Goal: Task Accomplishment & Management: Manage account settings

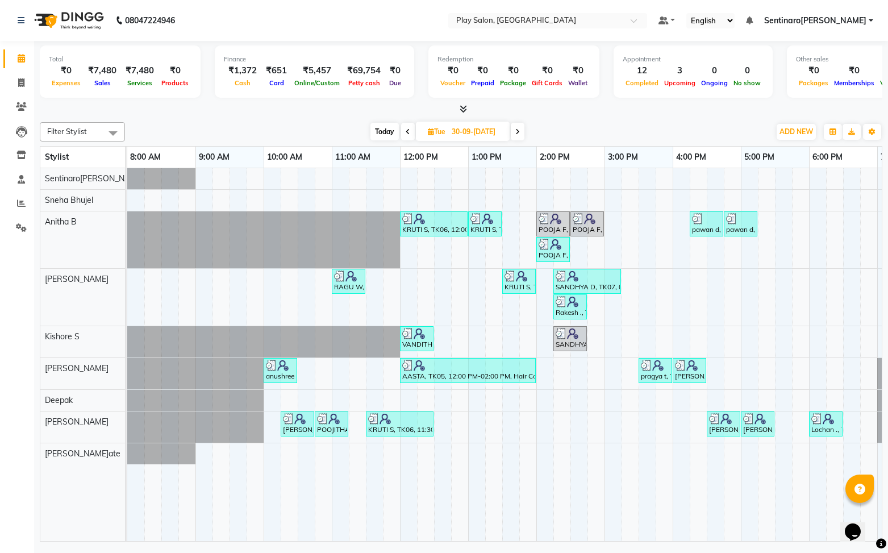
scroll to position [0, 132]
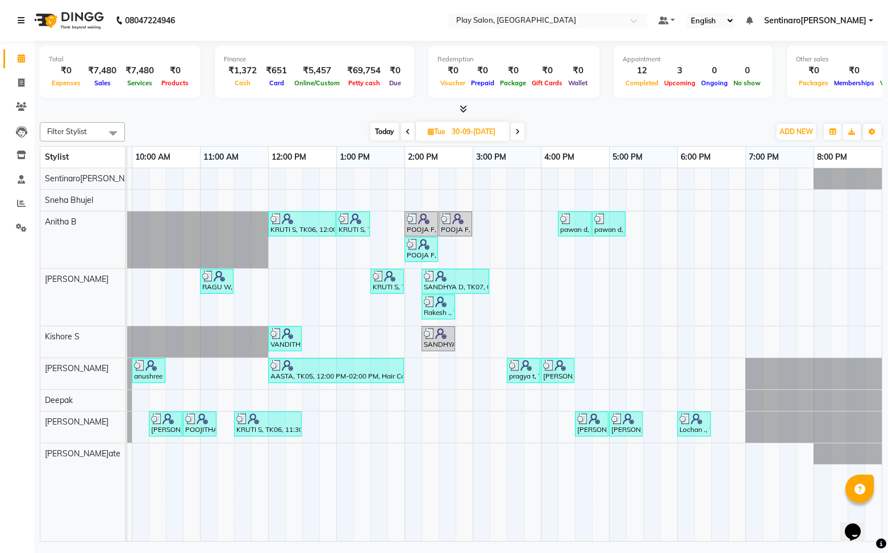
click at [19, 17] on icon at bounding box center [21, 20] width 7 height 8
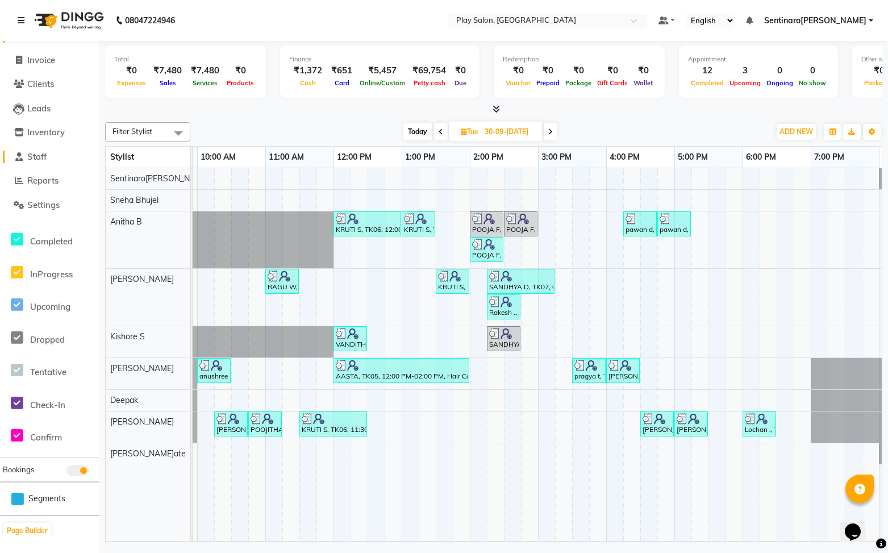
scroll to position [0, 0]
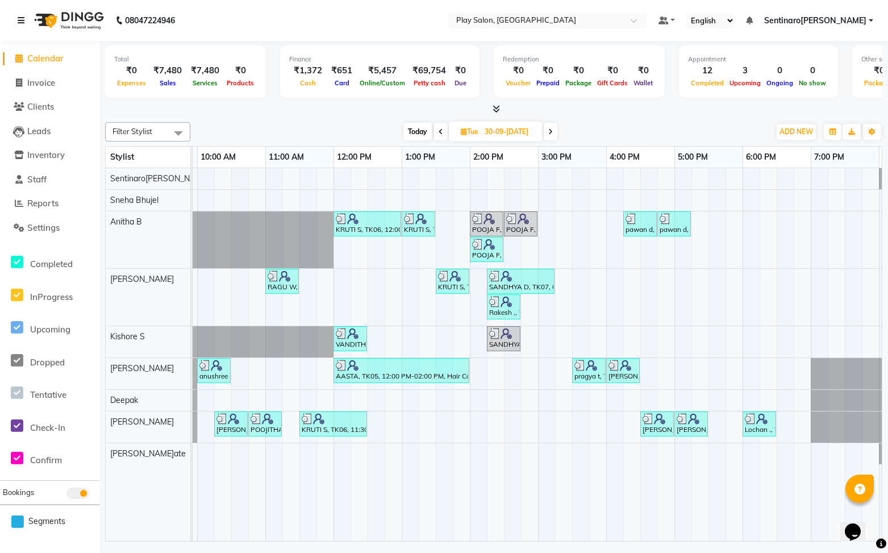
click at [19, 17] on icon at bounding box center [21, 20] width 7 height 8
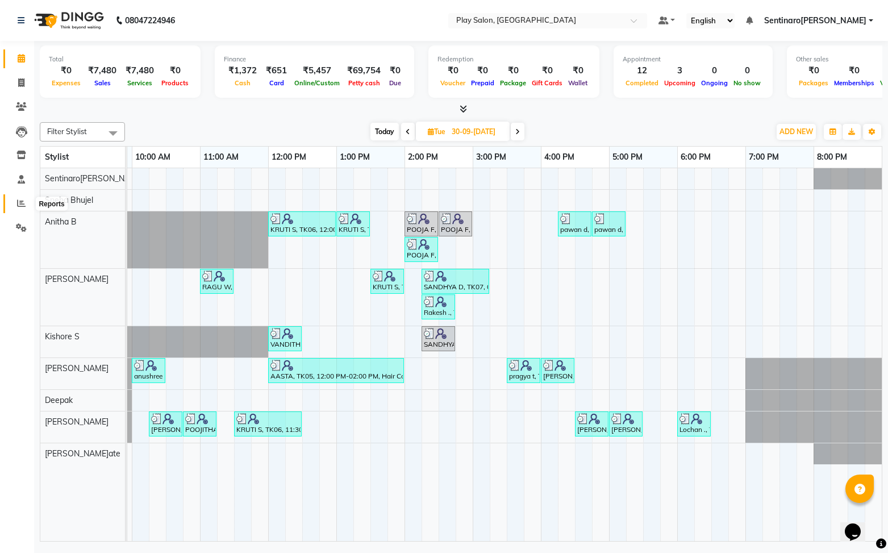
click at [23, 201] on icon at bounding box center [21, 203] width 9 height 9
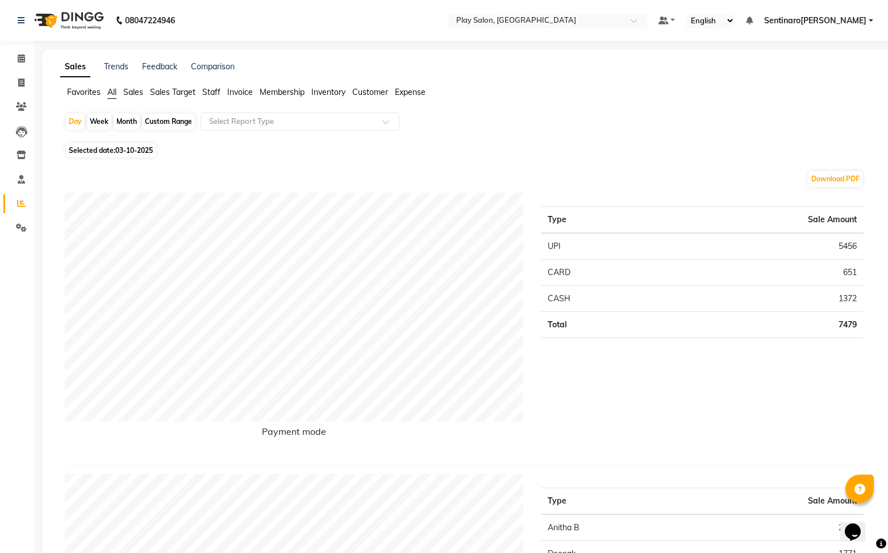
scroll to position [52, 0]
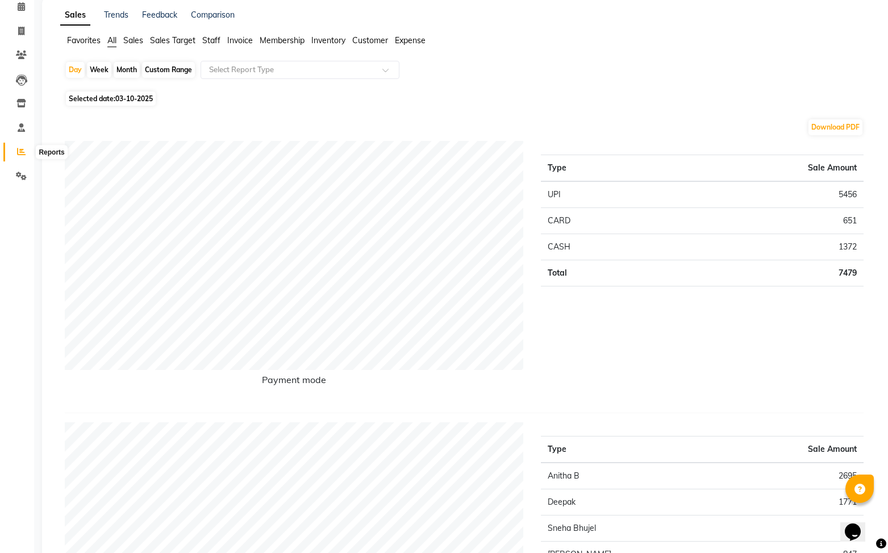
click at [22, 153] on icon at bounding box center [21, 151] width 9 height 9
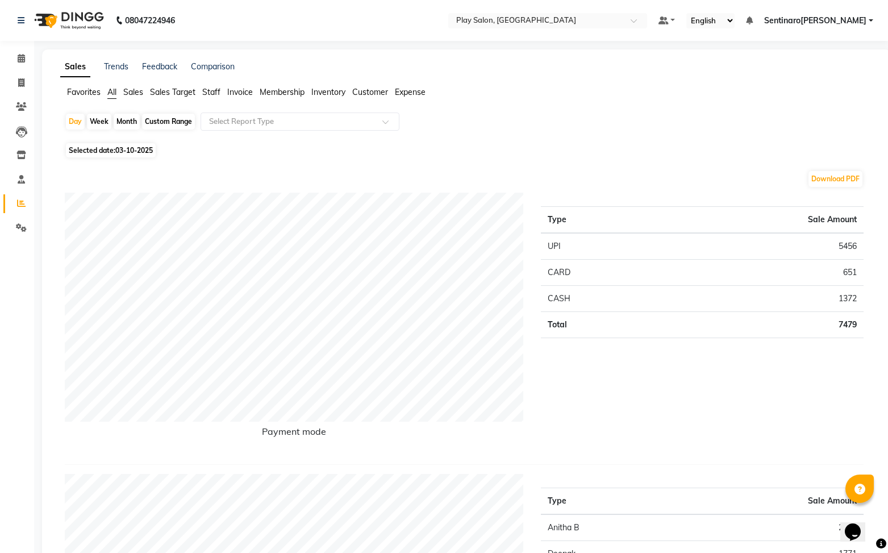
scroll to position [2, 0]
click at [138, 93] on span "Sales" at bounding box center [133, 90] width 20 height 10
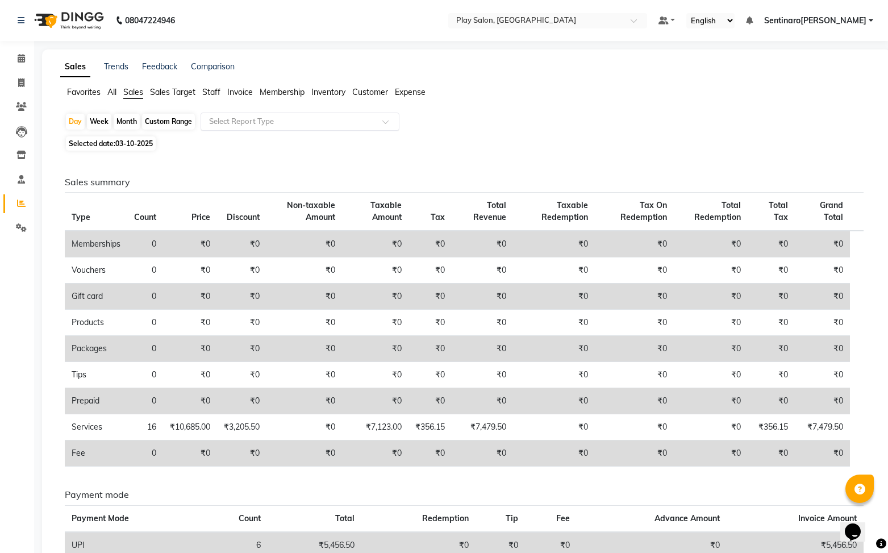
click at [253, 127] on div "Select Report Type" at bounding box center [241, 121] width 65 height 11
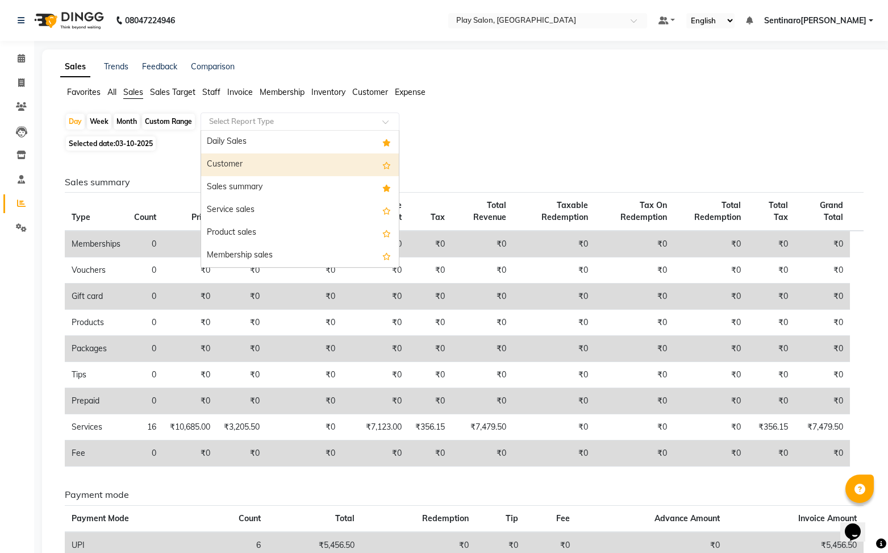
click at [247, 164] on div "Customer" at bounding box center [300, 164] width 198 height 23
select select "full_report"
select select "csv"
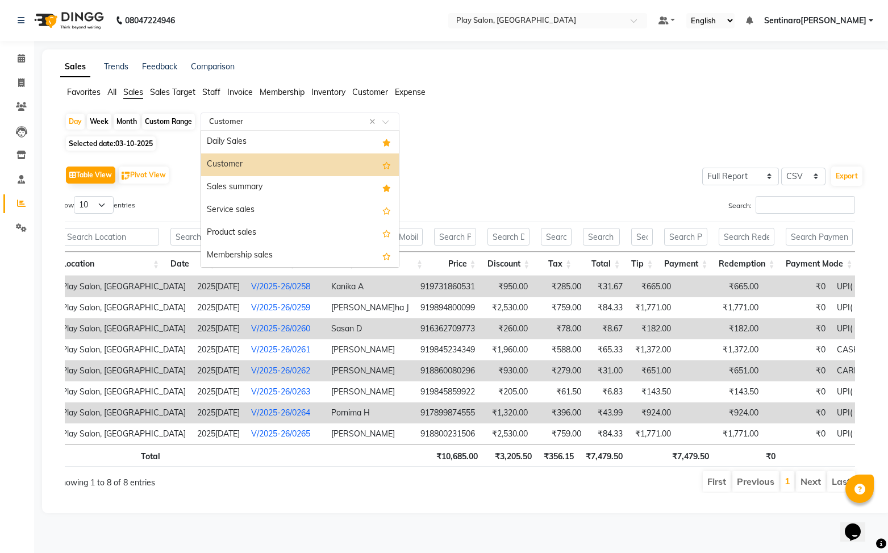
click at [320, 126] on input "text" at bounding box center [289, 121] width 164 height 11
click at [256, 144] on div "Daily Sales" at bounding box center [300, 142] width 198 height 23
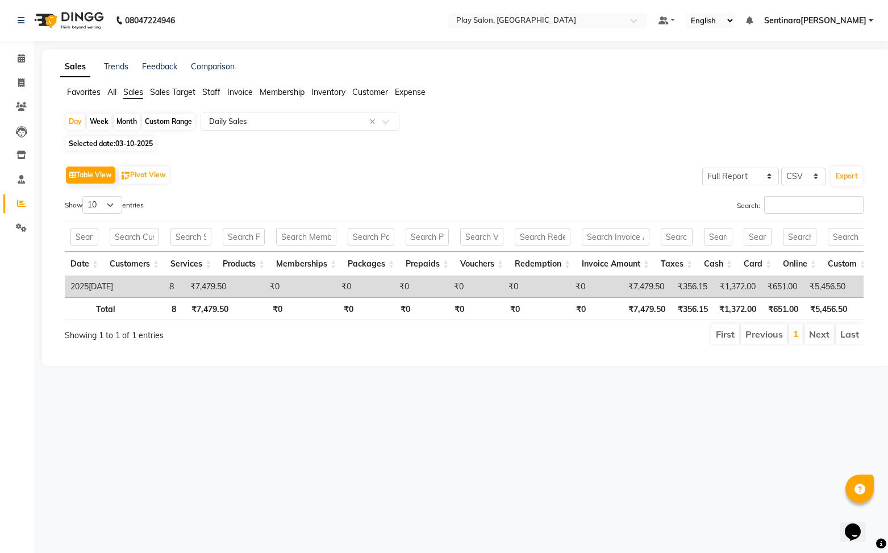
click at [101, 139] on span "Selected date: 03-10-2025" at bounding box center [111, 143] width 90 height 14
select select "10"
select select "2025"
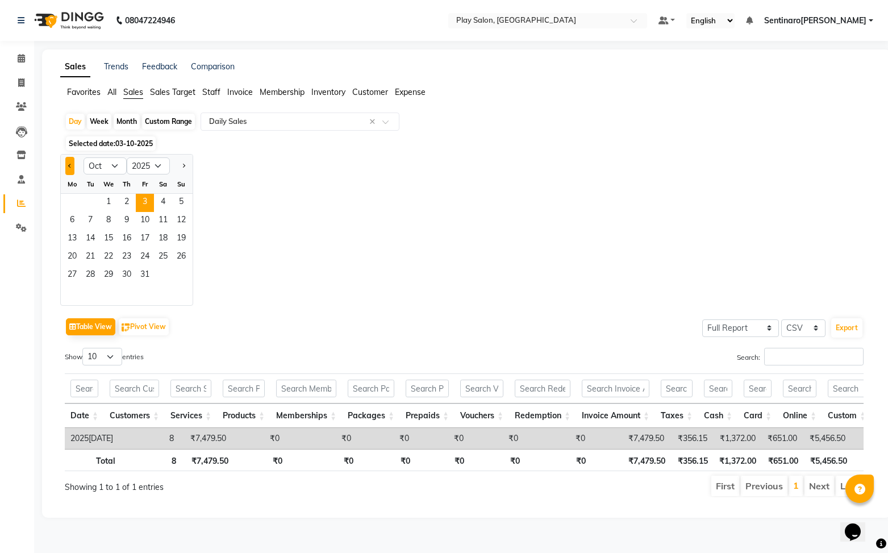
click at [70, 166] on span "Previous month" at bounding box center [70, 166] width 4 height 4
select select "9"
click at [72, 202] on span "1" at bounding box center [72, 203] width 18 height 18
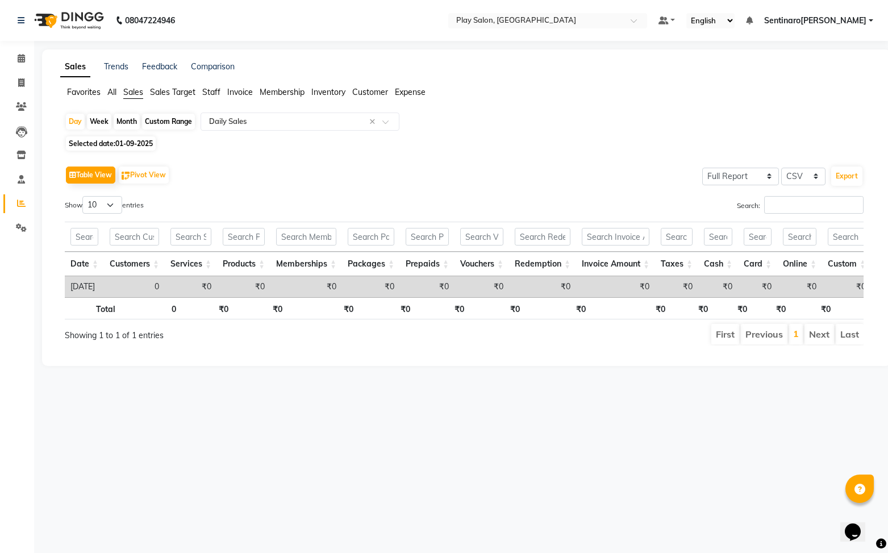
click at [125, 145] on span "01-09-2025" at bounding box center [133, 143] width 37 height 9
select select "9"
select select "2025"
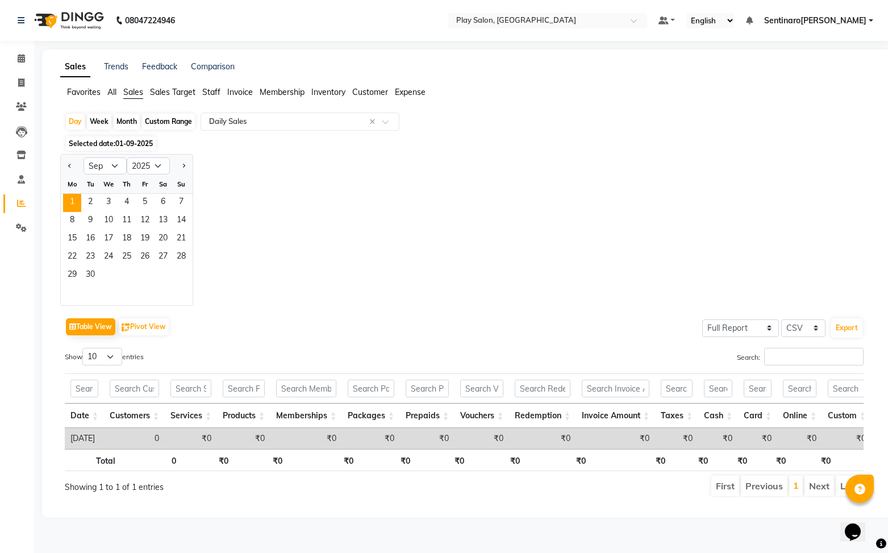
click at [168, 123] on div "Custom Range" at bounding box center [168, 122] width 53 height 16
select select "9"
select select "2025"
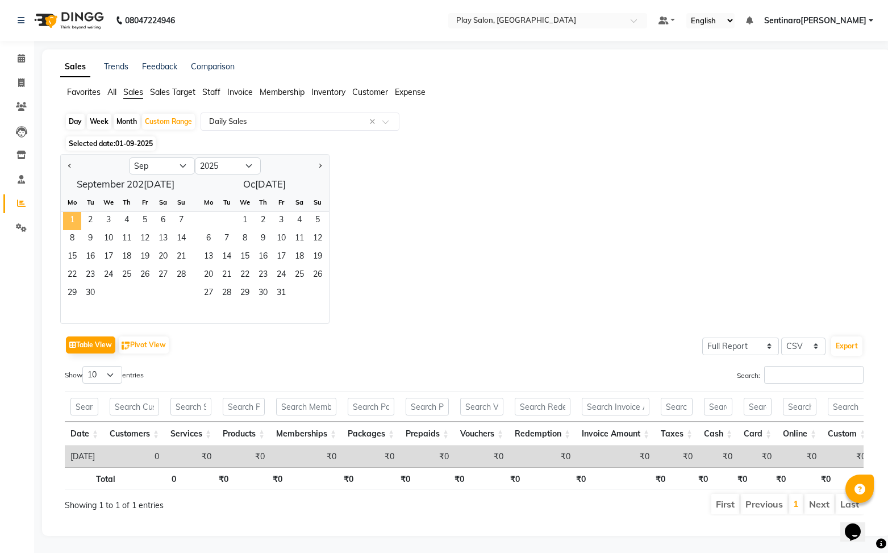
click at [76, 222] on span "1" at bounding box center [72, 221] width 18 height 18
click at [262, 223] on span "2" at bounding box center [263, 221] width 18 height 18
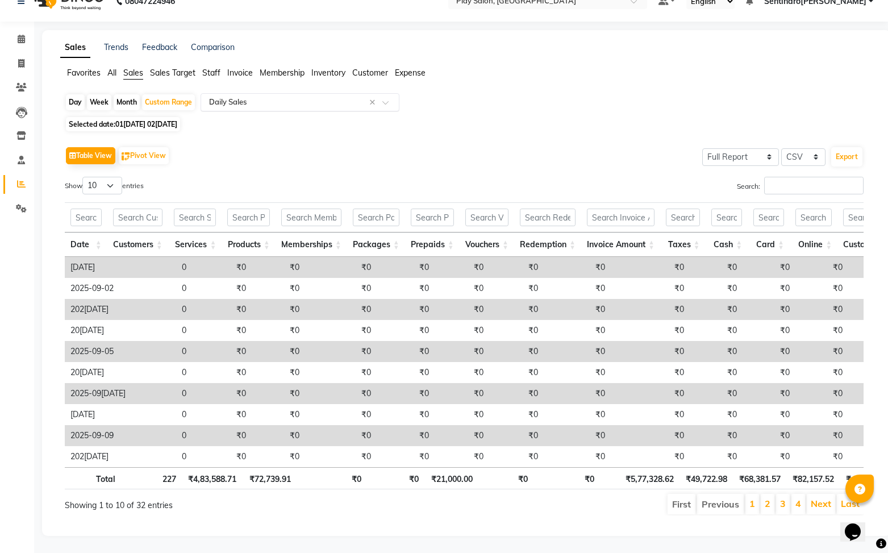
click at [268, 102] on input "text" at bounding box center [289, 102] width 164 height 11
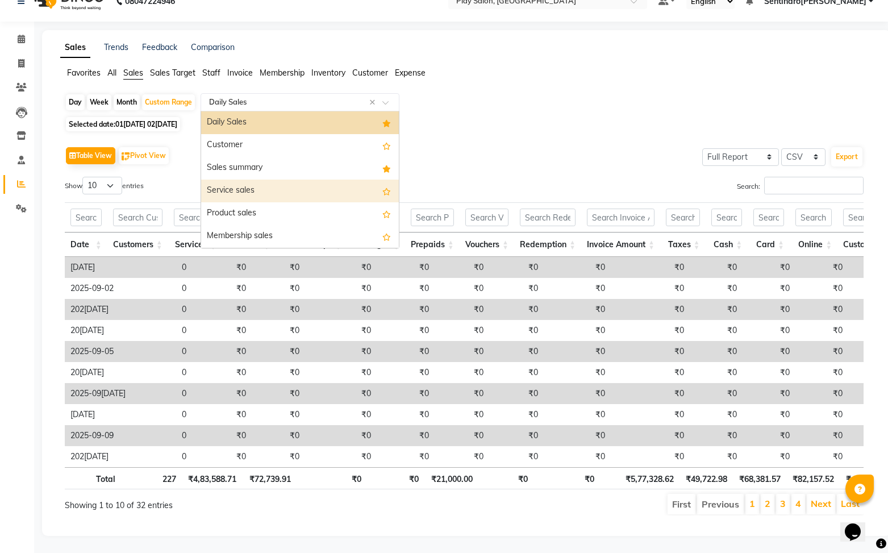
click at [266, 193] on div "Service sales" at bounding box center [300, 191] width 198 height 23
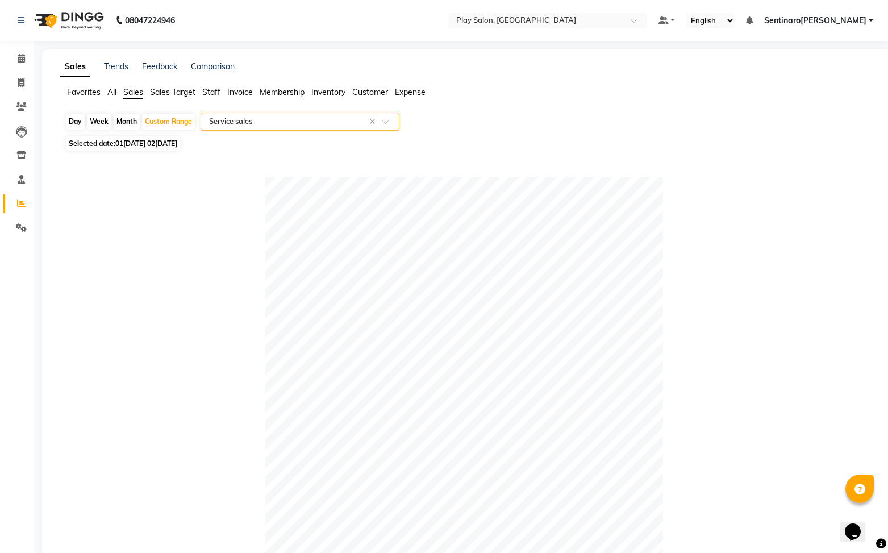
click at [276, 120] on input "text" at bounding box center [289, 121] width 164 height 11
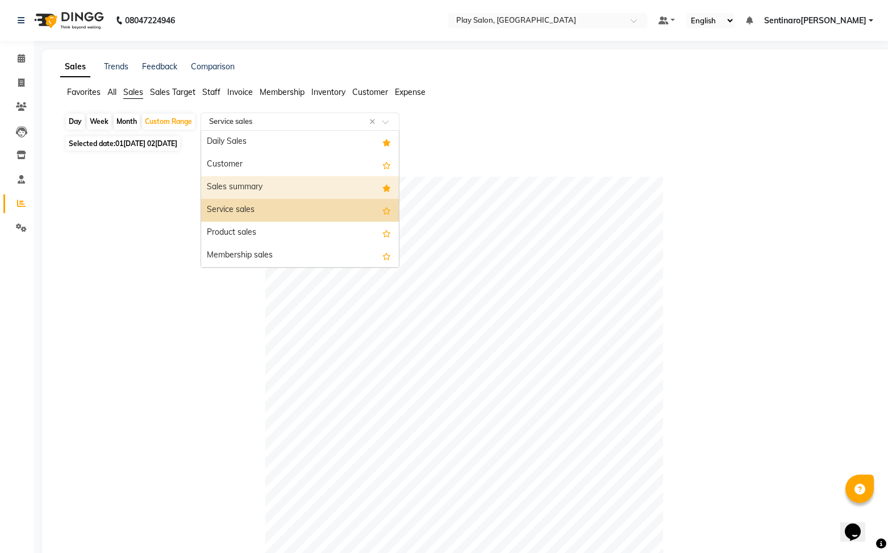
click at [280, 191] on div "Sales summary" at bounding box center [300, 187] width 198 height 23
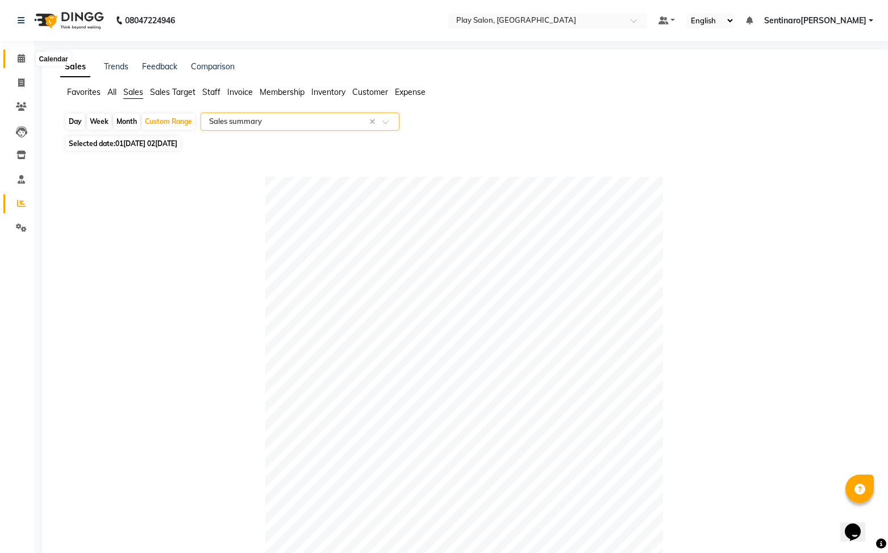
click at [20, 52] on span at bounding box center [21, 58] width 20 height 13
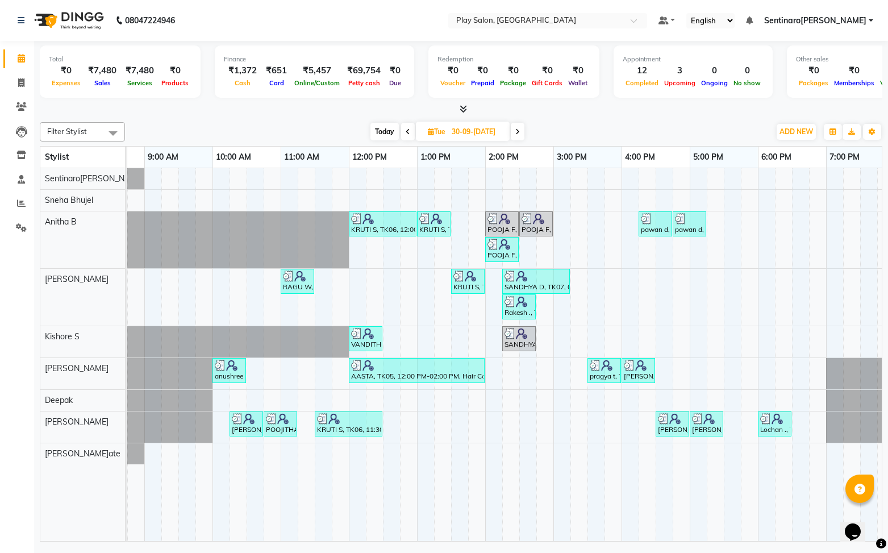
scroll to position [0, 53]
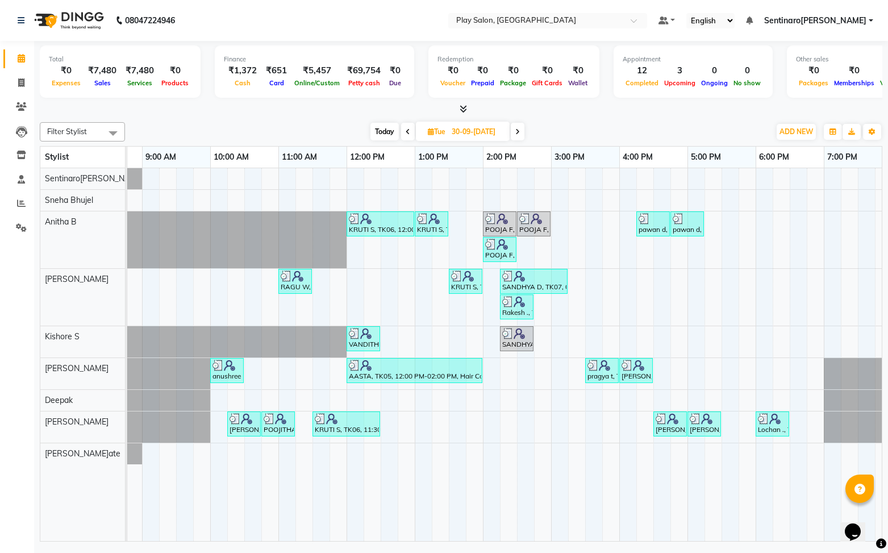
click at [517, 132] on icon at bounding box center [517, 131] width 5 height 7
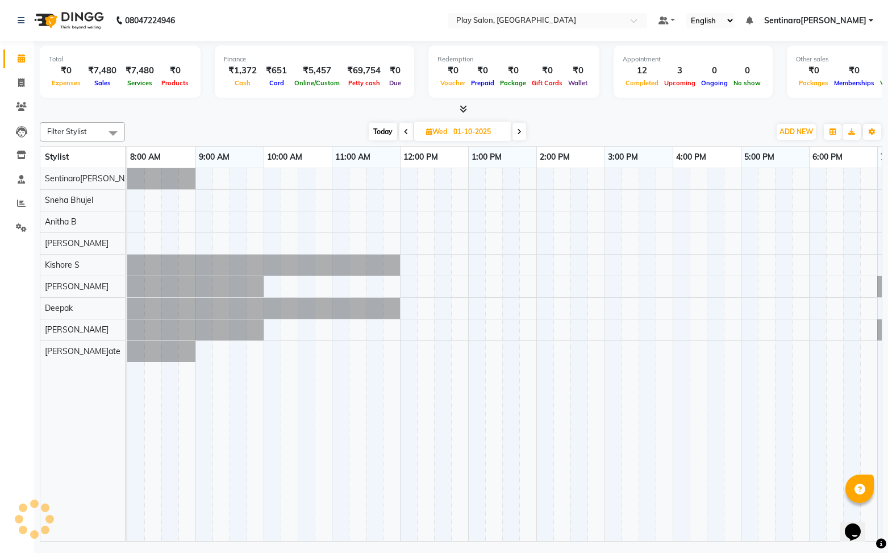
scroll to position [0, 132]
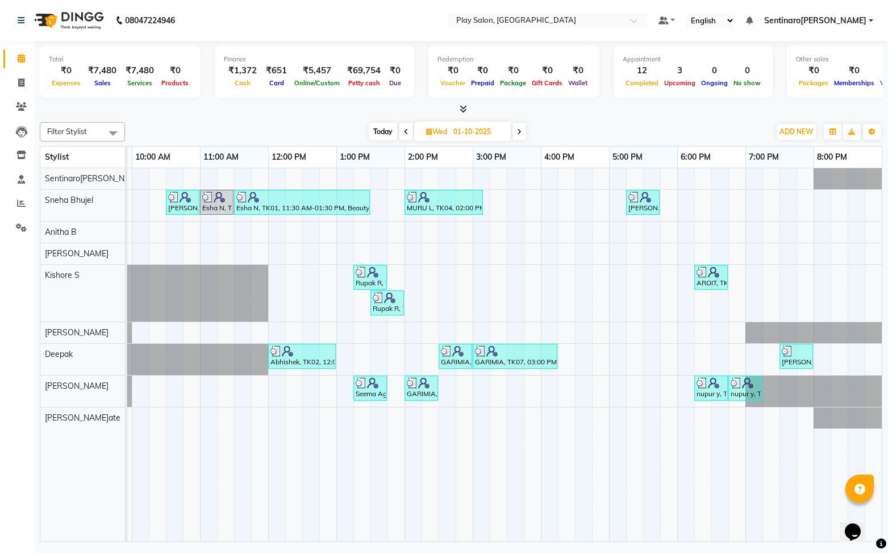
click at [517, 132] on span at bounding box center [519, 132] width 14 height 18
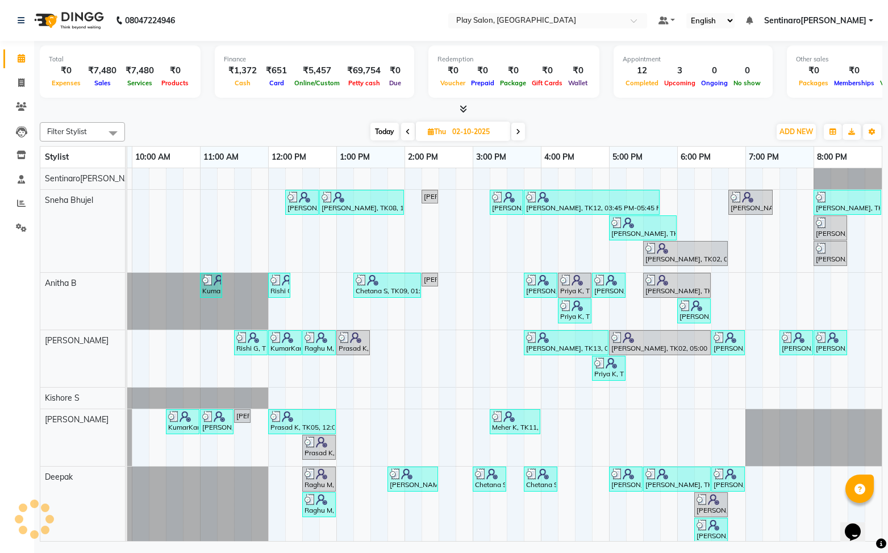
click at [517, 132] on icon at bounding box center [518, 131] width 5 height 7
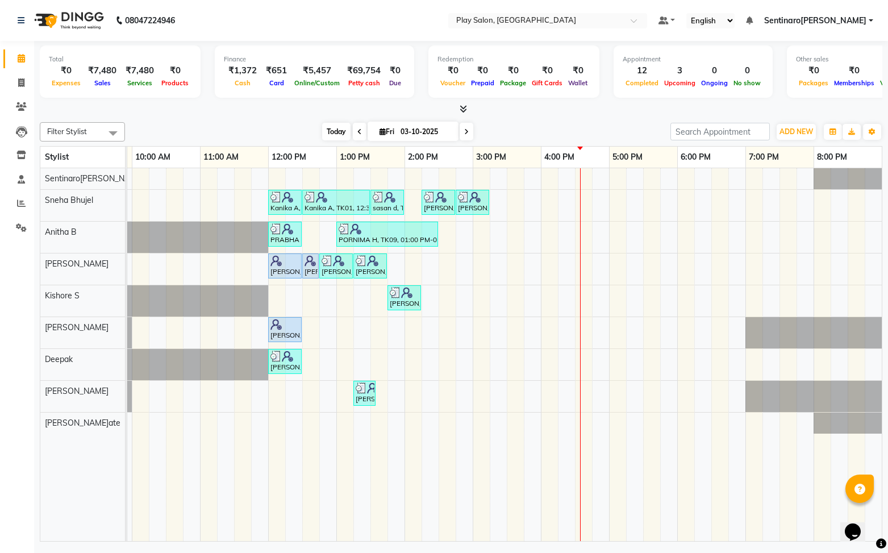
click at [335, 133] on span "Today" at bounding box center [336, 132] width 28 height 18
click at [465, 131] on icon at bounding box center [466, 131] width 5 height 7
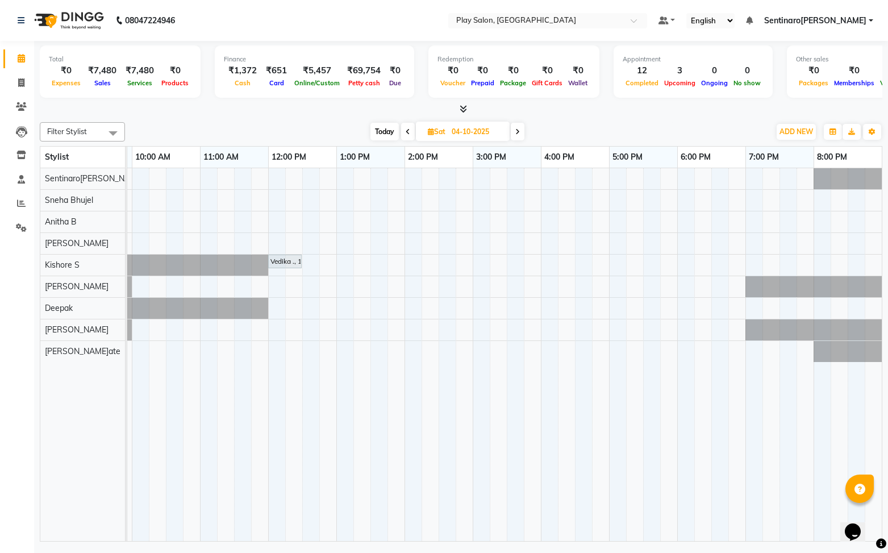
click at [410, 129] on span at bounding box center [408, 132] width 14 height 18
type input "03-10-2025"
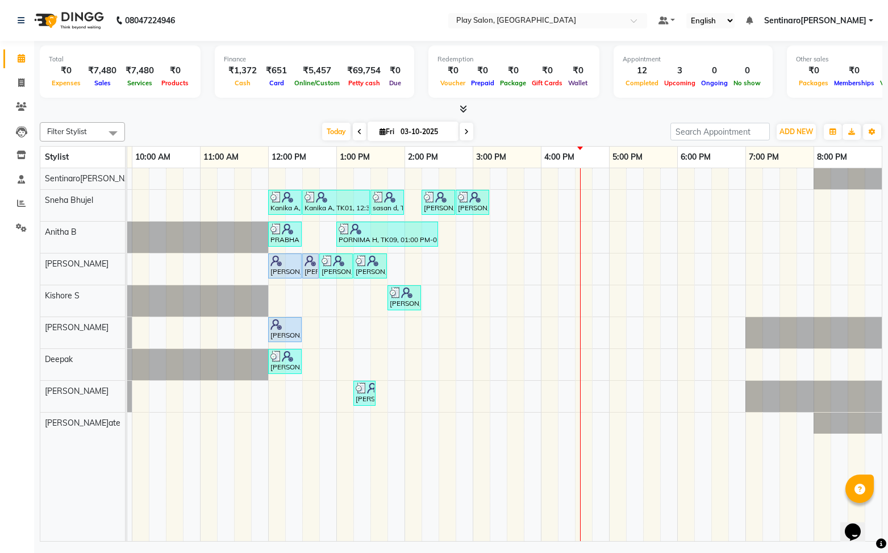
click at [632, 396] on div "Kanika A, TK01, 12:00 PM-12:30 PM, Beauty Essentials - Waxing - Half Legs Lipo …" at bounding box center [438, 354] width 886 height 373
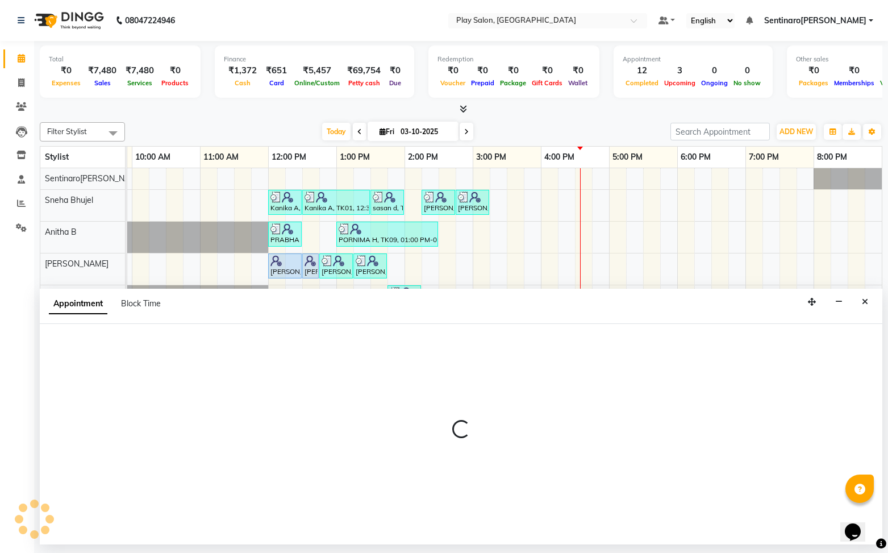
select select "92092"
select select "1035"
select select "tentative"
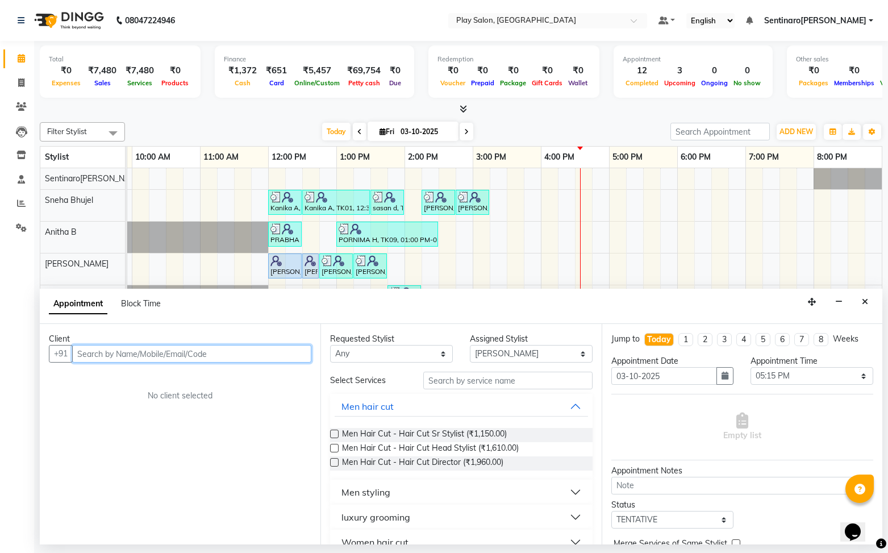
click at [193, 350] on input "text" at bounding box center [191, 354] width 239 height 18
type input "9845865750"
click at [299, 355] on span "Add Client" at bounding box center [288, 353] width 38 height 10
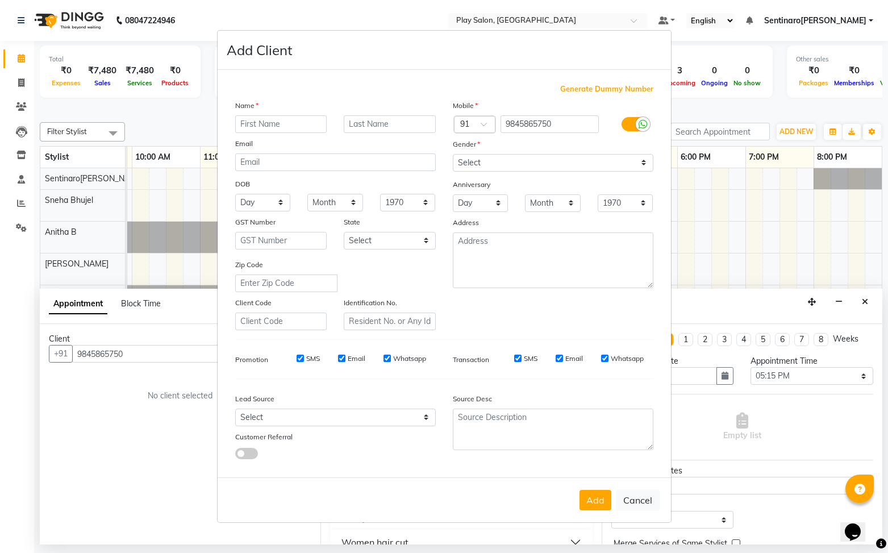
click at [264, 123] on input "text" at bounding box center [281, 124] width 92 height 18
type input "n"
type input "M"
type input "NIDHI"
click at [412, 126] on input "text" at bounding box center [390, 124] width 92 height 18
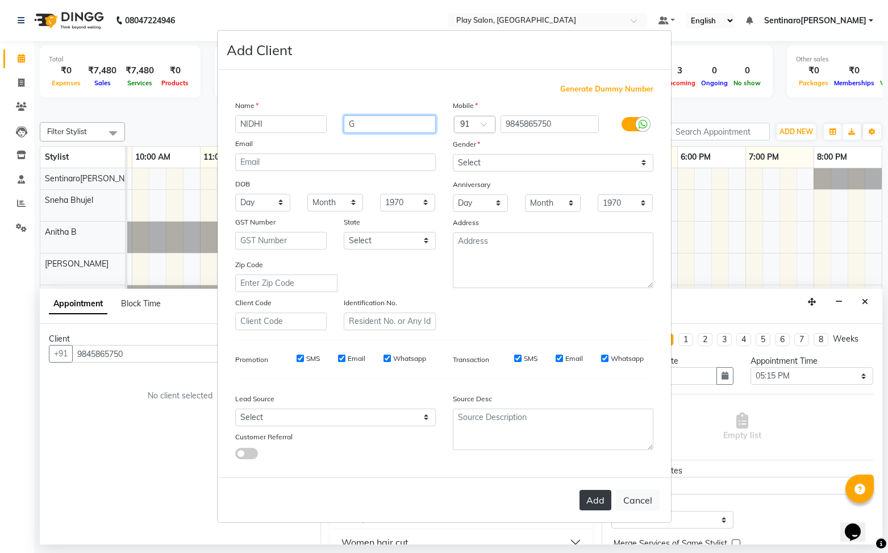
type input "G"
click at [598, 494] on button "Add" at bounding box center [596, 500] width 32 height 20
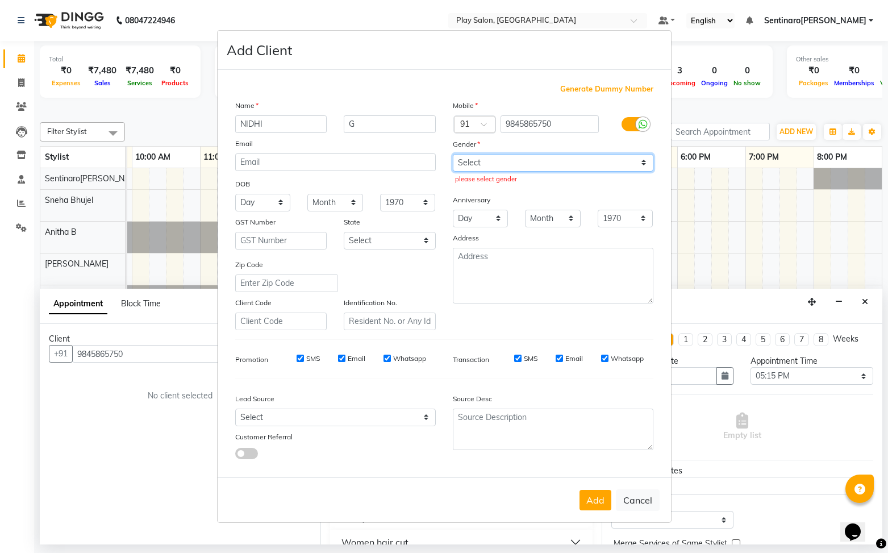
click at [524, 156] on select "Select [DEMOGRAPHIC_DATA] [DEMOGRAPHIC_DATA] Other Prefer Not To Say" at bounding box center [553, 163] width 201 height 18
select select "[DEMOGRAPHIC_DATA]"
click at [453, 154] on select "Select [DEMOGRAPHIC_DATA] [DEMOGRAPHIC_DATA] Other Prefer Not To Say" at bounding box center [553, 163] width 201 height 18
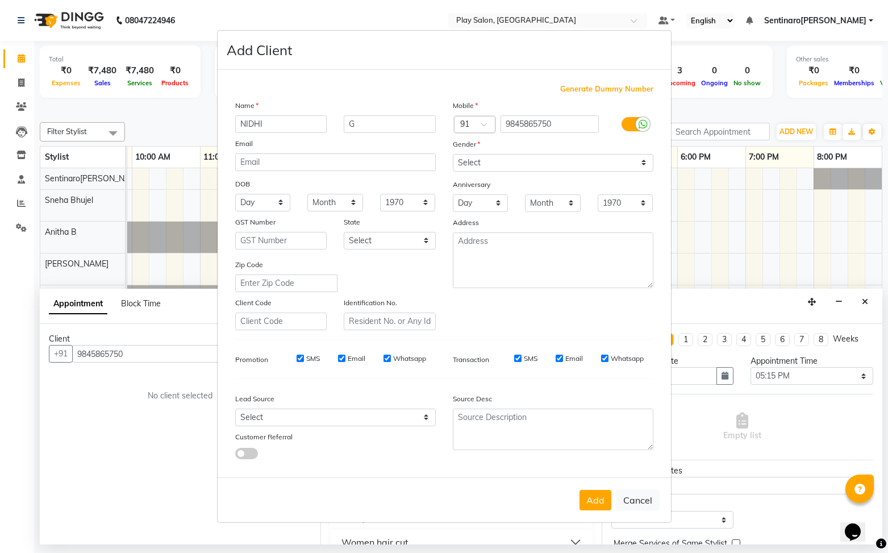
click at [601, 506] on button "Add" at bounding box center [596, 500] width 32 height 20
select select
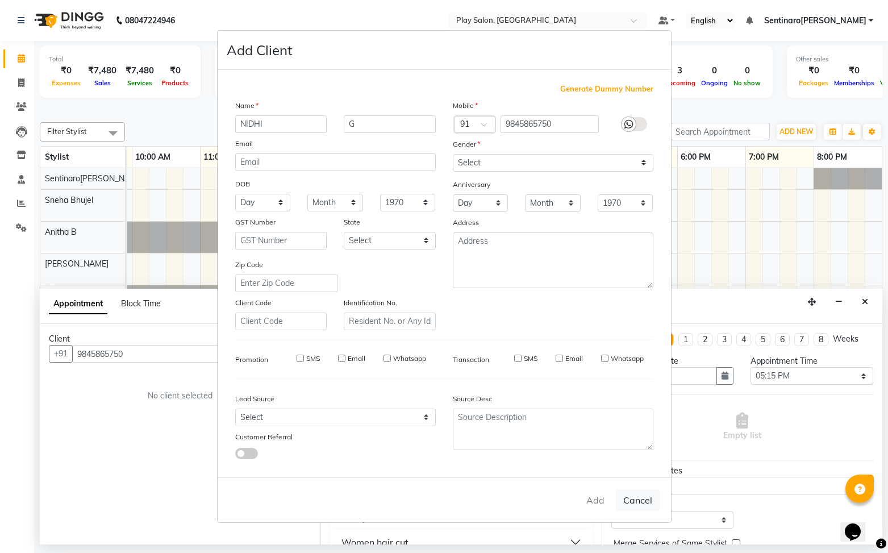
select select
checkbox input "false"
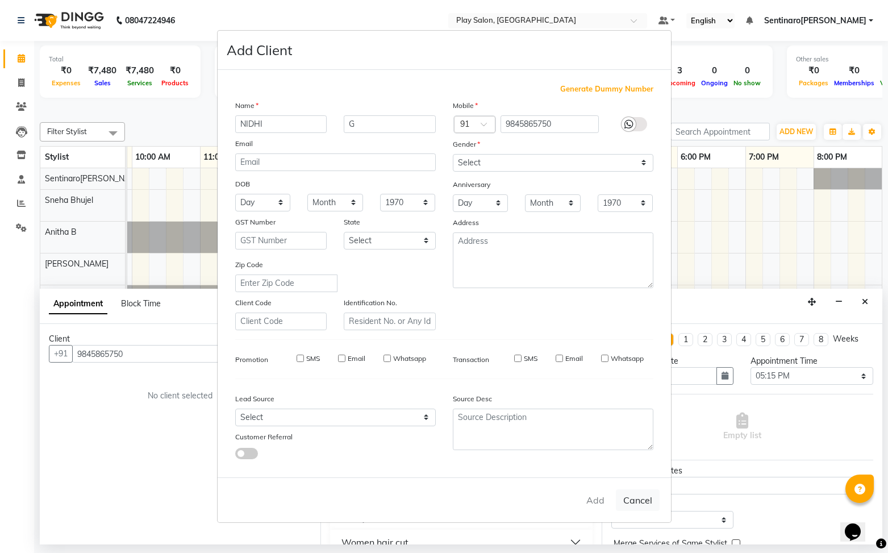
checkbox input "false"
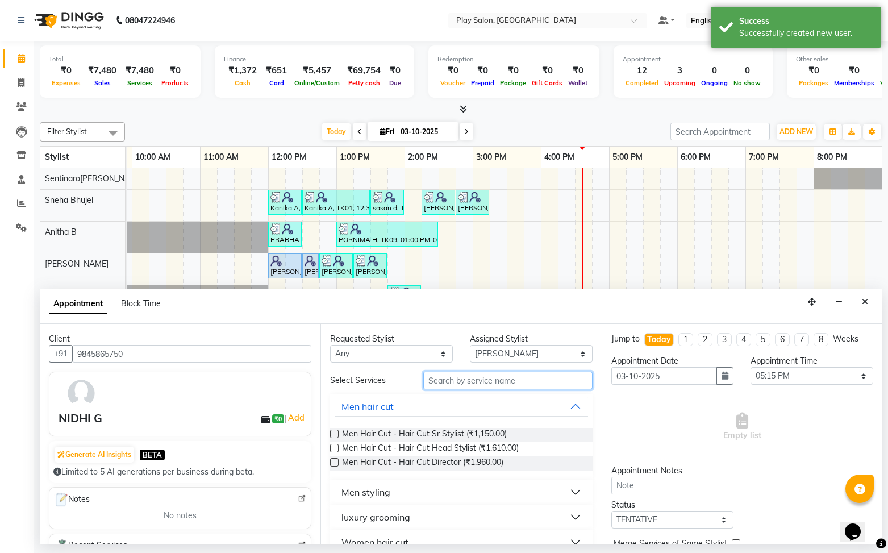
click at [525, 377] on input "text" at bounding box center [507, 381] width 169 height 18
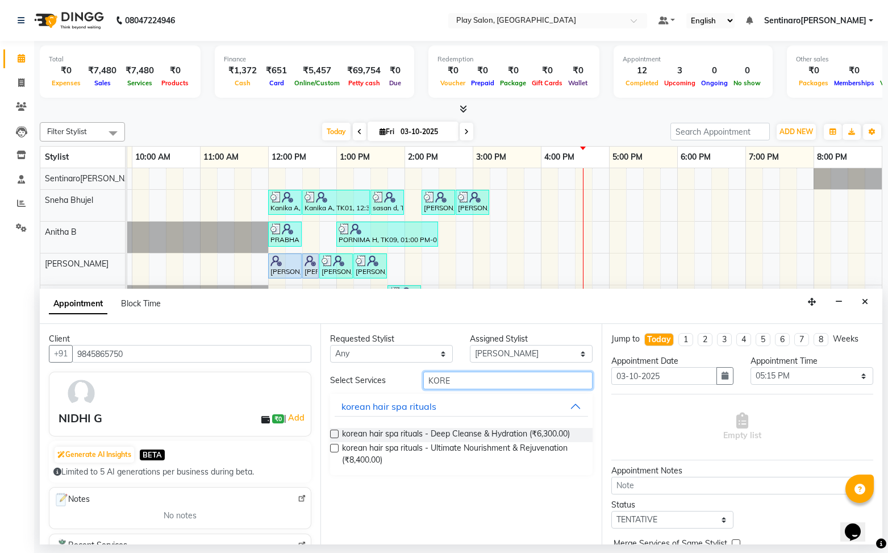
type input "KORE"
click at [336, 432] on label at bounding box center [334, 434] width 9 height 9
click at [336, 432] on input "checkbox" at bounding box center [333, 434] width 7 height 7
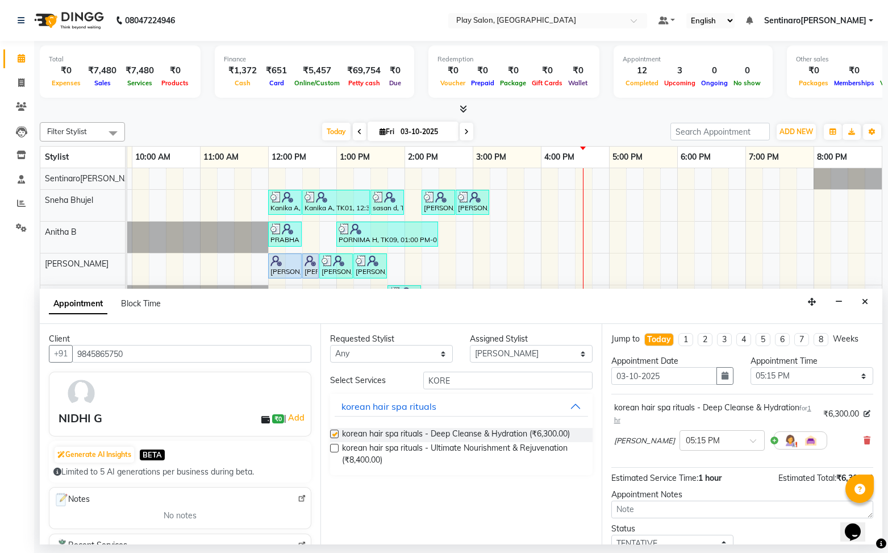
checkbox input "false"
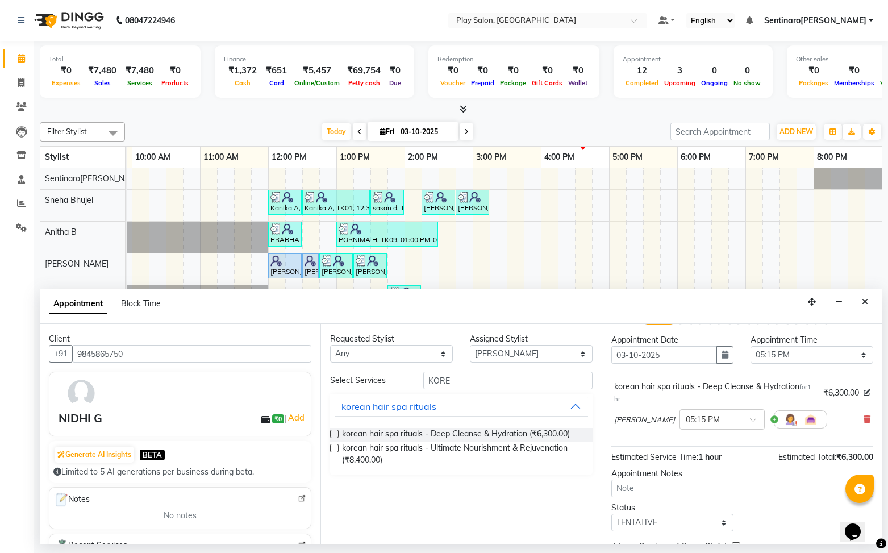
scroll to position [18, 0]
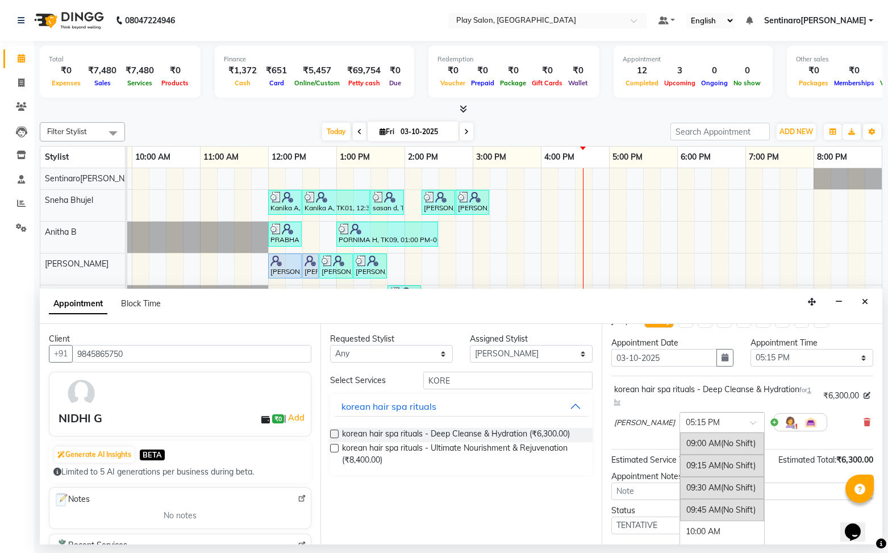
click at [752, 424] on span at bounding box center [757, 426] width 14 height 12
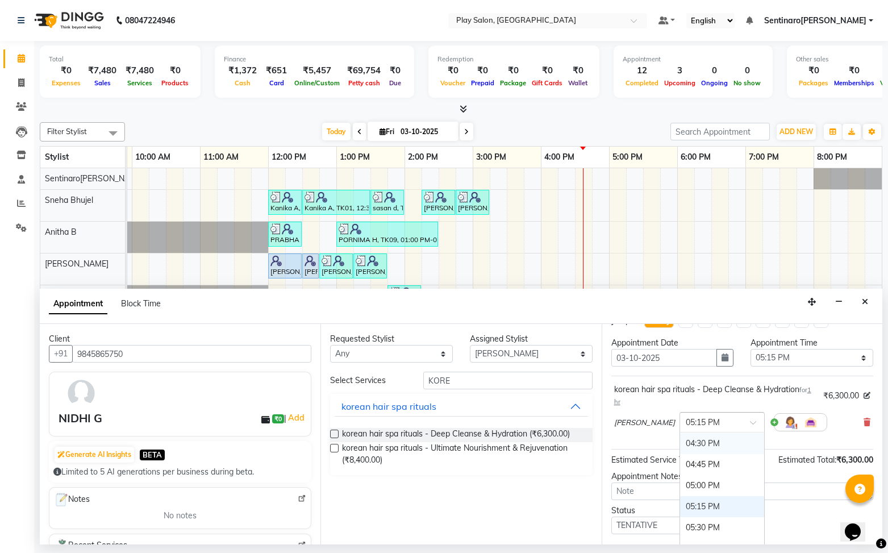
scroll to position [641, 0]
click at [722, 477] on div "05:00 PM" at bounding box center [722, 481] width 84 height 21
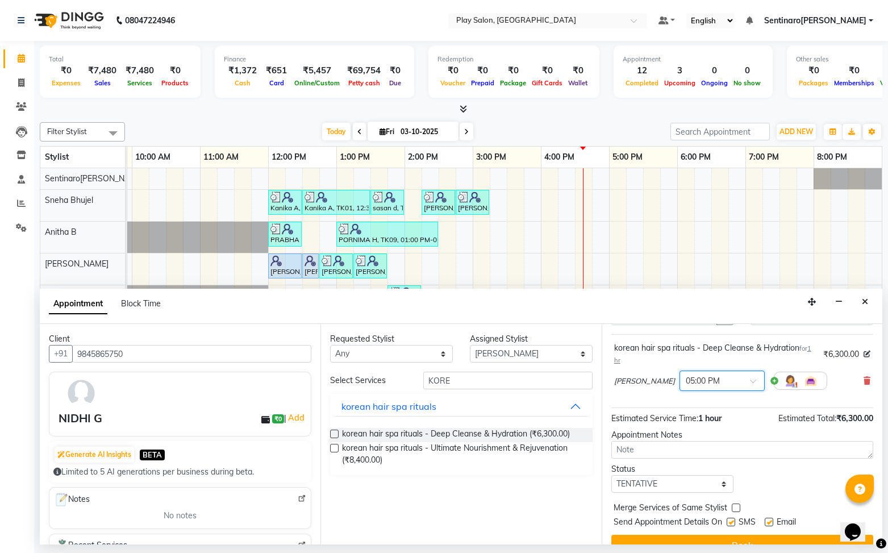
scroll to position [80, 0]
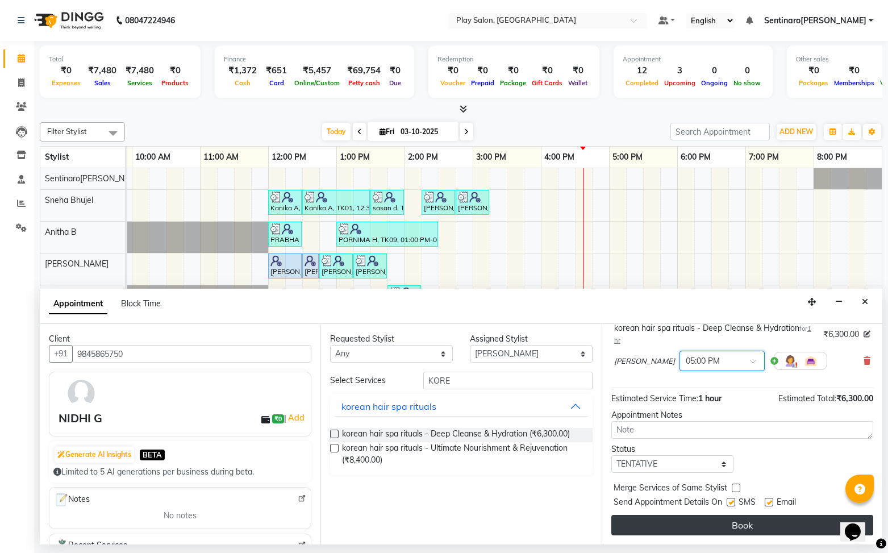
click at [785, 527] on button "Book" at bounding box center [742, 525] width 262 height 20
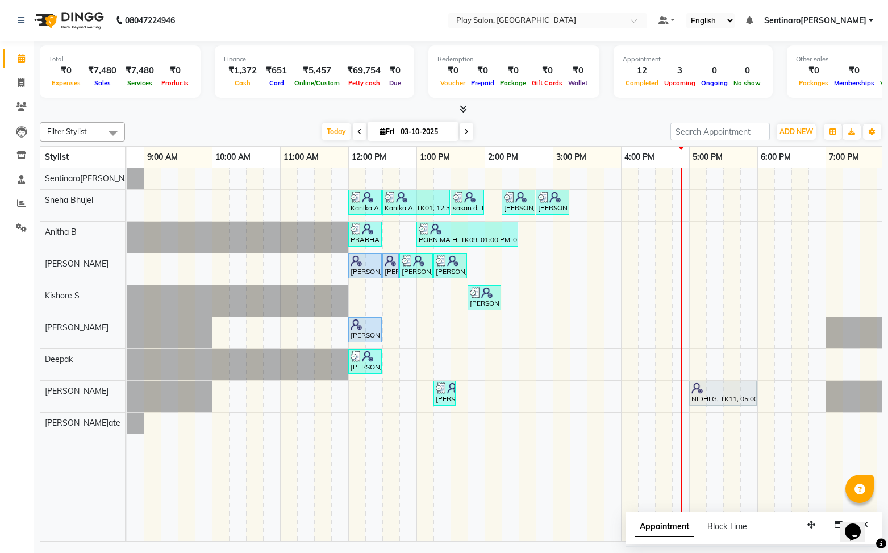
scroll to position [0, 58]
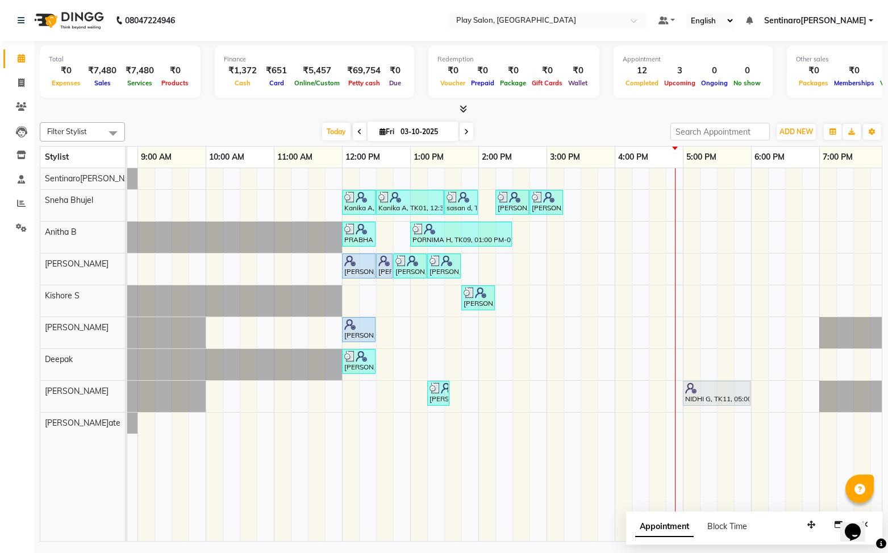
click at [492, 268] on div "Kanika A, TK01, 12:00 PM-12:30 PM, Beauty Essentials - Waxing - Half Legs Lipo …" at bounding box center [512, 354] width 886 height 373
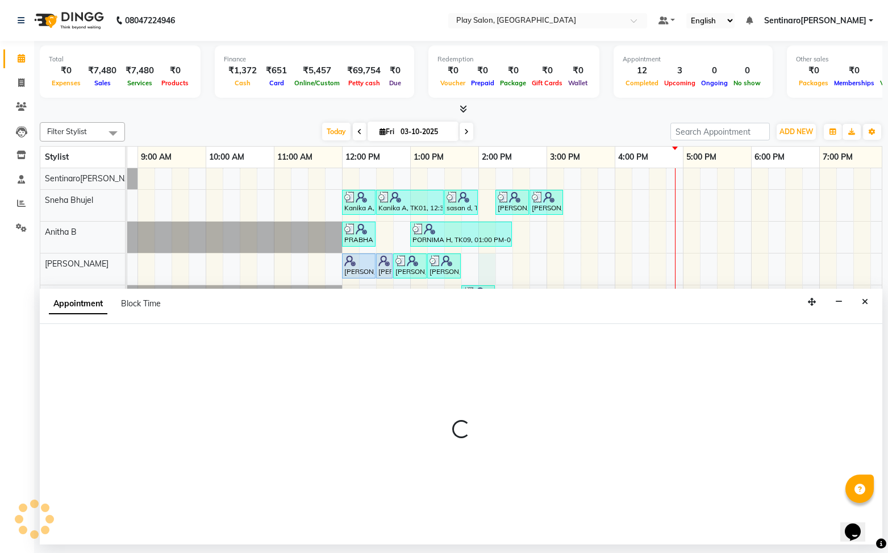
scroll to position [0, 43]
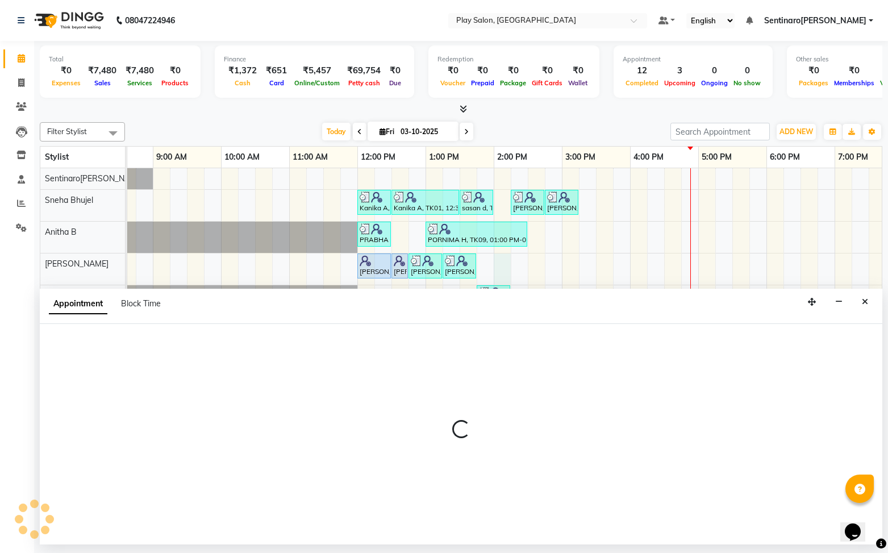
select select "91861"
select select "840"
select select "tentative"
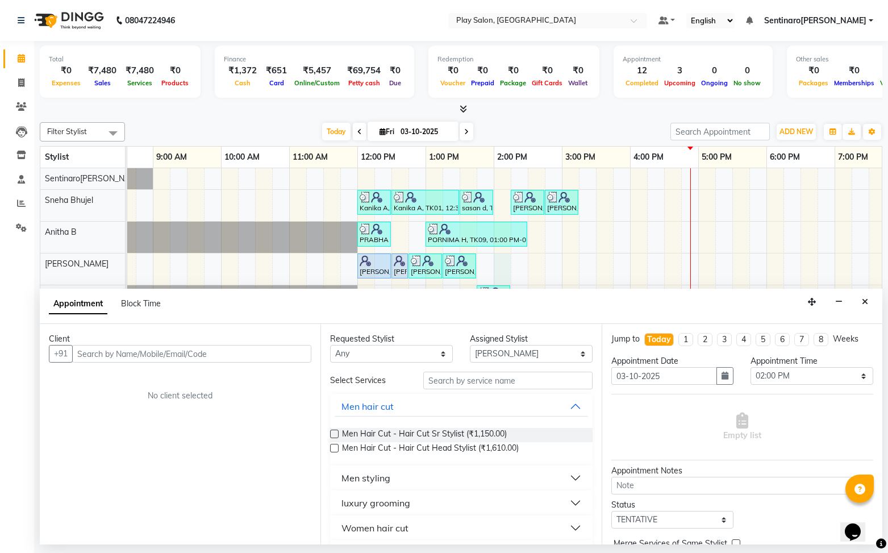
scroll to position [0, 40]
click at [214, 360] on input "text" at bounding box center [191, 354] width 239 height 18
click at [216, 347] on input "text" at bounding box center [191, 354] width 239 height 18
click at [332, 431] on label at bounding box center [334, 434] width 9 height 9
click at [332, 431] on input "checkbox" at bounding box center [333, 434] width 7 height 7
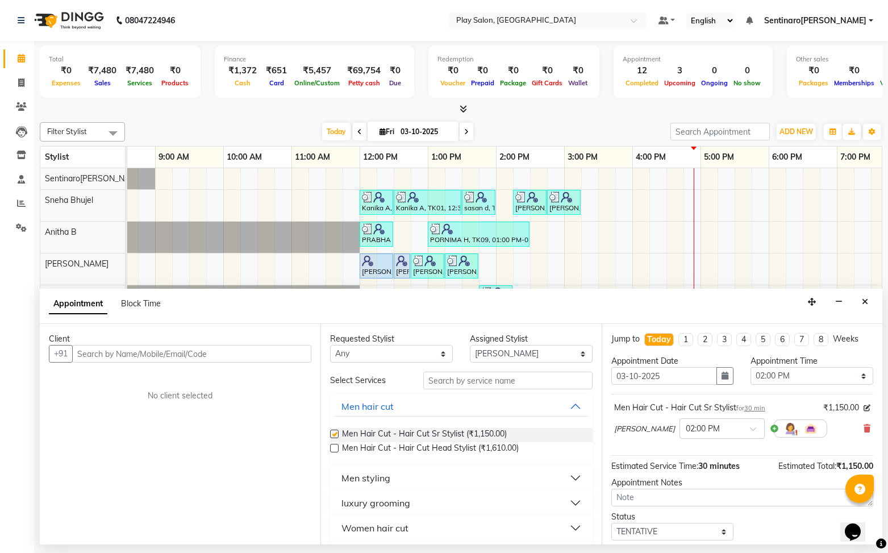
checkbox input "false"
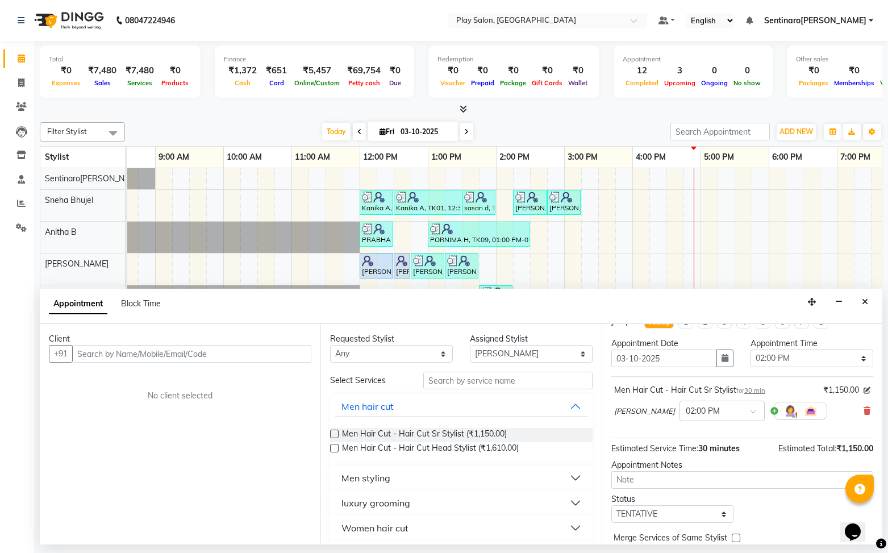
scroll to position [19, 0]
click at [261, 359] on input "text" at bounding box center [191, 354] width 239 height 18
click at [223, 355] on input "text" at bounding box center [191, 354] width 239 height 18
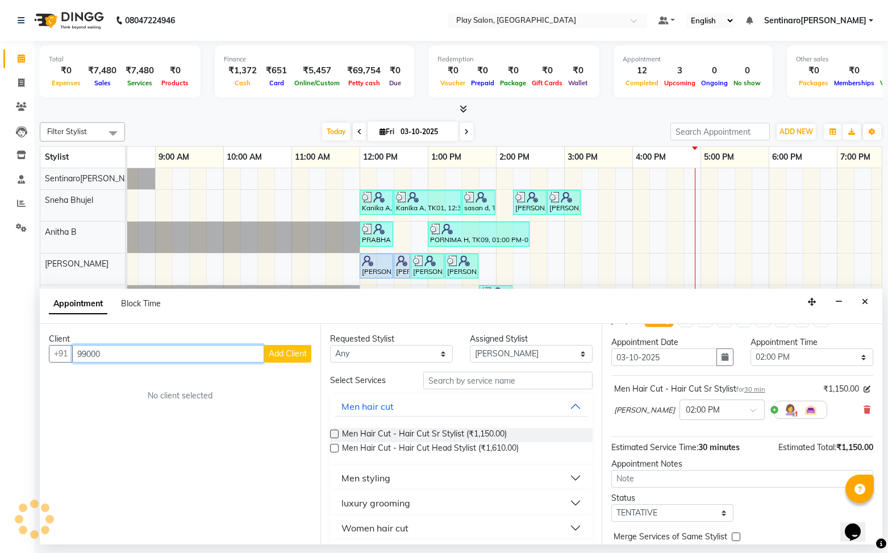
type input "990000"
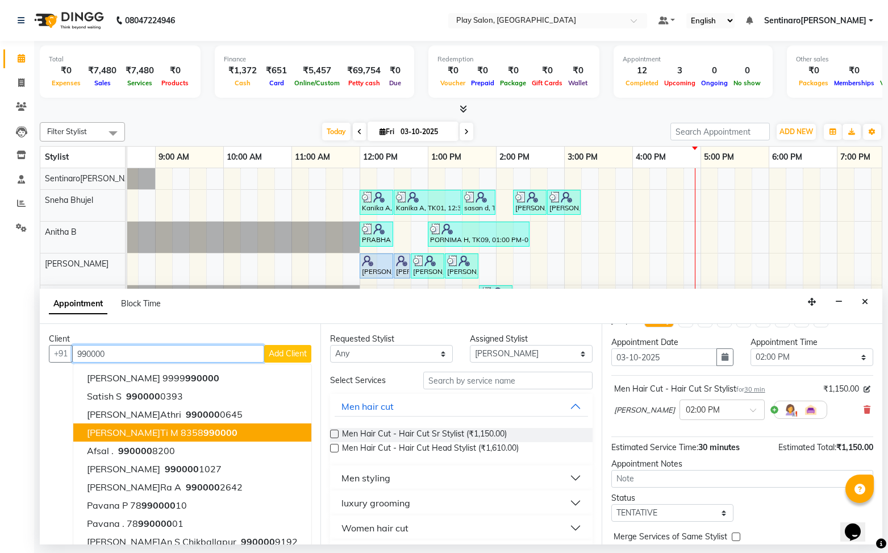
scroll to position [11, 0]
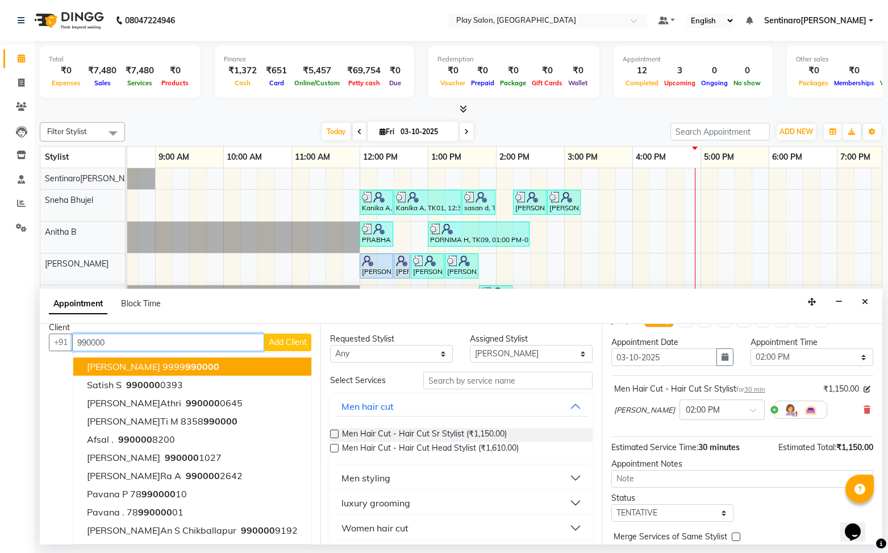
click at [202, 343] on input "990000" at bounding box center [168, 343] width 192 height 18
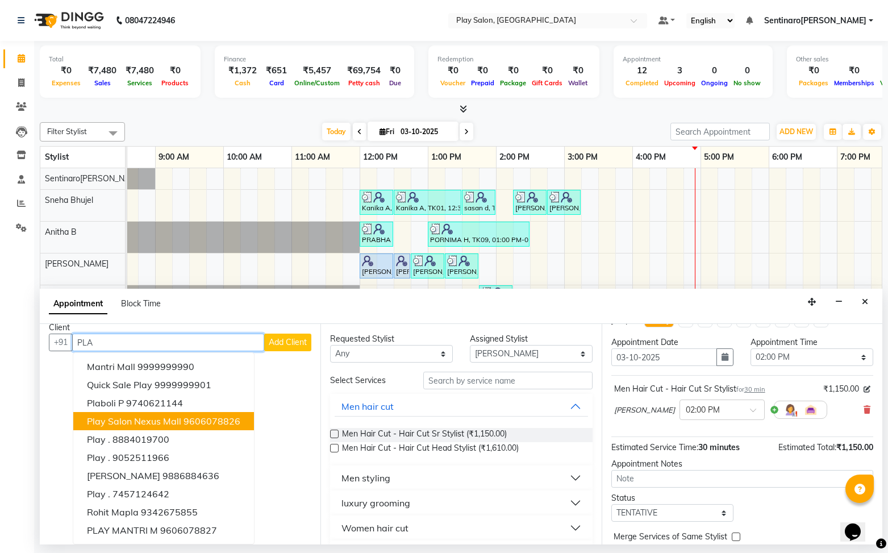
scroll to position [0, 0]
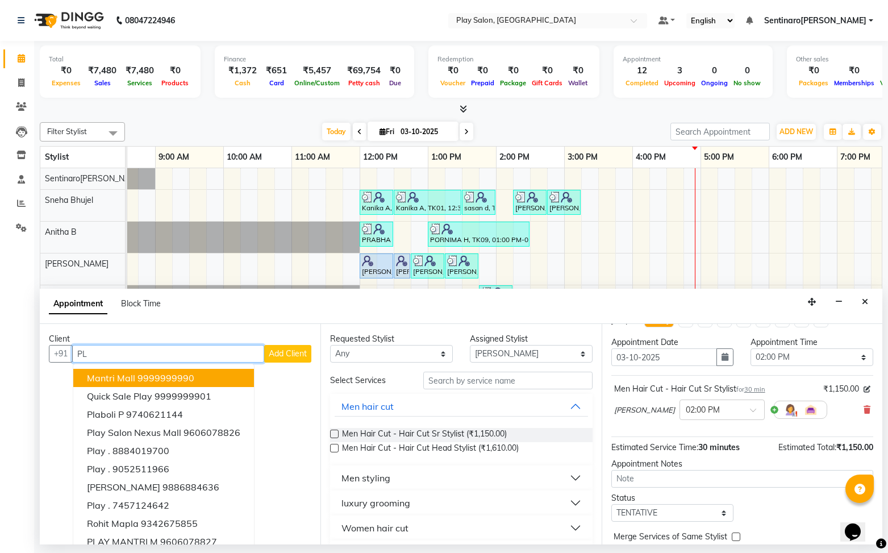
type input "P"
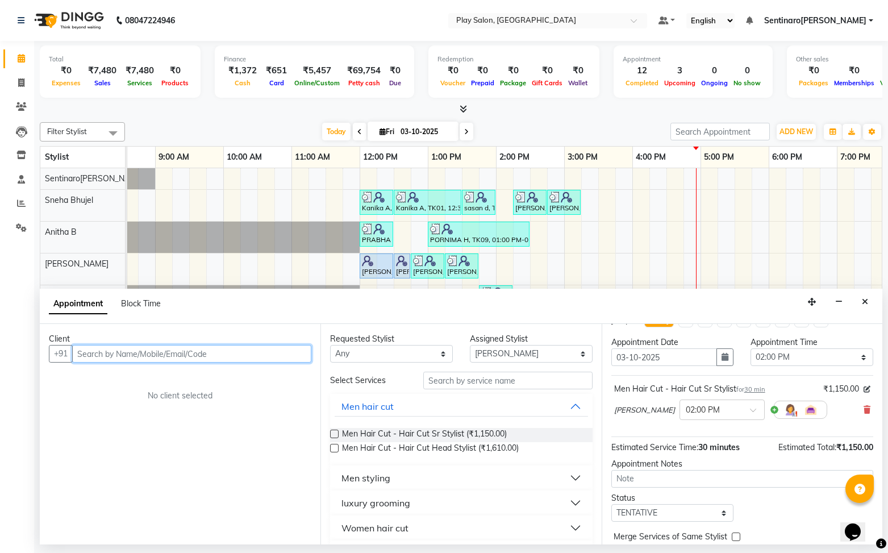
click at [138, 354] on input "text" at bounding box center [191, 354] width 239 height 18
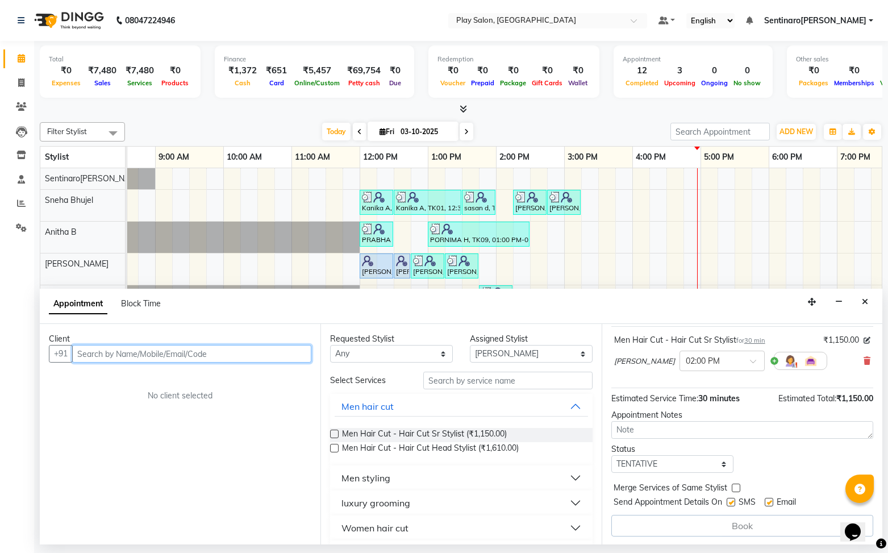
scroll to position [69, 0]
drag, startPoint x: 334, startPoint y: 434, endPoint x: 216, endPoint y: 398, distance: 123.6
click at [334, 434] on label at bounding box center [334, 434] width 9 height 9
click at [334, 434] on input "checkbox" at bounding box center [333, 434] width 7 height 7
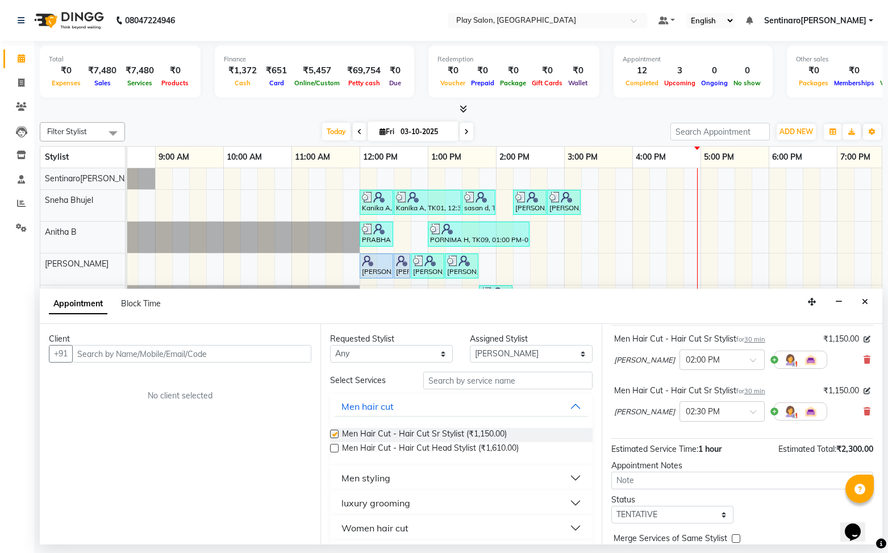
checkbox input "false"
click at [180, 354] on input "text" at bounding box center [191, 354] width 239 height 18
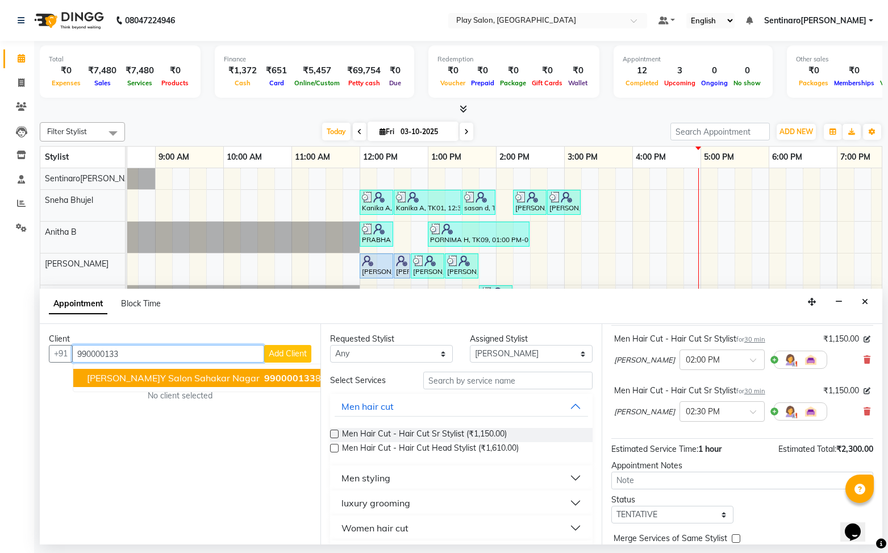
click at [154, 379] on span "Play salon[PERSON_NAME]r Nagar" at bounding box center [173, 377] width 173 height 11
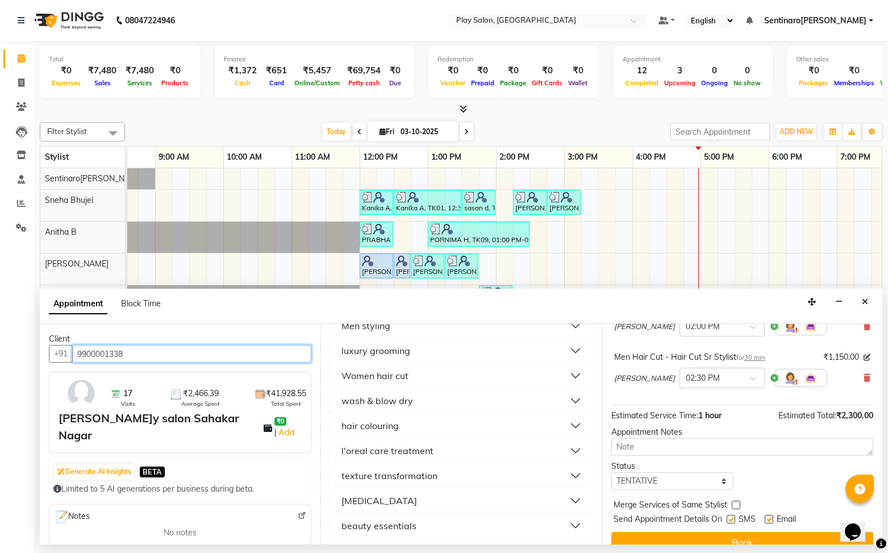
scroll to position [119, 0]
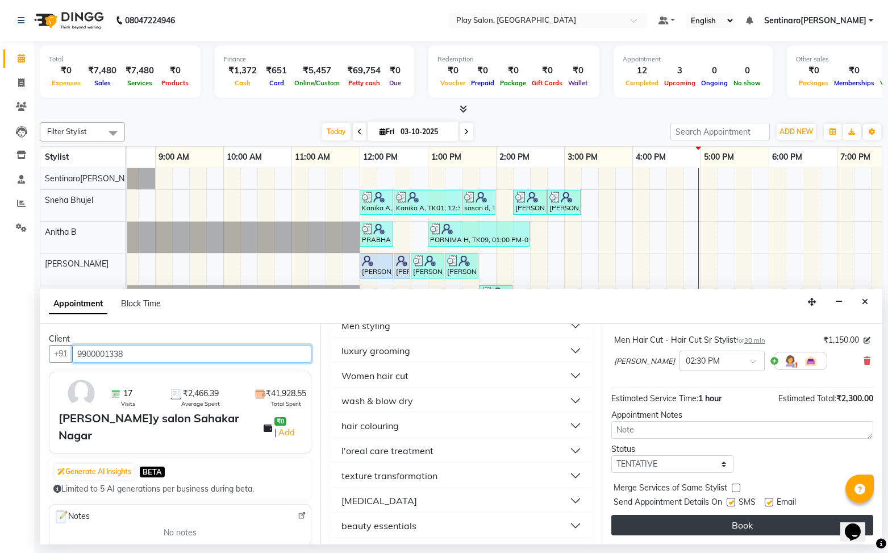
type input "9900001338"
click at [737, 522] on button "Book" at bounding box center [742, 525] width 262 height 20
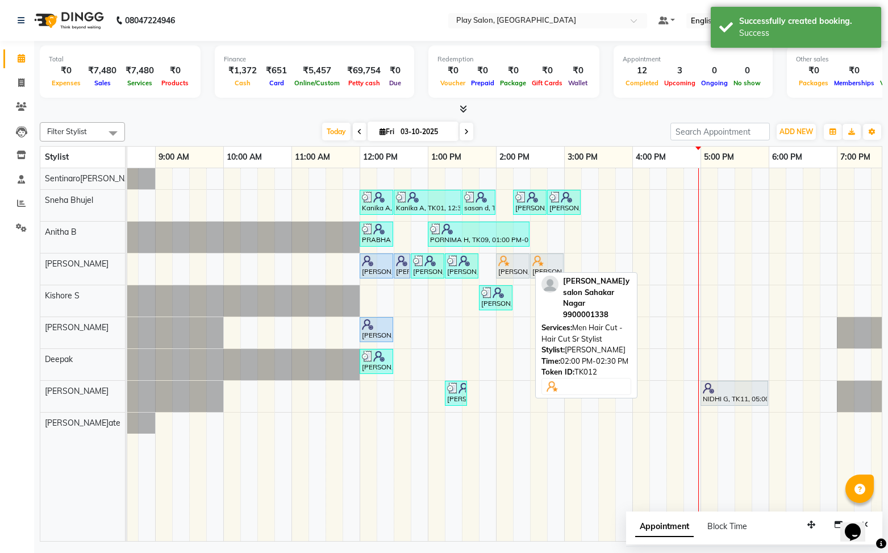
click at [511, 269] on div "Play salo[PERSON_NAME]ar Nagar, TK12, 02:00 PM-02:30 PM, Men Hair Cut - Hair Cu…" at bounding box center [512, 266] width 31 height 22
select select "7"
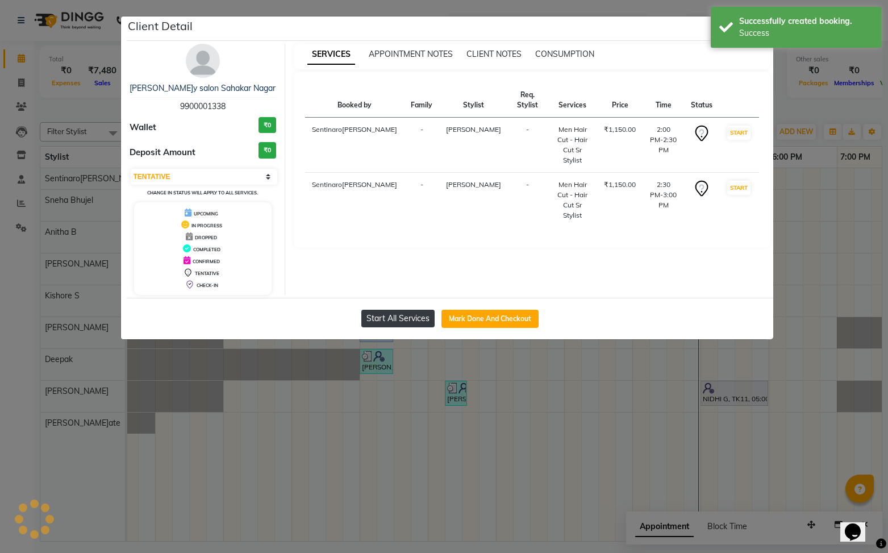
drag, startPoint x: 501, startPoint y: 314, endPoint x: 422, endPoint y: 301, distance: 80.1
click at [500, 314] on button "Mark Done And Checkout" at bounding box center [489, 319] width 97 height 18
select select "8961"
select select "service"
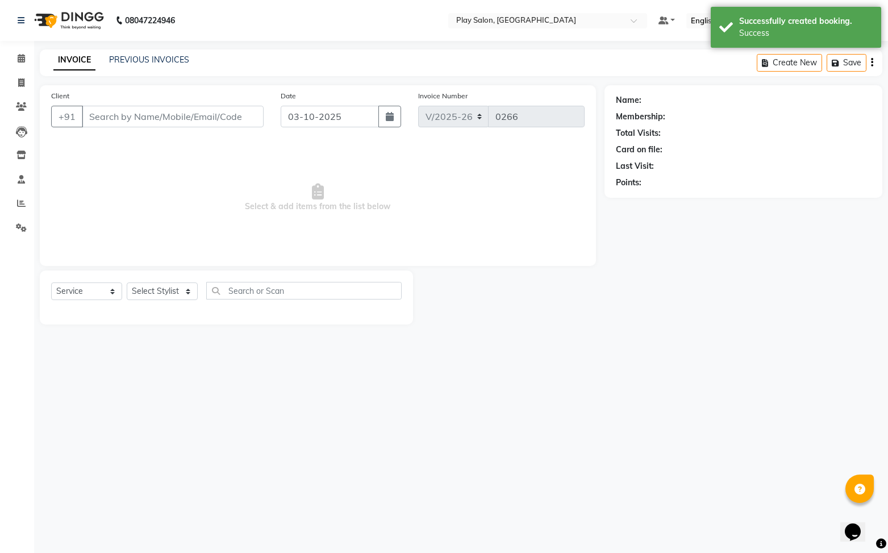
type input "9900001338"
select select "91861"
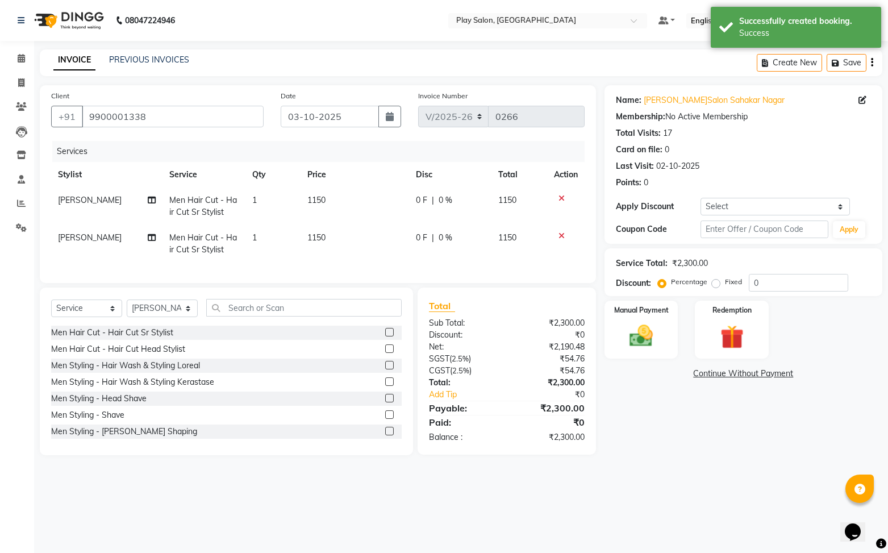
click at [799, 271] on div "Service Total: ₹2,300.00 Discount: Percentage Fixed 0" at bounding box center [743, 272] width 255 height 39
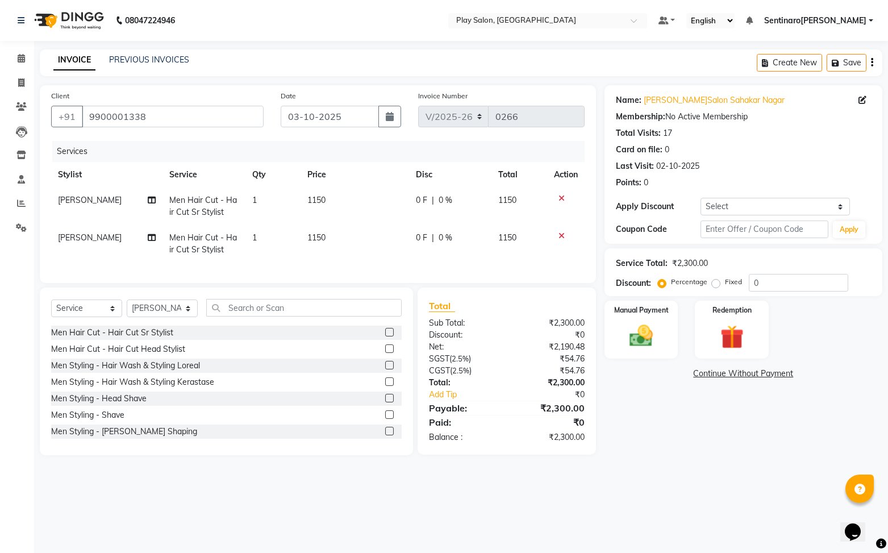
click at [560, 197] on icon at bounding box center [562, 198] width 6 height 8
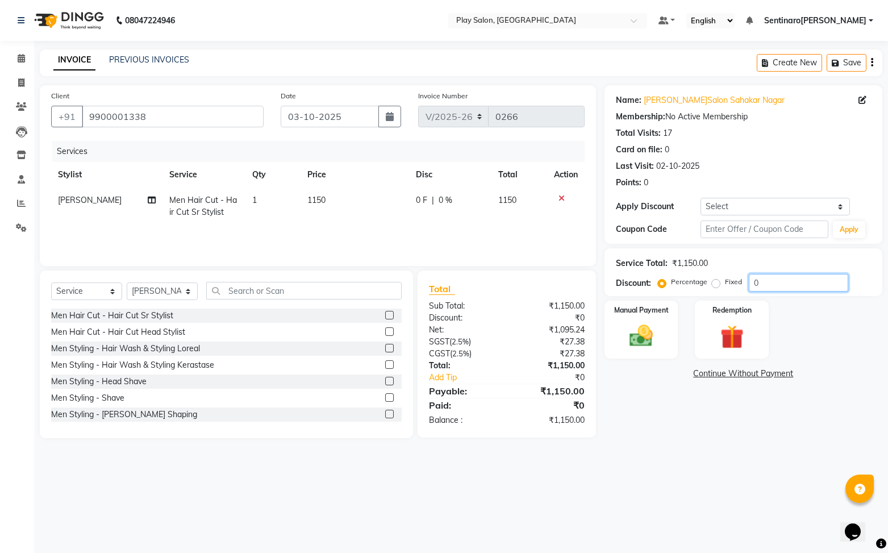
click at [802, 284] on input "0" at bounding box center [798, 283] width 99 height 18
type input "30"
click at [648, 347] on img at bounding box center [642, 336] width 40 height 28
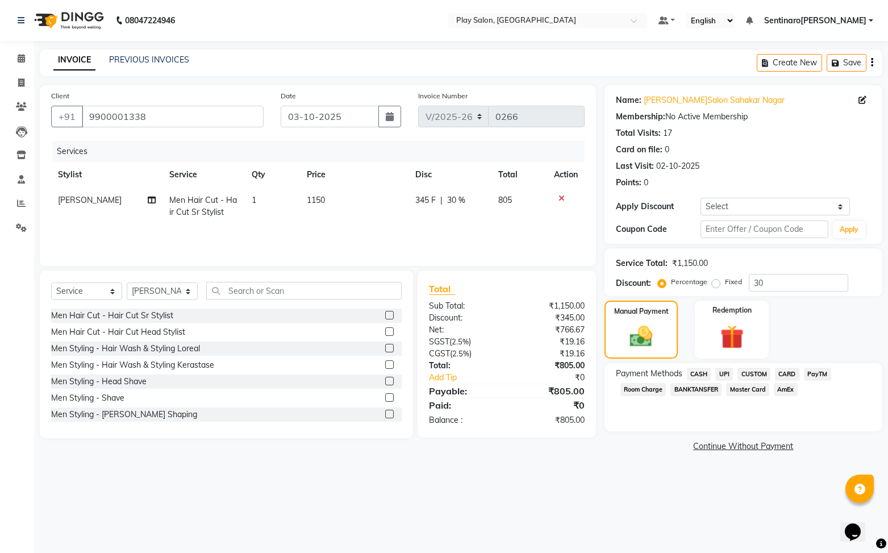
click at [721, 370] on span "UPI" at bounding box center [724, 374] width 18 height 13
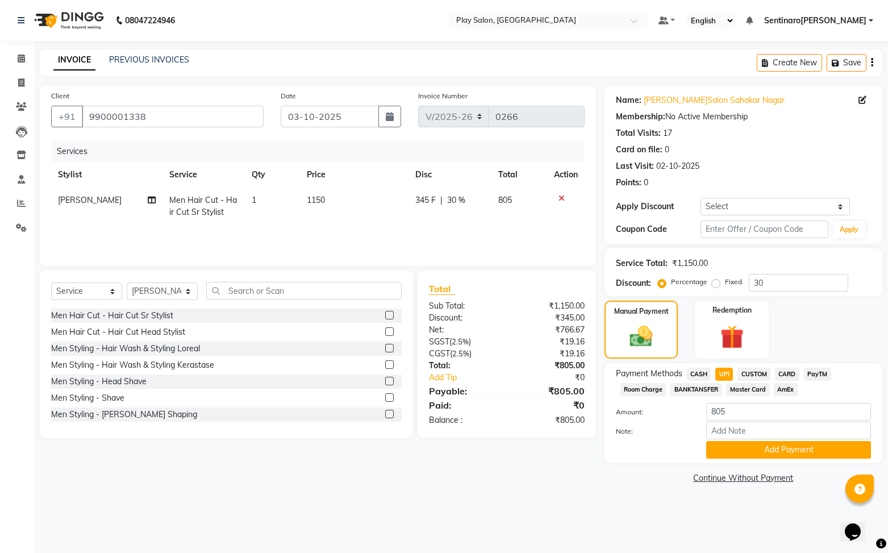
click at [706, 373] on span "CASH" at bounding box center [699, 374] width 24 height 13
click at [723, 373] on span "UPI" at bounding box center [724, 374] width 18 height 13
click at [787, 453] on button "Add Payment" at bounding box center [788, 450] width 165 height 18
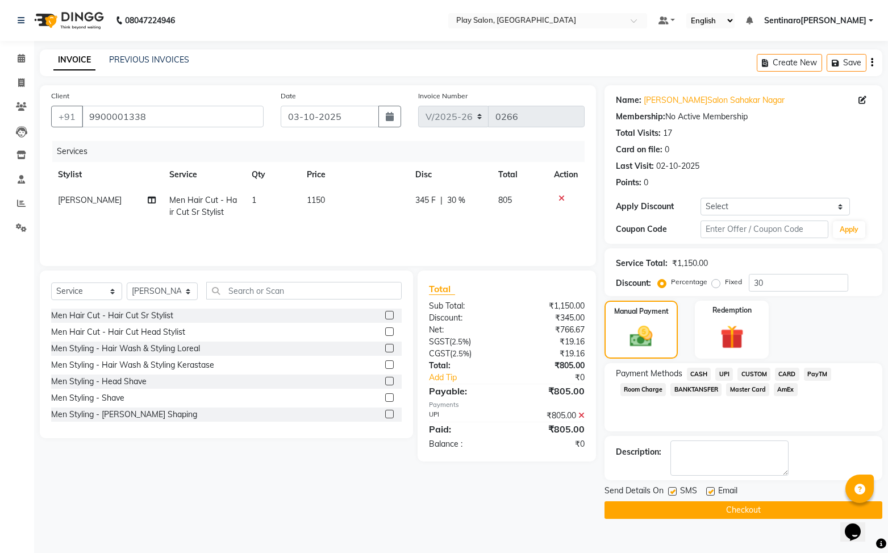
click at [722, 374] on span "UPI" at bounding box center [724, 374] width 18 height 13
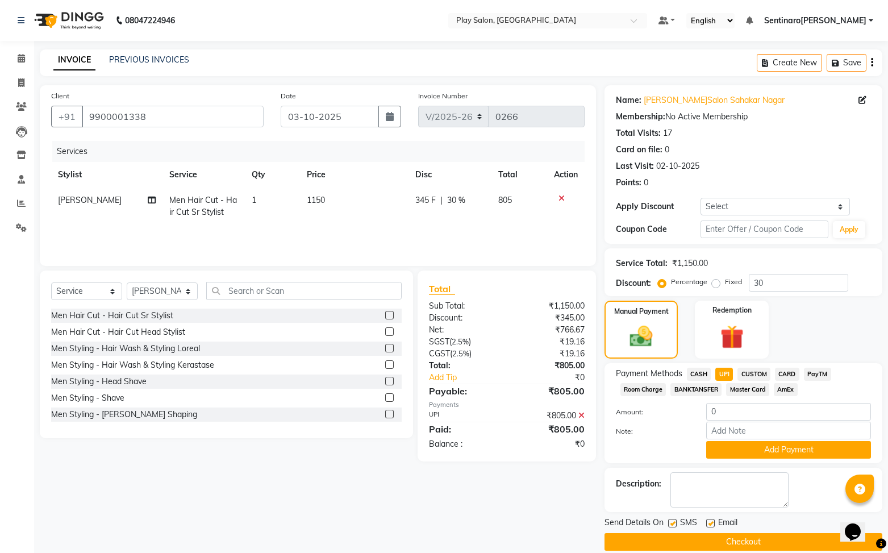
scroll to position [14, 0]
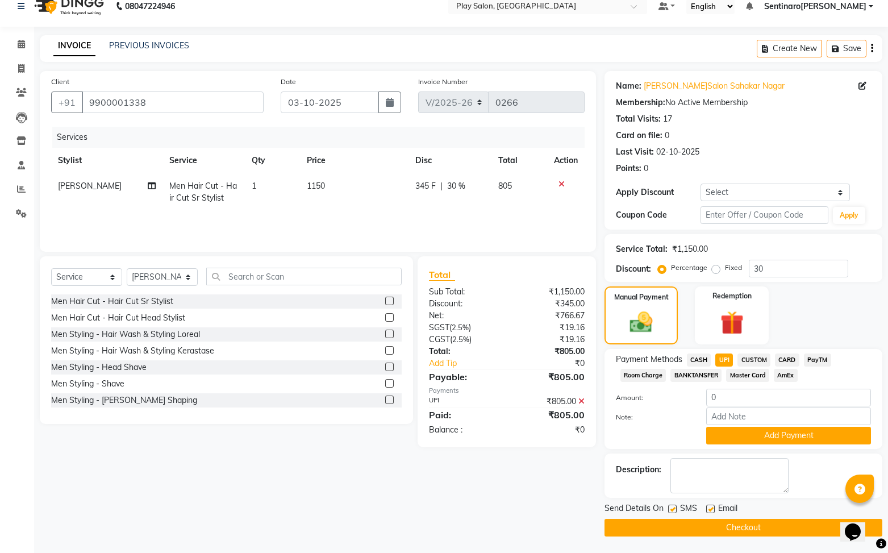
click at [776, 532] on button "Checkout" at bounding box center [744, 528] width 278 height 18
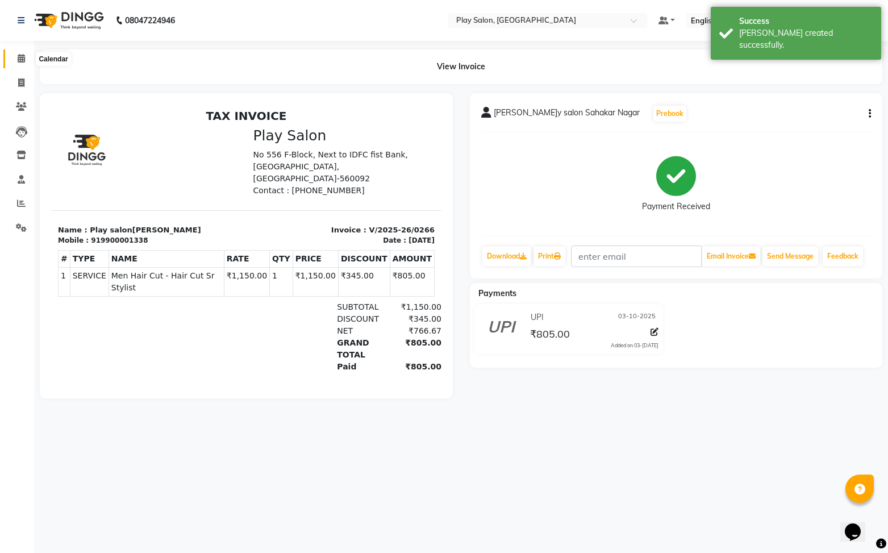
click at [18, 61] on icon at bounding box center [21, 58] width 7 height 9
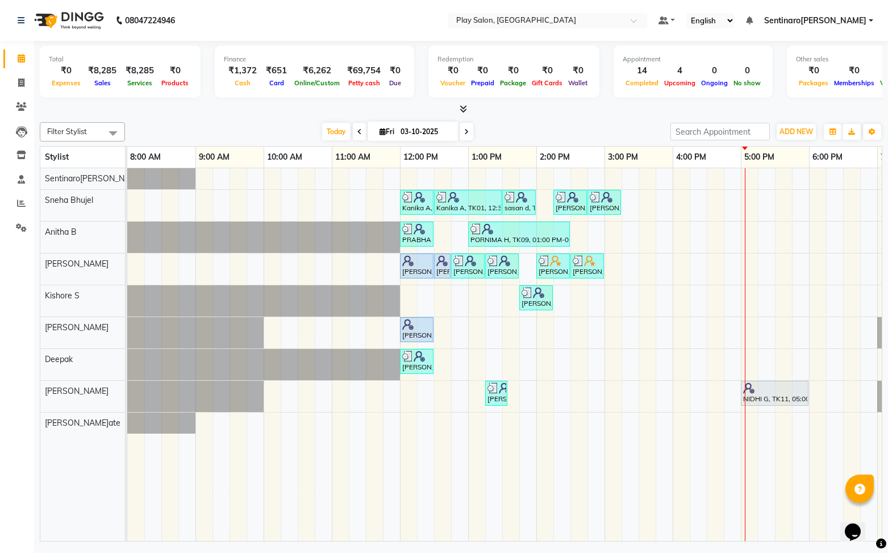
click at [361, 132] on icon at bounding box center [359, 131] width 5 height 7
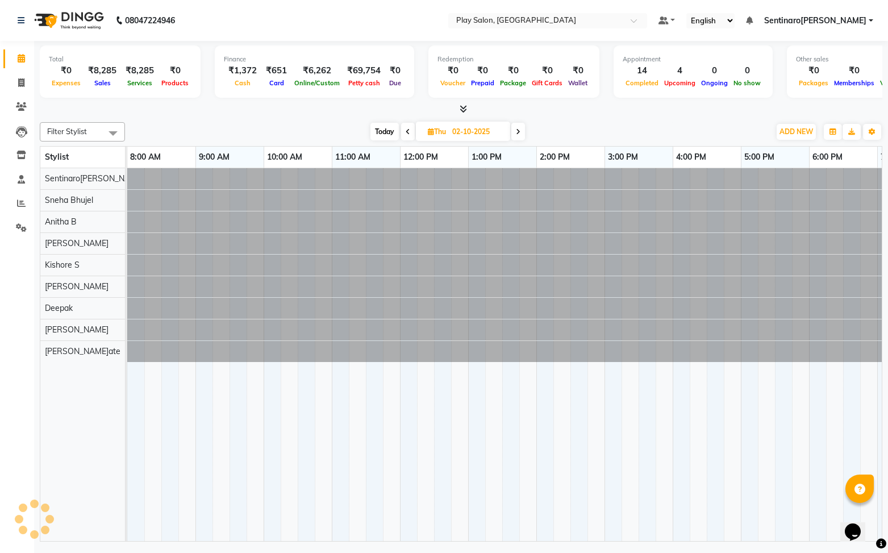
scroll to position [0, 132]
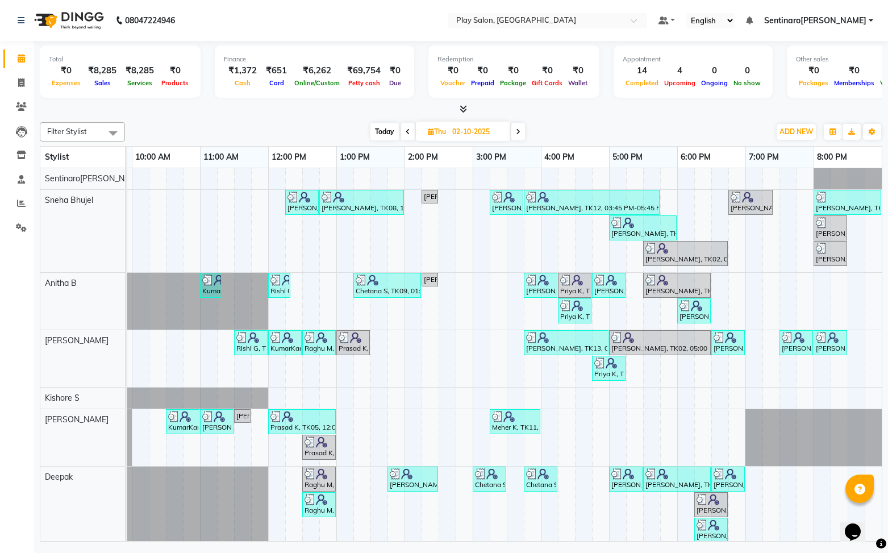
click at [382, 131] on span "Today" at bounding box center [384, 132] width 28 height 18
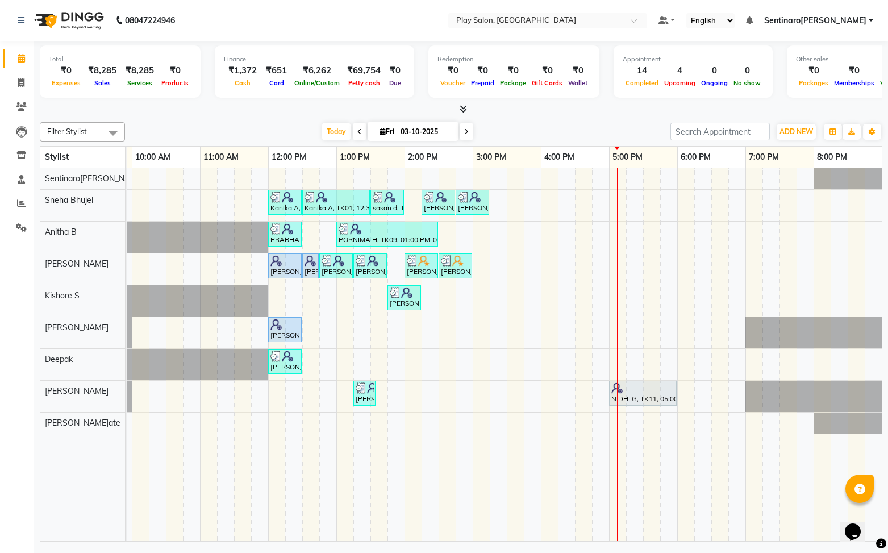
click at [470, 133] on span at bounding box center [467, 132] width 14 height 18
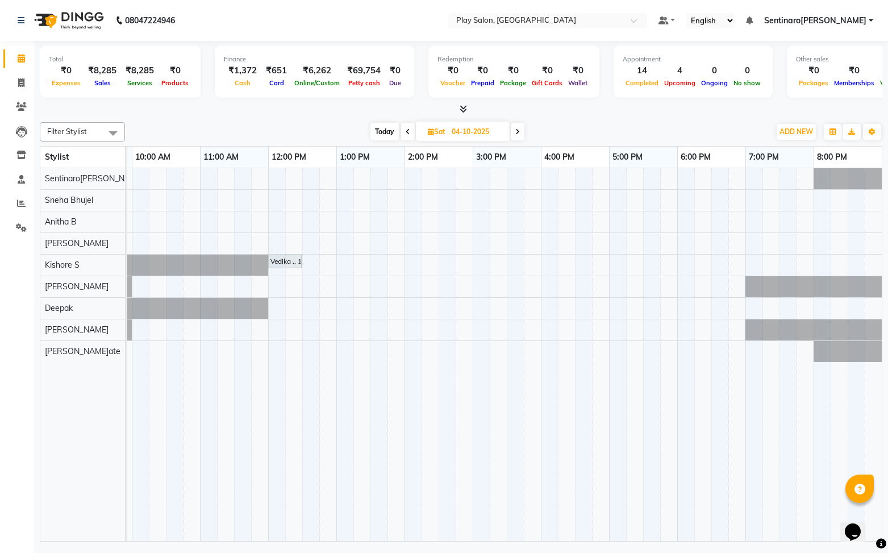
click at [407, 132] on icon at bounding box center [408, 131] width 5 height 7
type input "03-10-2025"
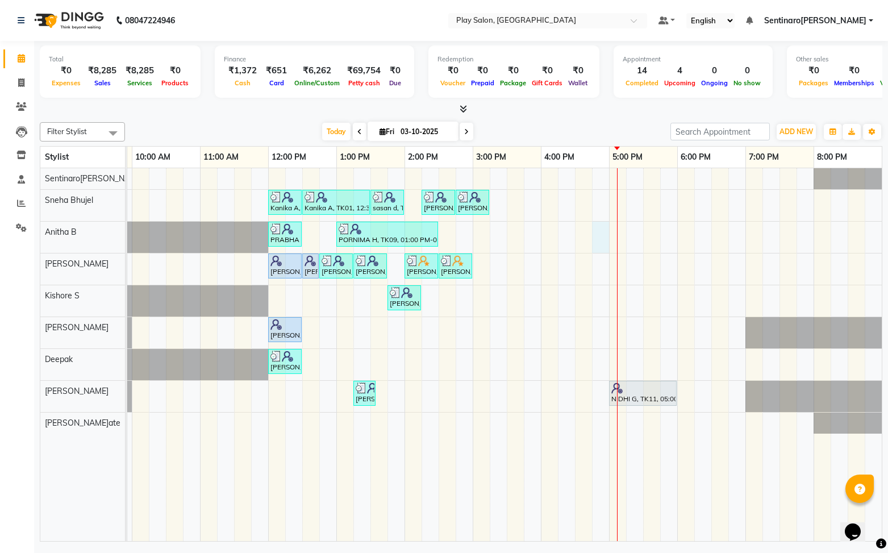
click at [596, 239] on div "Kanika A, TK01, 12:00 PM-12:30 PM, Beauty Essentials - Waxing - Half Legs Lipo …" at bounding box center [438, 354] width 886 height 373
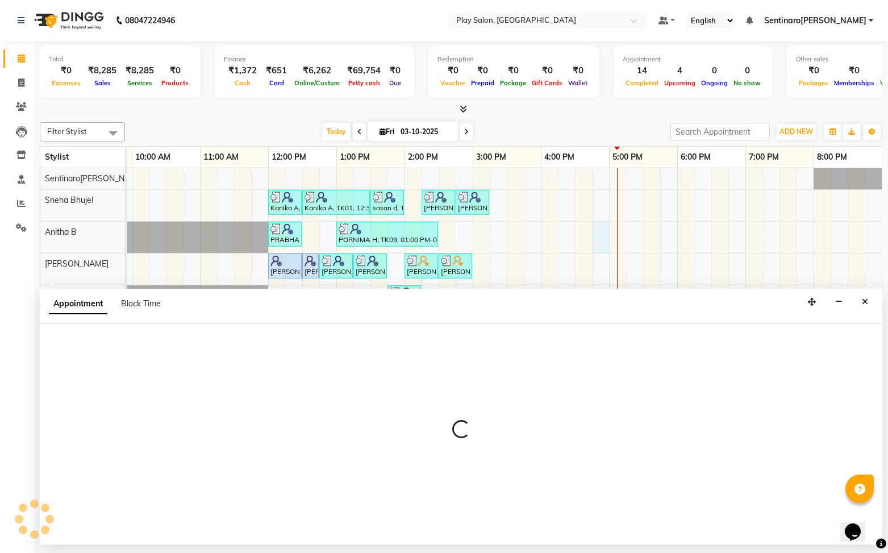
select select "91860"
select select "1005"
select select "tentative"
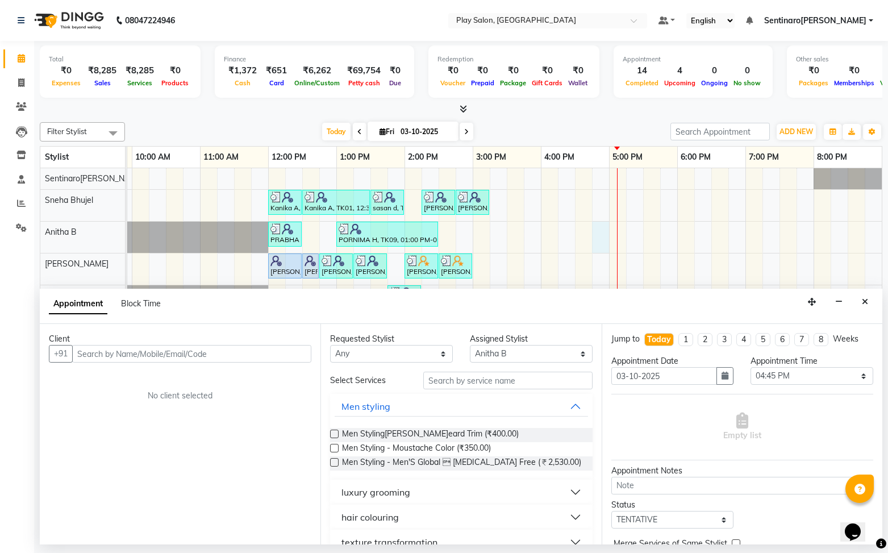
click at [230, 361] on input "text" at bounding box center [191, 354] width 239 height 18
type input "8660737248"
click at [292, 362] on div "Client +91 8660737248 Add Client No client selected" at bounding box center [180, 434] width 281 height 220
click at [296, 356] on span "Add Client" at bounding box center [288, 353] width 38 height 10
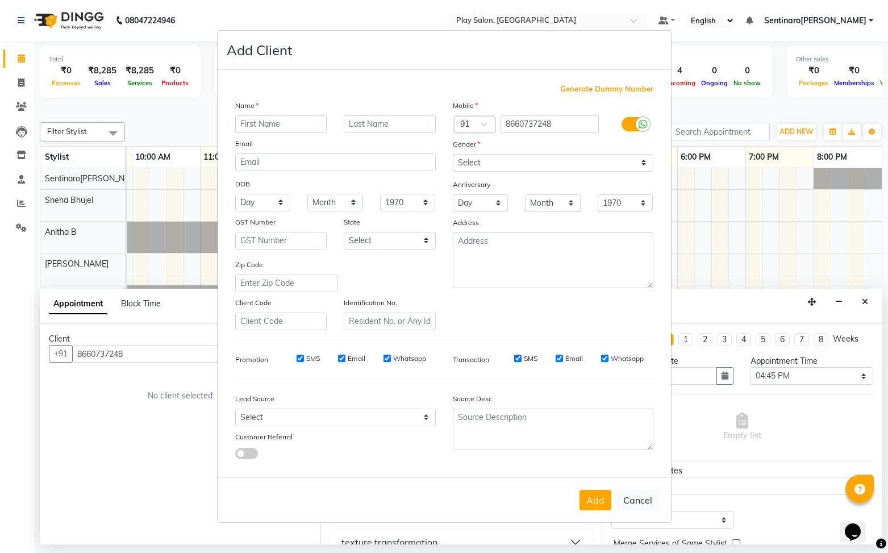
click at [289, 127] on input "text" at bounding box center [281, 124] width 92 height 18
type input "AKHILA"
click at [375, 128] on input "text" at bounding box center [390, 124] width 92 height 18
type input "F"
click at [587, 161] on select "Select Male Female Other Prefer Not To Say" at bounding box center [553, 163] width 201 height 18
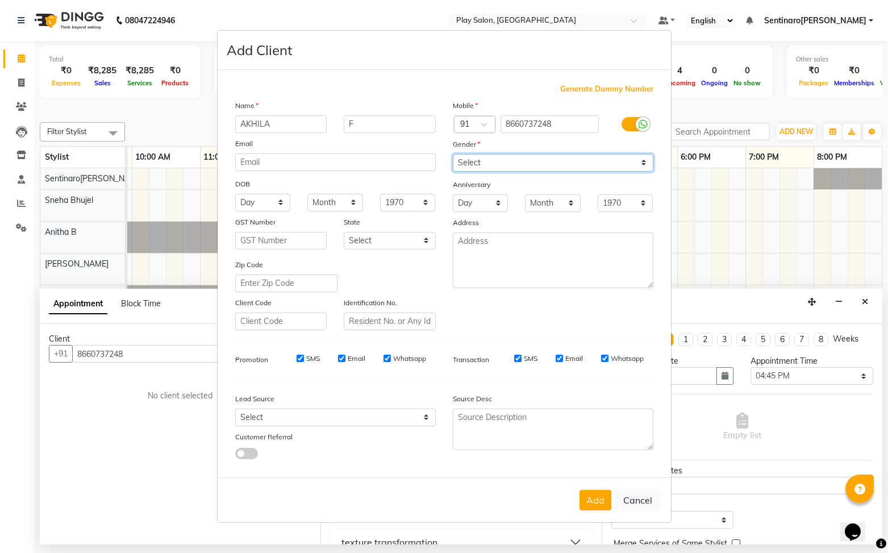
select select "female"
click at [453, 154] on select "Select Male Female Other Prefer Not To Say" at bounding box center [553, 163] width 201 height 18
click at [604, 503] on button "Add" at bounding box center [596, 500] width 32 height 20
select select
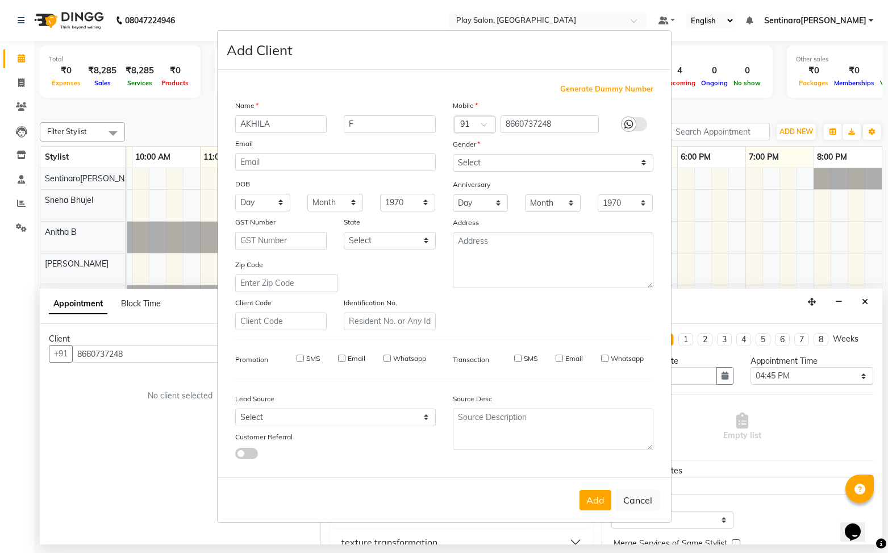
select select
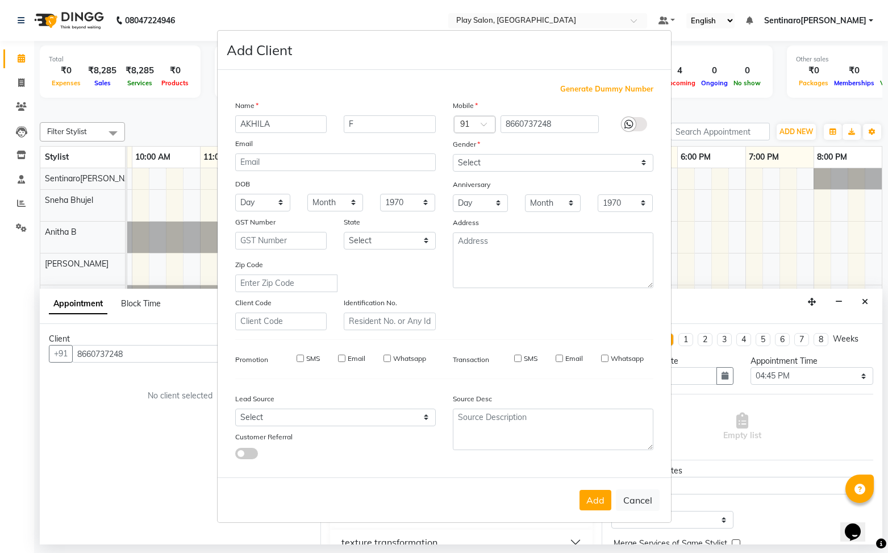
checkbox input "false"
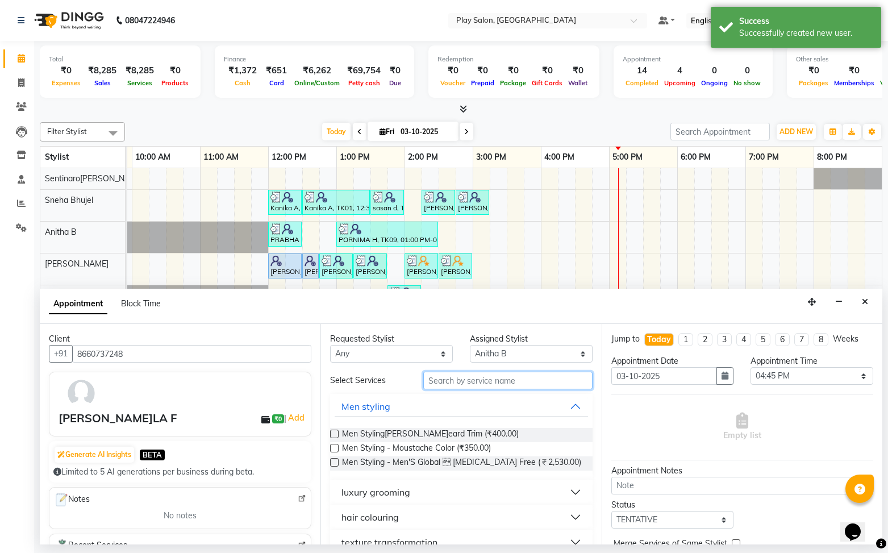
click at [529, 381] on input "text" at bounding box center [507, 381] width 169 height 18
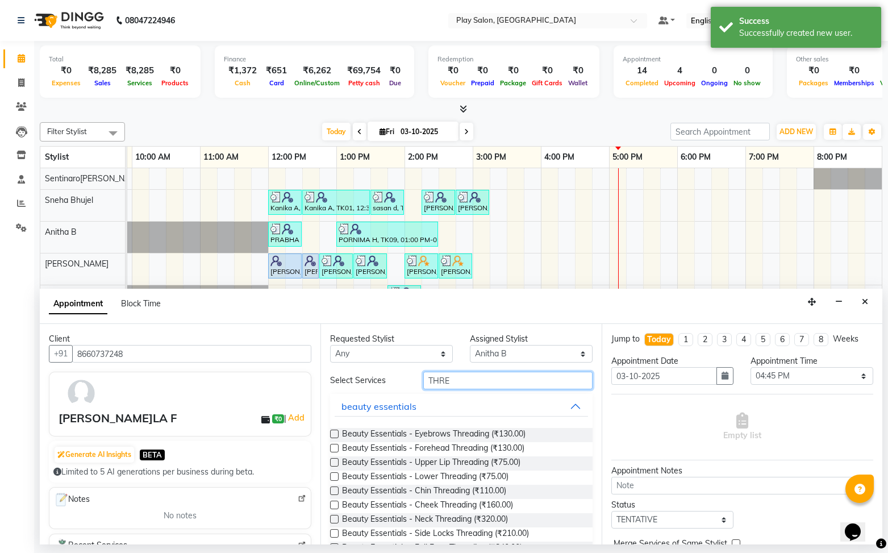
type input "THRE"
click at [333, 435] on label at bounding box center [334, 434] width 9 height 9
click at [333, 435] on input "checkbox" at bounding box center [333, 434] width 7 height 7
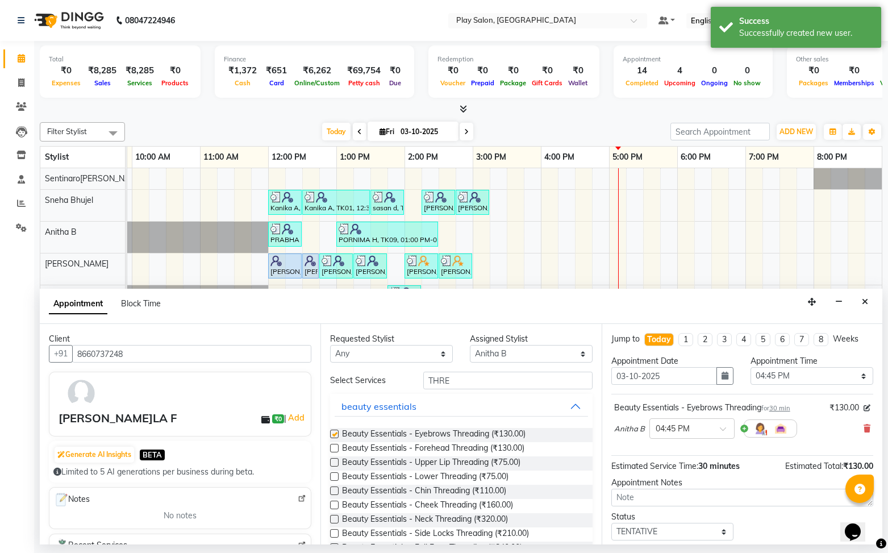
checkbox input "false"
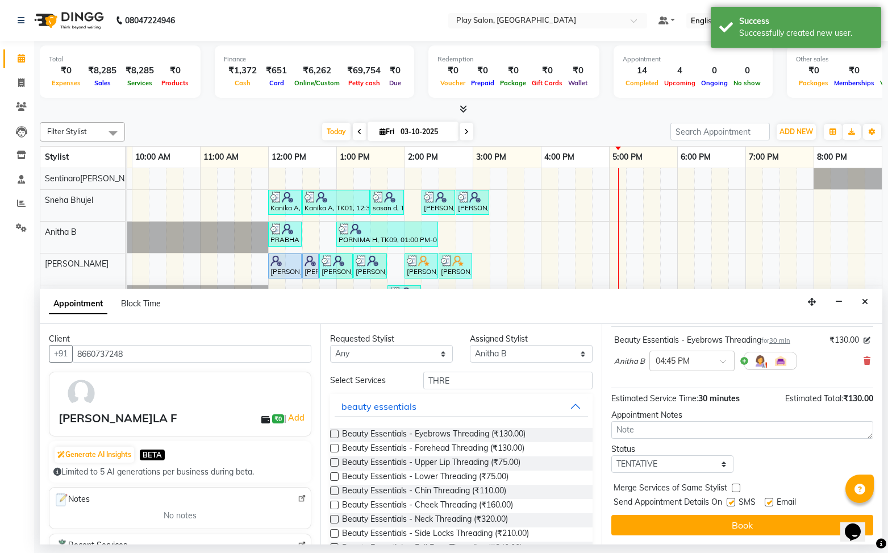
drag, startPoint x: 769, startPoint y: 525, endPoint x: 764, endPoint y: 523, distance: 6.1
click at [769, 525] on button "Book" at bounding box center [742, 525] width 262 height 20
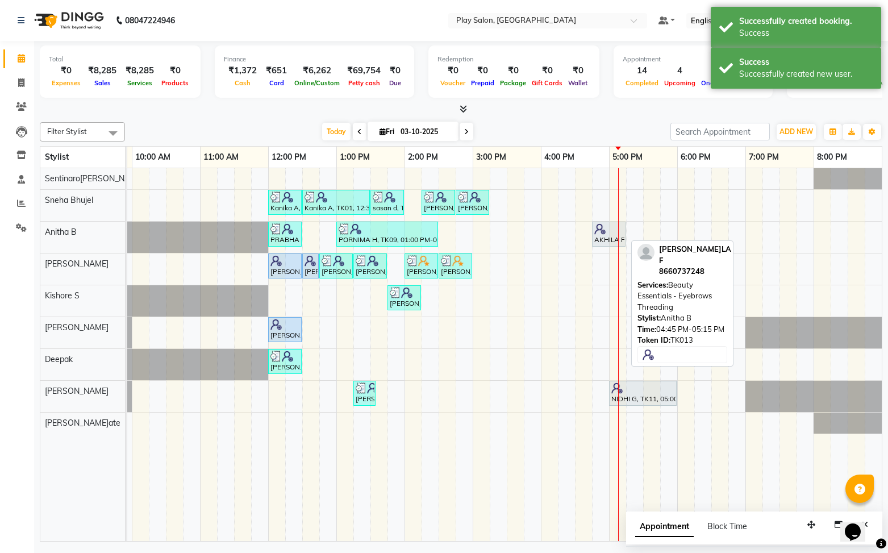
click at [607, 233] on div at bounding box center [608, 228] width 29 height 11
select select "7"
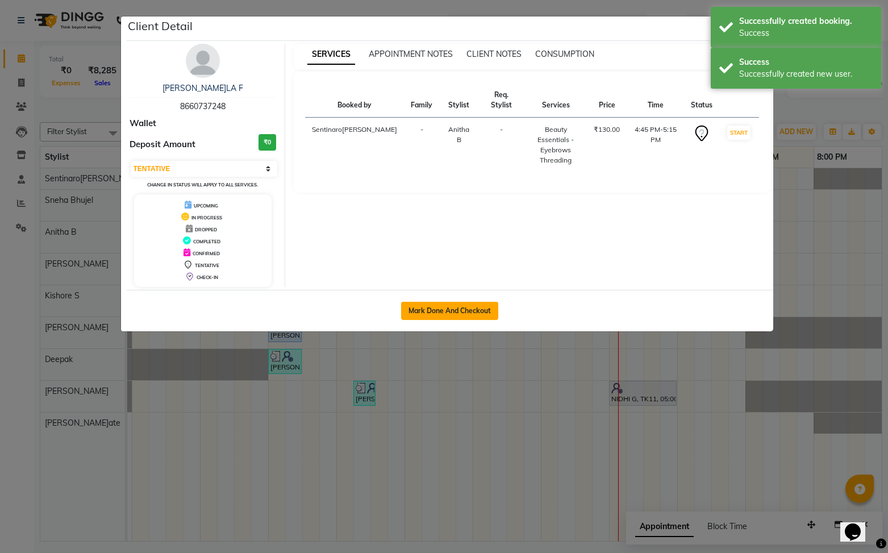
click at [453, 313] on button "Mark Done And Checkout" at bounding box center [449, 311] width 97 height 18
select select "8961"
select select "service"
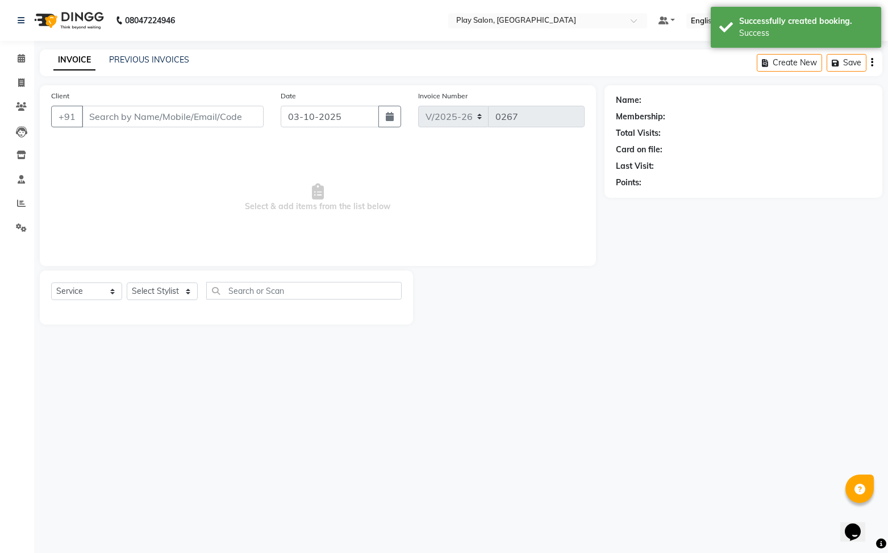
type input "8660737248"
select select "91860"
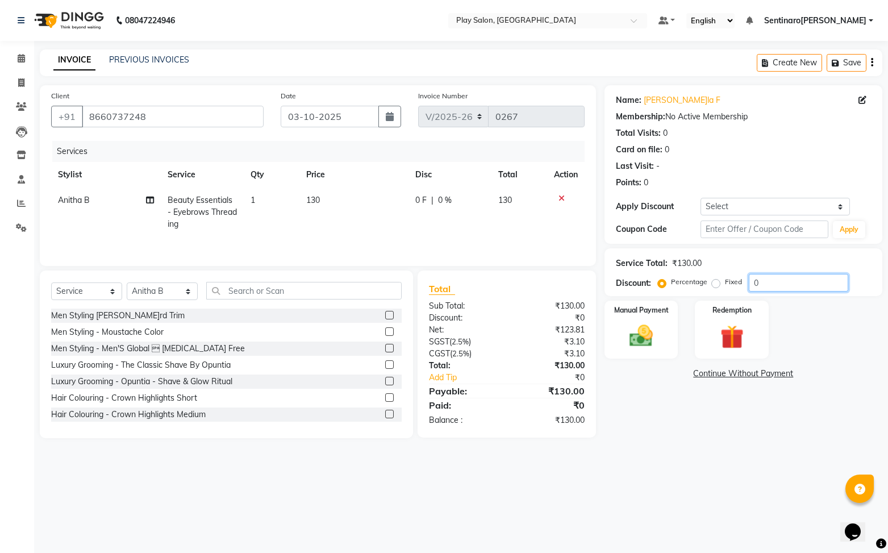
click at [782, 285] on input "0" at bounding box center [798, 283] width 99 height 18
click at [663, 321] on div "Manual Payment" at bounding box center [641, 329] width 77 height 60
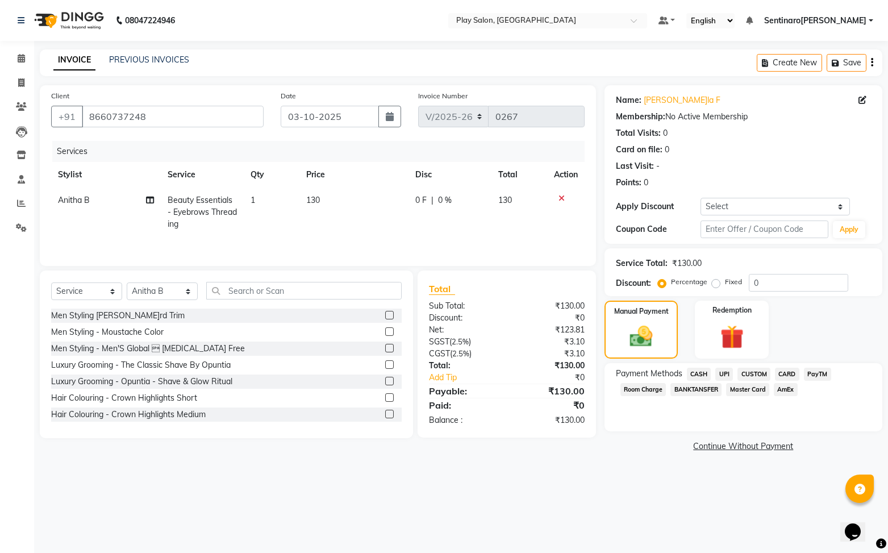
click at [726, 372] on span "UPI" at bounding box center [724, 374] width 18 height 13
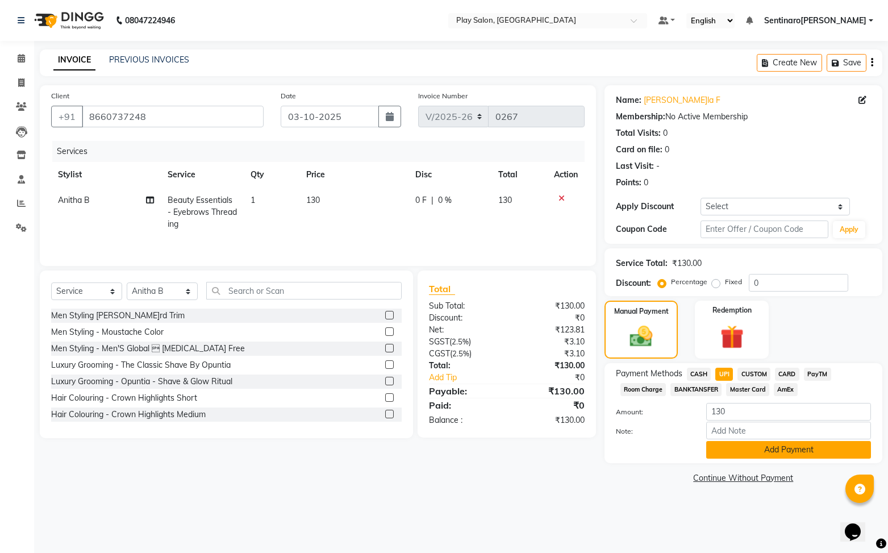
click at [806, 449] on button "Add Payment" at bounding box center [788, 450] width 165 height 18
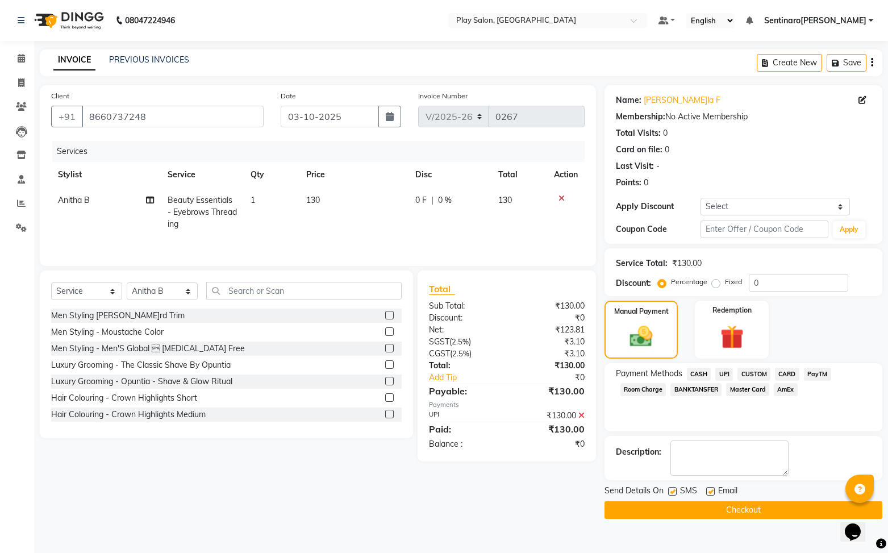
click at [728, 372] on span "UPI" at bounding box center [724, 374] width 18 height 13
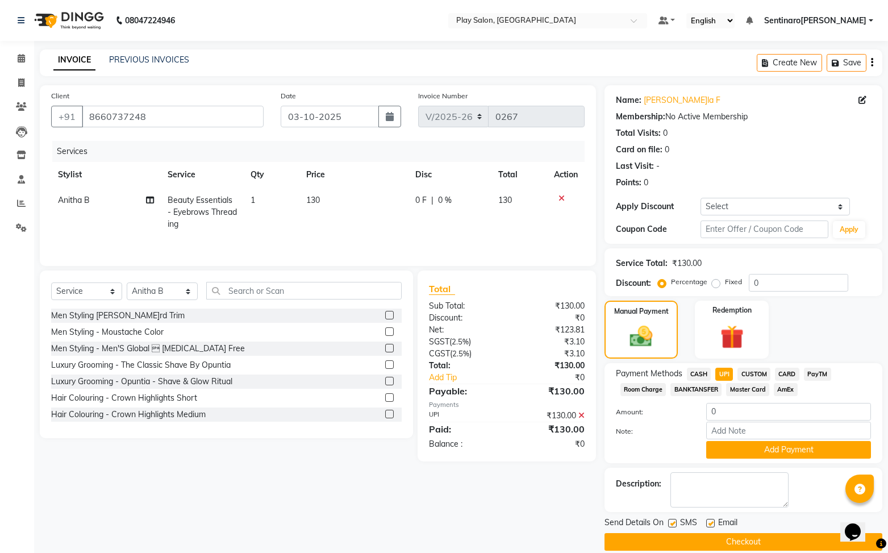
scroll to position [14, 0]
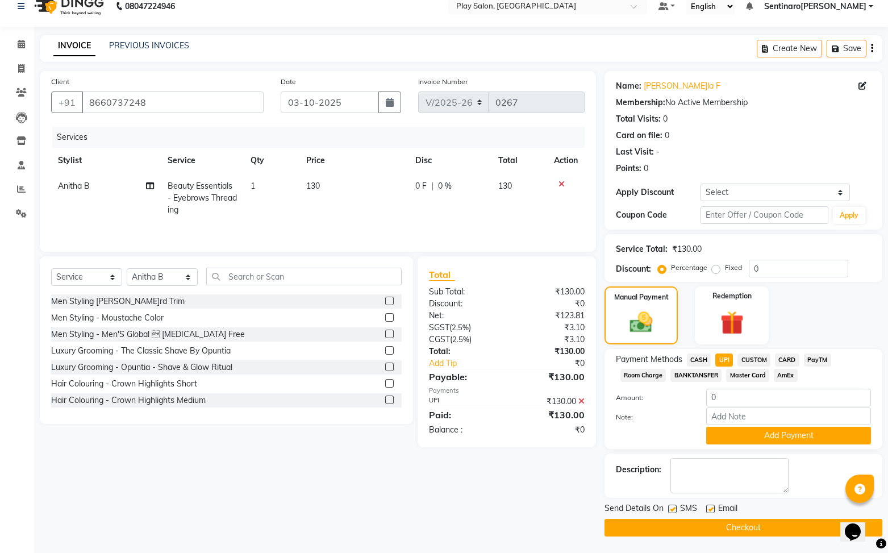
click at [760, 528] on button "Checkout" at bounding box center [744, 528] width 278 height 18
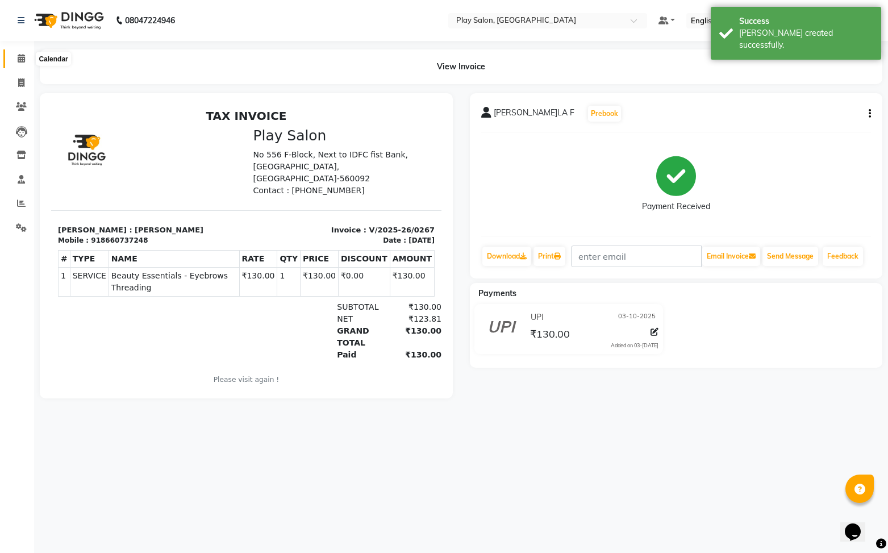
click at [20, 62] on icon at bounding box center [21, 58] width 7 height 9
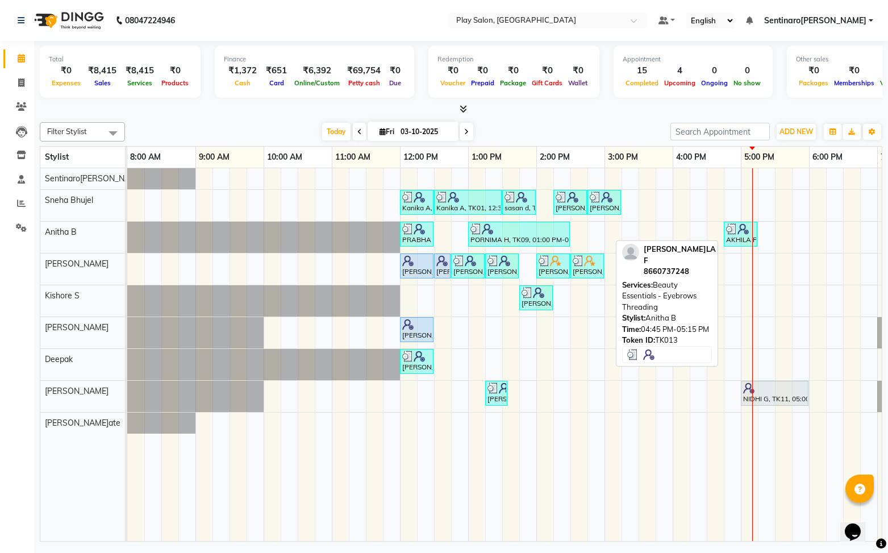
click at [737, 236] on div "AKHILA F, TK13, 04:45 PM-05:15 PM, Beauty Essentials - Eyebrows Threading" at bounding box center [740, 234] width 31 height 22
select select "3"
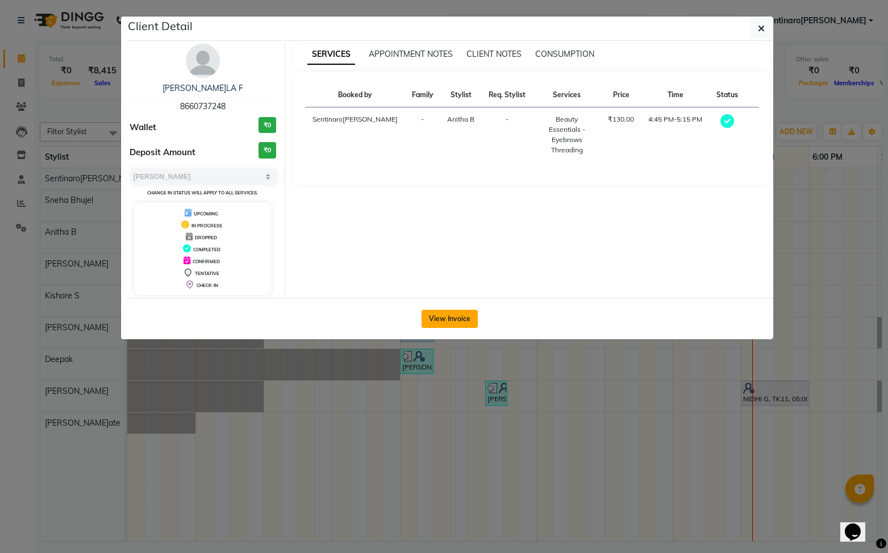
click at [444, 312] on button "View Invoice" at bounding box center [450, 319] width 56 height 18
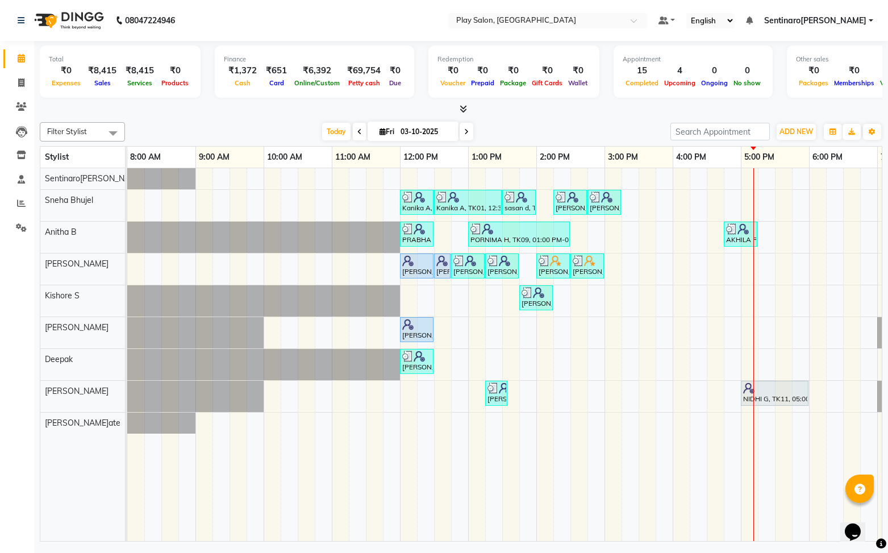
click at [466, 128] on icon at bounding box center [466, 131] width 5 height 7
type input "04-10-2025"
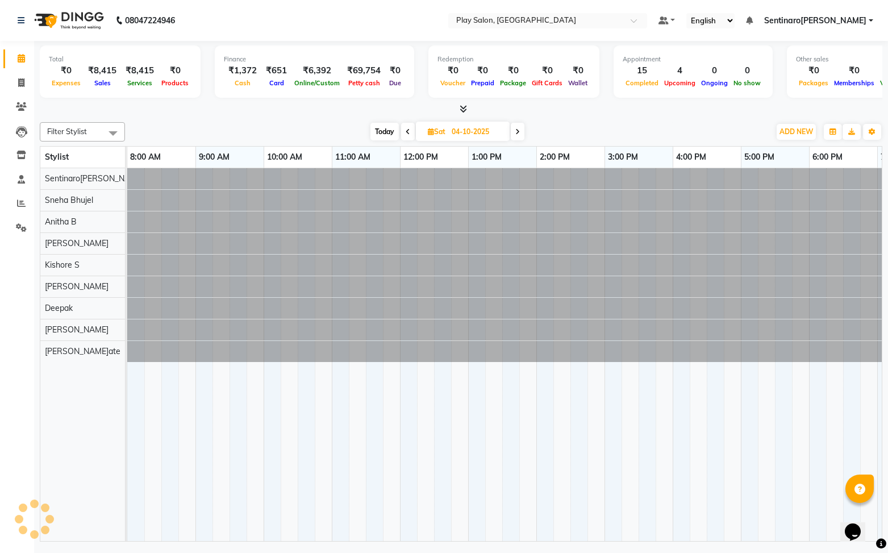
scroll to position [0, 132]
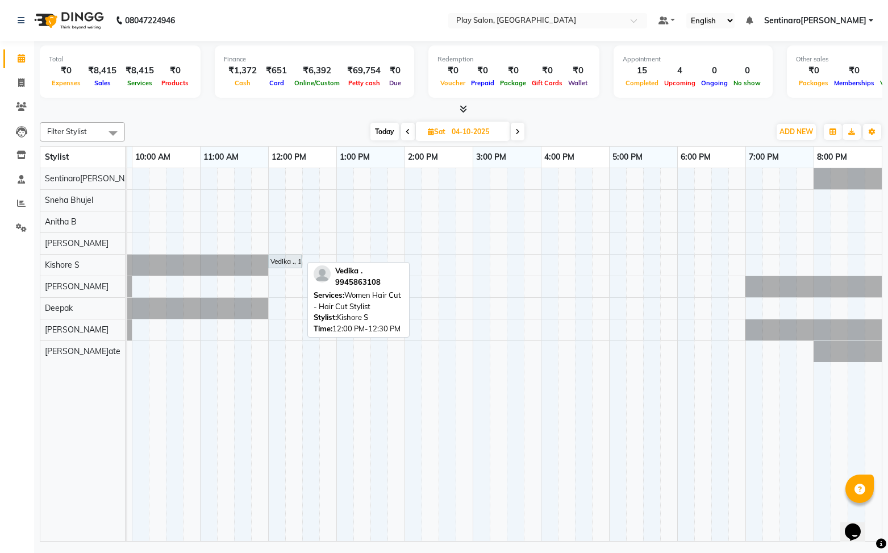
click at [282, 256] on div "Vedika ., 12:00 PM-12:30 PM, Women Hair Cut - Hair Cut Stylist" at bounding box center [284, 261] width 31 height 10
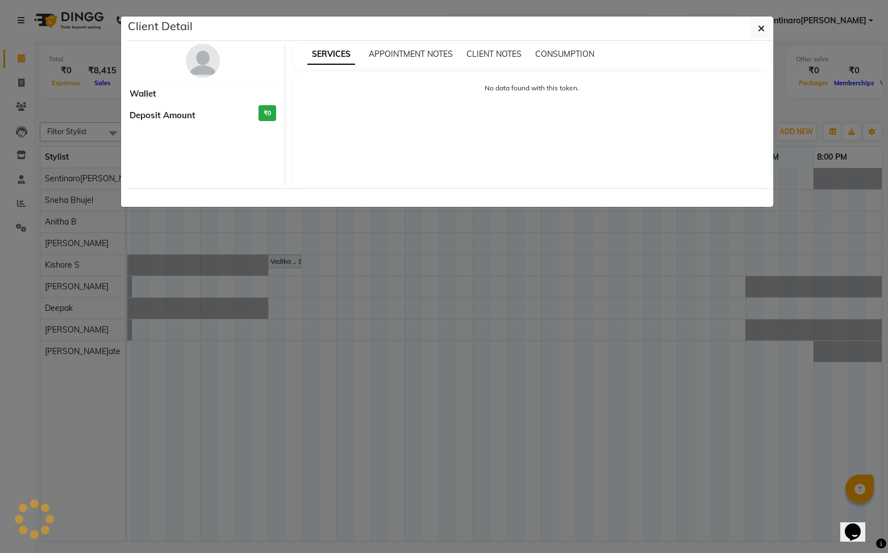
select select "7"
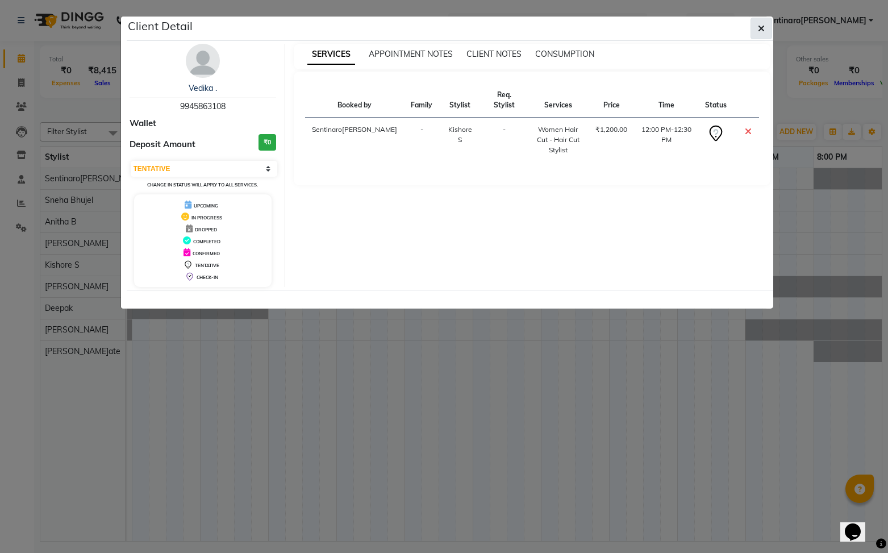
click at [761, 30] on icon "button" at bounding box center [761, 28] width 7 height 9
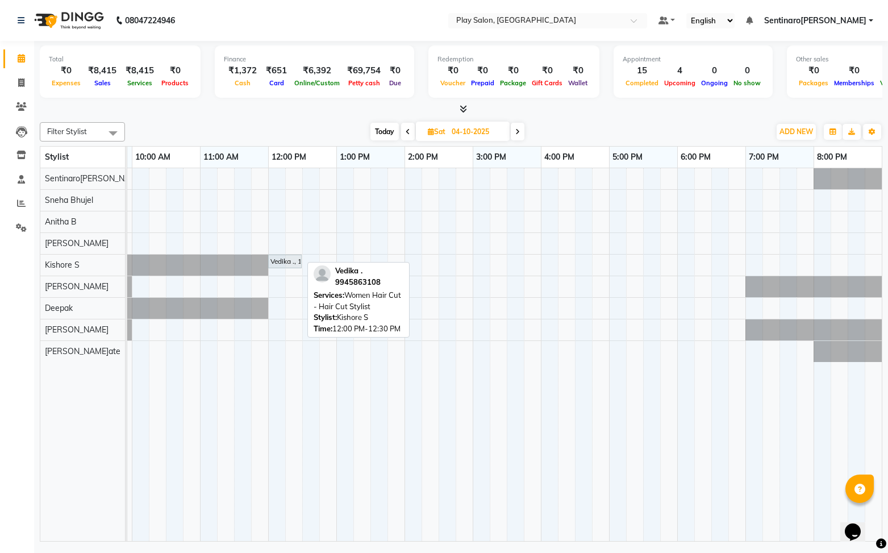
click at [295, 255] on link "Vedika ., 12:00 PM-12:30 PM, Women Hair Cut - Hair Cut Stylist" at bounding box center [285, 262] width 34 height 14
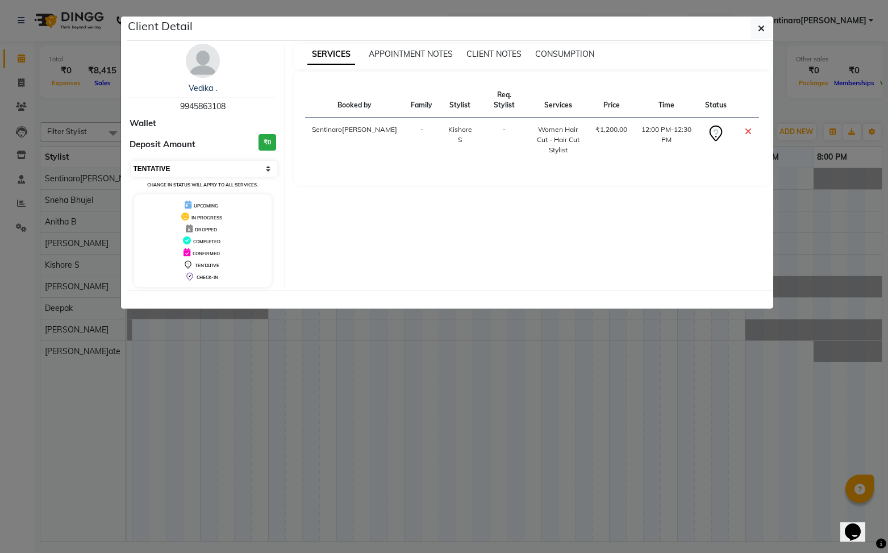
click at [269, 166] on select "Select CONFIRMED TENTATIVE" at bounding box center [204, 169] width 147 height 16
click at [270, 171] on select "Select CONFIRMED TENTATIVE" at bounding box center [204, 169] width 147 height 16
click at [131, 161] on select "Select CONFIRMED TENTATIVE" at bounding box center [204, 169] width 147 height 16
click at [269, 171] on select "Select CONFIRMED TENTATIVE" at bounding box center [204, 169] width 147 height 16
select select "7"
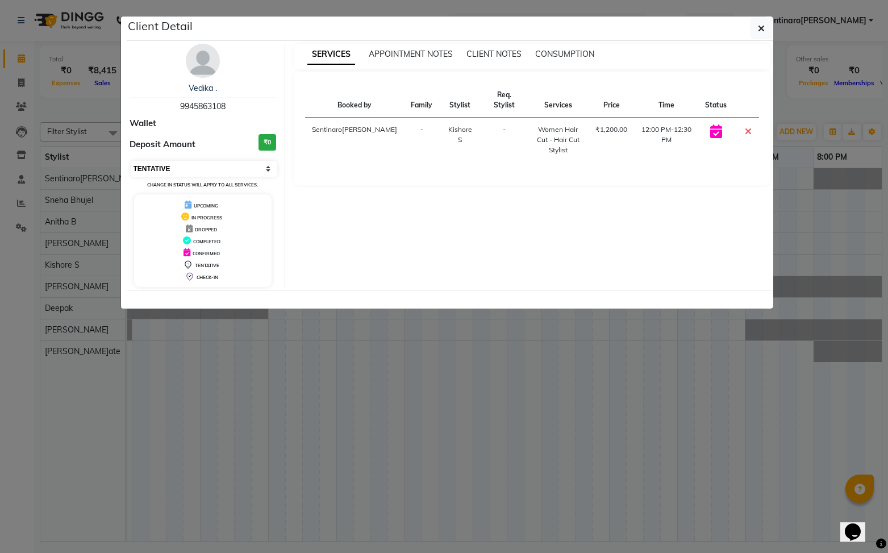
click at [131, 161] on select "Select CONFIRMED TENTATIVE" at bounding box center [204, 169] width 147 height 16
click at [765, 27] on button "button" at bounding box center [762, 29] width 22 height 22
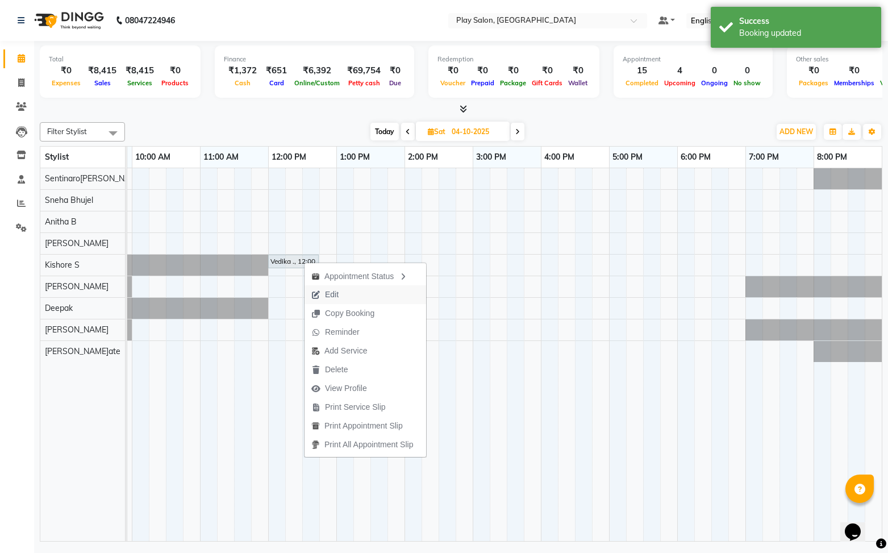
click at [337, 295] on span "Edit" at bounding box center [332, 295] width 14 height 12
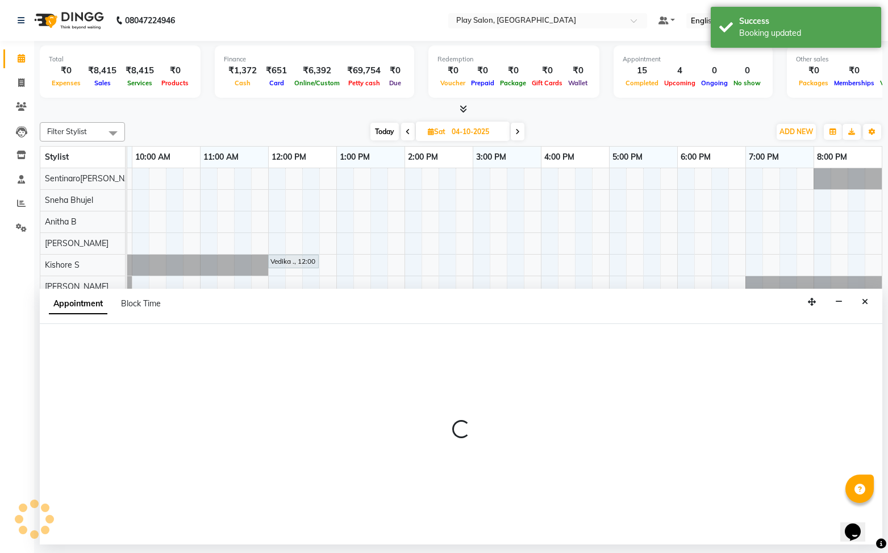
select select "tentative"
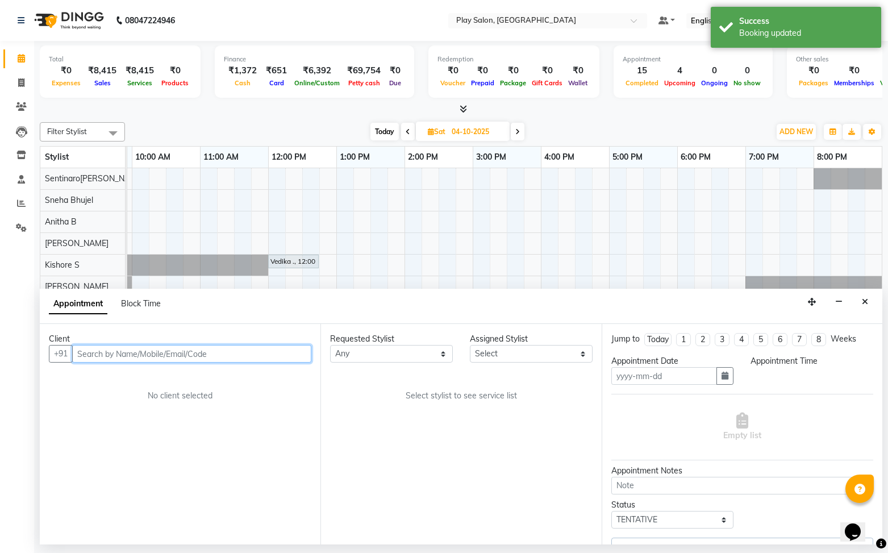
type input "04-10-2025"
select select "720"
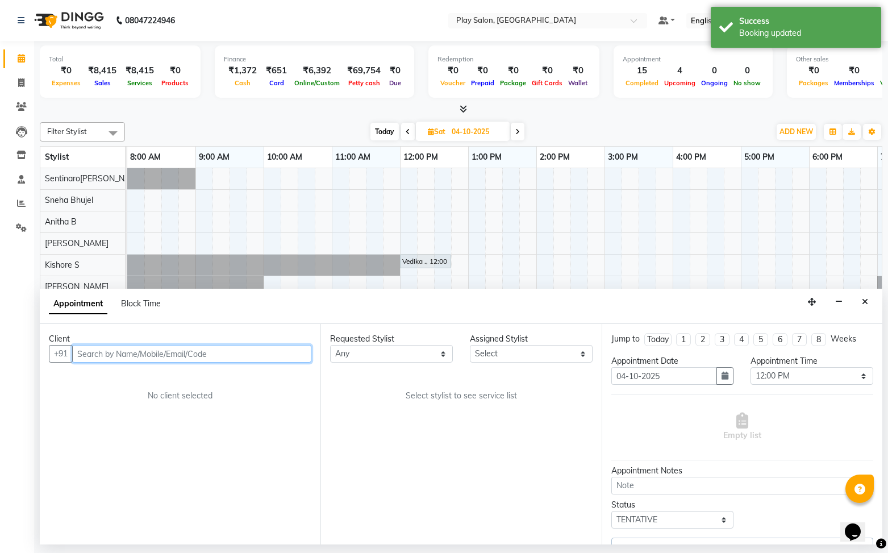
select select "91862"
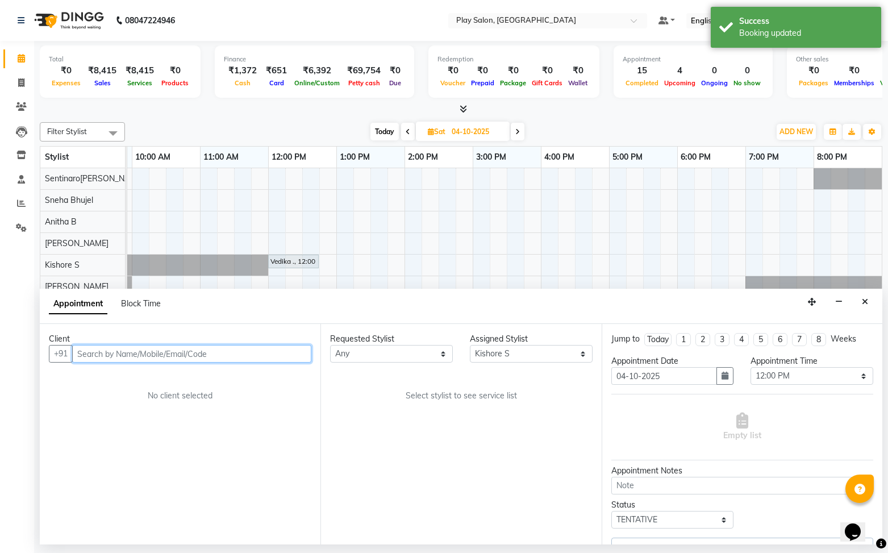
select select "4501"
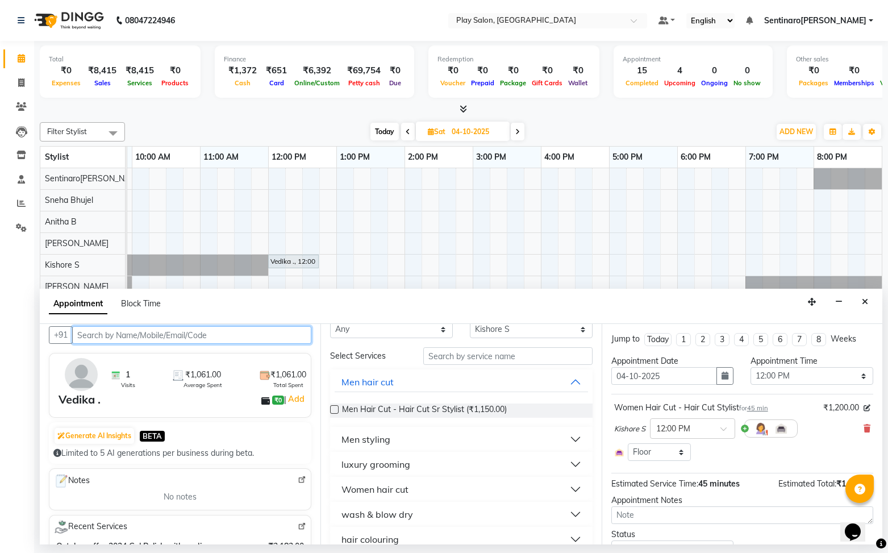
scroll to position [28, 0]
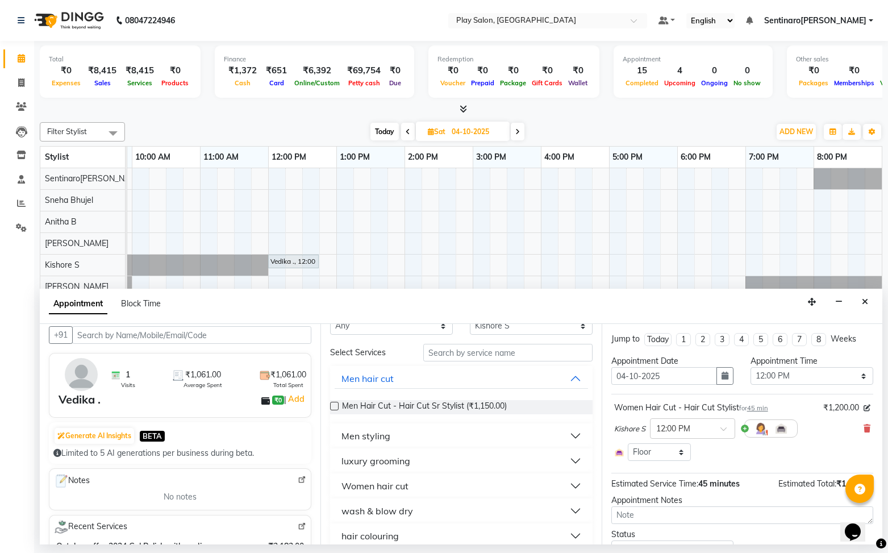
click at [577, 487] on button "Women hair cut" at bounding box center [461, 486] width 253 height 20
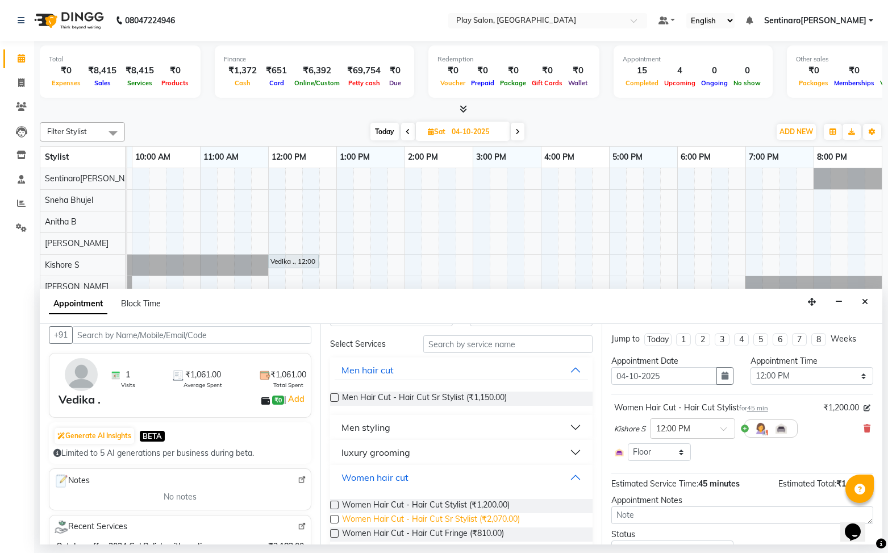
scroll to position [39, 0]
click at [335, 500] on label at bounding box center [334, 502] width 9 height 9
click at [335, 500] on input "checkbox" at bounding box center [333, 503] width 7 height 7
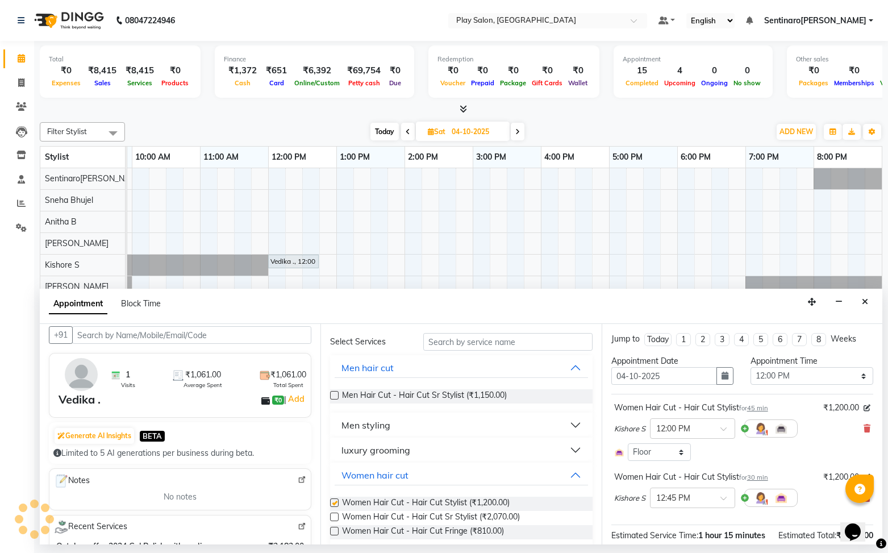
checkbox input "false"
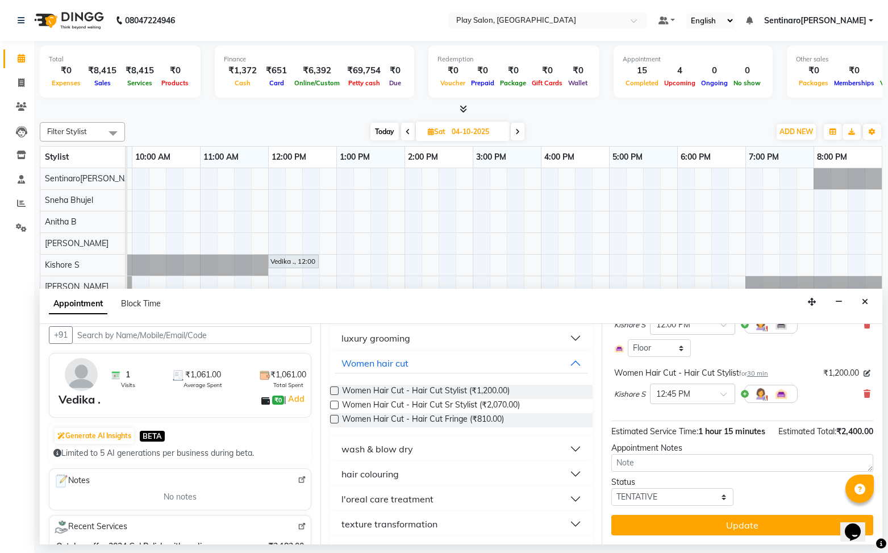
scroll to position [153, 0]
click at [553, 473] on button "hair colouring" at bounding box center [461, 471] width 253 height 20
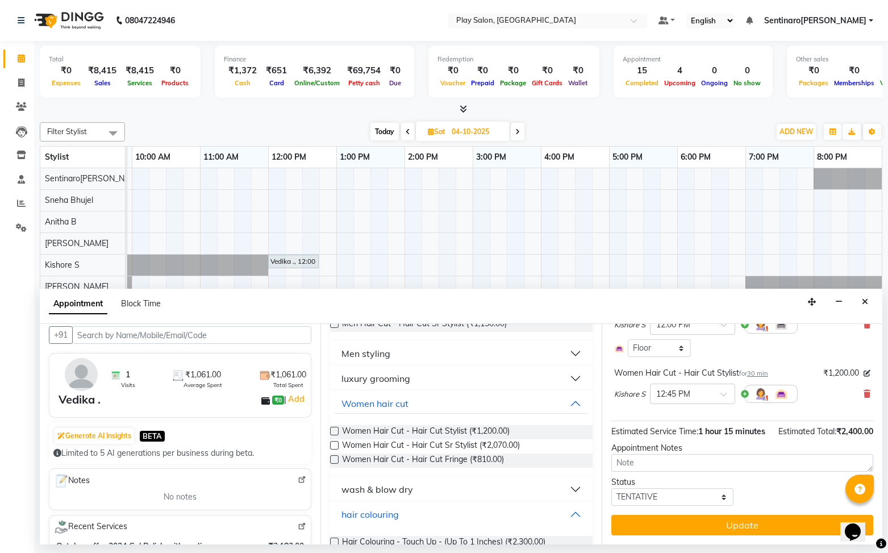
scroll to position [0, 0]
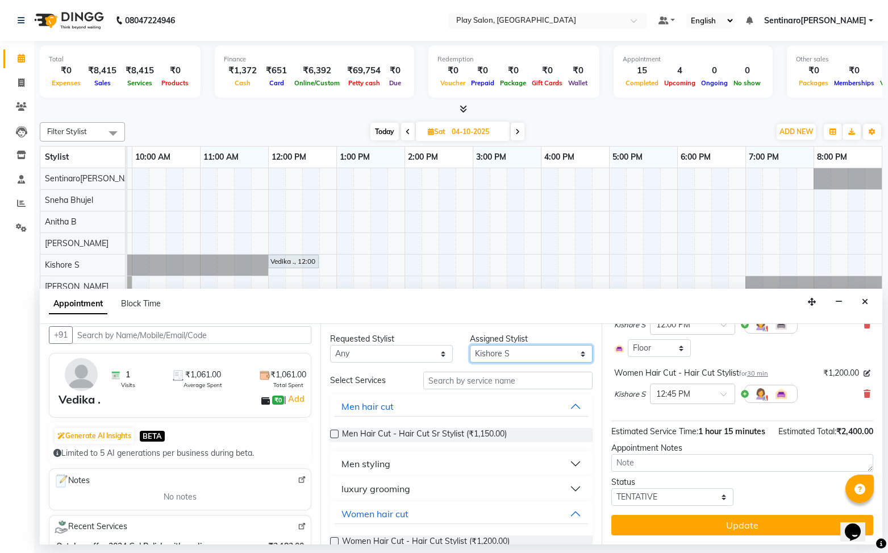
click at [537, 353] on select "Select Anitha B Deepak Kishore S Namrata Tamang Raj Rajesh M Santosh Sapate Sen…" at bounding box center [531, 354] width 123 height 18
select select "91861"
click at [470, 345] on select "Select Anitha B Deepak Kishore S Namrata Tamang Raj Rajesh M Santosh Sapate Sen…" at bounding box center [531, 354] width 123 height 18
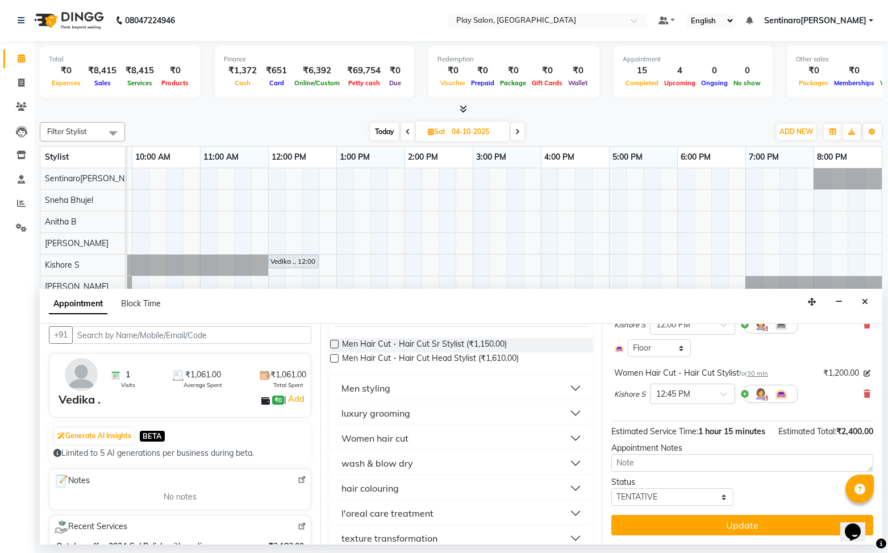
scroll to position [122, 0]
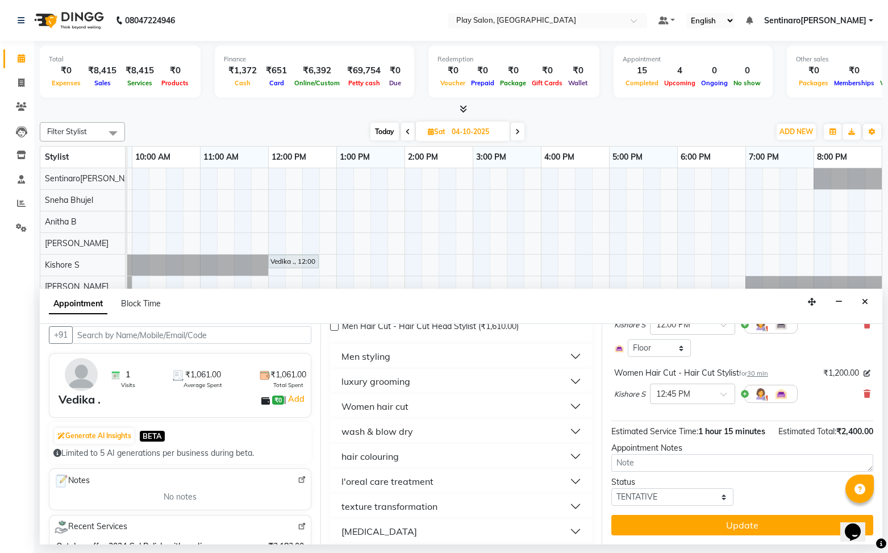
drag, startPoint x: 487, startPoint y: 458, endPoint x: 466, endPoint y: 465, distance: 21.6
click at [487, 458] on button "hair colouring" at bounding box center [461, 456] width 253 height 20
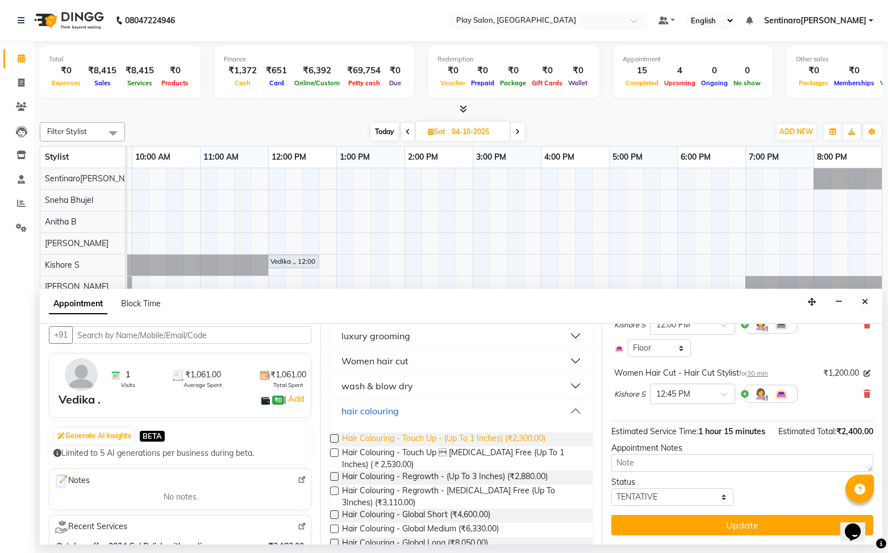
scroll to position [172, 0]
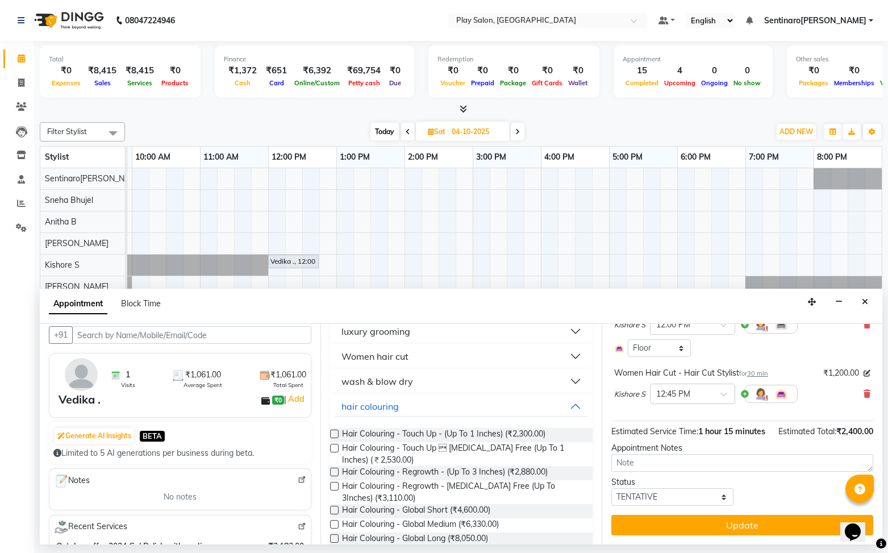
click at [337, 448] on label at bounding box center [334, 448] width 9 height 9
click at [337, 448] on input "checkbox" at bounding box center [333, 448] width 7 height 7
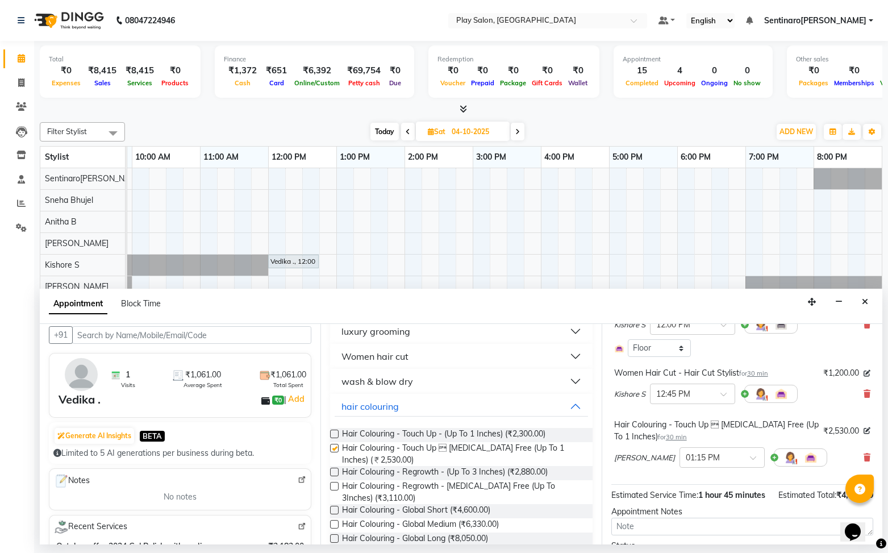
checkbox input "false"
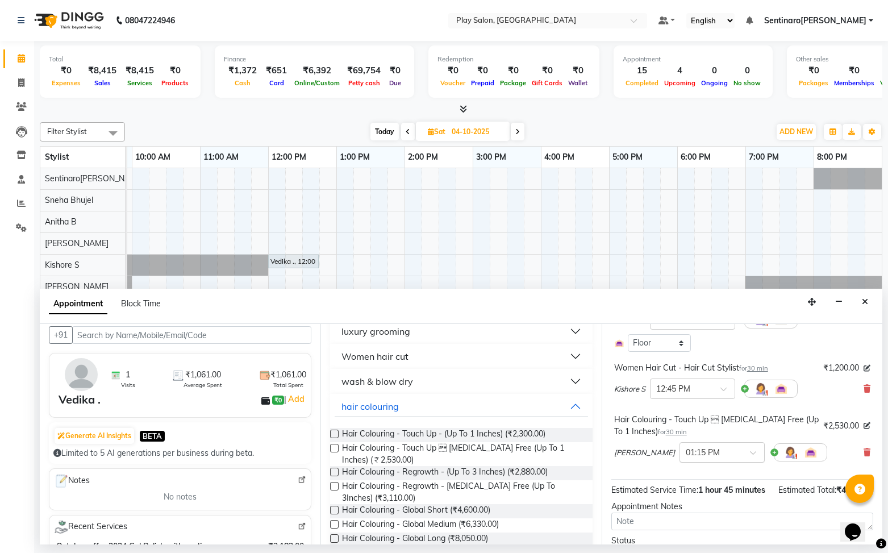
click at [710, 451] on div at bounding box center [722, 451] width 84 height 12
click at [694, 486] on div "12:30 PM" at bounding box center [722, 484] width 84 height 21
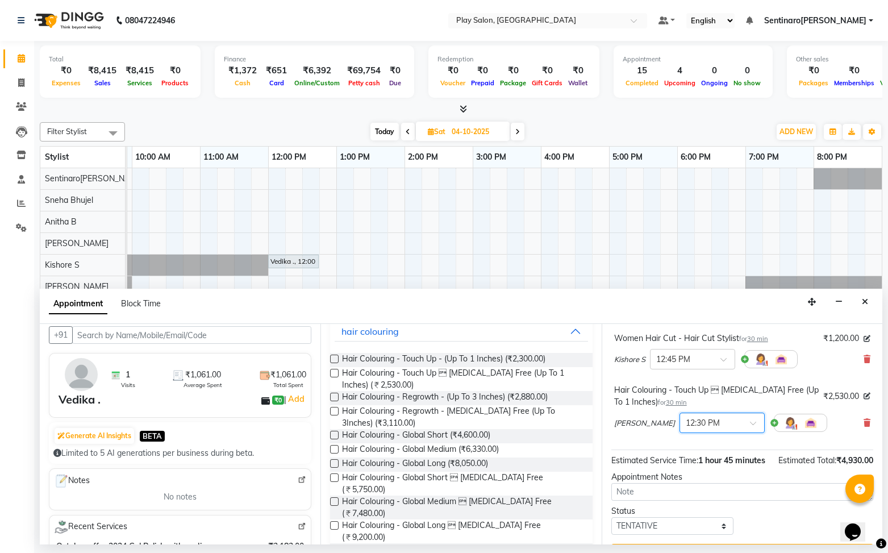
scroll to position [168, 0]
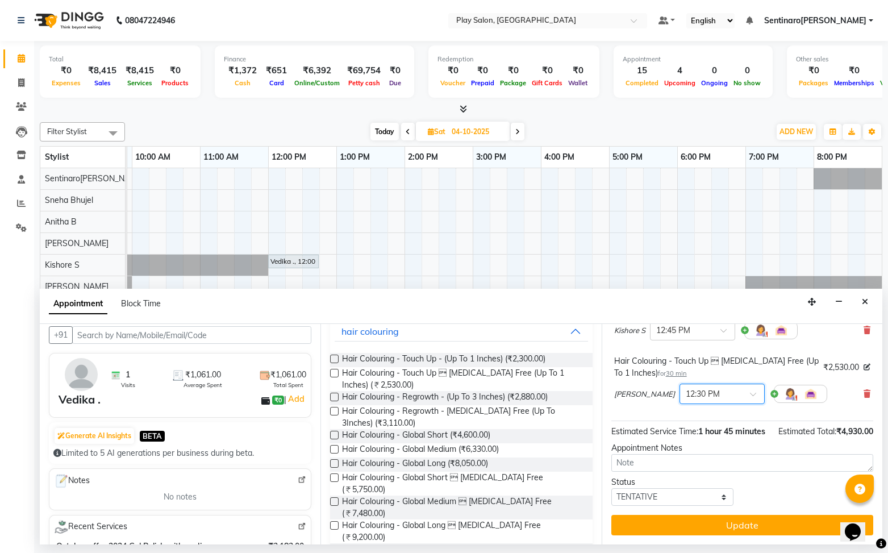
drag, startPoint x: 774, startPoint y: 527, endPoint x: 743, endPoint y: 524, distance: 31.4
click at [771, 526] on button "Update" at bounding box center [742, 525] width 262 height 20
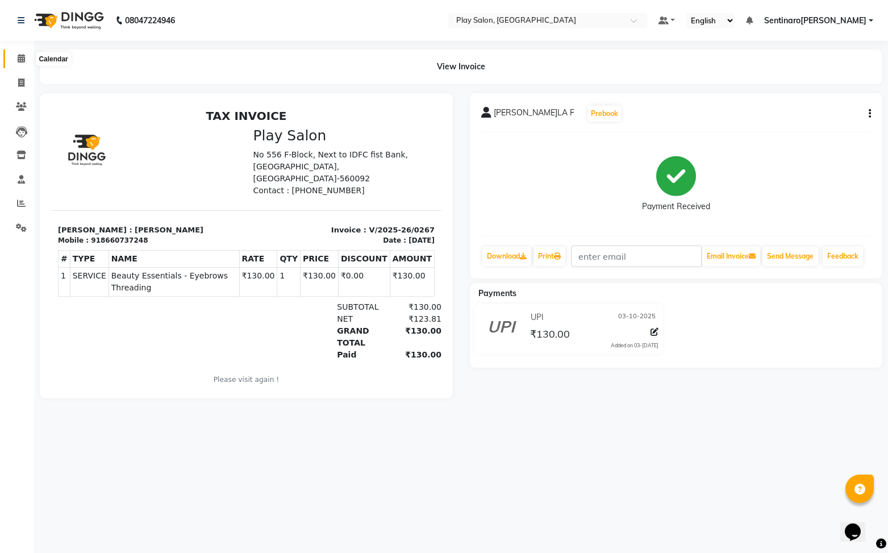
click at [27, 61] on span at bounding box center [21, 58] width 20 height 13
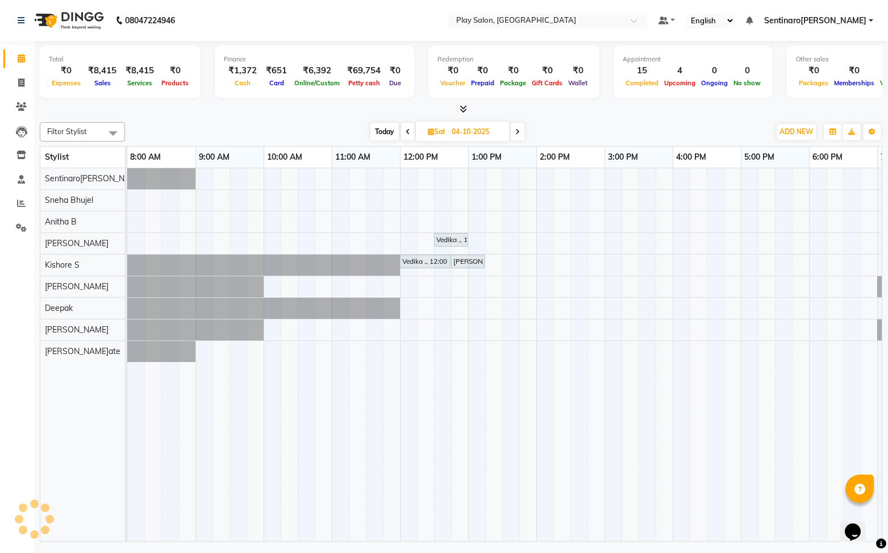
scroll to position [0, 132]
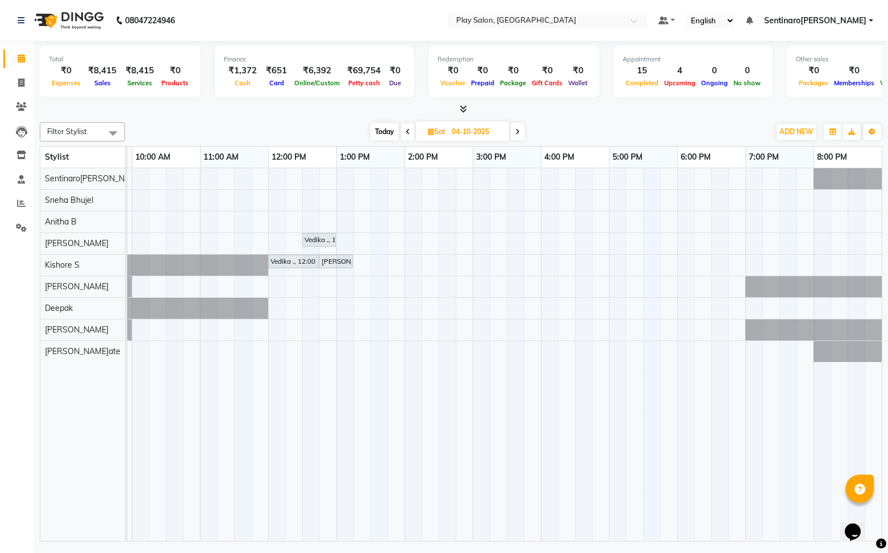
click at [753, 22] on icon at bounding box center [749, 20] width 7 height 8
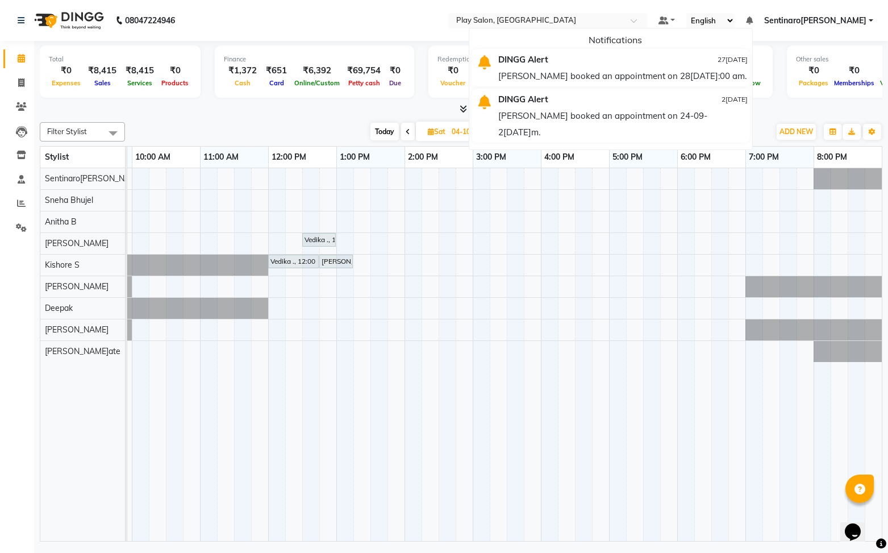
click at [753, 21] on icon at bounding box center [749, 20] width 7 height 8
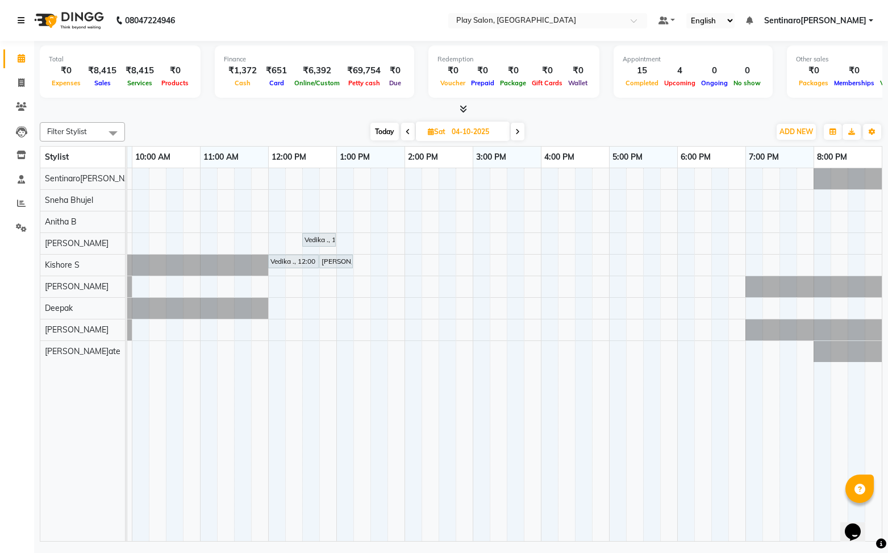
click at [22, 22] on icon at bounding box center [21, 20] width 7 height 8
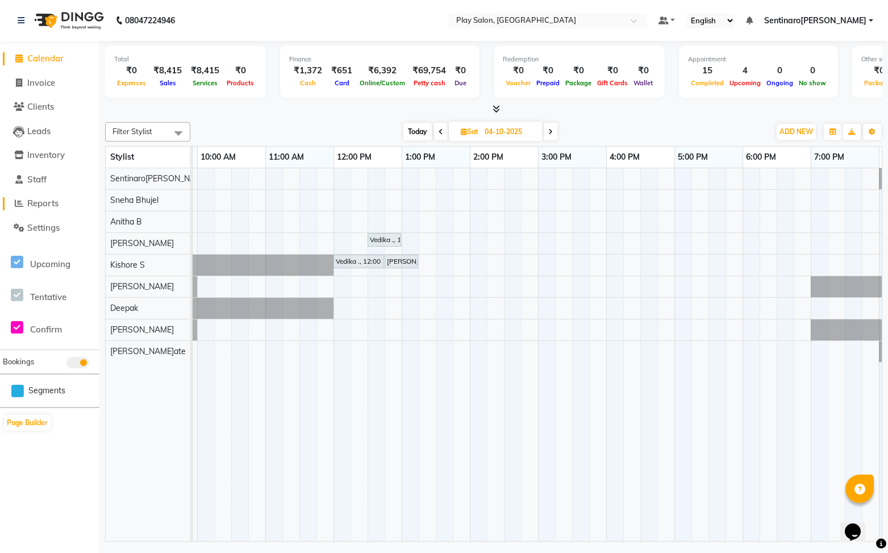
click at [39, 204] on span "Reports" at bounding box center [42, 203] width 31 height 11
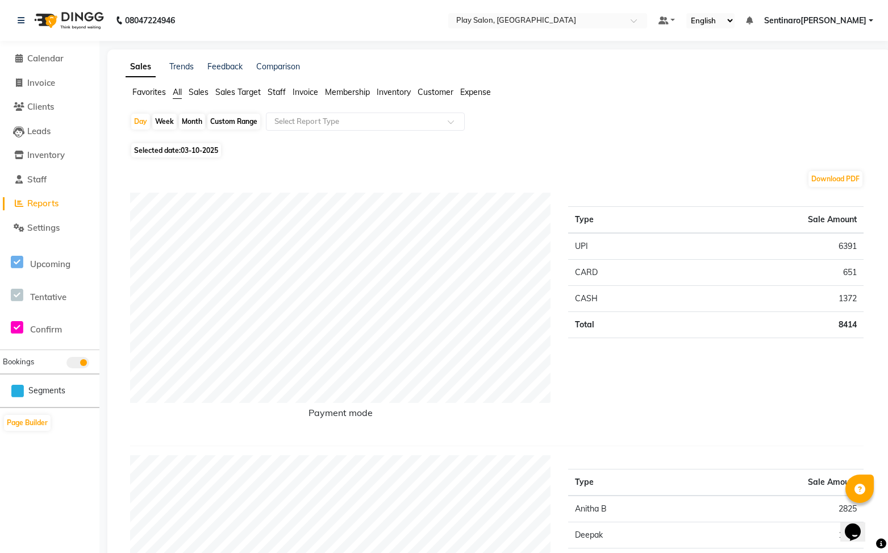
click at [203, 93] on span "Sales" at bounding box center [199, 92] width 20 height 10
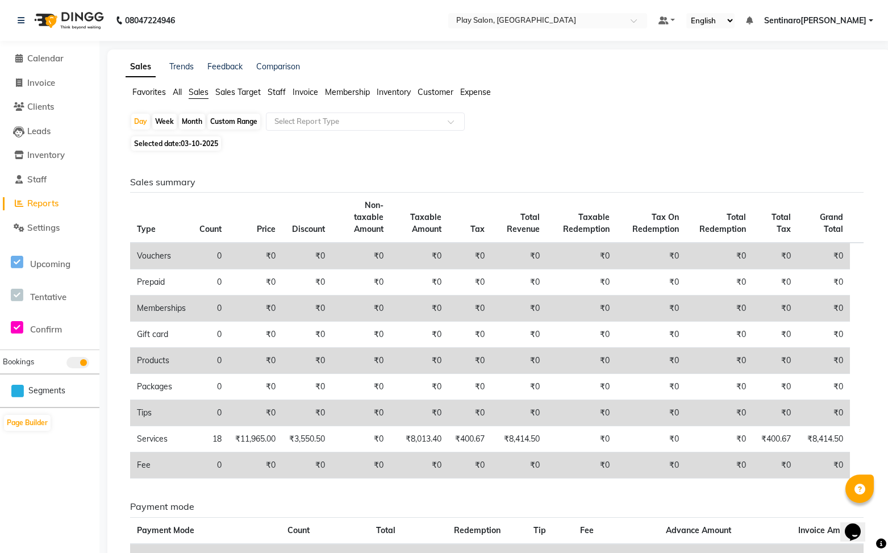
click at [236, 126] on div "Custom Range" at bounding box center [233, 122] width 53 height 16
select select "10"
select select "2025"
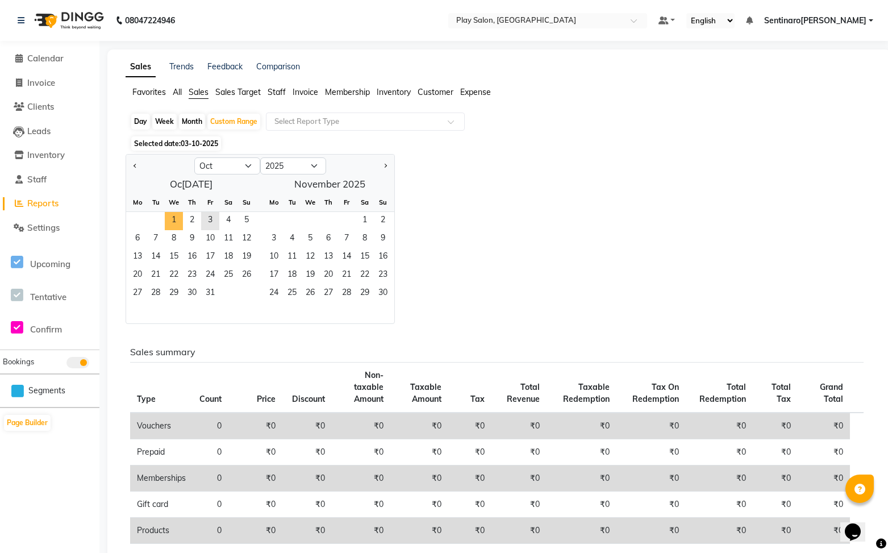
drag, startPoint x: 173, startPoint y: 216, endPoint x: 349, endPoint y: 207, distance: 176.9
click at [173, 216] on span "1" at bounding box center [174, 221] width 18 height 18
click at [206, 218] on span "3" at bounding box center [210, 221] width 18 height 18
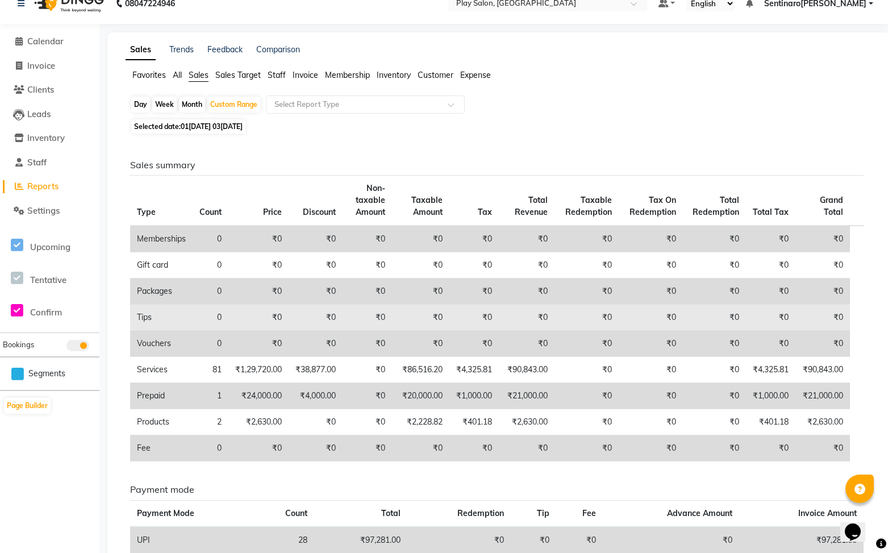
scroll to position [16, 0]
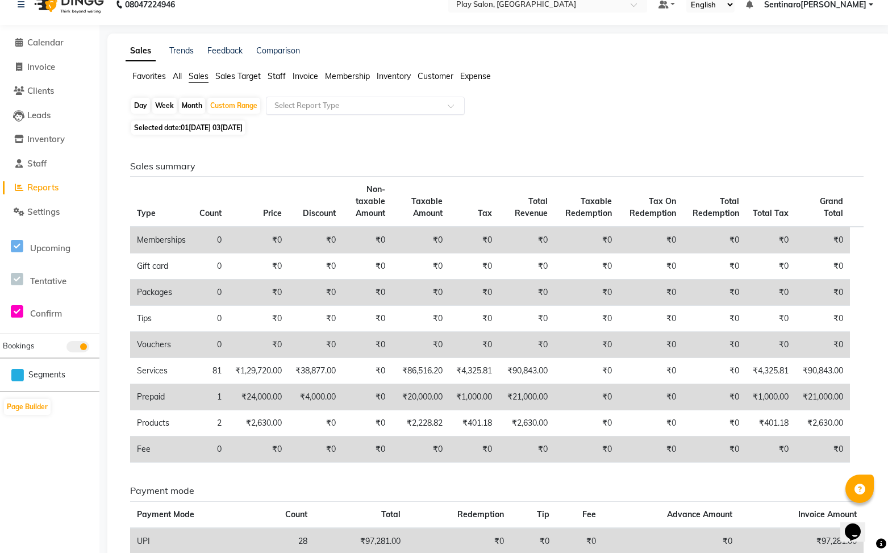
click at [319, 104] on input "text" at bounding box center [354, 105] width 164 height 11
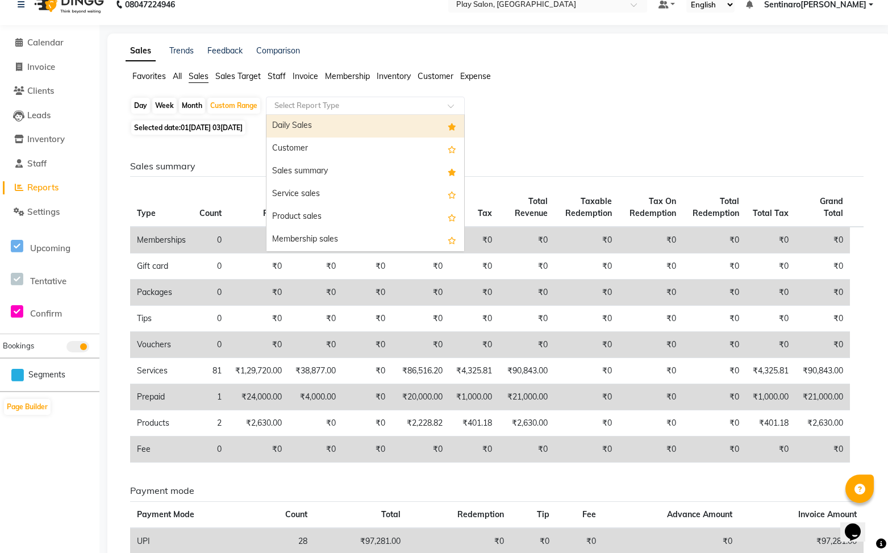
click at [197, 135] on div "Day Week Month Custom Range Select Report Type Daily Sales Customer Sales summa…" at bounding box center [499, 368] width 747 height 542
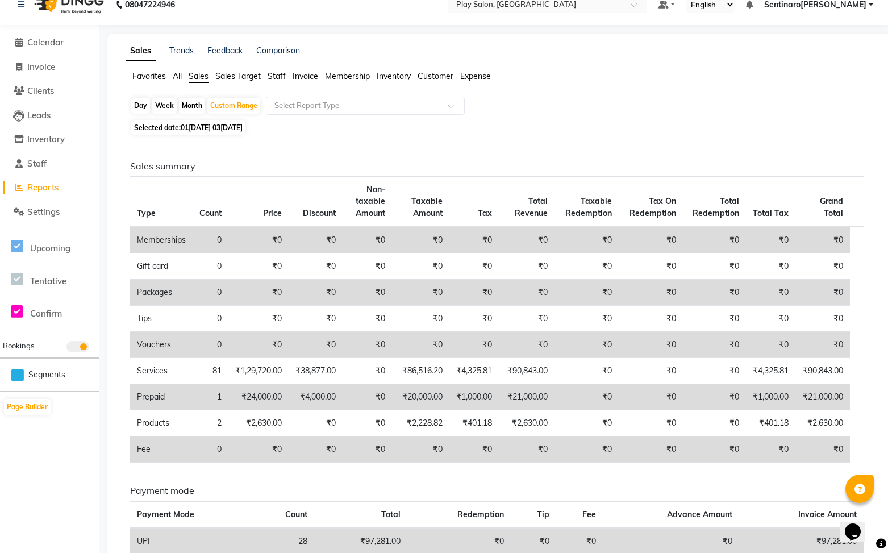
click at [197, 130] on span "01-10-2025 - 03-10-2025" at bounding box center [212, 127] width 62 height 9
select select "10"
select select "2025"
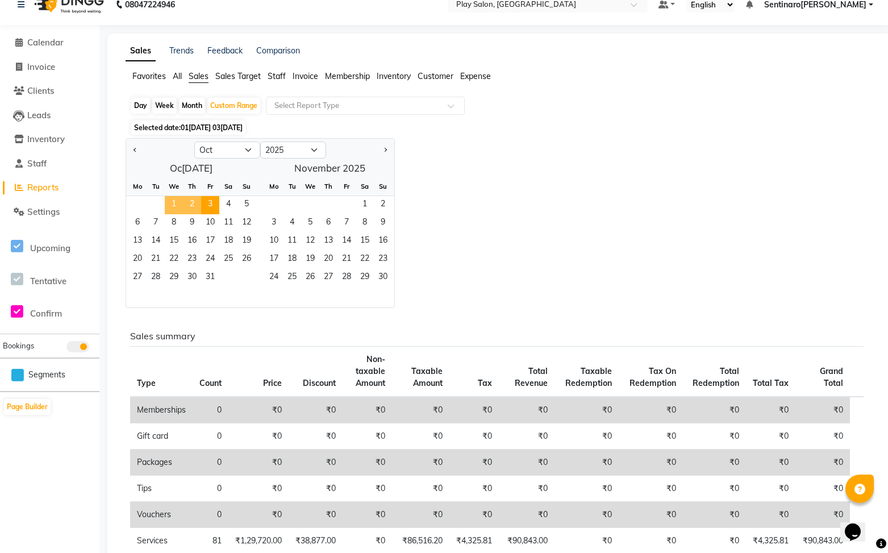
click at [172, 210] on span "1" at bounding box center [174, 205] width 18 height 18
click at [176, 206] on span "1" at bounding box center [174, 205] width 18 height 18
click at [143, 109] on div "Day" at bounding box center [140, 106] width 19 height 16
select select "10"
select select "2025"
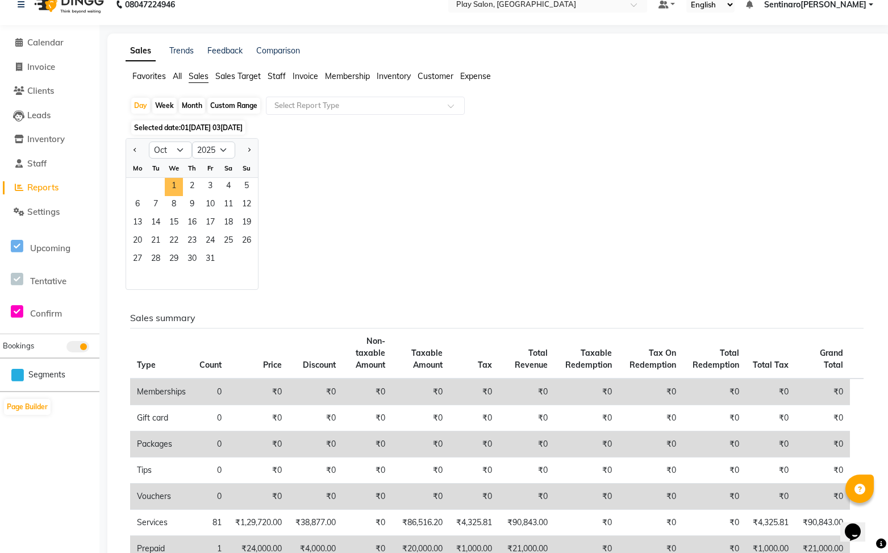
click at [175, 188] on span "1" at bounding box center [174, 187] width 18 height 18
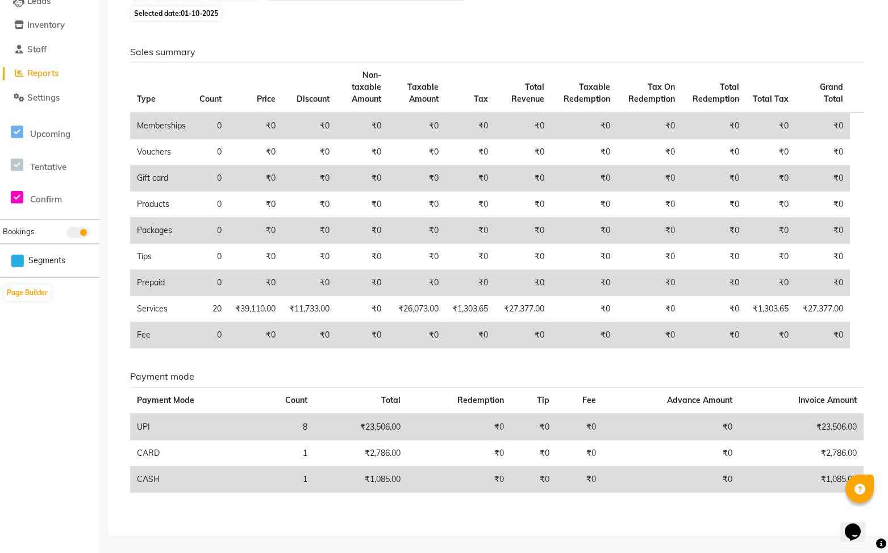
scroll to position [0, 0]
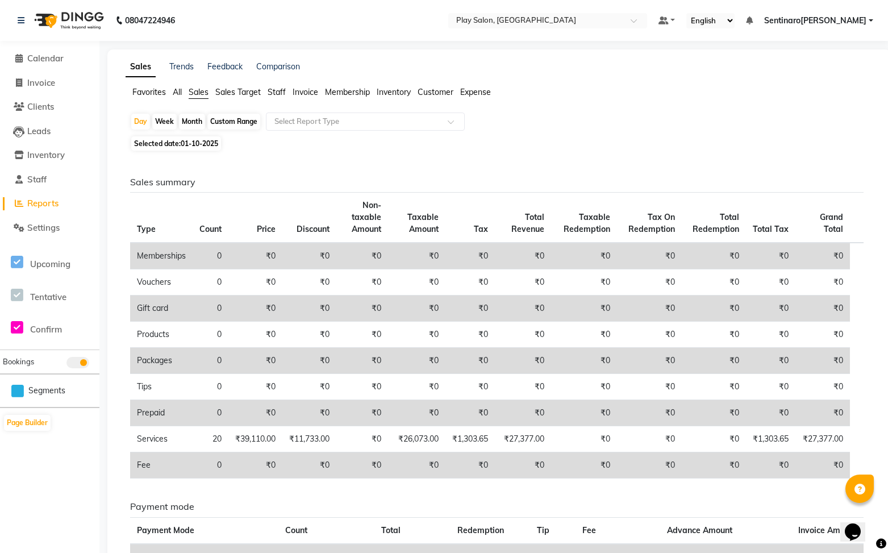
click at [221, 91] on span "Sales Target" at bounding box center [237, 92] width 45 height 10
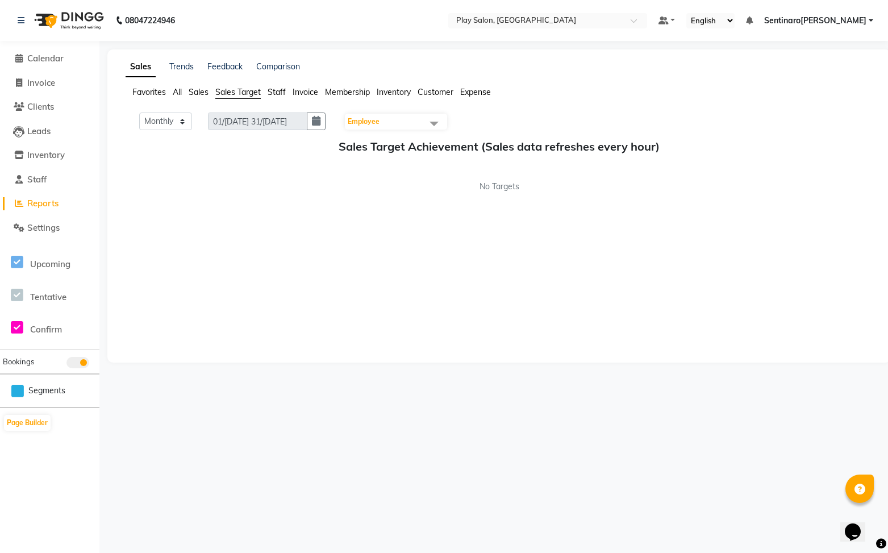
click at [193, 90] on span "Sales" at bounding box center [199, 92] width 20 height 10
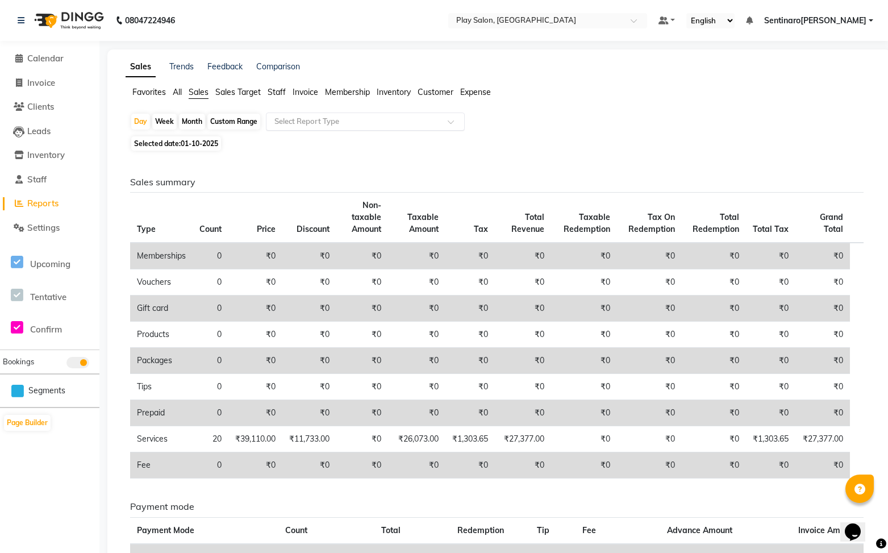
click at [336, 120] on input "text" at bounding box center [354, 121] width 164 height 11
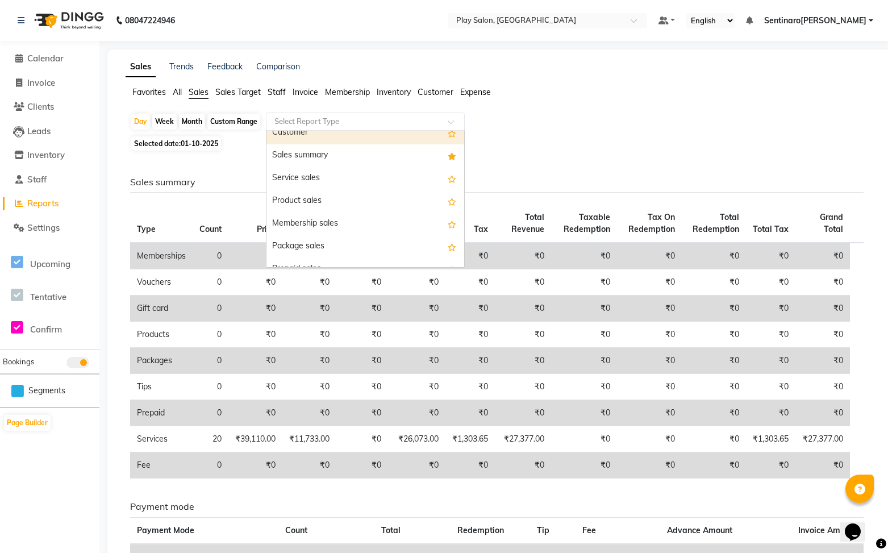
scroll to position [33, 0]
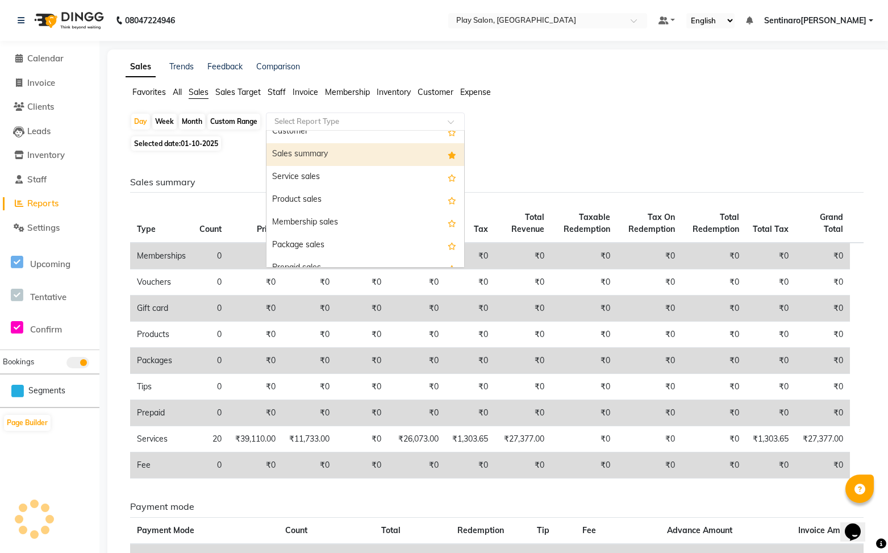
click at [335, 155] on div "Sales summary" at bounding box center [365, 154] width 198 height 23
select select "full_report"
select select "csv"
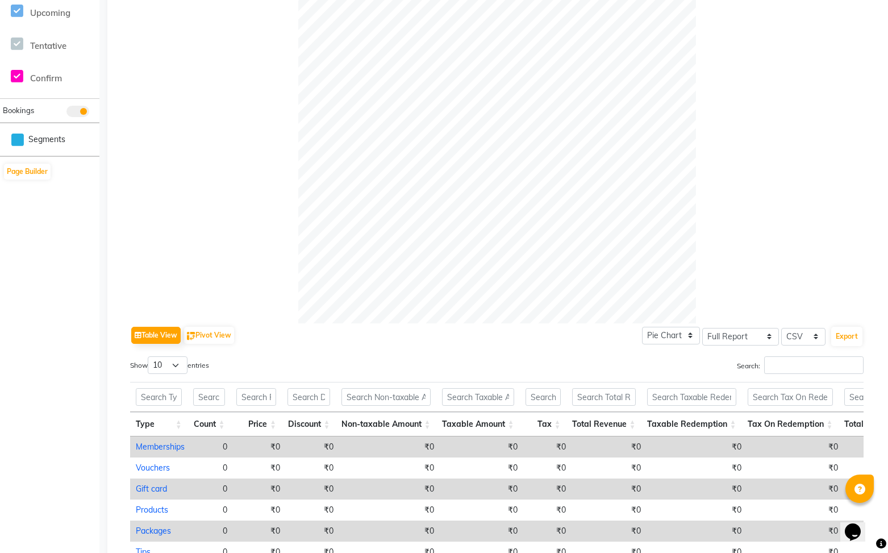
scroll to position [0, 0]
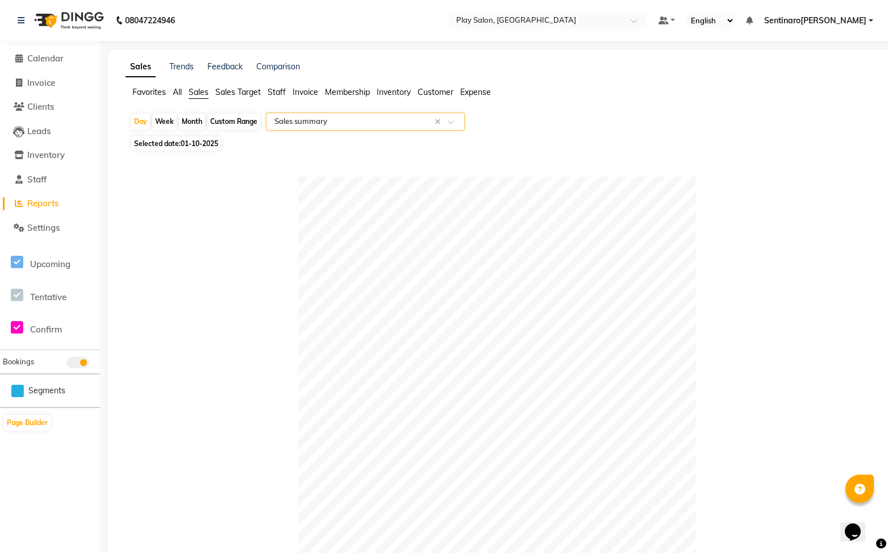
click at [344, 122] on input "text" at bounding box center [354, 121] width 164 height 11
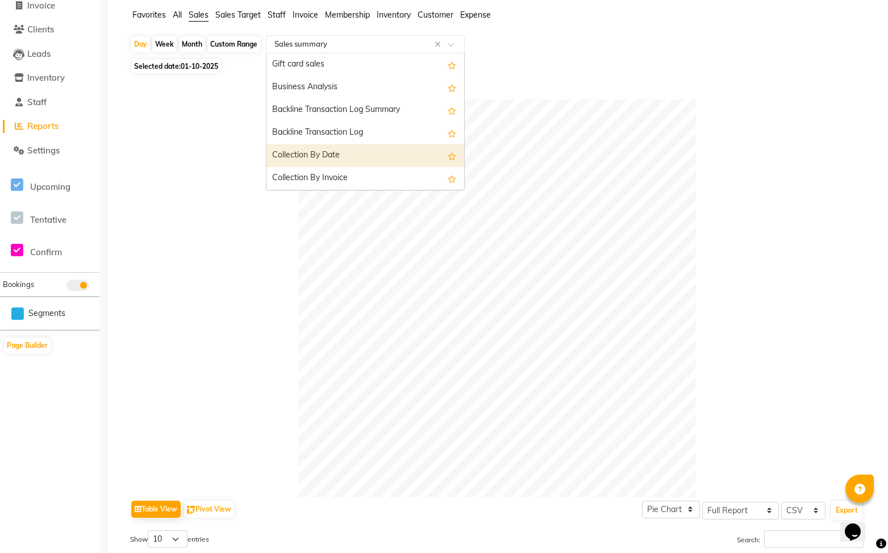
scroll to position [86, 0]
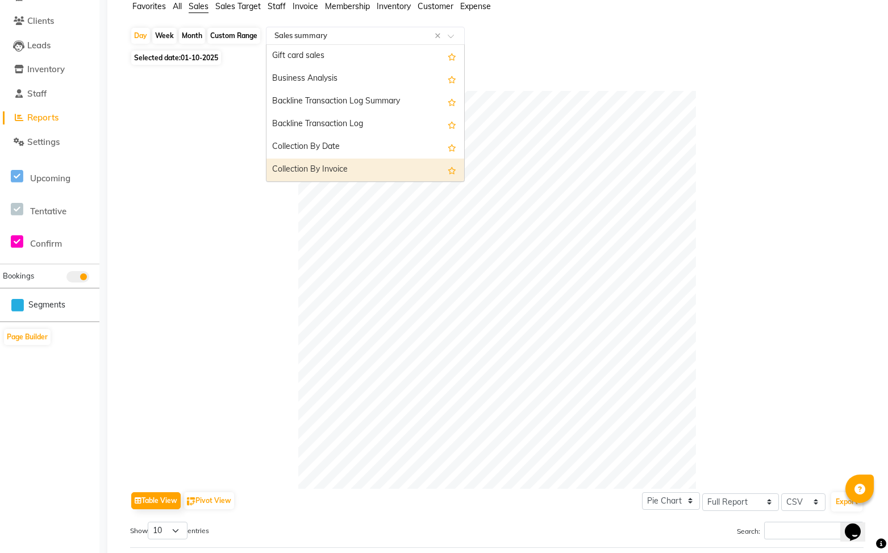
click at [348, 170] on div "Collection By Invoice" at bounding box center [365, 170] width 198 height 23
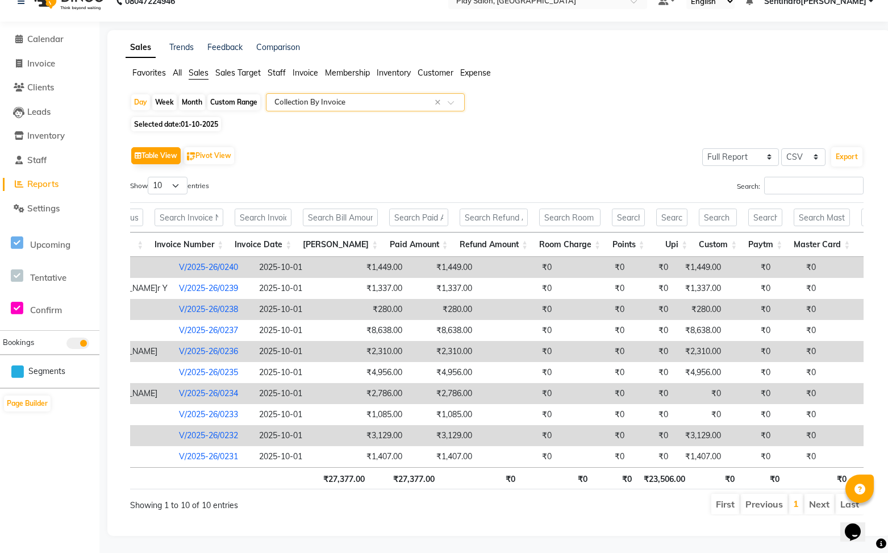
scroll to position [0, 336]
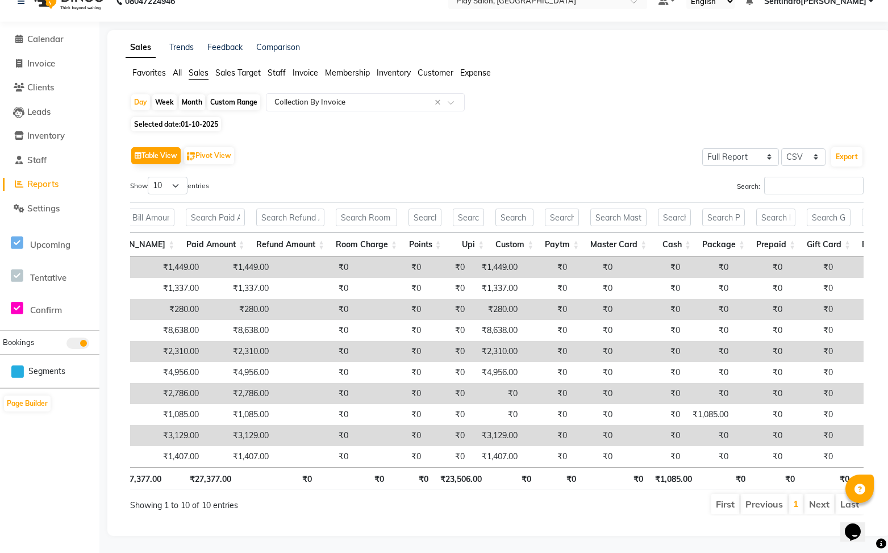
click at [534, 349] on tr "5 2025-10-01 06:27 PM Seema Agarwal V/2025-26/0236 2025-10-01 ₹2,310.00 ₹2,310.…" at bounding box center [560, 351] width 1676 height 21
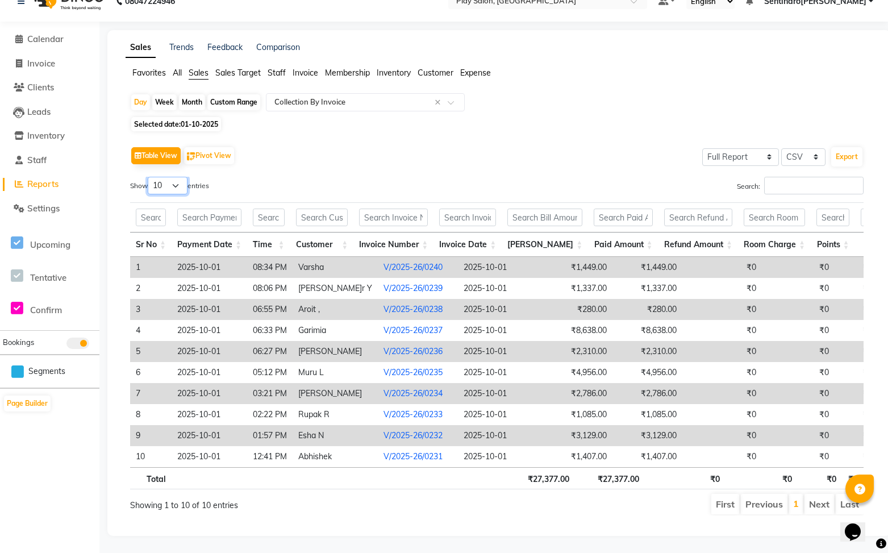
click at [161, 185] on select "10 25 50 100" at bounding box center [168, 186] width 40 height 18
select select "50"
click at [149, 177] on select "10 25 50 100" at bounding box center [168, 186] width 40 height 18
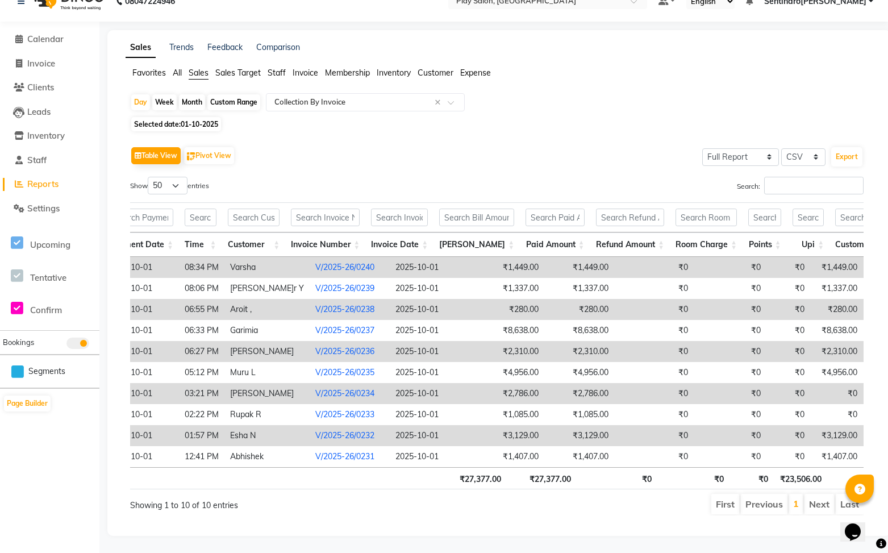
click at [817, 503] on li "Next" at bounding box center [820, 504] width 30 height 20
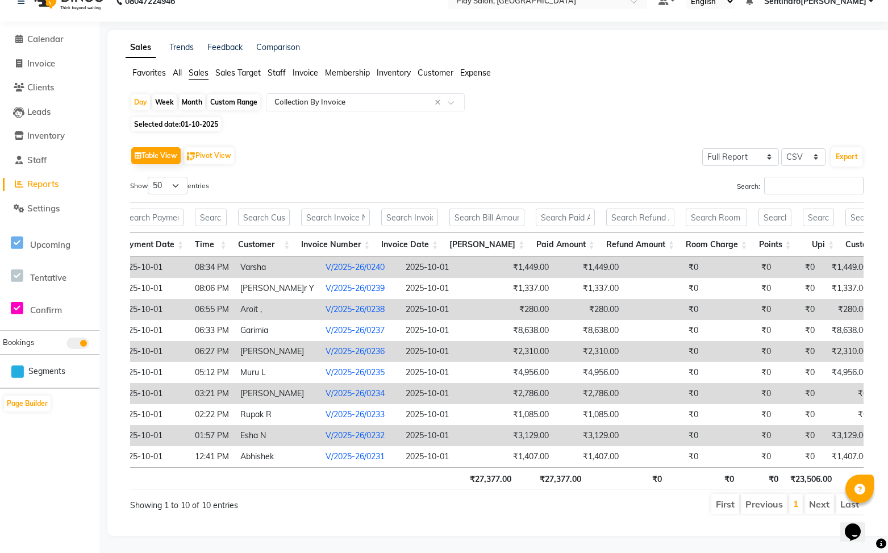
scroll to position [0, 70]
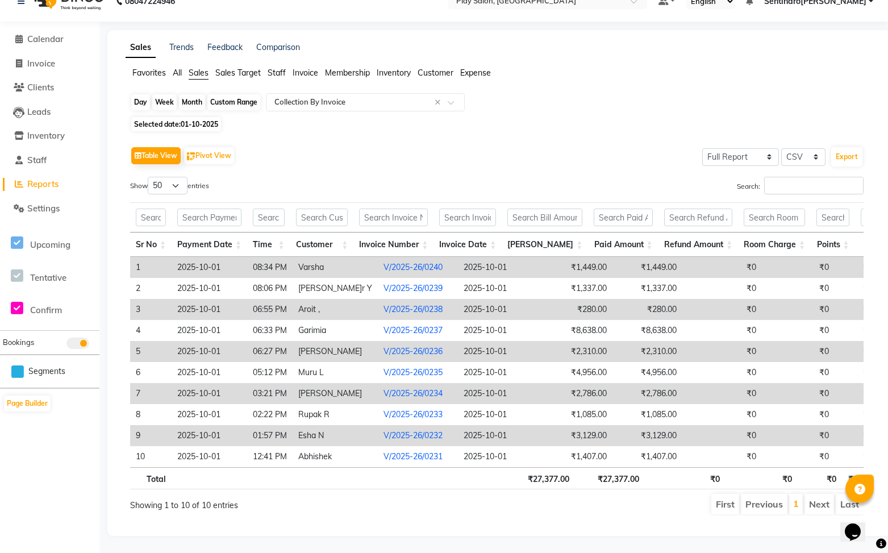
click at [140, 105] on div "Day" at bounding box center [140, 102] width 19 height 16
select select "10"
select select "2025"
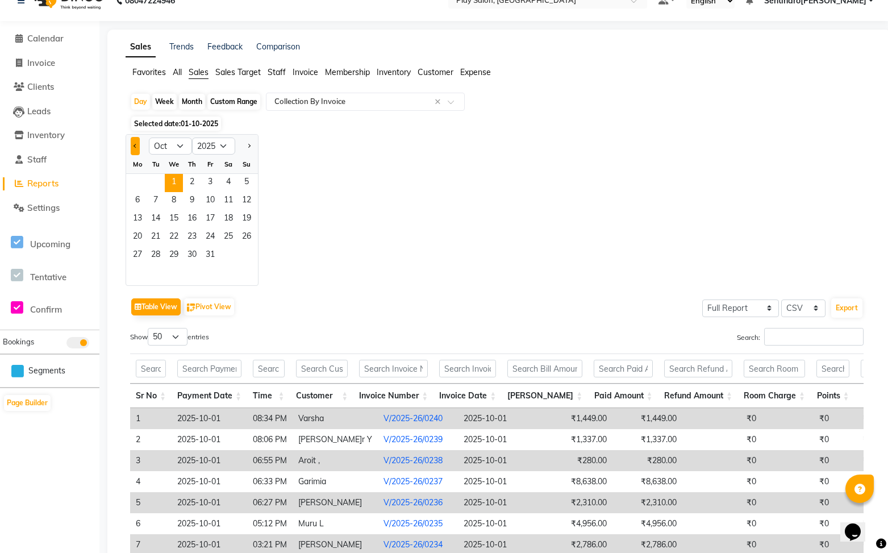
click at [134, 148] on button "Previous month" at bounding box center [135, 146] width 9 height 18
select select "9"
click at [156, 260] on span "30" at bounding box center [156, 256] width 18 height 18
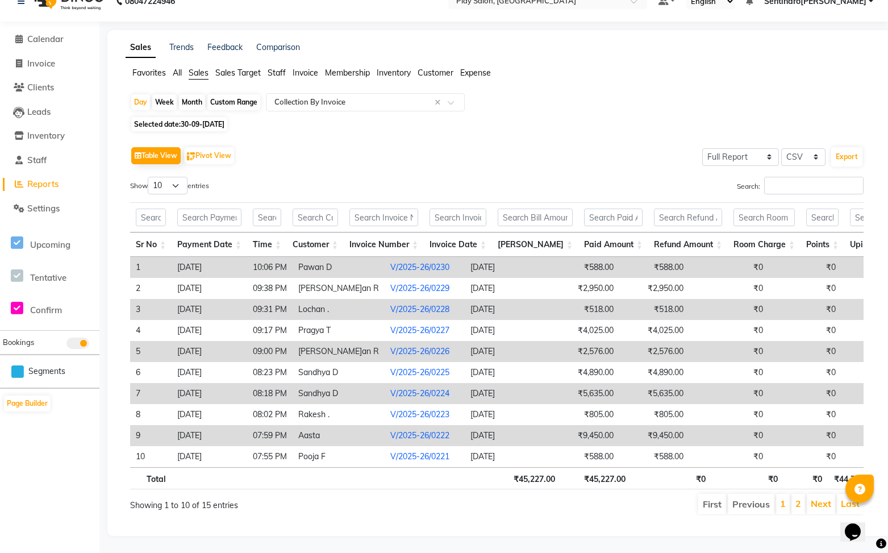
click at [187, 127] on span "30-09-2025" at bounding box center [203, 124] width 44 height 9
select select "9"
select select "2025"
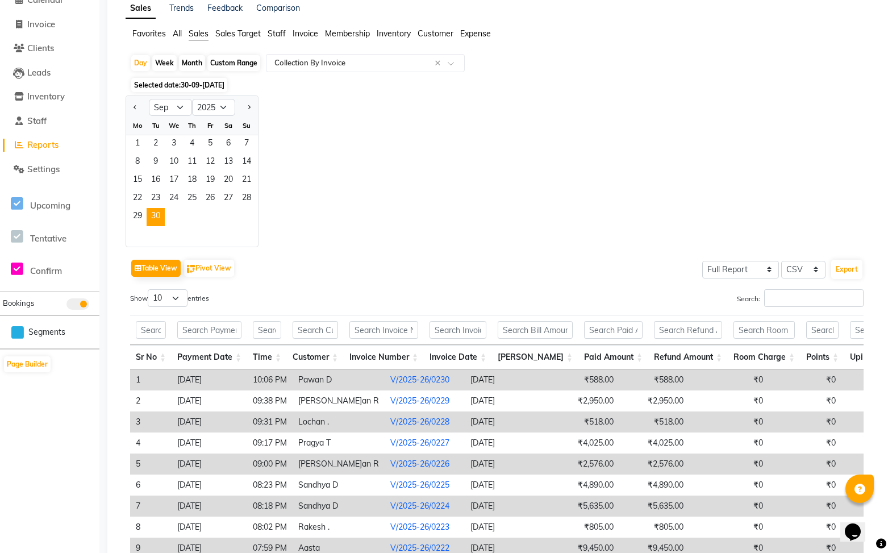
click at [240, 109] on div at bounding box center [246, 107] width 23 height 18
click at [244, 106] on div at bounding box center [246, 107] width 23 height 18
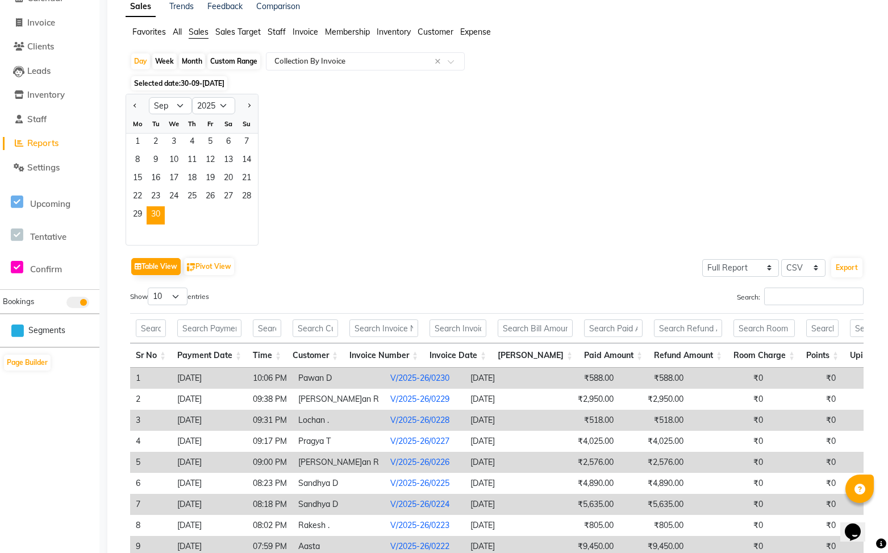
click at [150, 63] on div "Day Week Month Custom Range Select Report Type × Collection By Invoice ×" at bounding box center [499, 62] width 738 height 20
click at [245, 104] on button "Next month" at bounding box center [248, 106] width 9 height 18
select select "10"
click at [173, 147] on span "1" at bounding box center [174, 143] width 18 height 18
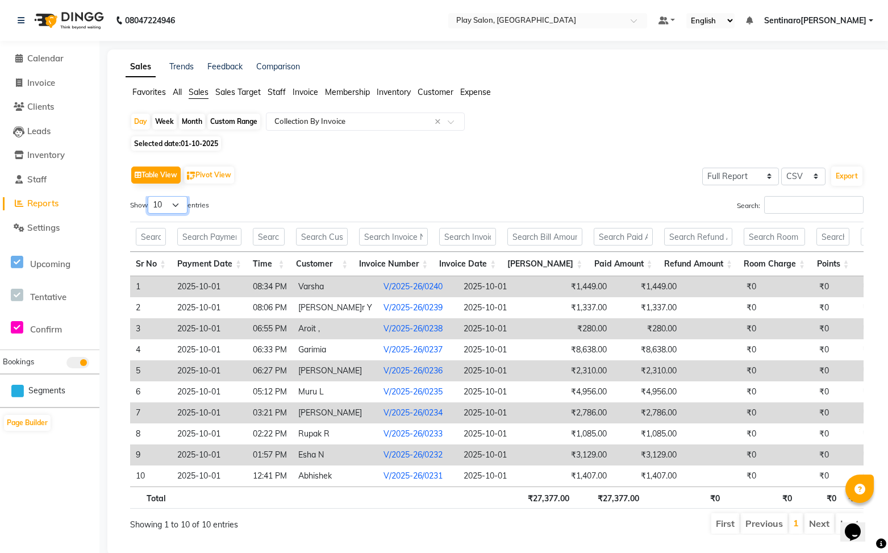
click at [166, 208] on select "10 25 50 100" at bounding box center [168, 205] width 40 height 18
click at [149, 196] on select "10 25 50 100" at bounding box center [168, 205] width 40 height 18
click at [173, 211] on select "10 25 50 100" at bounding box center [168, 205] width 40 height 18
select select "100"
click at [149, 196] on select "10 25 50 100" at bounding box center [168, 205] width 40 height 18
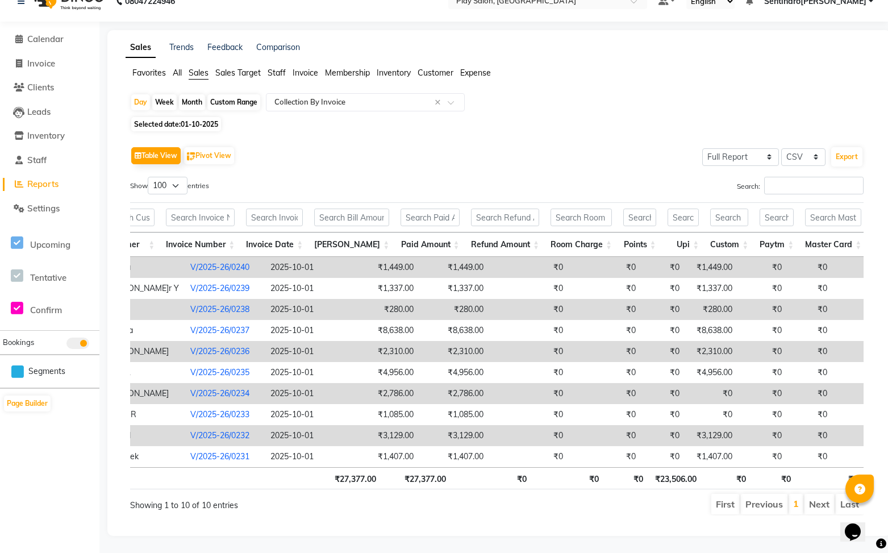
click at [193, 124] on span "01-10-2025" at bounding box center [199, 124] width 37 height 9
select select "10"
select select "2025"
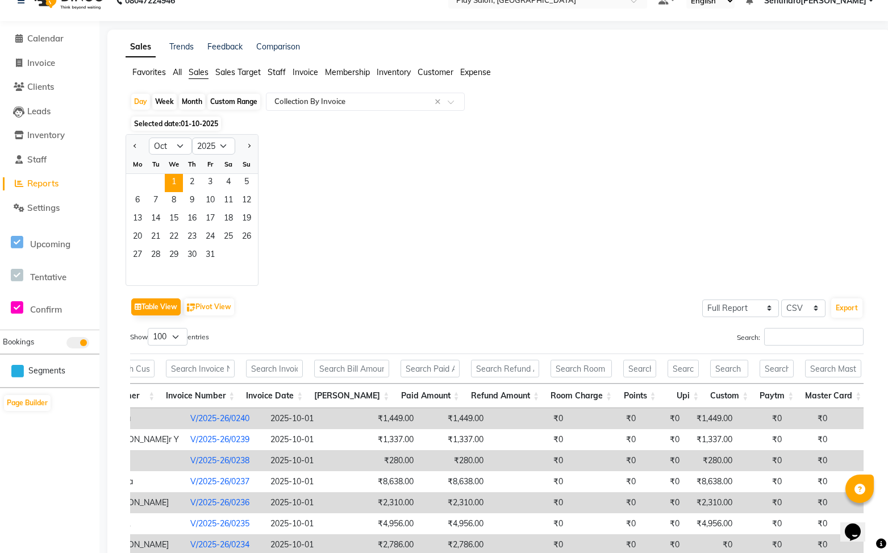
drag, startPoint x: 406, startPoint y: 159, endPoint x: 399, endPoint y: 157, distance: 7.7
click at [405, 159] on div "Jan Feb Mar Apr May Jun Jul Aug Sep Oct Nov Dec 2015 2016 2017 2018 2019 2020 2…" at bounding box center [499, 210] width 747 height 152
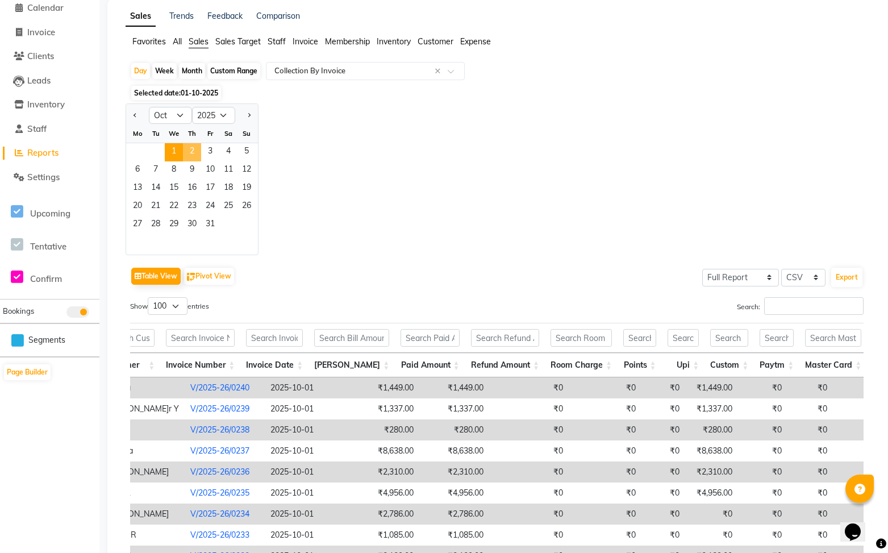
click at [194, 155] on span "2" at bounding box center [192, 152] width 18 height 18
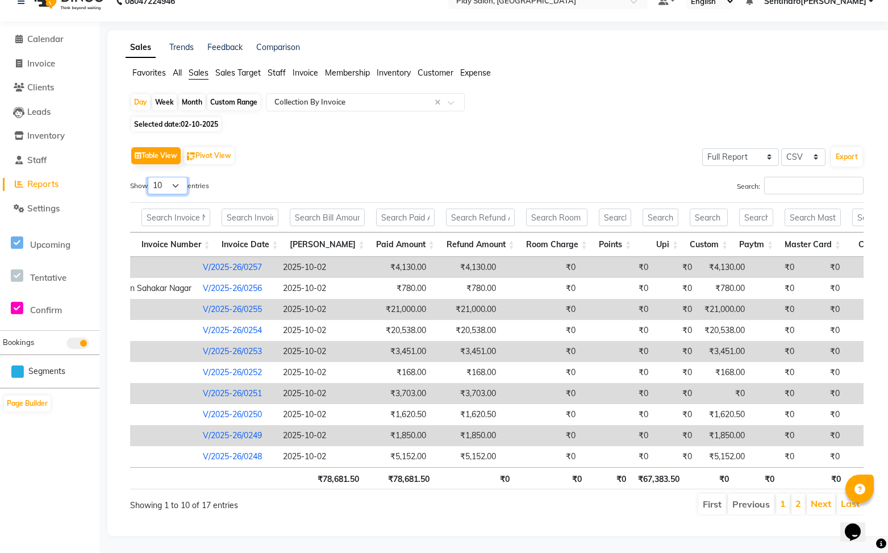
click at [180, 184] on select "10 25 50 100" at bounding box center [168, 186] width 40 height 18
select select "100"
click at [149, 177] on select "10 25 50 100" at bounding box center [168, 186] width 40 height 18
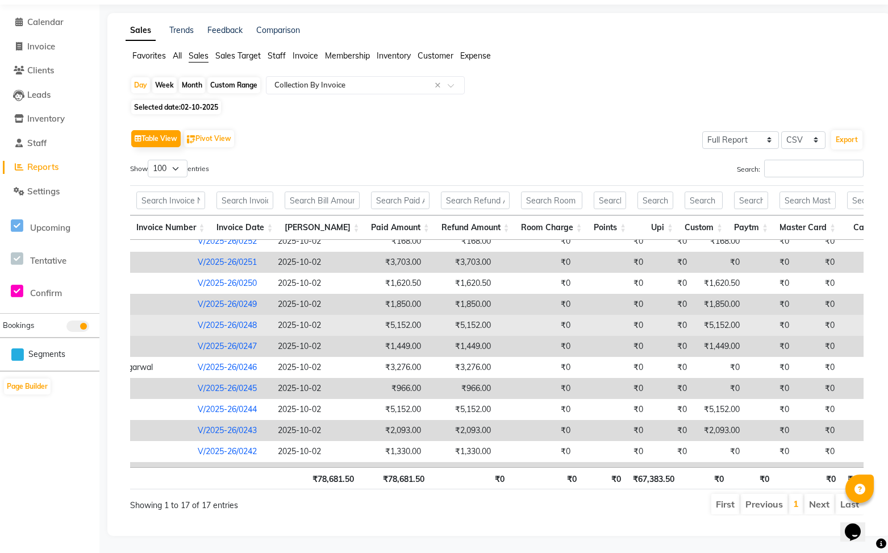
click at [198, 323] on link "V/2025-26/0248" at bounding box center [227, 325] width 59 height 10
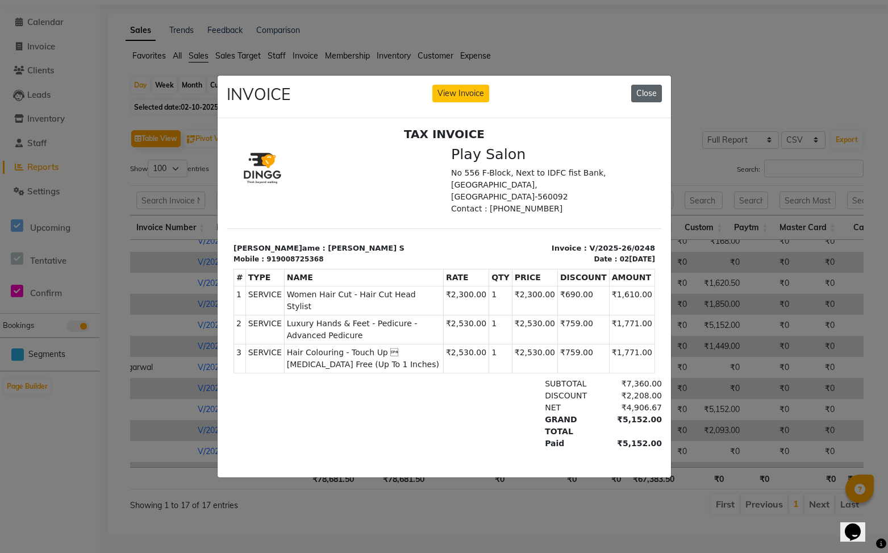
click at [647, 95] on button "Close" at bounding box center [646, 94] width 31 height 18
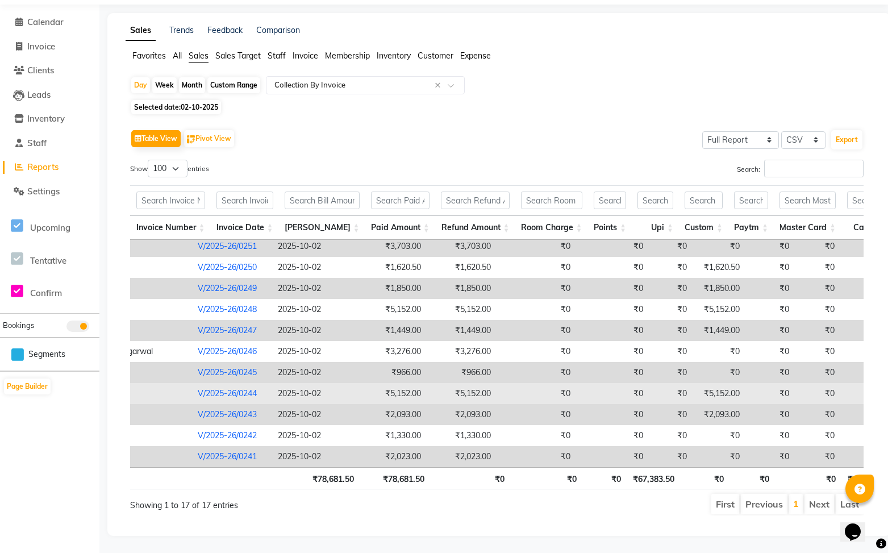
click at [198, 398] on link "V/2025-26/0244" at bounding box center [227, 393] width 59 height 10
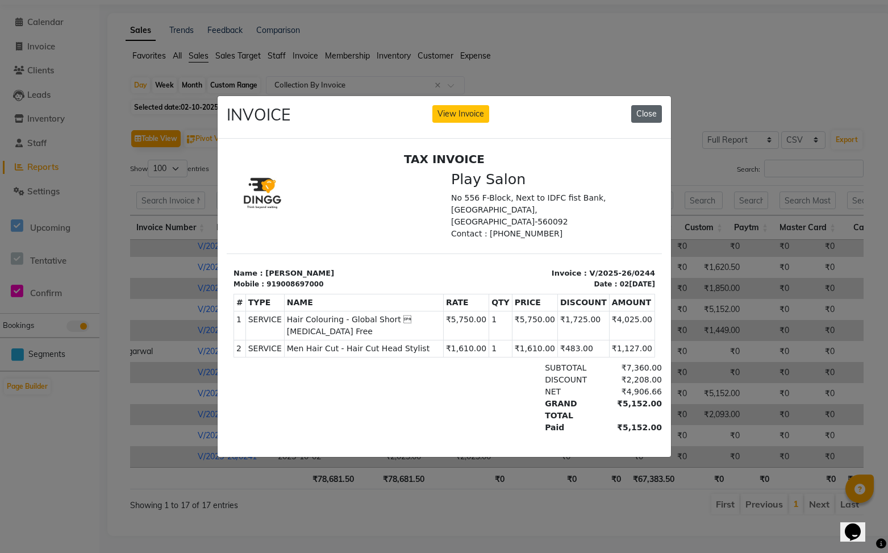
click at [649, 114] on button "Close" at bounding box center [646, 114] width 31 height 18
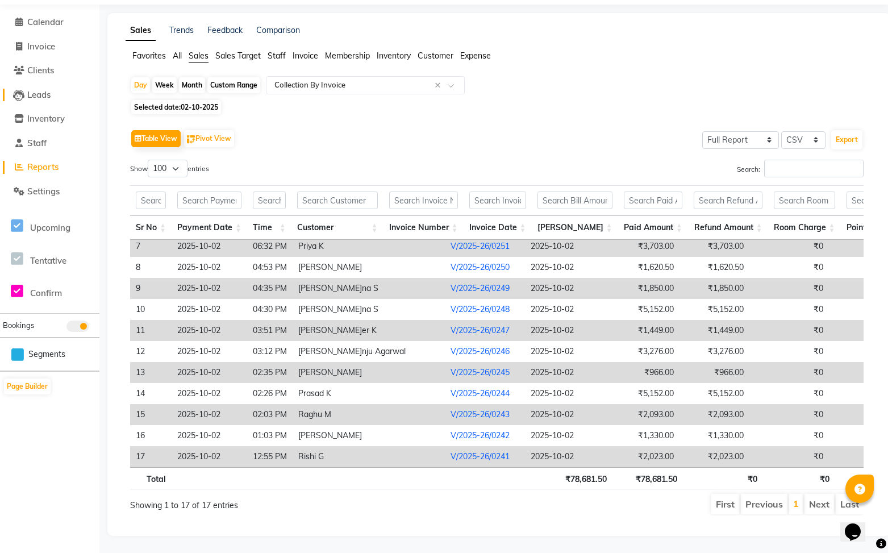
scroll to position [0, 0]
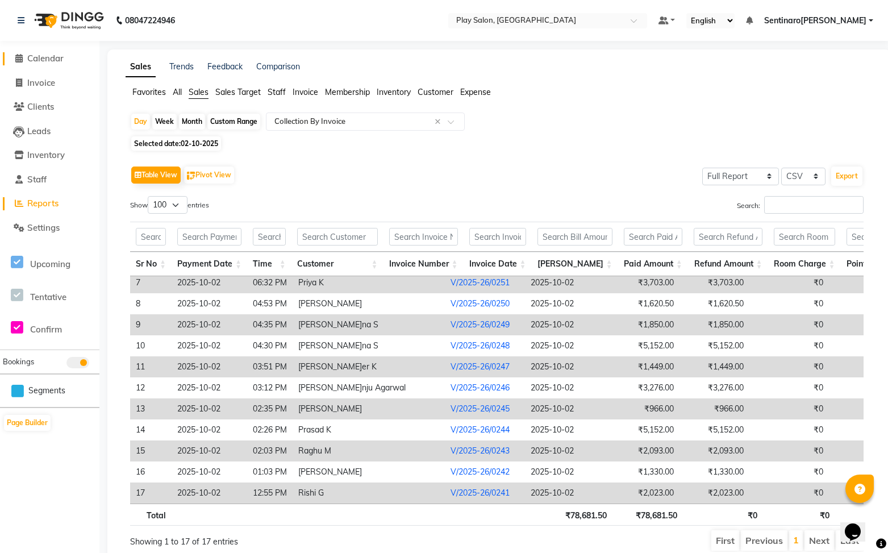
click at [54, 53] on span "Calendar" at bounding box center [45, 58] width 36 height 11
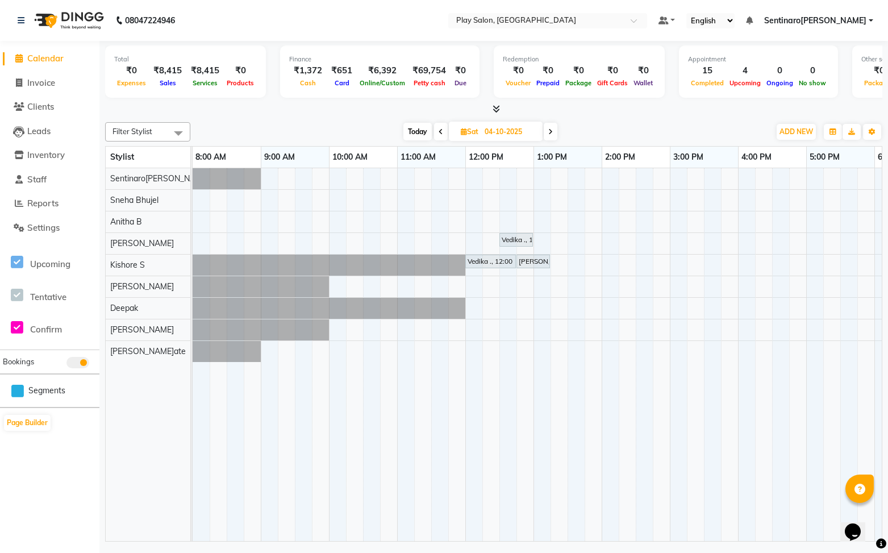
click at [440, 129] on icon at bounding box center [441, 131] width 5 height 7
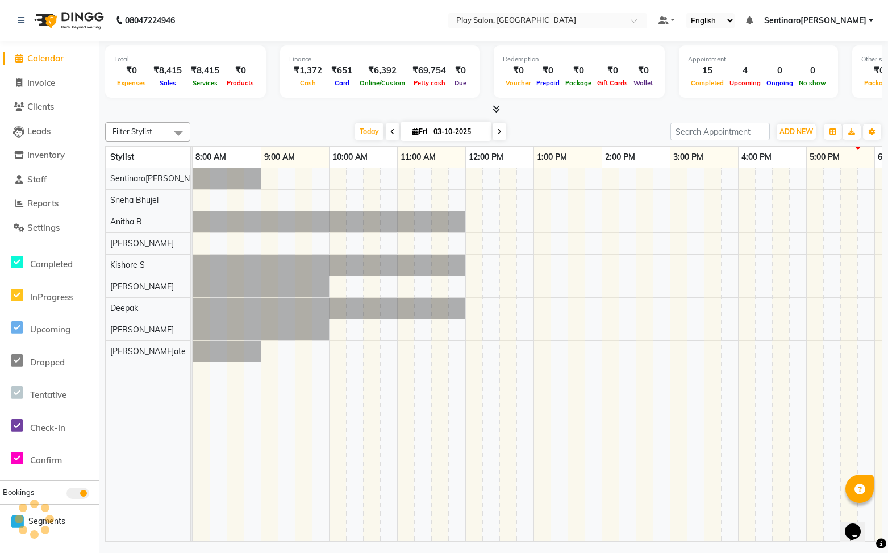
scroll to position [0, 197]
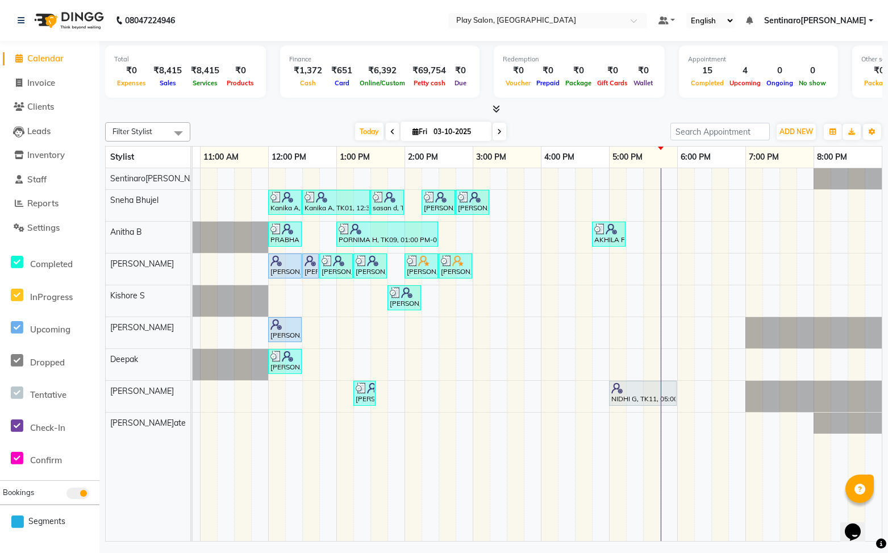
click at [499, 131] on icon at bounding box center [499, 131] width 5 height 7
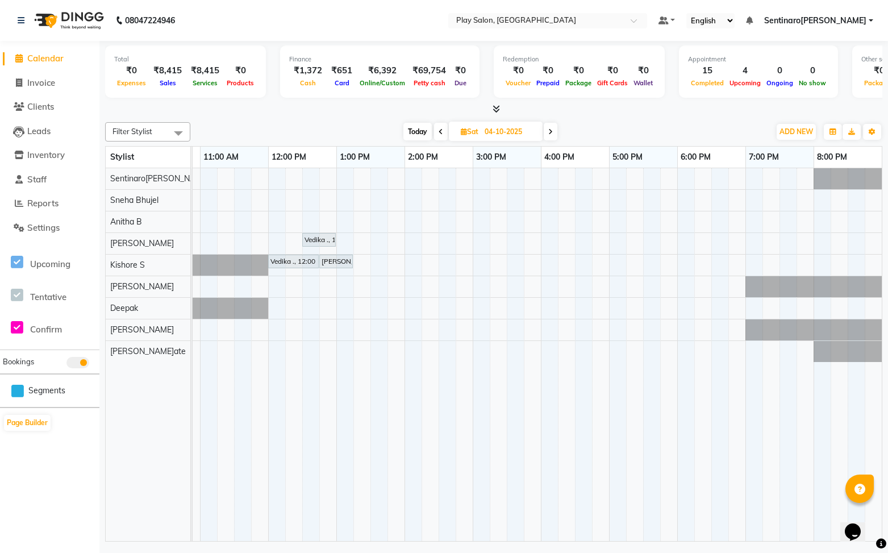
click at [444, 135] on span at bounding box center [441, 132] width 14 height 18
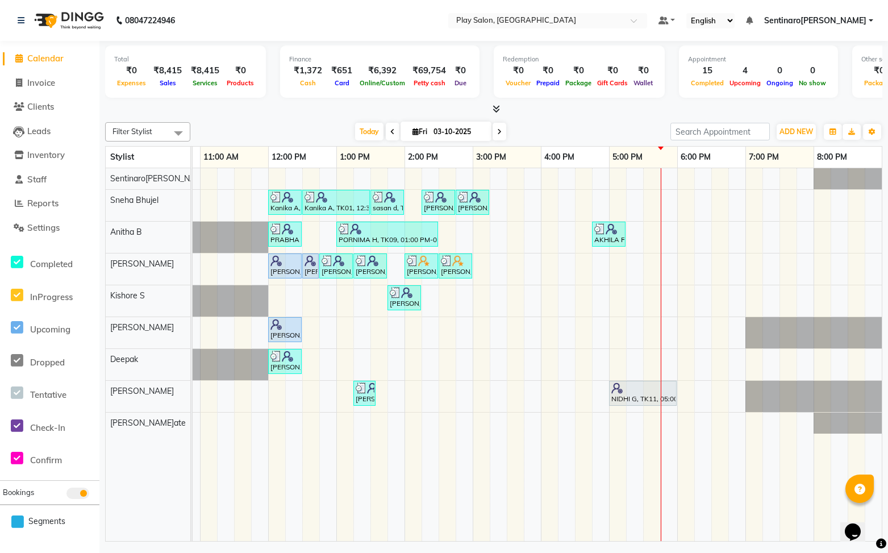
click at [502, 134] on span at bounding box center [500, 132] width 14 height 18
type input "04-10-2025"
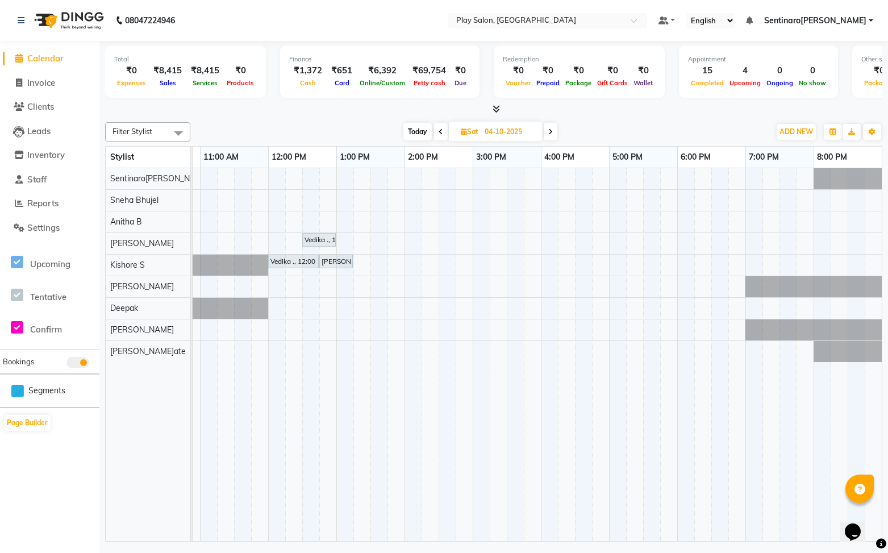
click at [502, 134] on input "04-10-2025" at bounding box center [509, 131] width 57 height 17
select select "10"
select select "2025"
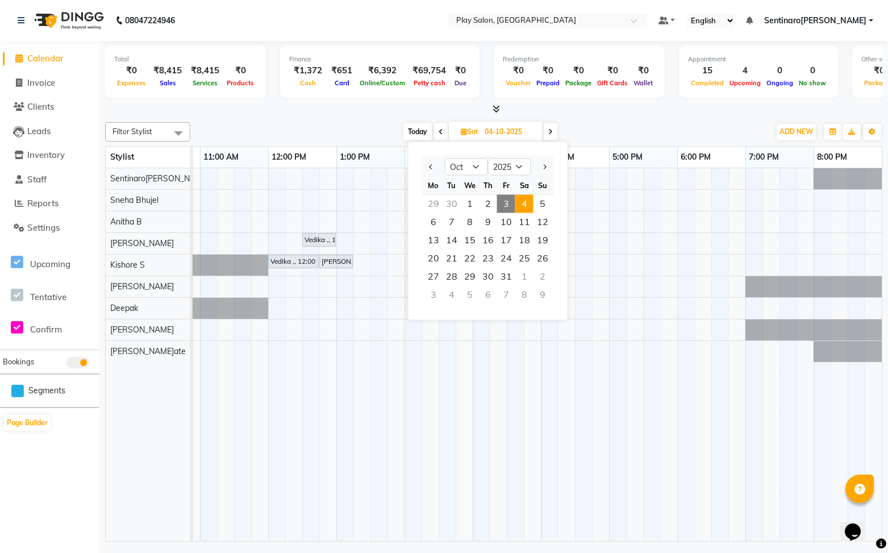
click at [556, 134] on span at bounding box center [551, 132] width 14 height 18
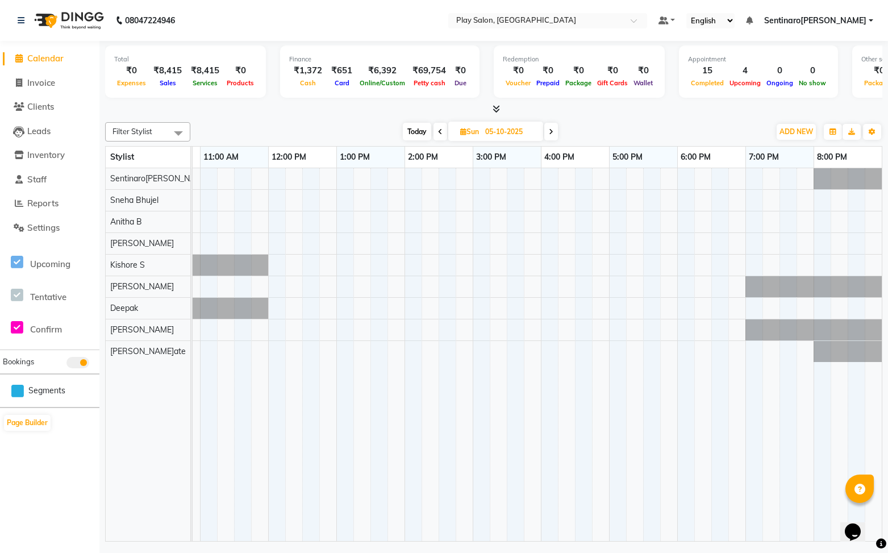
click at [441, 132] on span at bounding box center [441, 132] width 14 height 18
type input "04-10-2025"
click at [55, 82] on span "Invoice" at bounding box center [41, 82] width 28 height 11
select select "service"
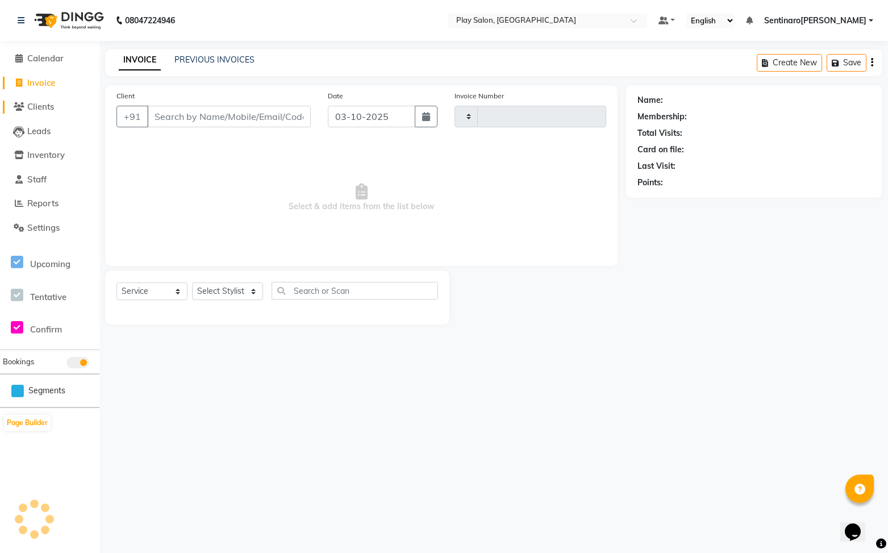
type input "0268"
select select "8961"
drag, startPoint x: 52, startPoint y: 46, endPoint x: 48, endPoint y: 51, distance: 6.0
click at [52, 46] on div "Calendar Invoice Clients Leads Inventory Staff Reports Settings Upcoming Tentat…" at bounding box center [76, 283] width 153 height 503
click at [48, 55] on span "Calendar" at bounding box center [45, 58] width 36 height 11
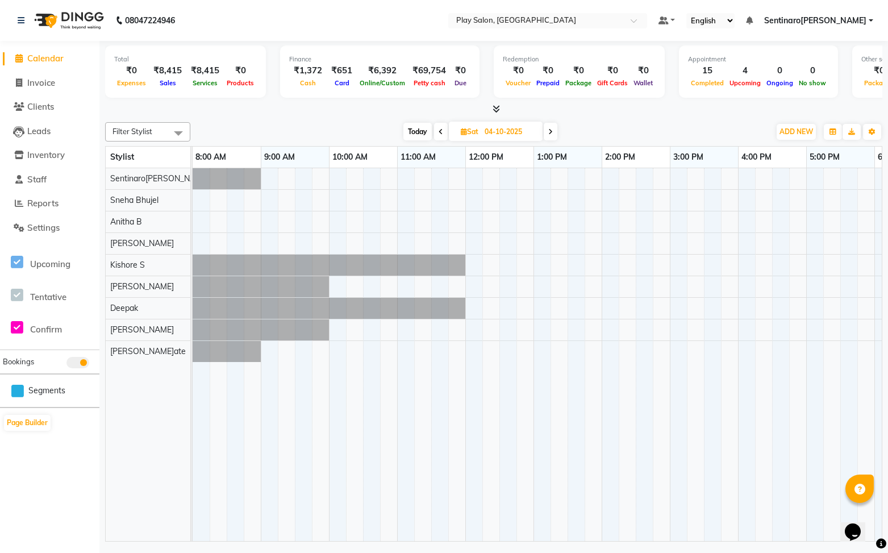
scroll to position [0, 197]
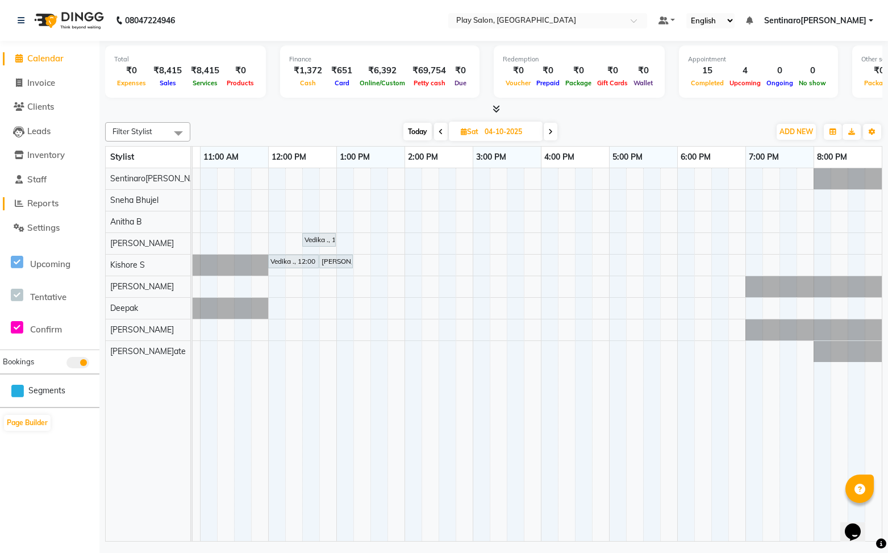
click at [59, 200] on span "Reports" at bounding box center [42, 203] width 31 height 11
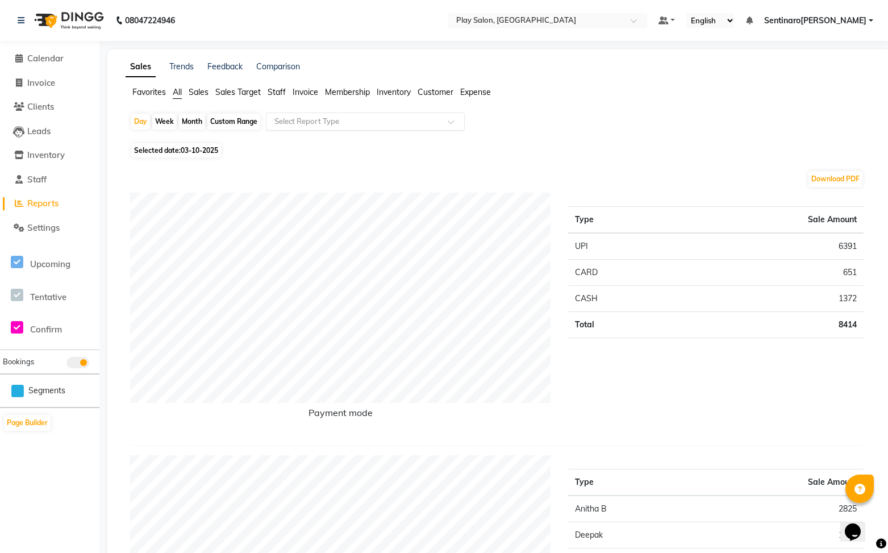
click at [424, 118] on input "text" at bounding box center [354, 121] width 164 height 11
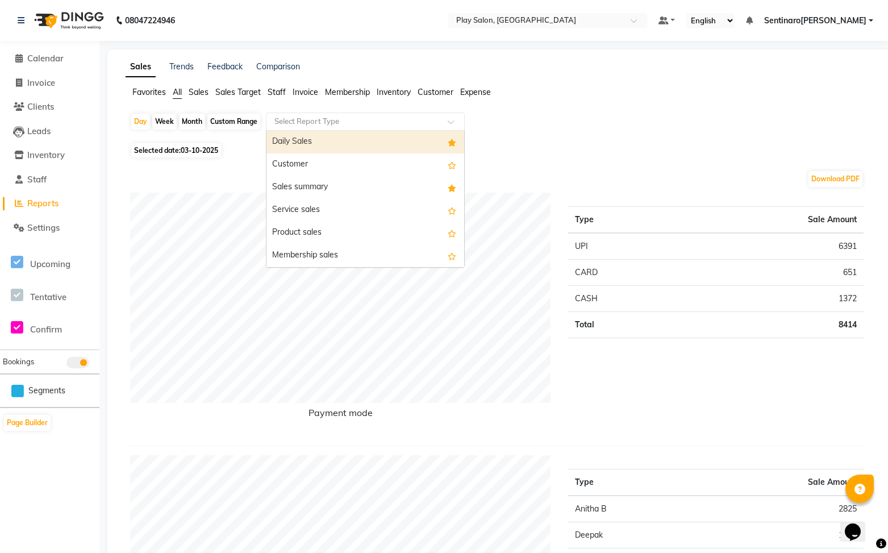
click at [184, 119] on div "Month" at bounding box center [192, 122] width 26 height 16
select select "10"
select select "2025"
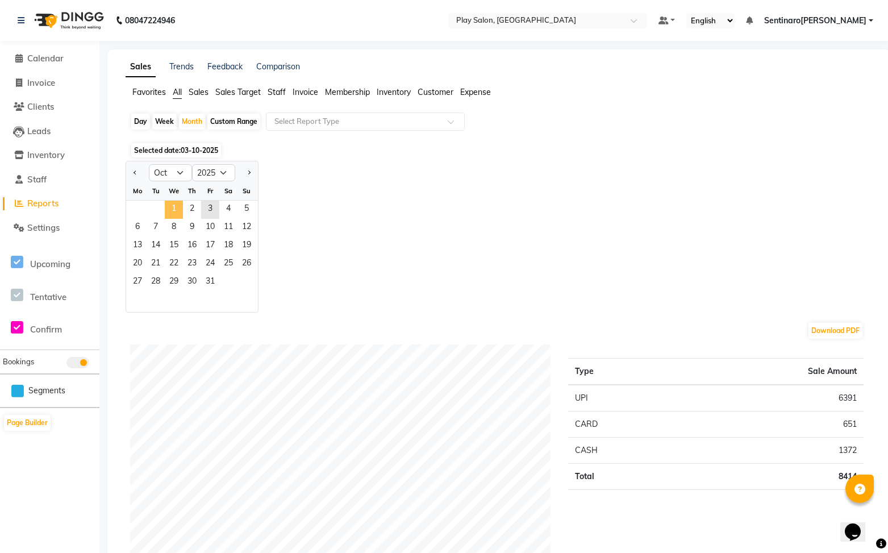
click at [180, 207] on span "1" at bounding box center [174, 210] width 18 height 18
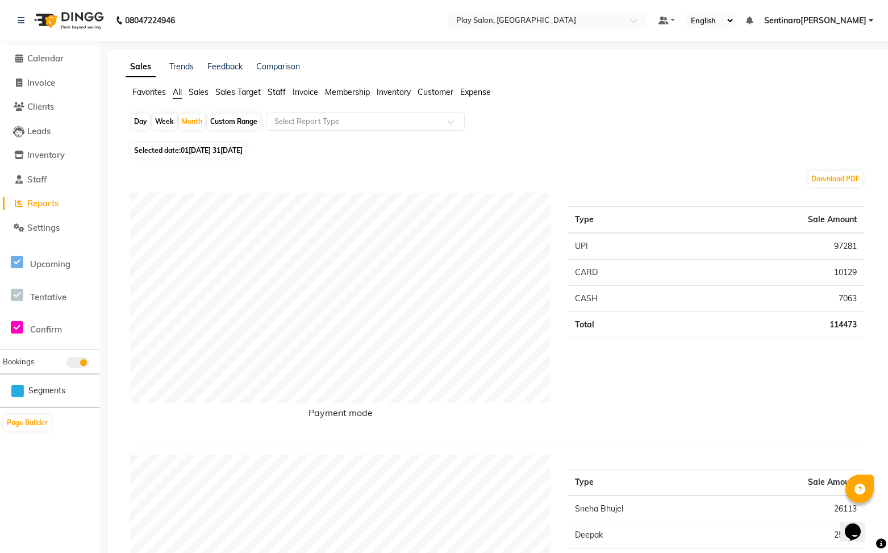
click at [231, 153] on span "01-10-2025 - 31-10-2025" at bounding box center [212, 150] width 62 height 9
select select "10"
select select "2025"
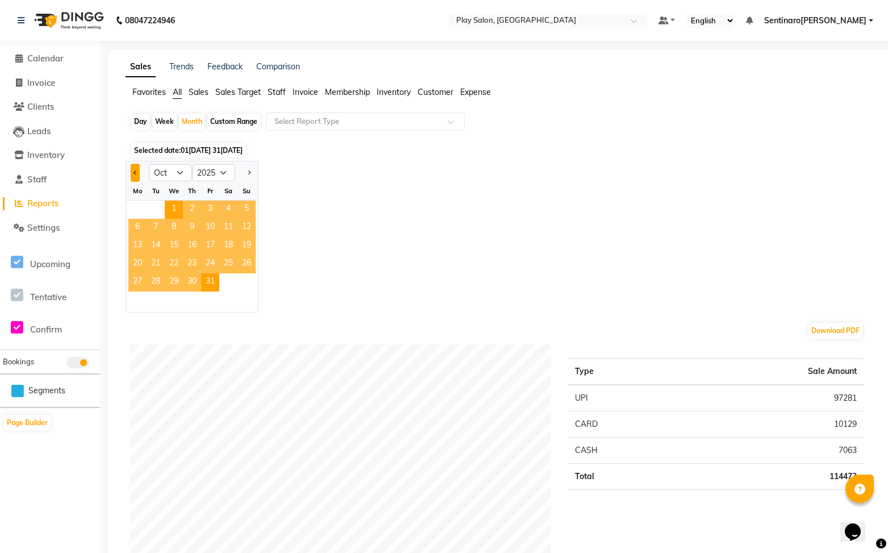
click at [134, 169] on button "Previous month" at bounding box center [135, 173] width 9 height 18
select select "9"
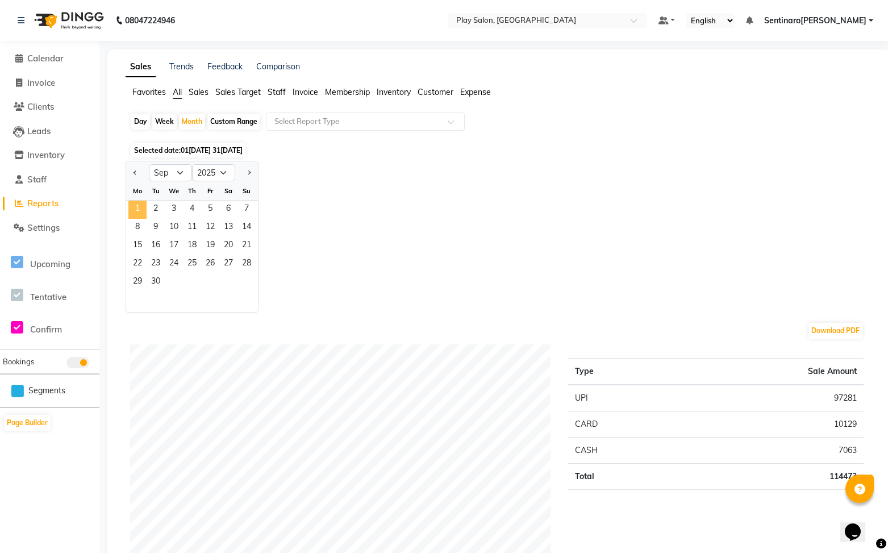
click at [141, 207] on span "1" at bounding box center [137, 210] width 18 height 18
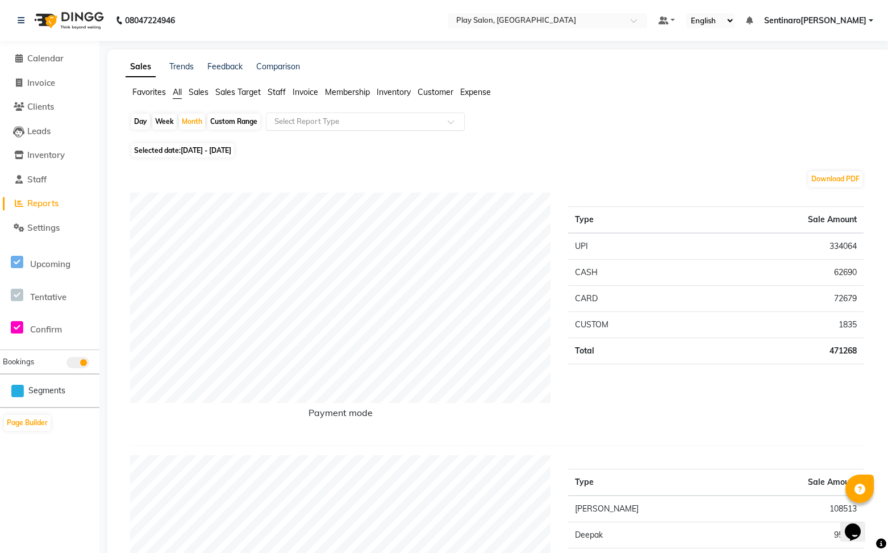
click at [410, 115] on div "Select Report Type" at bounding box center [365, 121] width 199 height 18
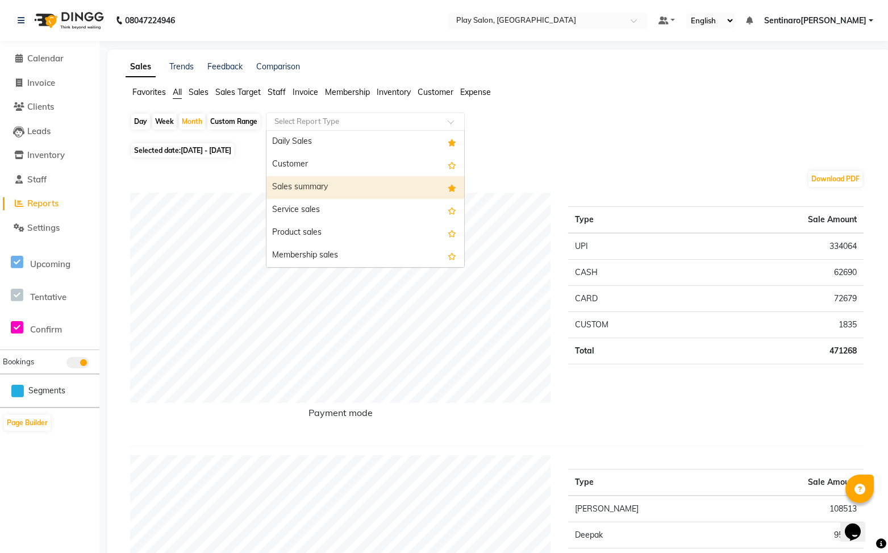
click at [397, 183] on div "Sales summary" at bounding box center [365, 187] width 198 height 23
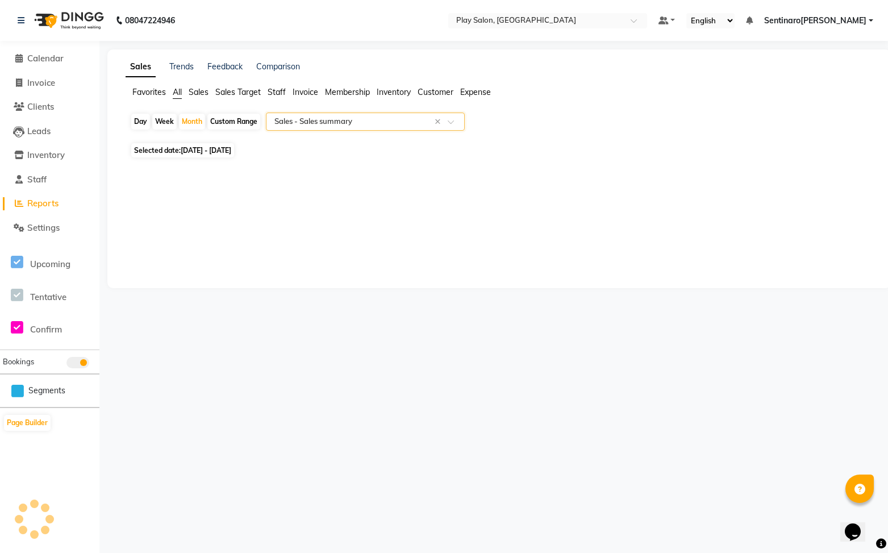
select select "full_report"
select select "csv"
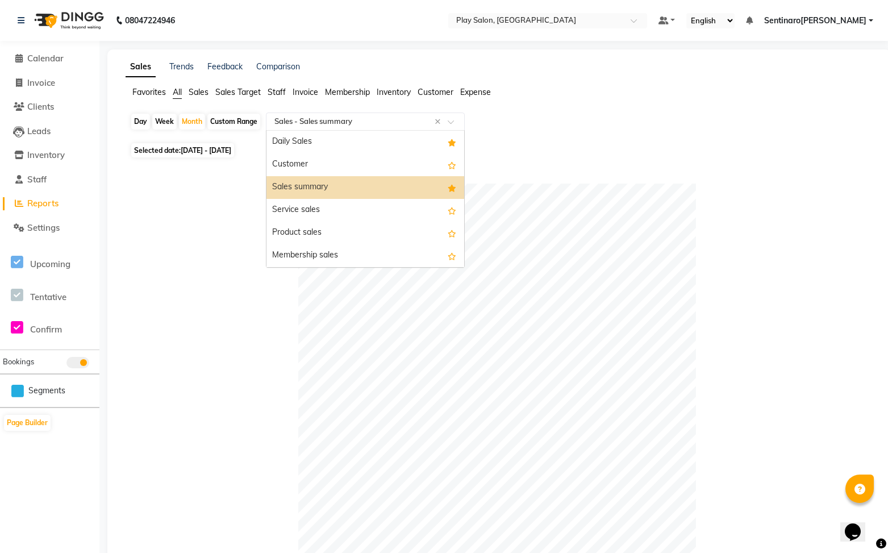
click at [450, 120] on span at bounding box center [455, 124] width 14 height 11
click at [352, 144] on div "Daily Sales" at bounding box center [365, 142] width 198 height 23
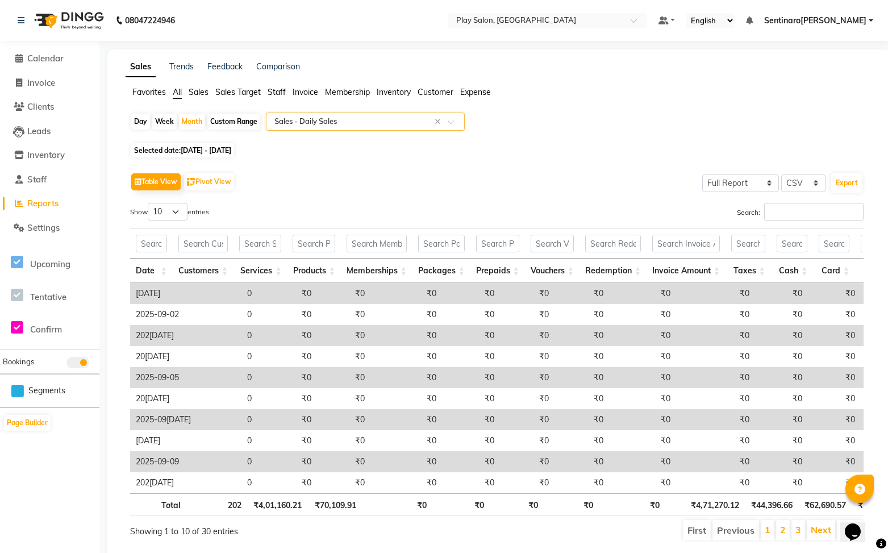
drag, startPoint x: 447, startPoint y: 121, endPoint x: 445, endPoint y: 127, distance: 5.9
click at [447, 122] on div at bounding box center [365, 121] width 198 height 11
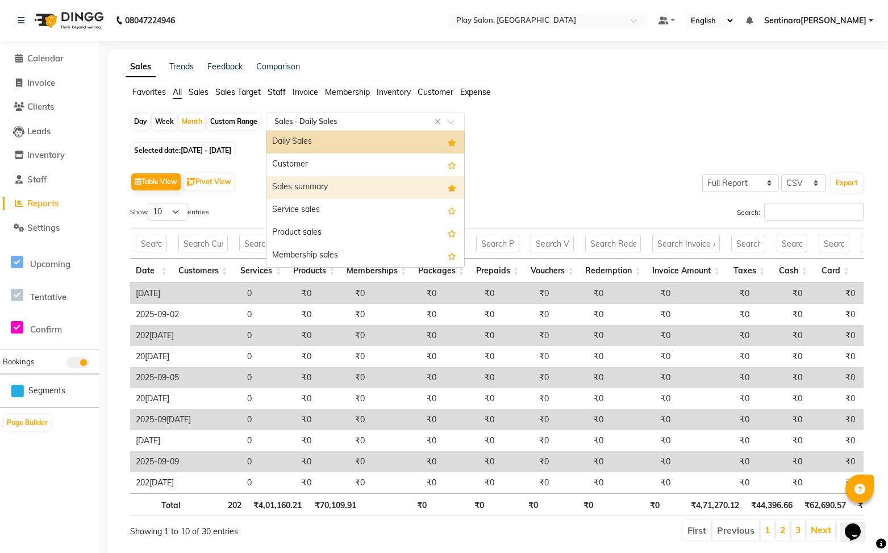
click at [339, 184] on div "Sales summary" at bounding box center [365, 187] width 198 height 23
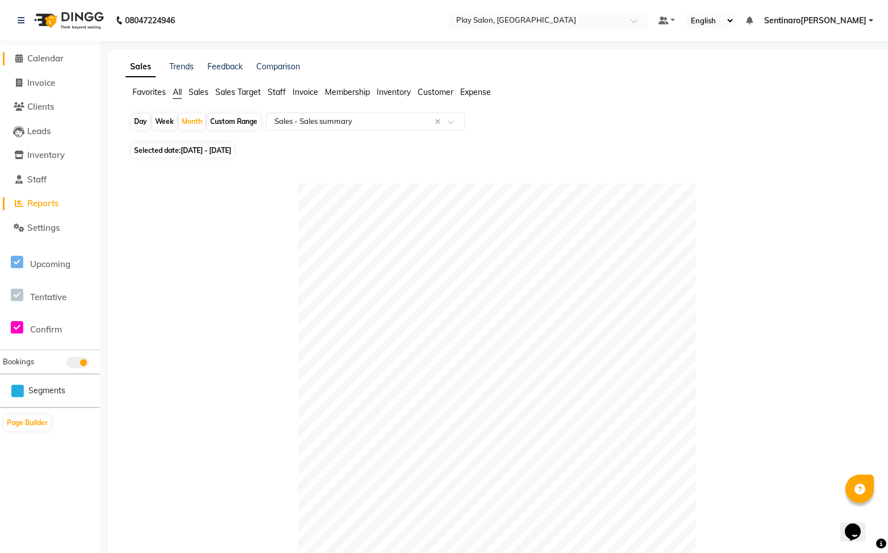
click at [51, 57] on span "Calendar" at bounding box center [45, 58] width 36 height 11
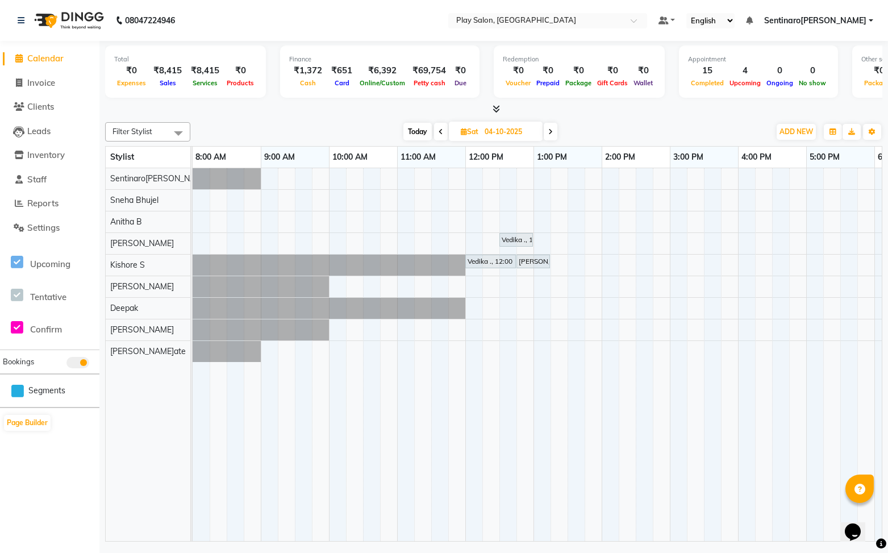
click at [439, 130] on icon at bounding box center [441, 131] width 5 height 7
type input "03-10-2025"
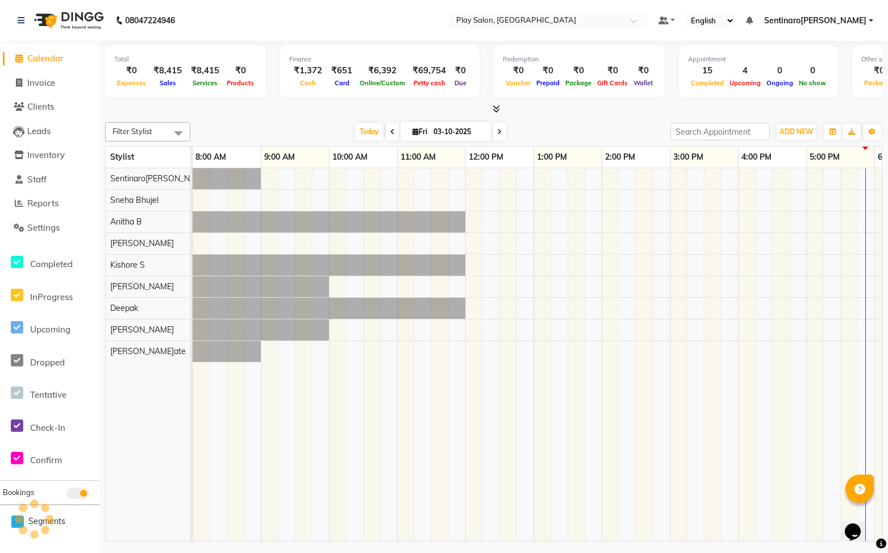
scroll to position [0, 197]
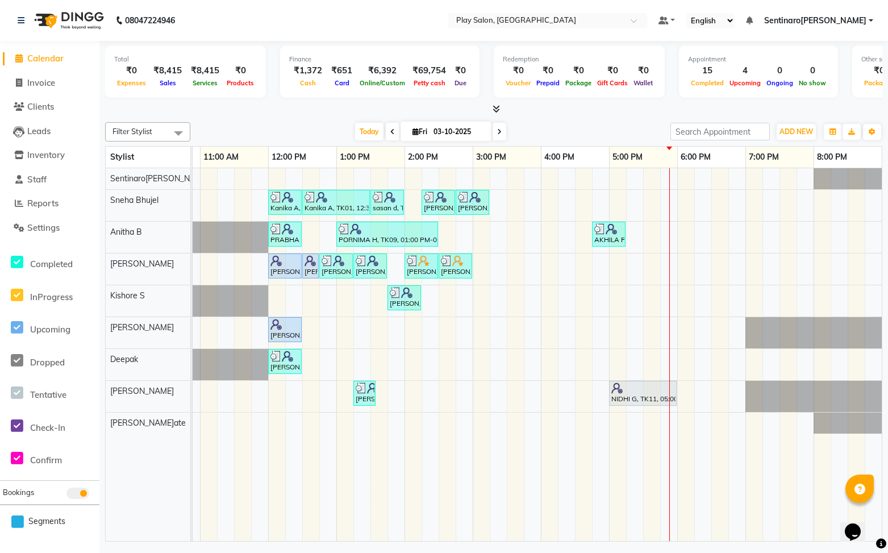
click at [539, 242] on div "Kanika A, TK01, 12:00 PM-12:30 PM, Beauty Essentials - Waxing - Half Legs Lipo …" at bounding box center [438, 354] width 886 height 373
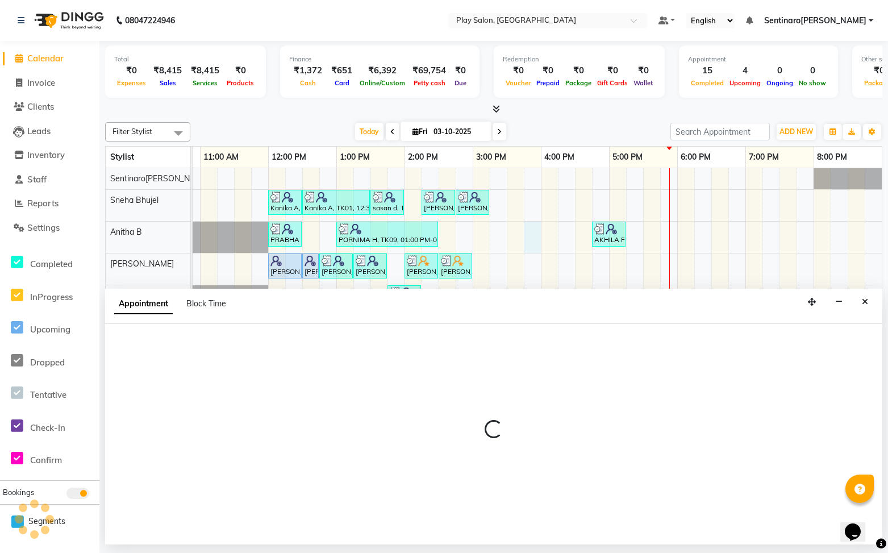
select select "91860"
select select "tentative"
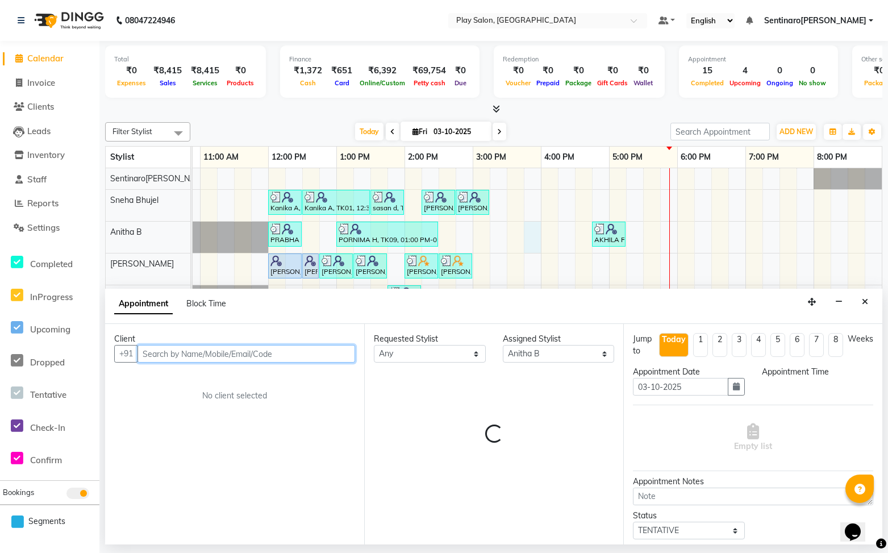
select select "945"
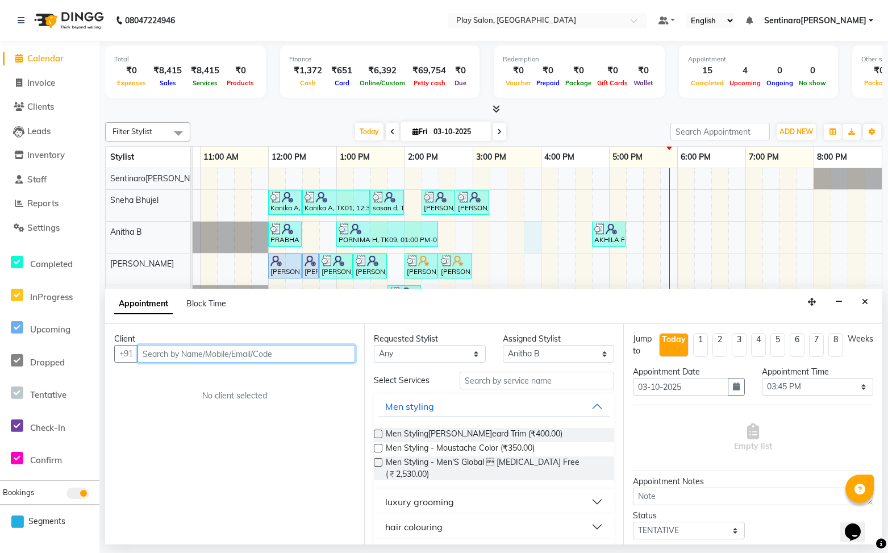
click at [272, 355] on input "text" at bounding box center [246, 354] width 218 height 18
type input "9741404291"
click at [336, 355] on span "Add Client" at bounding box center [331, 353] width 38 height 10
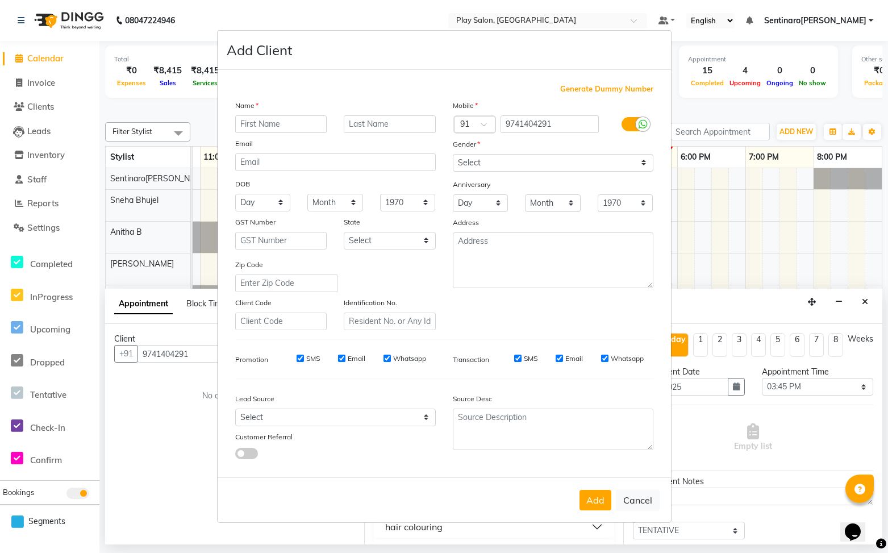
click at [305, 124] on input "text" at bounding box center [281, 124] width 92 height 18
type input "1"
click at [407, 130] on input "text" at bounding box center [390, 124] width 92 height 18
click at [323, 126] on input "VEENA D" at bounding box center [281, 124] width 92 height 18
type input "VEENA"
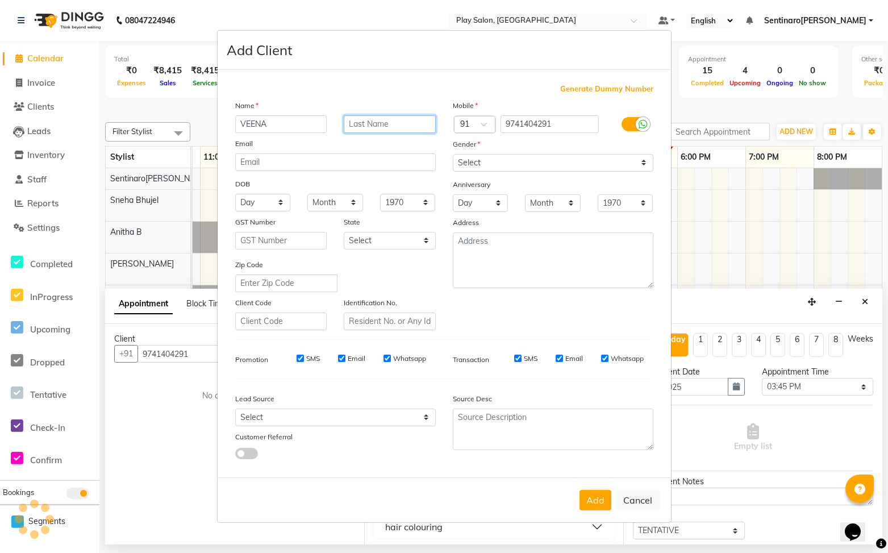
click at [387, 127] on input "text" at bounding box center [390, 124] width 92 height 18
type input "H"
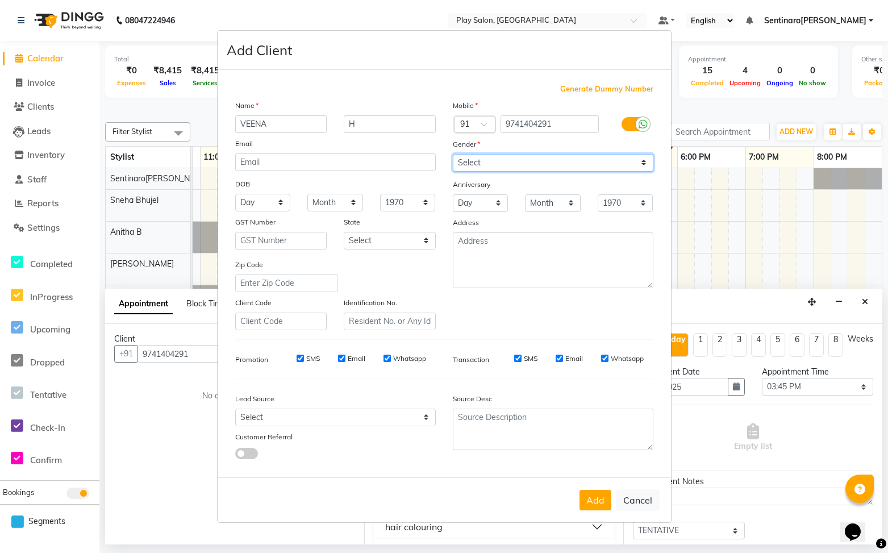
click at [589, 167] on select "Select Male Female Other Prefer Not To Say" at bounding box center [553, 163] width 201 height 18
select select "female"
click at [453, 154] on select "Select Male Female Other Prefer Not To Say" at bounding box center [553, 163] width 201 height 18
drag, startPoint x: 600, startPoint y: 505, endPoint x: 546, endPoint y: 477, distance: 60.5
click at [599, 503] on button "Add" at bounding box center [596, 500] width 32 height 20
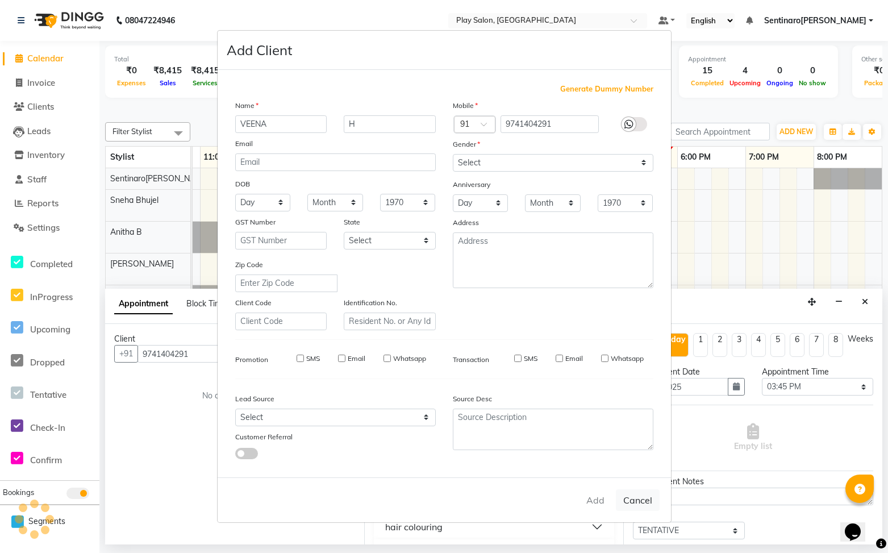
select select
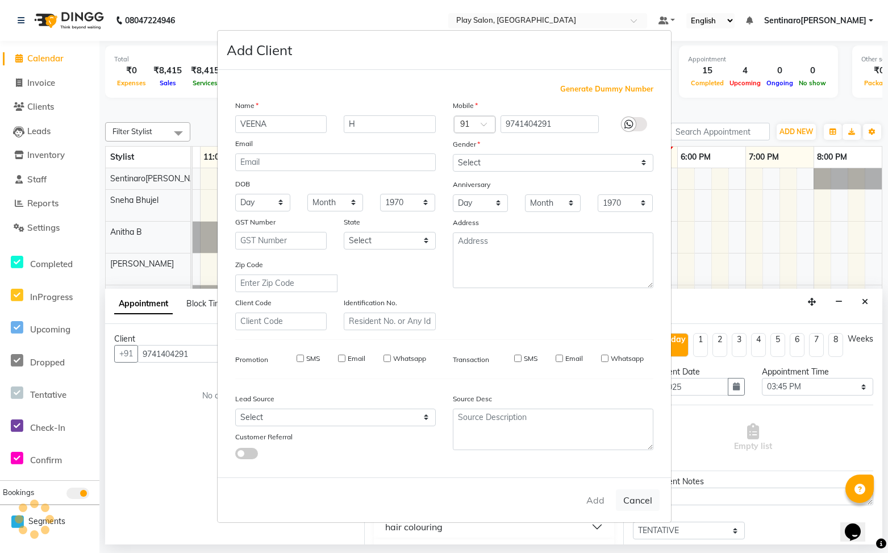
select select
checkbox input "false"
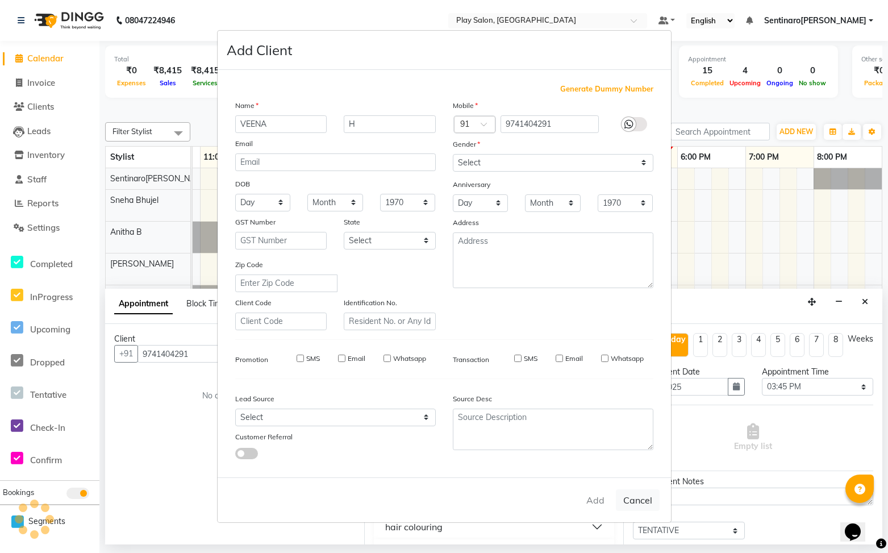
checkbox input "false"
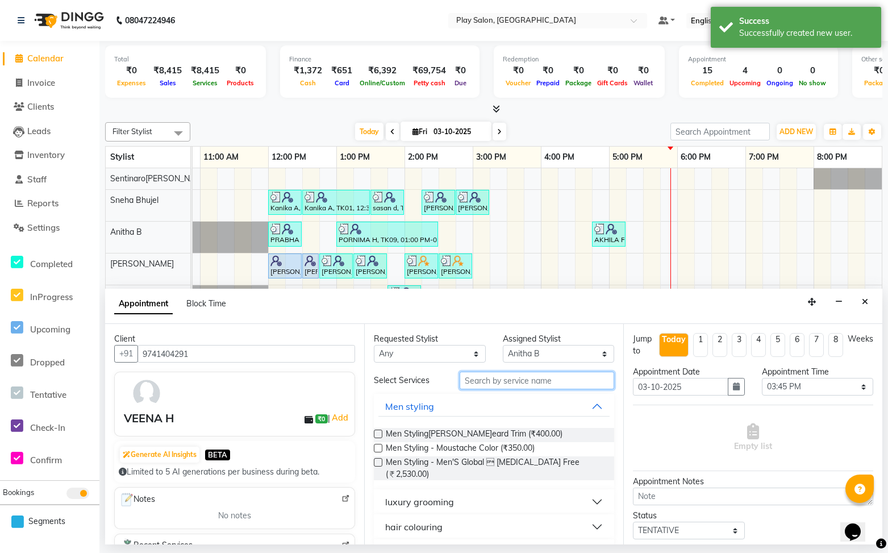
click at [545, 379] on input "text" at bounding box center [537, 381] width 155 height 18
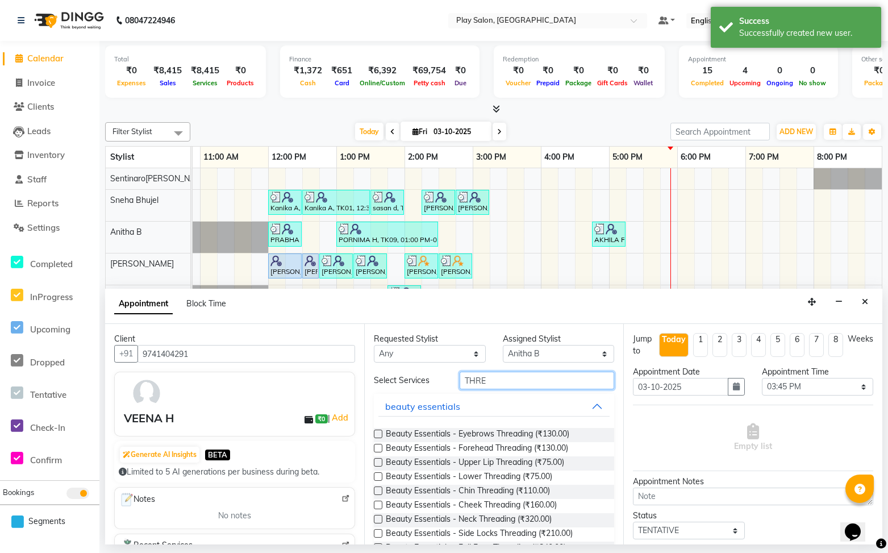
type input "THRE"
click at [378, 431] on label at bounding box center [378, 434] width 9 height 9
click at [378, 431] on input "checkbox" at bounding box center [377, 434] width 7 height 7
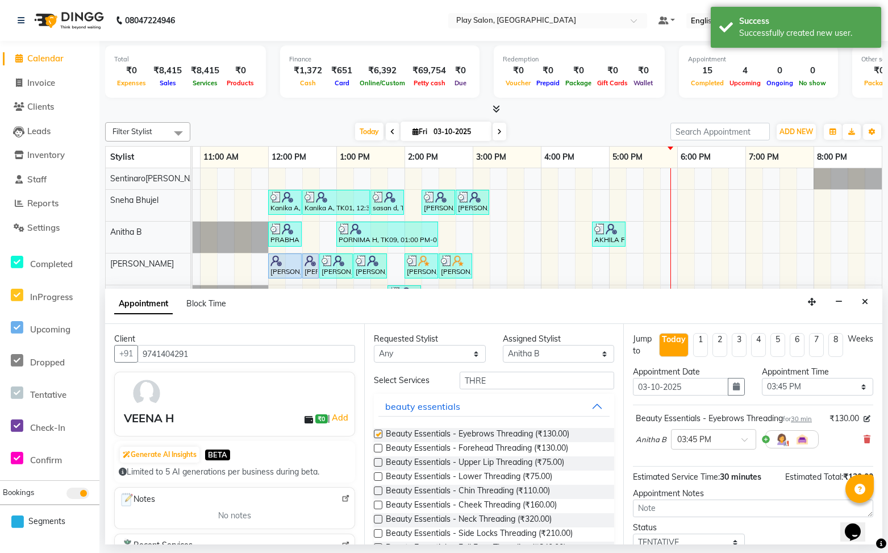
checkbox input "false"
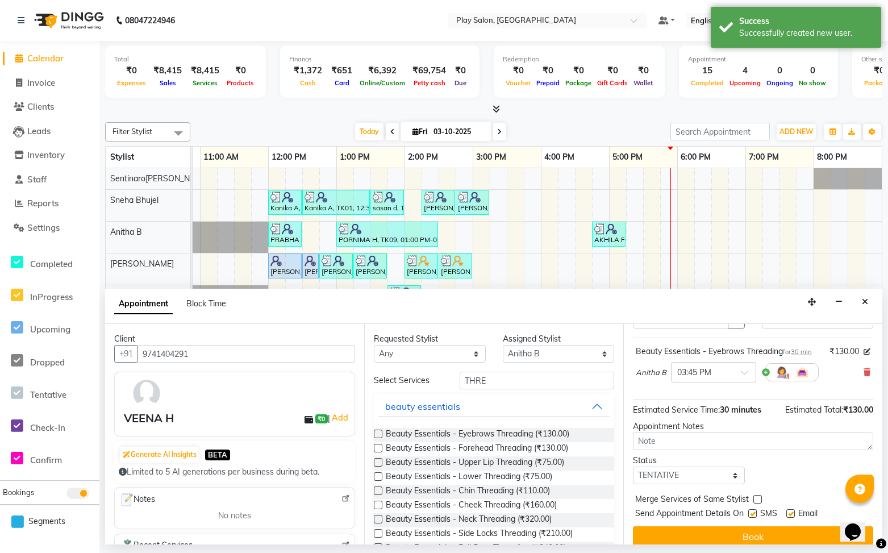
scroll to position [78, 0]
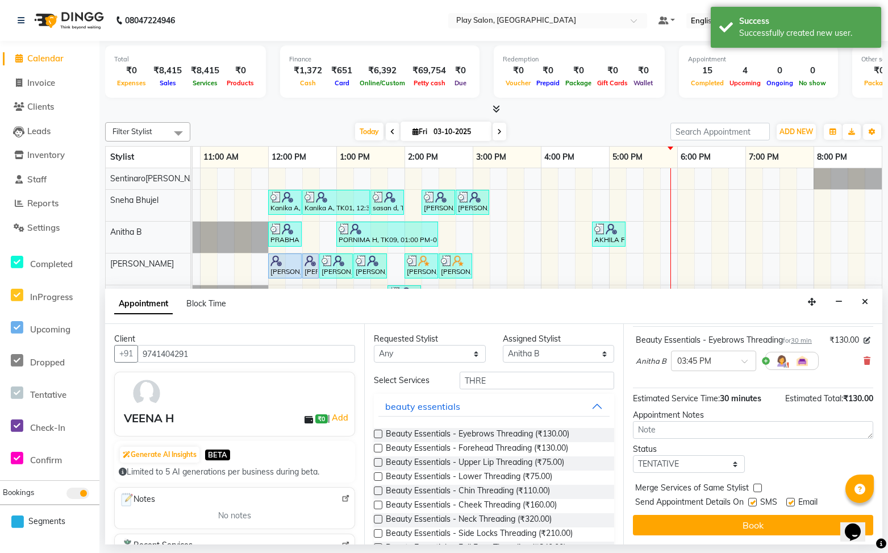
drag, startPoint x: 785, startPoint y: 518, endPoint x: 769, endPoint y: 488, distance: 34.1
click at [785, 518] on button "Book" at bounding box center [753, 525] width 240 height 20
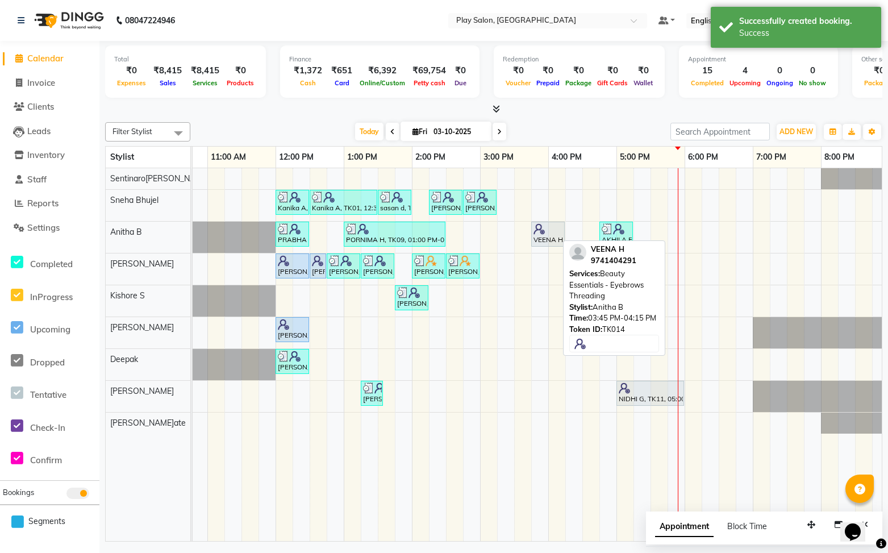
scroll to position [0, 187]
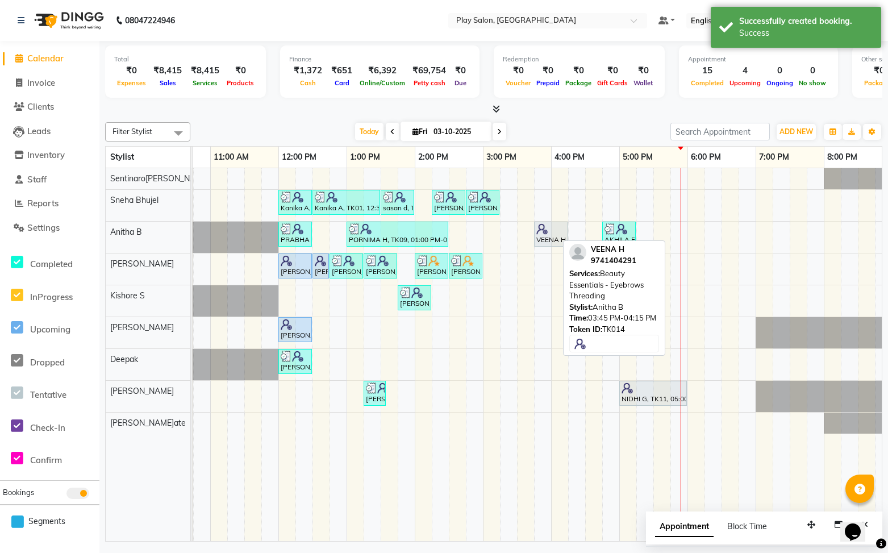
click at [542, 233] on img at bounding box center [541, 228] width 11 height 11
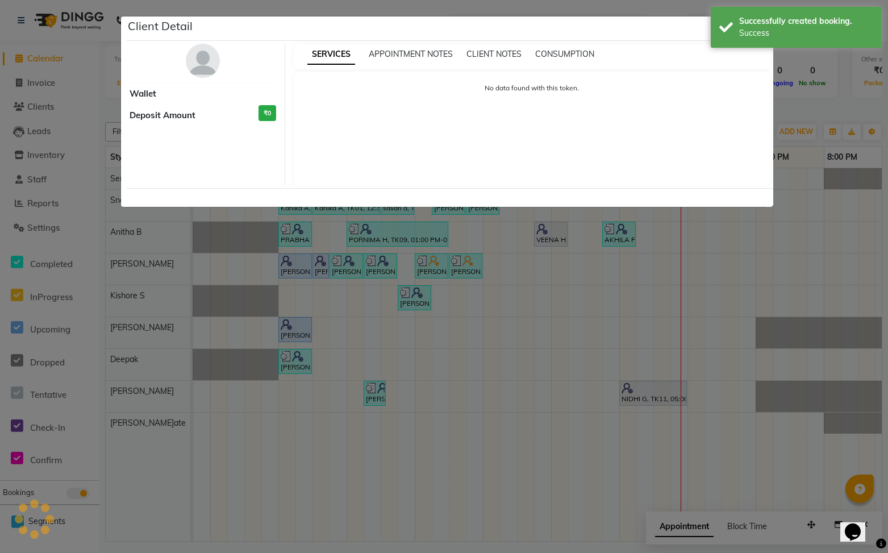
select select "7"
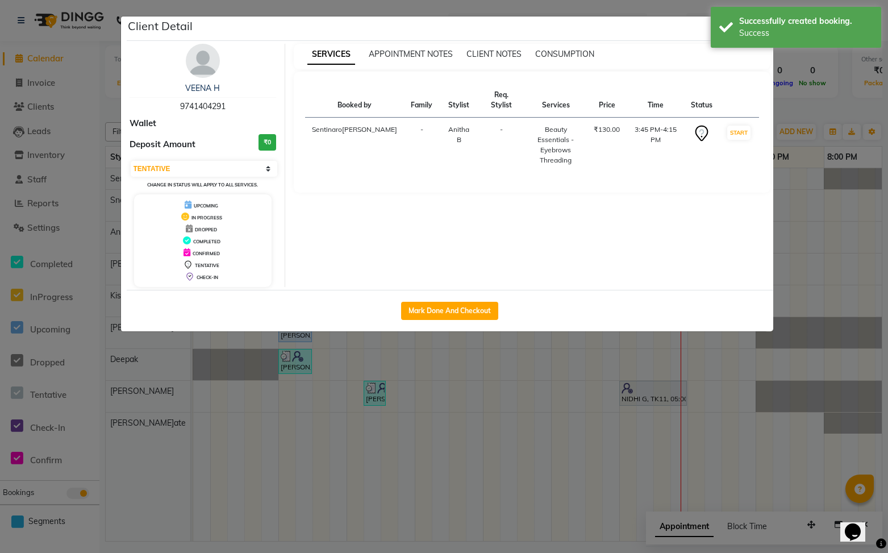
click at [477, 315] on button "Mark Done And Checkout" at bounding box center [449, 311] width 97 height 18
select select "service"
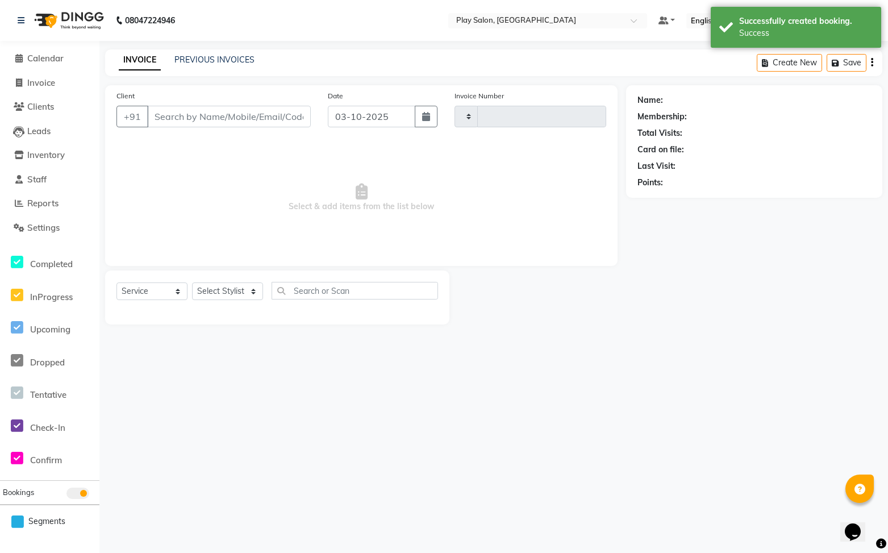
type input "0268"
select select "8961"
type input "9741404291"
select select "91860"
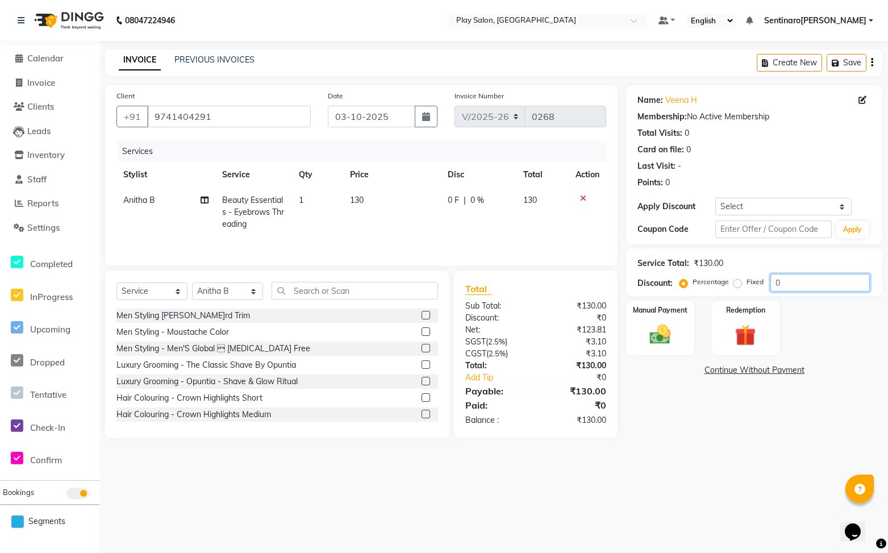
click at [801, 286] on input "0" at bounding box center [819, 283] width 99 height 18
click at [673, 326] on img at bounding box center [661, 334] width 36 height 25
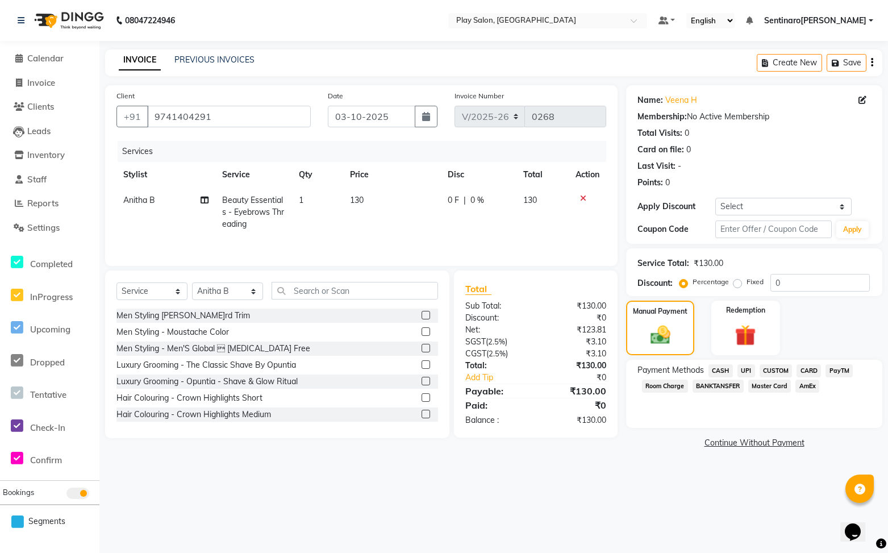
click at [722, 369] on span "CASH" at bounding box center [721, 370] width 24 height 13
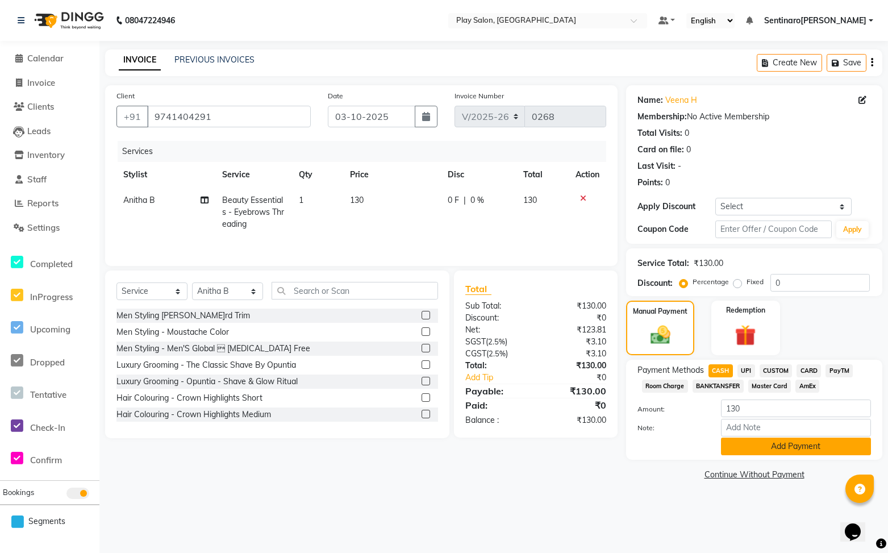
click at [795, 445] on button "Add Payment" at bounding box center [796, 446] width 150 height 18
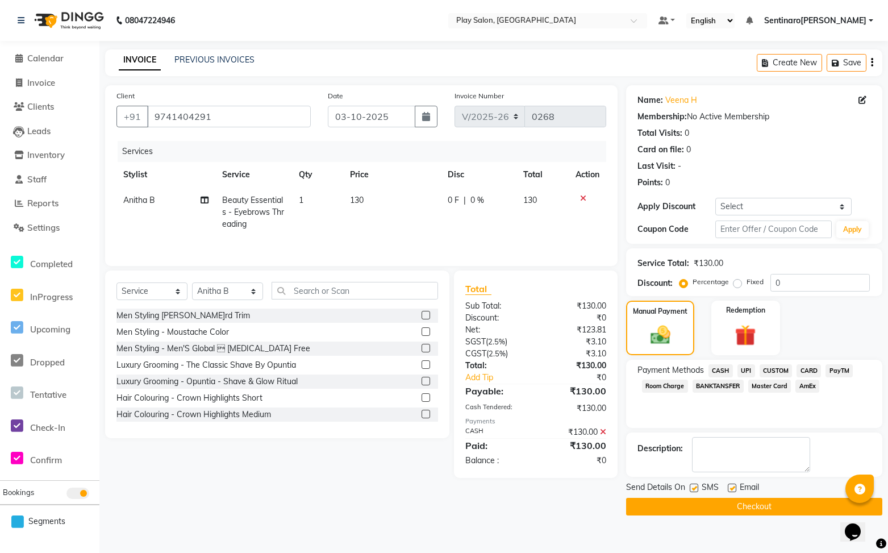
click at [722, 367] on span "CASH" at bounding box center [721, 370] width 24 height 13
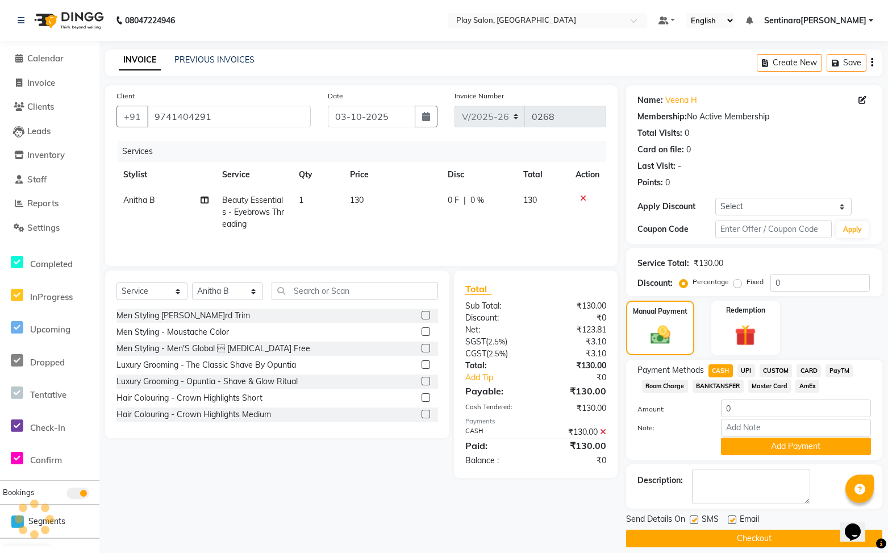
click at [784, 535] on button "Checkout" at bounding box center [754, 539] width 256 height 18
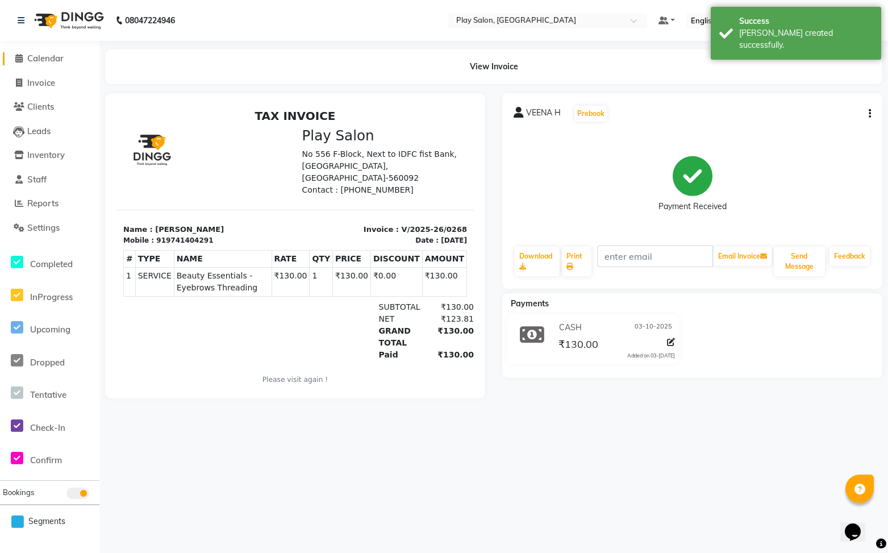
click at [41, 57] on span "Calendar" at bounding box center [45, 58] width 36 height 11
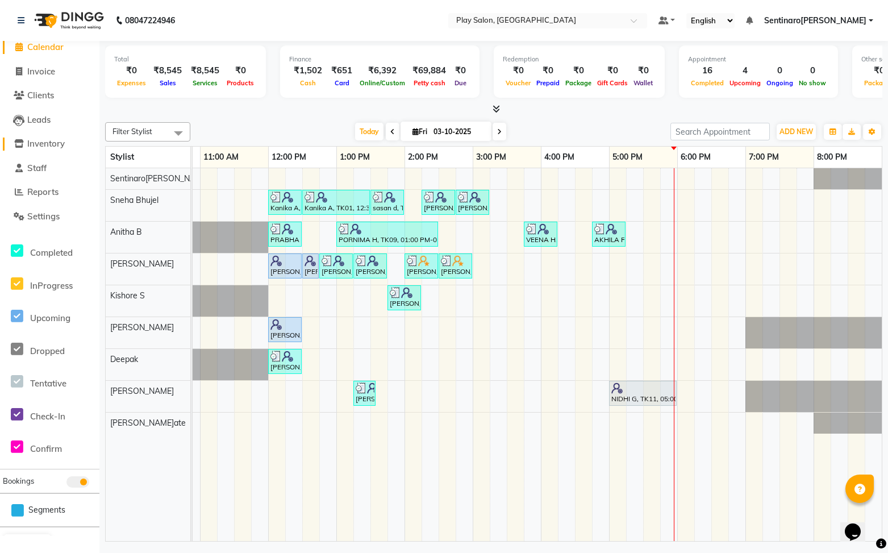
scroll to position [14, 0]
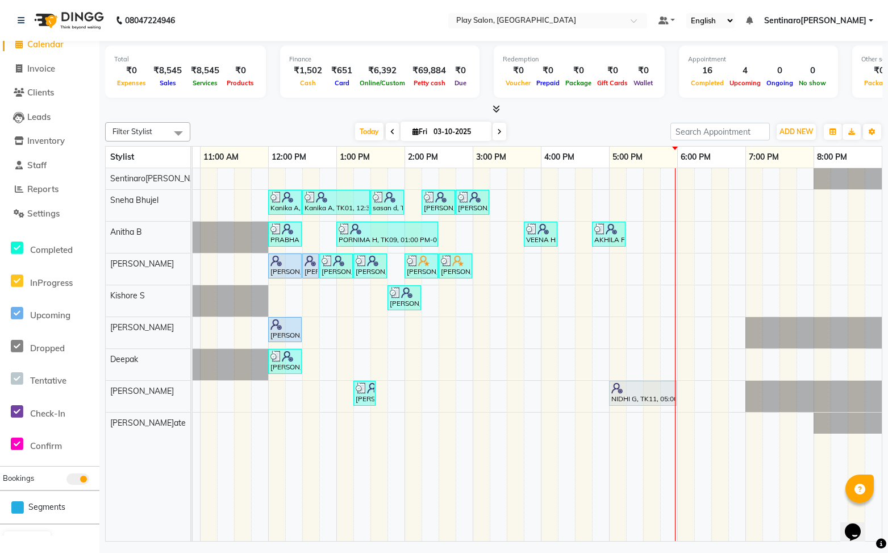
click at [505, 132] on span at bounding box center [500, 132] width 14 height 18
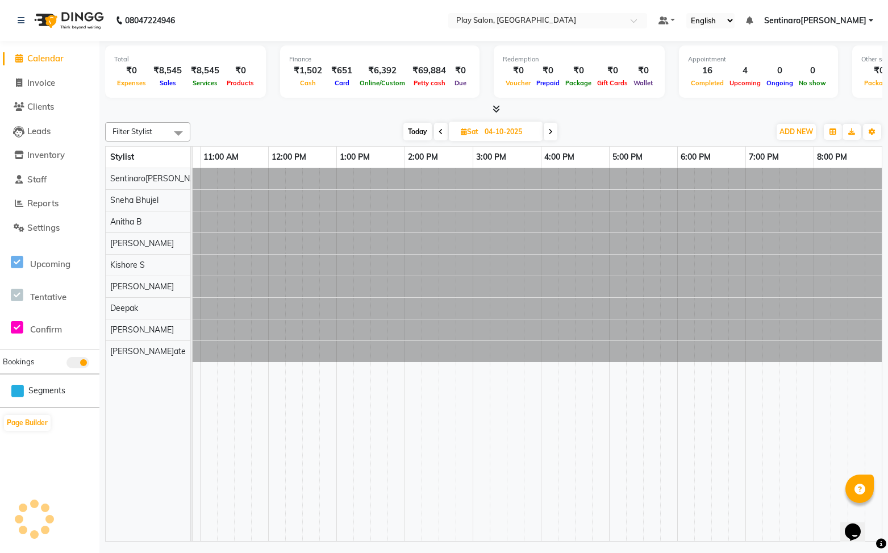
scroll to position [0, 0]
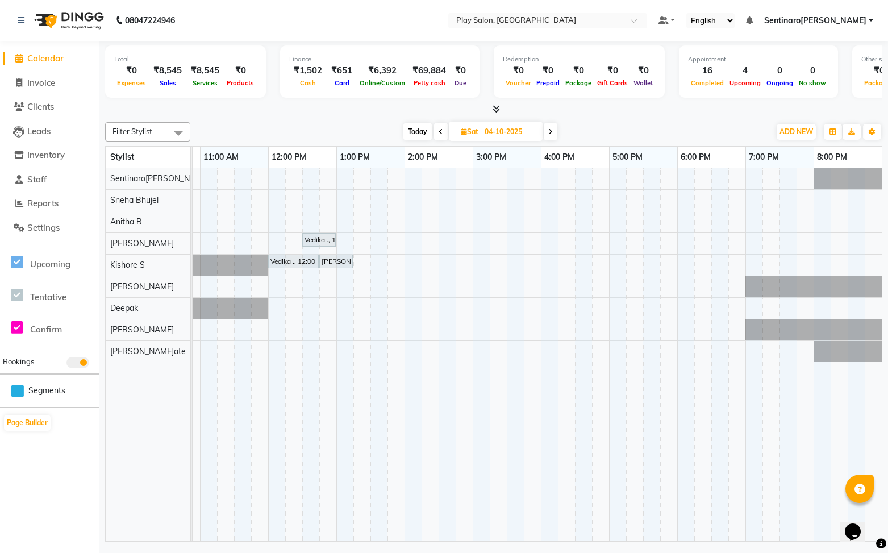
click at [440, 131] on icon at bounding box center [441, 131] width 5 height 7
type input "03-10-2025"
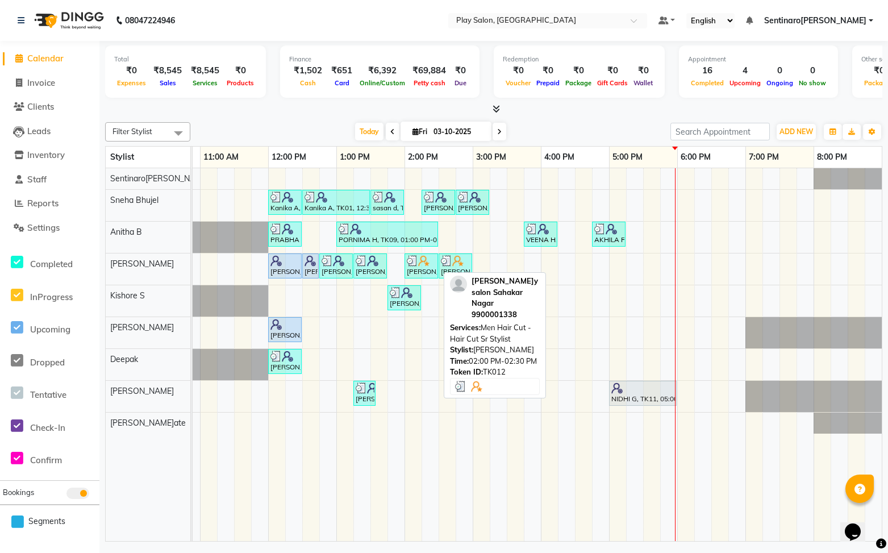
click at [436, 270] on div "Play salo[PERSON_NAME]ar Nagar, TK12, 02:00 PM-02:30 PM, Men Hair Cut - Hair Cu…" at bounding box center [421, 266] width 31 height 22
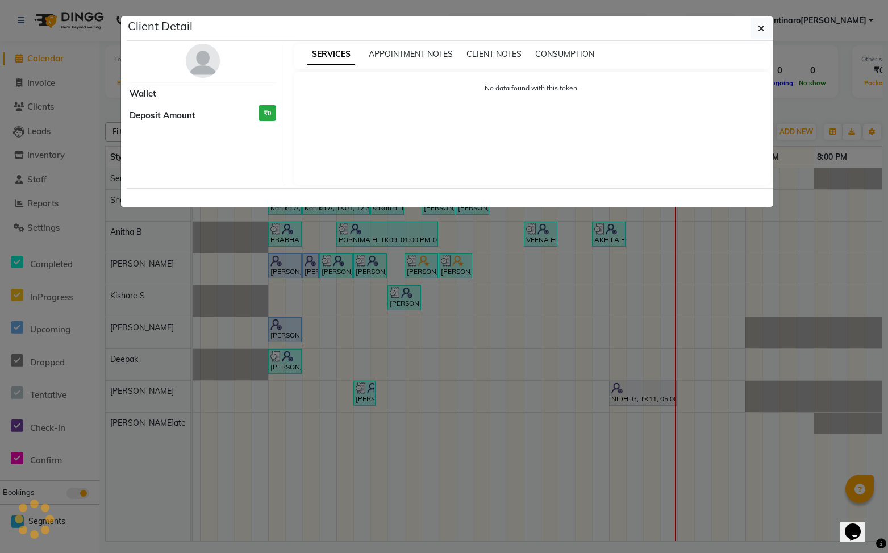
select select "3"
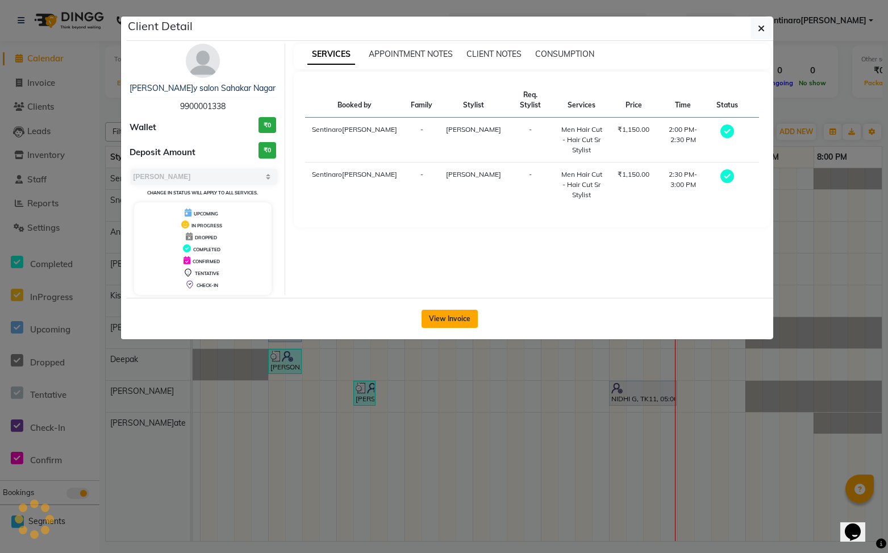
click at [451, 316] on button "View Invoice" at bounding box center [450, 319] width 56 height 18
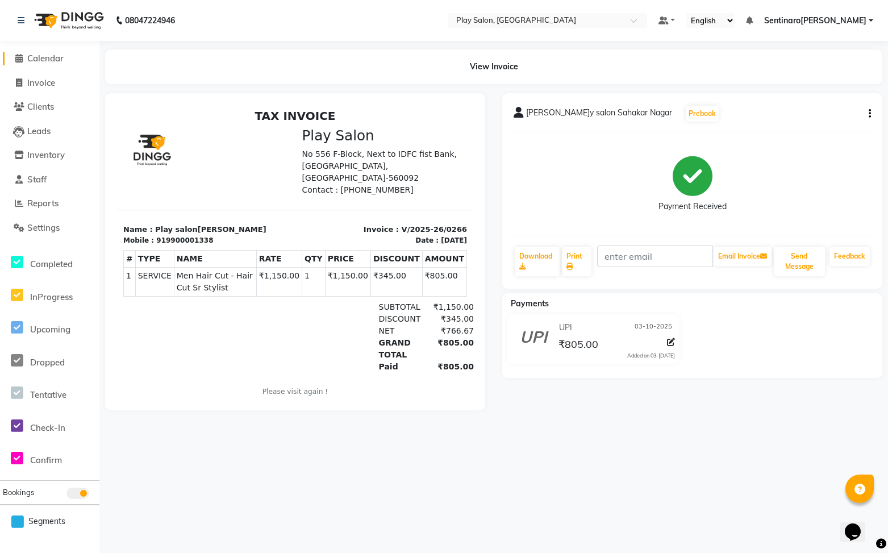
drag, startPoint x: 53, startPoint y: 53, endPoint x: 78, endPoint y: 72, distance: 31.4
click at [53, 53] on span "Calendar" at bounding box center [45, 58] width 36 height 11
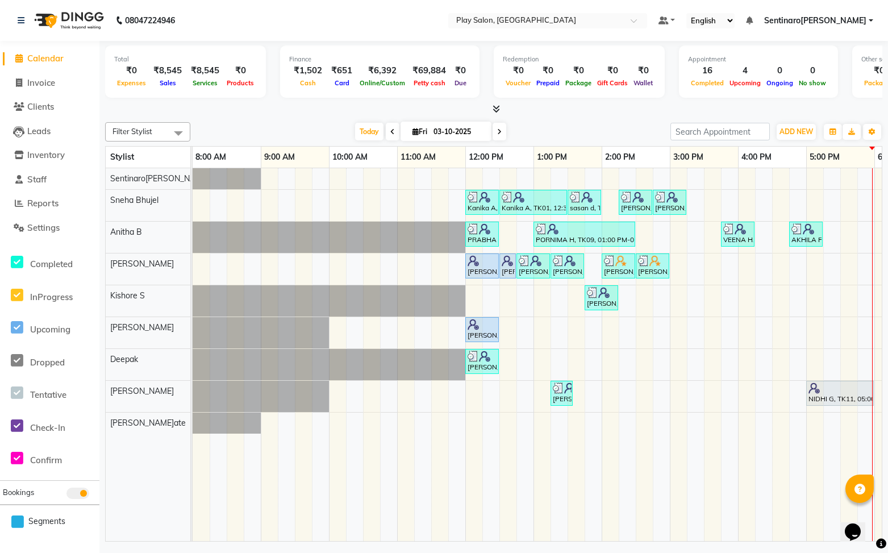
click at [767, 357] on div "Kanika A, TK01, 12:00 PM-12:30 PM, Beauty Essentials - Waxing - Half Legs Lipo …" at bounding box center [636, 354] width 886 height 373
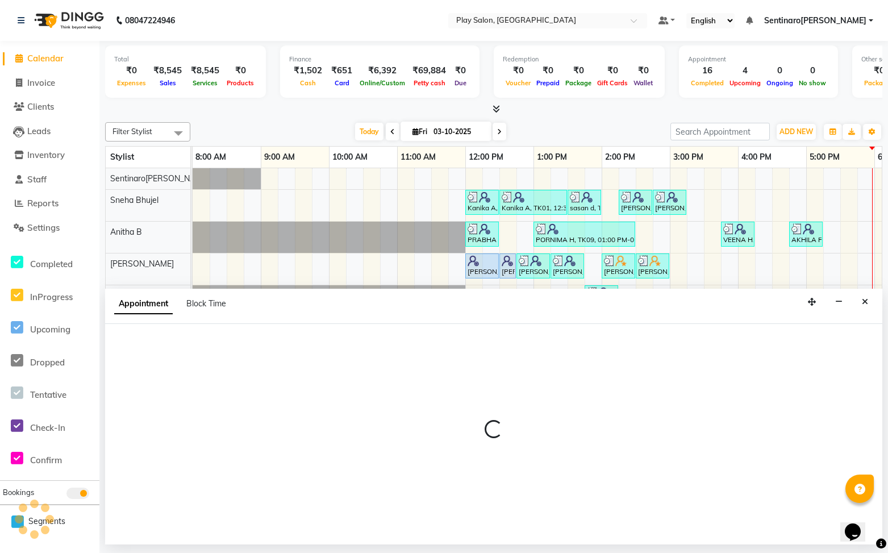
select select "91864"
select select "975"
select select "tentative"
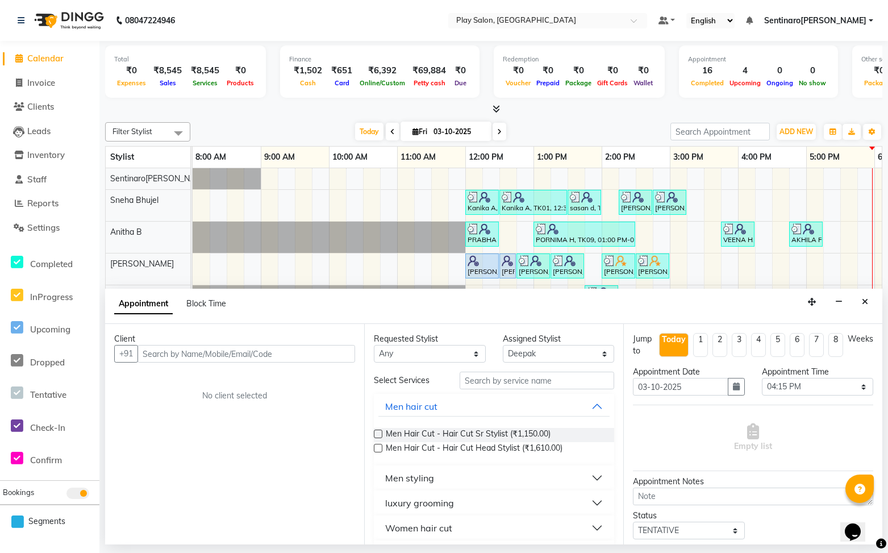
click at [220, 360] on input "text" at bounding box center [246, 354] width 218 height 18
click at [232, 353] on input "text" at bounding box center [246, 354] width 218 height 18
type input "9108405965"
click at [341, 357] on span "Add Client" at bounding box center [331, 353] width 38 height 10
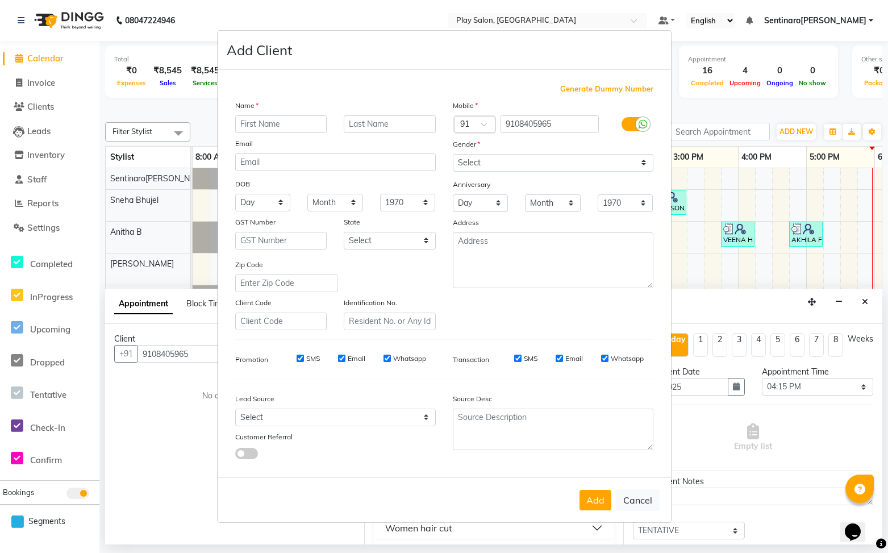
click at [301, 127] on input "text" at bounding box center [281, 124] width 92 height 18
type input "SUSHAS"
click at [390, 131] on input "text" at bounding box center [390, 124] width 92 height 18
type input "D"
click at [561, 164] on select "Select Male Female Other Prefer Not To Say" at bounding box center [553, 163] width 201 height 18
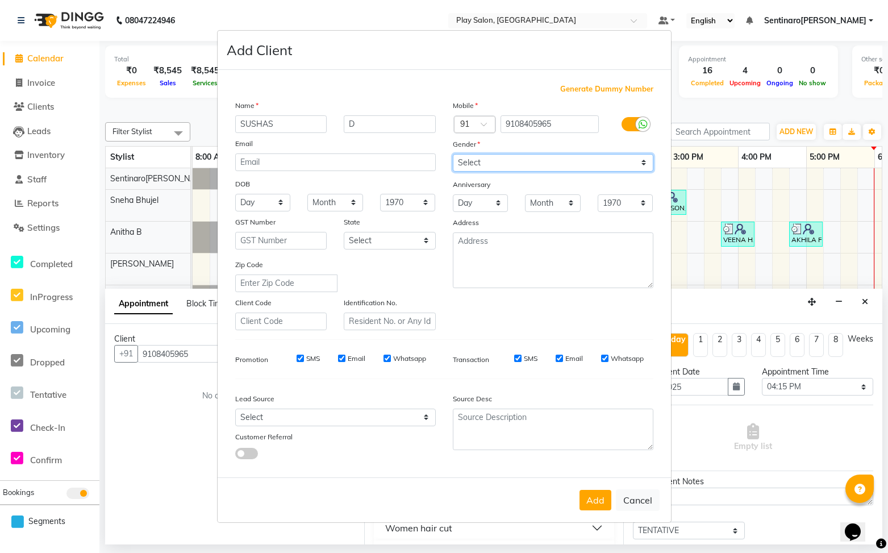
select select "male"
click at [453, 154] on select "Select Male Female Other Prefer Not To Say" at bounding box center [553, 163] width 201 height 18
click at [602, 502] on button "Add" at bounding box center [596, 500] width 32 height 20
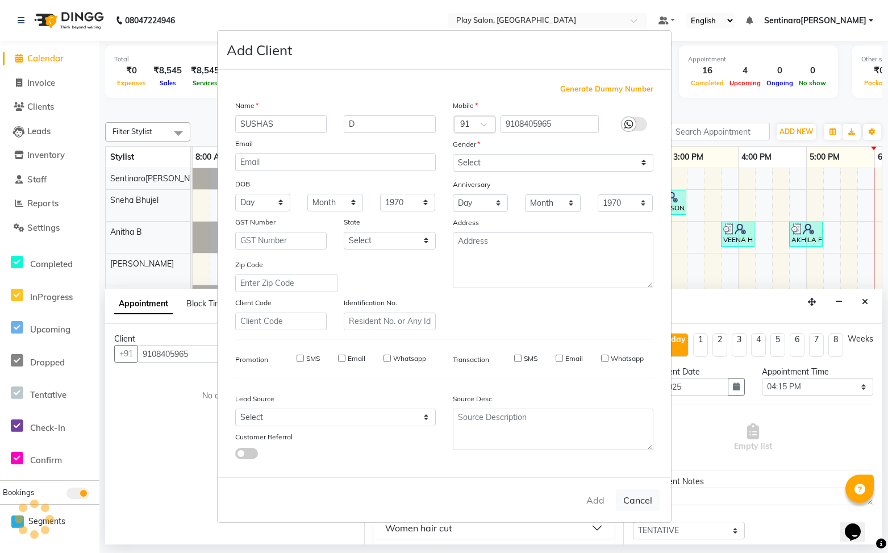
select select
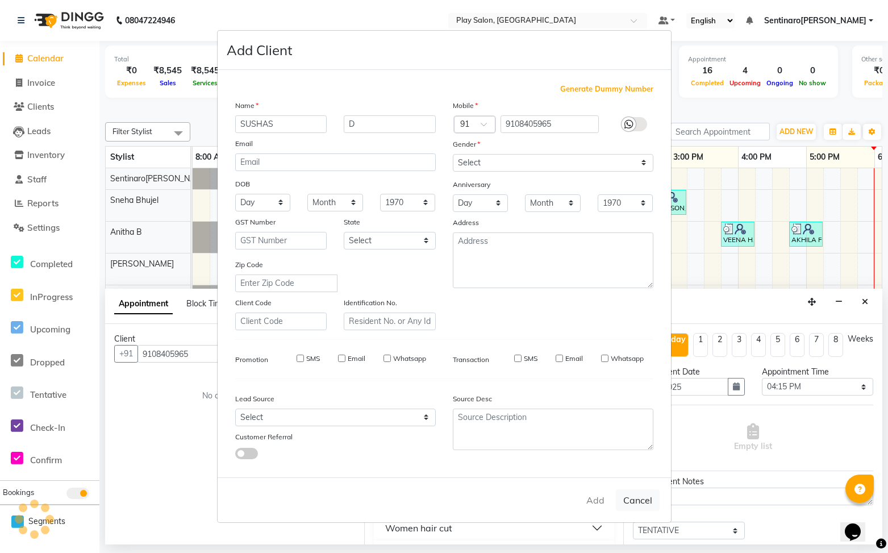
select select
checkbox input "false"
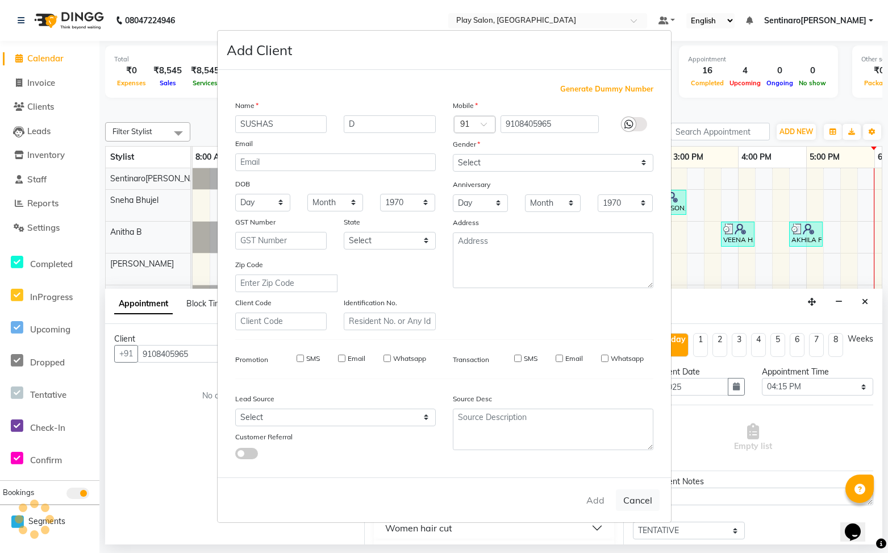
checkbox input "false"
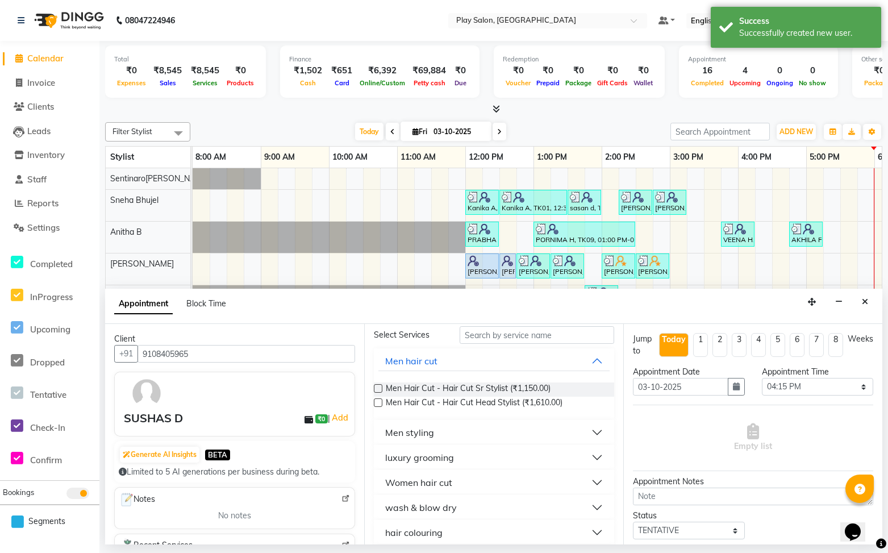
scroll to position [39, 0]
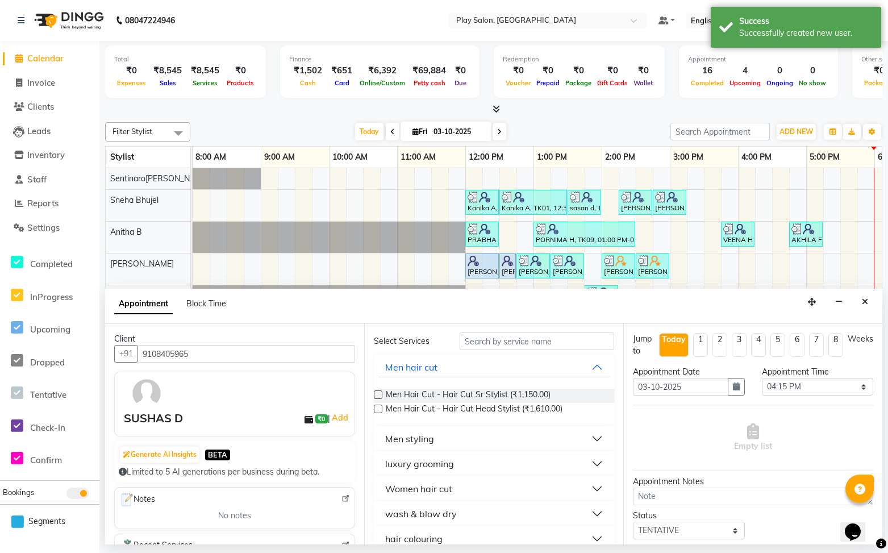
click at [377, 391] on label at bounding box center [378, 394] width 9 height 9
click at [377, 392] on input "checkbox" at bounding box center [377, 395] width 7 height 7
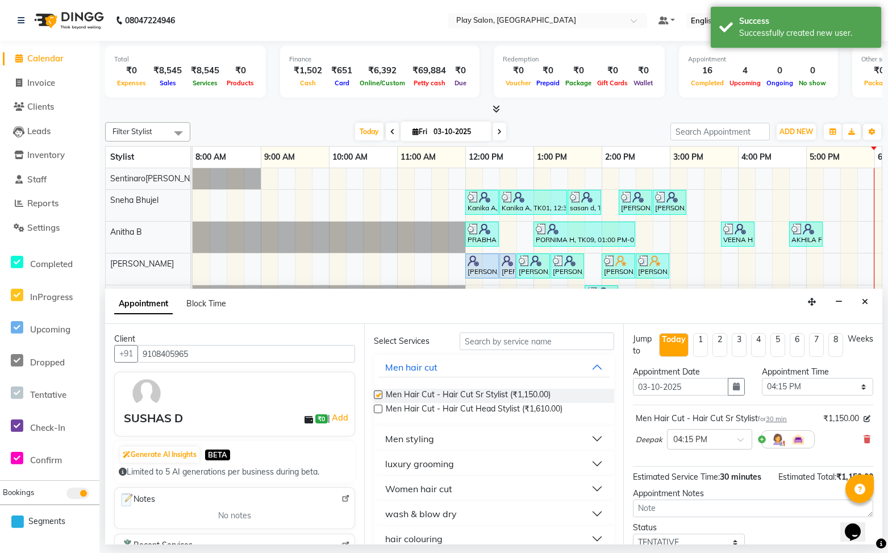
checkbox input "false"
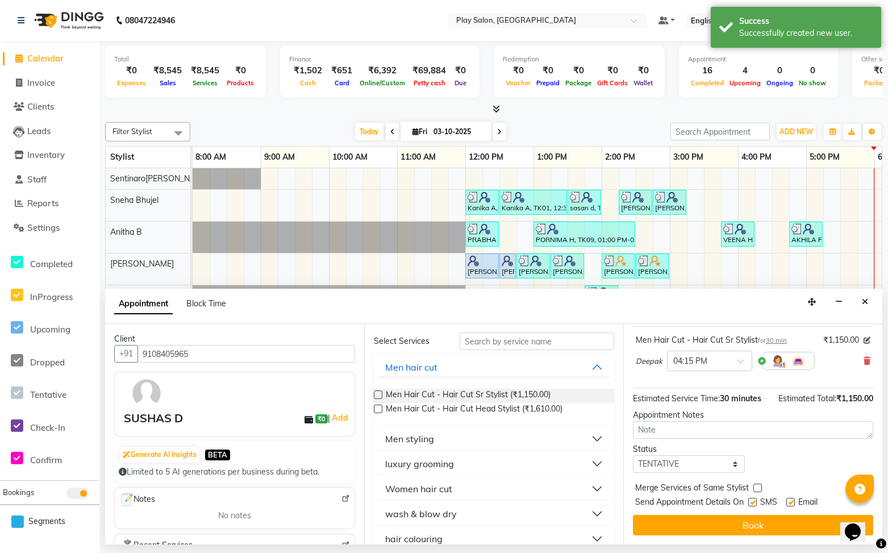
click at [755, 523] on button "Book" at bounding box center [753, 525] width 240 height 20
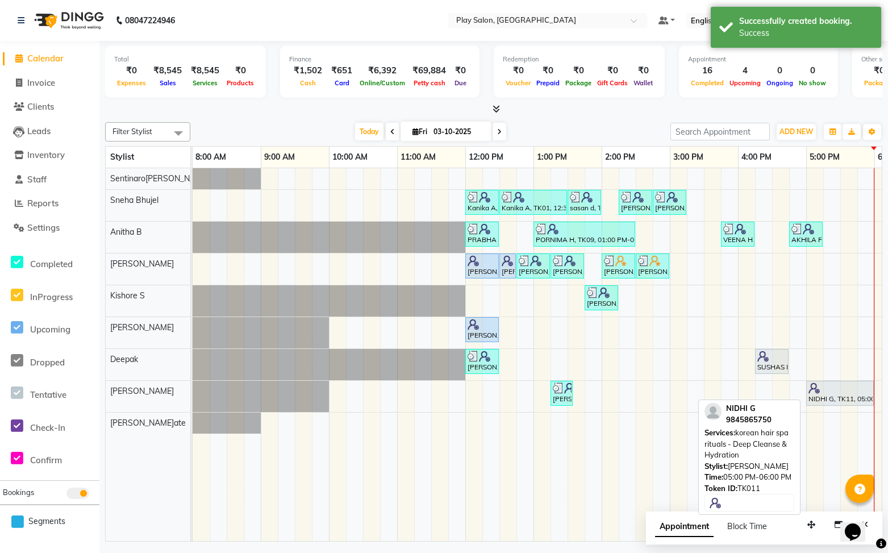
click at [824, 393] on div at bounding box center [840, 387] width 63 height 11
select select "7"
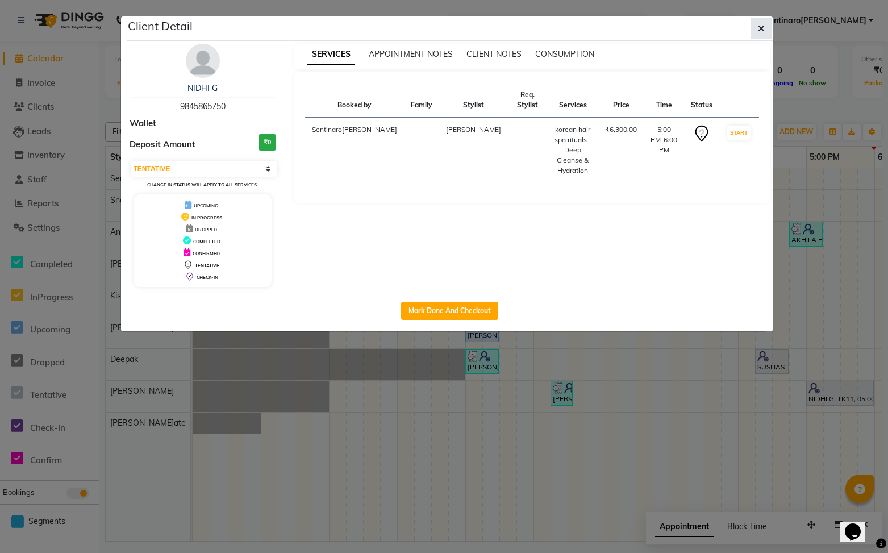
click at [764, 28] on icon "button" at bounding box center [761, 28] width 7 height 9
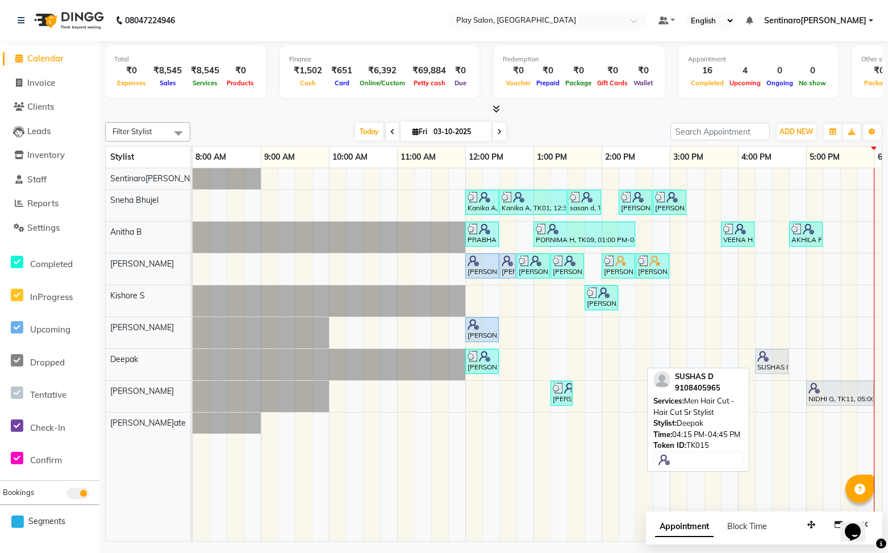
click at [777, 359] on div at bounding box center [771, 356] width 29 height 11
select select "7"
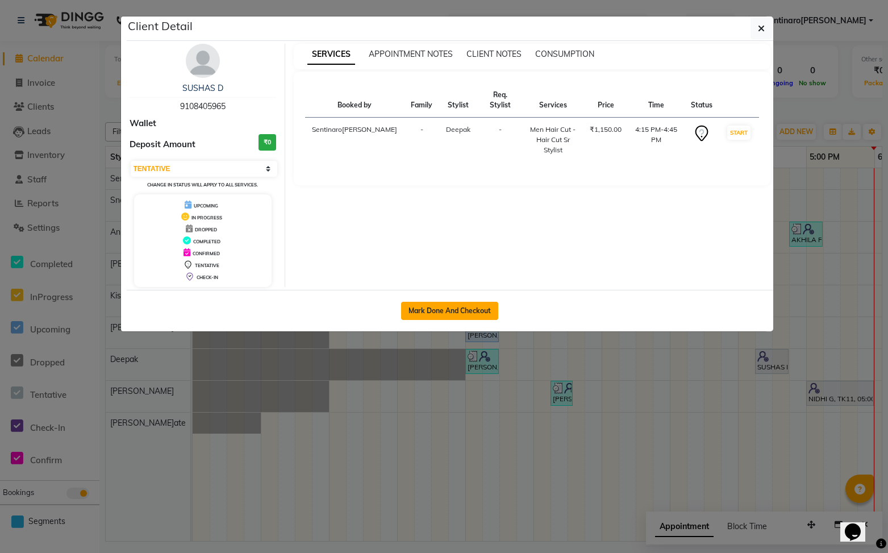
click at [463, 311] on button "Mark Done And Checkout" at bounding box center [449, 311] width 97 height 18
select select "8961"
select select "service"
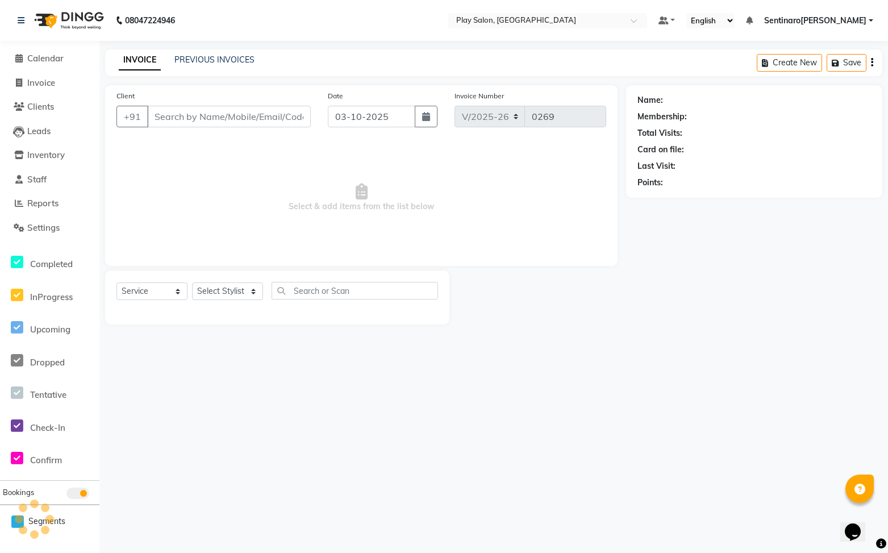
select select "3"
type input "9108405965"
select select "91864"
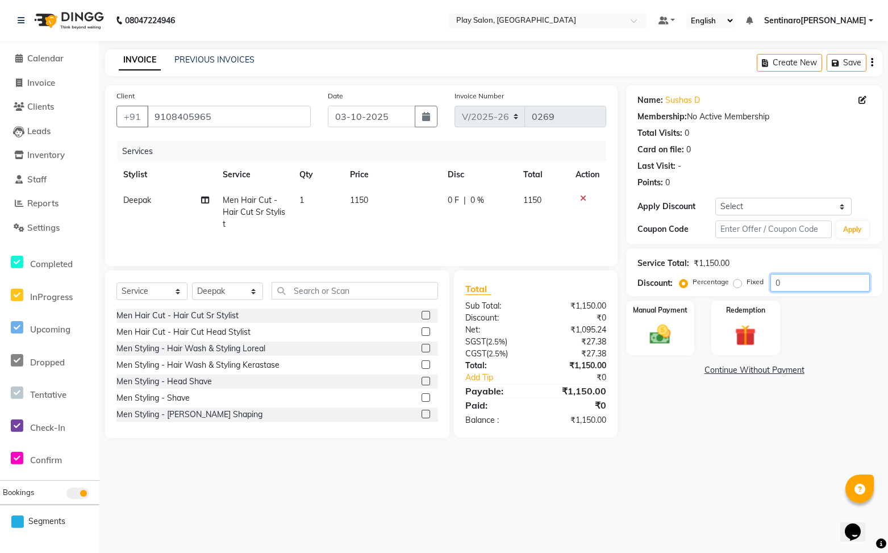
click at [802, 280] on input "0" at bounding box center [819, 283] width 99 height 18
type input "30"
click at [687, 330] on div "Manual Payment" at bounding box center [660, 327] width 71 height 57
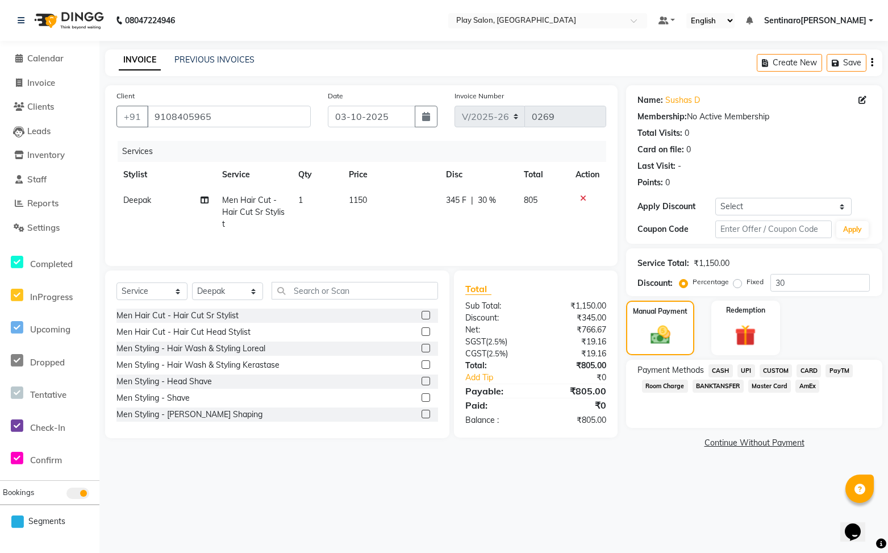
click at [755, 369] on div "CUSTOM" at bounding box center [773, 371] width 37 height 15
click at [749, 370] on span "UPI" at bounding box center [746, 370] width 18 height 13
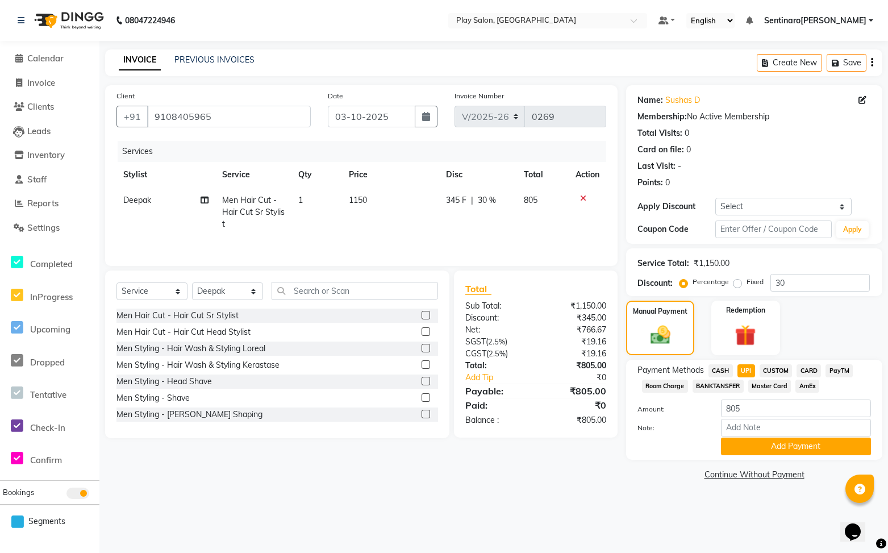
click at [811, 372] on span "CARD" at bounding box center [809, 370] width 24 height 13
click at [848, 443] on button "Add Payment" at bounding box center [796, 446] width 150 height 18
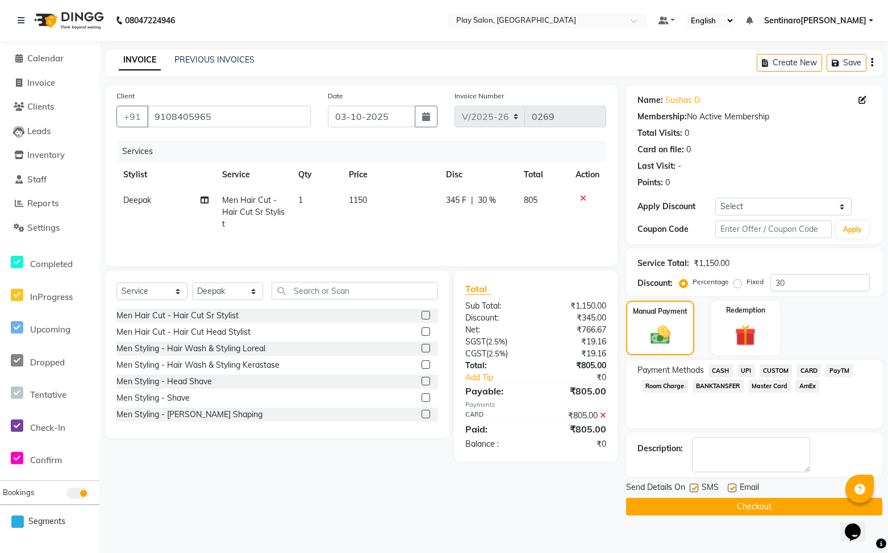
click at [814, 369] on span "CARD" at bounding box center [809, 370] width 24 height 13
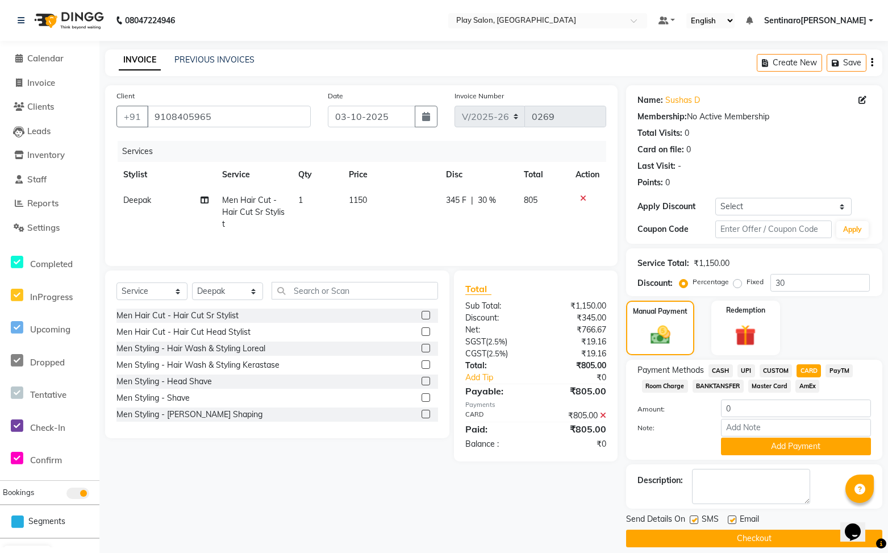
scroll to position [11, 0]
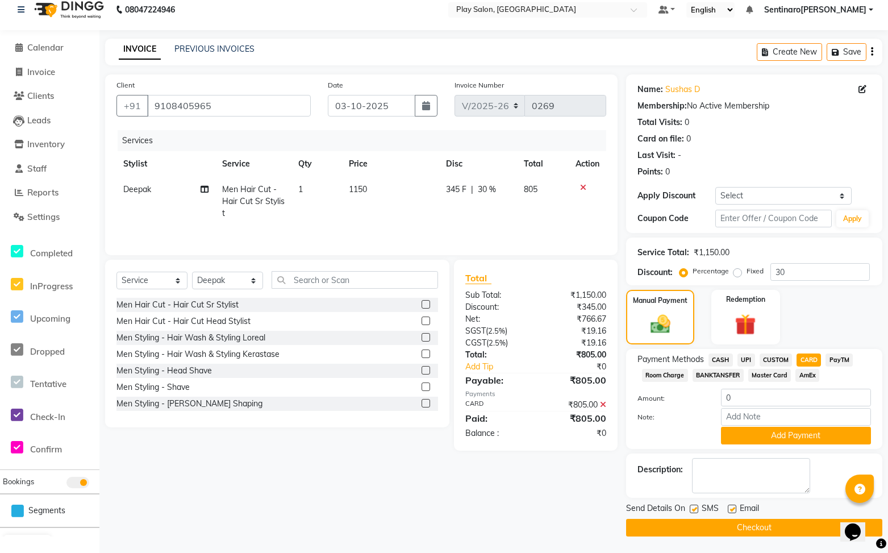
click at [780, 530] on button "Checkout" at bounding box center [754, 528] width 256 height 18
click at [753, 527] on button "Checkout" at bounding box center [754, 528] width 256 height 18
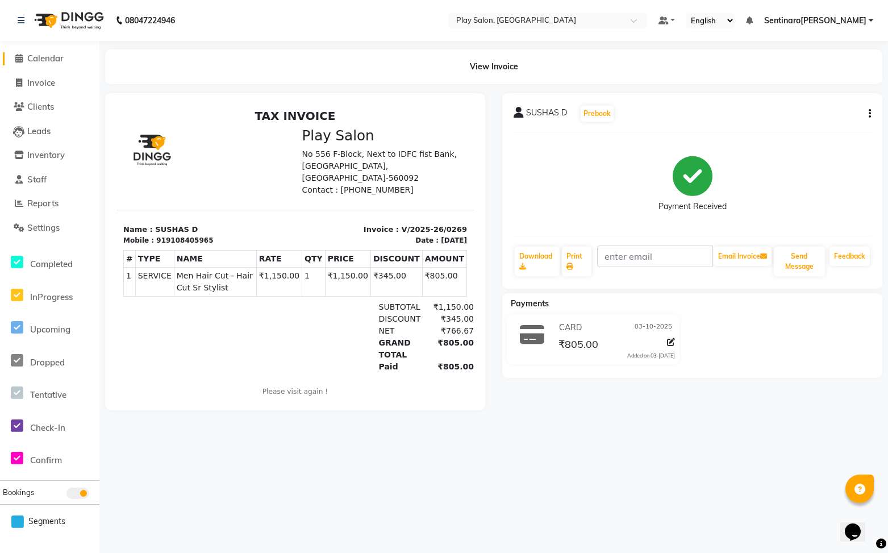
click at [57, 60] on span "Calendar" at bounding box center [45, 58] width 36 height 11
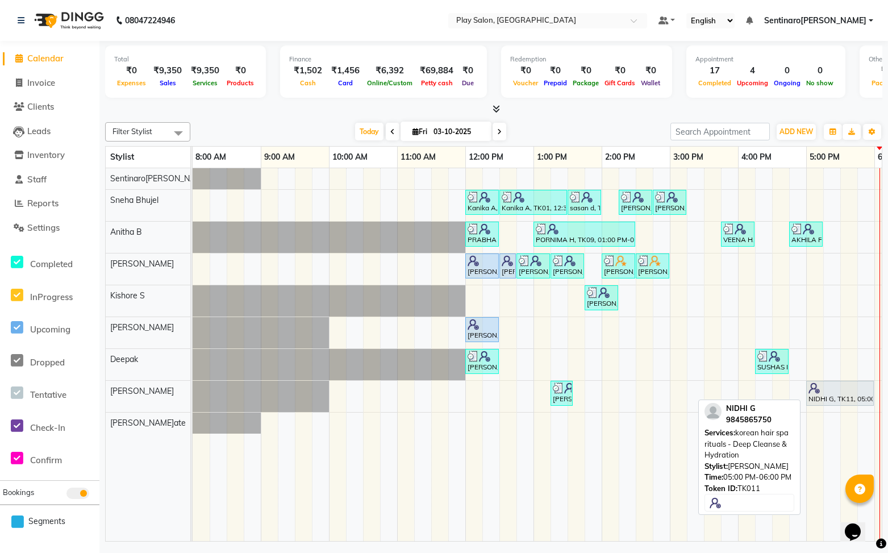
click at [841, 397] on div "NIDHI G, TK11, 05:00 PM-06:00 PM, korean hair spa rituals - Deep Cleanse & Hydr…" at bounding box center [839, 393] width 65 height 22
select select "7"
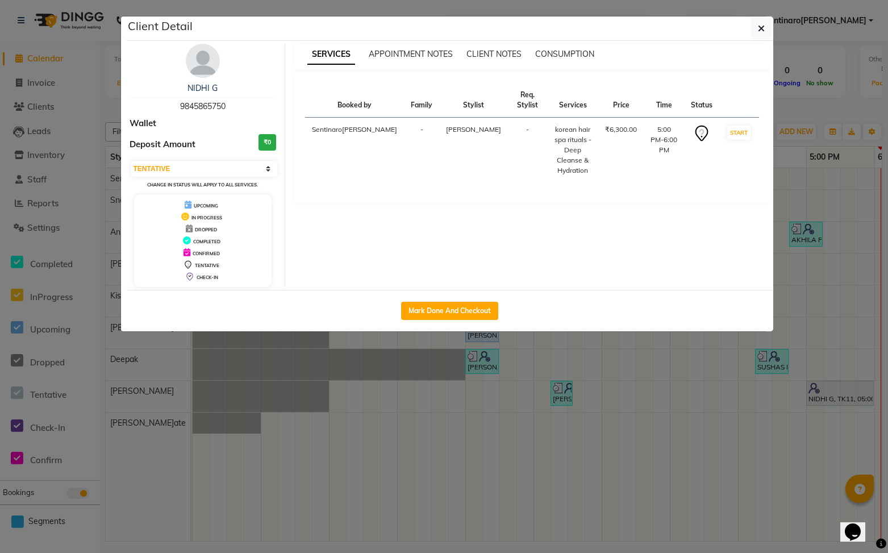
drag, startPoint x: 759, startPoint y: 32, endPoint x: 733, endPoint y: 50, distance: 31.4
click at [759, 32] on icon "button" at bounding box center [761, 28] width 7 height 9
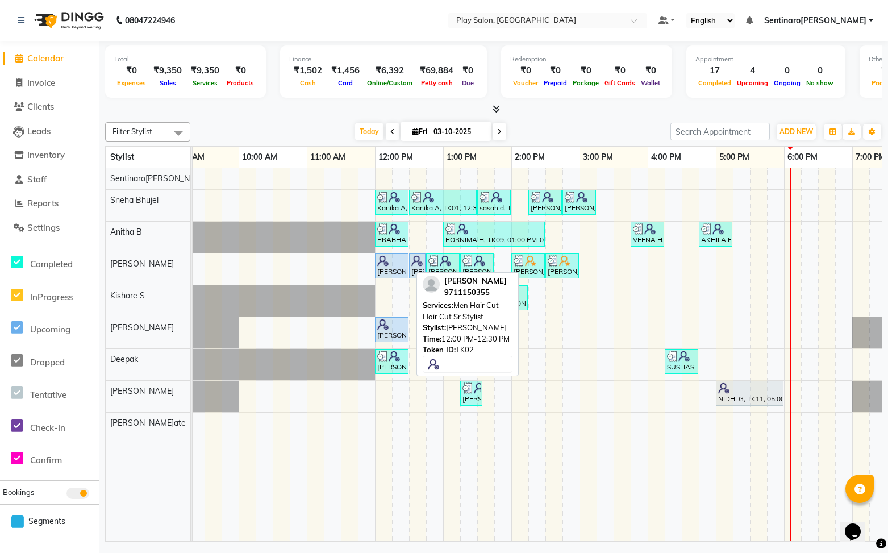
scroll to position [0, 91]
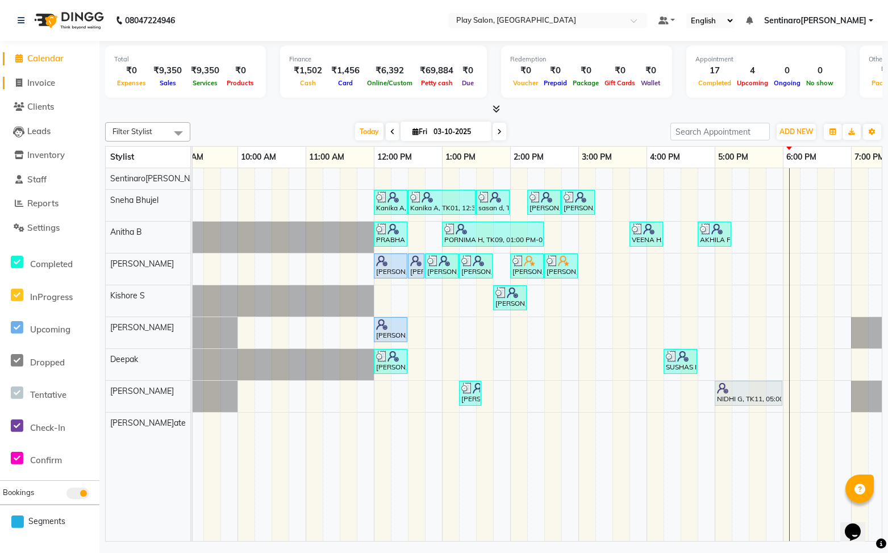
click at [52, 81] on span "Invoice" at bounding box center [41, 82] width 28 height 11
select select "8961"
select select "service"
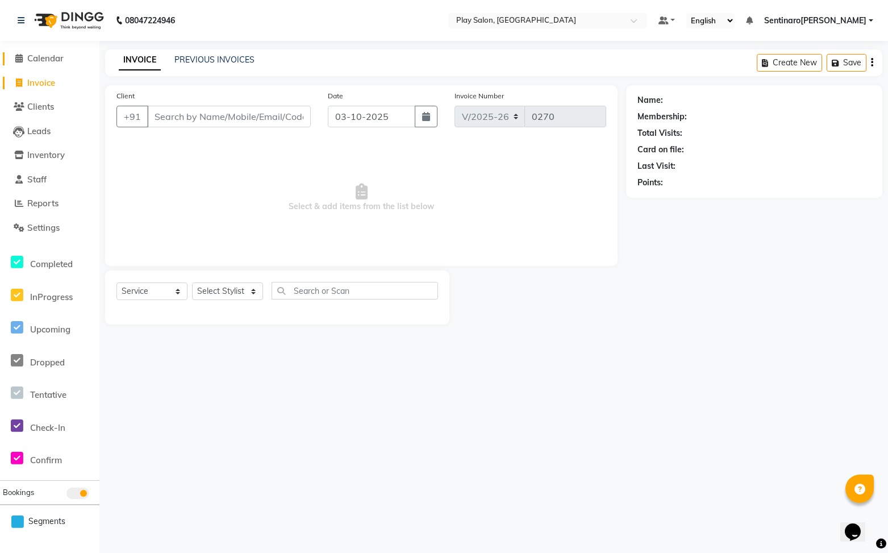
click at [47, 62] on span "Calendar" at bounding box center [45, 58] width 36 height 11
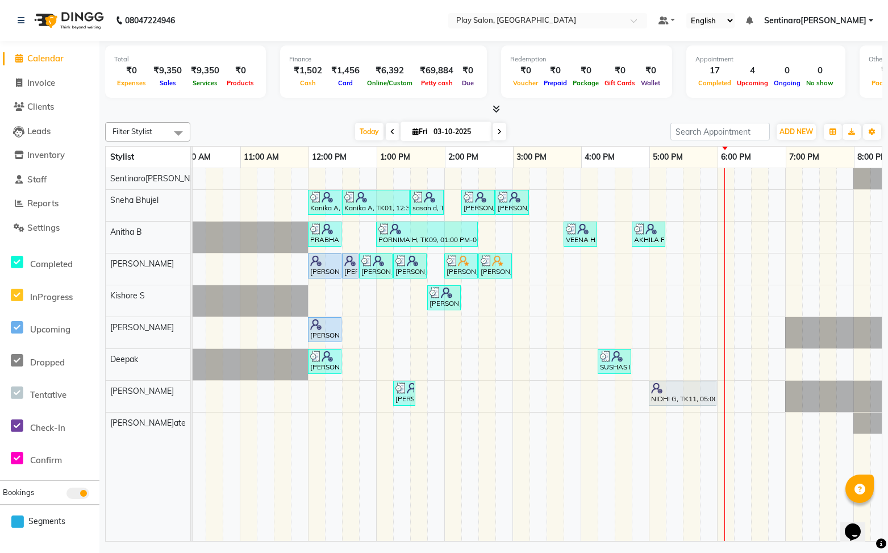
scroll to position [0, 157]
click at [60, 81] on link "Invoice" at bounding box center [50, 83] width 94 height 13
select select "8961"
select select "service"
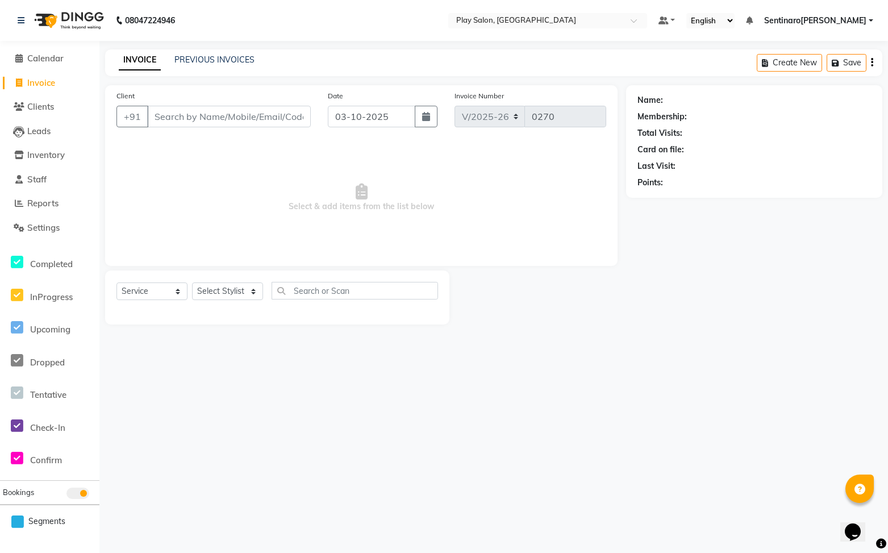
click at [213, 118] on input "Client" at bounding box center [229, 117] width 164 height 22
click at [53, 55] on span "Calendar" at bounding box center [45, 58] width 36 height 11
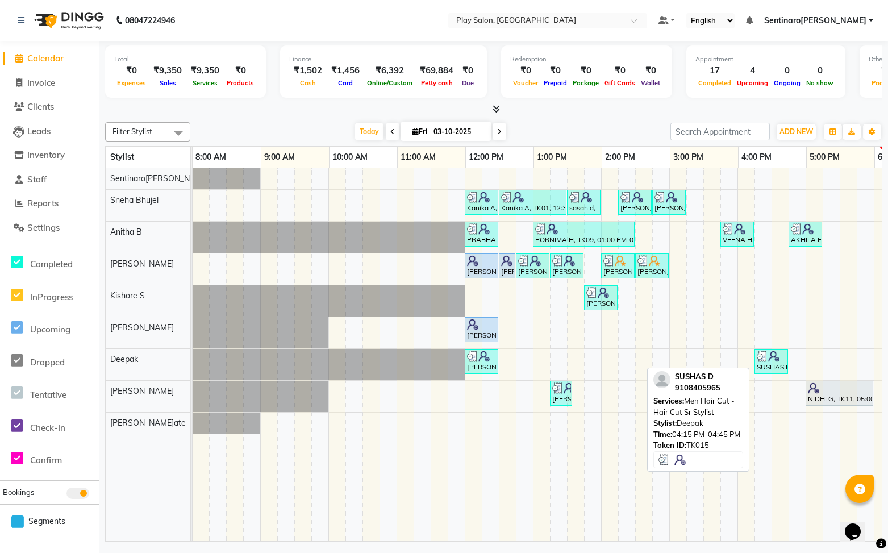
scroll to position [0, 1]
click at [774, 359] on img at bounding box center [773, 356] width 11 height 11
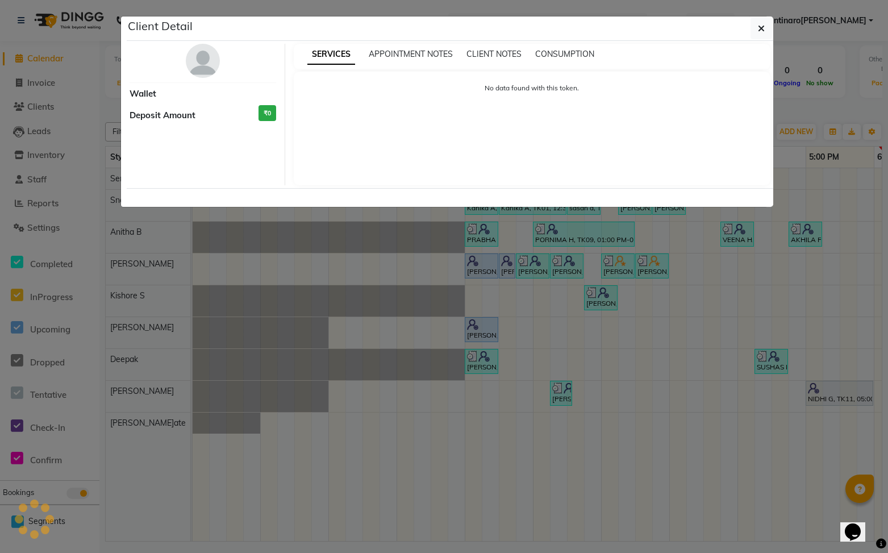
select select "3"
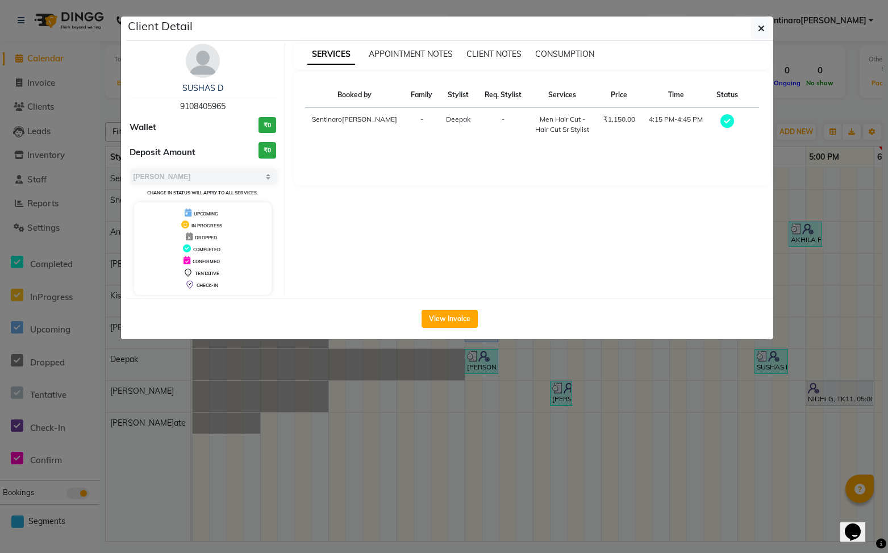
drag, startPoint x: 235, startPoint y: 105, endPoint x: 178, endPoint y: 109, distance: 57.0
click at [173, 107] on div "SUSHAS D 9108405965" at bounding box center [203, 97] width 147 height 30
copy span "9108405965"
drag, startPoint x: 761, startPoint y: 30, endPoint x: 688, endPoint y: 104, distance: 104.1
click at [761, 31] on icon "button" at bounding box center [761, 28] width 7 height 9
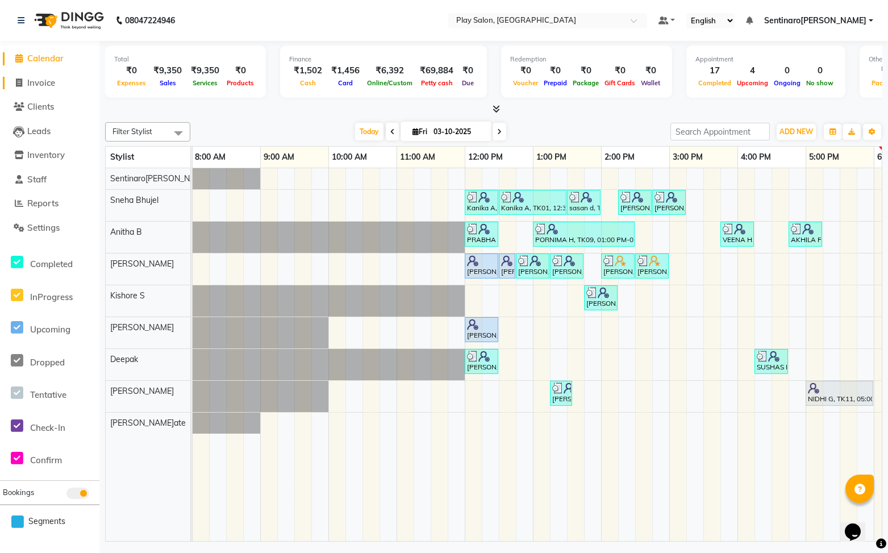
click at [59, 82] on link "Invoice" at bounding box center [50, 83] width 94 height 13
select select "8961"
select select "service"
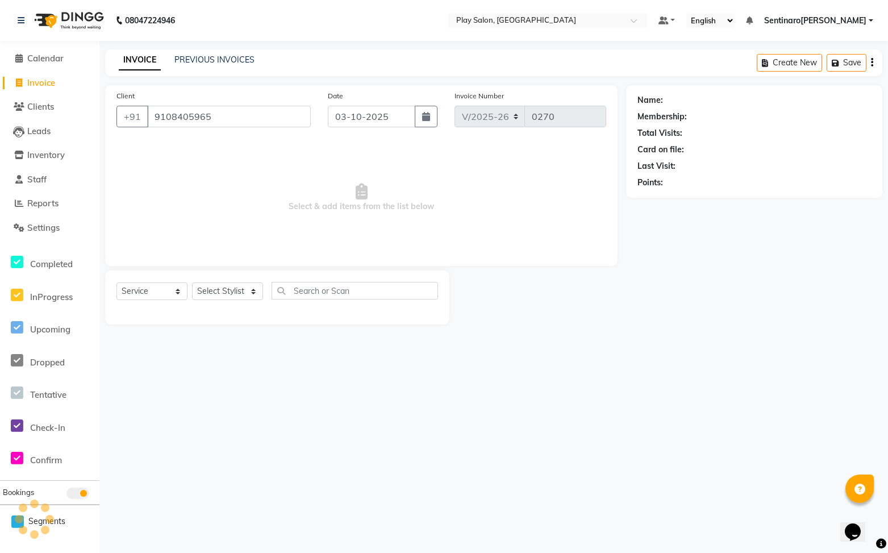
type input "9108405965"
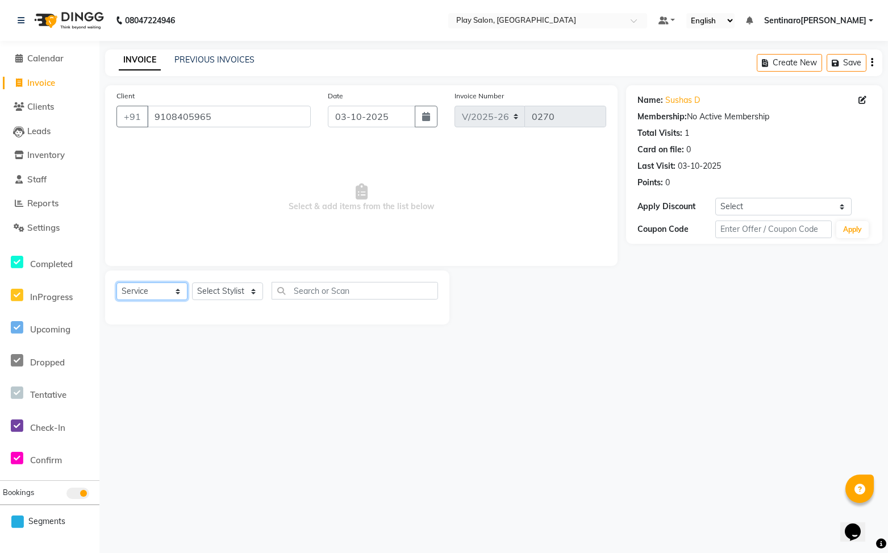
click at [177, 293] on select "Select Service Product Membership Package Voucher Prepaid Gift Card" at bounding box center [151, 291] width 71 height 18
select select "product"
click at [116, 282] on select "Select Service Product Membership Package Voucher Prepaid Gift Card" at bounding box center [151, 291] width 71 height 18
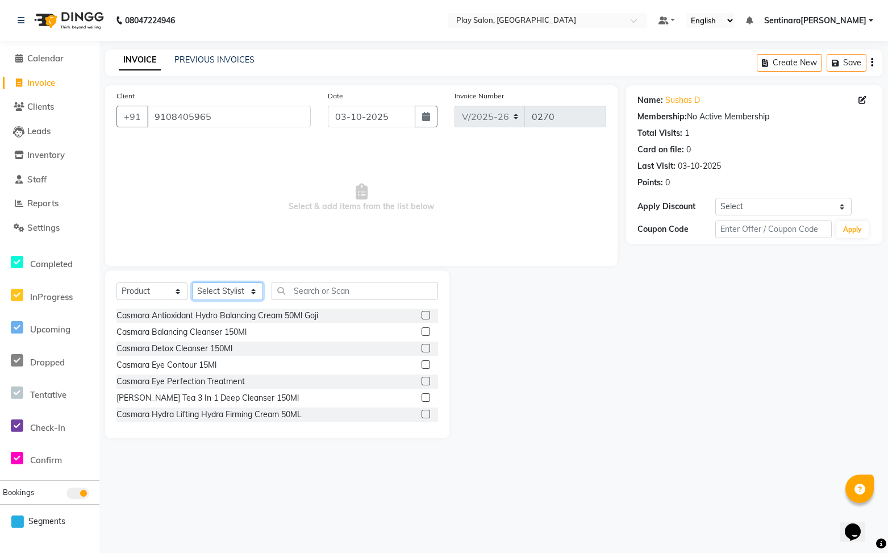
click at [251, 292] on select "Select Stylist Anitha B Deepak Kishore S Leena Sheth Namrata Tamang Pawan Thaku…" at bounding box center [227, 291] width 71 height 18
select select "91864"
click at [192, 282] on select "Select Stylist Anitha B Deepak Kishore S Leena Sheth Namrata Tamang Pawan Thaku…" at bounding box center [227, 291] width 71 height 18
click at [322, 293] on input "text" at bounding box center [355, 291] width 166 height 18
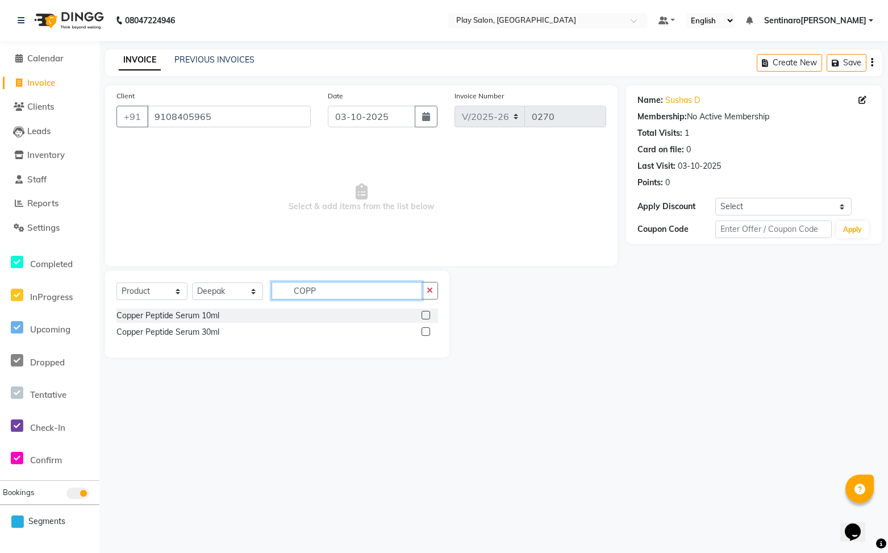
type input "COPP"
click at [427, 318] on label at bounding box center [426, 315] width 9 height 9
click at [427, 318] on input "checkbox" at bounding box center [425, 315] width 7 height 7
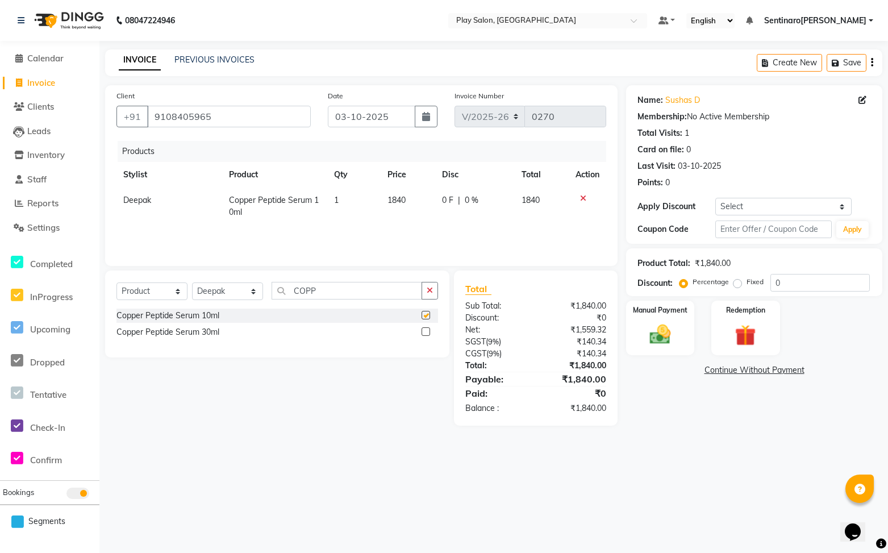
checkbox input "false"
click at [666, 317] on div "Manual Payment" at bounding box center [660, 327] width 71 height 57
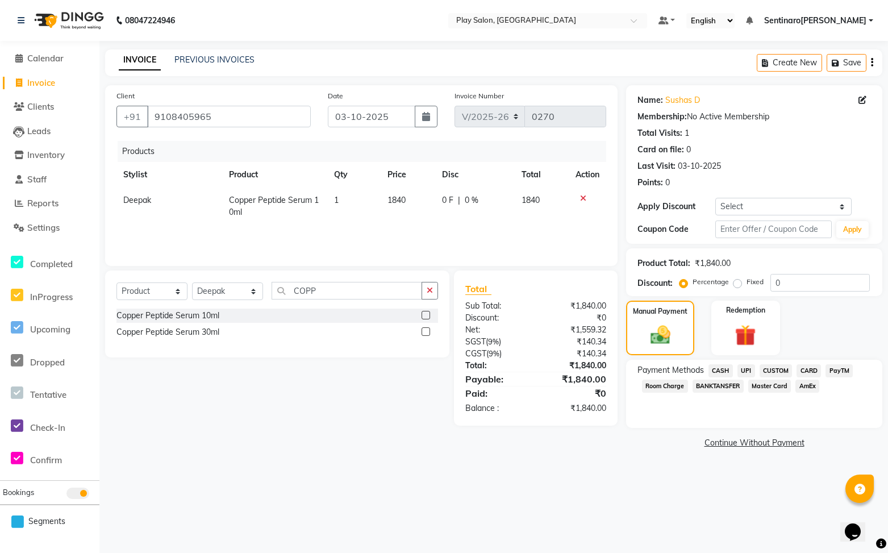
click at [747, 373] on span "UPI" at bounding box center [746, 370] width 18 height 13
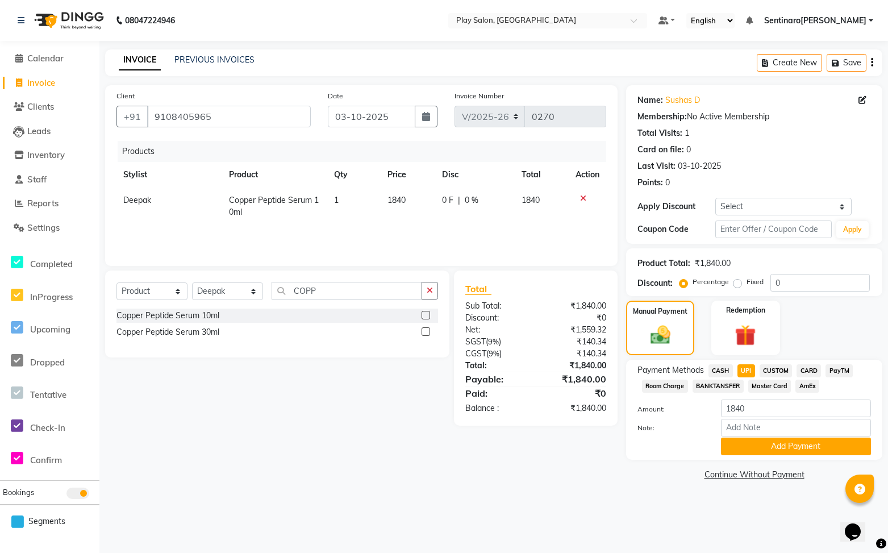
click at [798, 370] on span "CARD" at bounding box center [809, 370] width 24 height 13
click at [744, 370] on span "UPI" at bounding box center [746, 370] width 18 height 13
click at [815, 369] on span "CARD" at bounding box center [809, 370] width 24 height 13
click at [795, 439] on button "Add Payment" at bounding box center [796, 446] width 150 height 18
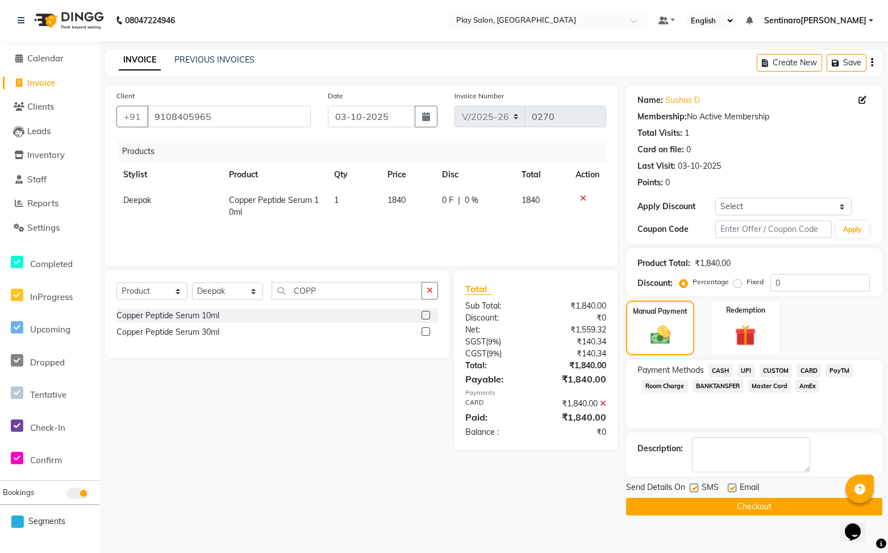
click at [805, 368] on span "CARD" at bounding box center [809, 370] width 24 height 13
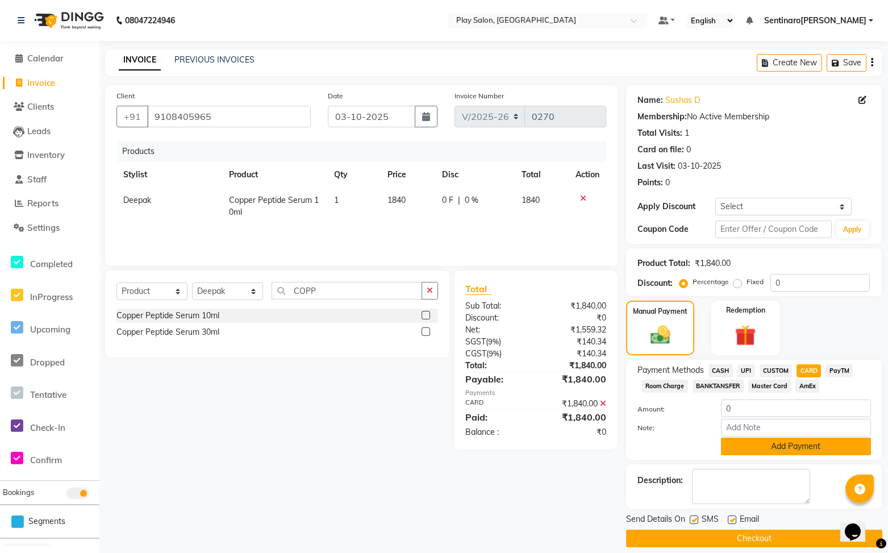
scroll to position [11, 0]
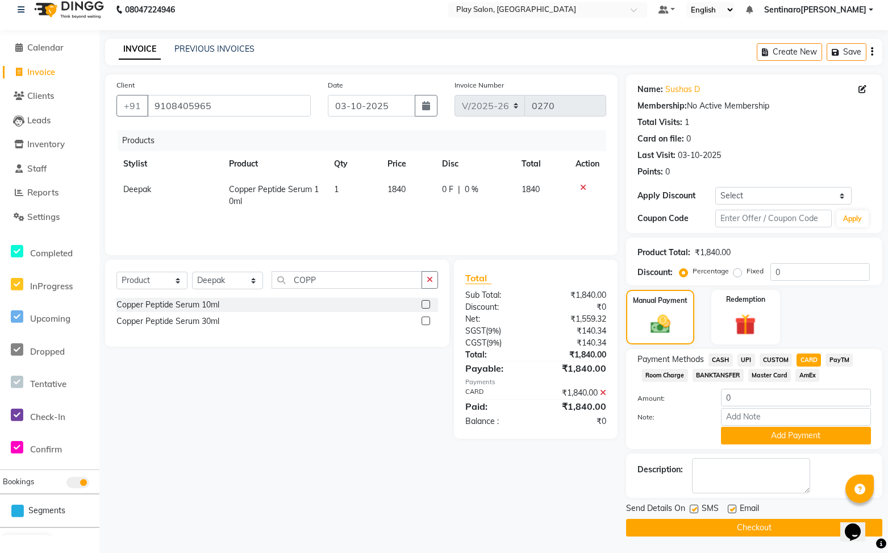
click at [807, 356] on span "CARD" at bounding box center [809, 359] width 24 height 13
click at [777, 528] on button "Checkout" at bounding box center [754, 528] width 256 height 18
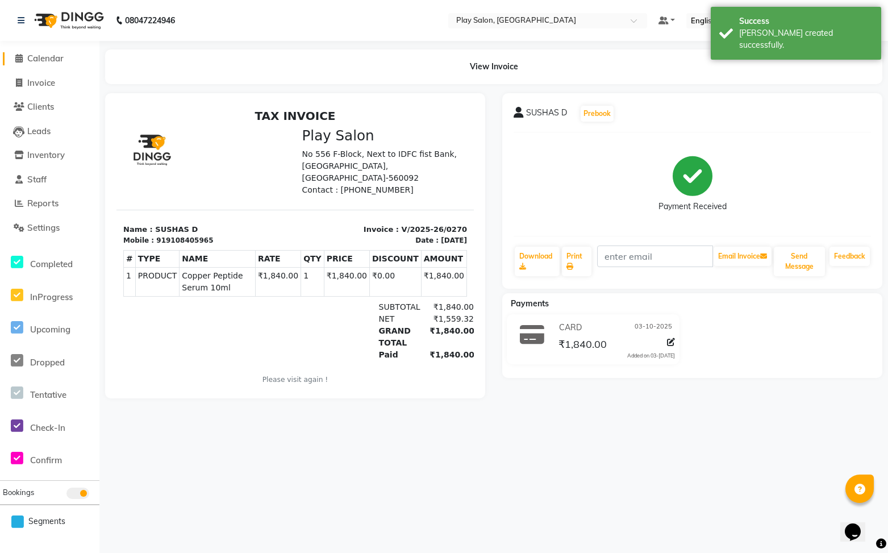
click at [33, 55] on span "Calendar" at bounding box center [45, 58] width 36 height 11
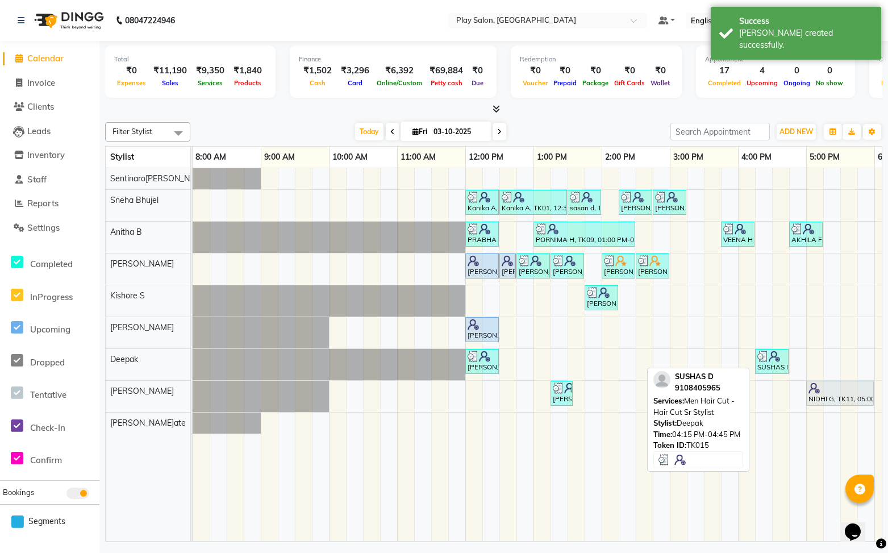
click at [776, 364] on div "SUSHAS D, TK15, 04:15 PM-04:45 PM, Men Hair Cut - Hair Cut Sr Stylist" at bounding box center [771, 362] width 31 height 22
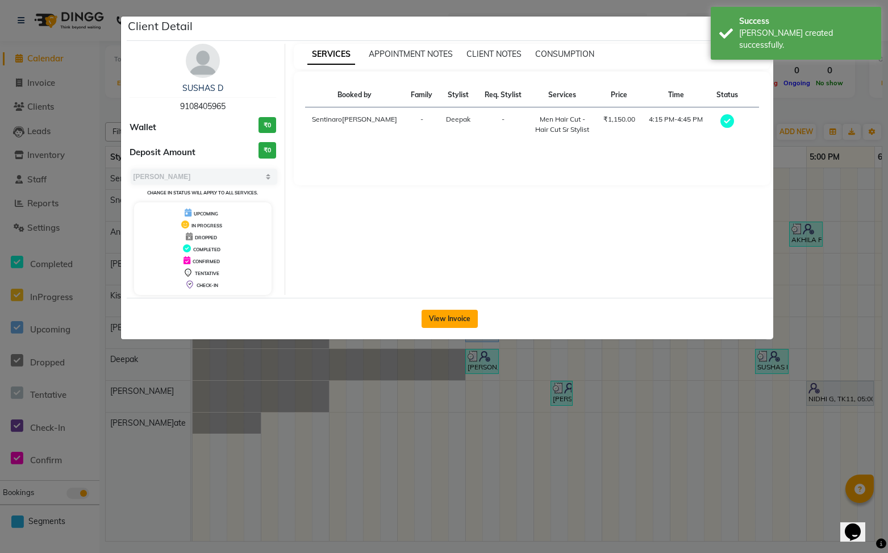
click at [446, 310] on button "View Invoice" at bounding box center [450, 319] width 56 height 18
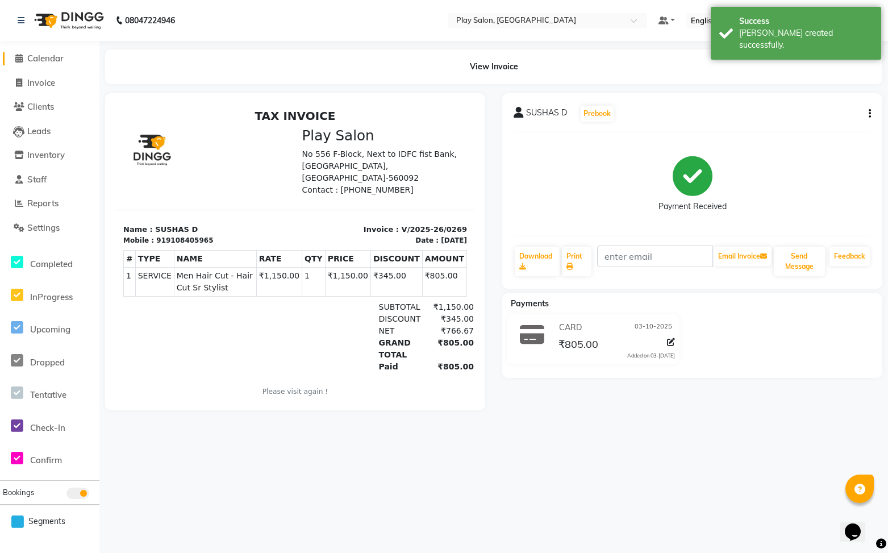
click at [56, 60] on span "Calendar" at bounding box center [45, 58] width 36 height 11
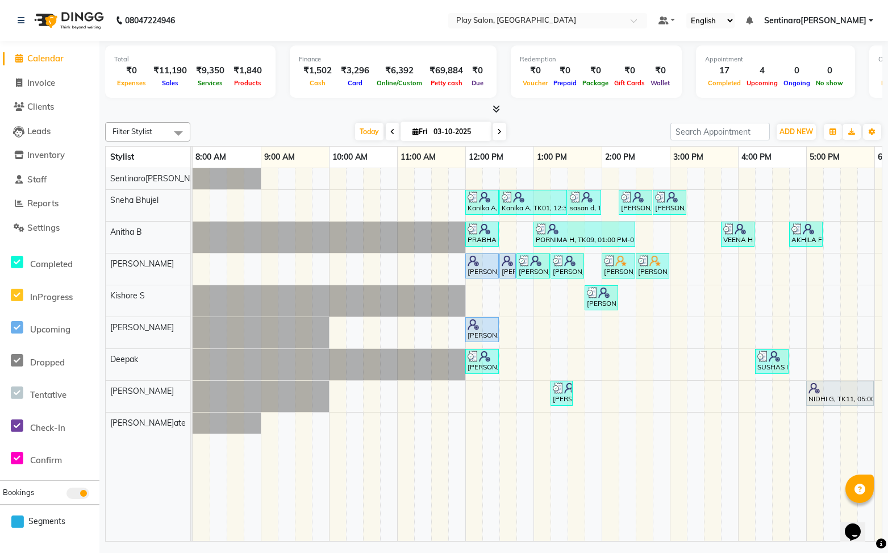
scroll to position [38, 0]
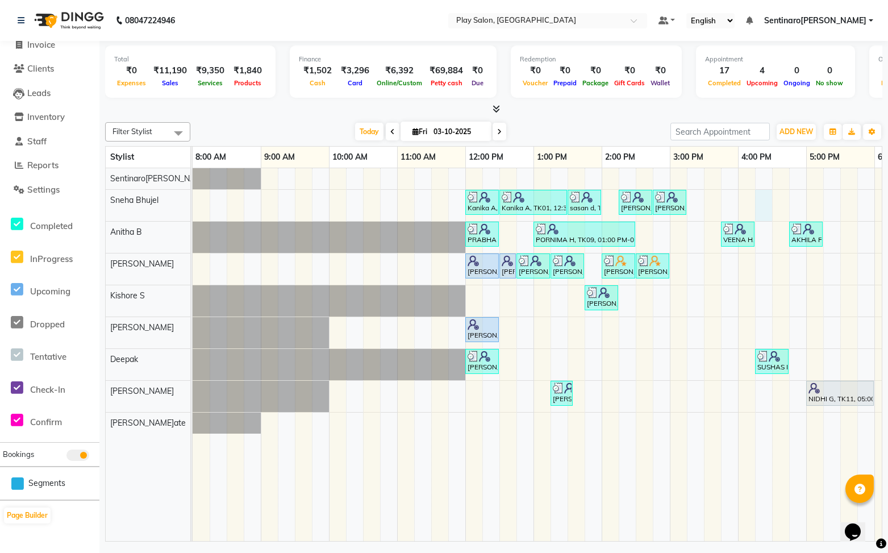
click at [766, 205] on div "Kanika A, TK01, 12:00 PM-12:30 PM, Beauty Essentials - Waxing - Half Legs Lipo …" at bounding box center [636, 354] width 886 height 373
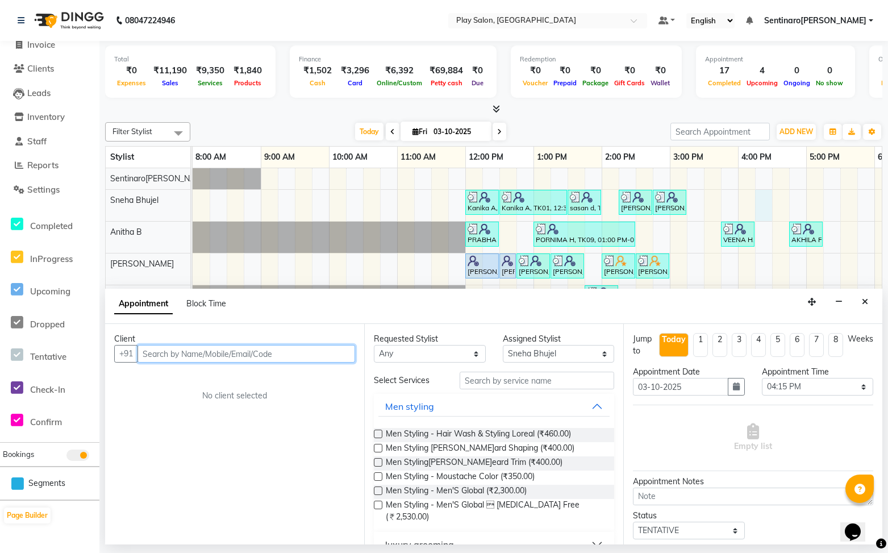
click at [315, 350] on input "text" at bounding box center [246, 354] width 218 height 18
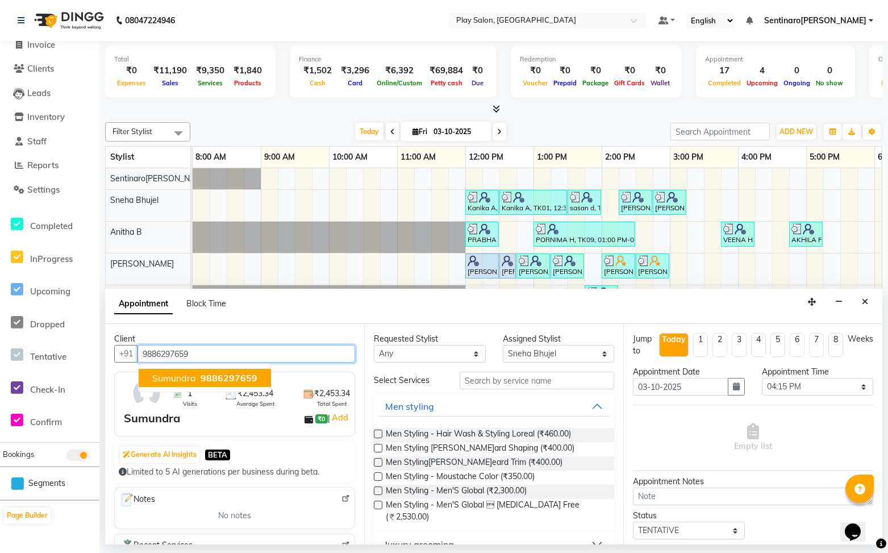
click at [222, 376] on span "9886297659" at bounding box center [229, 377] width 57 height 11
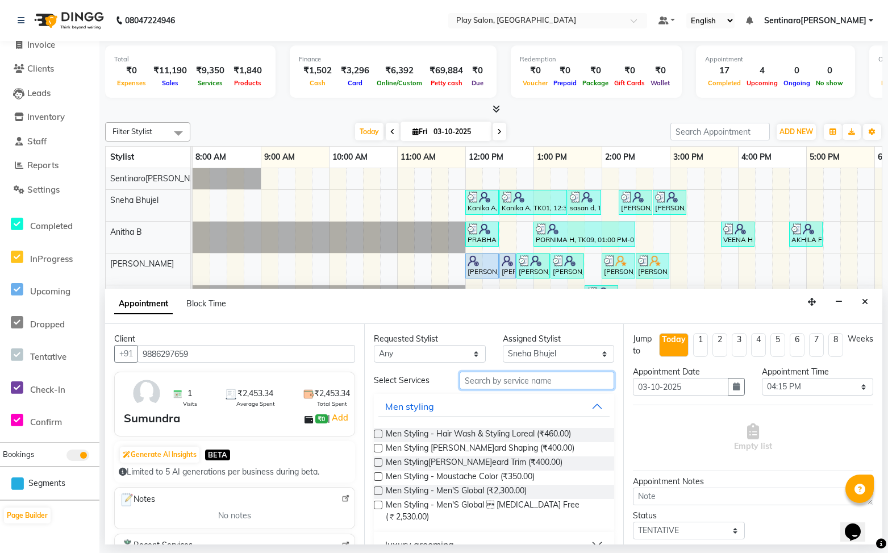
click at [547, 383] on input "text" at bounding box center [537, 381] width 155 height 18
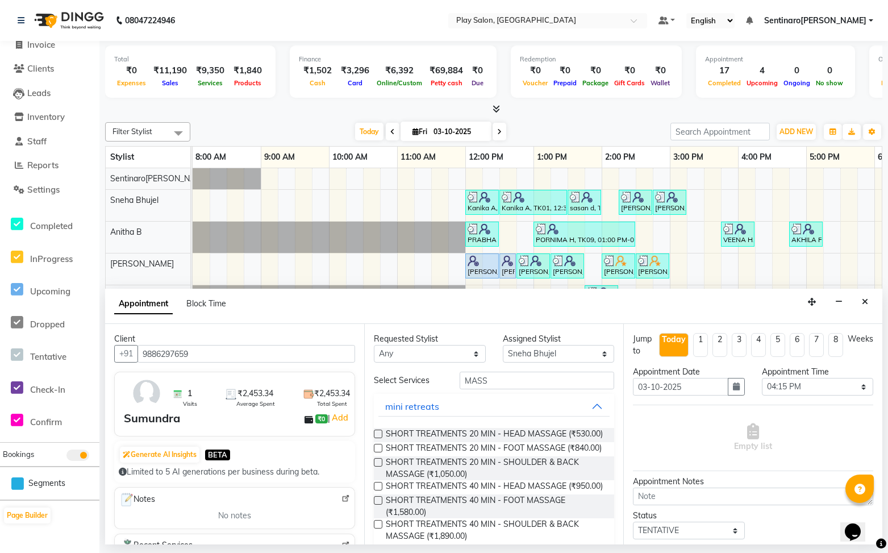
click at [379, 435] on label at bounding box center [378, 434] width 9 height 9
click at [379, 435] on input "checkbox" at bounding box center [377, 434] width 7 height 7
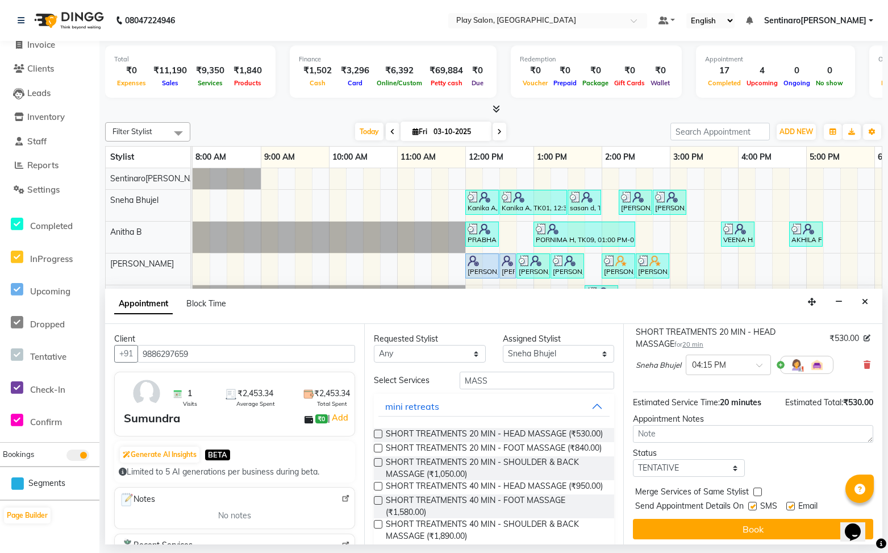
scroll to position [83, 0]
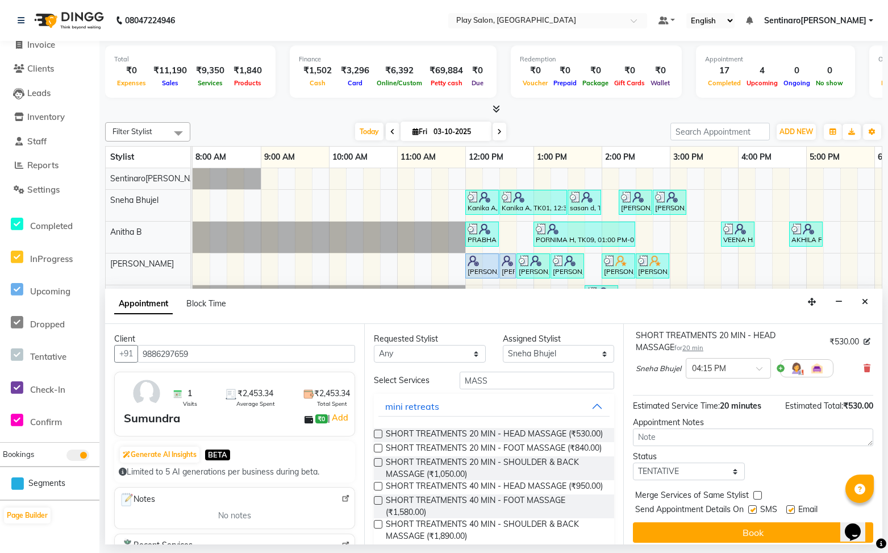
click at [762, 530] on button "Book" at bounding box center [753, 532] width 240 height 20
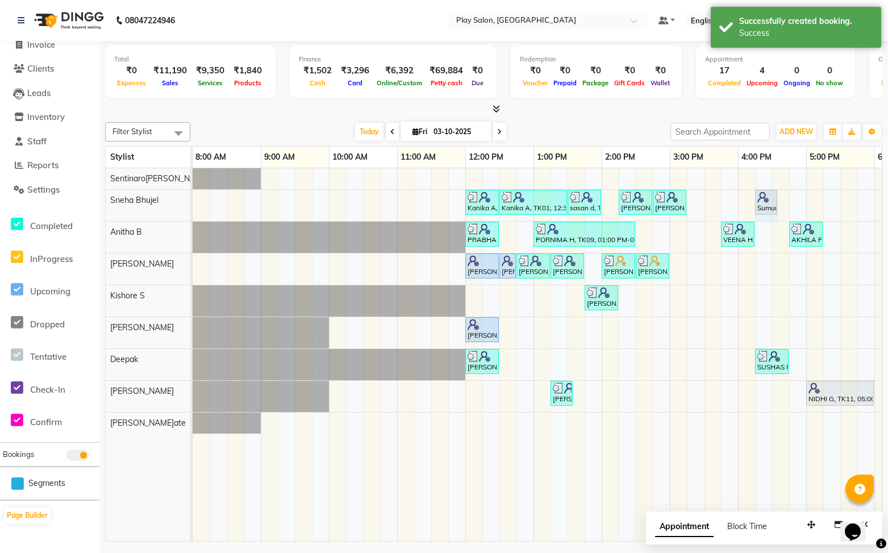
click at [780, 198] on div "Kanika A, TK01, 12:00 PM-12:30 PM, Beauty Essentials - Waxing - Half Legs Lipo …" at bounding box center [636, 354] width 886 height 373
click at [193, 194] on div "Kanika A, TK01, 12:00 PM-12:30 PM, Beauty Essentials - Waxing - Half Legs Lipo …" at bounding box center [193, 205] width 0 height 31
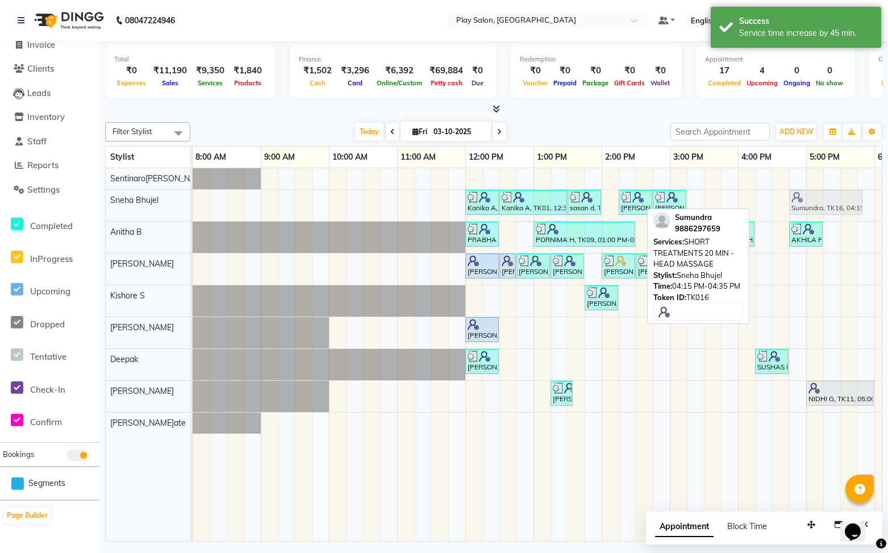
drag, startPoint x: 762, startPoint y: 202, endPoint x: 801, endPoint y: 200, distance: 39.3
click at [193, 200] on div "Kanika A, TK01, 12:00 PM-12:30 PM, Beauty Essentials - Waxing - Half Legs Lipo …" at bounding box center [193, 205] width 0 height 31
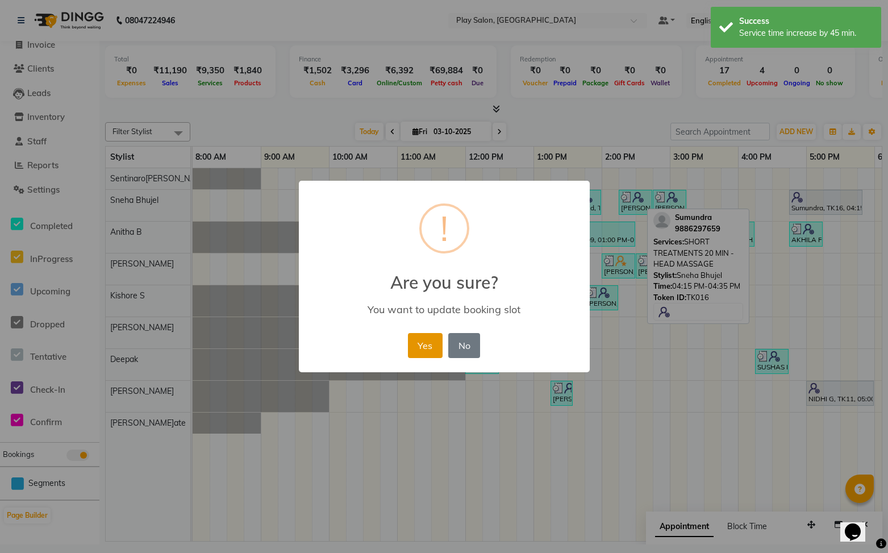
click at [426, 351] on button "Yes" at bounding box center [425, 345] width 35 height 25
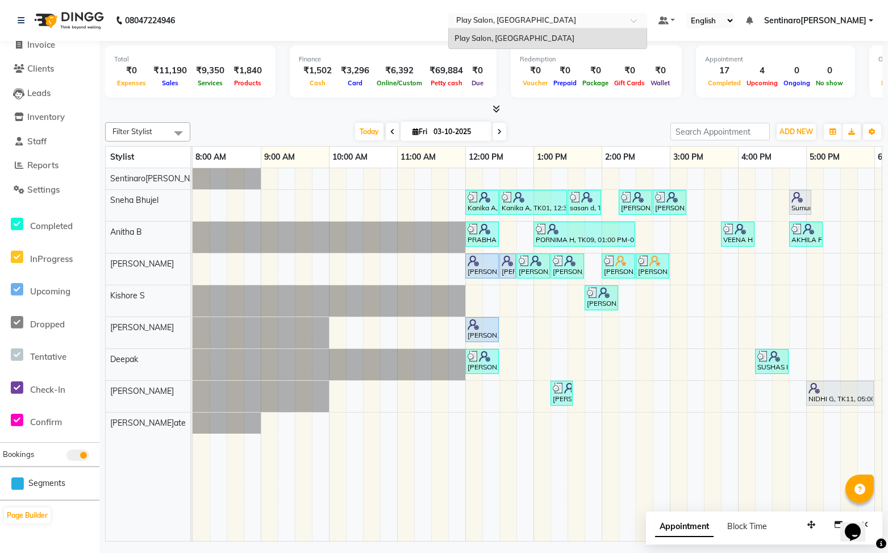
click at [619, 25] on input "text" at bounding box center [536, 21] width 165 height 11
click at [432, 24] on nav "08047224946 Select Location × Play Salon, Saharkarnagar Play Salon, Saharkarnag…" at bounding box center [444, 20] width 888 height 41
drag, startPoint x: 39, startPoint y: 164, endPoint x: 47, endPoint y: 172, distance: 11.7
click at [39, 164] on span "Reports" at bounding box center [42, 165] width 31 height 11
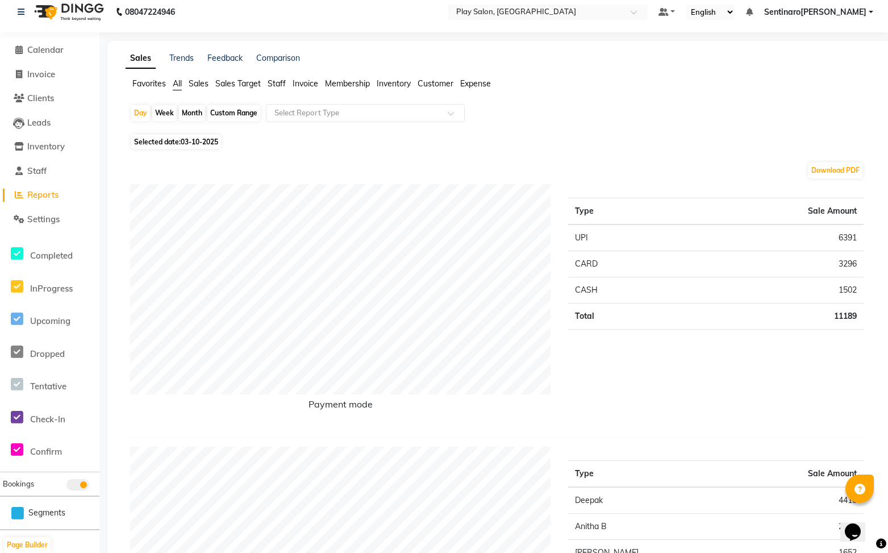
scroll to position [7, 0]
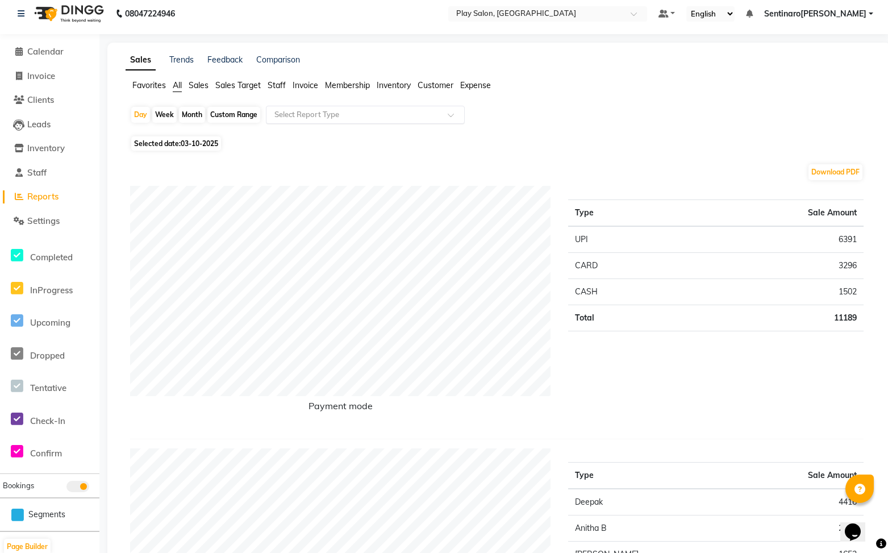
click at [318, 114] on input "text" at bounding box center [354, 114] width 164 height 11
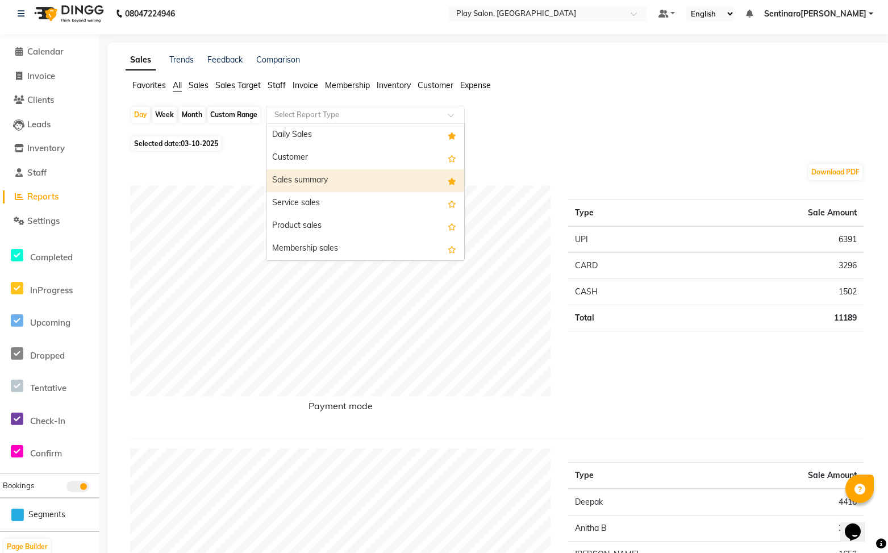
drag, startPoint x: 312, startPoint y: 179, endPoint x: 301, endPoint y: 183, distance: 11.5
click at [312, 180] on div "Sales summary" at bounding box center [365, 180] width 198 height 23
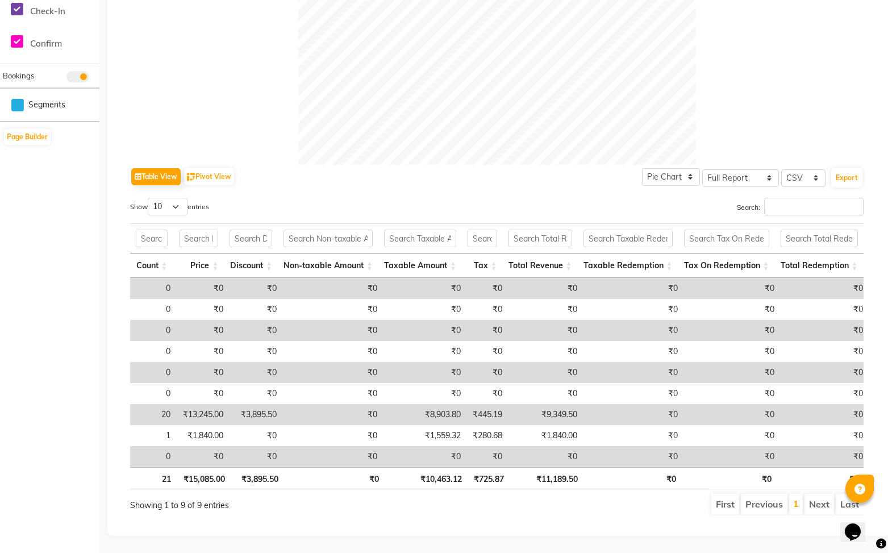
scroll to position [0, 56]
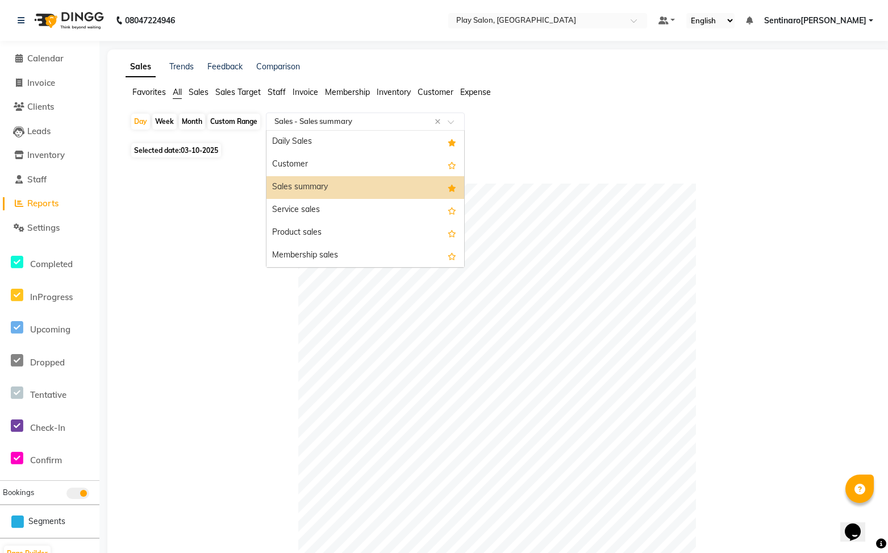
click at [381, 120] on input "text" at bounding box center [354, 121] width 164 height 11
click at [340, 211] on div "Service sales" at bounding box center [365, 210] width 198 height 23
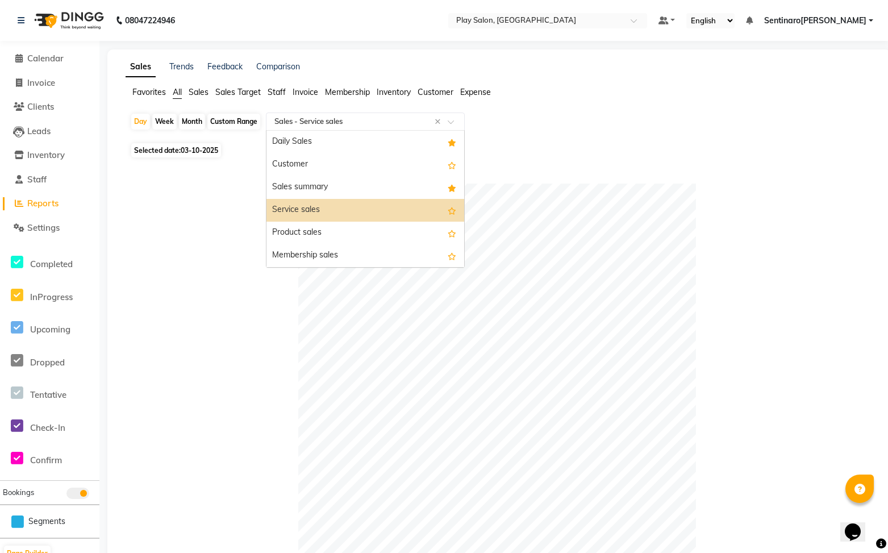
click at [362, 118] on input "text" at bounding box center [354, 121] width 164 height 11
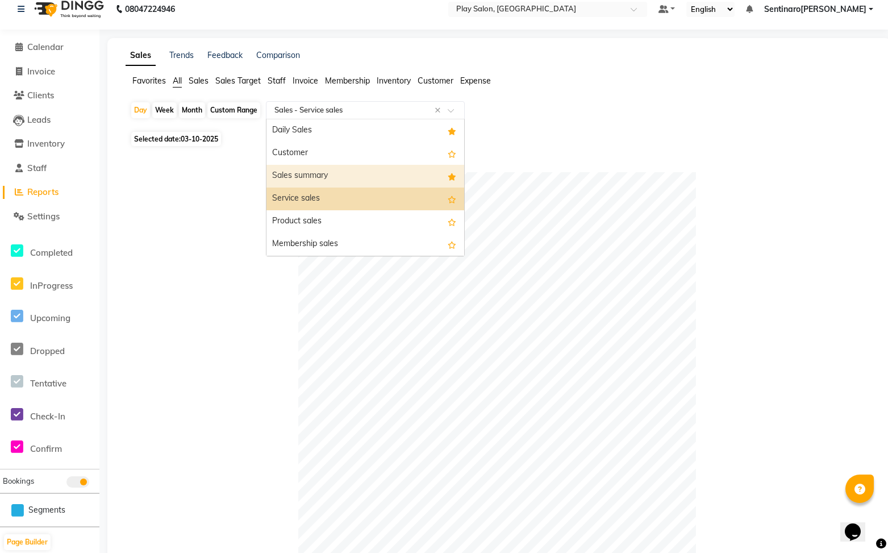
click at [339, 173] on div "Sales summary" at bounding box center [365, 176] width 198 height 23
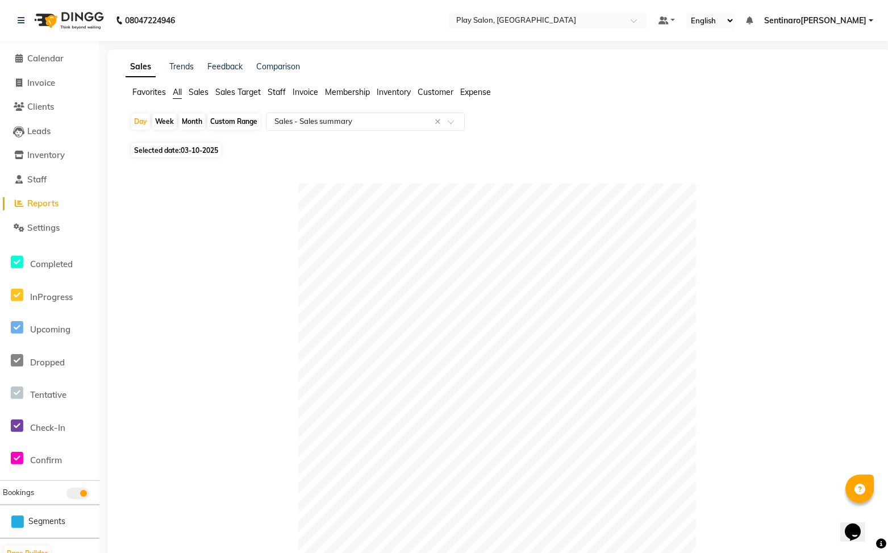
click at [153, 152] on span "Selected date: 03-10-2025" at bounding box center [176, 150] width 90 height 14
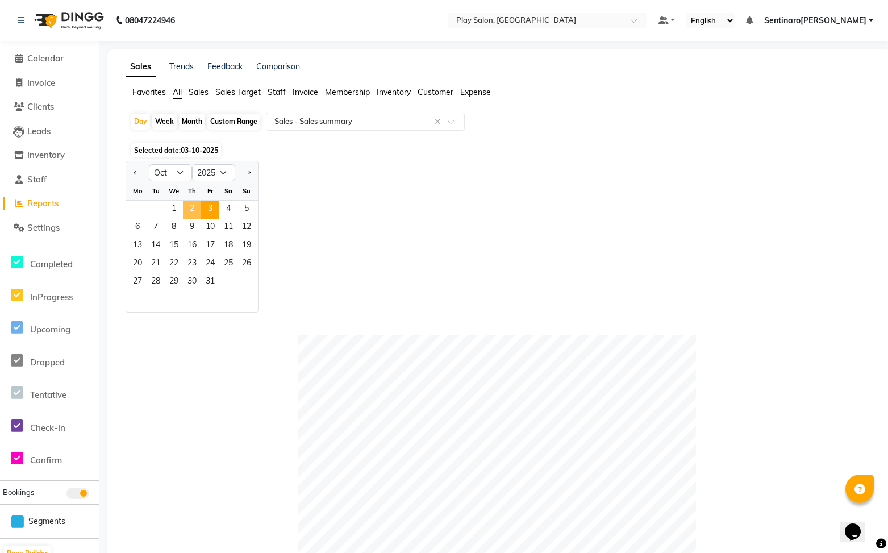
drag, startPoint x: 198, startPoint y: 213, endPoint x: 204, endPoint y: 211, distance: 6.7
click at [198, 211] on span "2" at bounding box center [192, 210] width 18 height 18
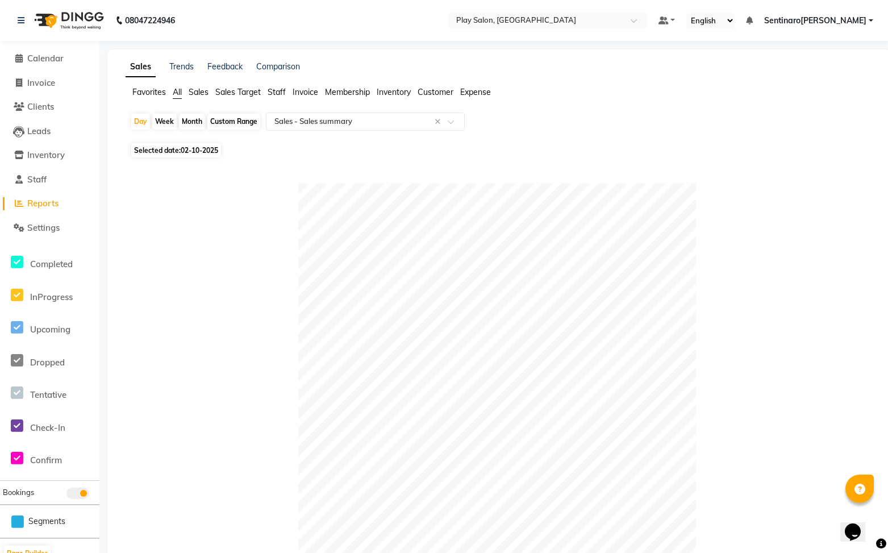
scroll to position [13, 0]
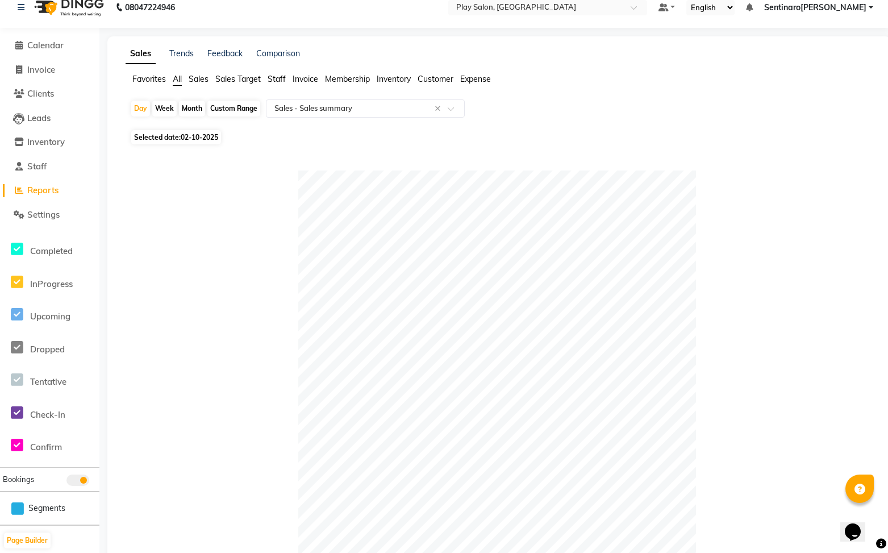
click at [206, 82] on span "Sales" at bounding box center [199, 79] width 20 height 10
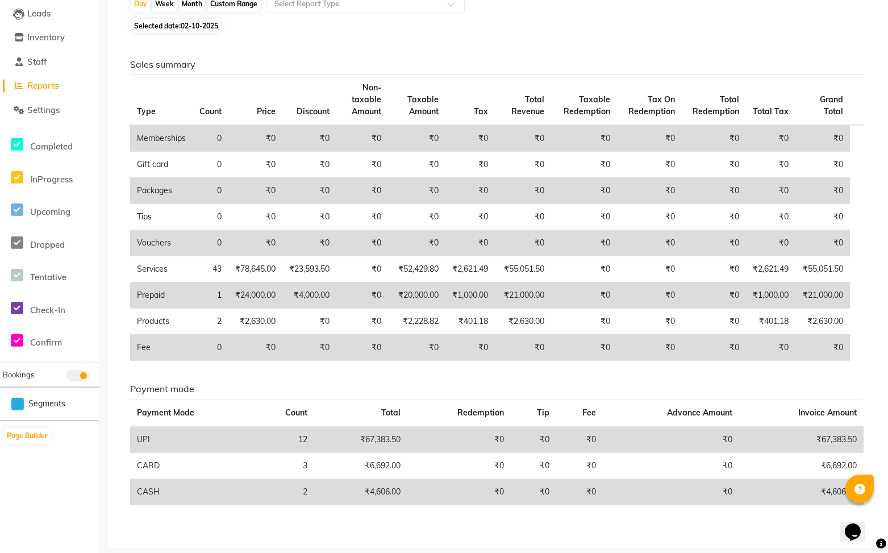
scroll to position [0, 0]
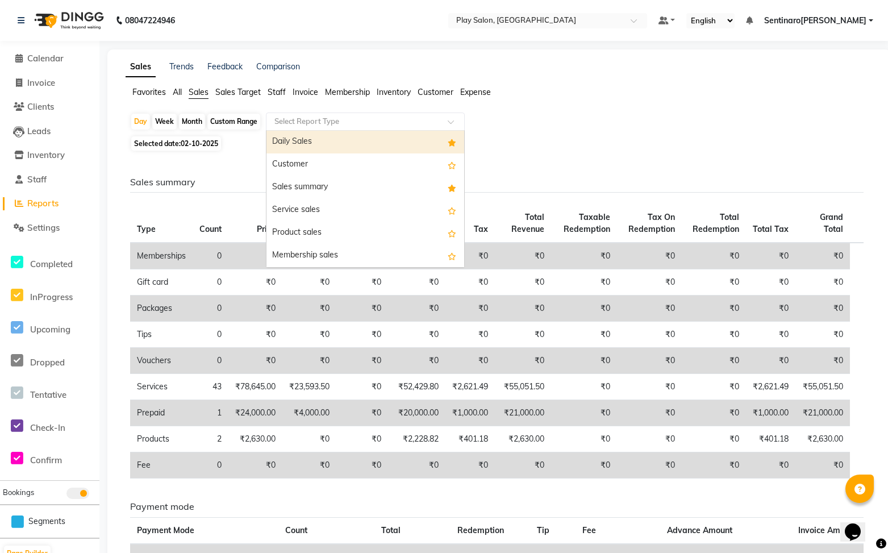
click at [357, 130] on ng-select "Select Report Type Daily Sales Customer Sales summary Service sales Product sal…" at bounding box center [365, 121] width 199 height 18
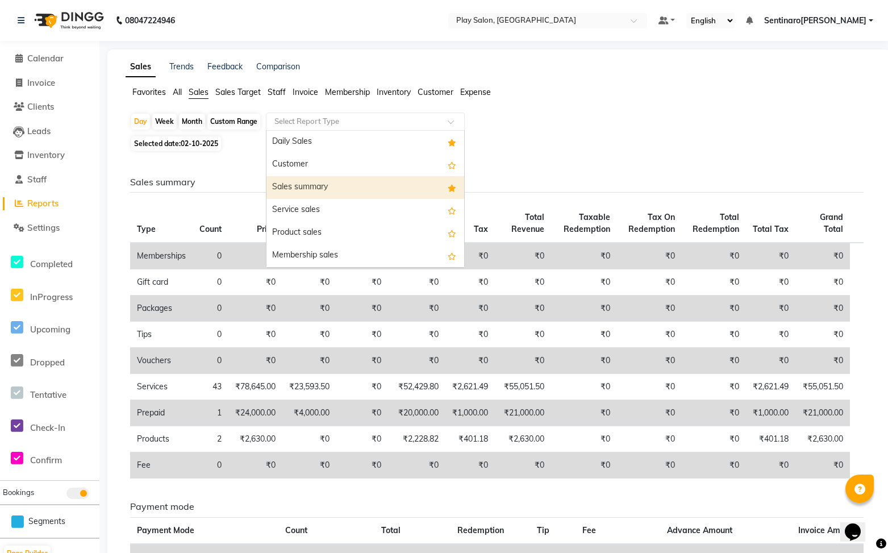
click at [321, 184] on div "Sales summary" at bounding box center [365, 187] width 198 height 23
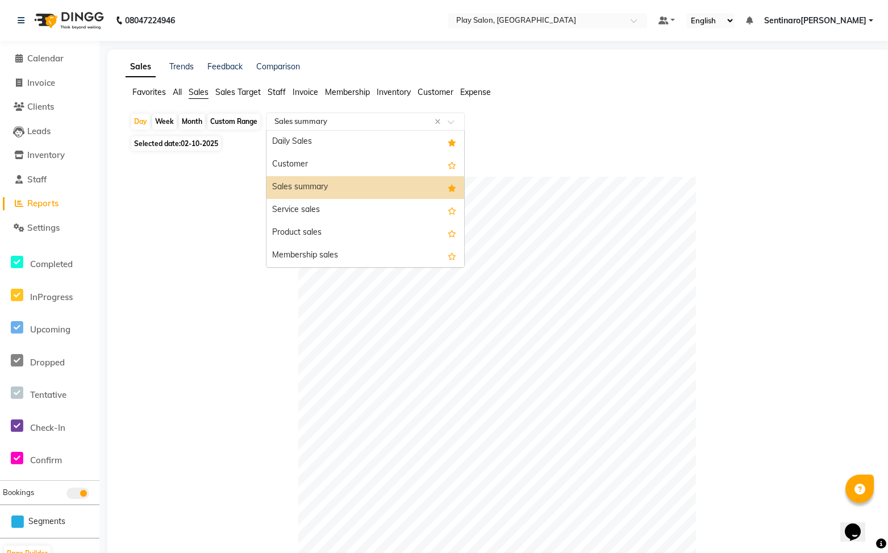
click at [370, 116] on input "text" at bounding box center [354, 121] width 164 height 11
click at [326, 207] on div "Service sales" at bounding box center [365, 210] width 198 height 23
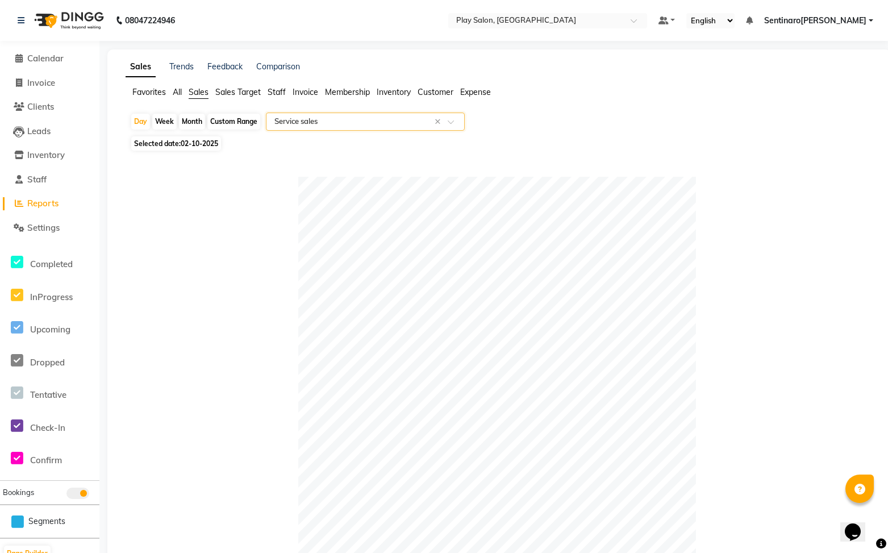
drag, startPoint x: 359, startPoint y: 126, endPoint x: 370, endPoint y: 123, distance: 12.4
click at [364, 124] on input "text" at bounding box center [354, 121] width 164 height 11
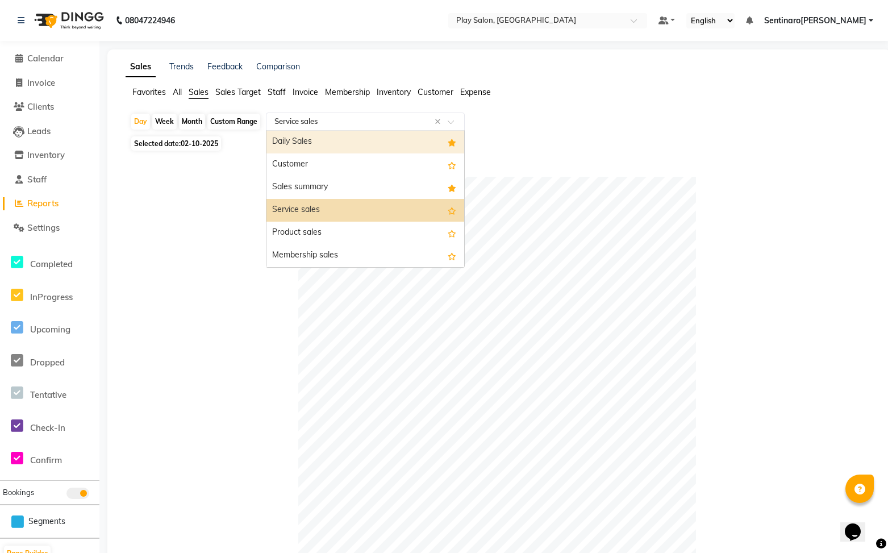
drag, startPoint x: 339, startPoint y: 146, endPoint x: 364, endPoint y: 166, distance: 32.4
click at [339, 146] on div "Daily Sales" at bounding box center [365, 142] width 198 height 23
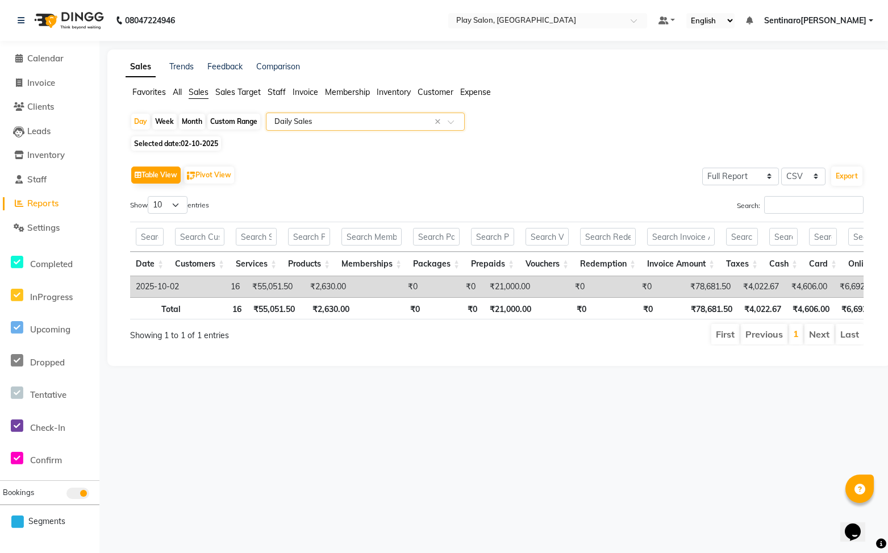
click at [318, 122] on input "text" at bounding box center [354, 121] width 164 height 11
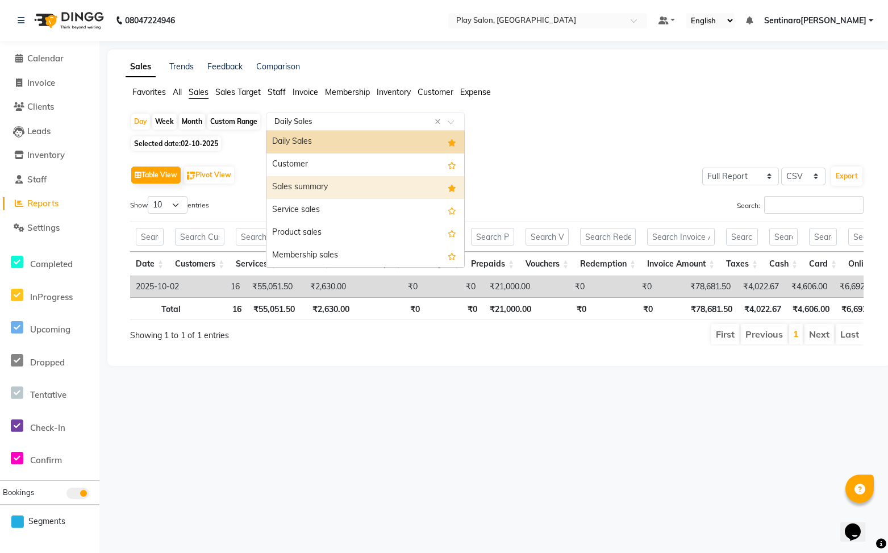
drag, startPoint x: 316, startPoint y: 183, endPoint x: 310, endPoint y: 178, distance: 8.5
click at [318, 182] on div "Sales summary" at bounding box center [365, 187] width 198 height 23
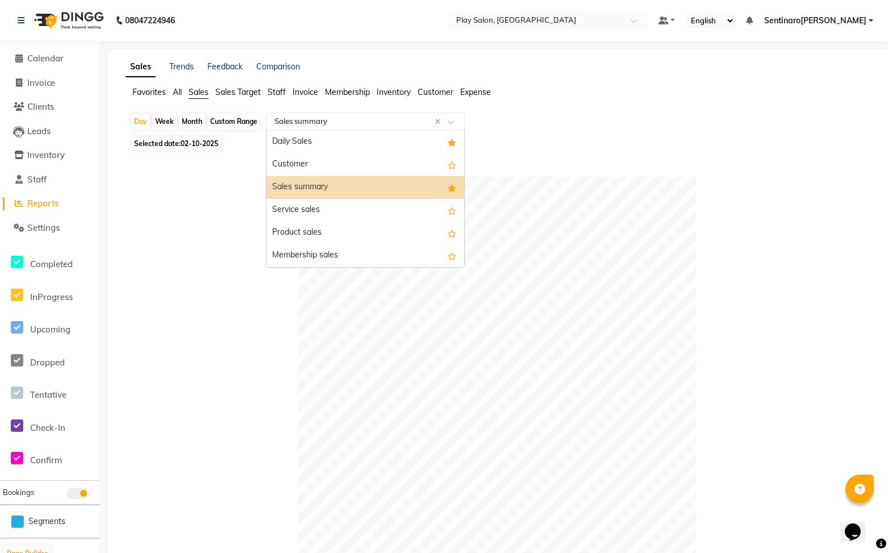
drag, startPoint x: 359, startPoint y: 124, endPoint x: 360, endPoint y: 131, distance: 6.5
click at [360, 124] on input "text" at bounding box center [354, 121] width 164 height 11
click at [322, 206] on div "Service sales" at bounding box center [365, 210] width 198 height 23
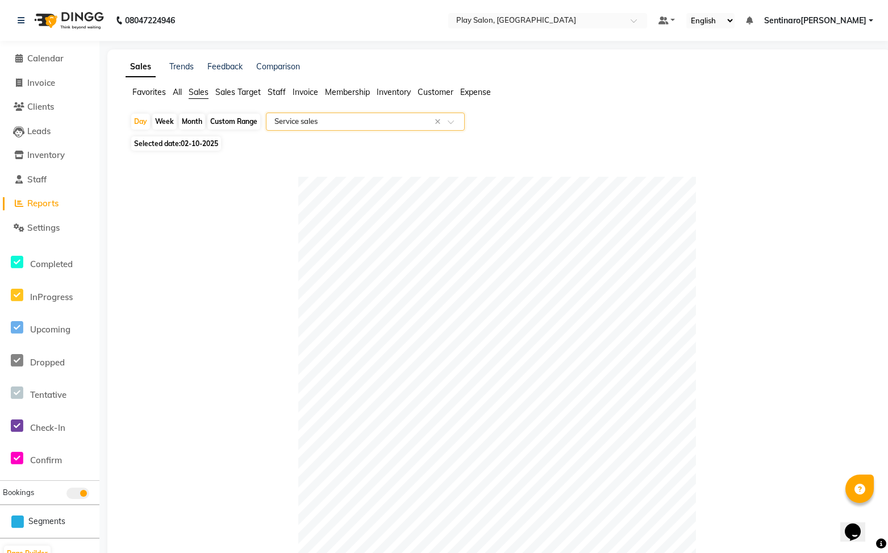
click at [339, 126] on input "text" at bounding box center [354, 121] width 164 height 11
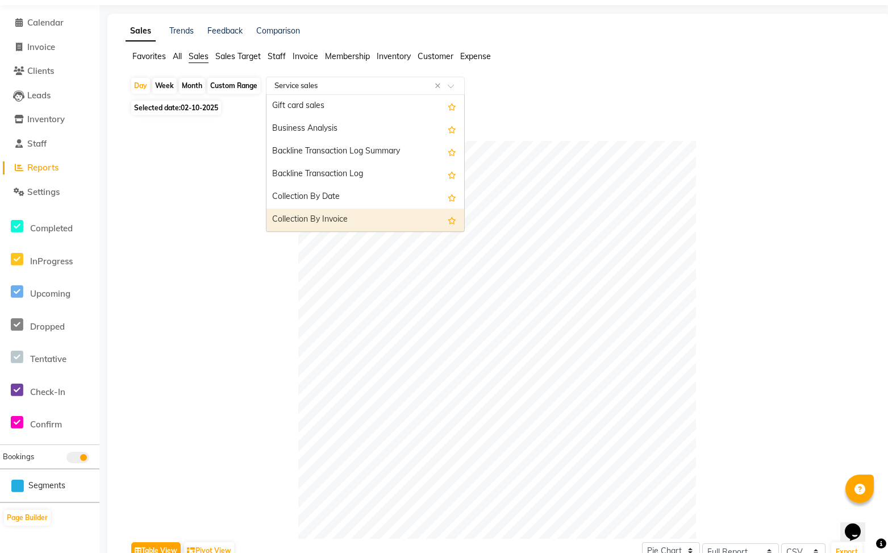
scroll to position [39, 0]
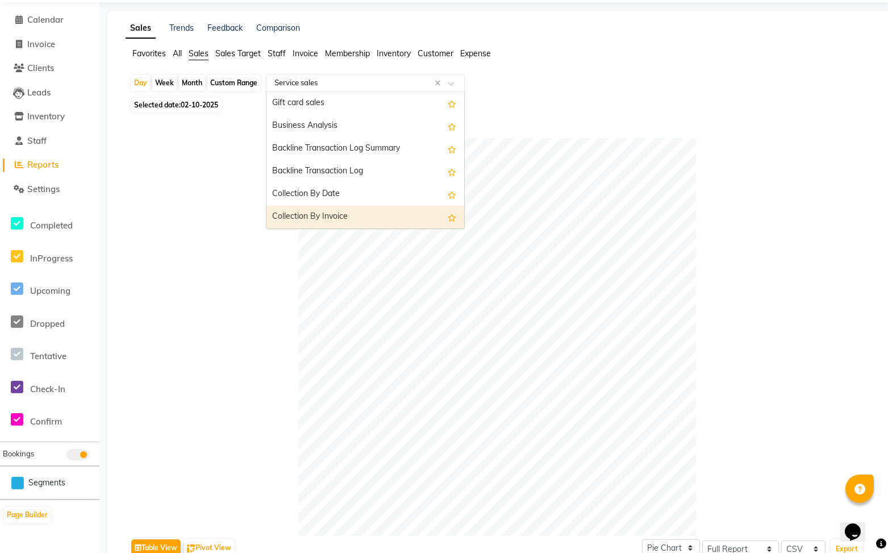
click at [345, 217] on div "Collection By Invoice" at bounding box center [365, 217] width 198 height 23
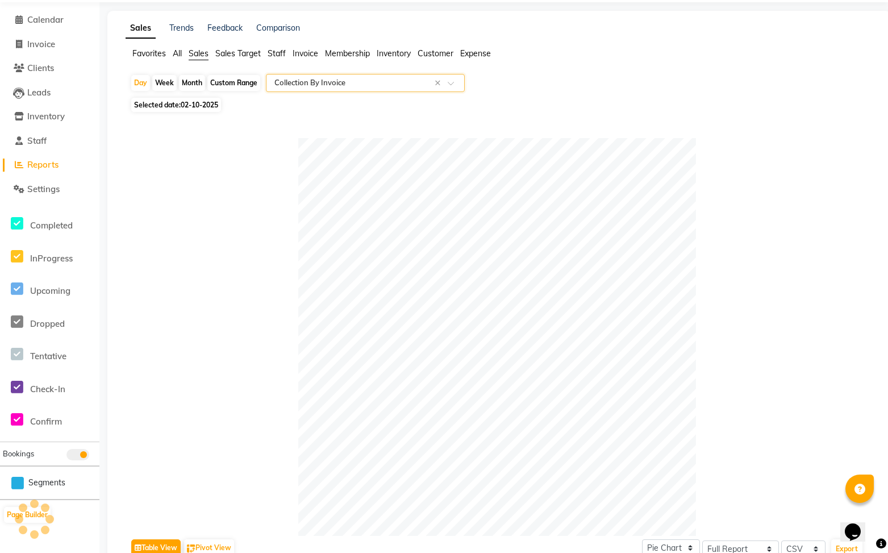
scroll to position [0, 0]
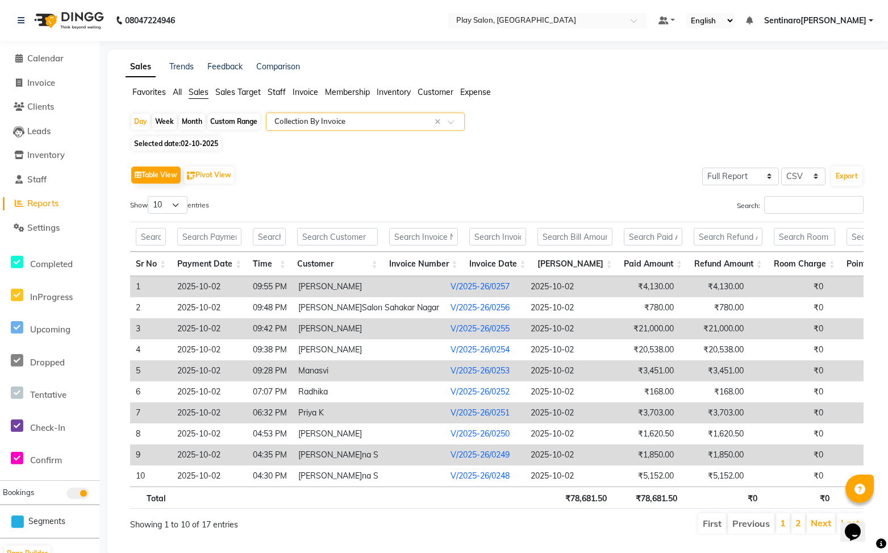
click at [356, 117] on input "text" at bounding box center [354, 121] width 164 height 11
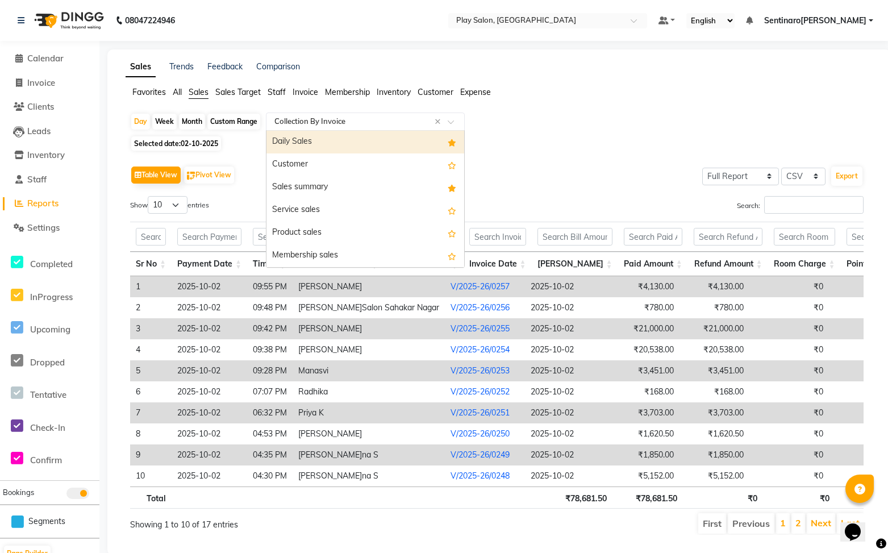
click at [330, 139] on div "Daily Sales" at bounding box center [365, 142] width 198 height 23
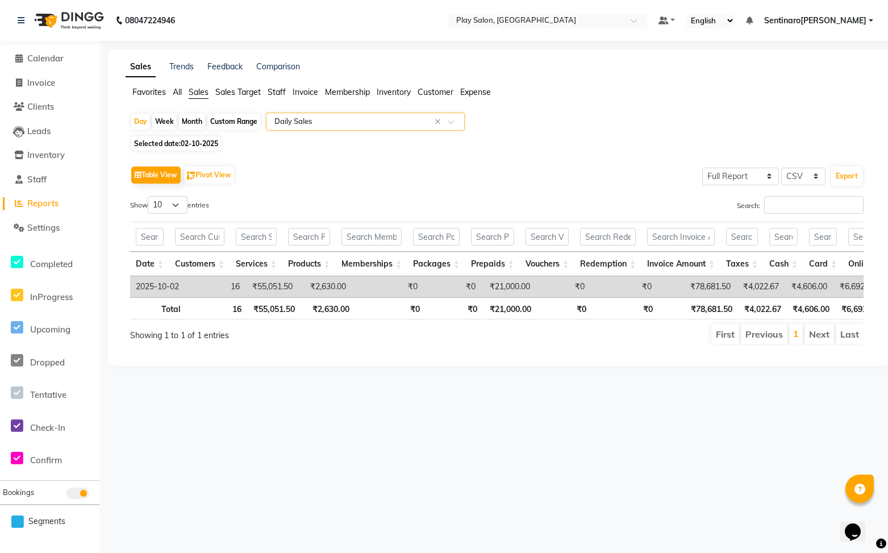
click at [332, 120] on input "text" at bounding box center [354, 121] width 164 height 11
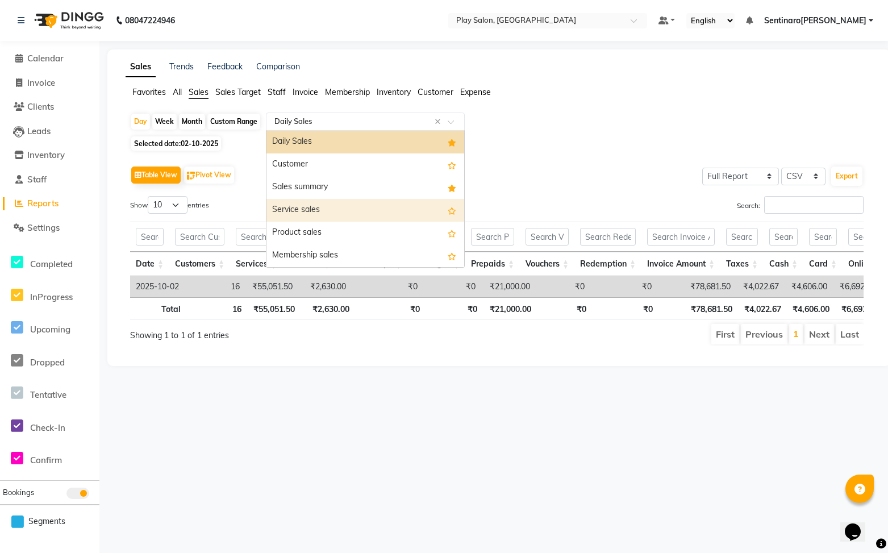
drag, startPoint x: 312, startPoint y: 211, endPoint x: 324, endPoint y: 212, distance: 12.5
click at [312, 211] on div "Service sales" at bounding box center [365, 210] width 198 height 23
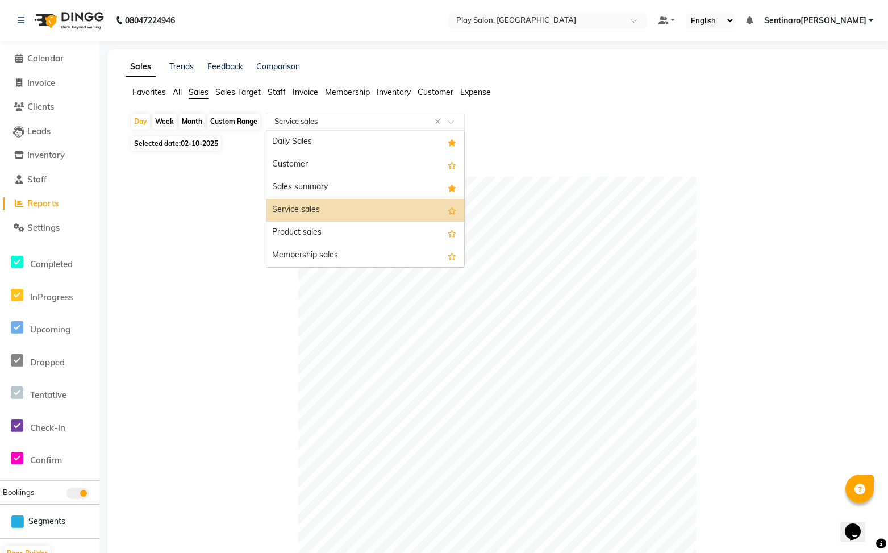
click at [345, 120] on input "text" at bounding box center [354, 121] width 164 height 11
click at [331, 187] on div "Sales summary" at bounding box center [365, 187] width 198 height 23
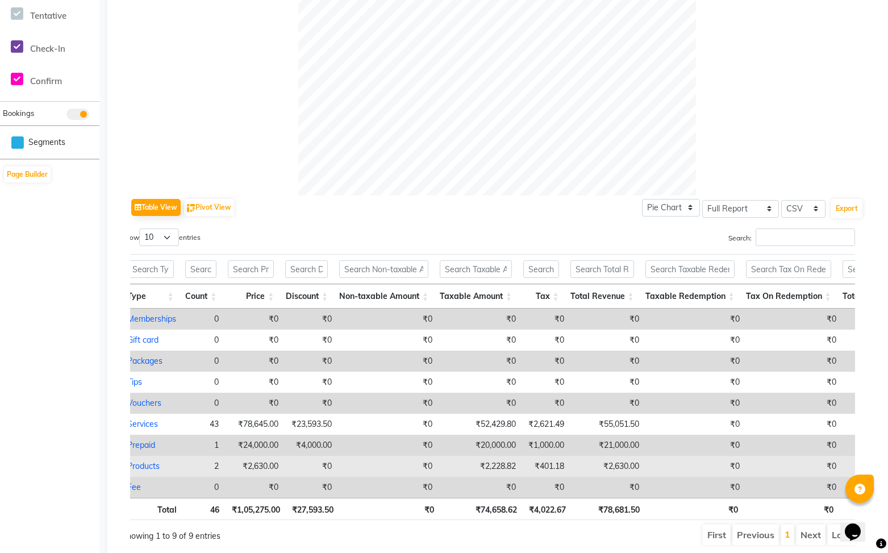
scroll to position [410, 0]
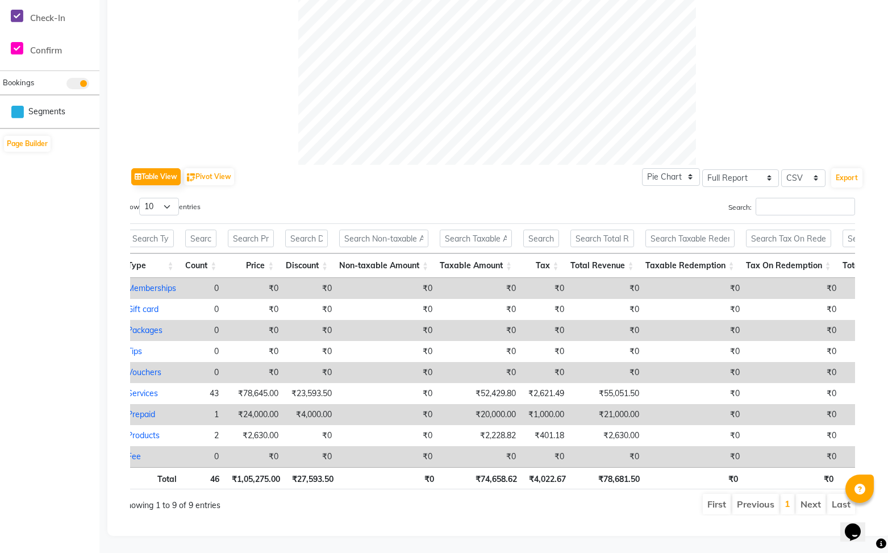
drag, startPoint x: 203, startPoint y: 18, endPoint x: 698, endPoint y: 139, distance: 510.2
drag, startPoint x: 65, startPoint y: 107, endPoint x: 190, endPoint y: 90, distance: 126.2
click at [193, 109] on app-home "08047224946 Select Location × Play Salon, Saharkarnagar Default Panel My Panel …" at bounding box center [444, 71] width 888 height 962
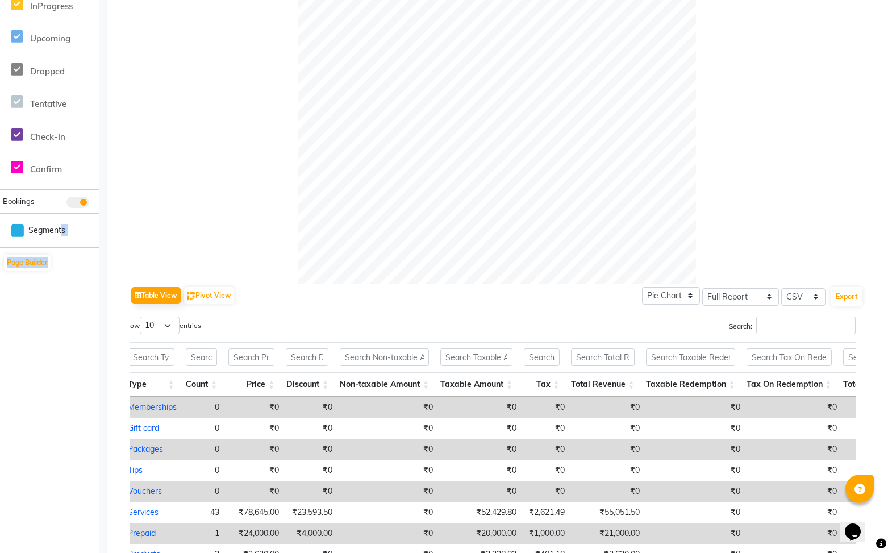
scroll to position [0, 0]
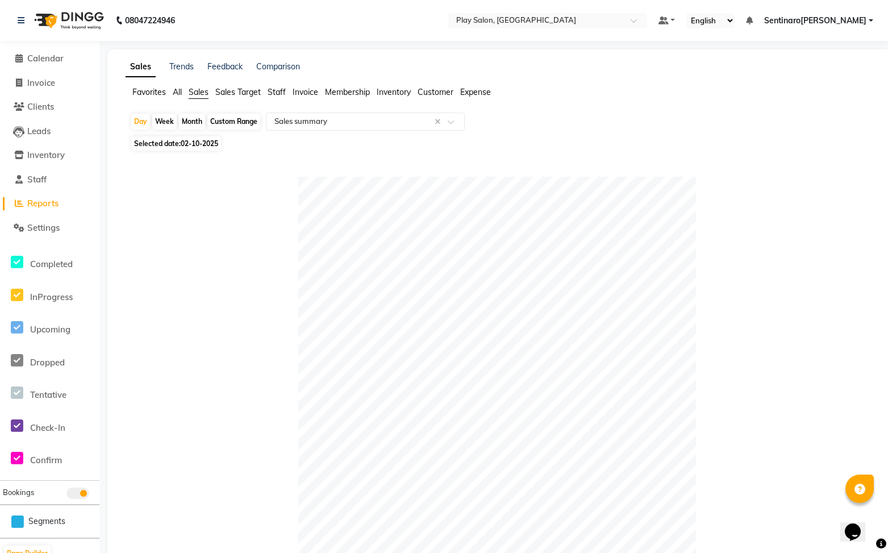
drag, startPoint x: 243, startPoint y: 202, endPoint x: 291, endPoint y: 197, distance: 49.2
click at [241, 202] on div at bounding box center [497, 376] width 734 height 398
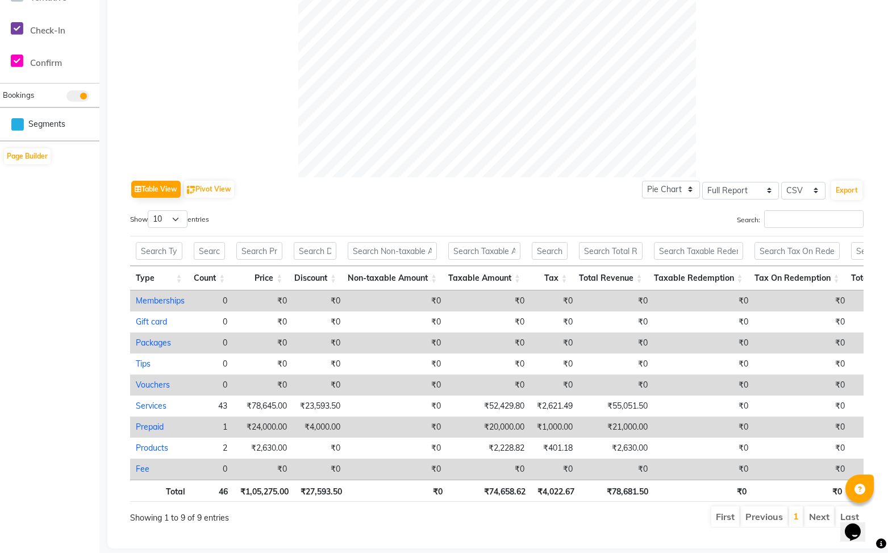
scroll to position [0, 1]
click at [558, 495] on th "₹4,022.67" at bounding box center [555, 491] width 49 height 22
click at [558, 494] on th "₹4,022.67" at bounding box center [555, 491] width 49 height 22
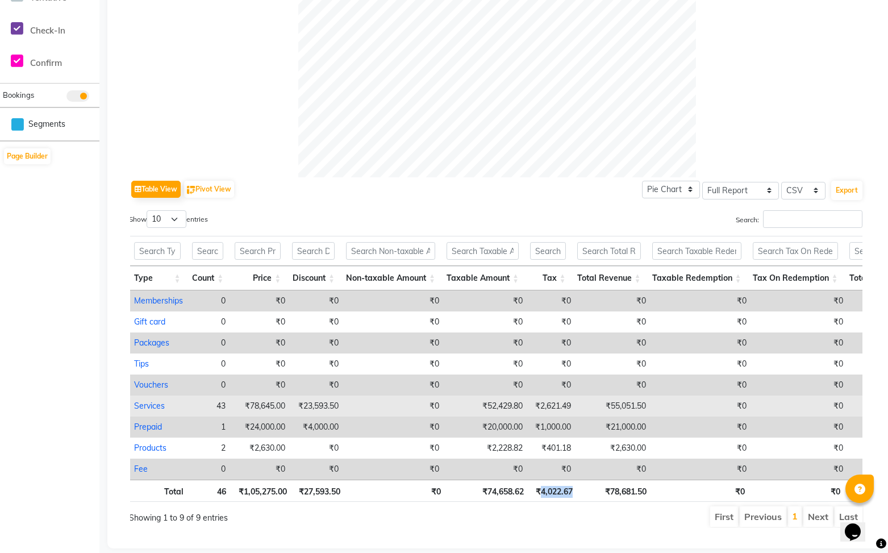
drag, startPoint x: 561, startPoint y: 497, endPoint x: 562, endPoint y: 400, distance: 97.2
click at [561, 495] on th "₹4,022.67" at bounding box center [554, 491] width 49 height 22
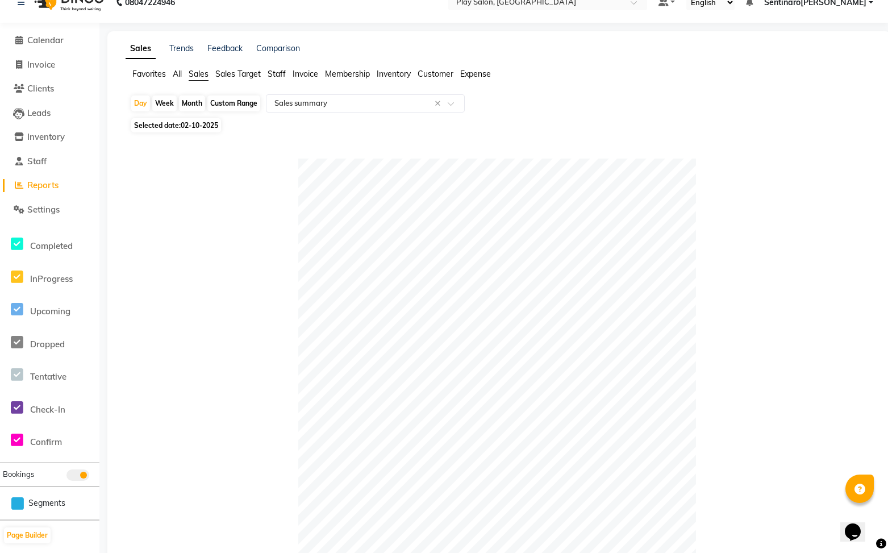
scroll to position [0, 0]
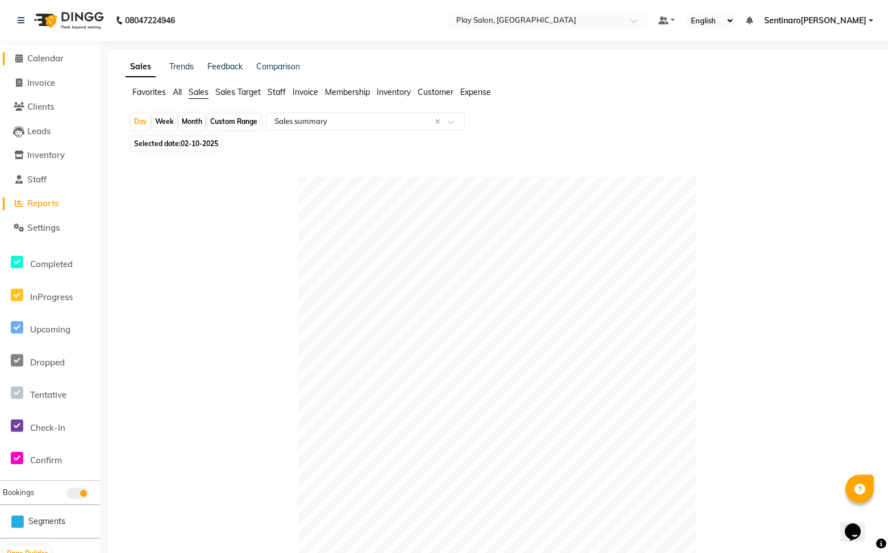
click at [52, 56] on span "Calendar" at bounding box center [45, 58] width 36 height 11
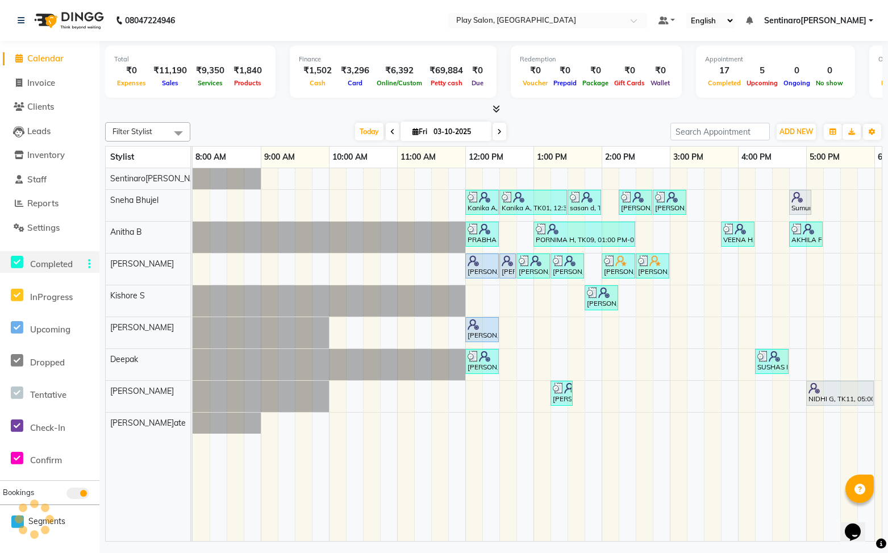
scroll to position [0, 197]
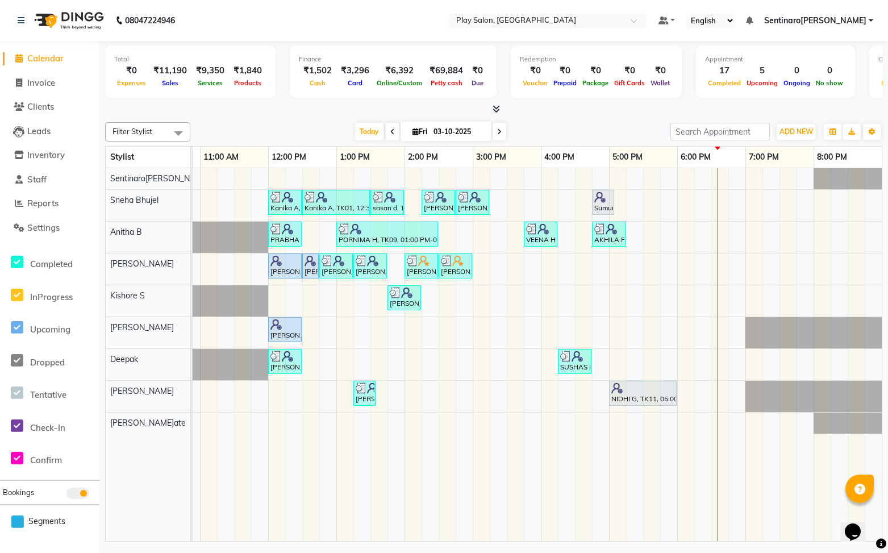
click at [495, 107] on icon at bounding box center [496, 109] width 7 height 9
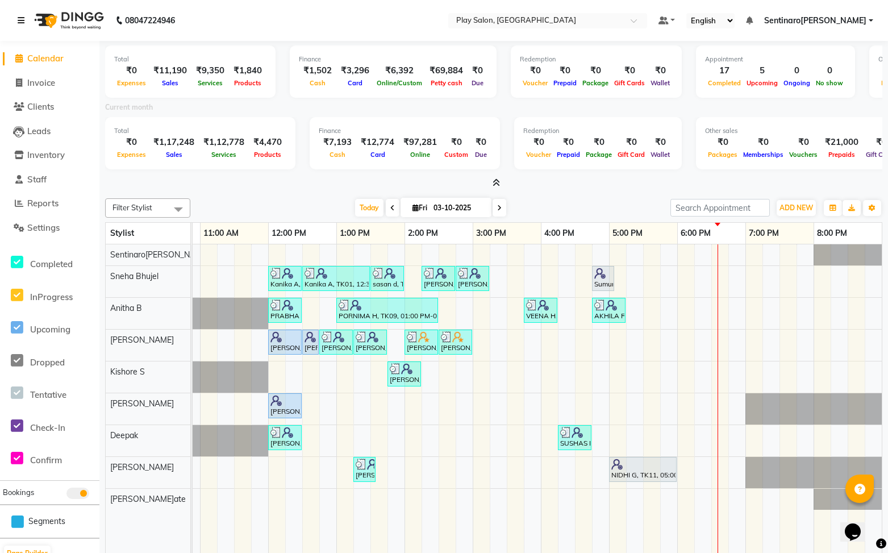
drag, startPoint x: 18, startPoint y: 20, endPoint x: 30, endPoint y: 53, distance: 34.9
click at [18, 20] on icon at bounding box center [21, 20] width 7 height 8
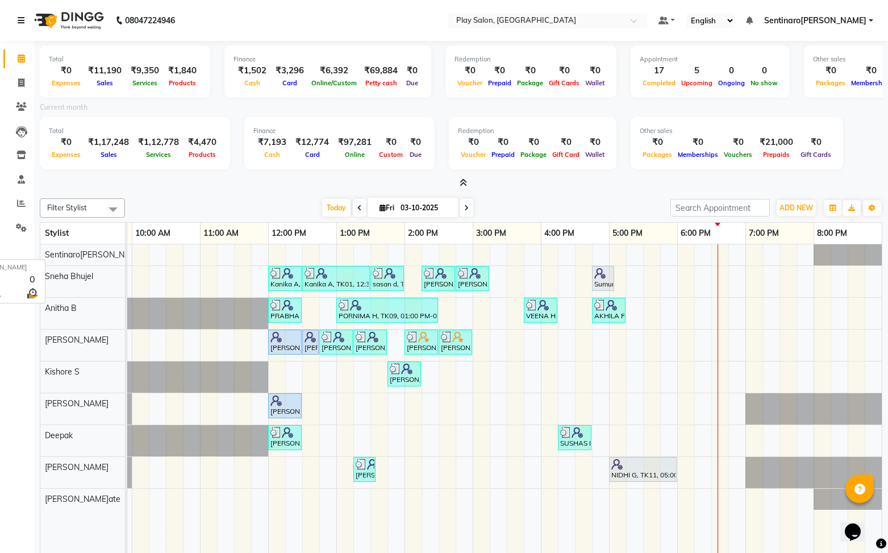
scroll to position [0, 132]
click at [23, 201] on icon at bounding box center [21, 203] width 9 height 9
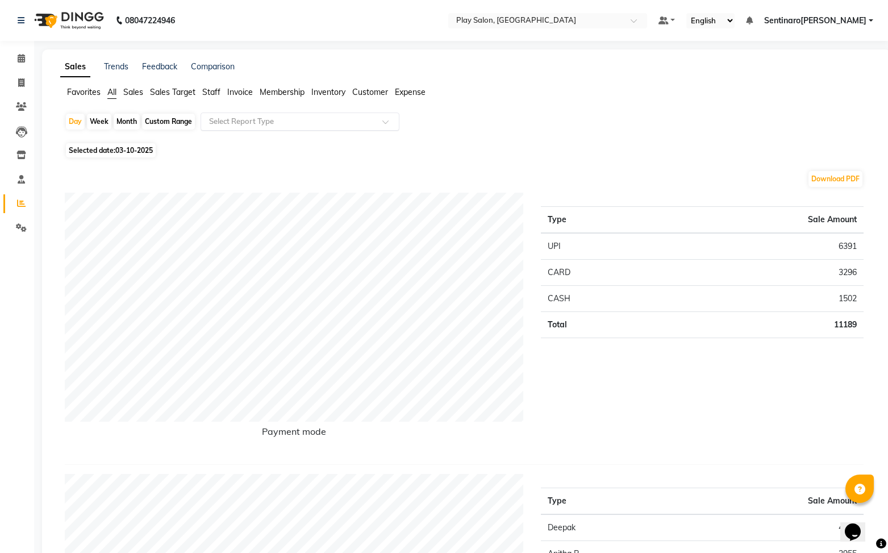
click at [335, 120] on input "text" at bounding box center [289, 121] width 164 height 11
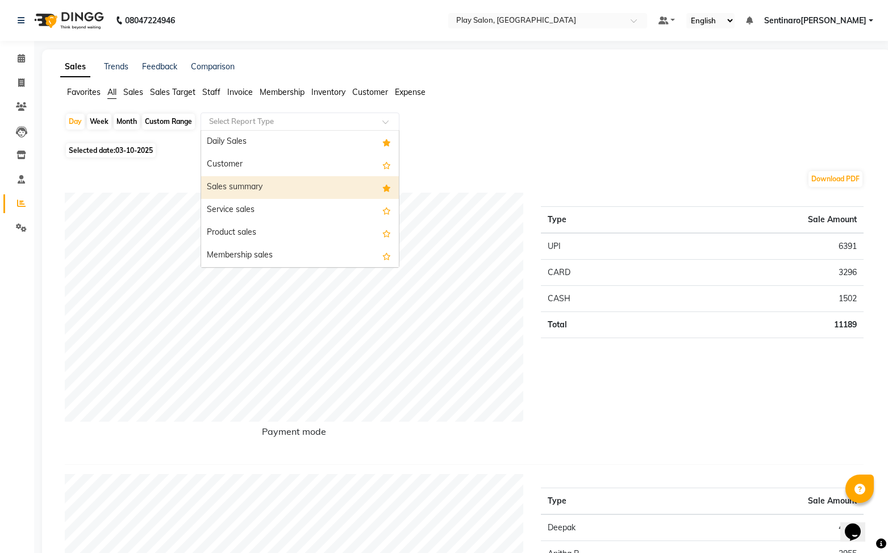
drag, startPoint x: 238, startPoint y: 189, endPoint x: 220, endPoint y: 191, distance: 17.8
click at [239, 189] on div "Sales summary" at bounding box center [300, 187] width 198 height 23
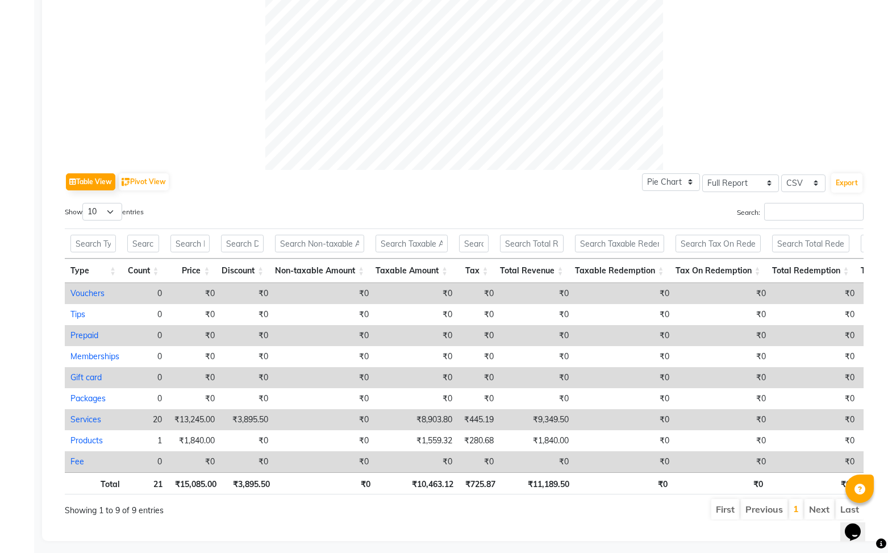
scroll to position [416, 0]
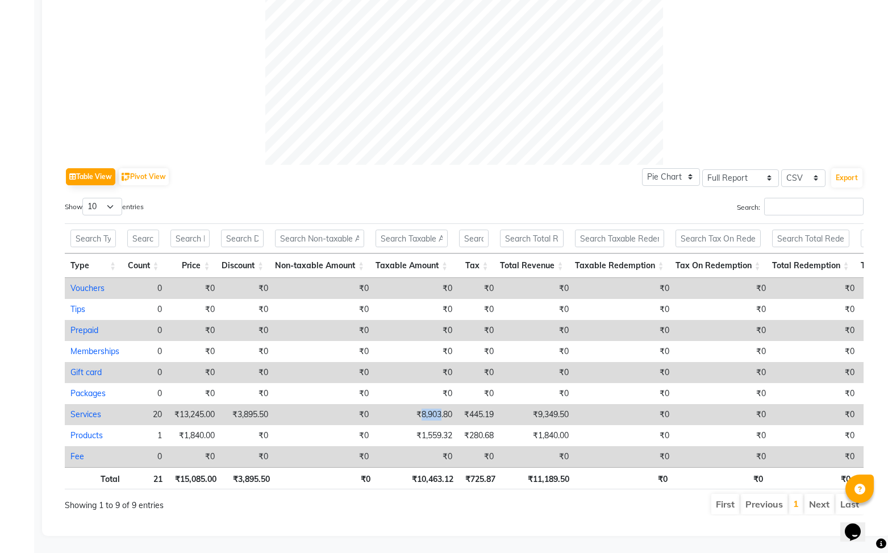
drag, startPoint x: 440, startPoint y: 414, endPoint x: 423, endPoint y: 413, distance: 17.1
click at [423, 413] on td "₹8,903.80" at bounding box center [416, 414] width 84 height 21
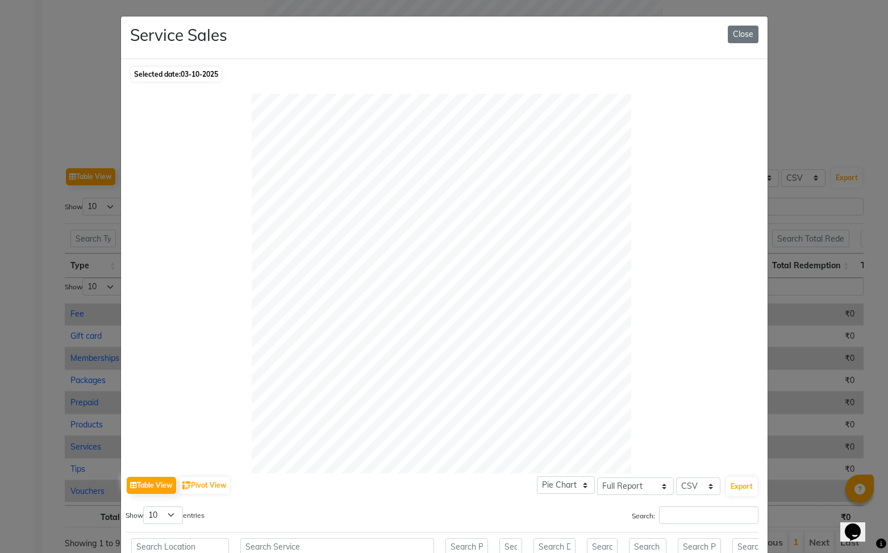
copy td "8,903"
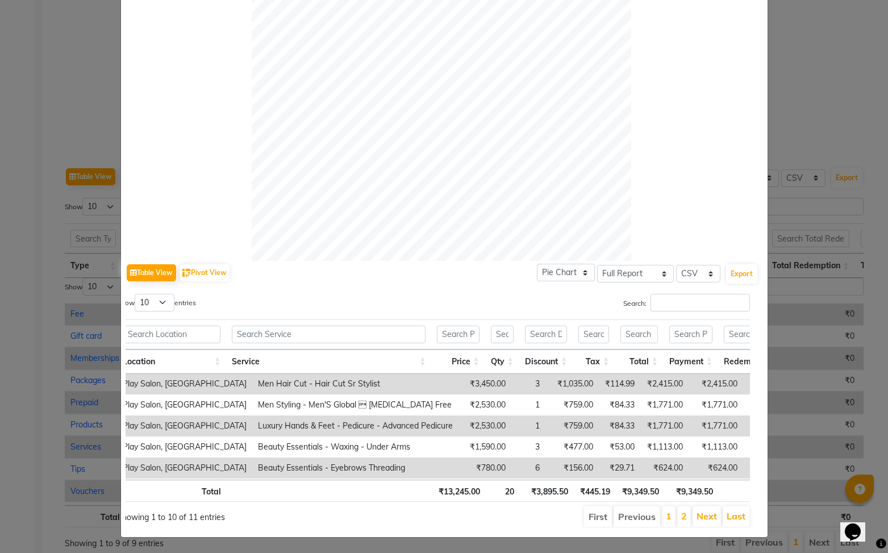
scroll to position [0, 0]
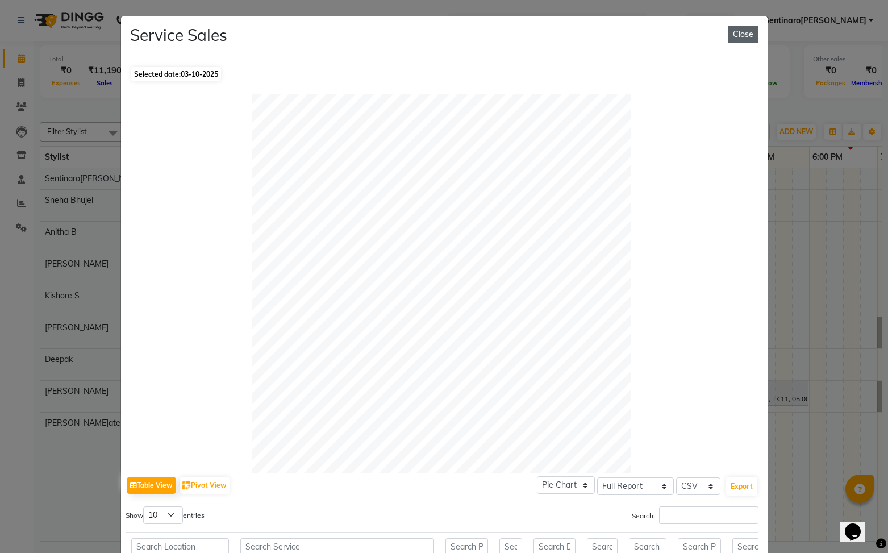
click at [744, 37] on button "Close" at bounding box center [743, 35] width 31 height 18
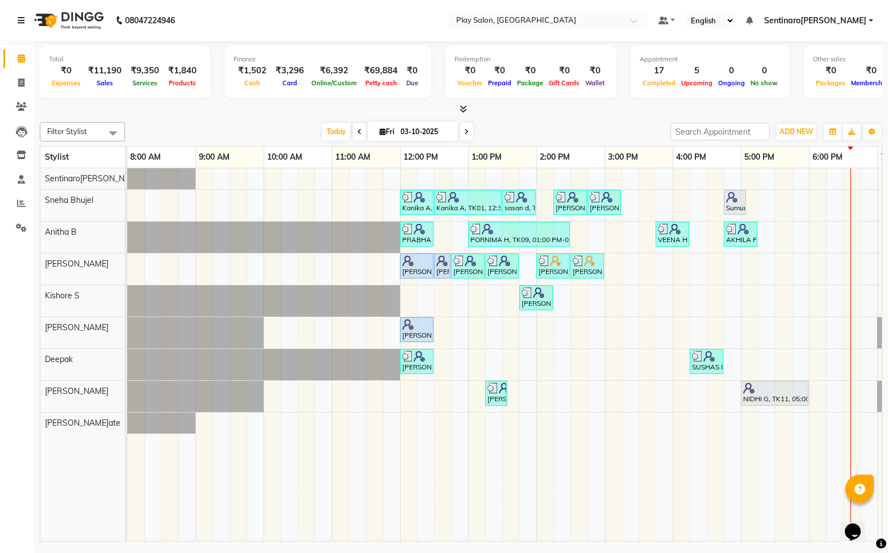
click at [20, 23] on icon at bounding box center [21, 20] width 7 height 8
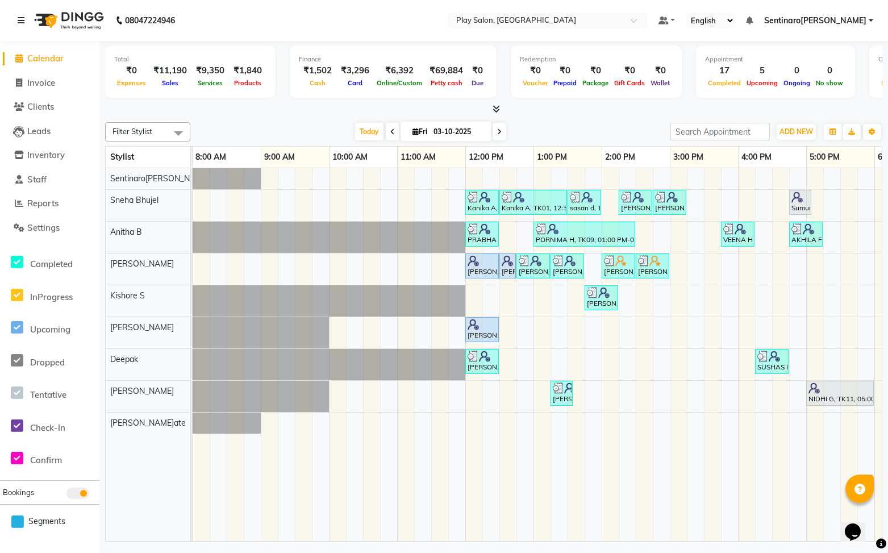
drag, startPoint x: 19, startPoint y: 19, endPoint x: 27, endPoint y: 26, distance: 10.5
click at [19, 19] on icon at bounding box center [21, 20] width 7 height 8
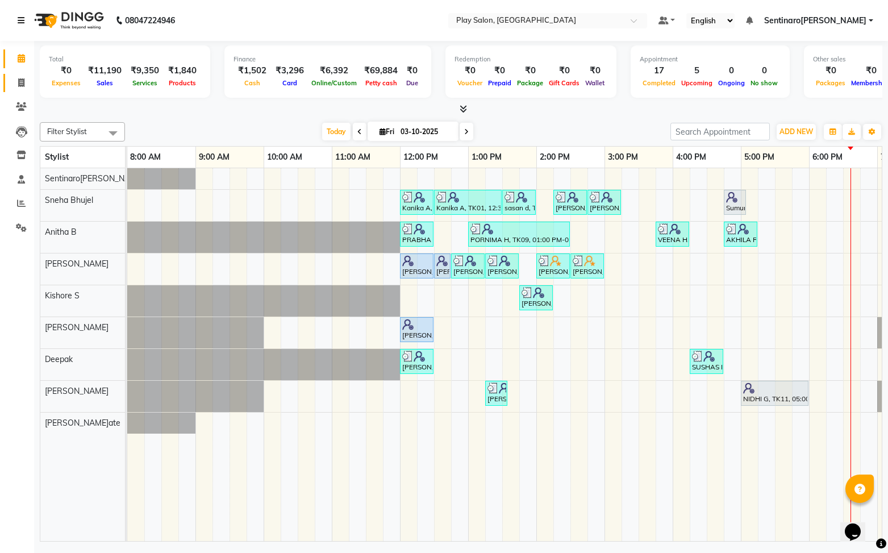
drag, startPoint x: 22, startPoint y: 18, endPoint x: 36, endPoint y: 93, distance: 77.0
click at [21, 18] on icon at bounding box center [21, 20] width 7 height 8
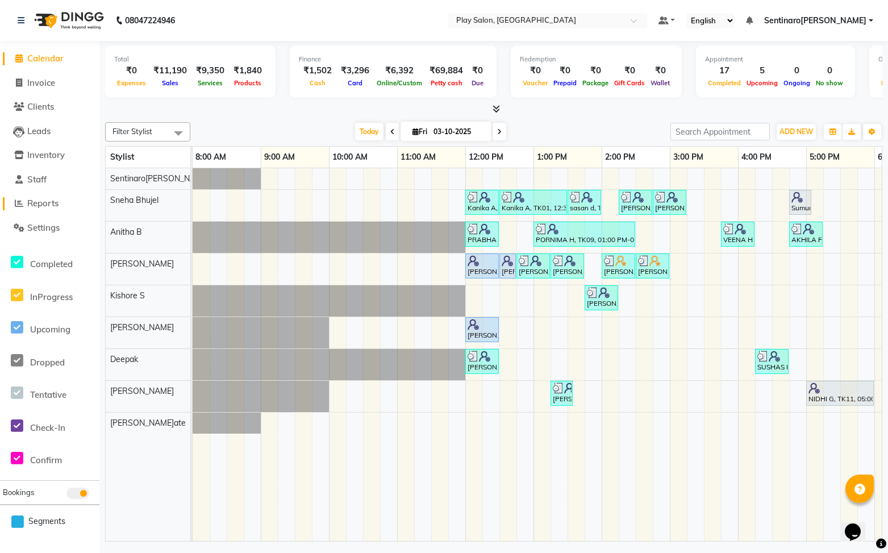
click at [54, 205] on span "Reports" at bounding box center [42, 203] width 31 height 11
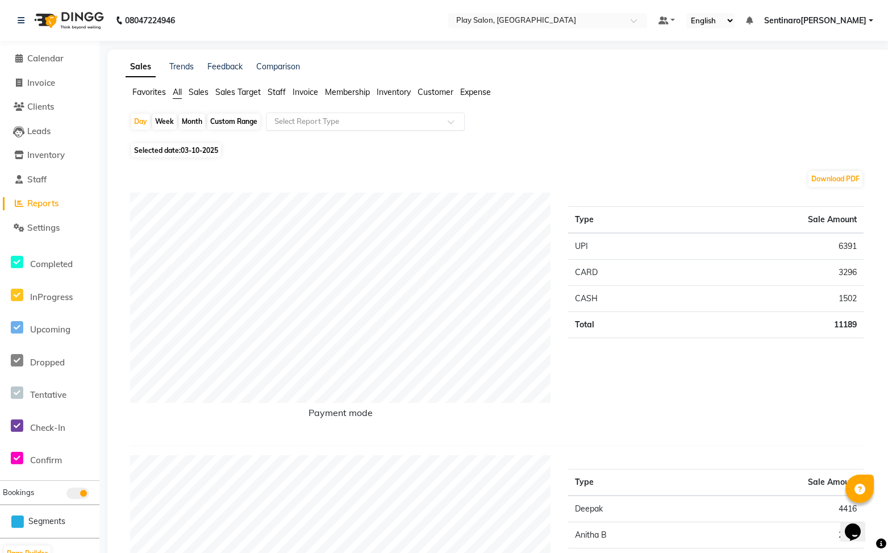
click at [440, 121] on div at bounding box center [365, 121] width 198 height 11
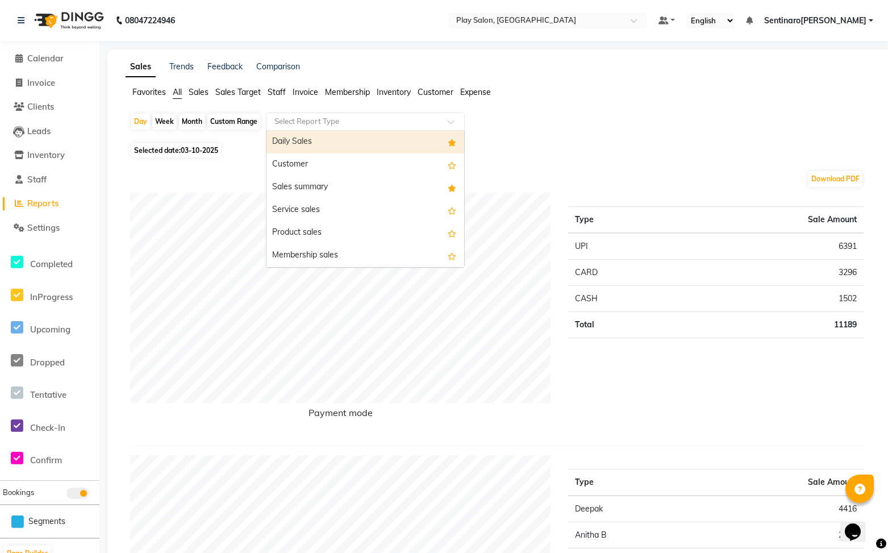
drag, startPoint x: 420, startPoint y: 145, endPoint x: 423, endPoint y: 159, distance: 14.5
click at [420, 145] on div "Daily Sales" at bounding box center [365, 142] width 198 height 23
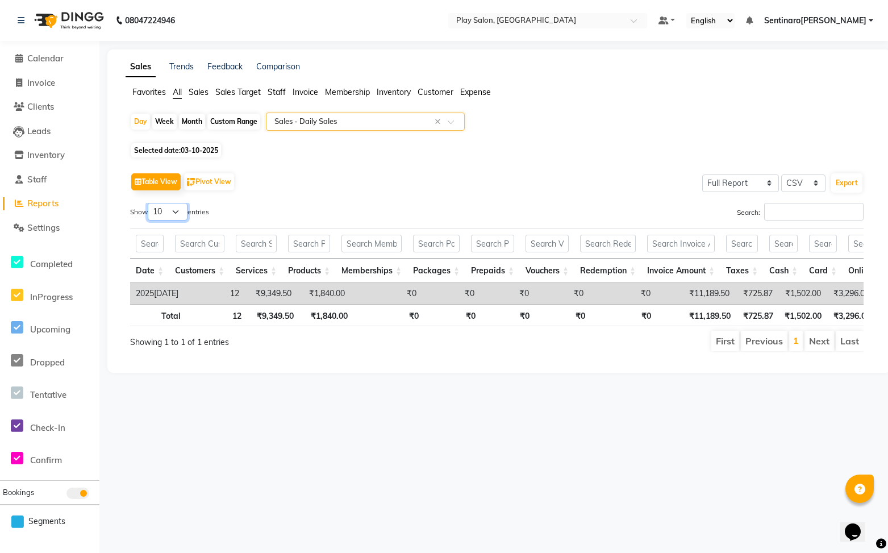
click at [176, 210] on select "10 25 50 100" at bounding box center [168, 212] width 40 height 18
click at [149, 203] on select "10 25 50 100" at bounding box center [168, 212] width 40 height 18
click at [195, 92] on span "Sales" at bounding box center [199, 92] width 20 height 10
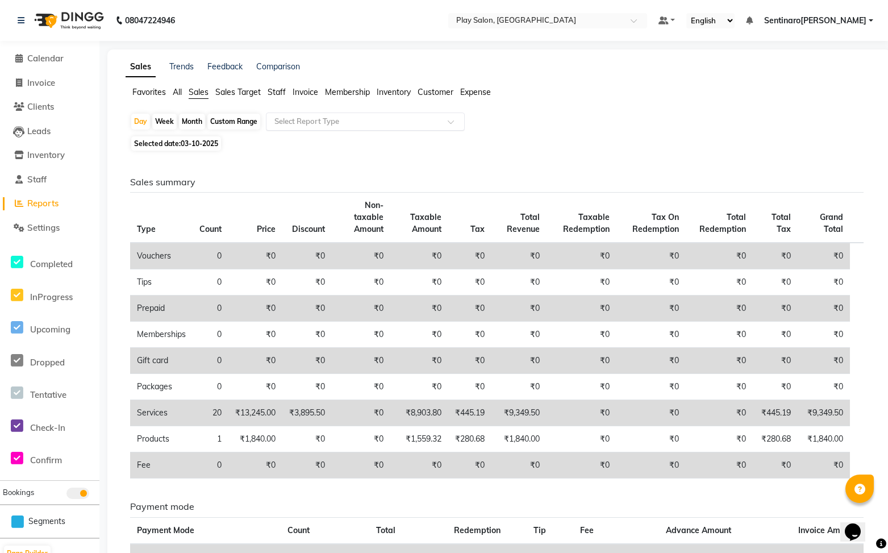
click at [380, 116] on input "text" at bounding box center [354, 121] width 164 height 11
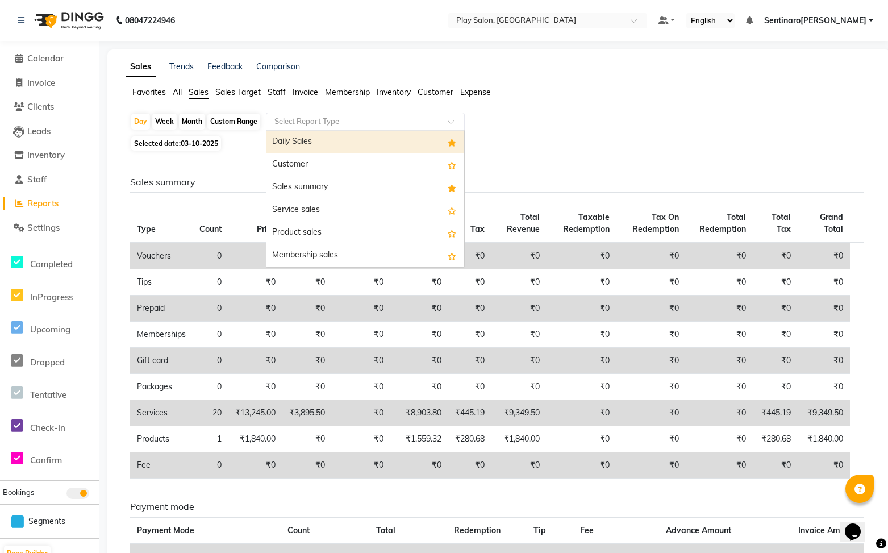
click at [364, 143] on div "Daily Sales" at bounding box center [365, 142] width 198 height 23
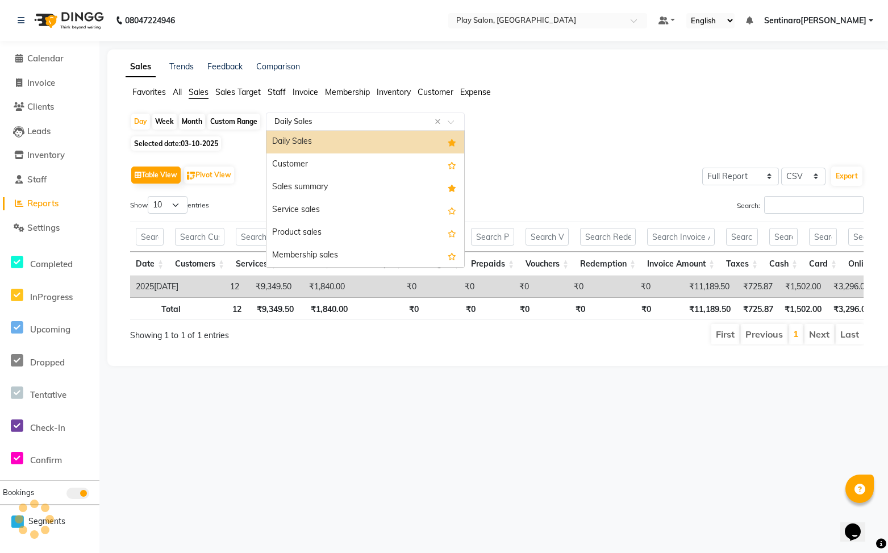
drag, startPoint x: 364, startPoint y: 117, endPoint x: 361, endPoint y: 136, distance: 19.5
click at [364, 116] on input "text" at bounding box center [354, 121] width 164 height 11
click at [349, 184] on div "Sales summary" at bounding box center [365, 187] width 198 height 23
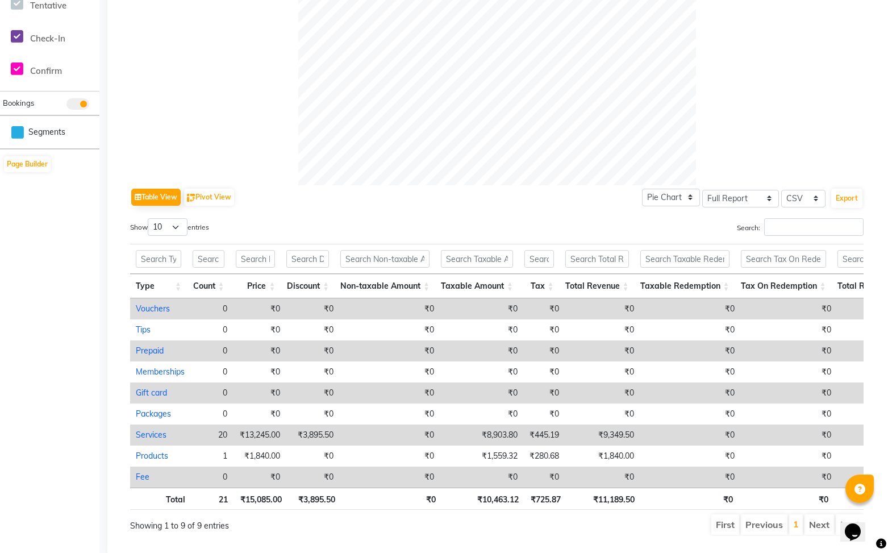
scroll to position [410, 0]
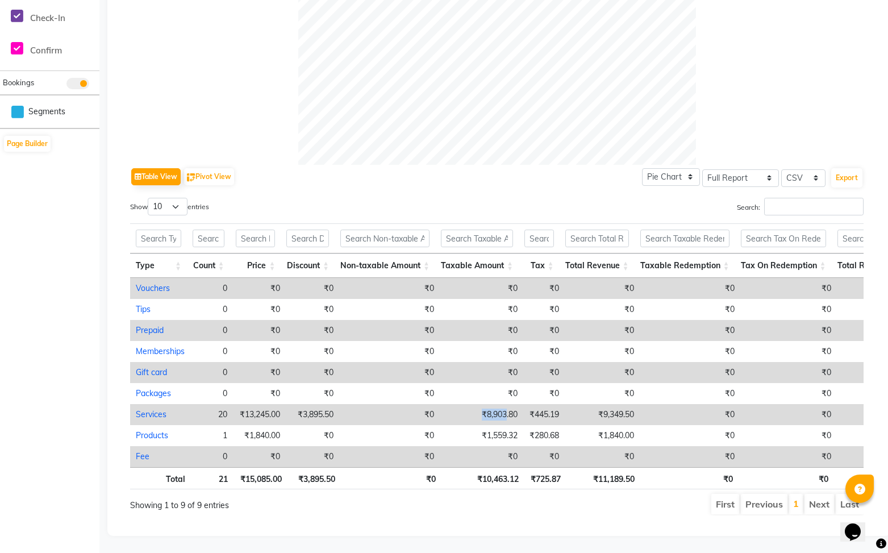
drag, startPoint x: 507, startPoint y: 416, endPoint x: 483, endPoint y: 414, distance: 23.9
click at [483, 414] on td "₹8,903.80" at bounding box center [482, 414] width 84 height 21
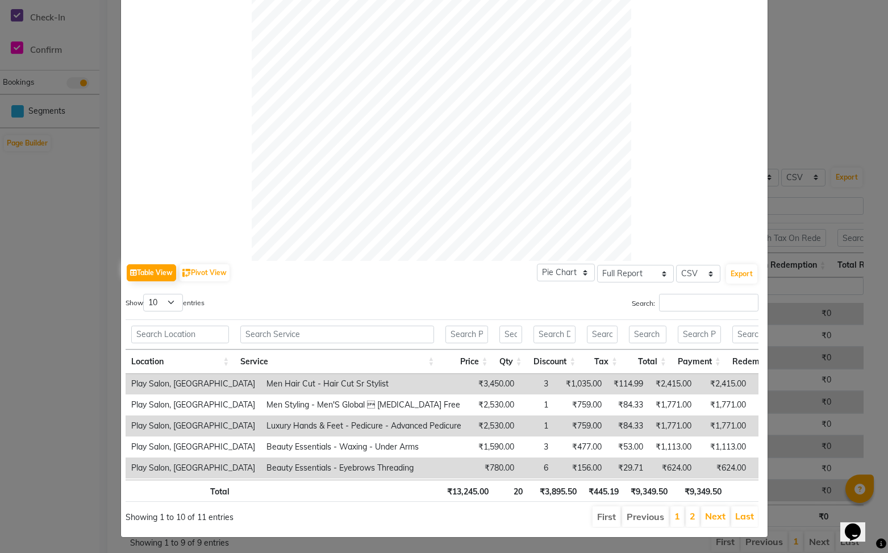
scroll to position [0, 0]
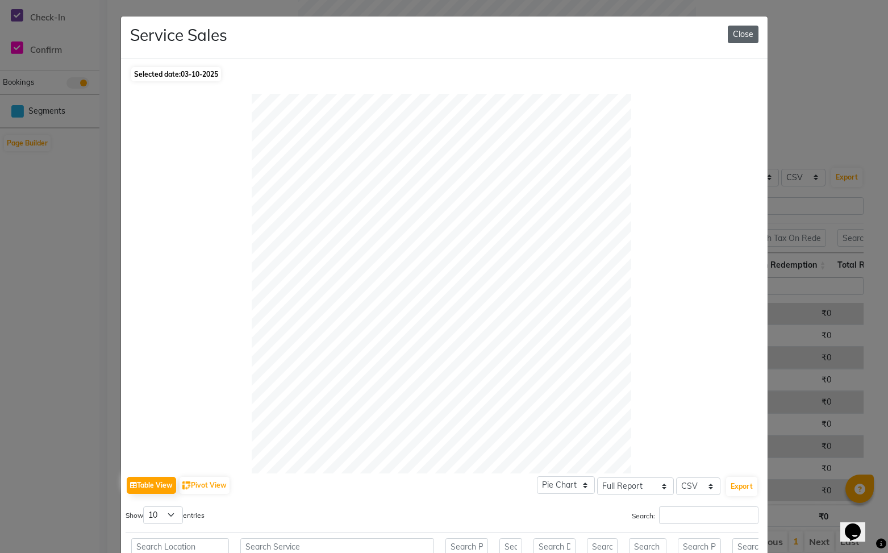
click at [744, 34] on button "Close" at bounding box center [743, 35] width 31 height 18
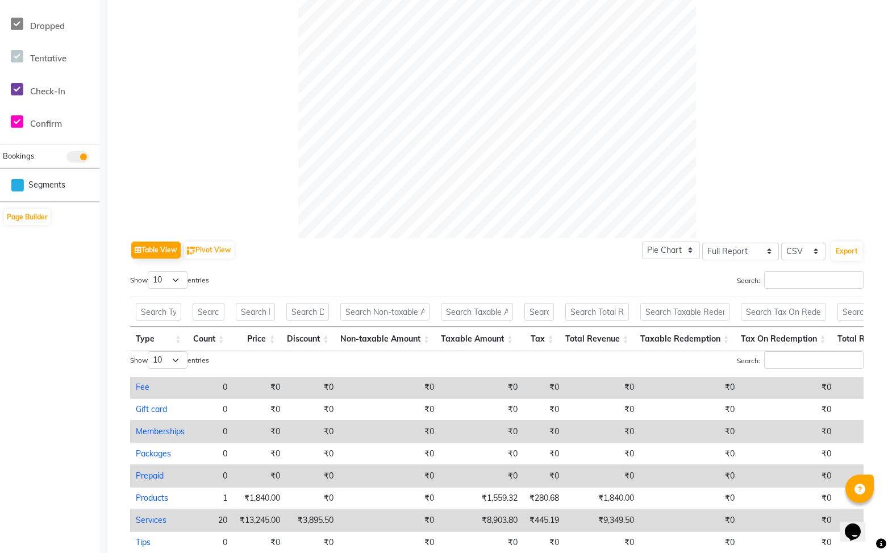
scroll to position [348, 0]
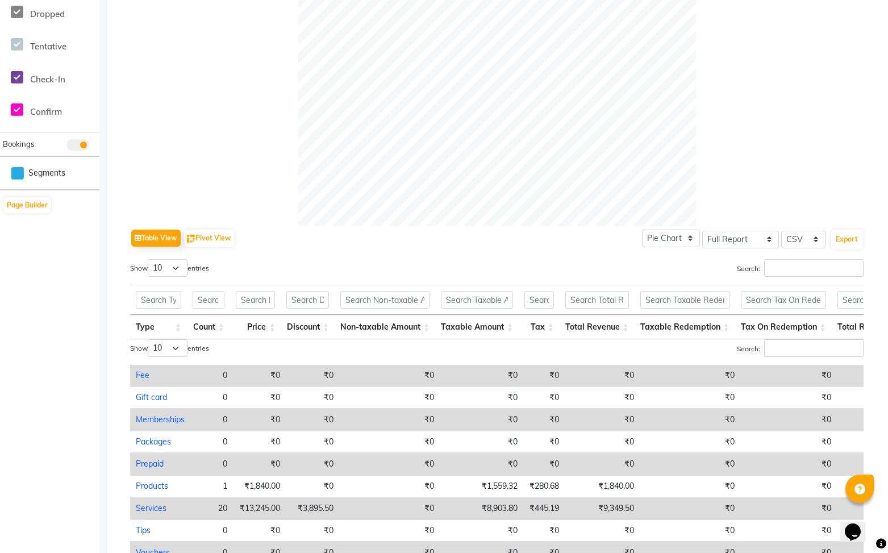
click at [494, 507] on td "₹8,903.80" at bounding box center [482, 508] width 84 height 22
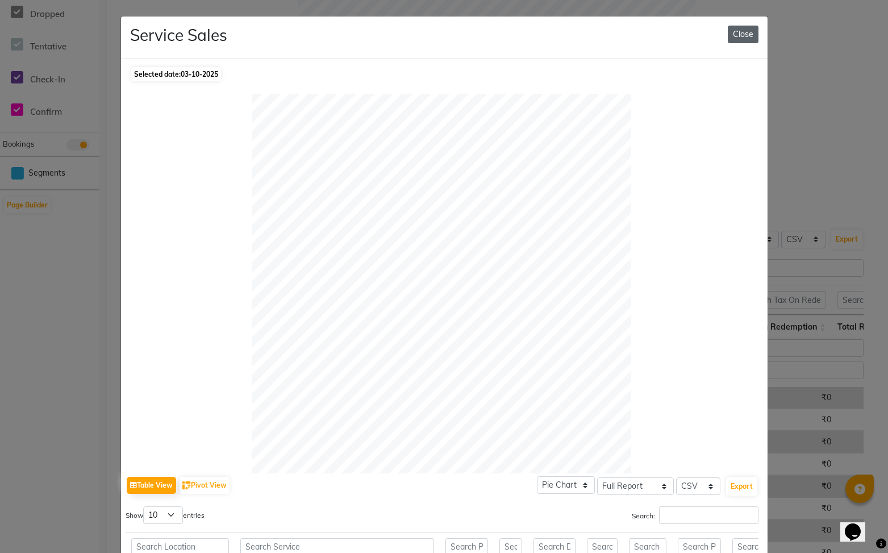
click at [740, 35] on button "Close" at bounding box center [743, 35] width 31 height 18
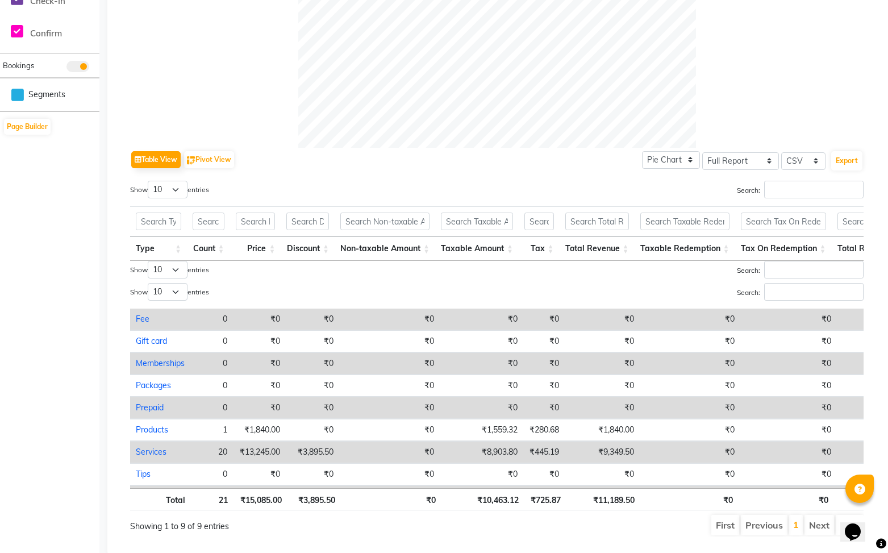
scroll to position [448, 0]
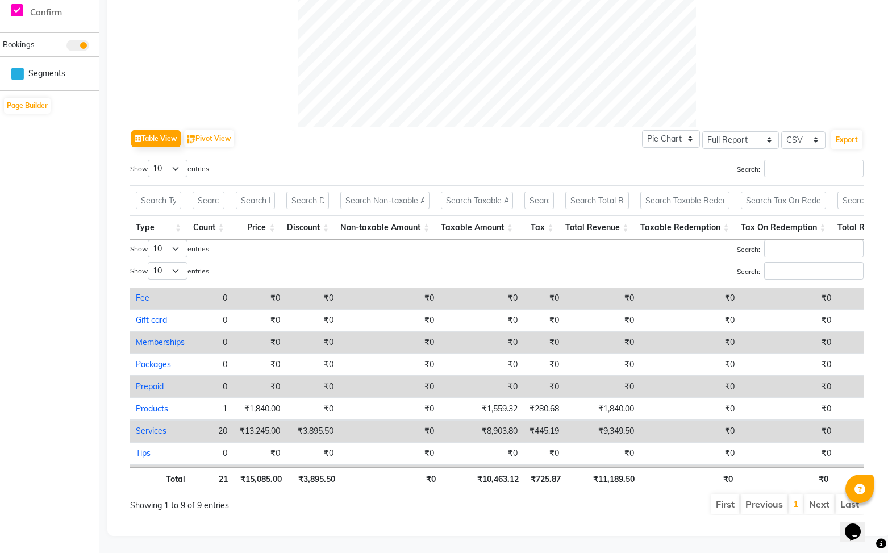
click at [334, 526] on div "Sales Trends Feedback Comparison Favorites All Sales Sales Target Staff Invoice…" at bounding box center [499, 69] width 784 height 934
click at [335, 526] on div "Sales Trends Feedback Comparison Favorites All Sales Sales Target Staff Invoice…" at bounding box center [499, 69] width 784 height 934
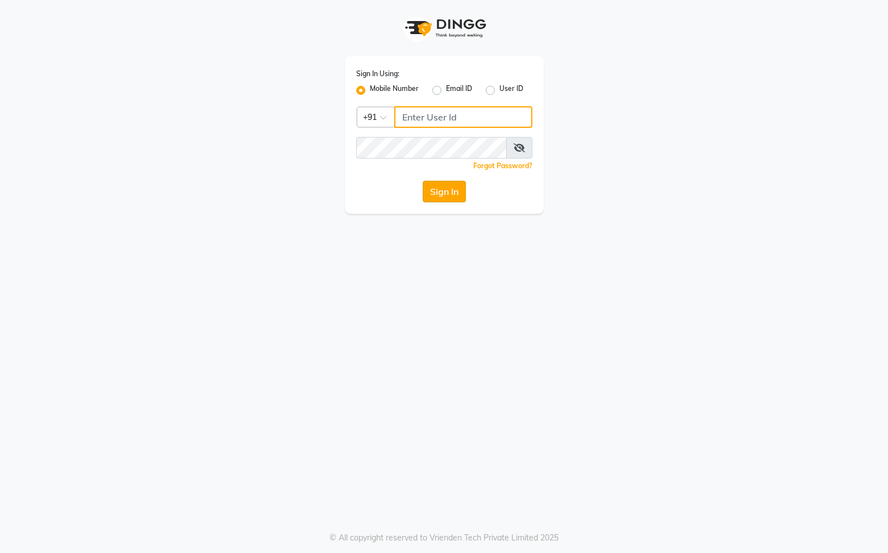
type input "8731984711"
click at [448, 185] on button "Sign In" at bounding box center [444, 192] width 43 height 22
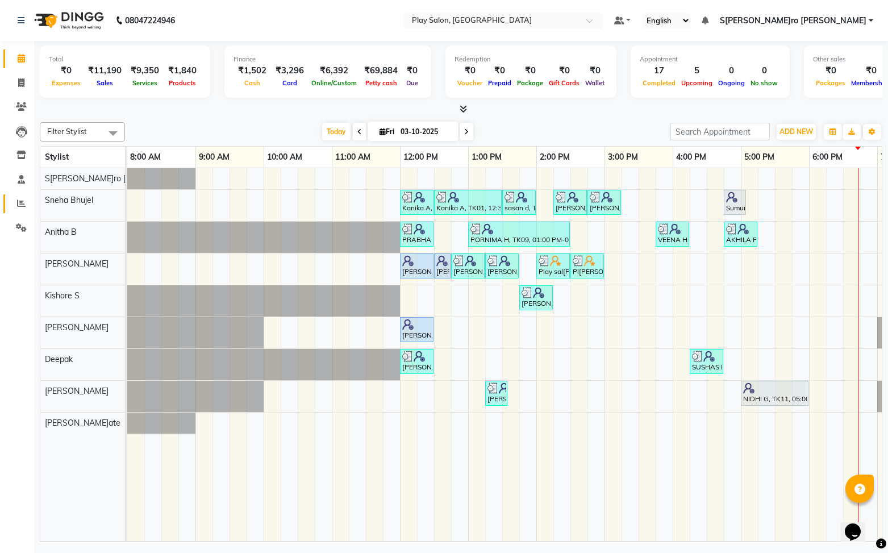
click at [27, 201] on span at bounding box center [21, 203] width 20 height 13
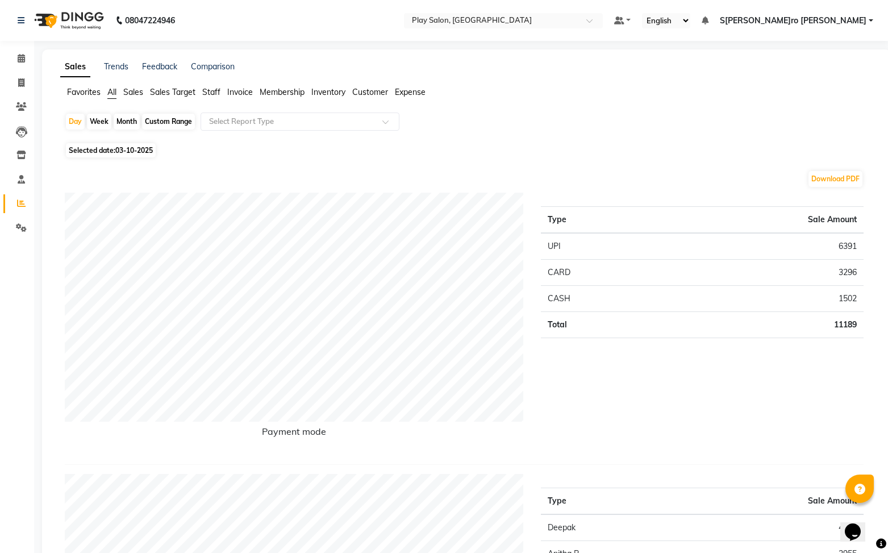
click at [137, 94] on span "Sales" at bounding box center [133, 92] width 20 height 10
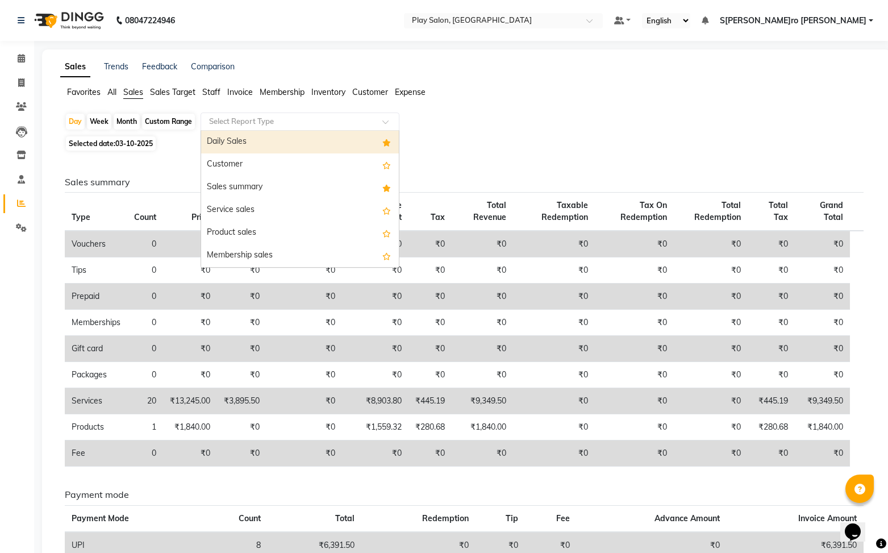
click at [265, 122] on input "text" at bounding box center [289, 121] width 164 height 11
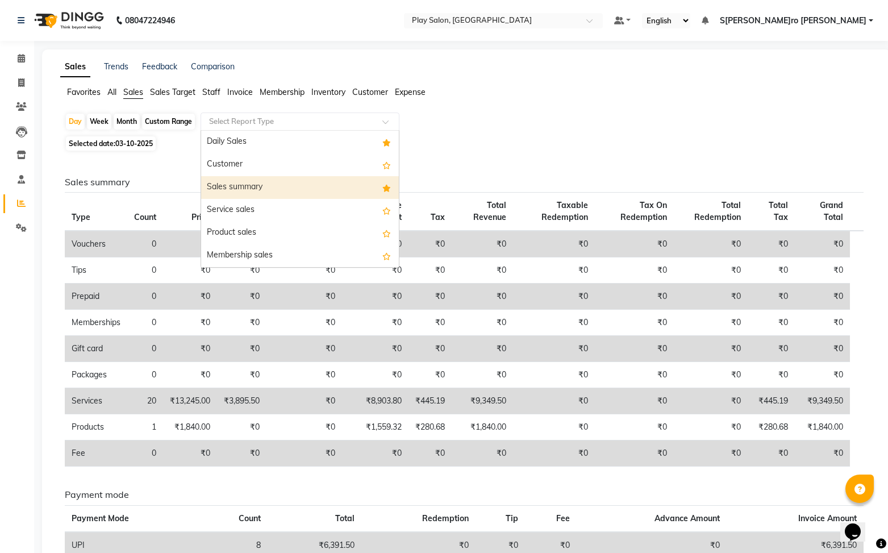
drag, startPoint x: 261, startPoint y: 193, endPoint x: 486, endPoint y: 194, distance: 225.6
click at [263, 193] on div "Sales summary" at bounding box center [300, 187] width 198 height 23
select select "full_report"
select select "csv"
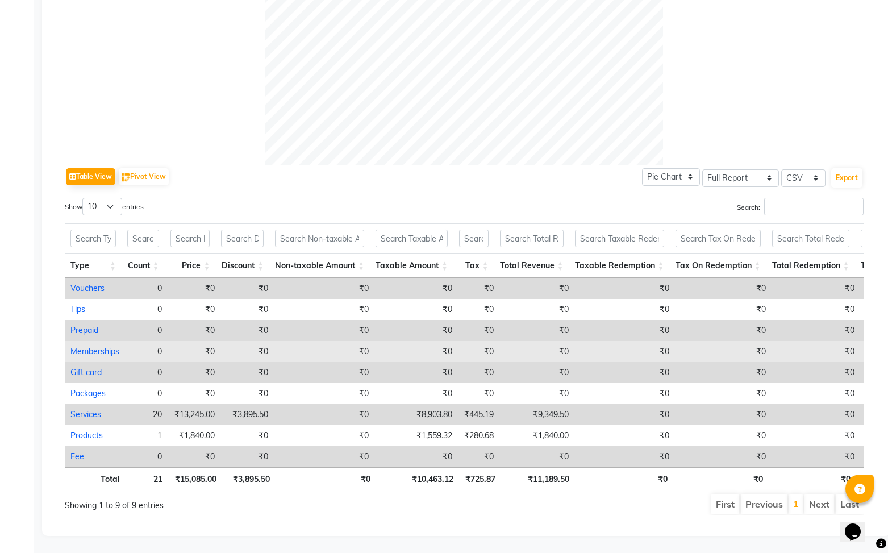
scroll to position [0, 1]
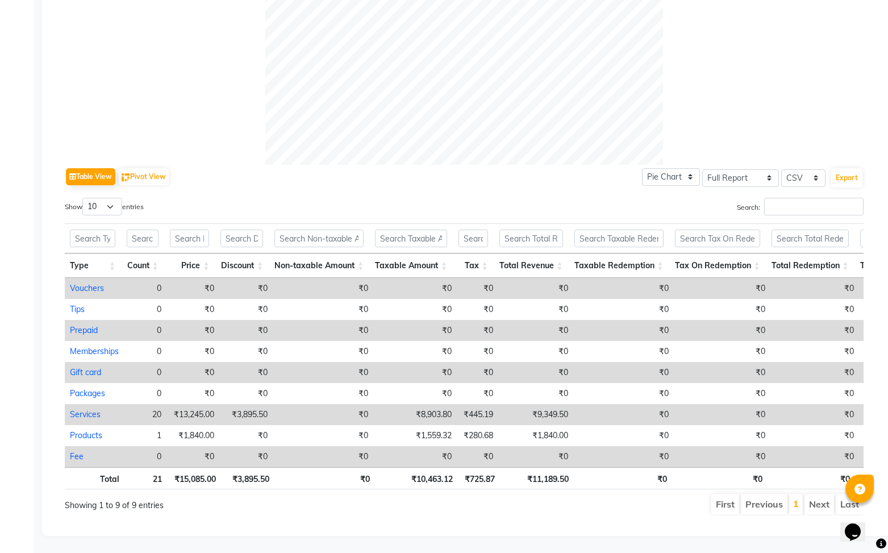
click at [348, 293] on td "₹0" at bounding box center [323, 288] width 101 height 21
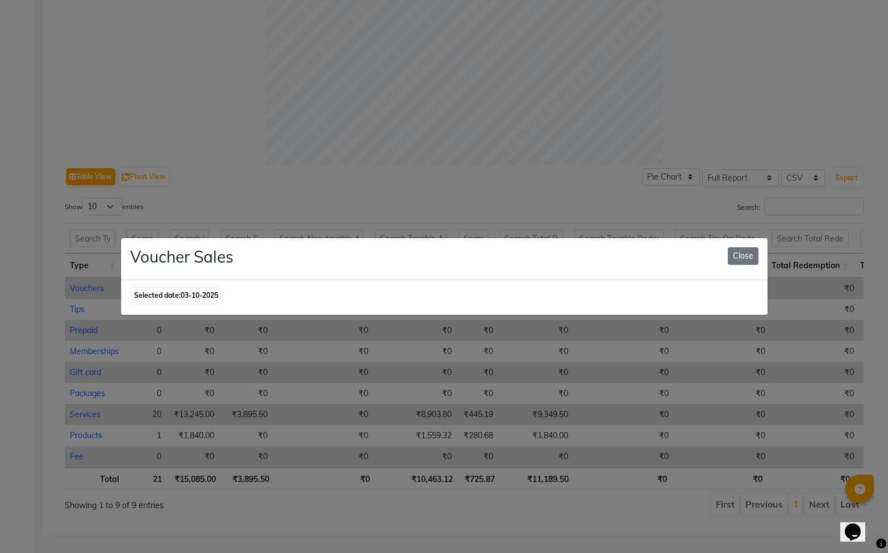
click at [755, 262] on button "Close" at bounding box center [743, 256] width 31 height 18
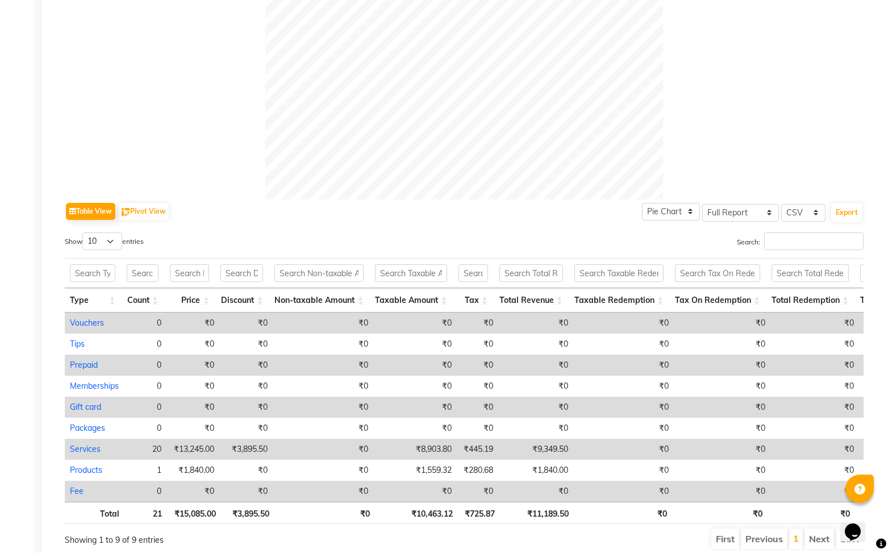
scroll to position [0, 0]
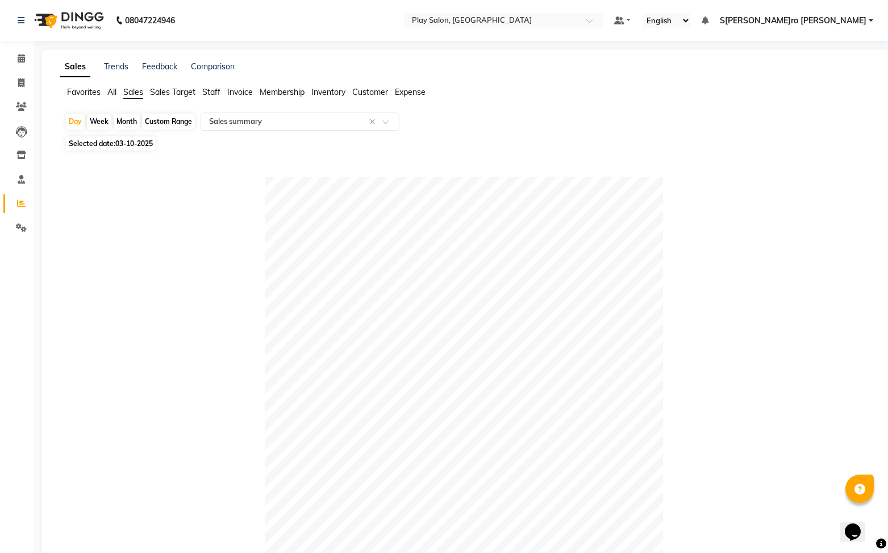
click at [115, 143] on span "Selected date: 03-10-2025" at bounding box center [111, 143] width 90 height 14
select select "10"
select select "2025"
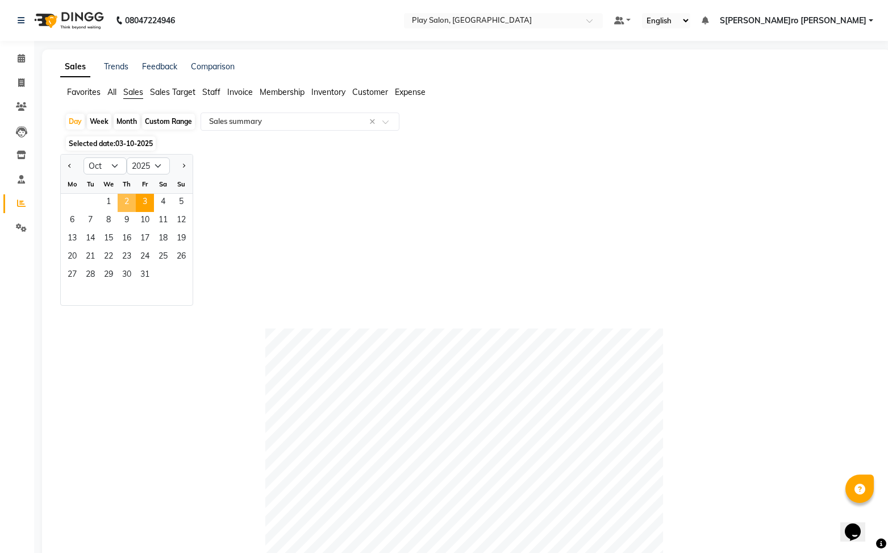
drag, startPoint x: 131, startPoint y: 203, endPoint x: 303, endPoint y: 228, distance: 173.5
click at [131, 203] on span "2" at bounding box center [127, 203] width 18 height 18
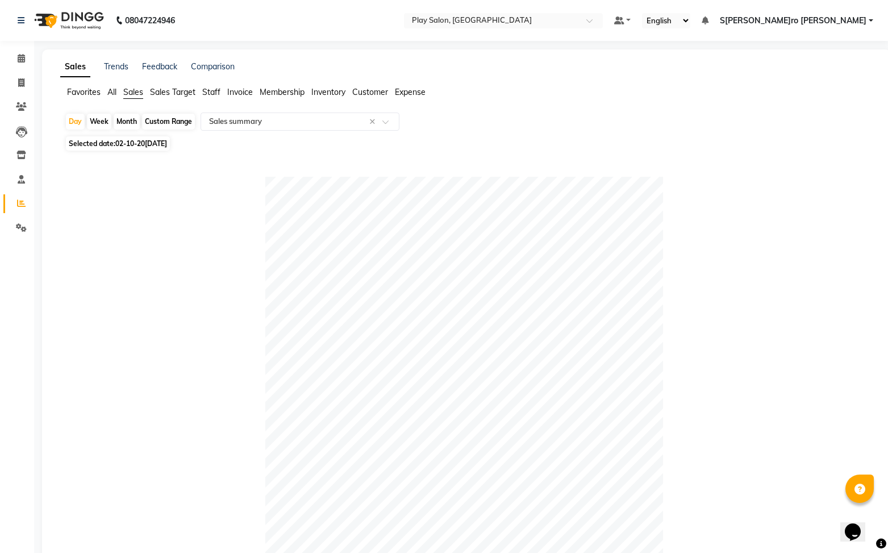
click at [136, 146] on span "02-10-2025" at bounding box center [141, 143] width 52 height 9
select select "10"
select select "2025"
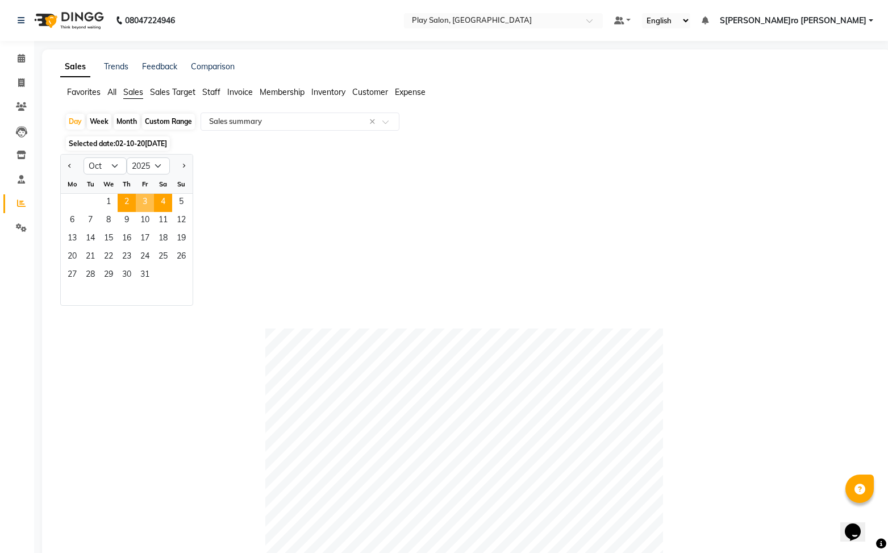
click at [149, 205] on span "3" at bounding box center [145, 203] width 18 height 18
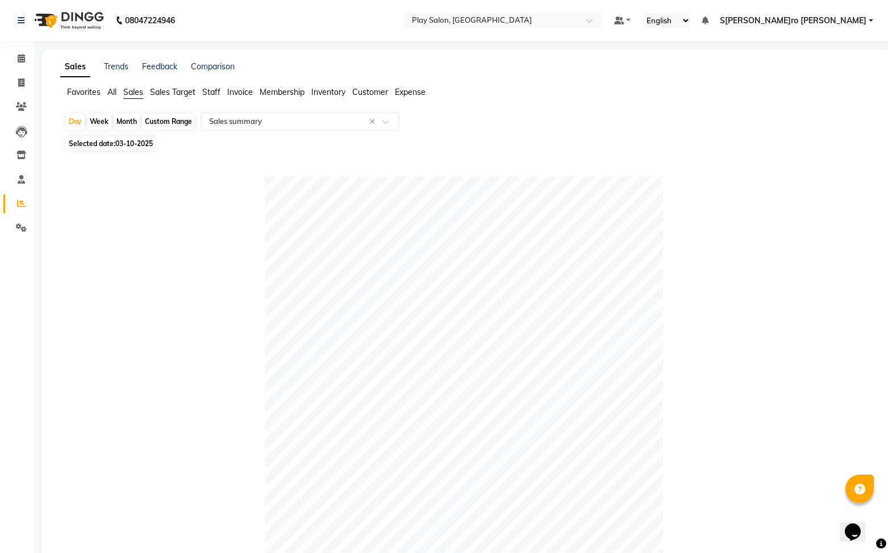
click at [120, 144] on span "03-10-2025" at bounding box center [133, 143] width 37 height 9
select select "10"
select select "2025"
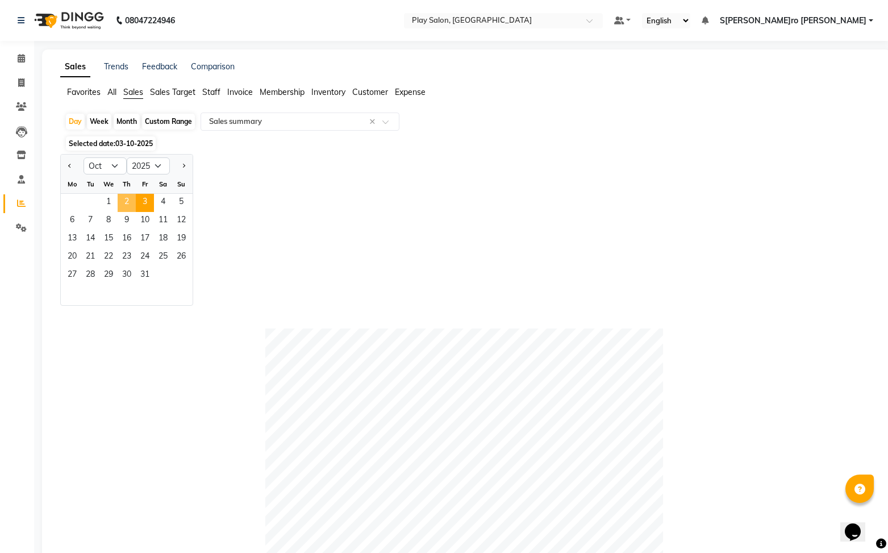
drag, startPoint x: 128, startPoint y: 207, endPoint x: 187, endPoint y: 210, distance: 59.8
click at [128, 206] on span "2" at bounding box center [127, 203] width 18 height 18
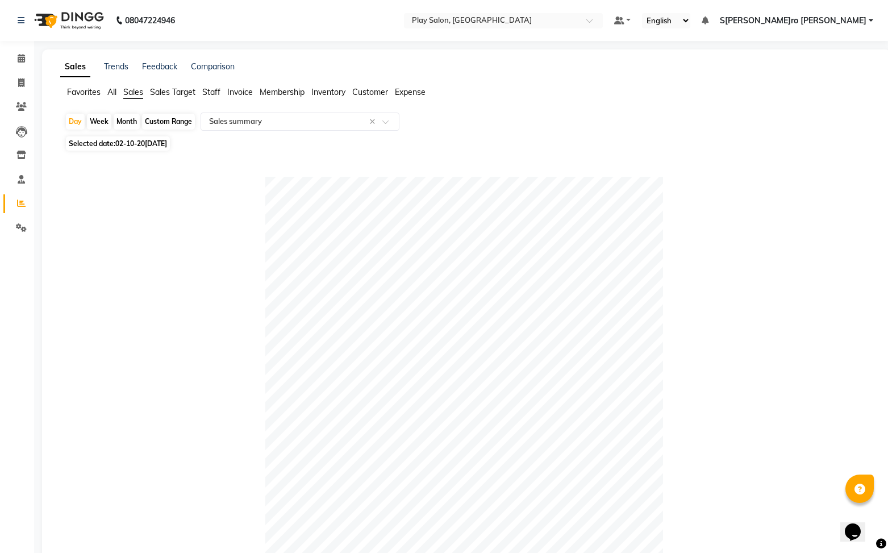
click at [209, 93] on span "Staff" at bounding box center [211, 92] width 18 height 10
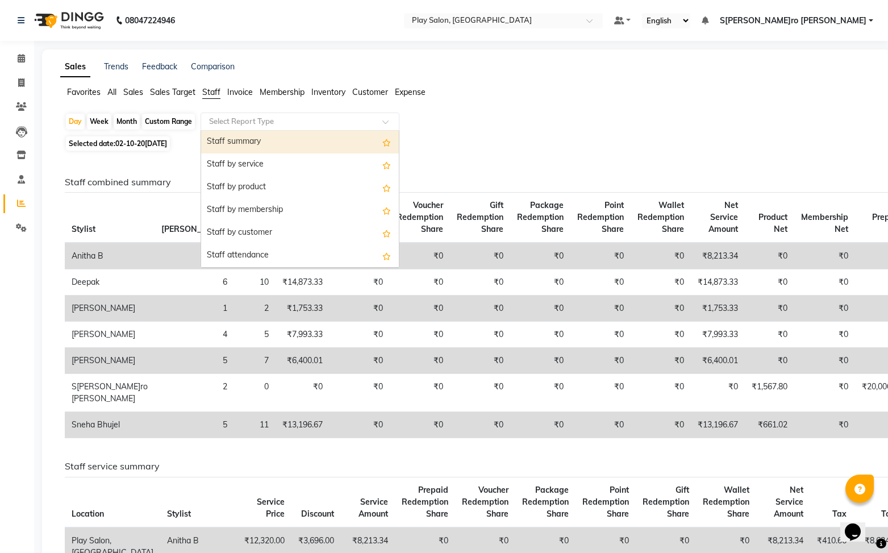
click at [239, 125] on input "text" at bounding box center [289, 121] width 164 height 11
drag, startPoint x: 250, startPoint y: 138, endPoint x: 272, endPoint y: 156, distance: 28.3
click at [255, 140] on div "Staff summary" at bounding box center [300, 142] width 198 height 23
select select "full_report"
select select "csv"
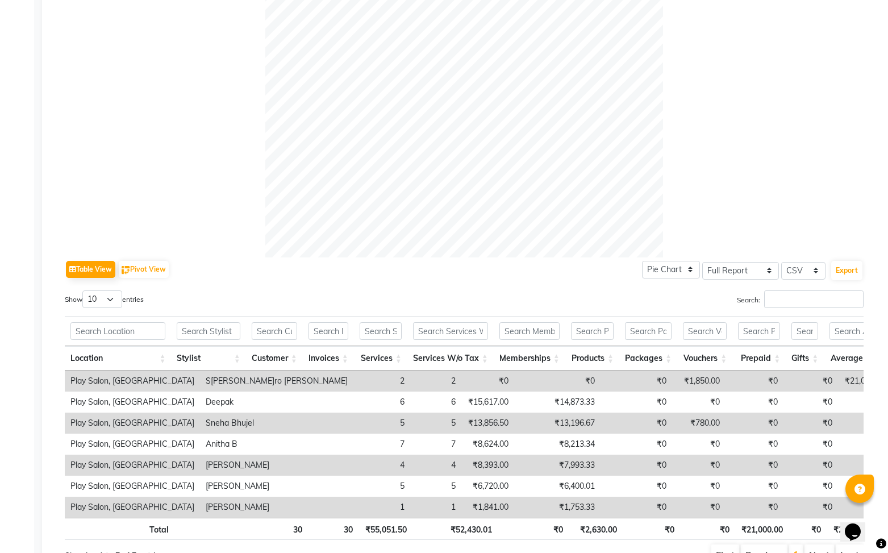
scroll to position [368, 0]
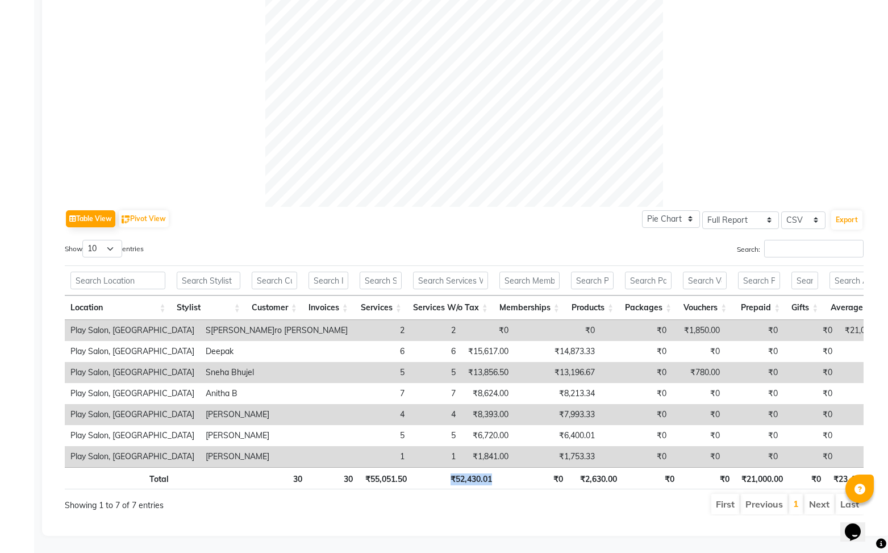
drag, startPoint x: 492, startPoint y: 480, endPoint x: 451, endPoint y: 482, distance: 41.5
click at [451, 482] on th "₹52,430.01" at bounding box center [454, 478] width 85 height 22
copy th "₹52,430.01"
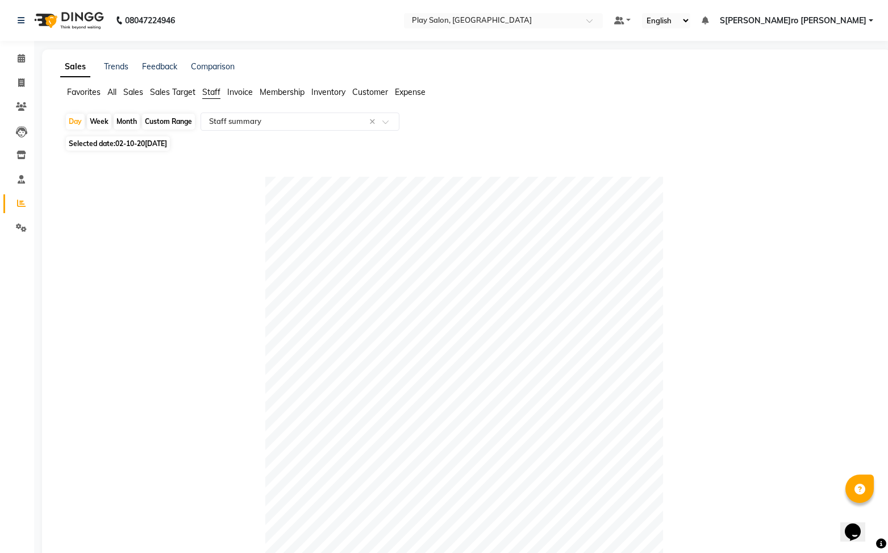
click at [135, 95] on span "Sales" at bounding box center [133, 92] width 20 height 10
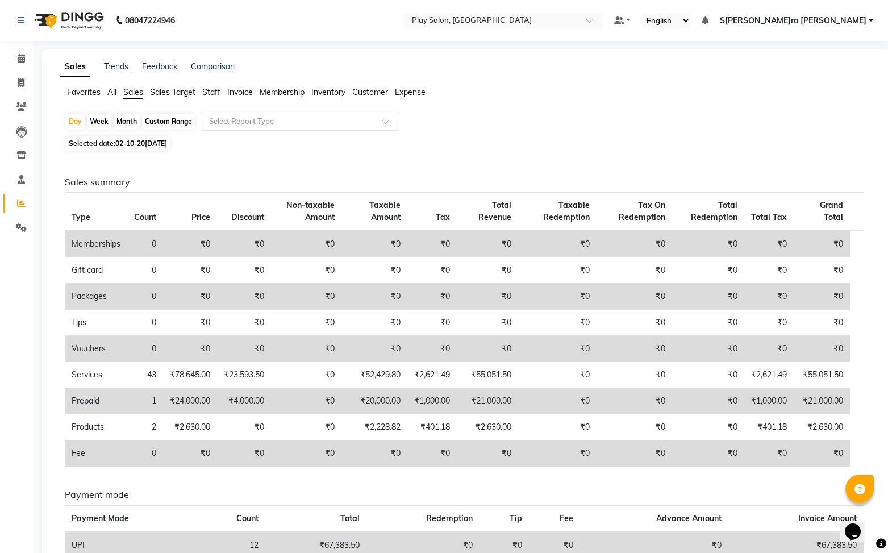
click at [264, 119] on input "text" at bounding box center [289, 121] width 164 height 11
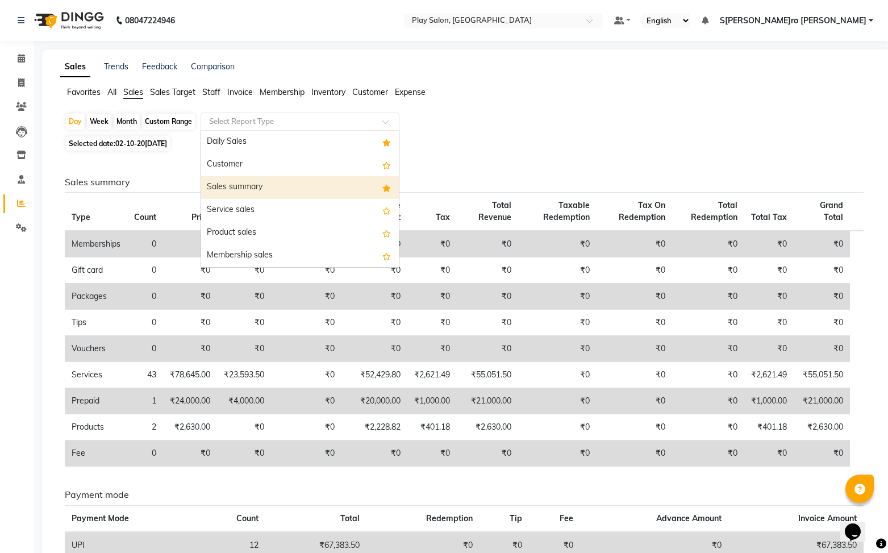
click at [260, 186] on div "Sales summary" at bounding box center [300, 187] width 198 height 23
select select "full_report"
select select "csv"
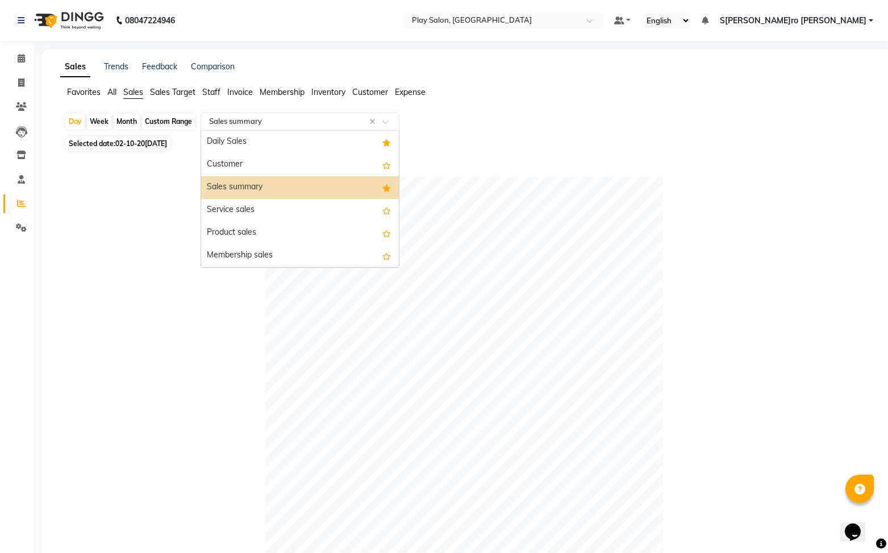
drag, startPoint x: 307, startPoint y: 117, endPoint x: 304, endPoint y: 142, distance: 25.2
click at [306, 117] on input "text" at bounding box center [289, 121] width 164 height 11
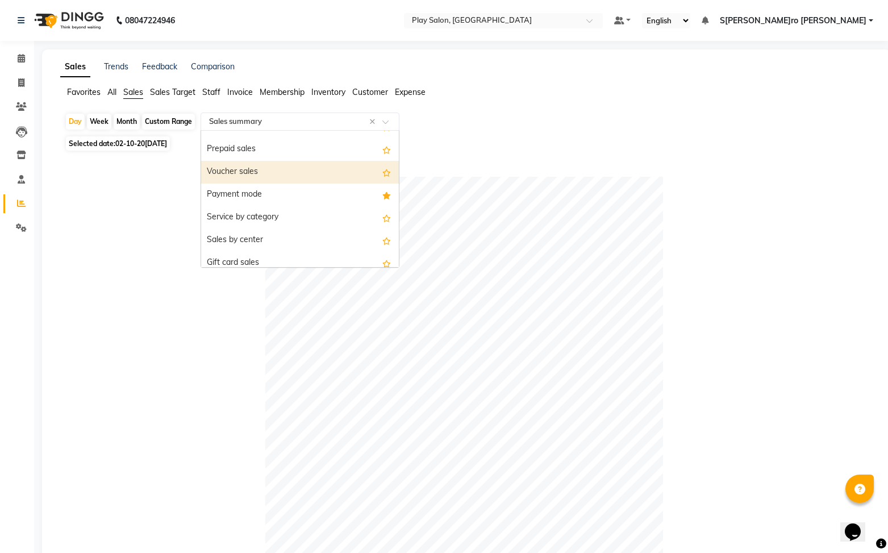
scroll to position [155, 0]
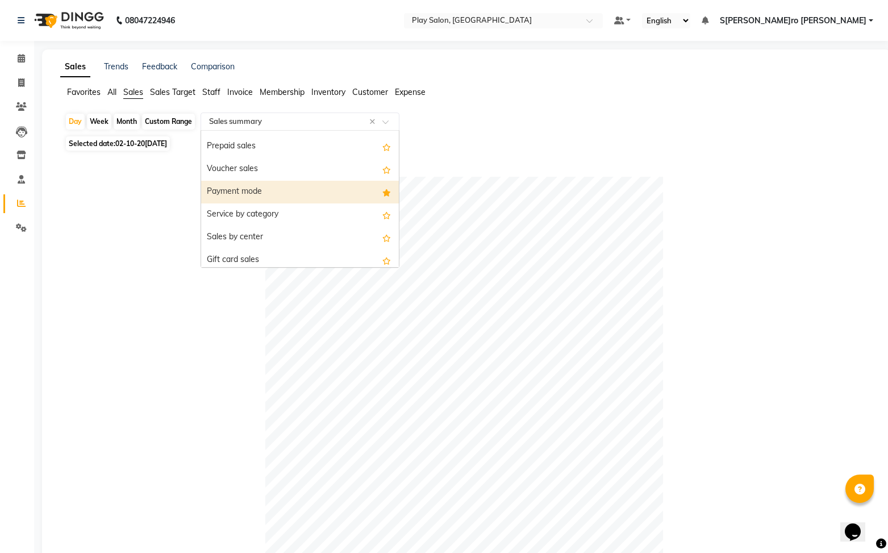
click at [241, 185] on div "Payment mode" at bounding box center [300, 192] width 198 height 23
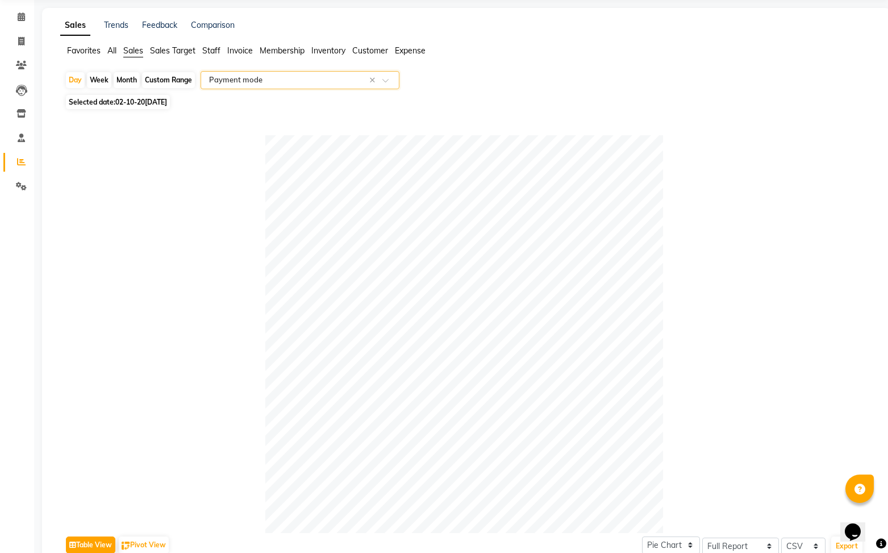
scroll to position [0, 0]
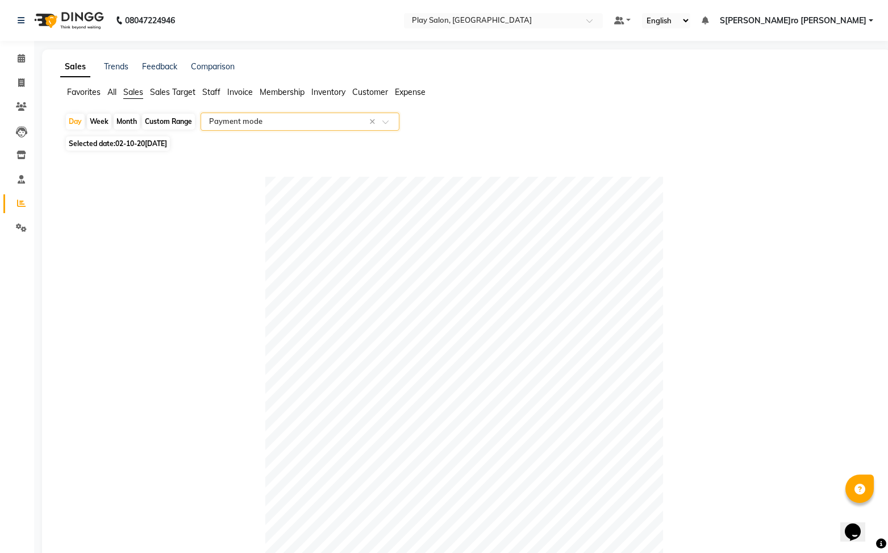
click at [352, 124] on input "text" at bounding box center [289, 121] width 164 height 11
click at [220, 89] on span "Staff" at bounding box center [211, 92] width 18 height 10
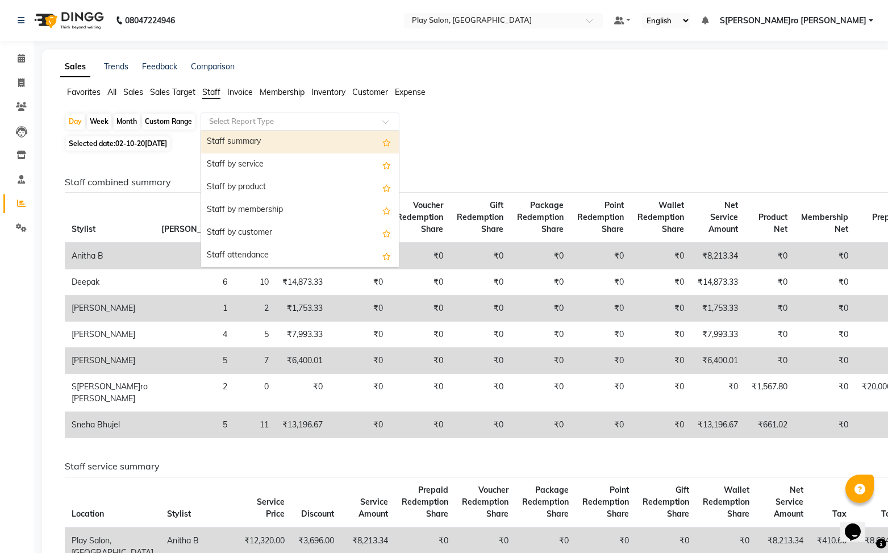
click at [337, 119] on input "text" at bounding box center [289, 121] width 164 height 11
click at [305, 144] on div "Staff summary" at bounding box center [300, 142] width 198 height 23
select select "full_report"
select select "csv"
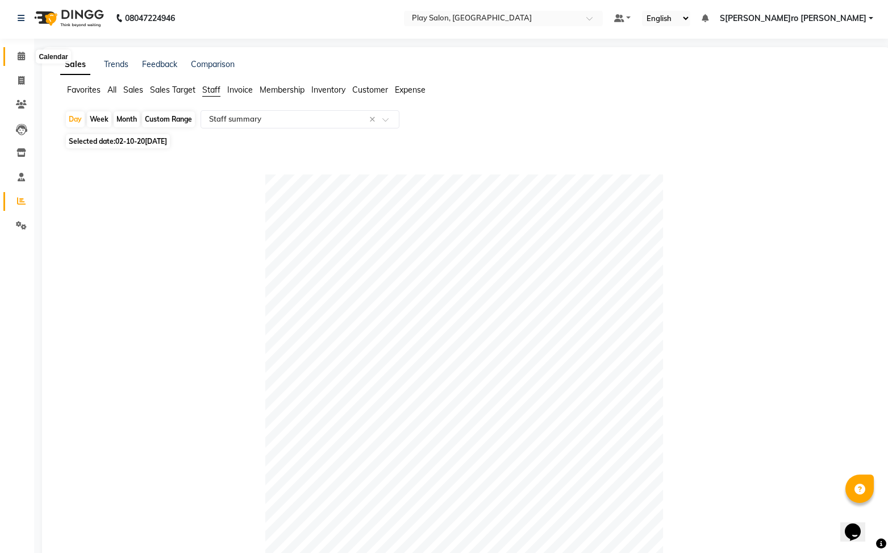
scroll to position [3, 0]
click at [23, 49] on link "Calendar" at bounding box center [16, 55] width 27 height 19
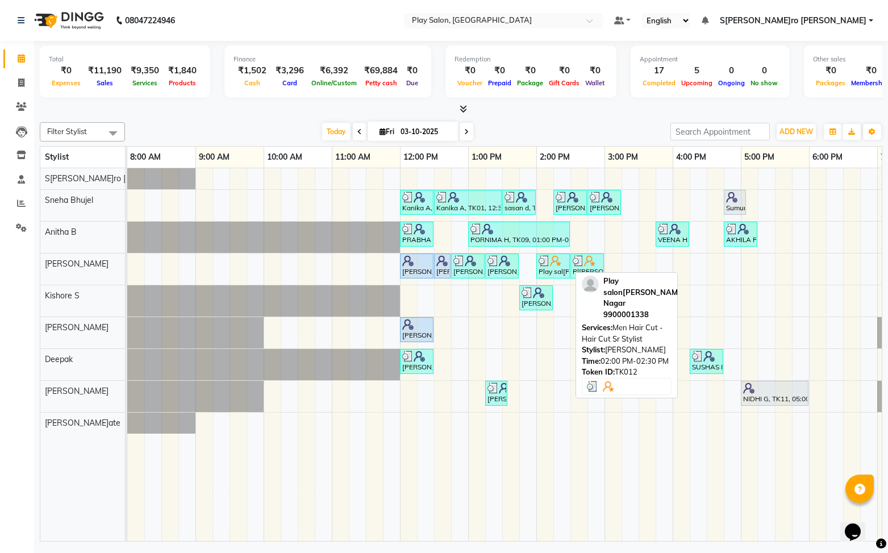
click at [552, 266] on div "Play salo[PERSON_NAME]ar Nagar, TK12, 02:00 PM-02:30 PM, Men Hair Cut - Hair Cu…" at bounding box center [552, 266] width 31 height 22
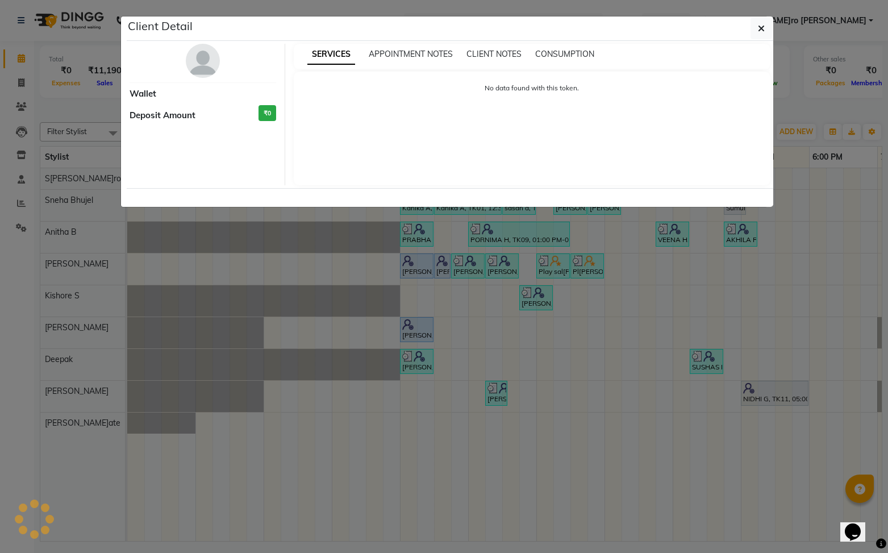
select select "3"
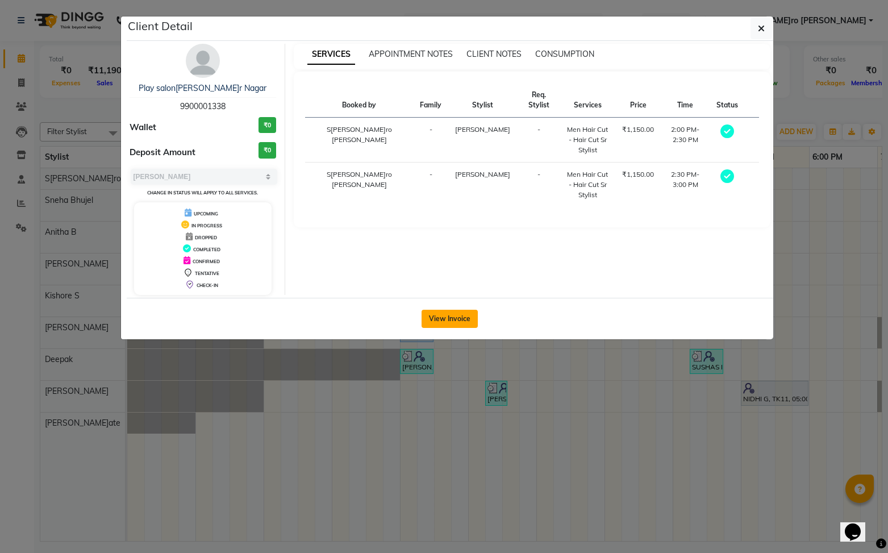
click at [470, 319] on button "View Invoice" at bounding box center [450, 319] width 56 height 18
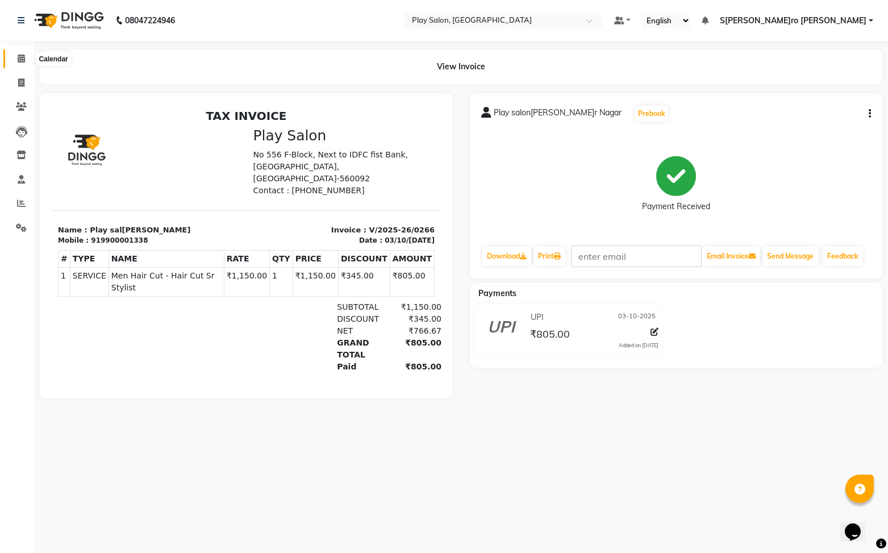
click at [14, 57] on span at bounding box center [21, 58] width 20 height 13
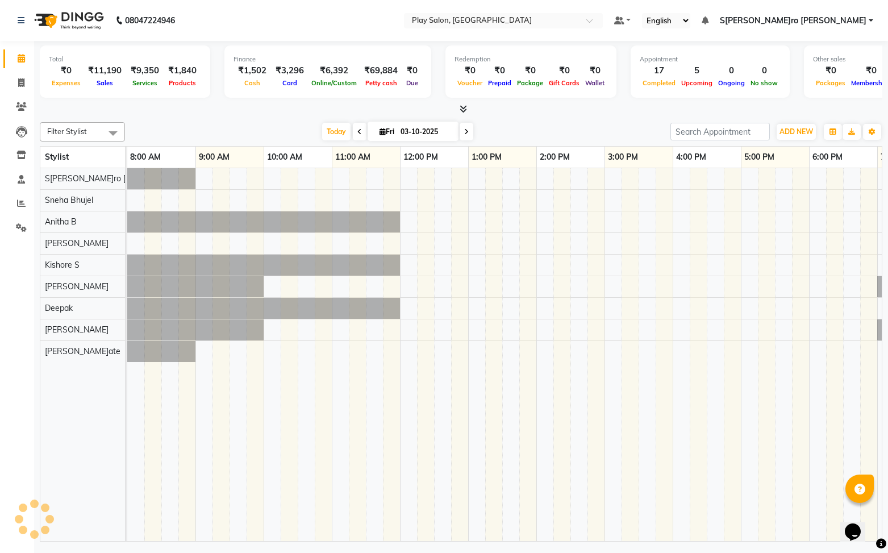
scroll to position [0, 132]
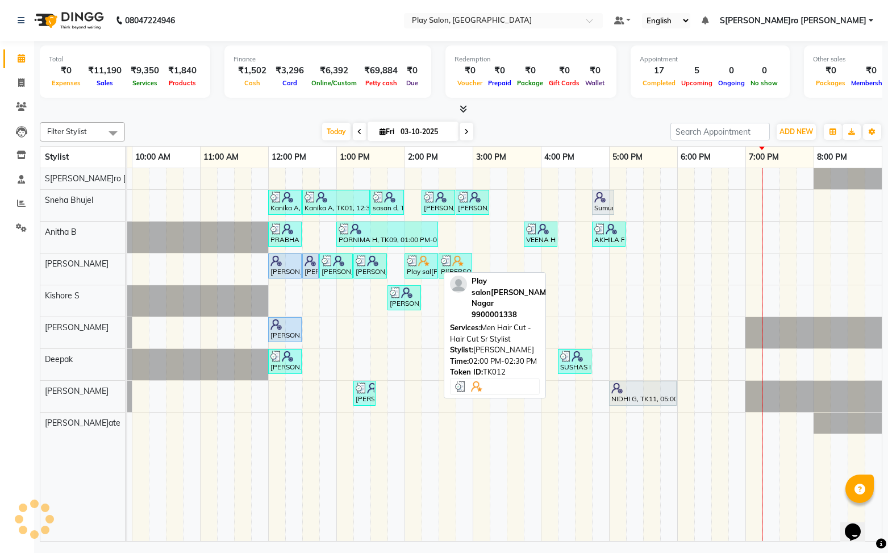
click at [415, 267] on div "Play salo[PERSON_NAME]ar Nagar, TK12, 02:00 PM-02:30 PM, Men Hair Cut - Hair Cu…" at bounding box center [421, 266] width 31 height 22
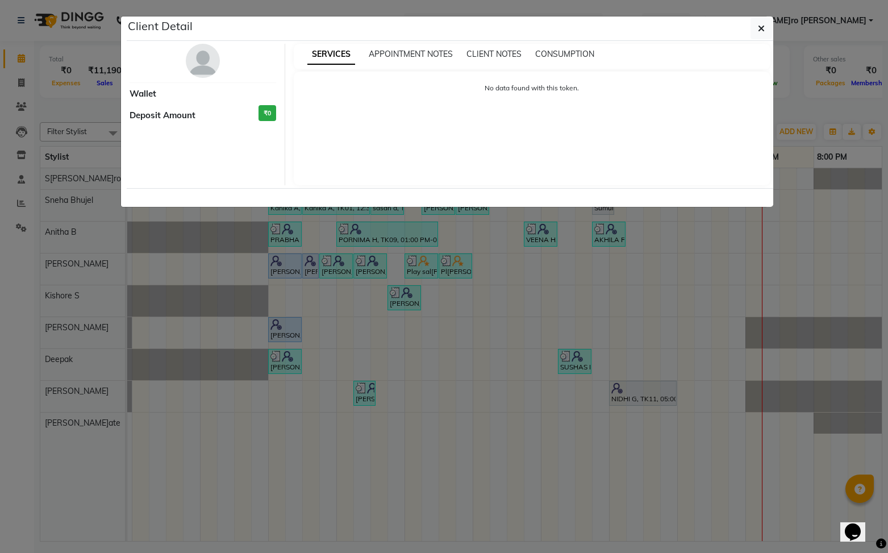
select select "3"
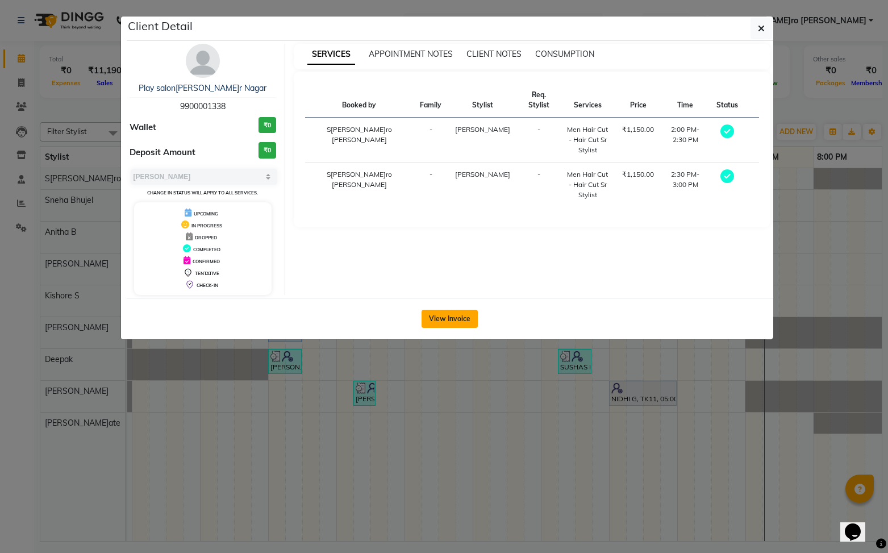
click at [447, 316] on button "View Invoice" at bounding box center [450, 319] width 56 height 18
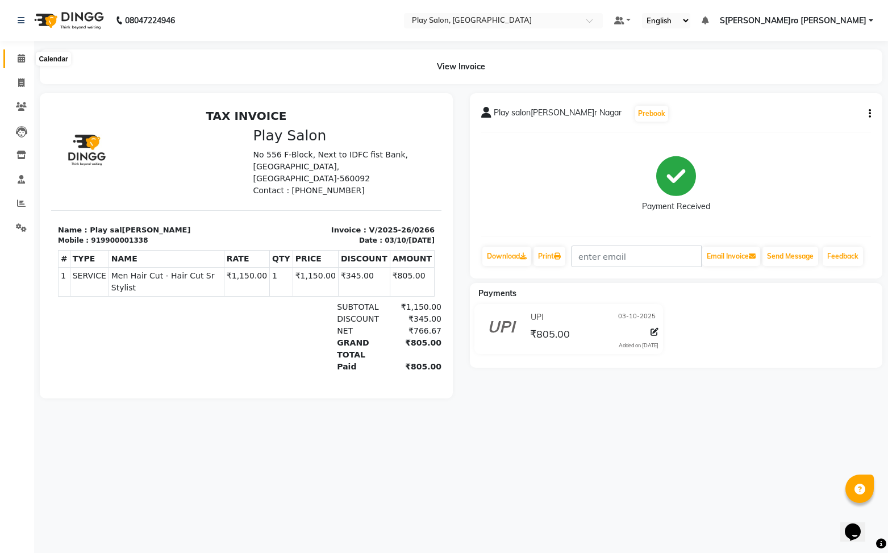
click at [23, 57] on icon at bounding box center [21, 58] width 7 height 9
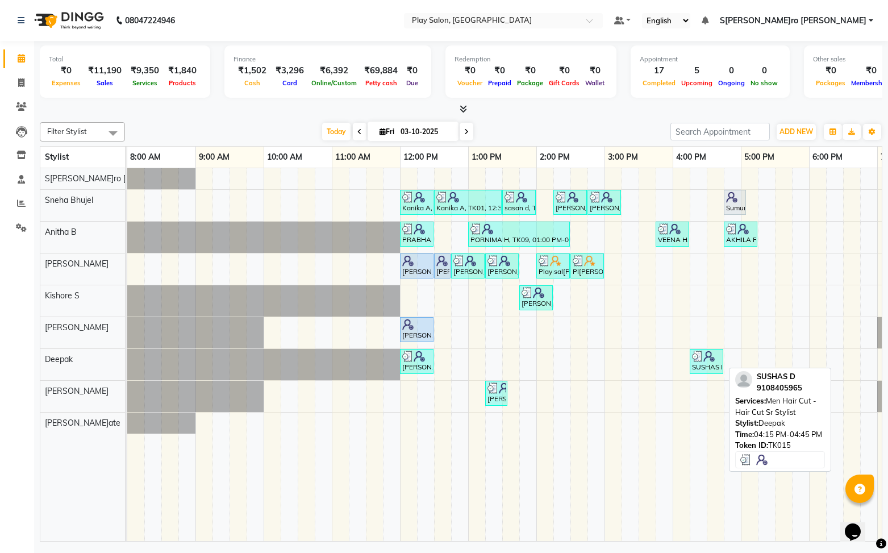
click at [716, 366] on div "SUSHAS D, TK15, 04:15 PM-04:45 PM, Men Hair Cut - Hair Cut Sr Stylist" at bounding box center [706, 362] width 31 height 22
select select "3"
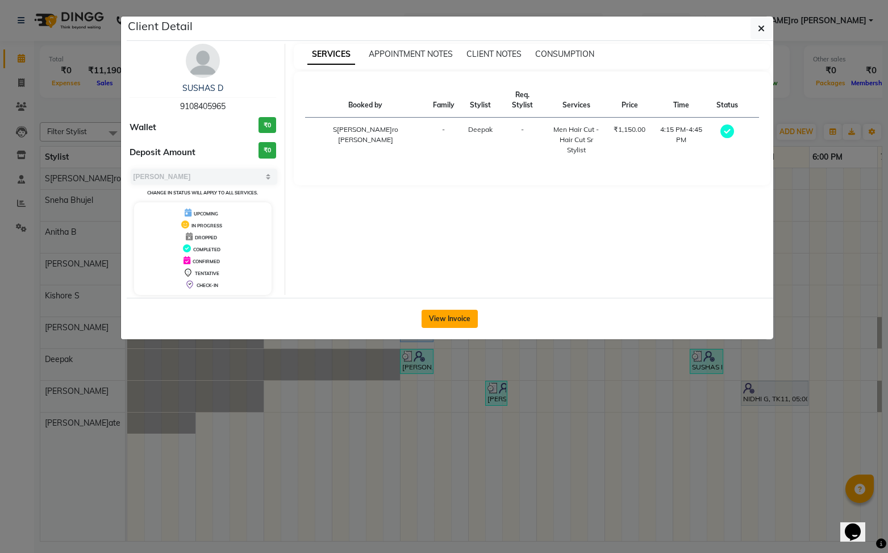
click at [451, 318] on button "View Invoice" at bounding box center [450, 319] width 56 height 18
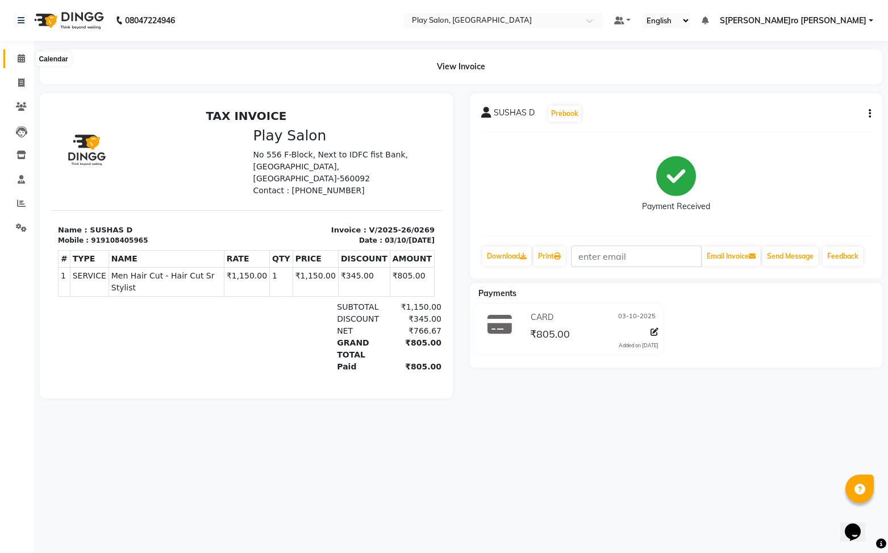
click at [24, 59] on icon at bounding box center [21, 58] width 7 height 9
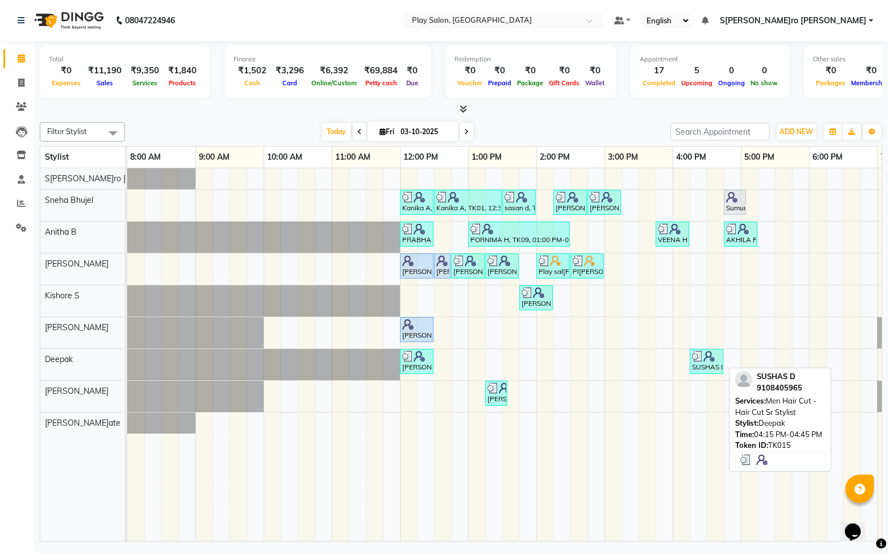
click at [702, 360] on img at bounding box center [697, 356] width 11 height 11
select select "3"
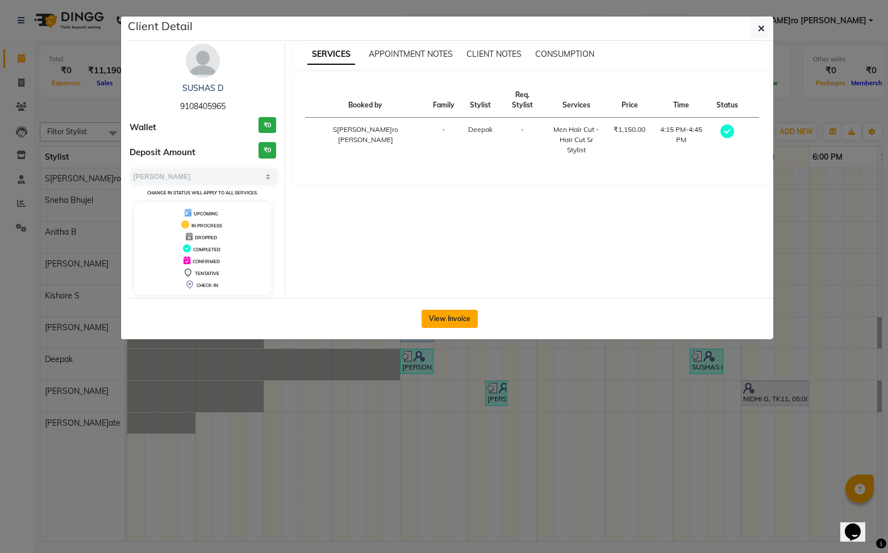
click at [453, 318] on button "View Invoice" at bounding box center [450, 319] width 56 height 18
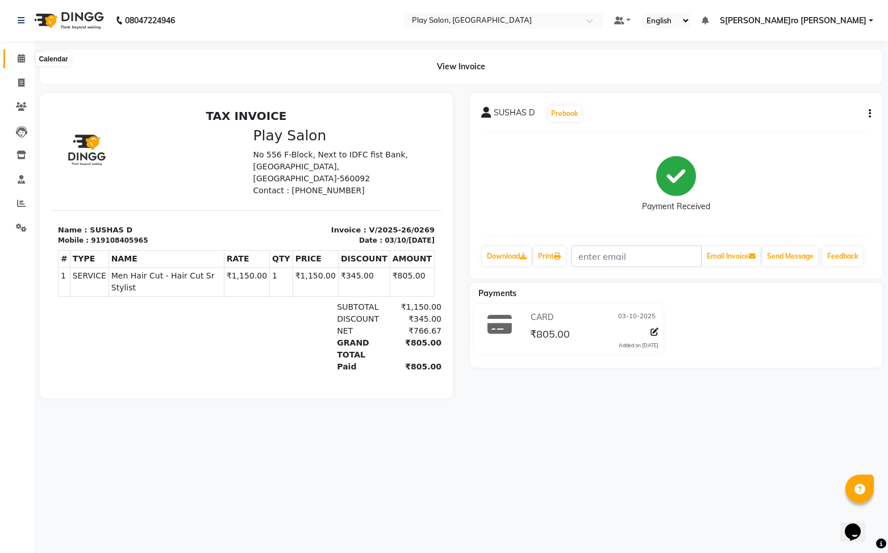
click at [16, 58] on span at bounding box center [21, 58] width 20 height 13
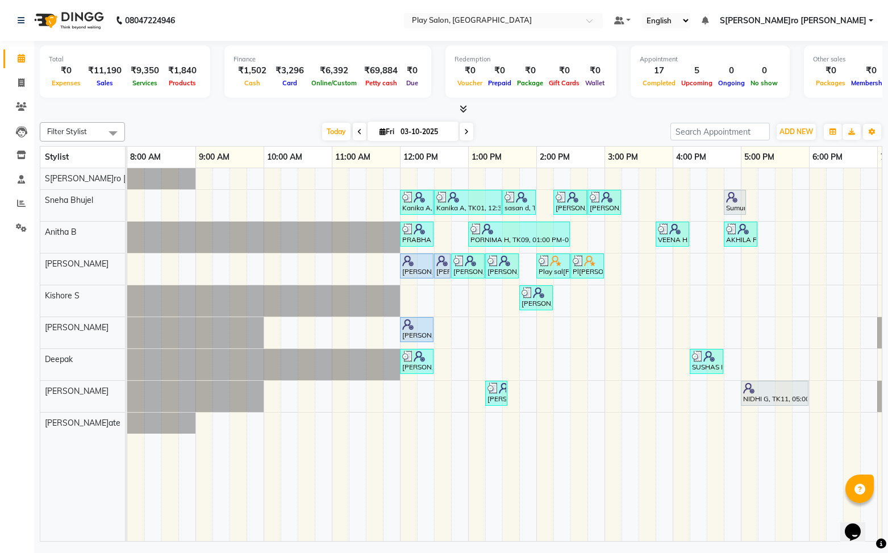
click at [415, 136] on input "03-10-2025" at bounding box center [425, 131] width 57 height 17
select select "10"
select select "2025"
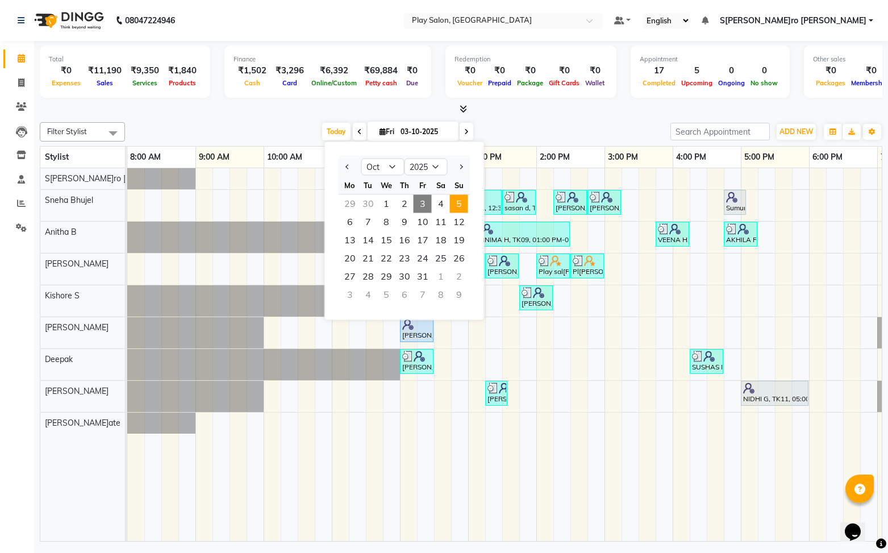
click at [461, 207] on span "5" at bounding box center [459, 204] width 18 height 18
type input "05-10-2025"
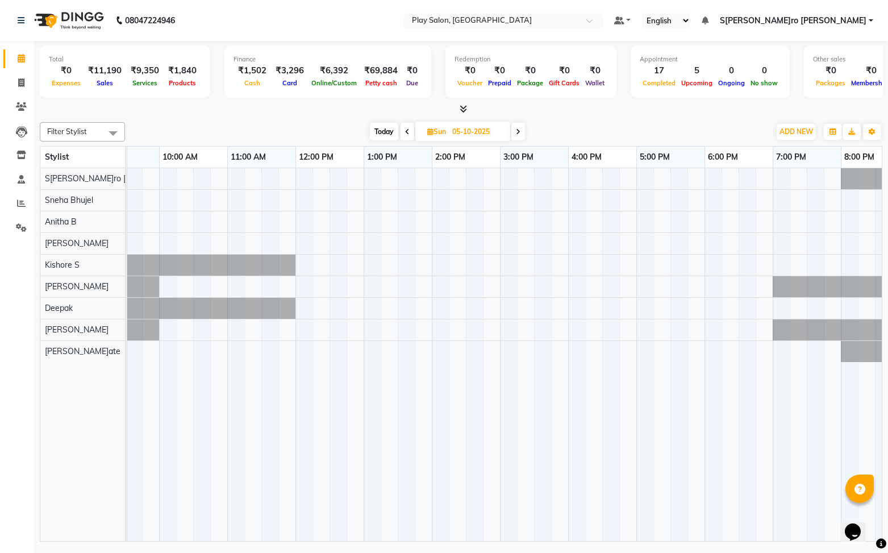
scroll to position [0, 106]
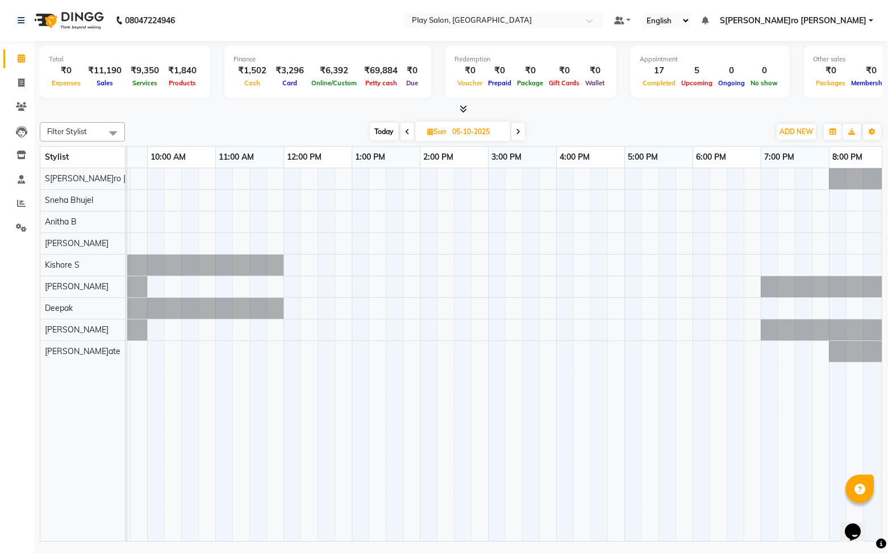
click at [11, 306] on div at bounding box center [11, 308] width 0 height 21
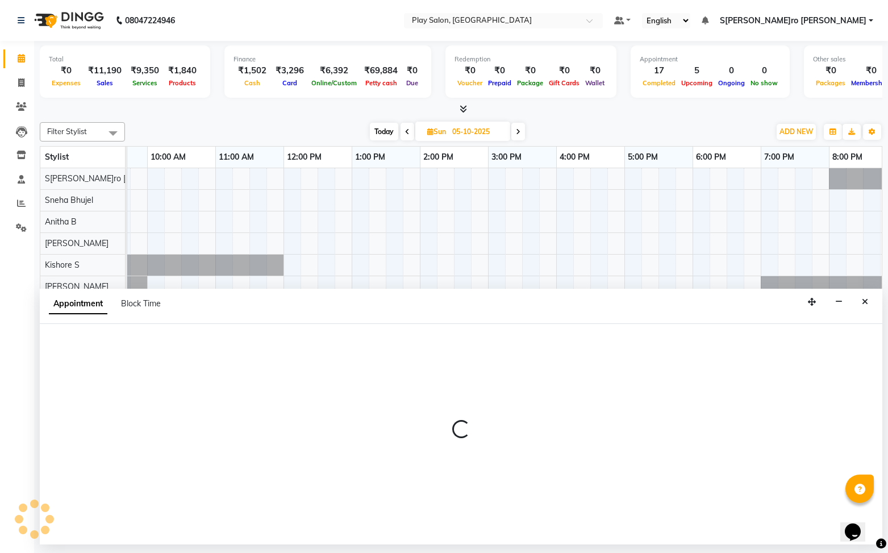
select select "91864"
select select "690"
select select "tentative"
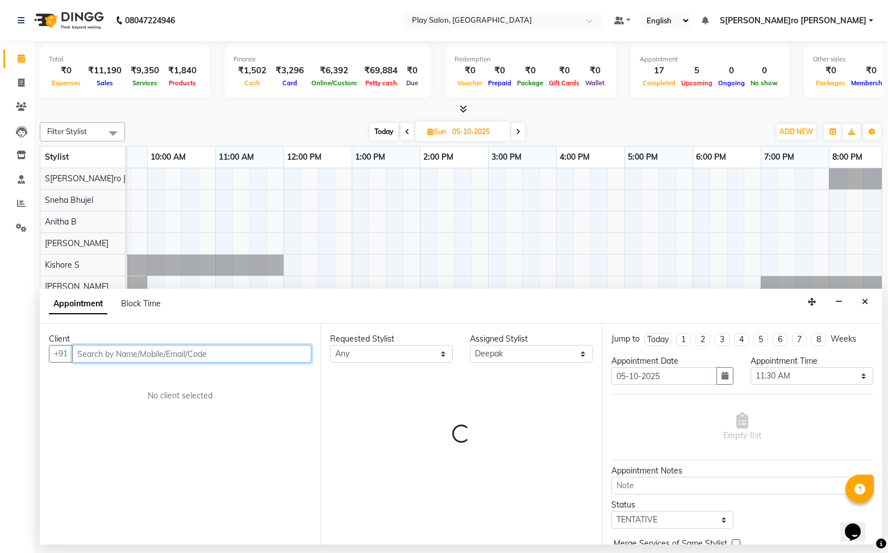
click at [200, 356] on input "text" at bounding box center [191, 354] width 239 height 18
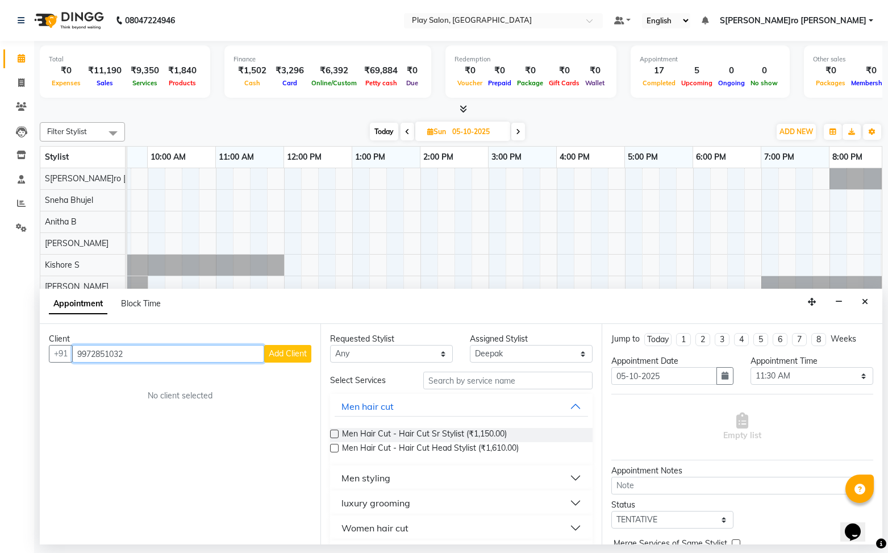
scroll to position [0, 116]
type input "9972851032"
click at [292, 356] on span "Add Client" at bounding box center [288, 353] width 38 height 10
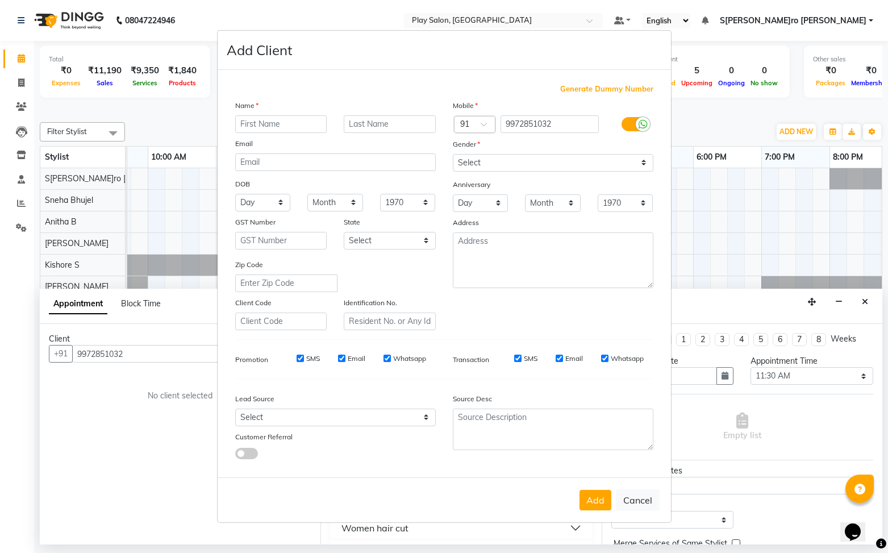
click at [287, 124] on input "text" at bounding box center [281, 124] width 92 height 18
type input "VARSHA"
click at [496, 164] on select "Select Male Female Other Prefer Not To Say" at bounding box center [553, 163] width 201 height 18
select select "female"
click at [453, 154] on select "Select Male Female Other Prefer Not To Say" at bounding box center [553, 163] width 201 height 18
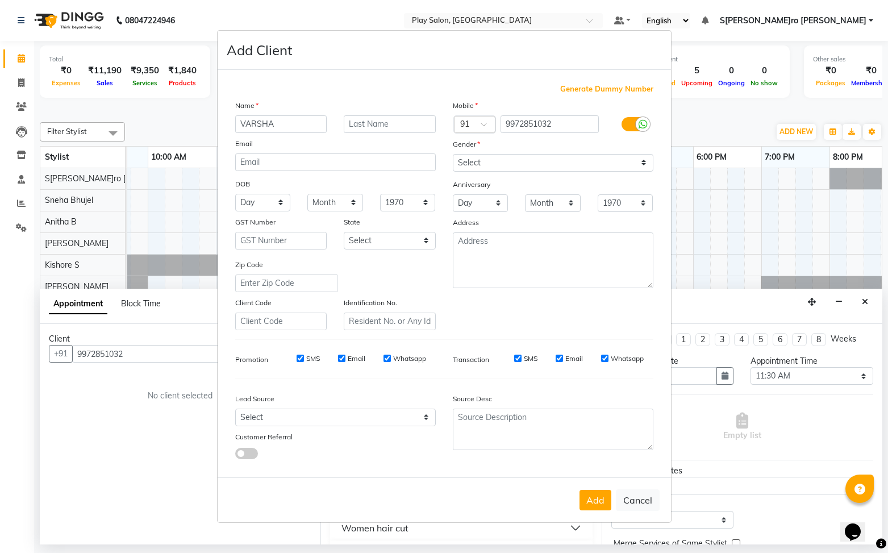
drag, startPoint x: 597, startPoint y: 510, endPoint x: 591, endPoint y: 508, distance: 5.9
click at [595, 509] on button "Add" at bounding box center [596, 500] width 32 height 20
select select
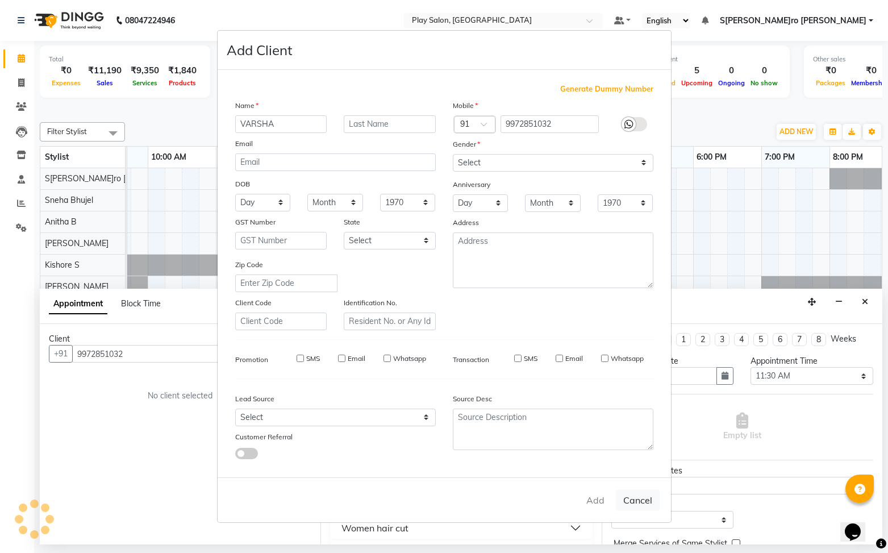
select select
checkbox input "false"
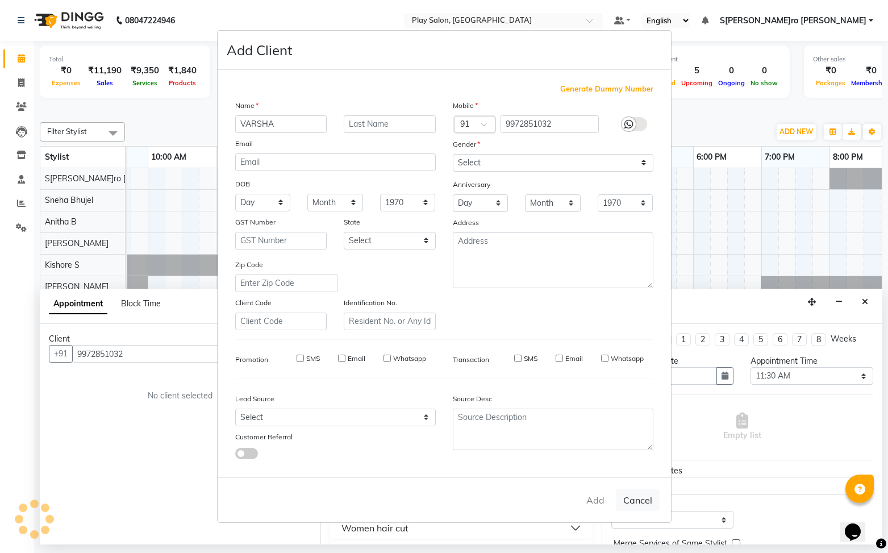
checkbox input "false"
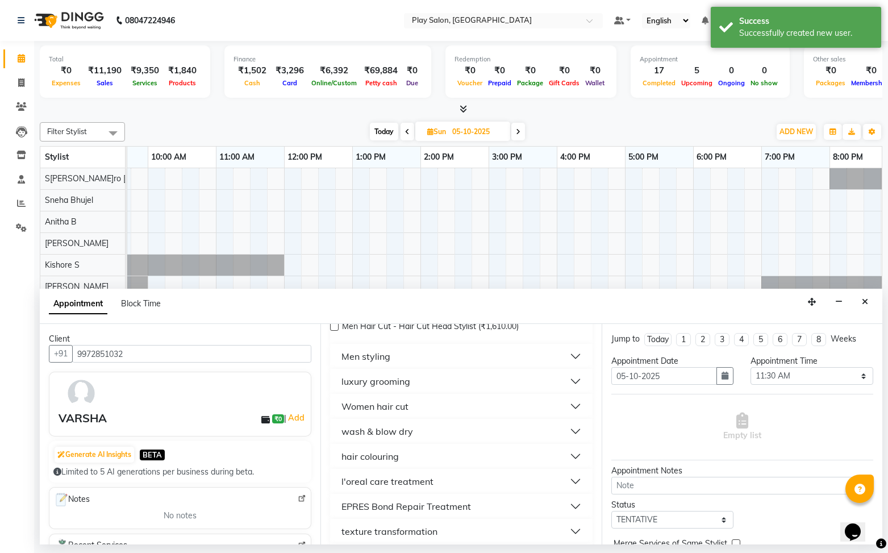
scroll to position [144, 0]
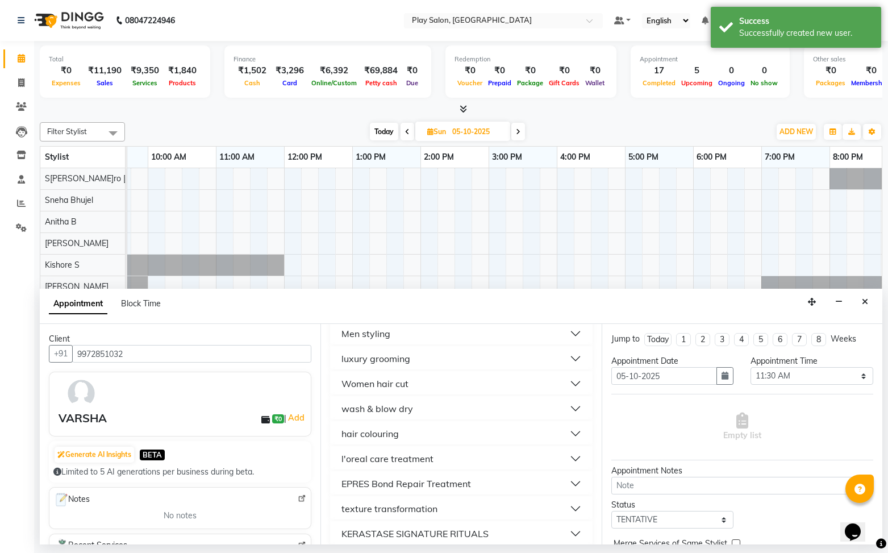
drag, startPoint x: 407, startPoint y: 429, endPoint x: 436, endPoint y: 430, distance: 29.6
click at [407, 429] on button "hair colouring" at bounding box center [461, 433] width 253 height 20
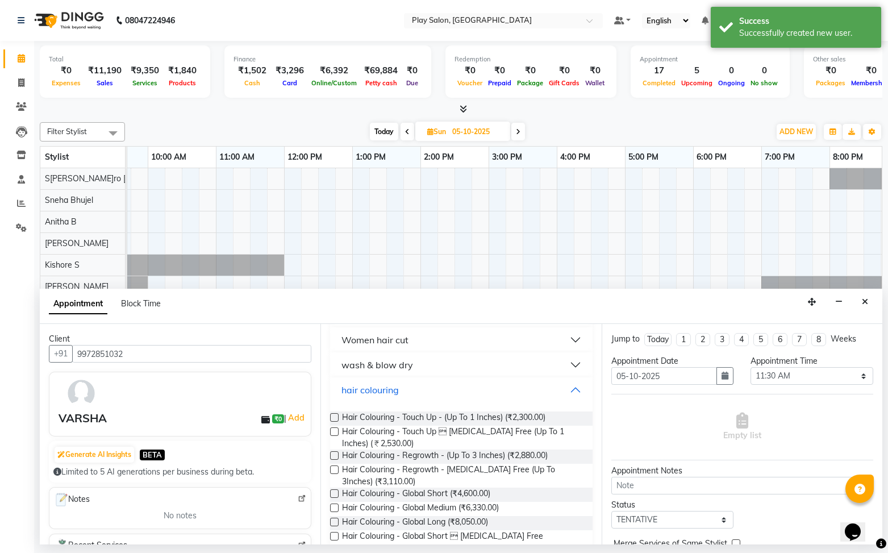
scroll to position [190, 0]
click at [334, 415] on label at bounding box center [334, 415] width 9 height 9
click at [334, 415] on input "checkbox" at bounding box center [333, 416] width 7 height 7
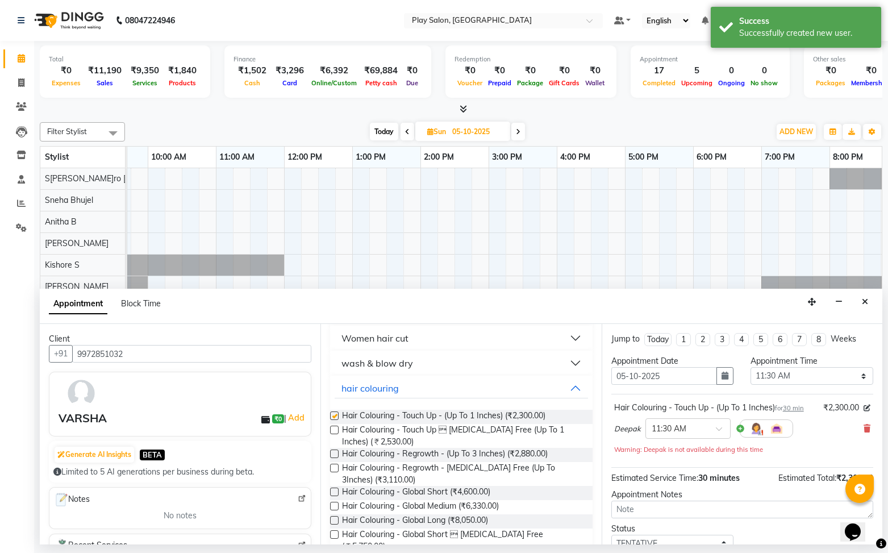
checkbox input "false"
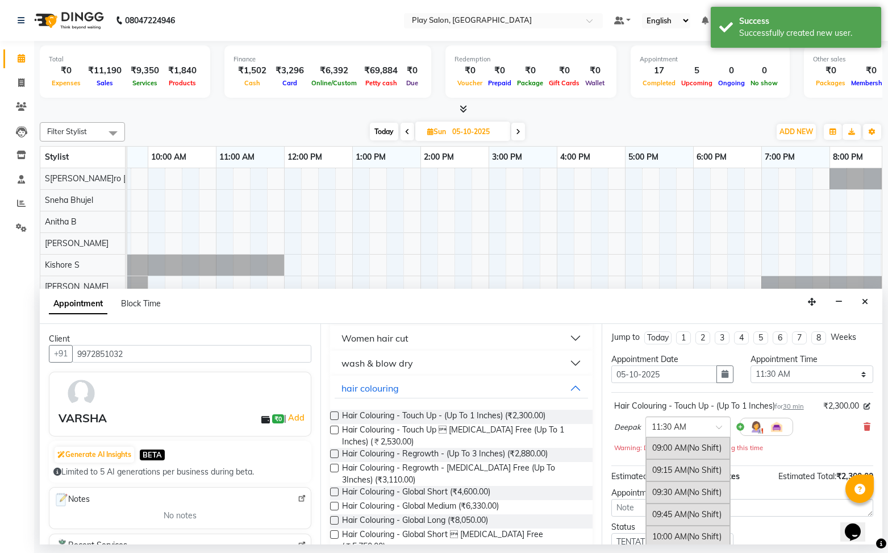
click at [708, 426] on div at bounding box center [688, 426] width 84 height 12
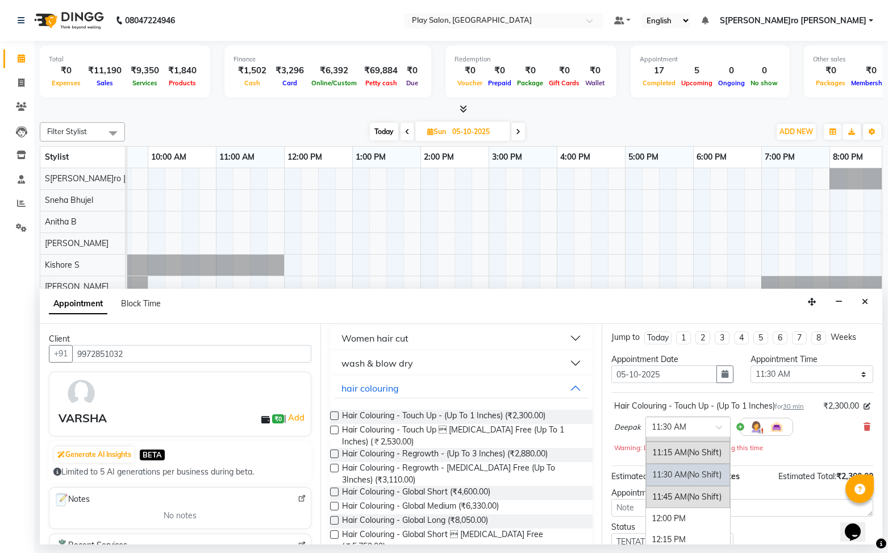
scroll to position [143, 0]
click at [679, 478] on div "11:00 AM (No Shift)" at bounding box center [688, 483] width 84 height 22
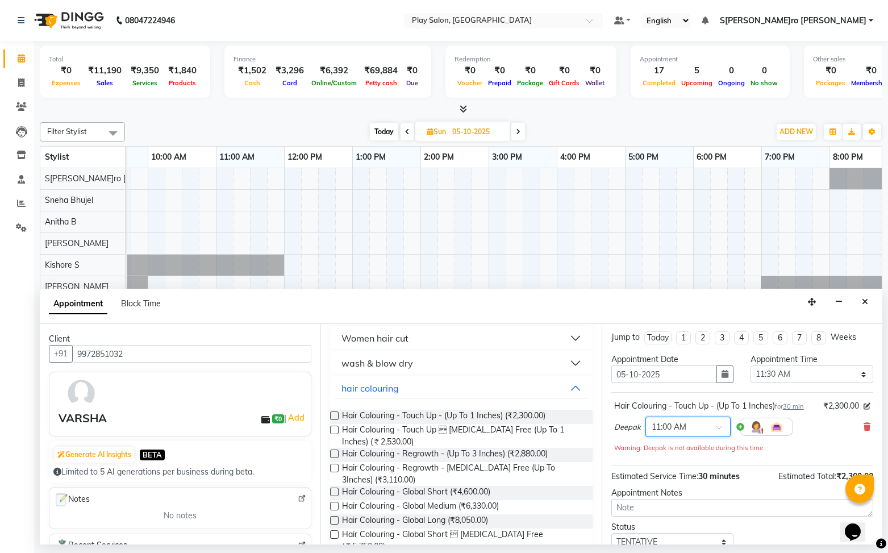
scroll to position [80, 0]
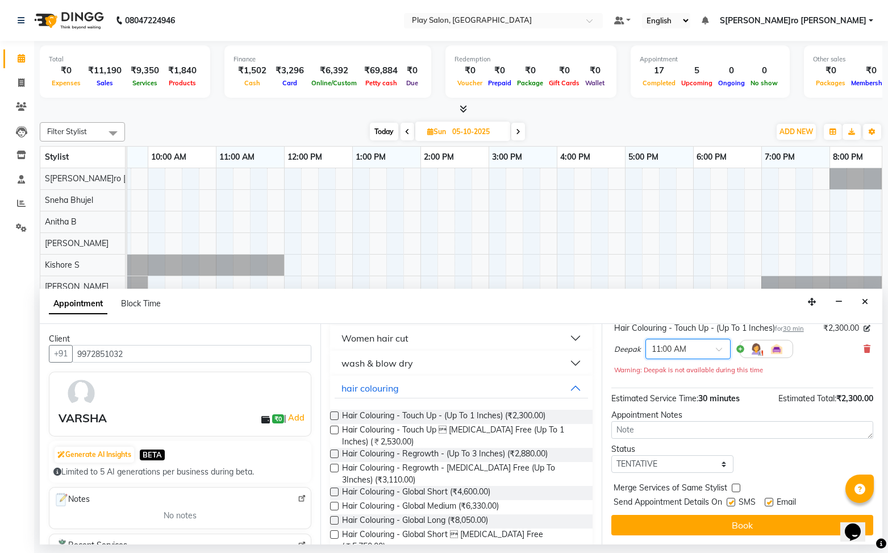
click at [726, 528] on button "Book" at bounding box center [742, 525] width 262 height 20
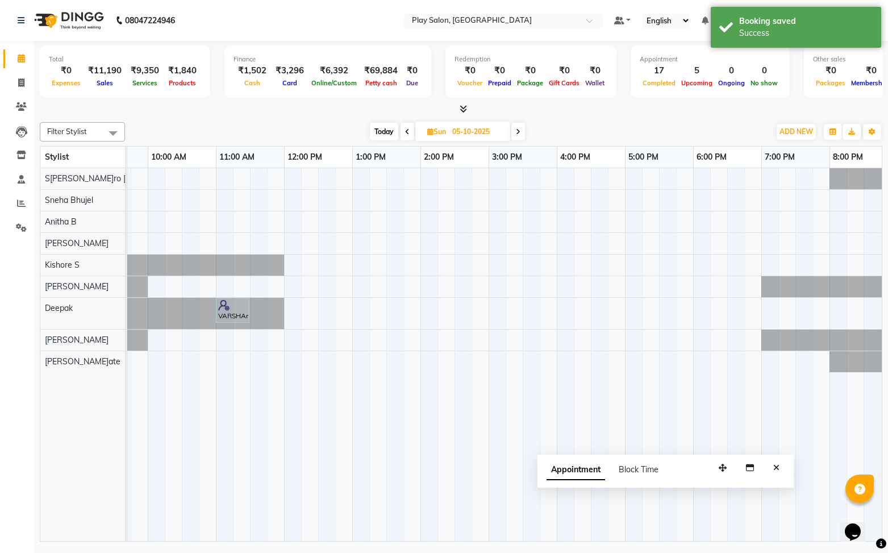
drag, startPoint x: 807, startPoint y: 527, endPoint x: 767, endPoint y: 451, distance: 86.2
click at [719, 470] on icon "button" at bounding box center [723, 468] width 8 height 8
drag, startPoint x: 777, startPoint y: 470, endPoint x: 747, endPoint y: 415, distance: 63.1
click at [777, 470] on icon "Close" at bounding box center [776, 468] width 6 height 8
drag, startPoint x: 386, startPoint y: 130, endPoint x: 407, endPoint y: 137, distance: 21.9
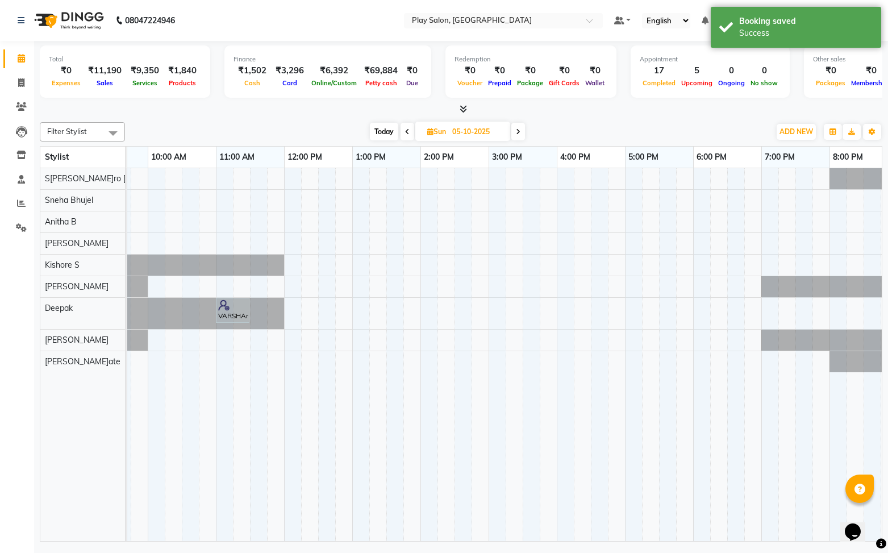
click at [386, 130] on span "Today" at bounding box center [384, 132] width 28 height 18
type input "03-10-2025"
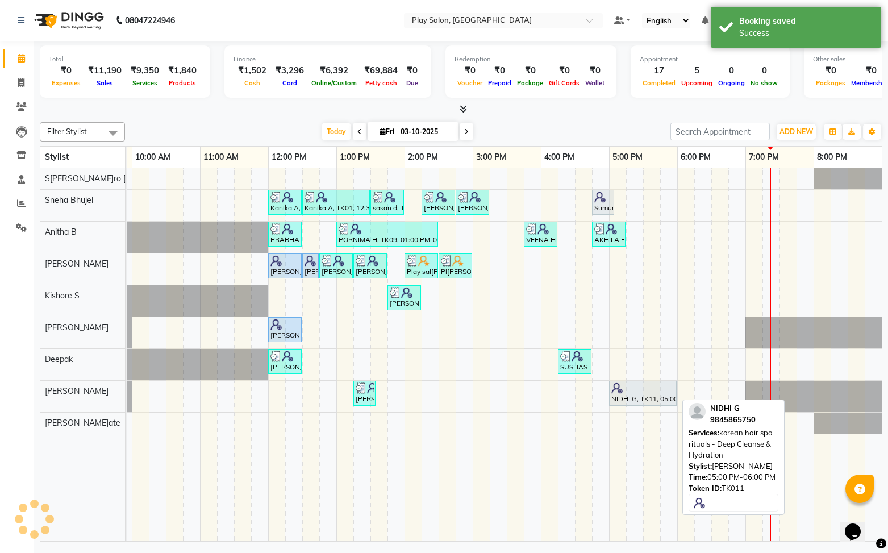
click at [626, 393] on div "NIDHI G, TK11, 05:00 PM-06:00 PM, korean hair spa rituals - Deep Cleanse & Hydr…" at bounding box center [642, 393] width 65 height 22
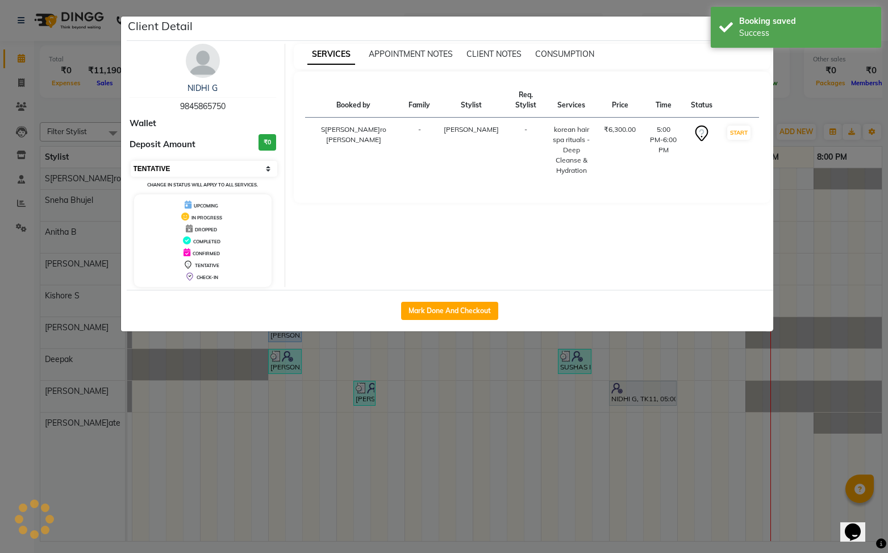
click at [199, 164] on select "Select IN SERVICE CONFIRMED TENTATIVE CHECK IN MARK DONE DROPPED UPCOMING" at bounding box center [204, 169] width 147 height 16
select select "5"
click at [131, 161] on select "Select IN SERVICE CONFIRMED TENTATIVE CHECK IN MARK DONE DROPPED UPCOMING" at bounding box center [204, 169] width 147 height 16
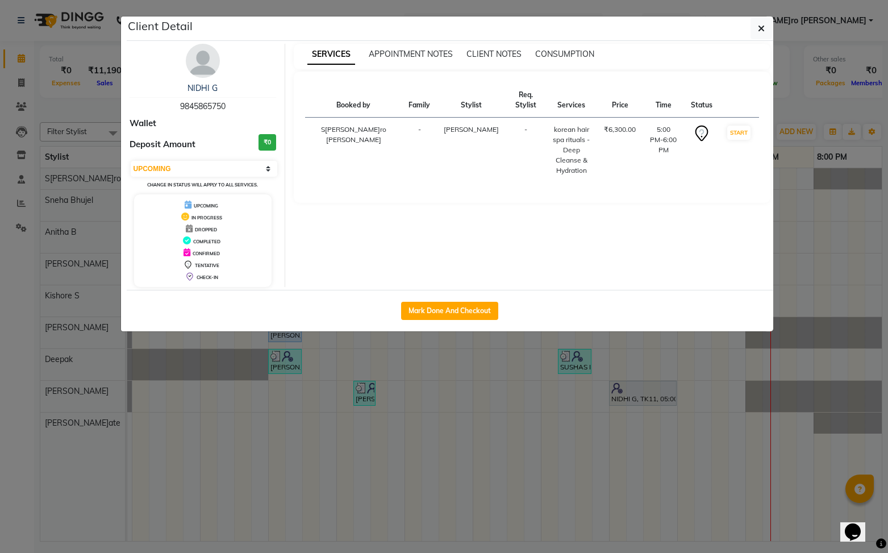
drag, startPoint x: 454, startPoint y: 309, endPoint x: 530, endPoint y: 299, distance: 76.1
click at [454, 309] on button "Mark Done And Checkout" at bounding box center [449, 311] width 97 height 18
select select "service"
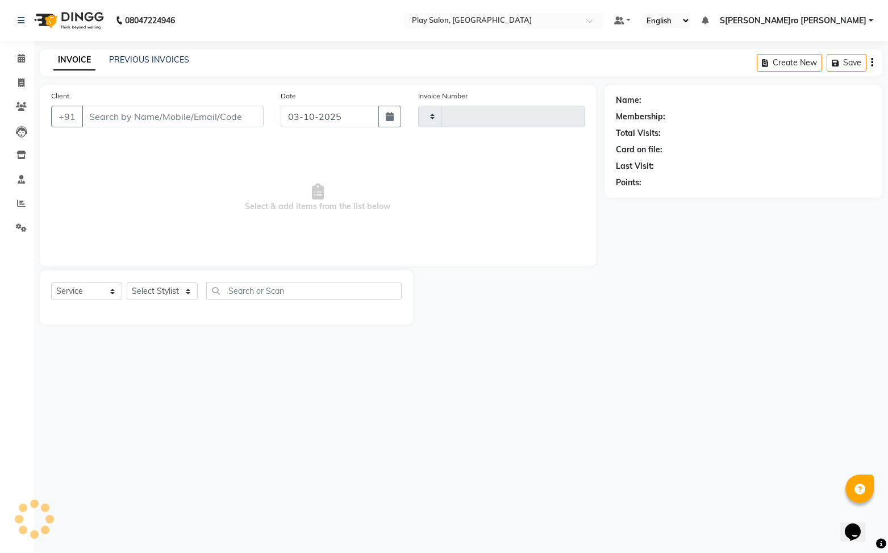
type input "0271"
select select "8961"
type input "9845865750"
select select "92092"
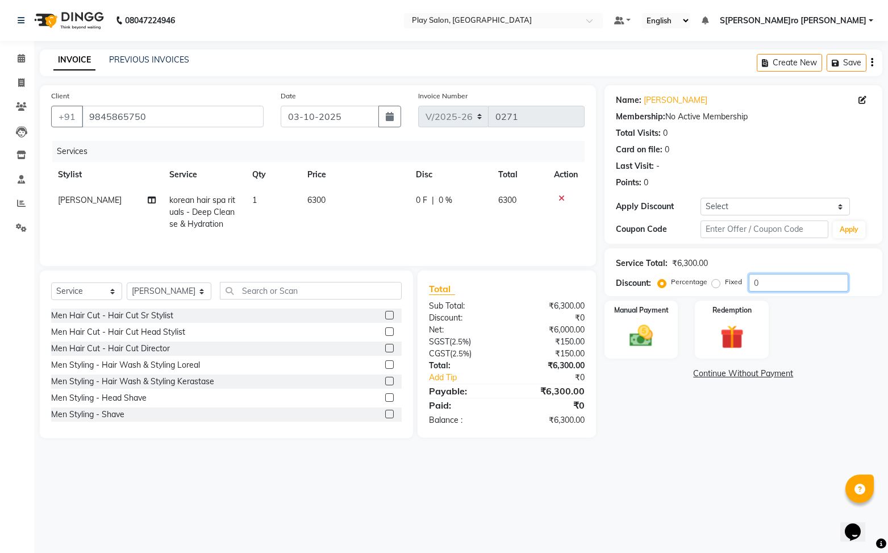
click at [776, 287] on input "0" at bounding box center [798, 283] width 99 height 18
type input "30"
drag, startPoint x: 643, startPoint y: 344, endPoint x: 677, endPoint y: 326, distance: 38.4
click at [643, 343] on img at bounding box center [642, 336] width 40 height 28
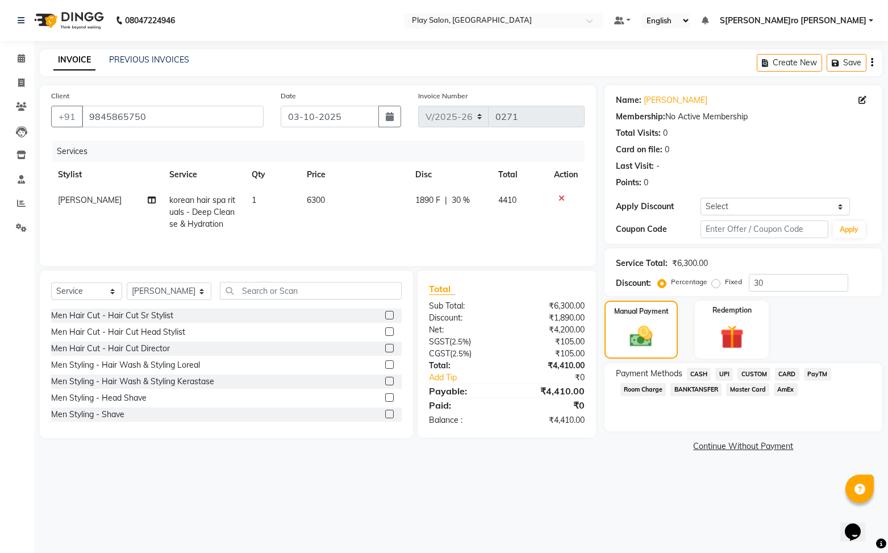
click at [723, 374] on span "UPI" at bounding box center [724, 374] width 18 height 13
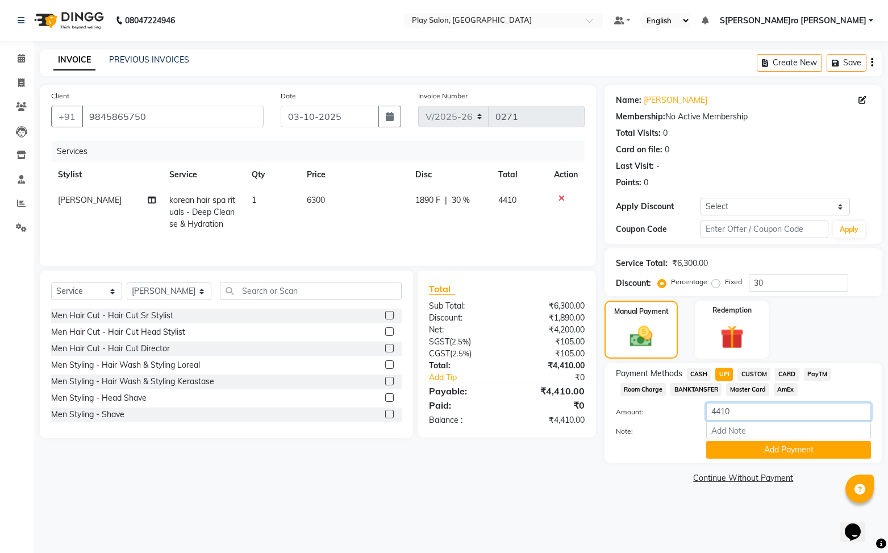
click at [764, 416] on input "4410" at bounding box center [788, 412] width 165 height 18
type input "4"
click at [703, 376] on span "CASH" at bounding box center [699, 374] width 24 height 13
type input "4410"
click at [760, 448] on button "Add Payment" at bounding box center [788, 450] width 165 height 18
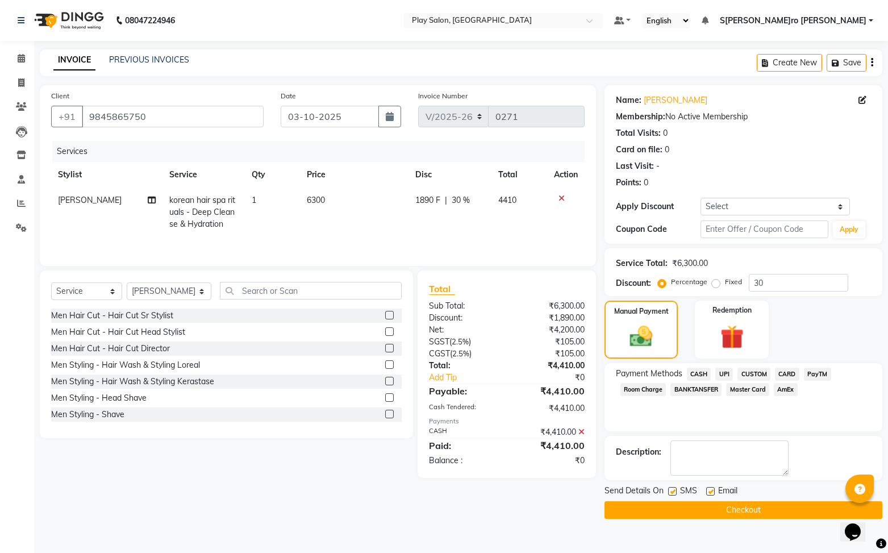
drag, startPoint x: 698, startPoint y: 373, endPoint x: 700, endPoint y: 380, distance: 7.0
click at [698, 373] on span "CASH" at bounding box center [699, 374] width 24 height 13
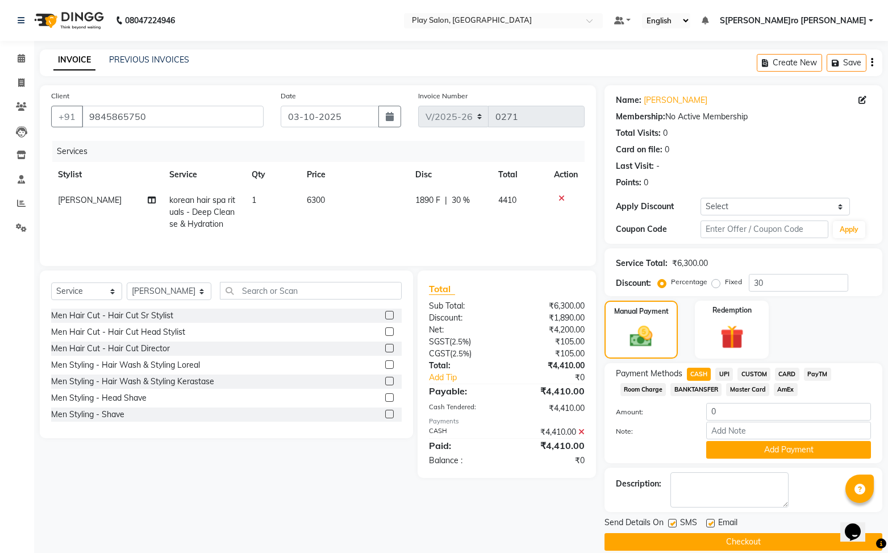
scroll to position [14, 0]
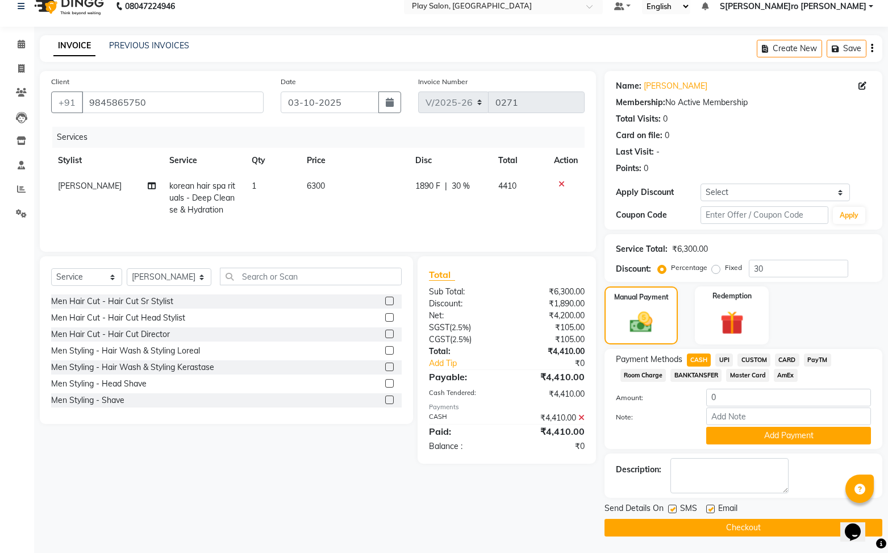
click at [779, 523] on button "Checkout" at bounding box center [744, 528] width 278 height 18
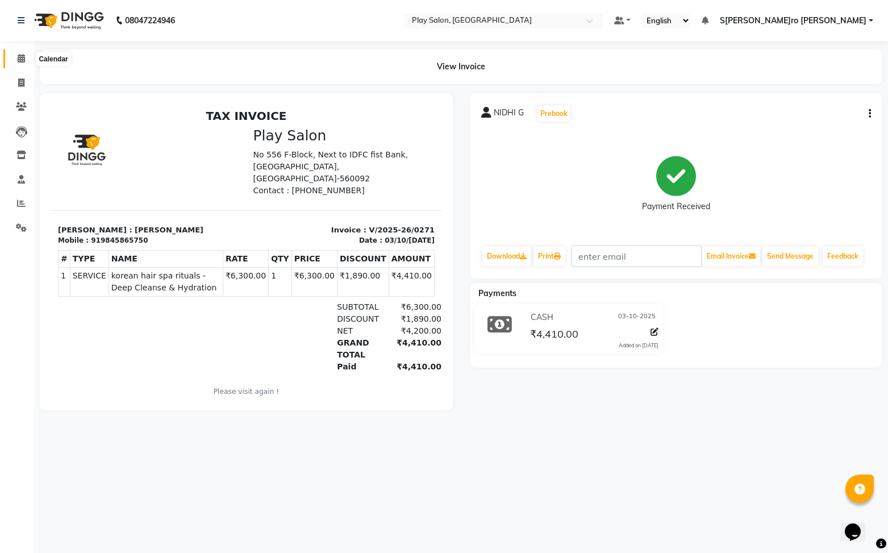
click at [22, 59] on icon at bounding box center [21, 58] width 7 height 9
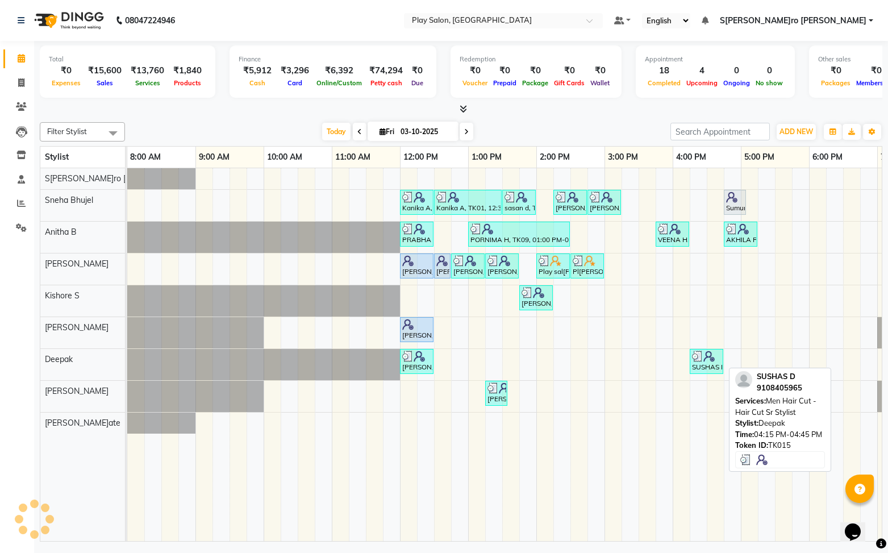
click at [718, 353] on div at bounding box center [706, 356] width 29 height 11
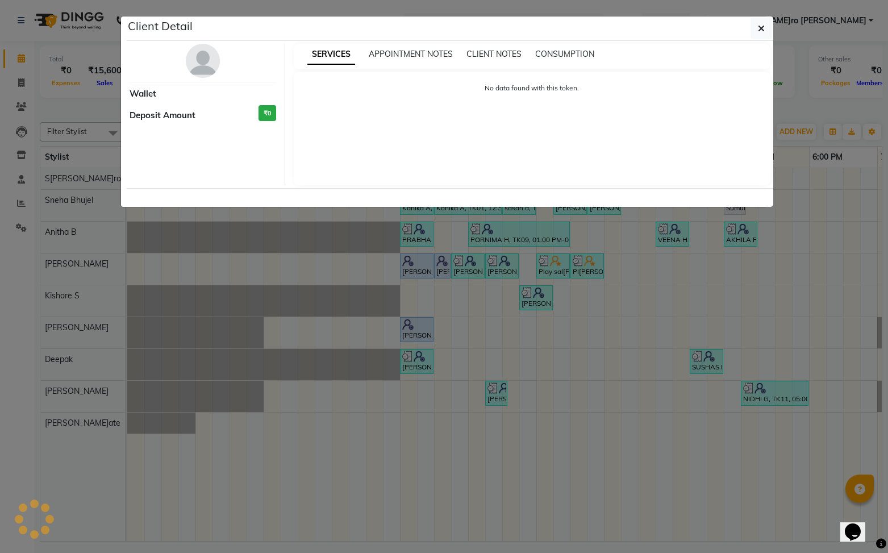
select select "3"
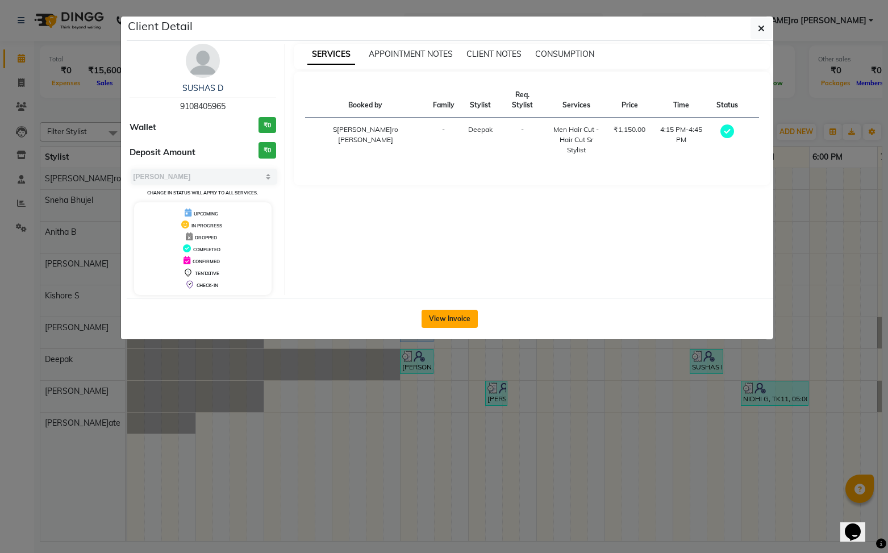
click at [435, 317] on button "View Invoice" at bounding box center [450, 319] width 56 height 18
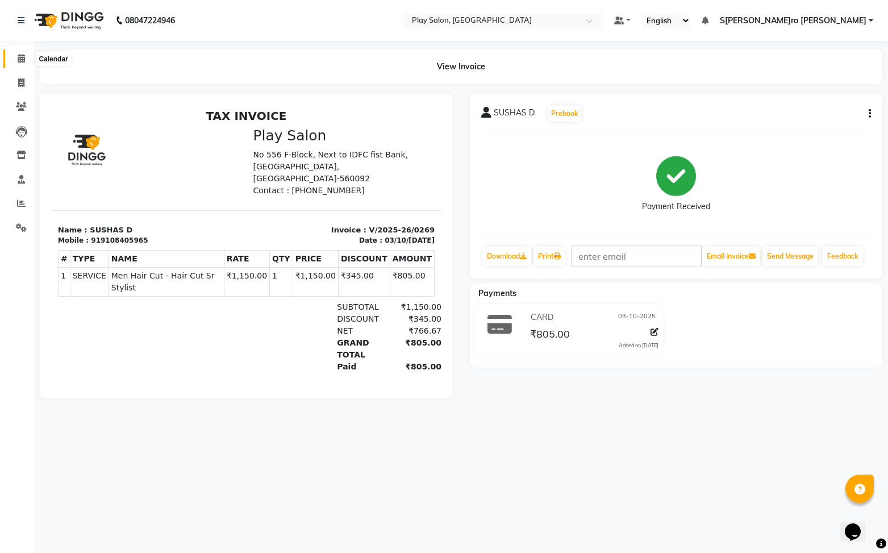
click at [26, 59] on span at bounding box center [21, 58] width 20 height 13
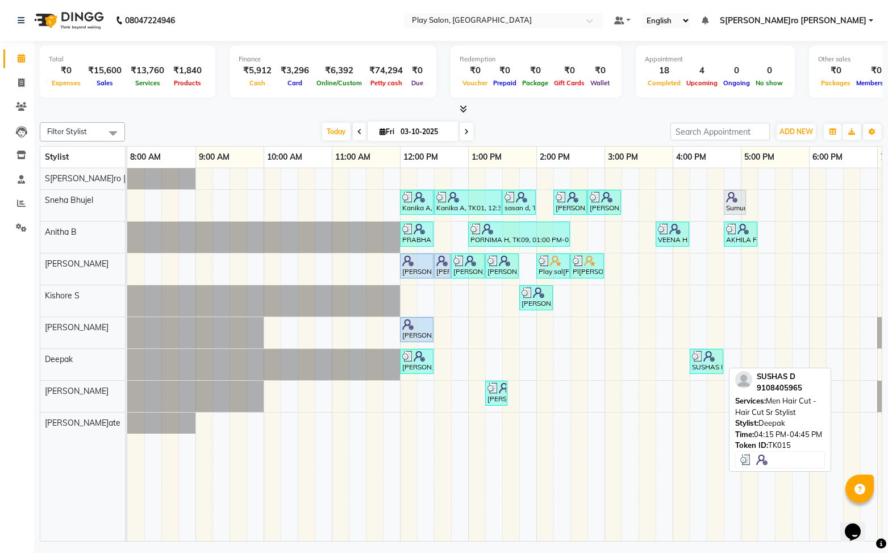
click at [705, 361] on div "SUSHAS D, TK15, 04:15 PM-04:45 PM, Men Hair Cut - Hair Cut Sr Stylist" at bounding box center [706, 362] width 31 height 22
select select "3"
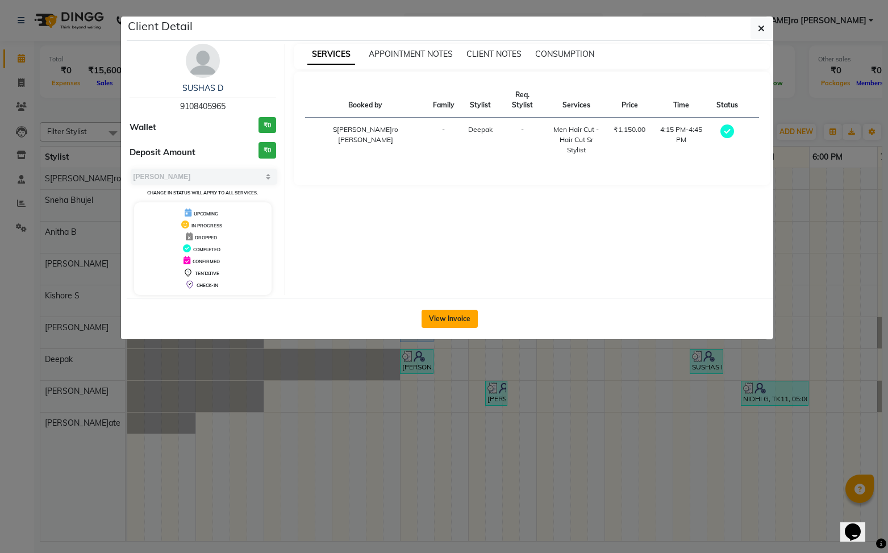
click at [462, 318] on button "View Invoice" at bounding box center [450, 319] width 56 height 18
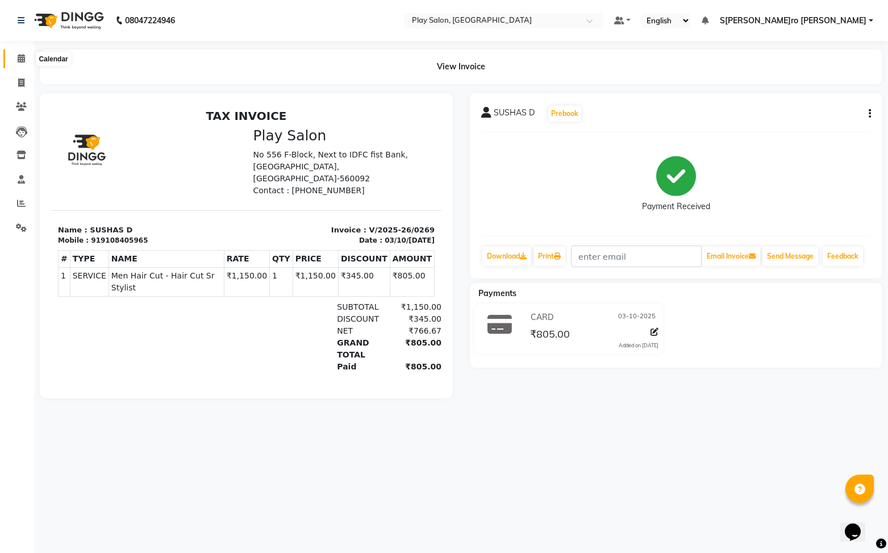
click at [24, 60] on icon at bounding box center [21, 58] width 7 height 9
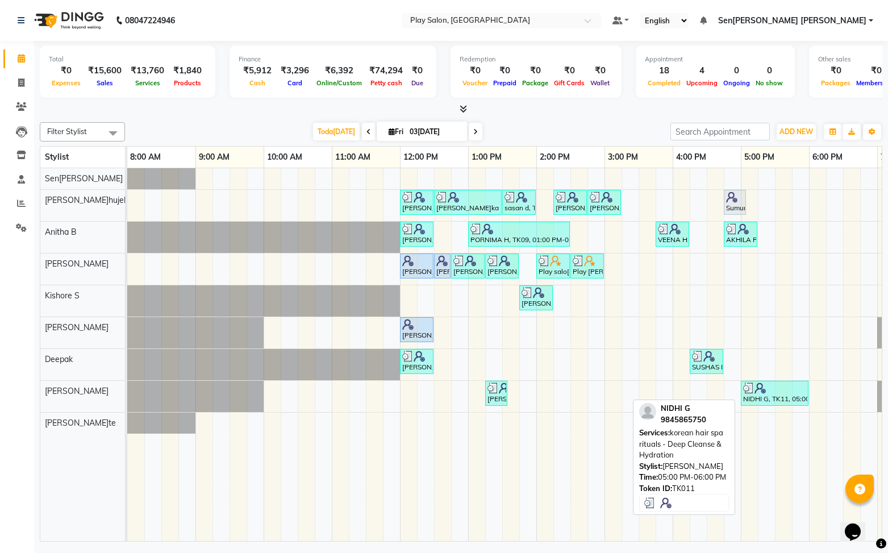
click at [772, 395] on div "NIDHI G, TK11, 05:00 PM-06:00 PM, korean hair spa rituals - Deep Cleanse & Hydr…" at bounding box center [774, 393] width 65 height 22
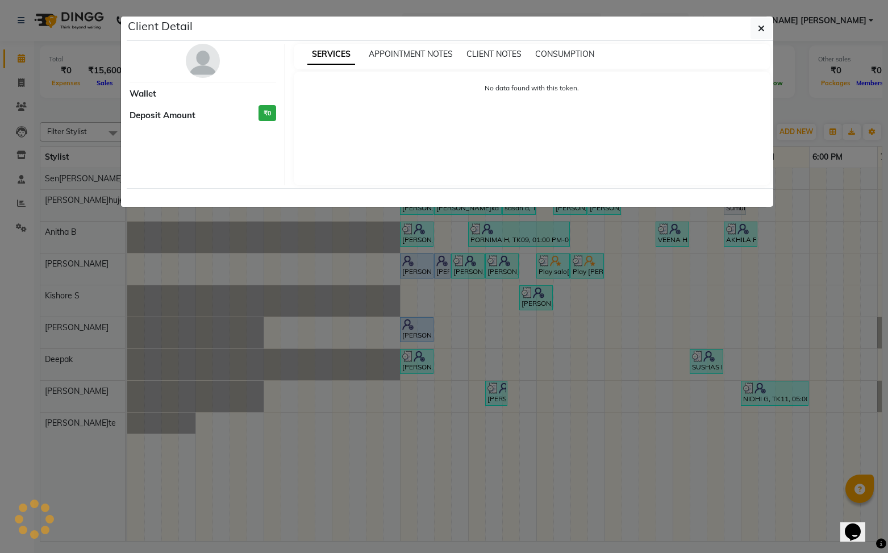
select select "3"
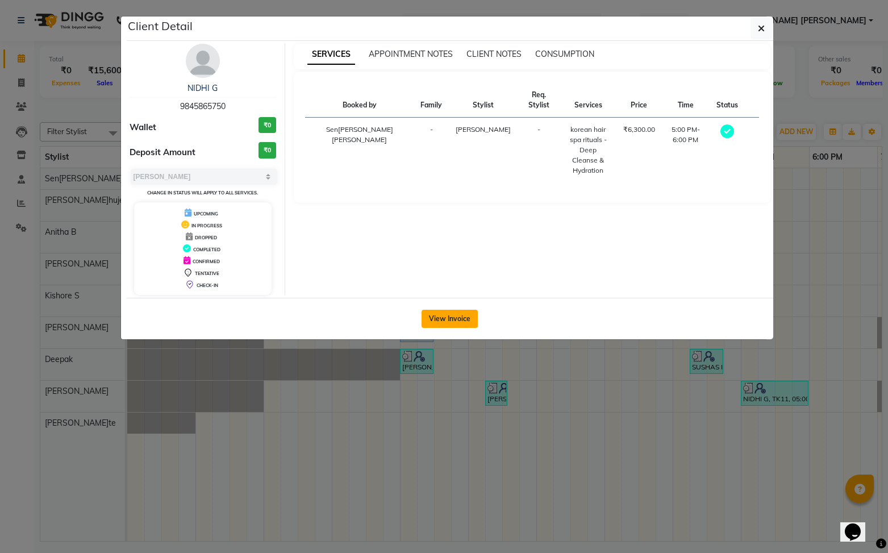
click at [434, 321] on button "View Invoice" at bounding box center [450, 319] width 56 height 18
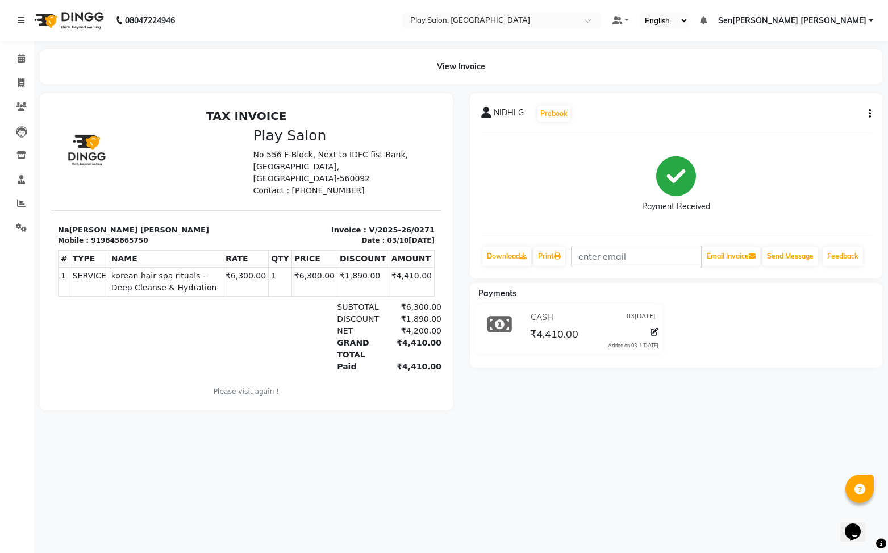
click at [26, 21] on link at bounding box center [23, 21] width 11 height 32
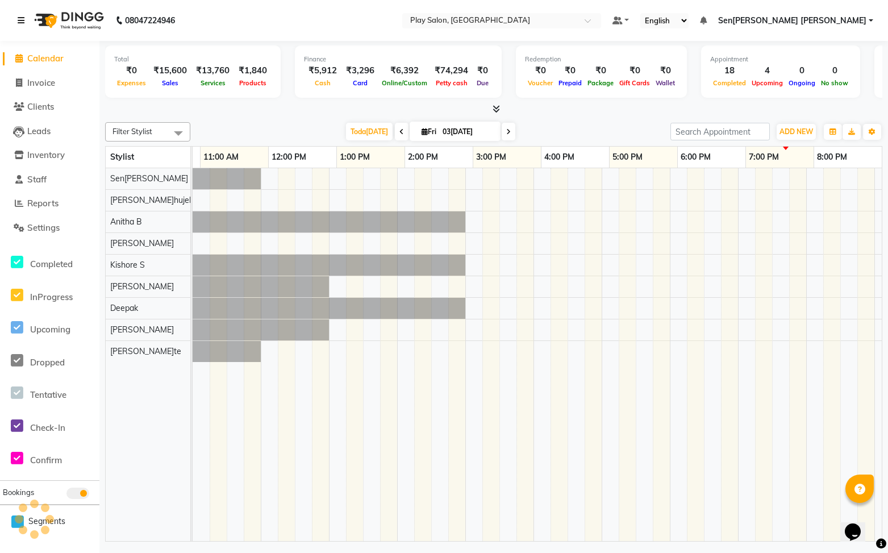
scroll to position [0, 197]
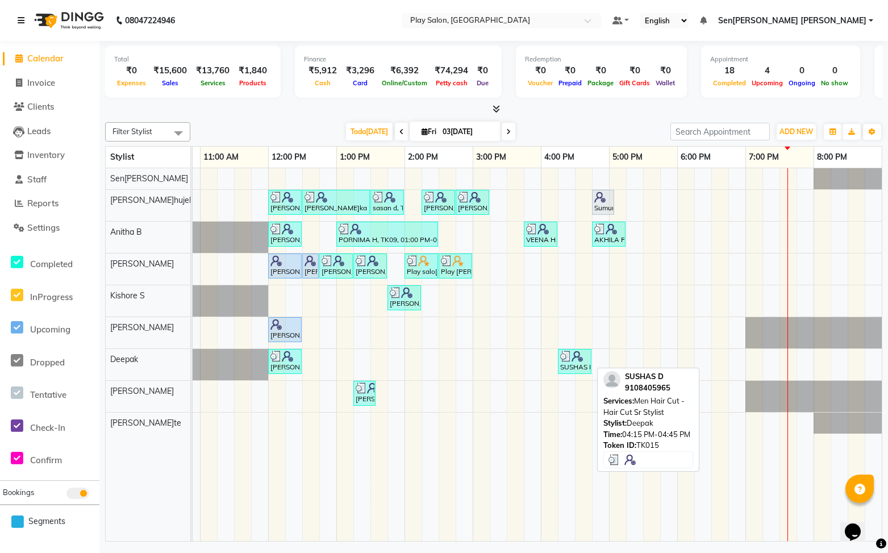
click at [578, 364] on div "SUSHAS D, TK15, 04:15 PM-04:45 PM, Men Hair Cut - Hair Cut Sr Stylist" at bounding box center [574, 362] width 31 height 22
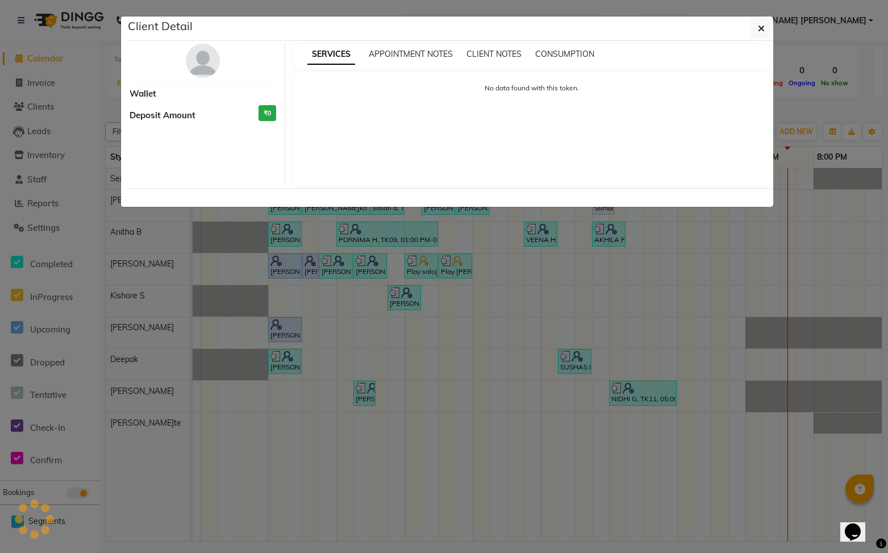
select select "3"
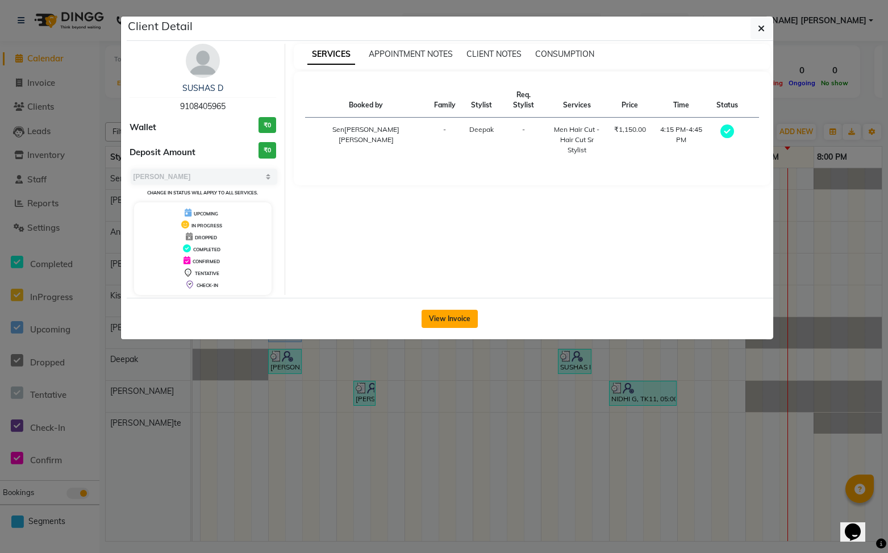
click at [448, 319] on button "View Invoice" at bounding box center [450, 319] width 56 height 18
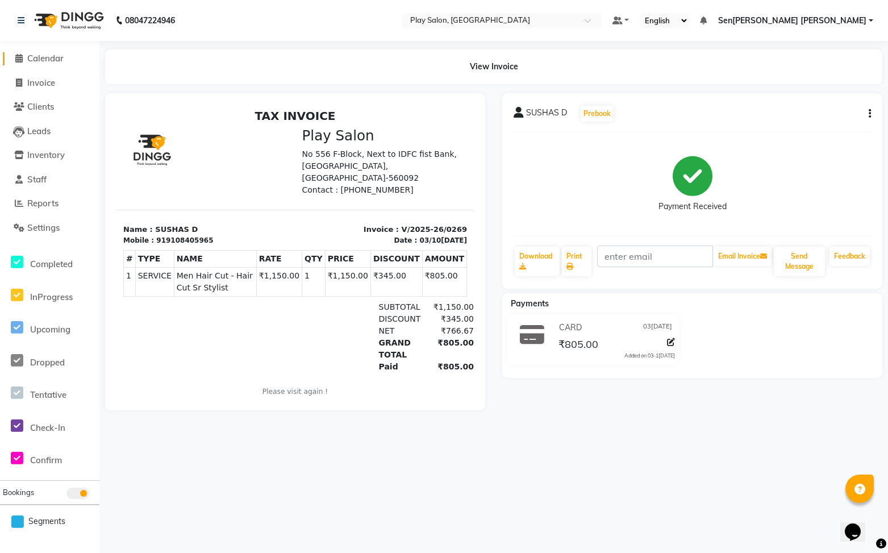
click at [47, 60] on span "Calendar" at bounding box center [45, 58] width 36 height 11
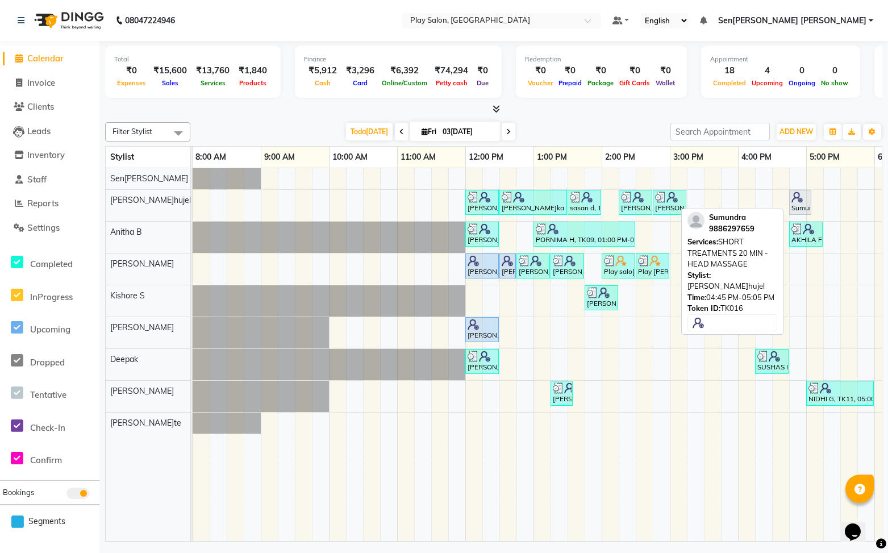
click at [805, 206] on div "Sumundra, TK16, 04:45 PM-05:05 PM, SHORT TREATMENTS 20 MIN - HEAD MASSAGE" at bounding box center [800, 202] width 20 height 22
select select "7"
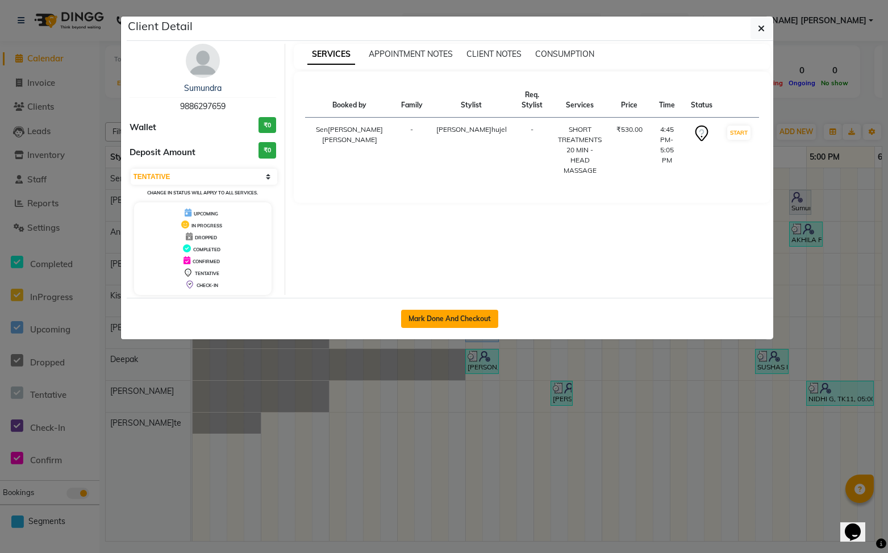
click at [452, 311] on button "Mark Done And Checkout" at bounding box center [449, 319] width 97 height 18
select select "8961"
select select "service"
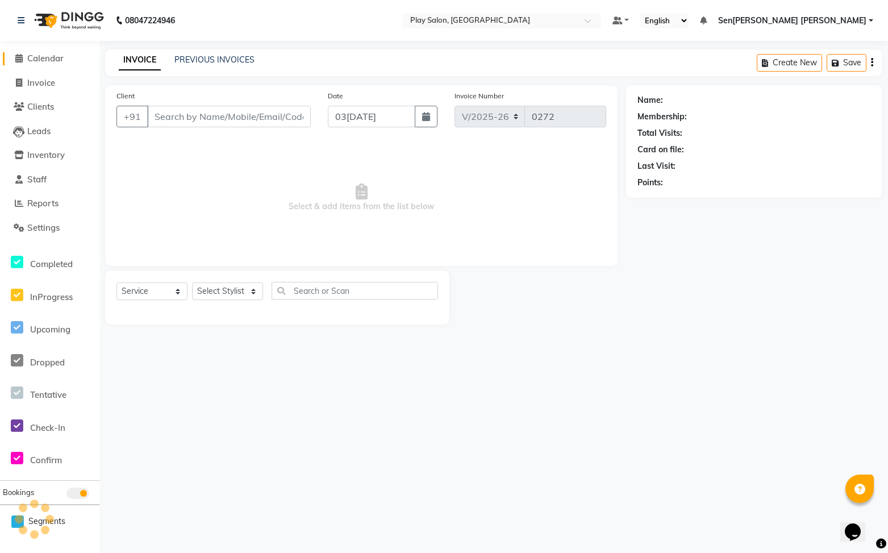
select select "3"
type input "9886297659"
select select "91859"
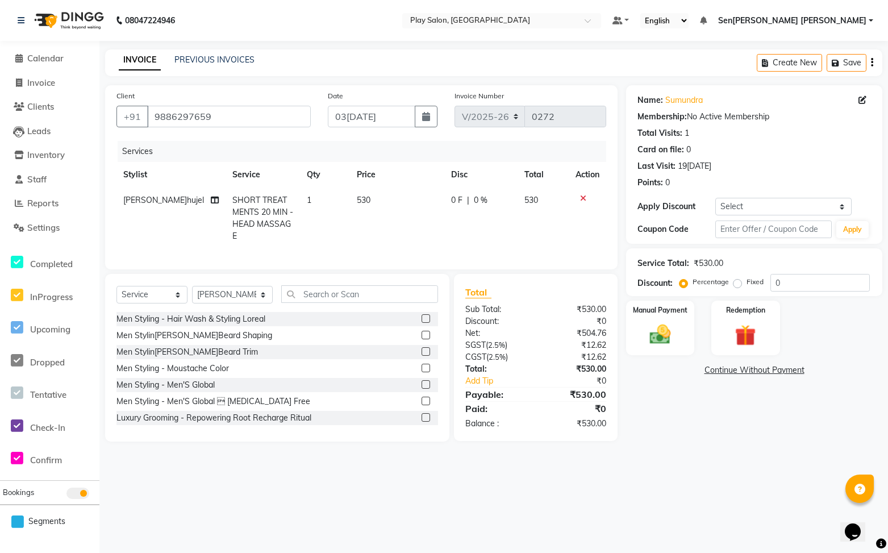
click at [234, 200] on span "SHORT TREATMENTS 20 MIN - HEAD MASSAGE" at bounding box center [262, 218] width 61 height 46
select select "91859"
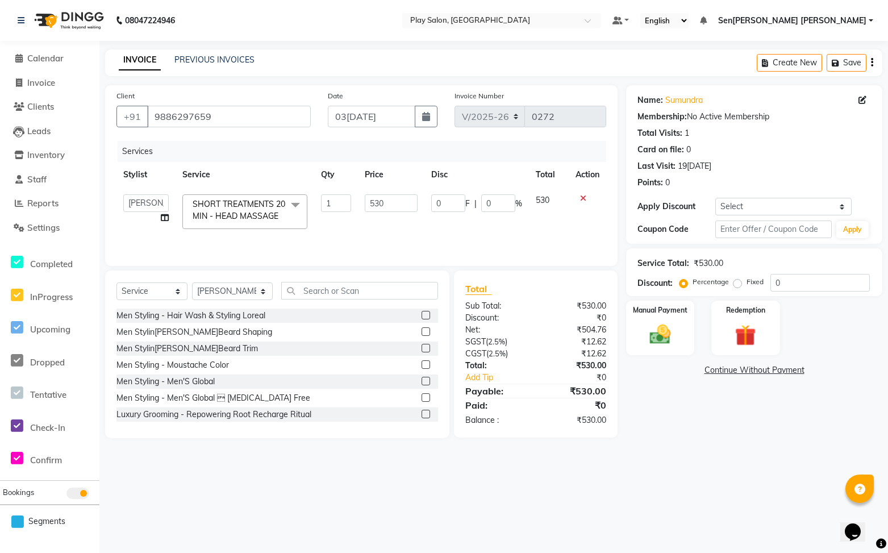
click at [294, 205] on span at bounding box center [295, 205] width 23 height 22
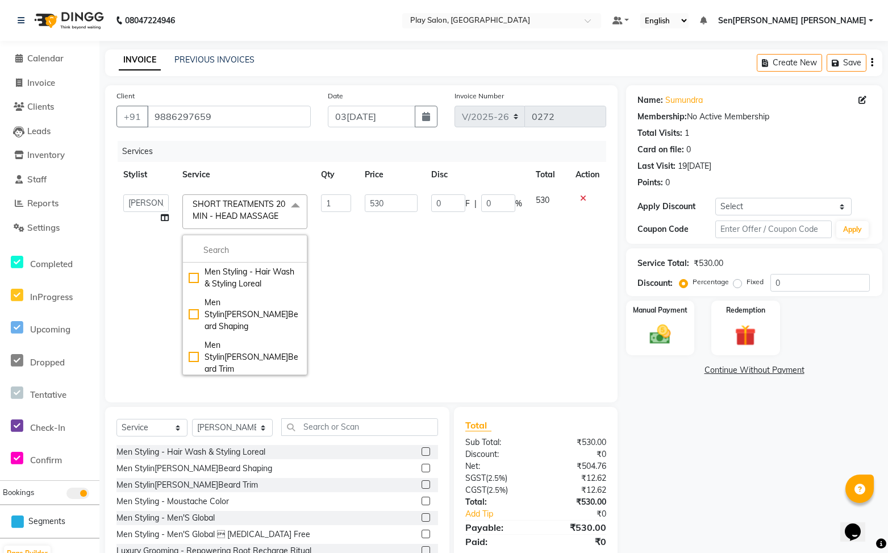
click at [293, 204] on span at bounding box center [295, 205] width 23 height 22
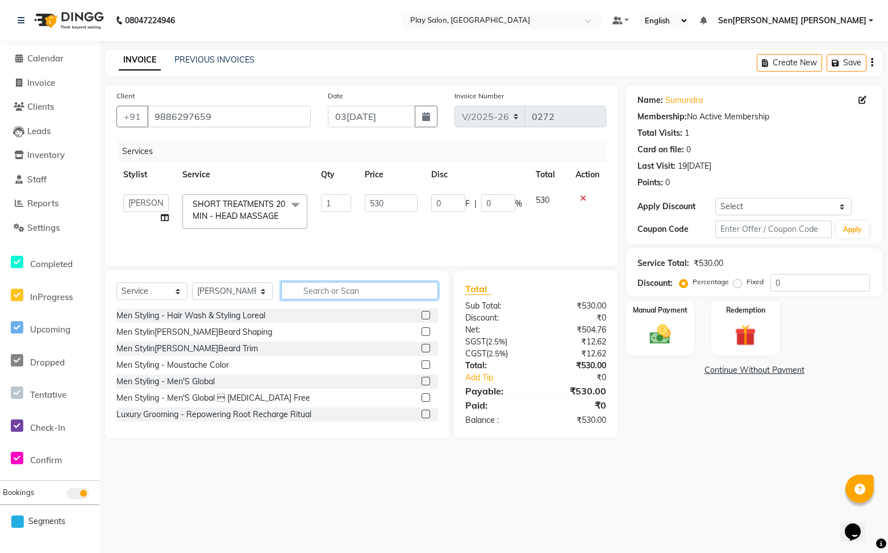
click at [347, 290] on input "text" at bounding box center [359, 291] width 157 height 18
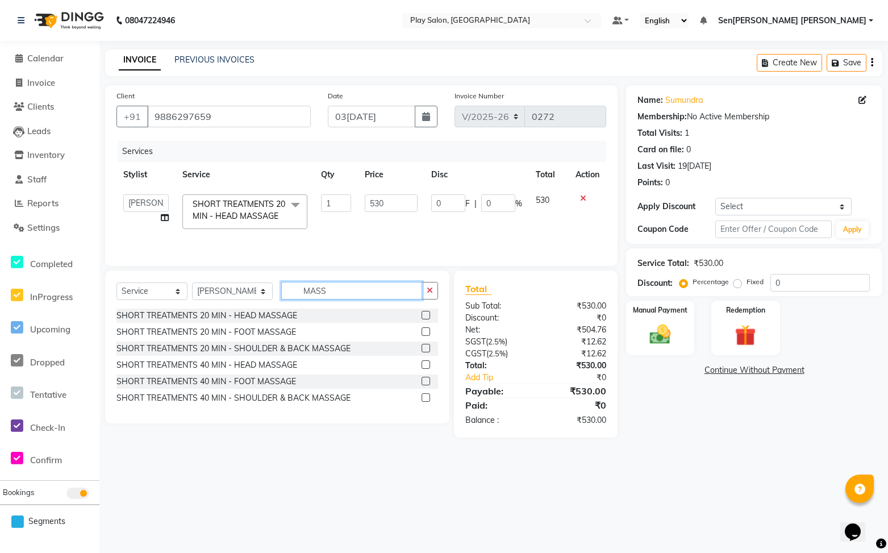
type input "MASS"
click at [426, 362] on label at bounding box center [426, 364] width 9 height 9
click at [426, 362] on input "checkbox" at bounding box center [425, 364] width 7 height 7
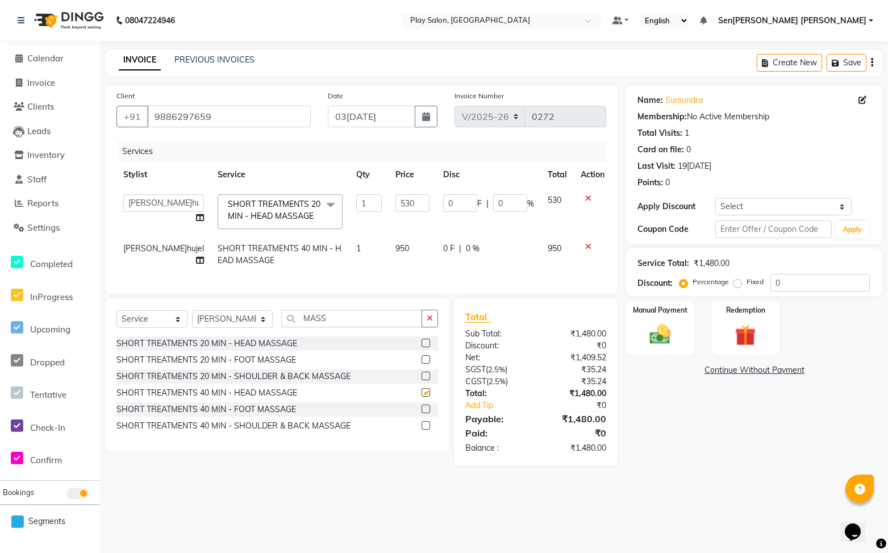
checkbox input "false"
click at [585, 200] on icon at bounding box center [588, 198] width 6 height 8
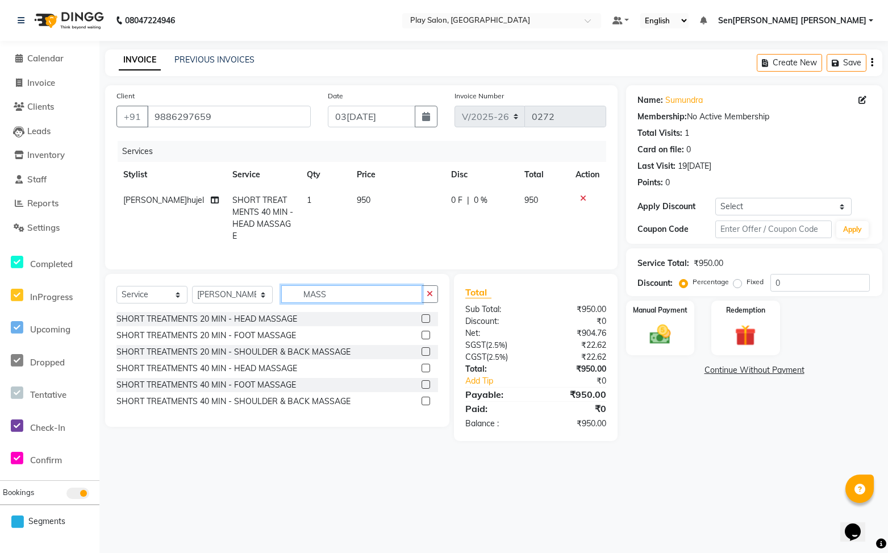
click at [345, 287] on input "MASS" at bounding box center [351, 294] width 141 height 18
type input "M"
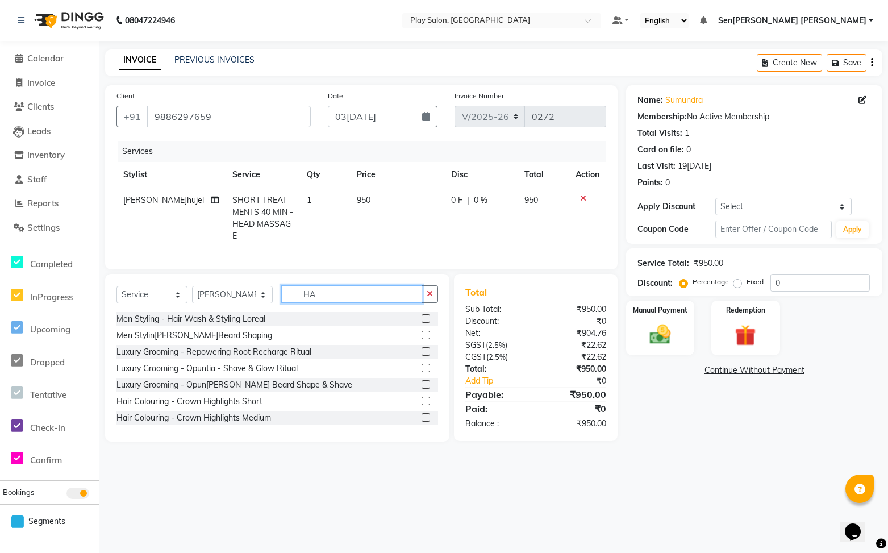
type input "H"
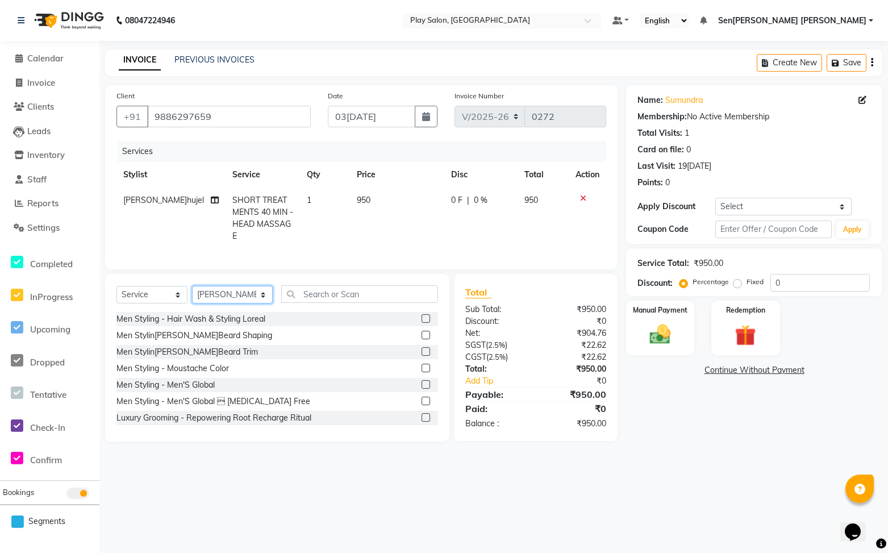
click at [253, 291] on select "Select Stylist Anitha B Deepak Kishore S Leena Sheth Namrata Tamang Pawan Thaku…" at bounding box center [232, 295] width 81 height 18
click at [192, 286] on select "Select Stylist Anitha B Deepak Kishore S Leena Sheth Namrata Tamang Pawan Thaku…" at bounding box center [232, 295] width 81 height 18
click at [240, 296] on select "Select Stylist Anitha B Deepak Kishore S Leena Sheth Namrata Tamang Pawan Thaku…" at bounding box center [232, 295] width 81 height 18
select select "91862"
click at [192, 286] on select "Select Stylist Anitha B Deepak Kishore S Leena Sheth Namrata Tamang Pawan Thaku…" at bounding box center [232, 295] width 81 height 18
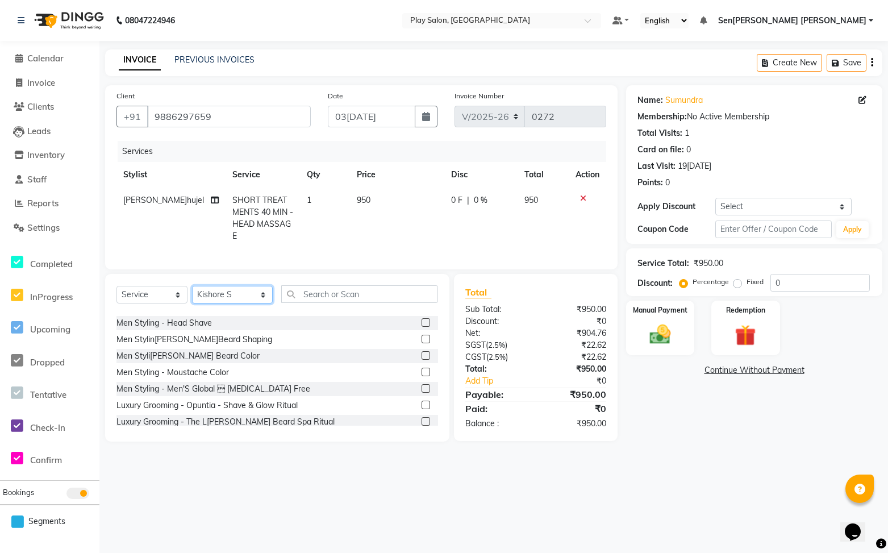
scroll to position [33, 0]
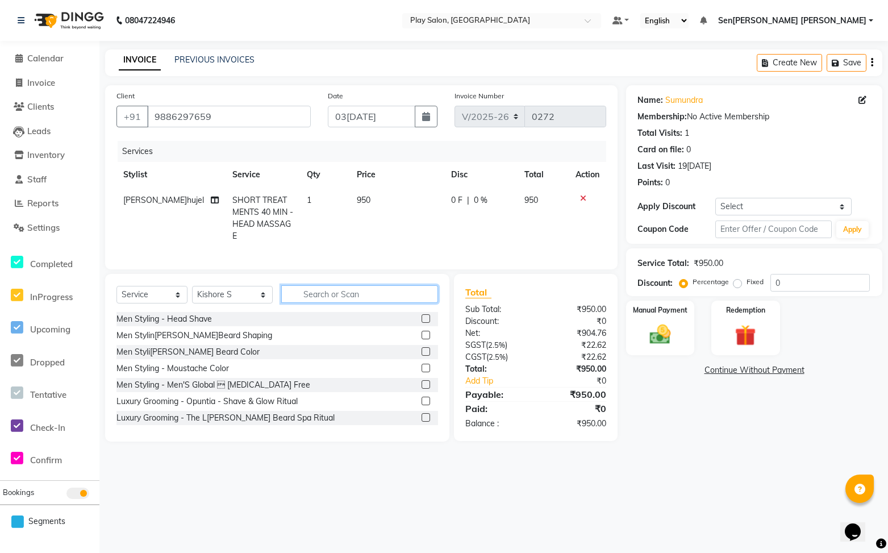
click at [338, 292] on input "text" at bounding box center [359, 294] width 157 height 18
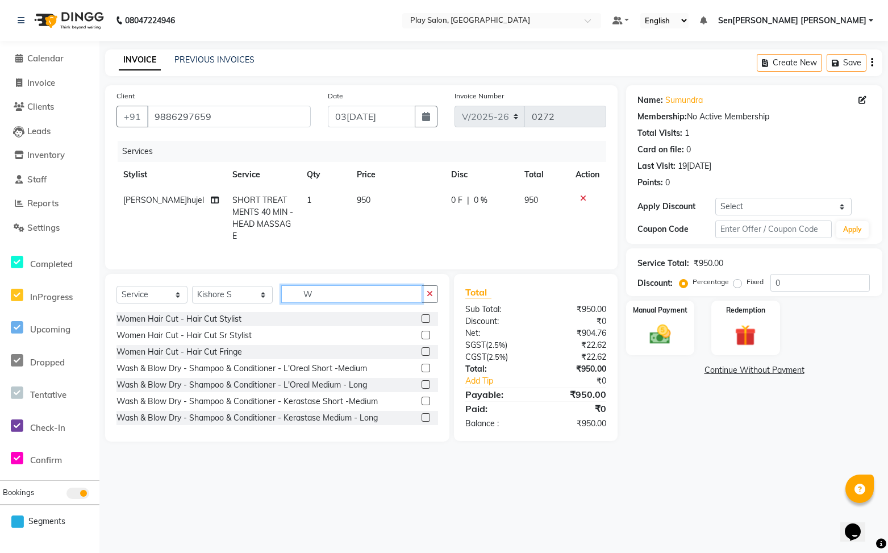
scroll to position [0, 0]
type input "WAS"
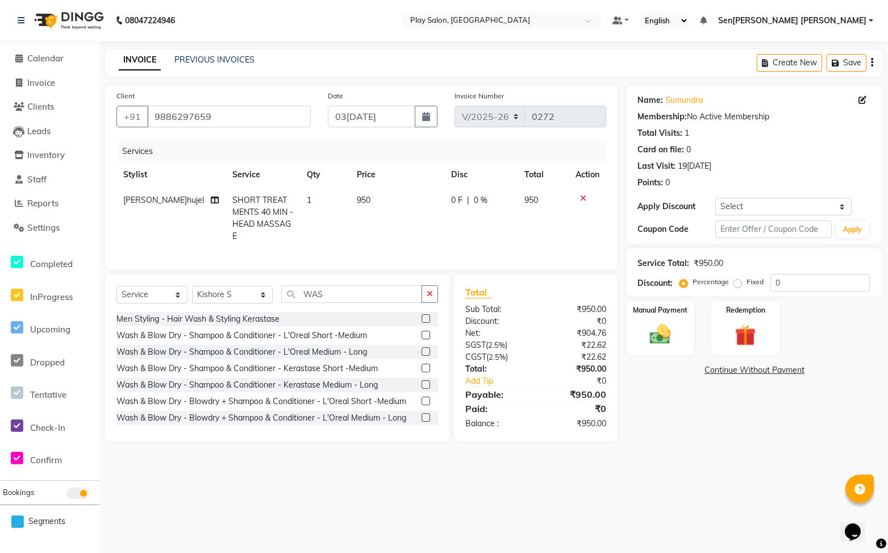
click at [427, 349] on label at bounding box center [426, 351] width 9 height 9
click at [427, 349] on input "checkbox" at bounding box center [425, 351] width 7 height 7
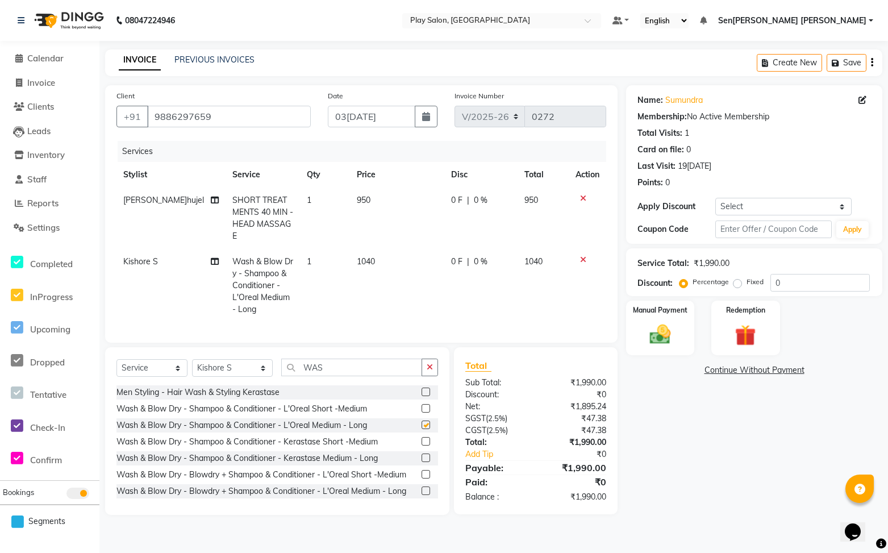
checkbox input "false"
click at [813, 286] on input "0" at bounding box center [819, 283] width 99 height 18
click at [811, 285] on input "0" at bounding box center [819, 283] width 99 height 18
type input "30"
click at [662, 325] on img at bounding box center [661, 334] width 36 height 25
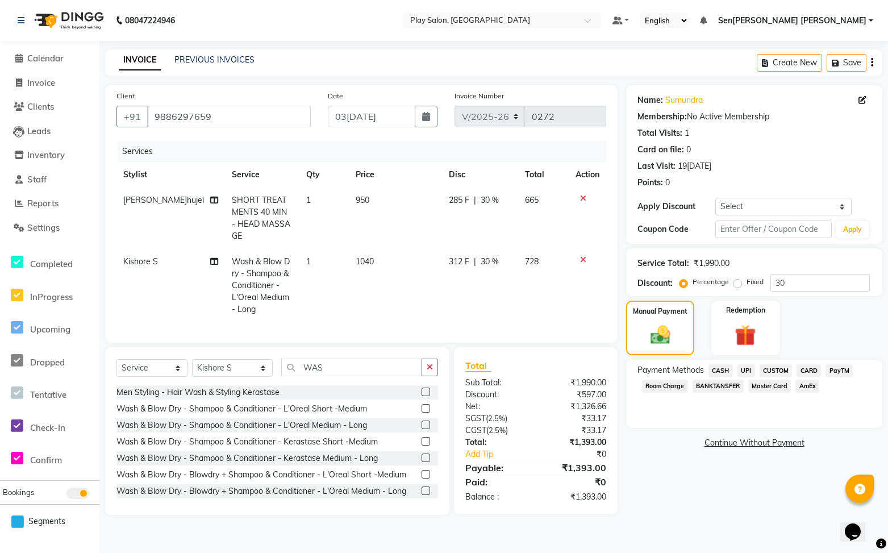
click at [750, 372] on span "UPI" at bounding box center [746, 370] width 18 height 13
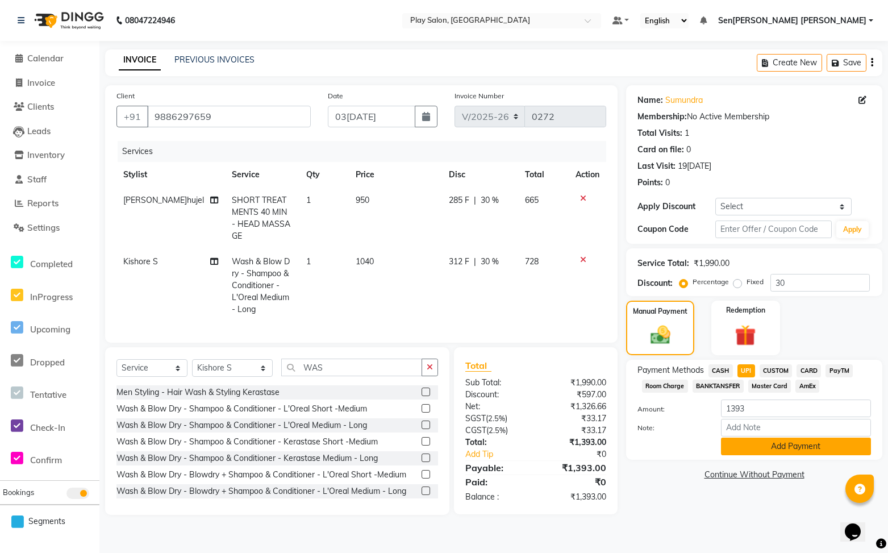
click at [819, 447] on button "Add Payment" at bounding box center [796, 446] width 150 height 18
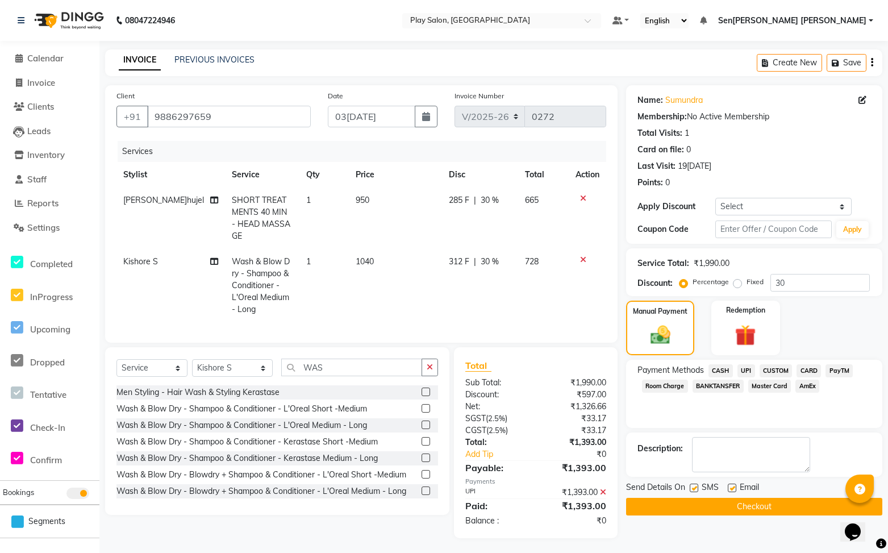
click at [777, 508] on button "Checkout" at bounding box center [754, 507] width 256 height 18
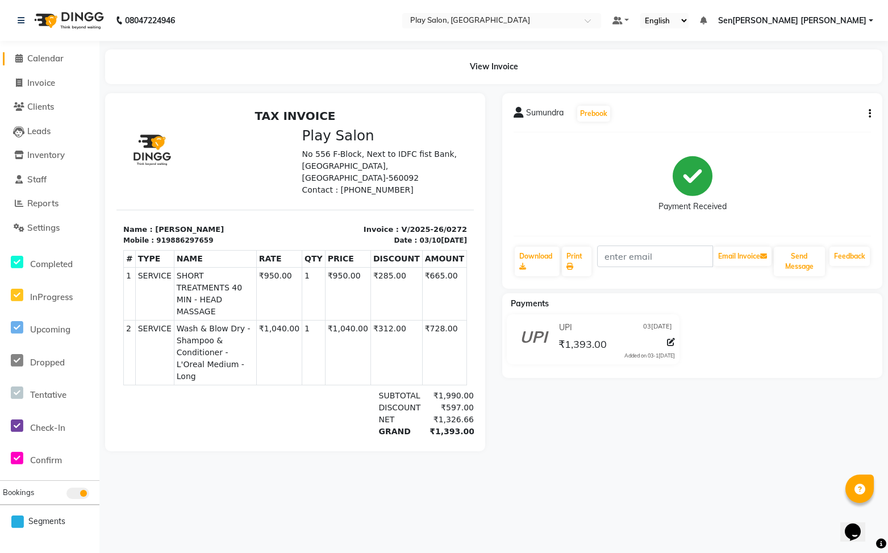
click at [39, 57] on span "Calendar" at bounding box center [45, 58] width 36 height 11
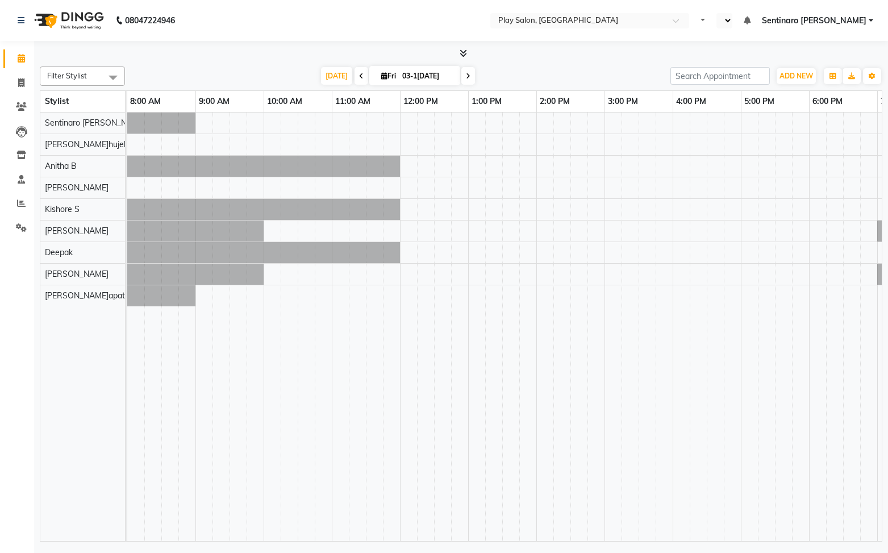
select select "en"
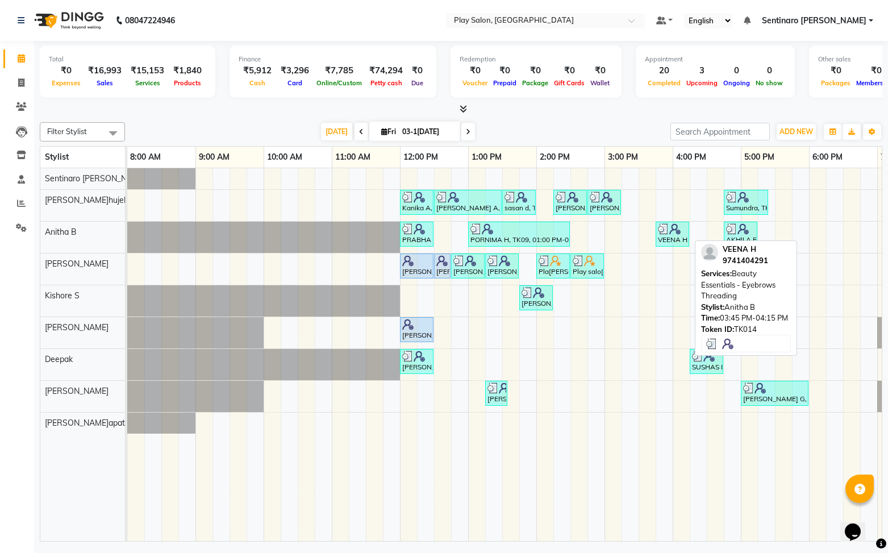
click at [681, 230] on div at bounding box center [672, 228] width 29 height 11
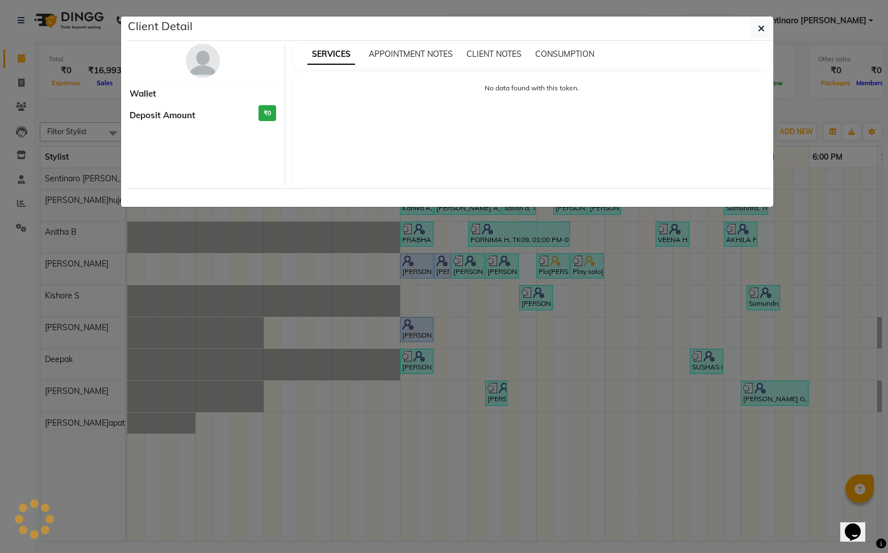
select select "3"
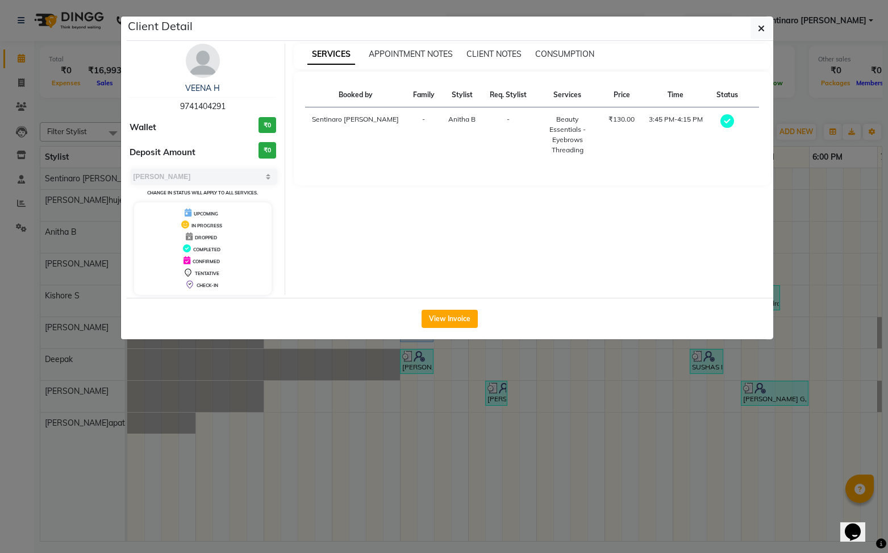
click at [460, 319] on button "View Invoice" at bounding box center [450, 319] width 56 height 18
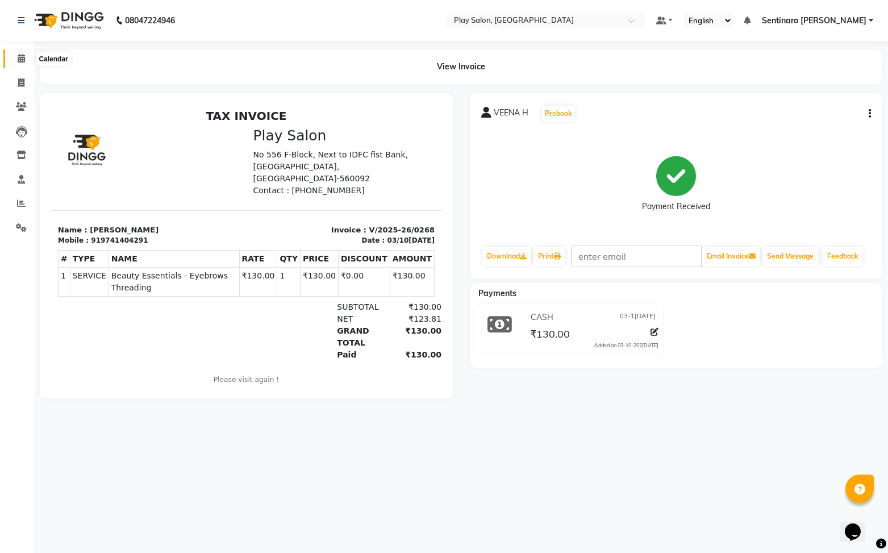
click at [24, 57] on icon at bounding box center [21, 58] width 7 height 9
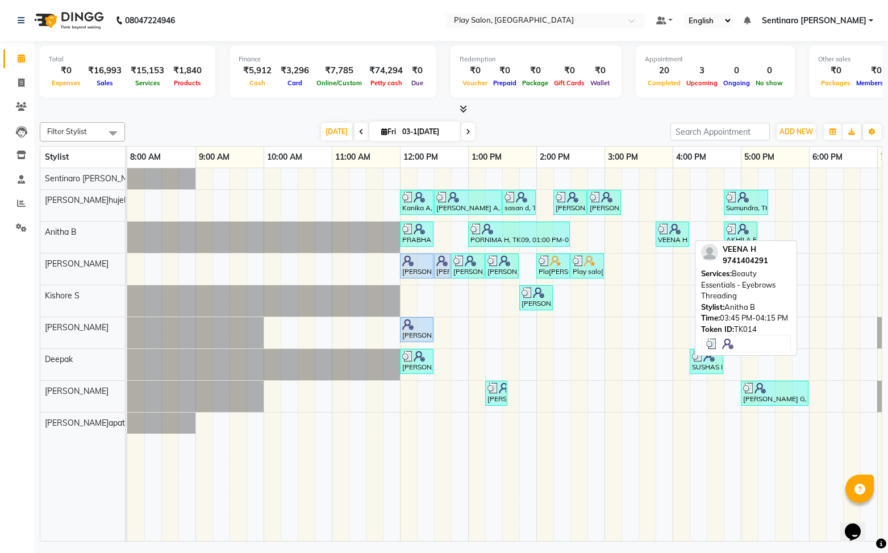
click at [665, 226] on img at bounding box center [663, 228] width 11 height 11
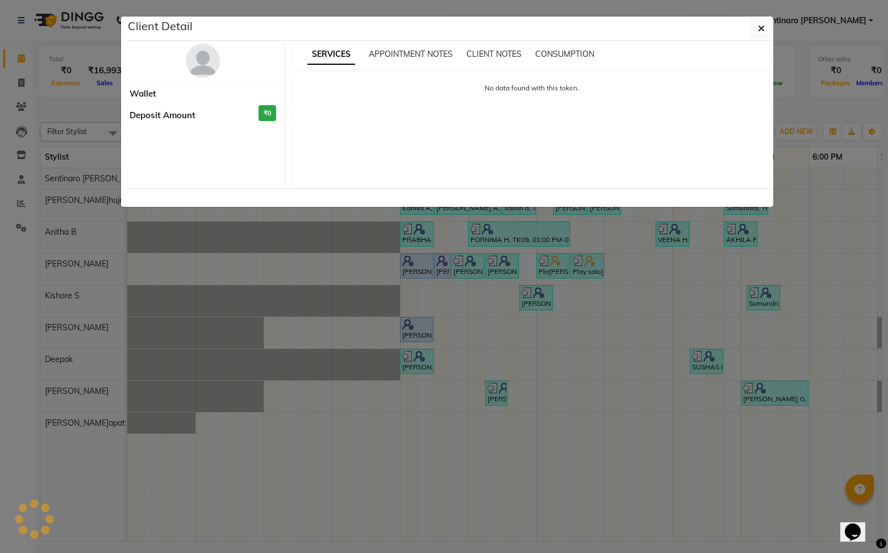
select select "3"
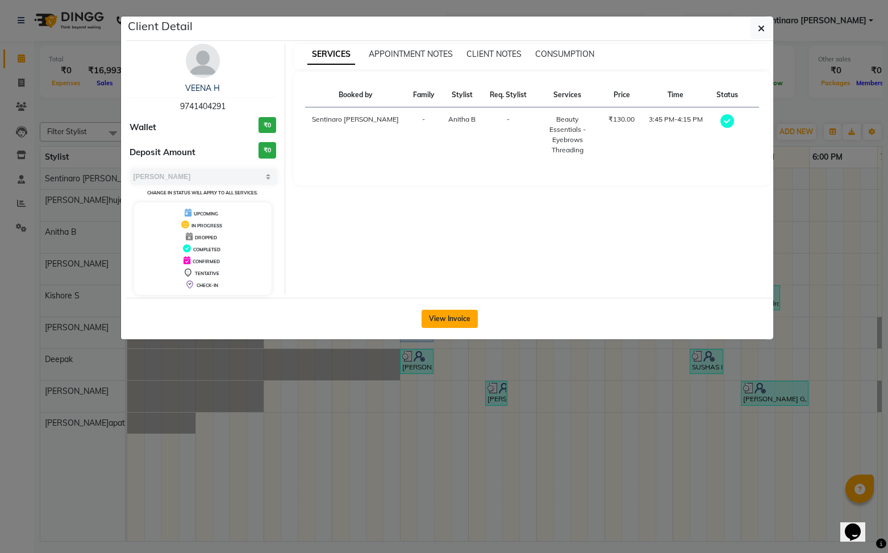
click at [445, 316] on button "View Invoice" at bounding box center [450, 319] width 56 height 18
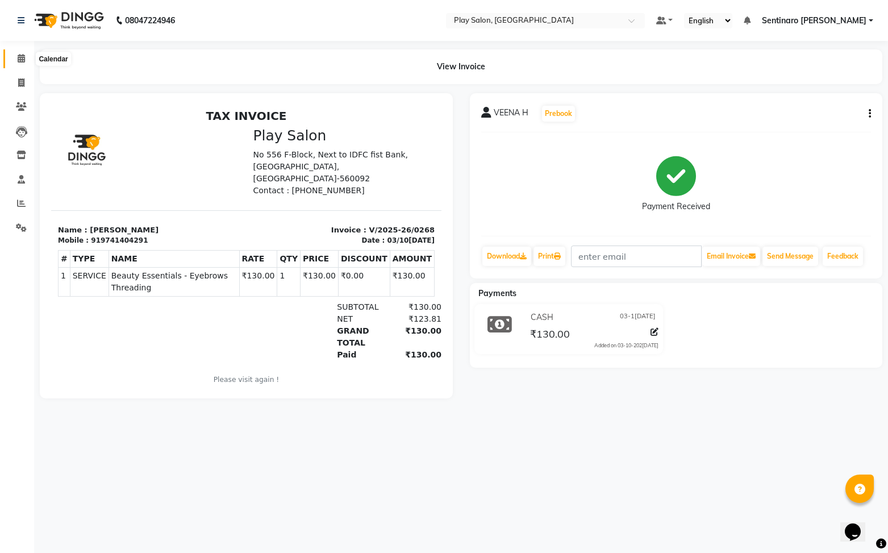
click at [18, 54] on icon at bounding box center [21, 58] width 7 height 9
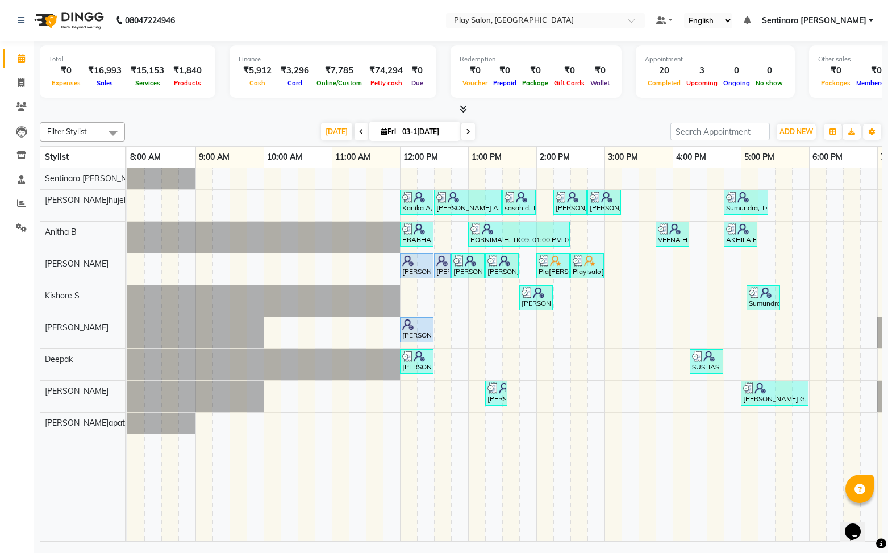
click at [470, 128] on span at bounding box center [468, 132] width 14 height 18
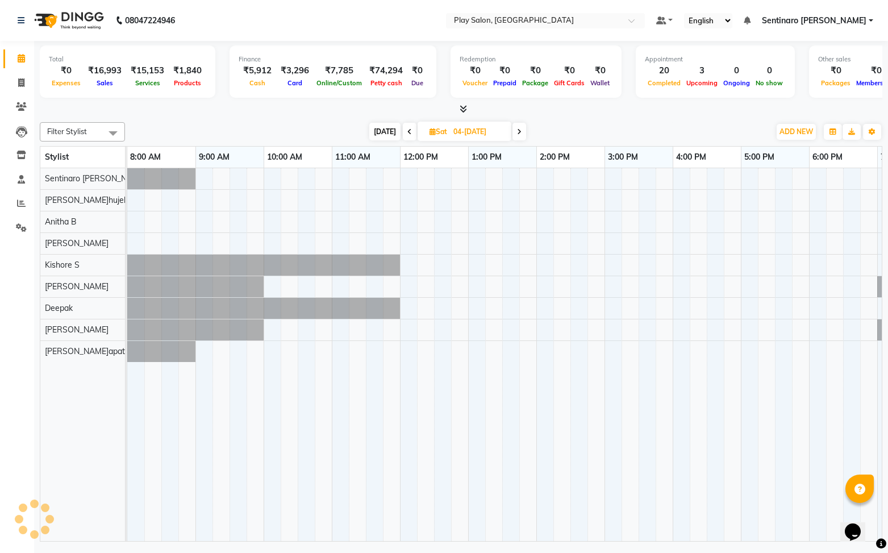
scroll to position [0, 132]
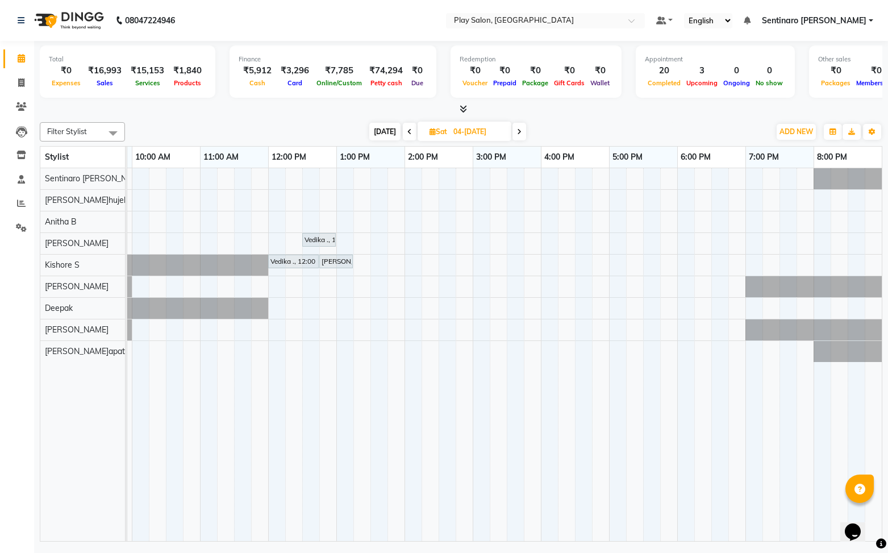
click at [409, 131] on icon at bounding box center [409, 131] width 5 height 7
type input "03-10-2025"
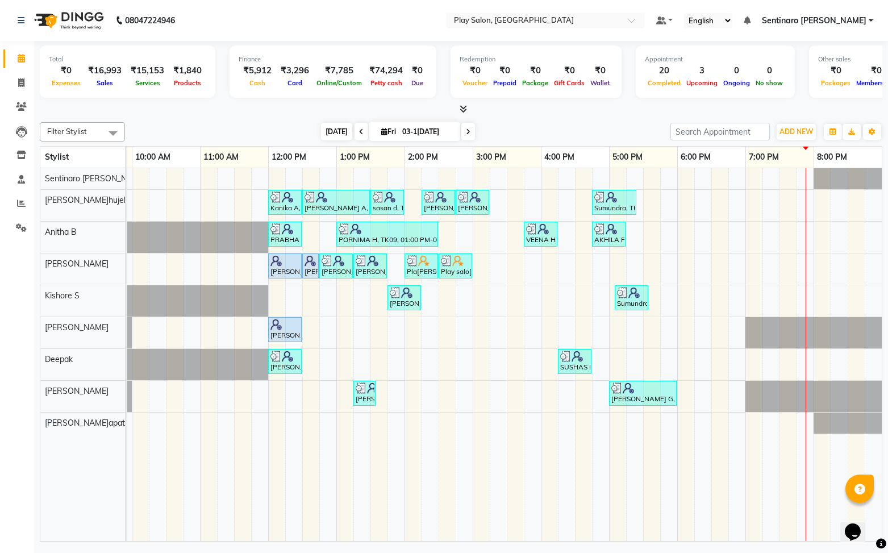
click at [338, 133] on span "Today" at bounding box center [336, 132] width 31 height 18
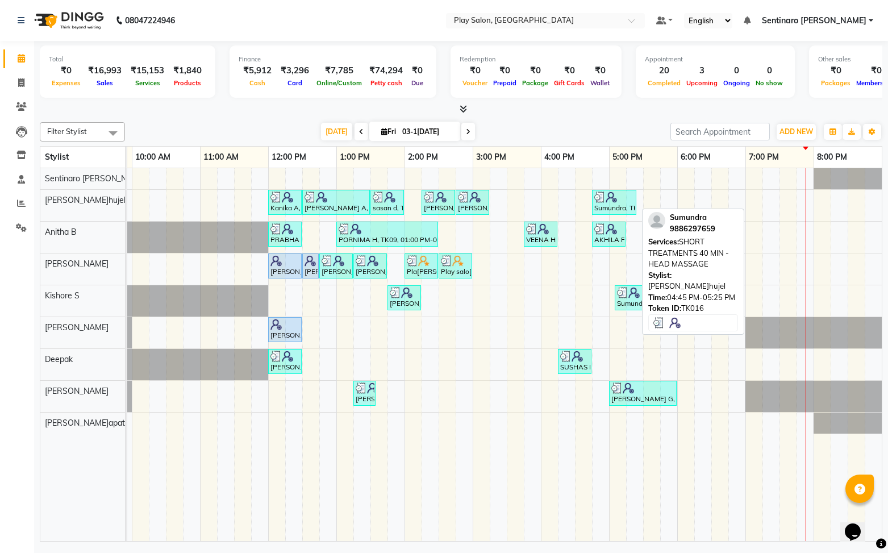
click at [615, 211] on div "Sumundra, TK16, 04:45 PM-05:25 PM, SHORT TREATMENTS 40 MIN - HEAD MASSAGE" at bounding box center [614, 202] width 42 height 22
select select "3"
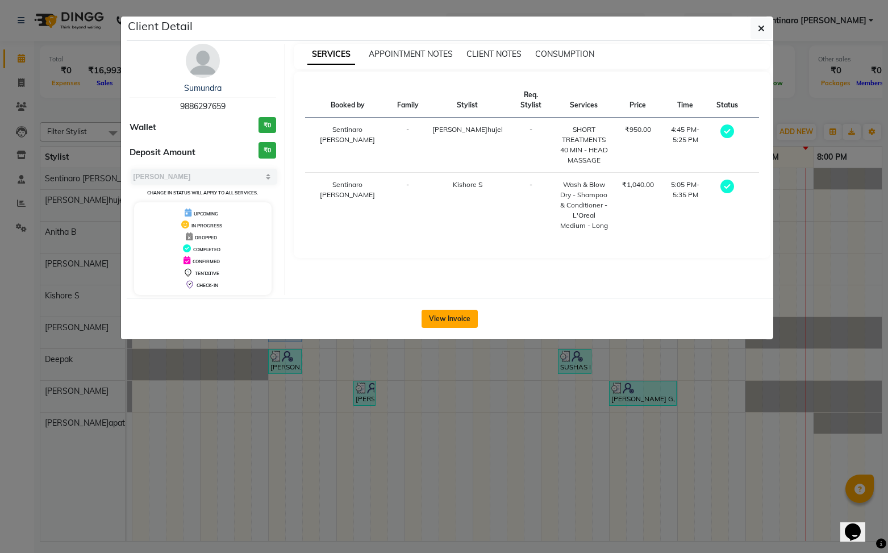
click at [457, 315] on button "View Invoice" at bounding box center [450, 319] width 56 height 18
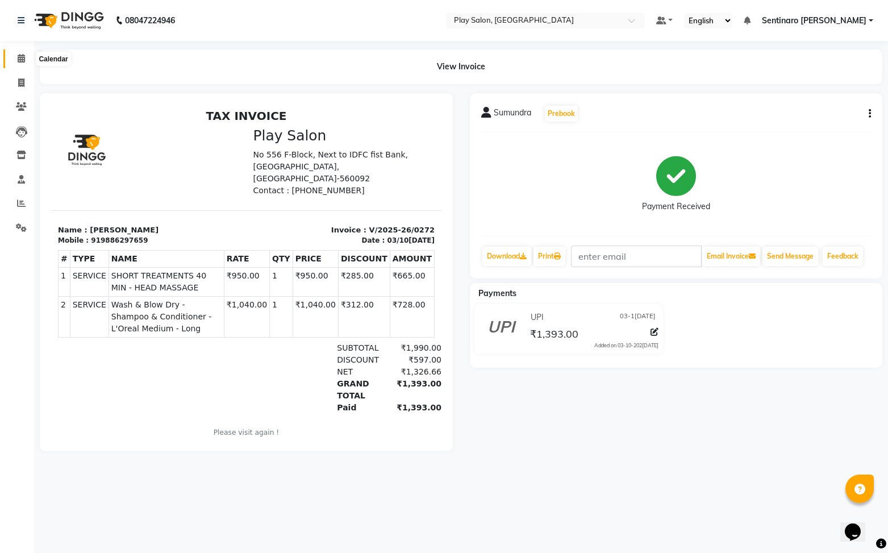
click at [19, 58] on icon at bounding box center [21, 58] width 7 height 9
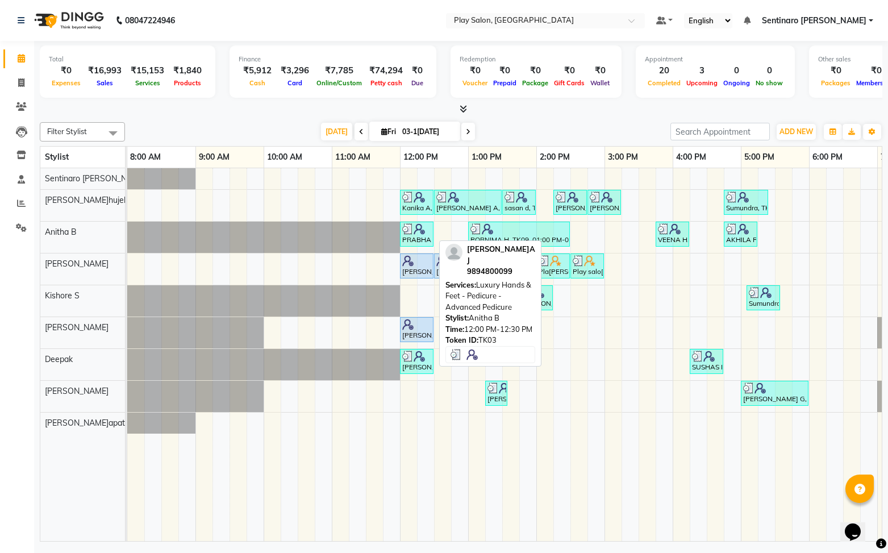
click at [431, 239] on div "PRABHA J, TK03, 12:00 PM-12:30 PM, Luxury Hands & Feet - Pedicure - Advanced Pe…" at bounding box center [416, 234] width 31 height 22
select select "3"
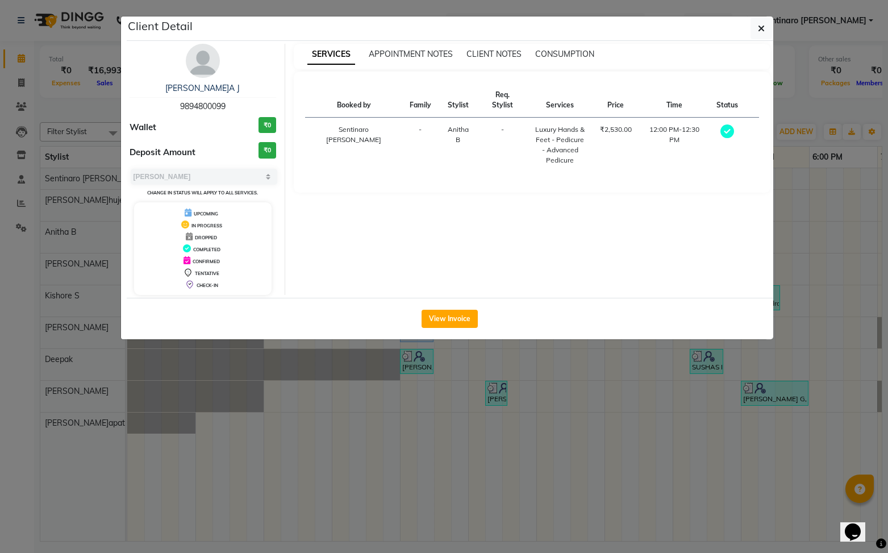
click at [463, 328] on div "View Invoice" at bounding box center [450, 318] width 647 height 41
click at [459, 323] on button "View Invoice" at bounding box center [450, 319] width 56 height 18
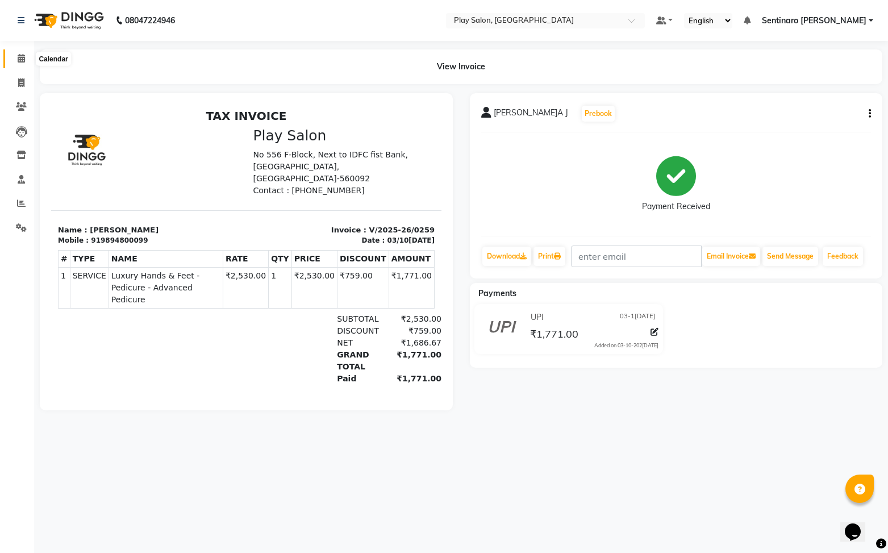
click at [24, 60] on icon at bounding box center [21, 58] width 7 height 9
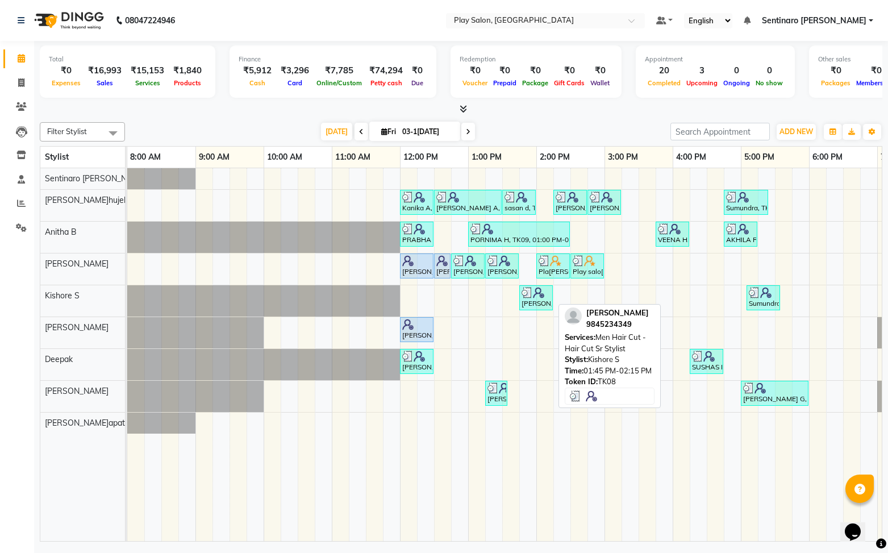
click at [541, 296] on img at bounding box center [538, 292] width 11 height 11
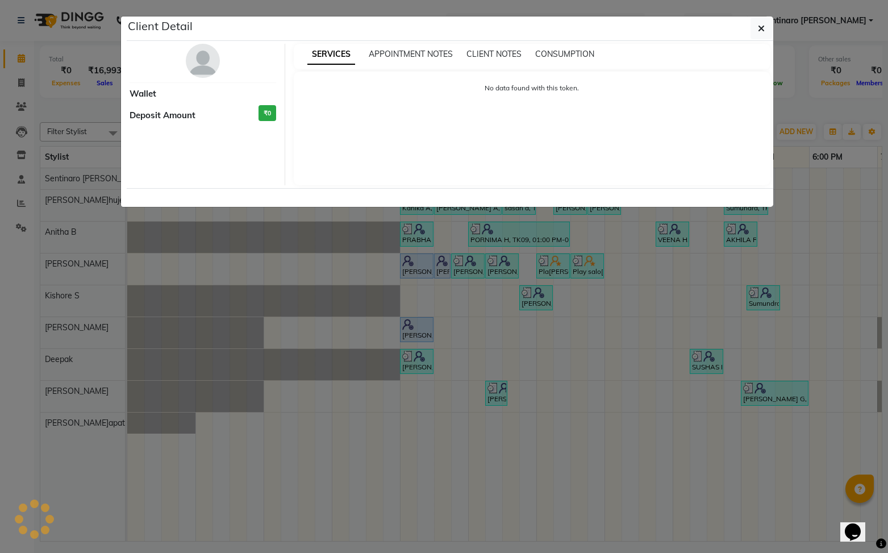
select select "3"
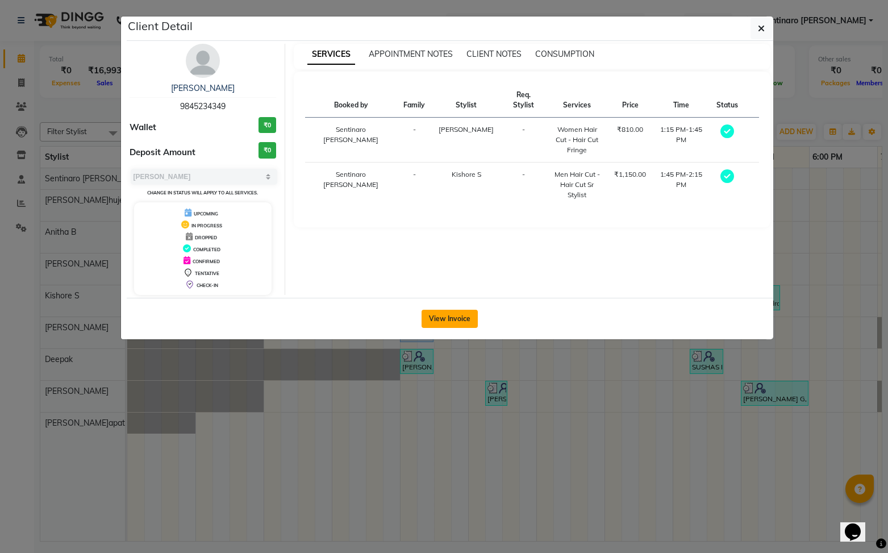
click at [464, 316] on button "View Invoice" at bounding box center [450, 319] width 56 height 18
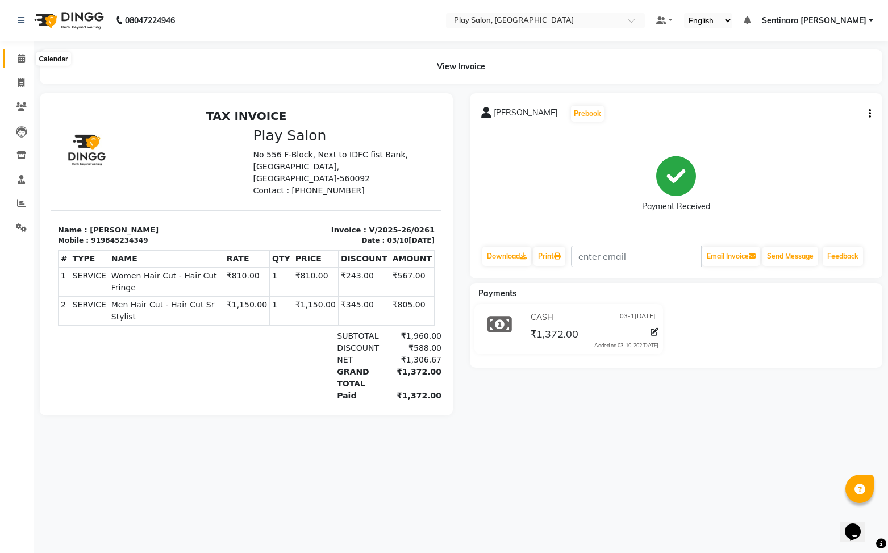
click at [20, 58] on icon at bounding box center [21, 58] width 7 height 9
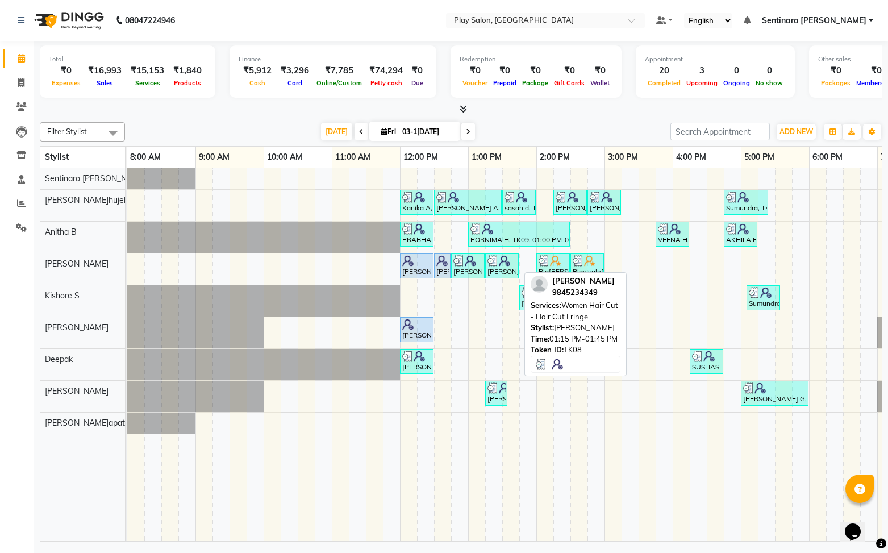
click at [506, 270] on div "[PERSON_NAME], TK08, 01:15 PM-01:45 PM, Women Hair Cut - Hair Cut Fringe" at bounding box center [501, 266] width 31 height 22
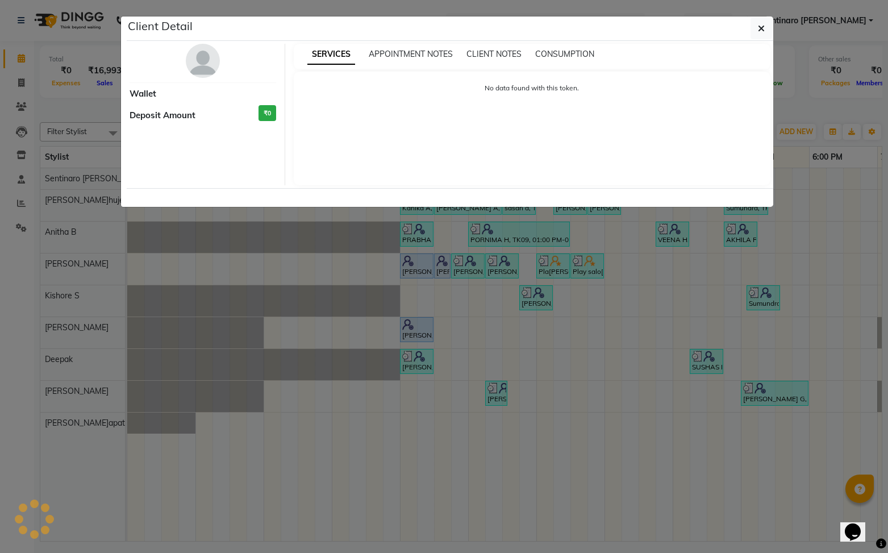
select select "3"
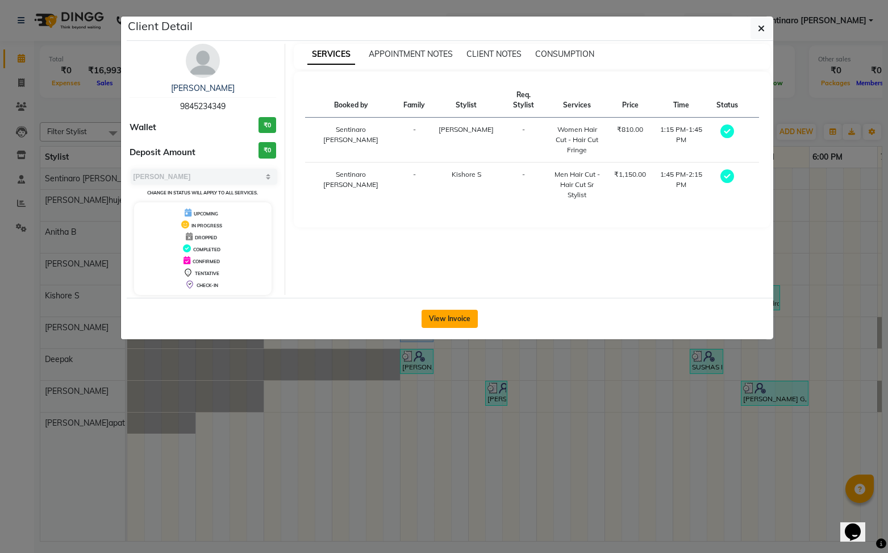
click at [448, 312] on button "View Invoice" at bounding box center [450, 319] width 56 height 18
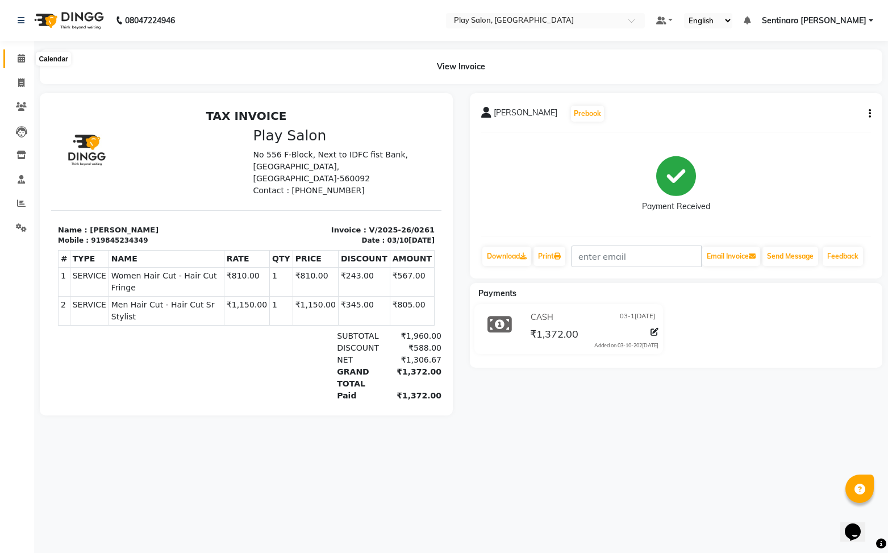
click at [18, 56] on icon at bounding box center [21, 58] width 7 height 9
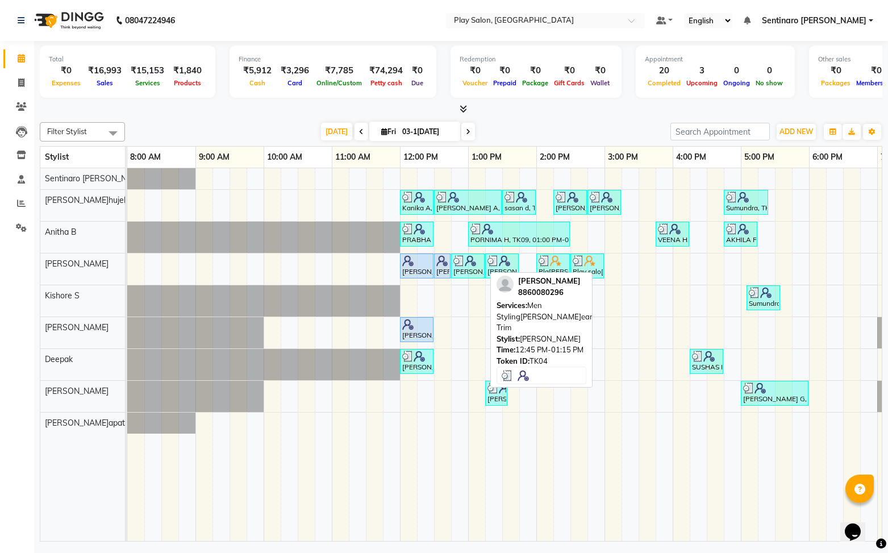
click at [464, 266] on div "[PERSON_NAME], TK04, 12:45 PM-01:15 PM, Men Styling [PERSON_NAME]rd Trim" at bounding box center [467, 266] width 31 height 22
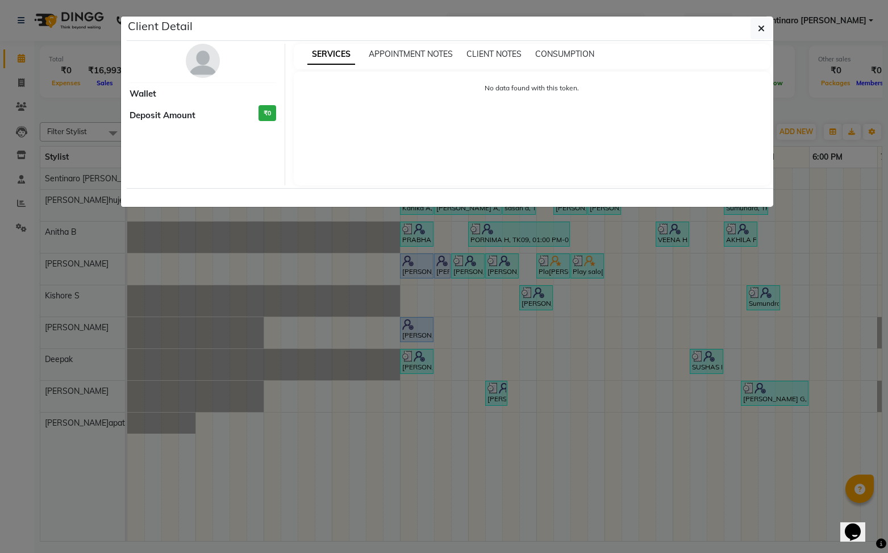
select select "3"
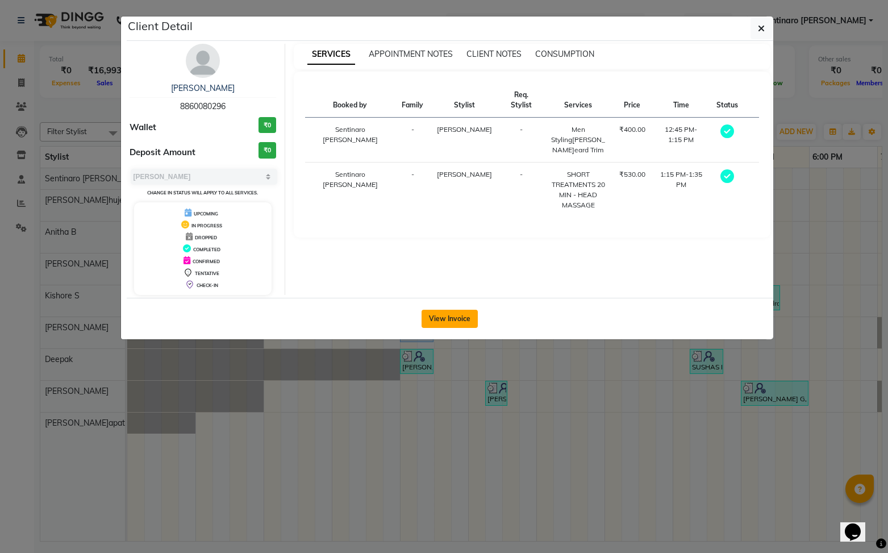
click at [449, 310] on button "View Invoice" at bounding box center [450, 319] width 56 height 18
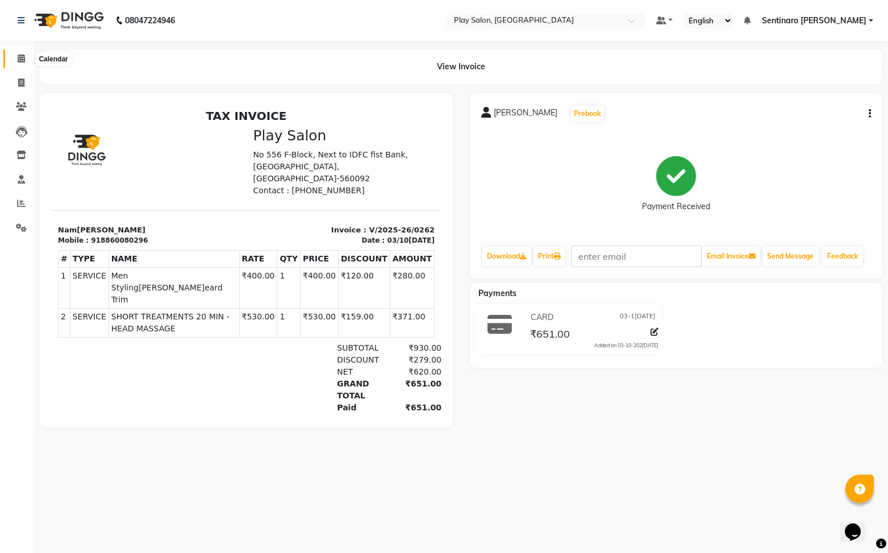
click at [18, 59] on icon at bounding box center [21, 58] width 7 height 9
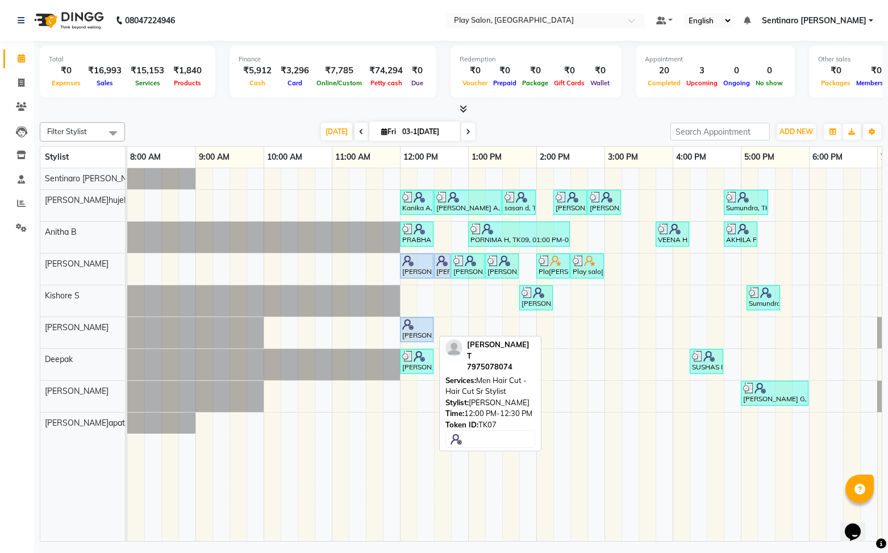
click at [411, 323] on img at bounding box center [407, 324] width 11 height 11
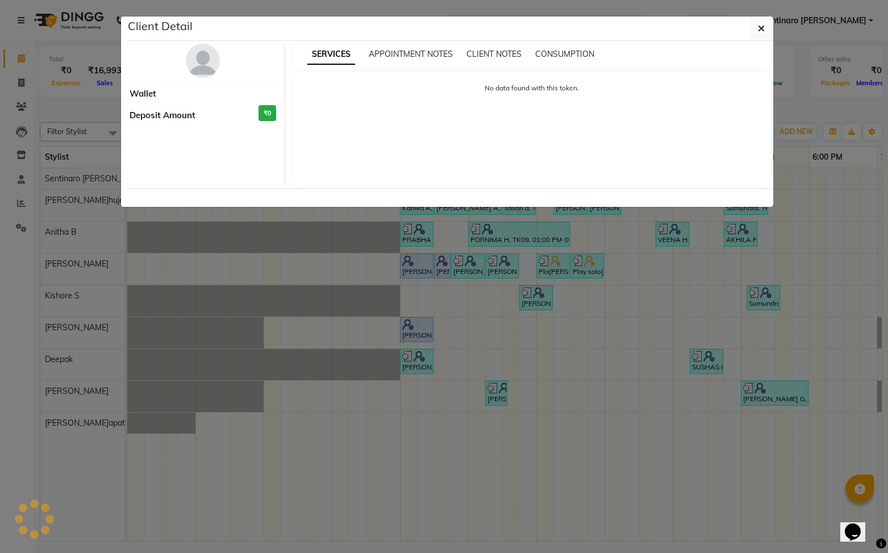
select select "5"
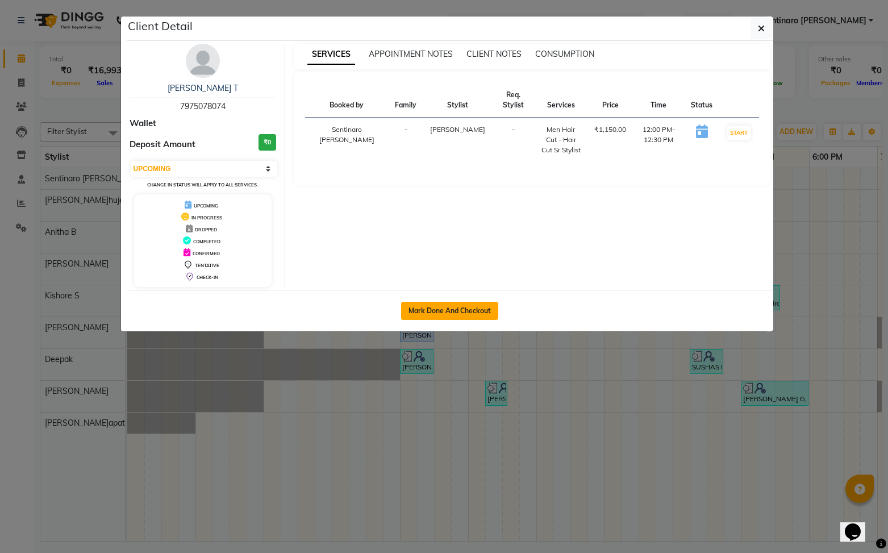
click at [462, 309] on button "Mark Done And Checkout" at bounding box center [449, 311] width 97 height 18
select select "service"
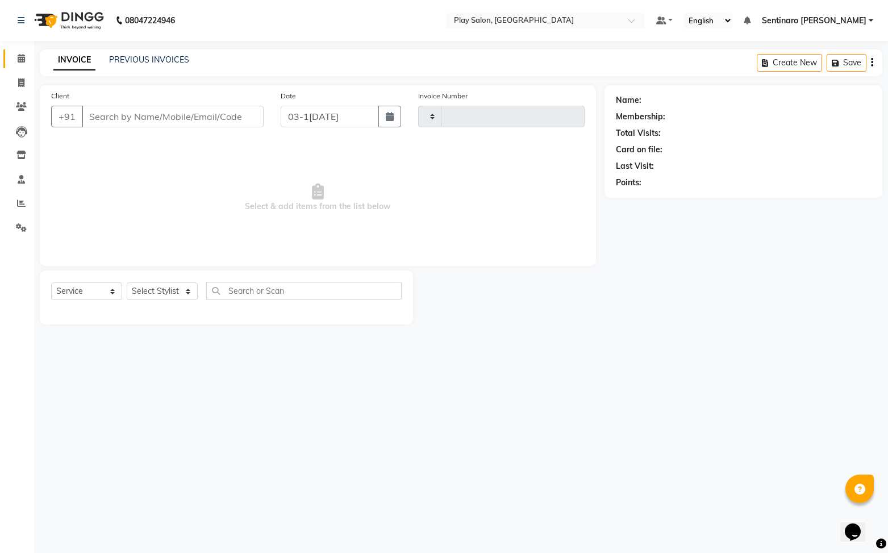
type input "0273"
select select "8961"
type input "7975078074"
select select "91863"
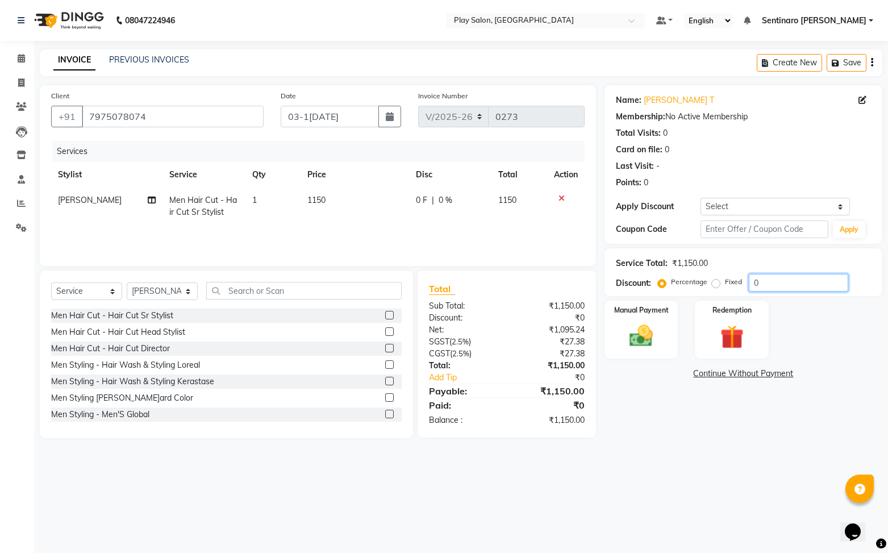
click at [774, 283] on input "0" at bounding box center [798, 283] width 99 height 18
type input "30"
click at [640, 338] on img at bounding box center [642, 336] width 40 height 28
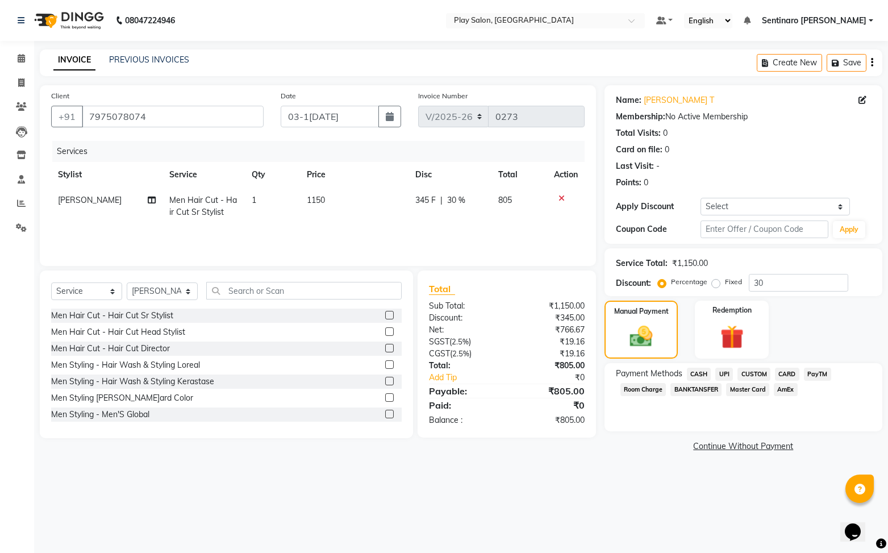
click at [723, 375] on span "UPI" at bounding box center [724, 374] width 18 height 13
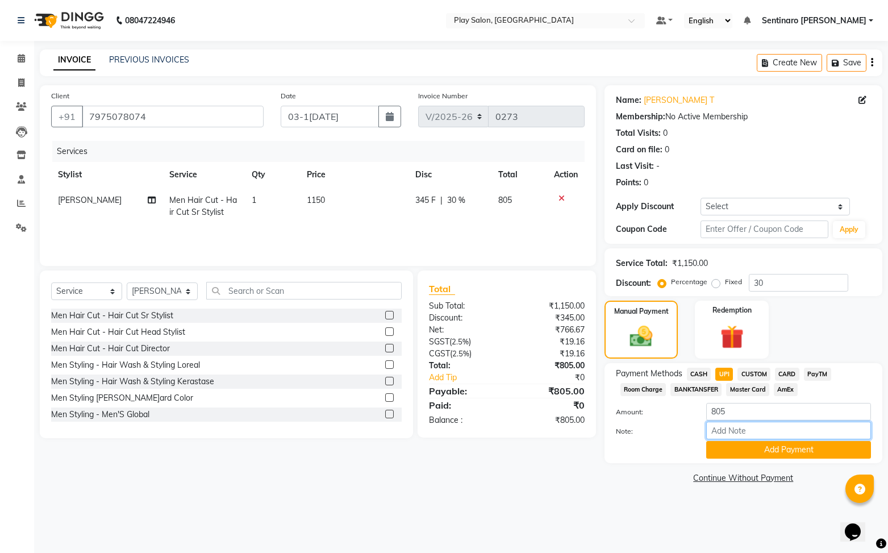
click at [764, 432] on input "Note:" at bounding box center [788, 431] width 165 height 18
type input "T"
type input "3 TIMES DID PAYMENT 400 200 205"
click at [789, 451] on button "Add Payment" at bounding box center [788, 450] width 165 height 18
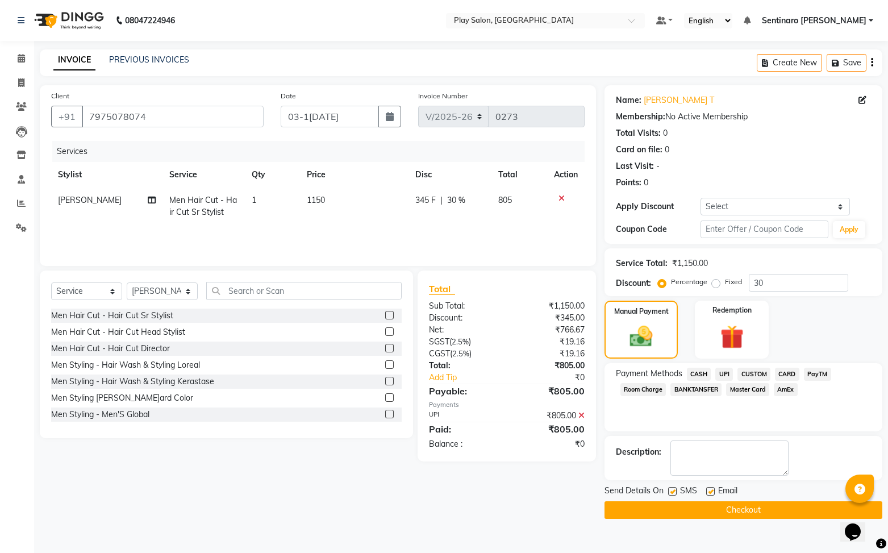
click at [725, 372] on span "UPI" at bounding box center [724, 374] width 18 height 13
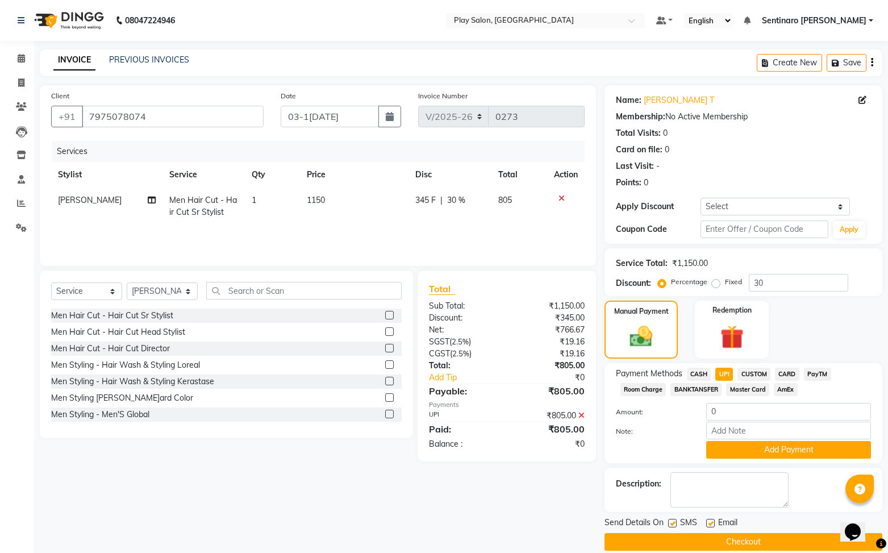
scroll to position [14, 0]
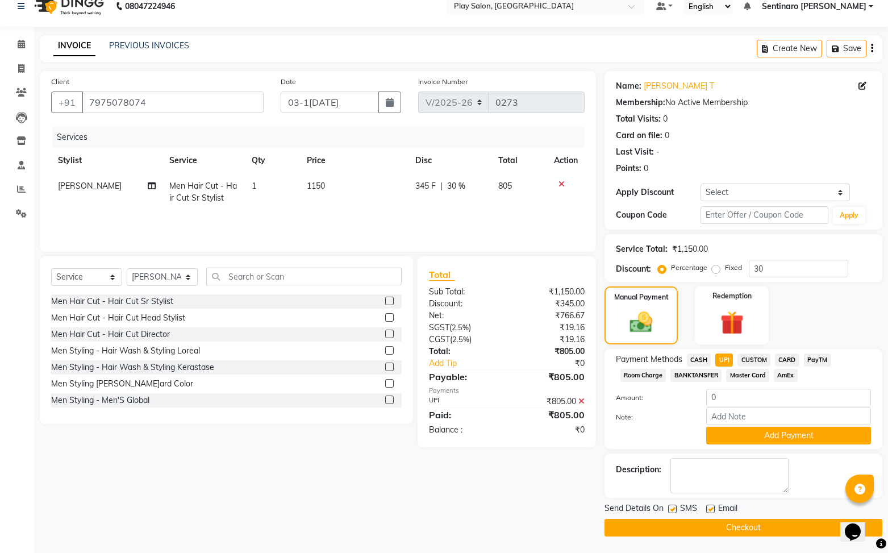
click at [761, 530] on button "Checkout" at bounding box center [744, 528] width 278 height 18
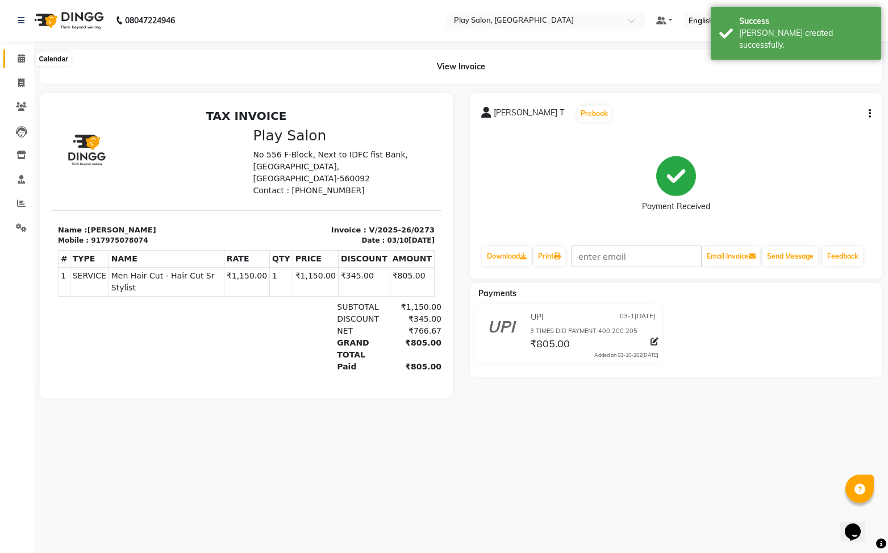
click at [19, 53] on span at bounding box center [21, 58] width 20 height 13
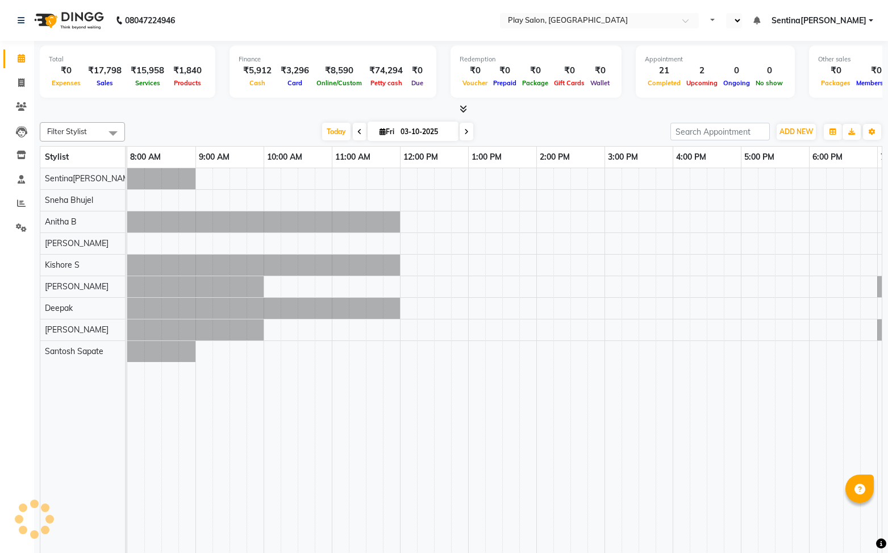
select select "en"
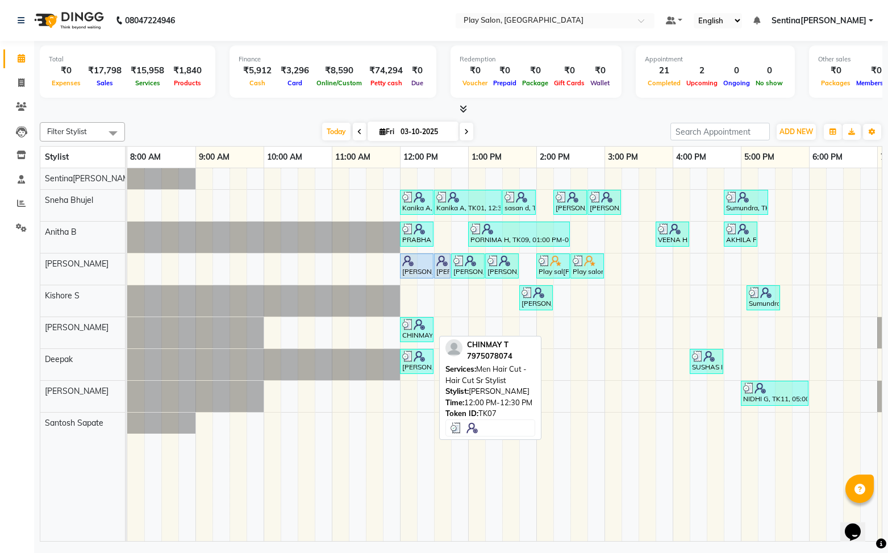
click at [415, 330] on div "CHINMAY T, TK07, 12:00 PM-12:30 PM, Men Hair Cut - Hair Cut Sr Stylist" at bounding box center [416, 330] width 31 height 22
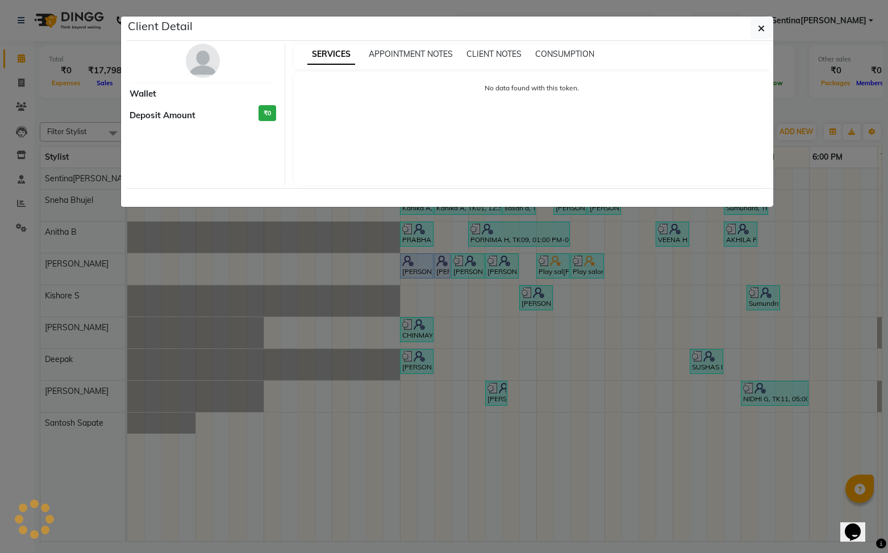
select select "3"
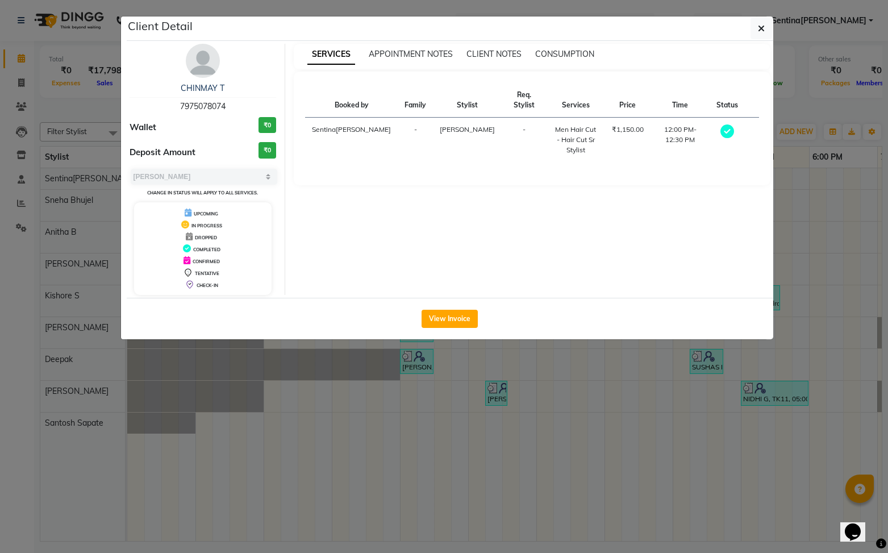
click at [455, 319] on button "View Invoice" at bounding box center [450, 319] width 56 height 18
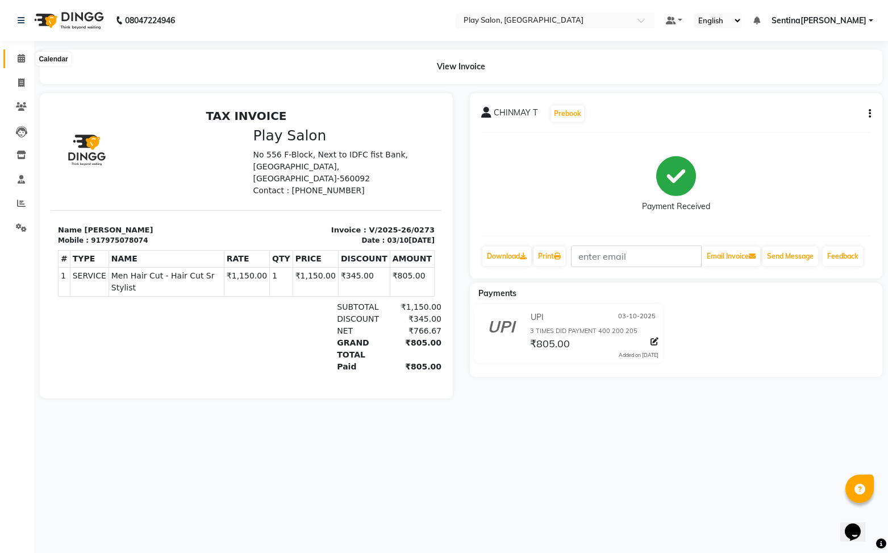
click at [19, 54] on icon at bounding box center [21, 58] width 7 height 9
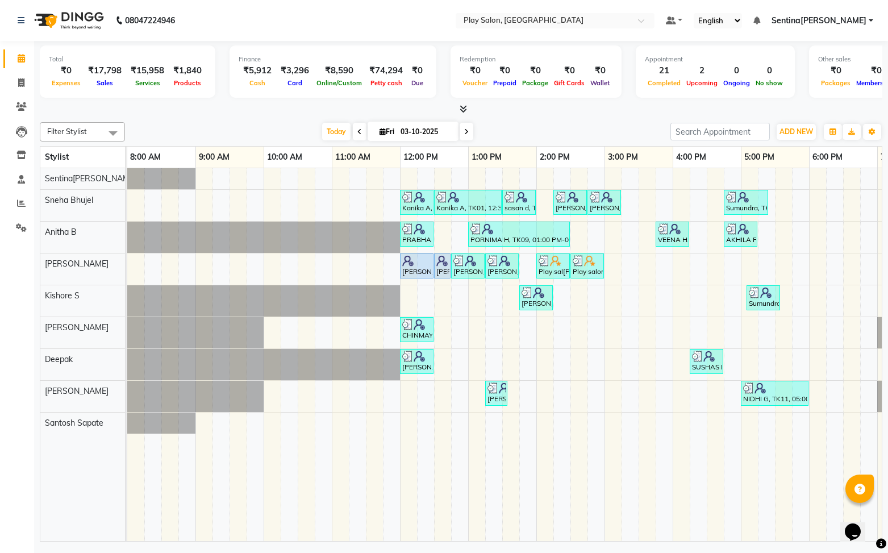
click at [776, 357] on div "[PERSON_NAME]nika A, TK01, 12:00 PM-12:30 PM, Beauty Essentials - Waxing - Half…" at bounding box center [570, 354] width 886 height 373
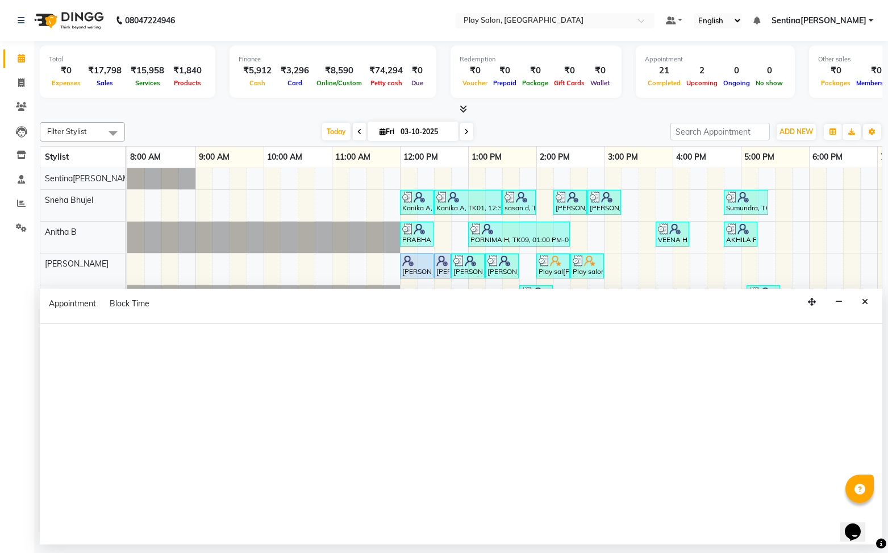
select select "91864"
select select "tentative"
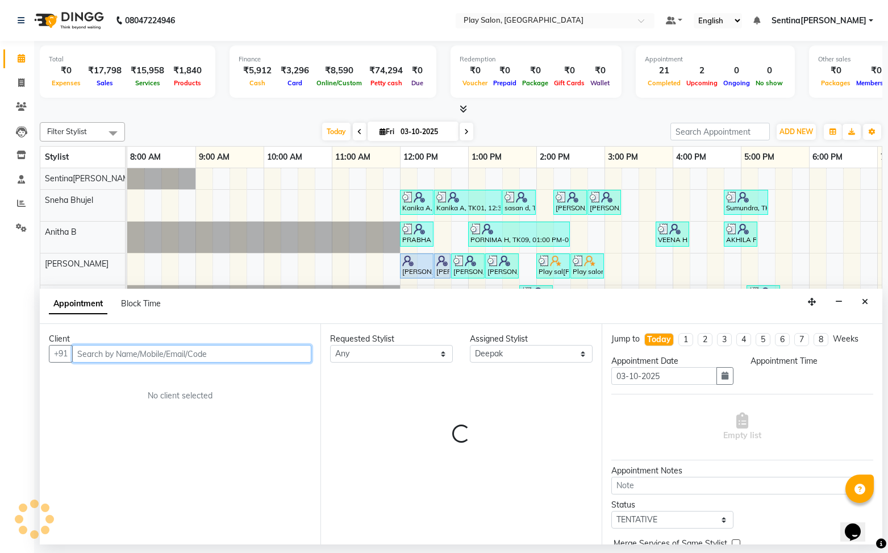
select select "1050"
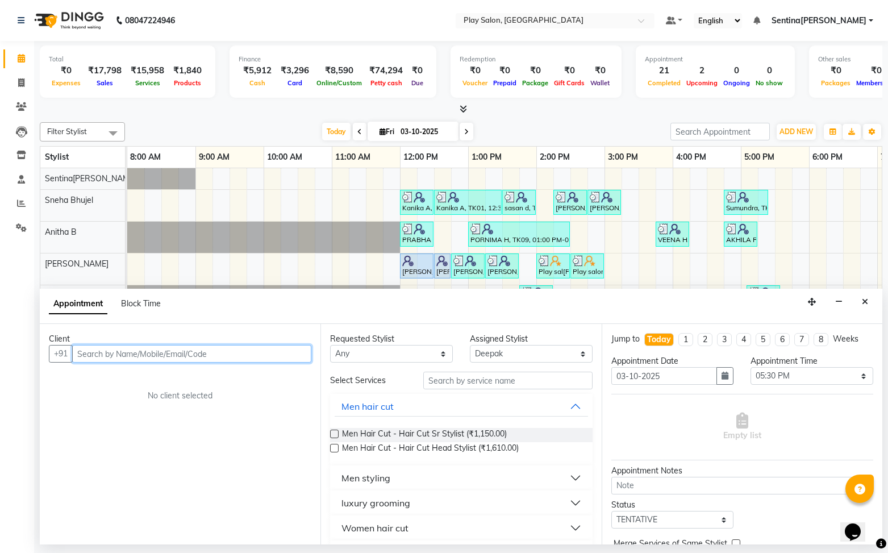
click at [223, 355] on input "text" at bounding box center [191, 354] width 239 height 18
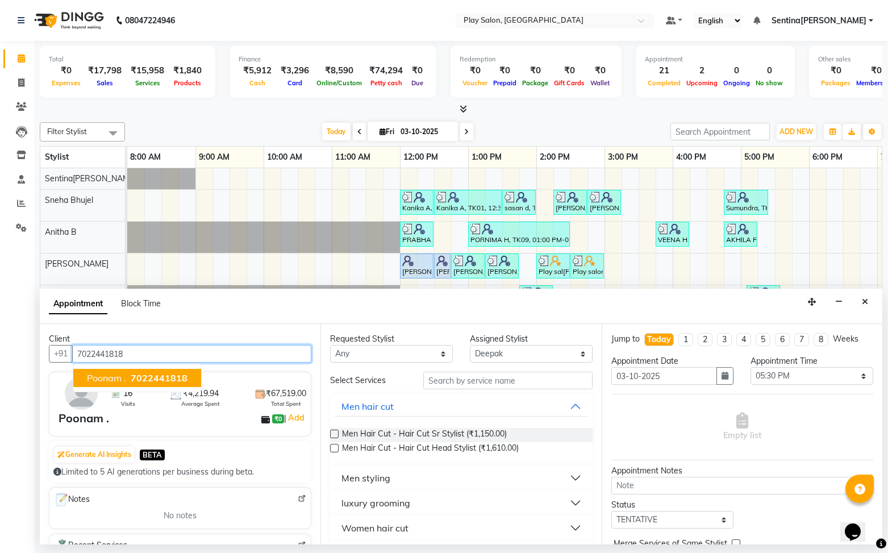
drag, startPoint x: 144, startPoint y: 385, endPoint x: 224, endPoint y: 381, distance: 80.2
click at [148, 385] on button "Poonam . 7022441818" at bounding box center [137, 378] width 128 height 18
type input "7022441818"
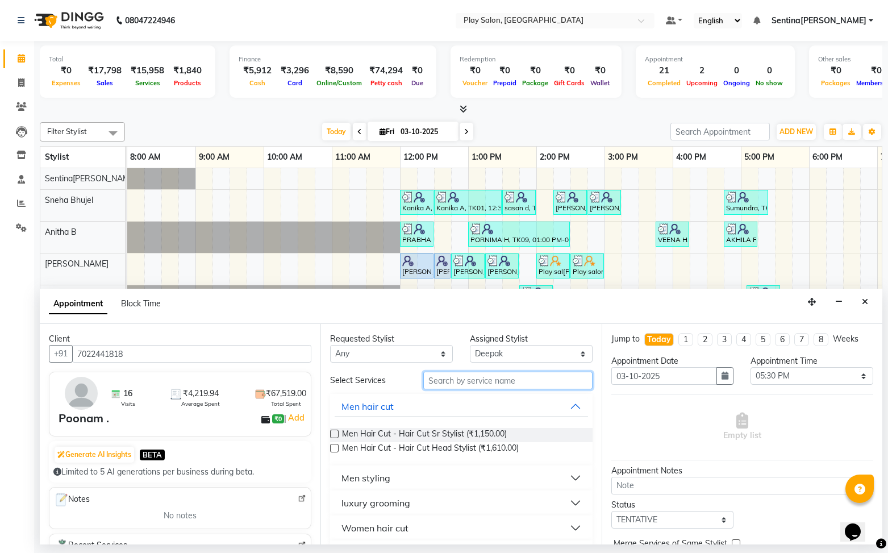
click at [531, 373] on input "text" at bounding box center [507, 381] width 169 height 18
type input "WAS"
click at [568, 478] on button "wash & blow dry" at bounding box center [461, 478] width 253 height 20
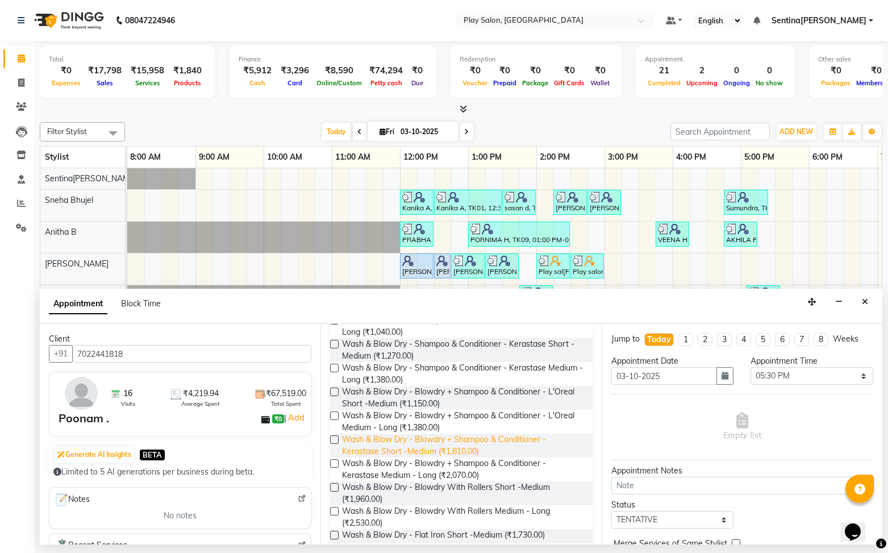
scroll to position [219, 0]
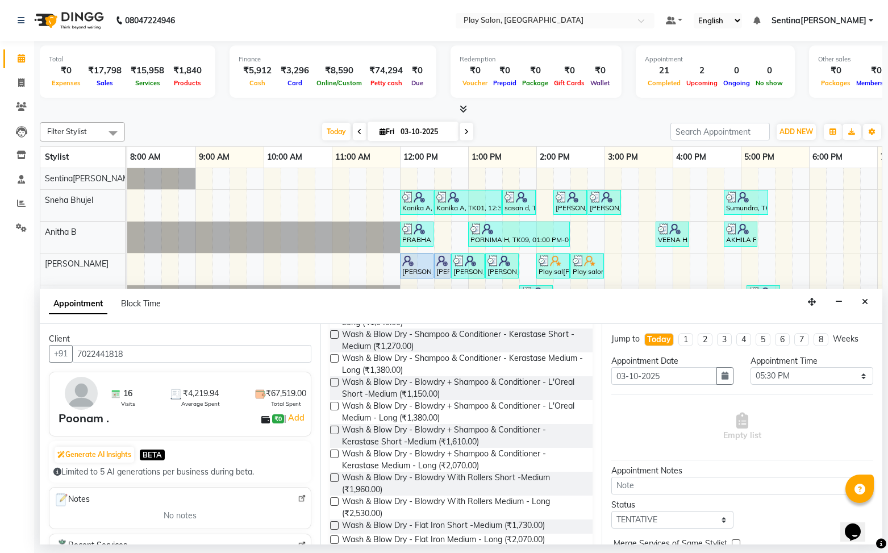
click at [334, 430] on label at bounding box center [334, 430] width 9 height 9
click at [334, 430] on input "checkbox" at bounding box center [333, 430] width 7 height 7
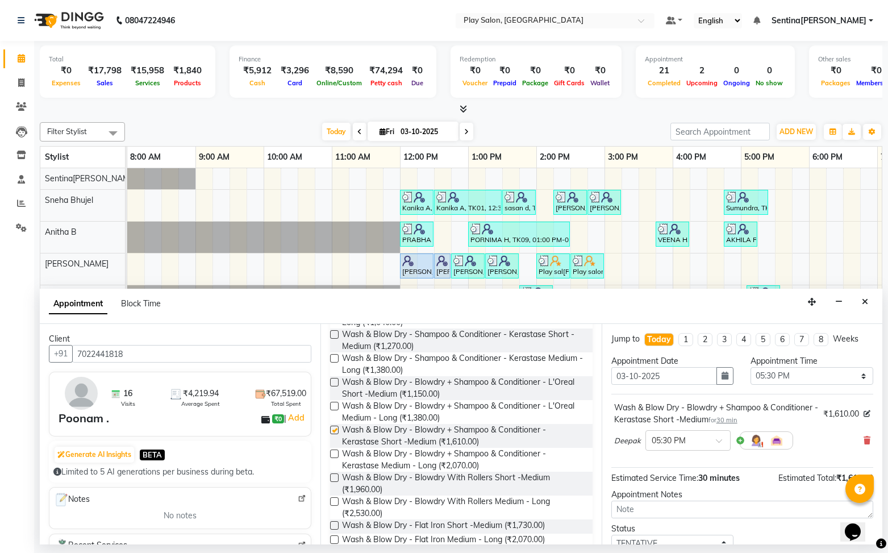
checkbox input "false"
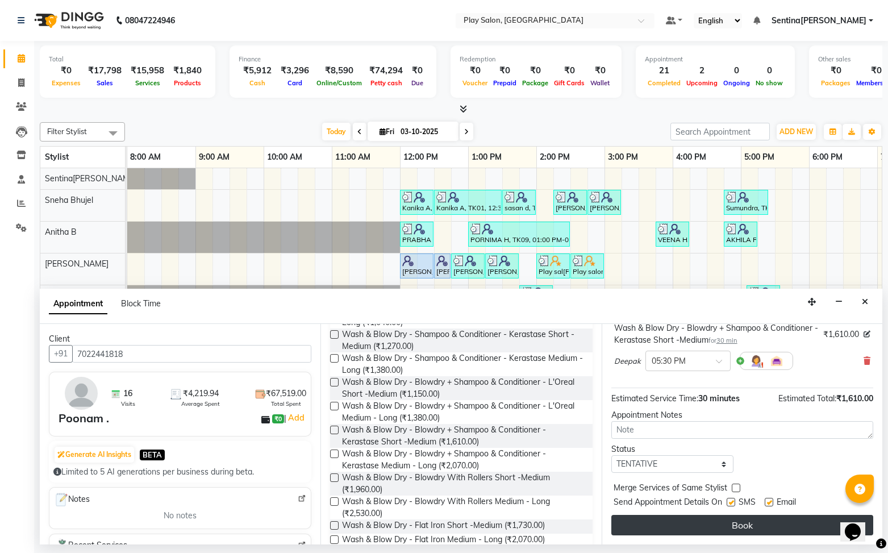
click at [749, 529] on button "Book" at bounding box center [742, 525] width 262 height 20
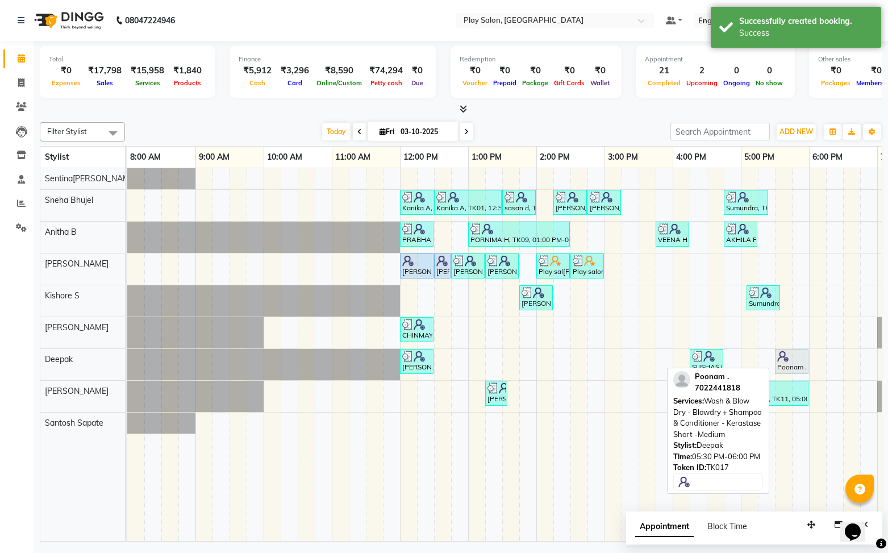
click at [780, 356] on img at bounding box center [782, 356] width 11 height 11
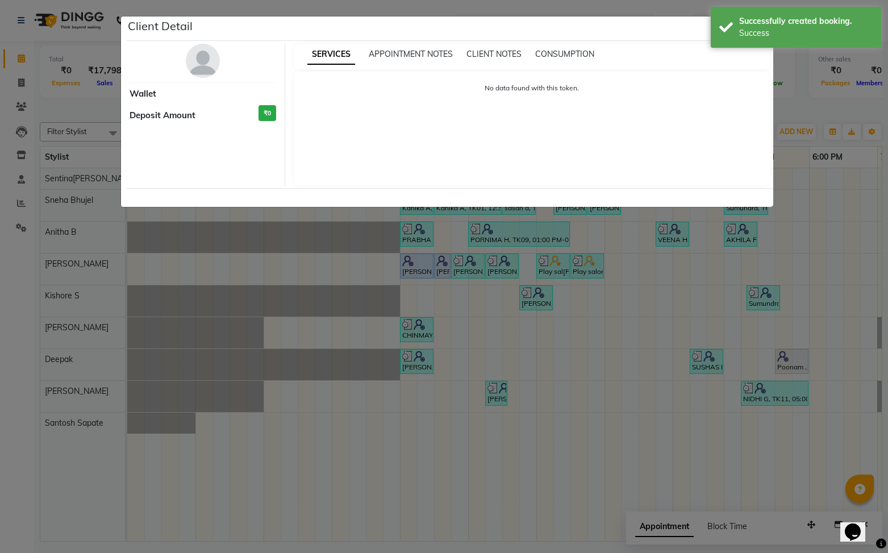
select select "7"
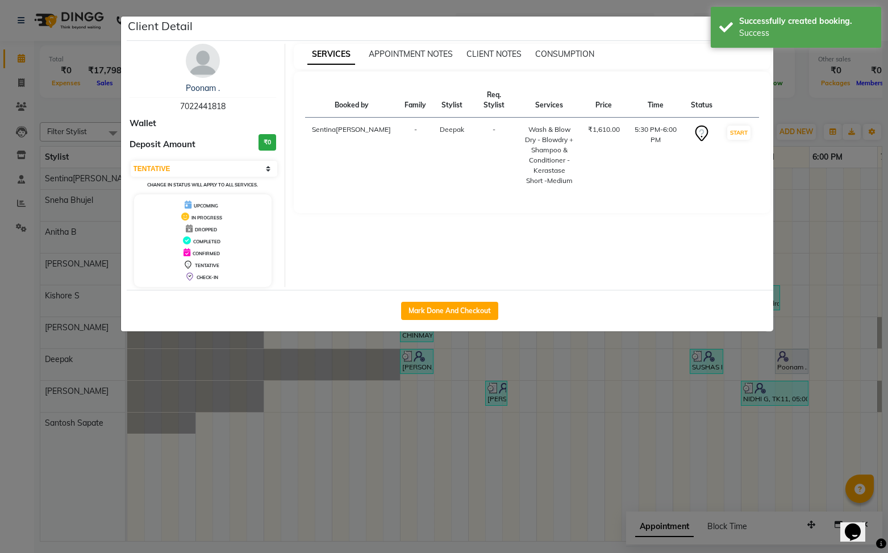
click at [475, 315] on button "Mark Done And Checkout" at bounding box center [449, 311] width 97 height 18
select select "service"
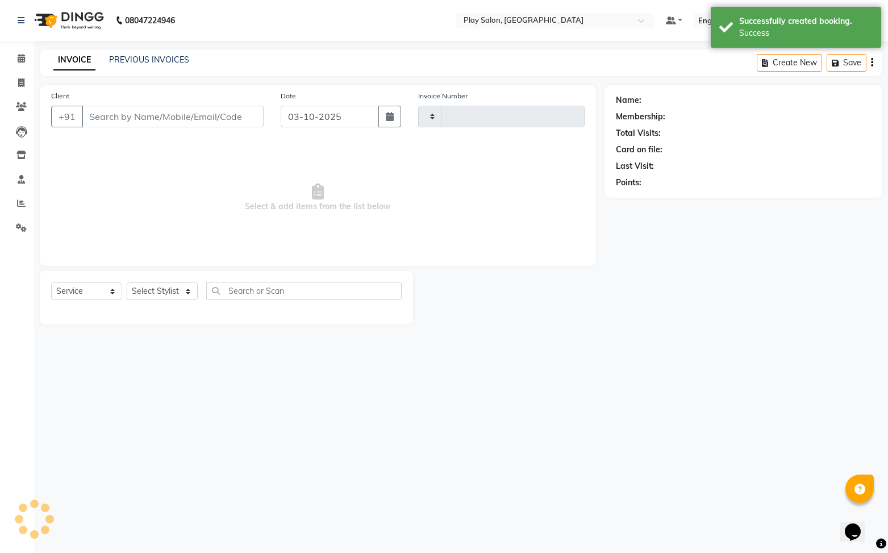
type input "0274"
select select "8961"
type input "7022441818"
select select "91864"
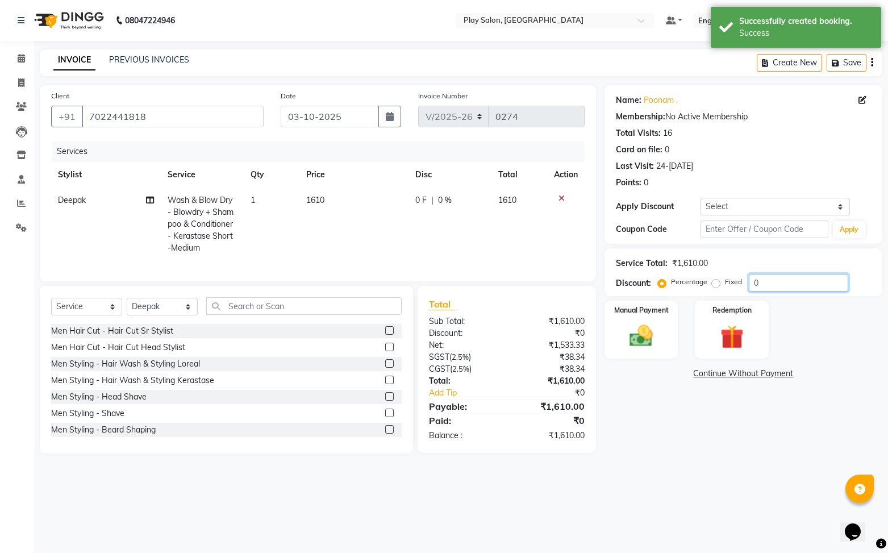
click at [815, 286] on input "0" at bounding box center [798, 283] width 99 height 18
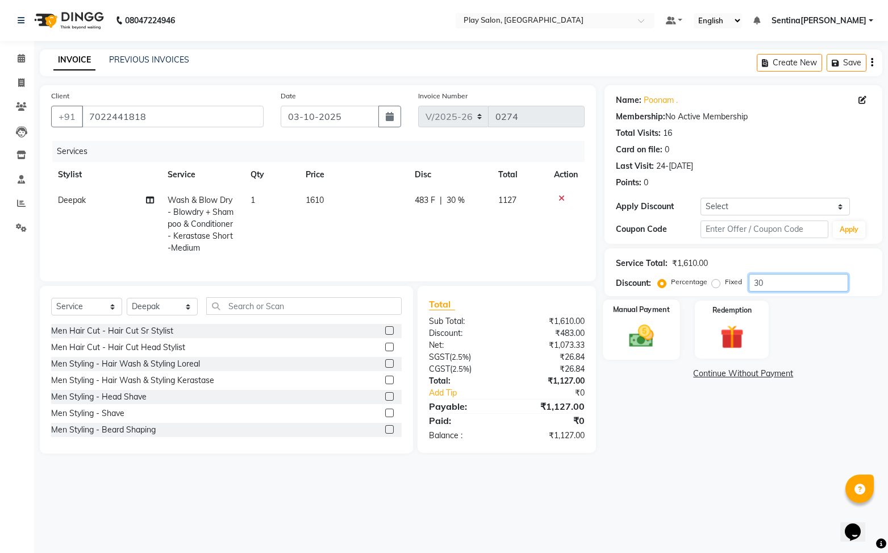
type input "30"
drag, startPoint x: 650, startPoint y: 342, endPoint x: 661, endPoint y: 340, distance: 11.6
click at [650, 342] on img at bounding box center [642, 336] width 40 height 28
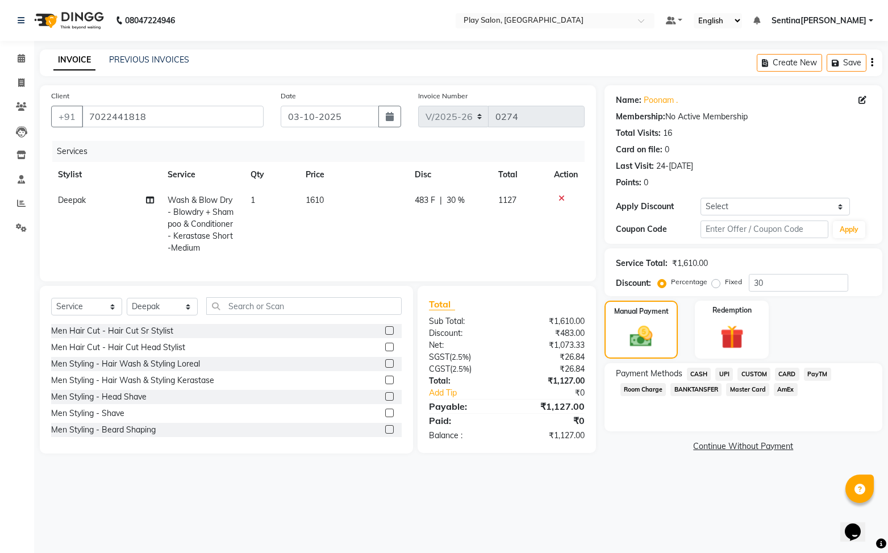
click at [729, 371] on span "UPI" at bounding box center [724, 374] width 18 height 13
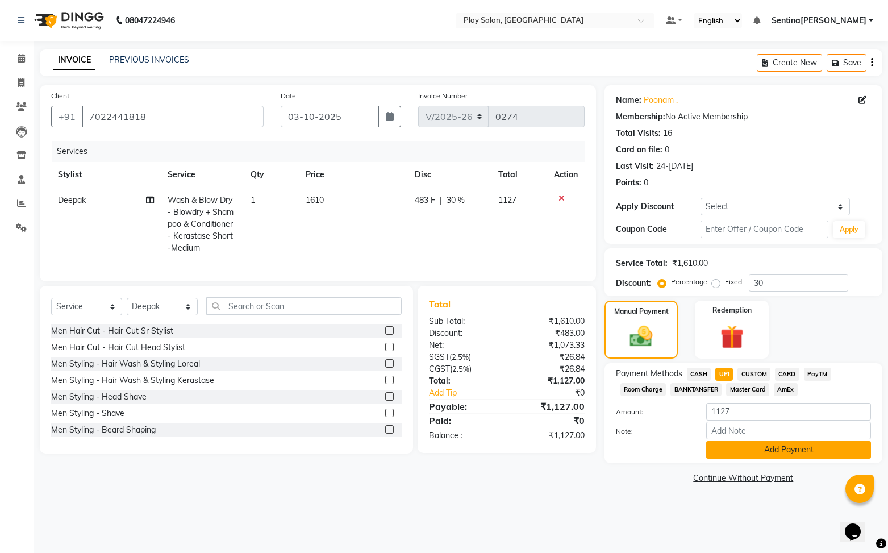
click at [803, 452] on button "Add Payment" at bounding box center [788, 450] width 165 height 18
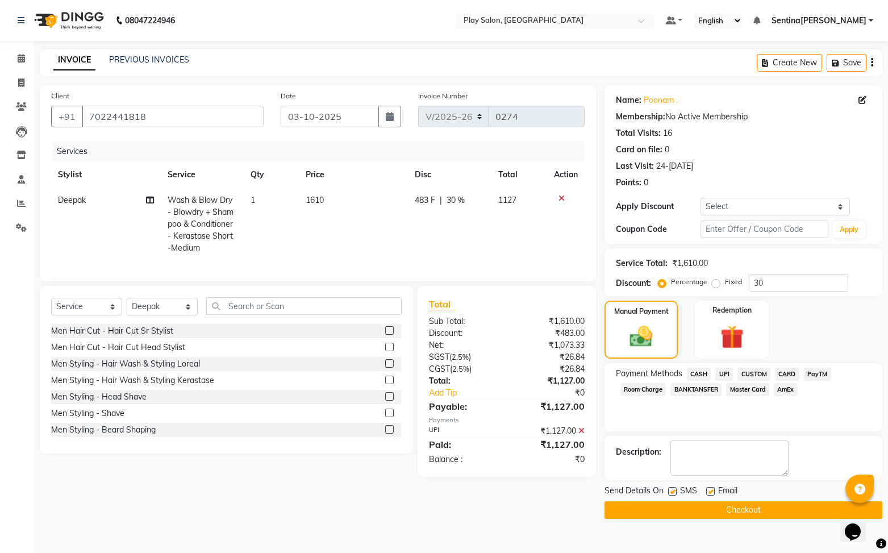
drag, startPoint x: 726, startPoint y: 371, endPoint x: 737, endPoint y: 389, distance: 21.4
click at [726, 370] on span "UPI" at bounding box center [724, 374] width 18 height 13
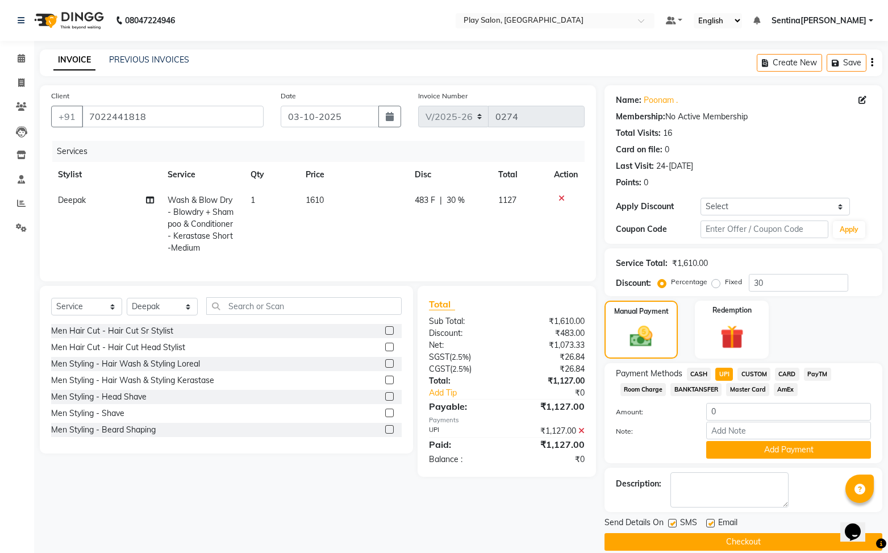
scroll to position [14, 0]
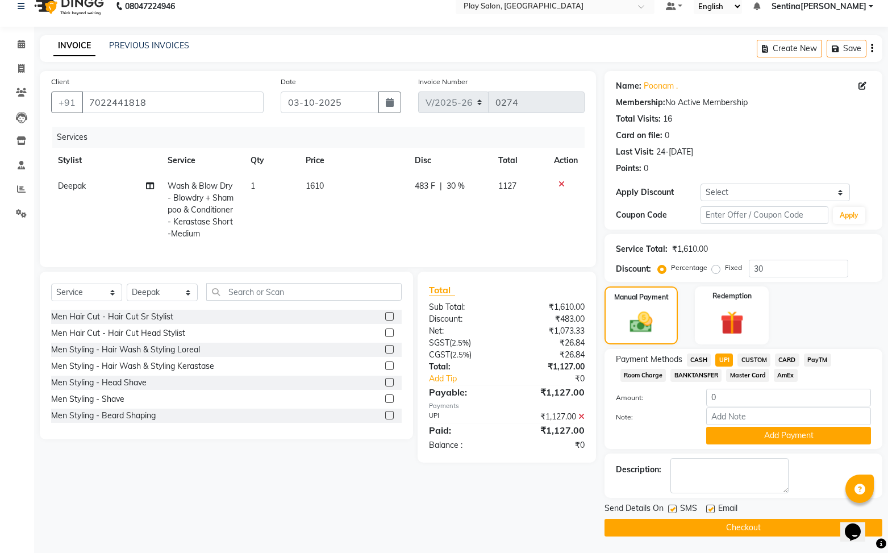
click at [785, 522] on button "Checkout" at bounding box center [744, 528] width 278 height 18
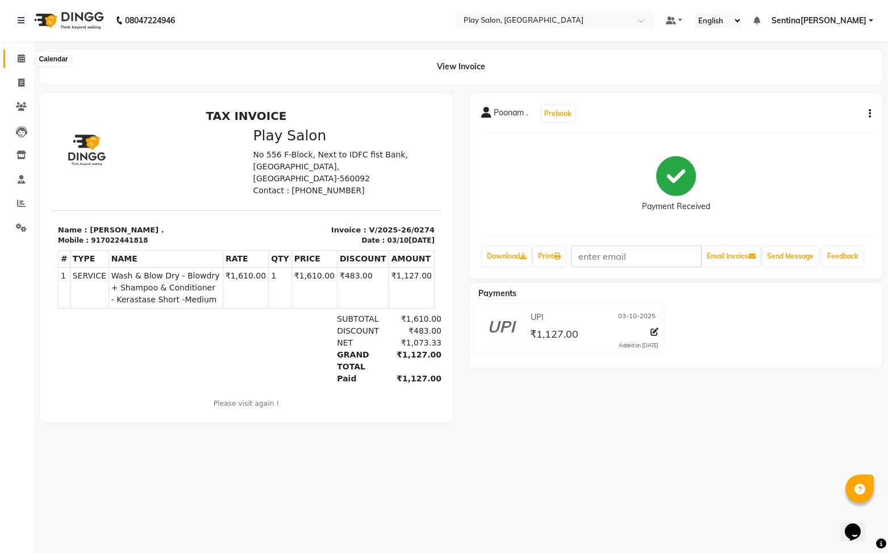
click at [24, 59] on icon at bounding box center [21, 58] width 7 height 9
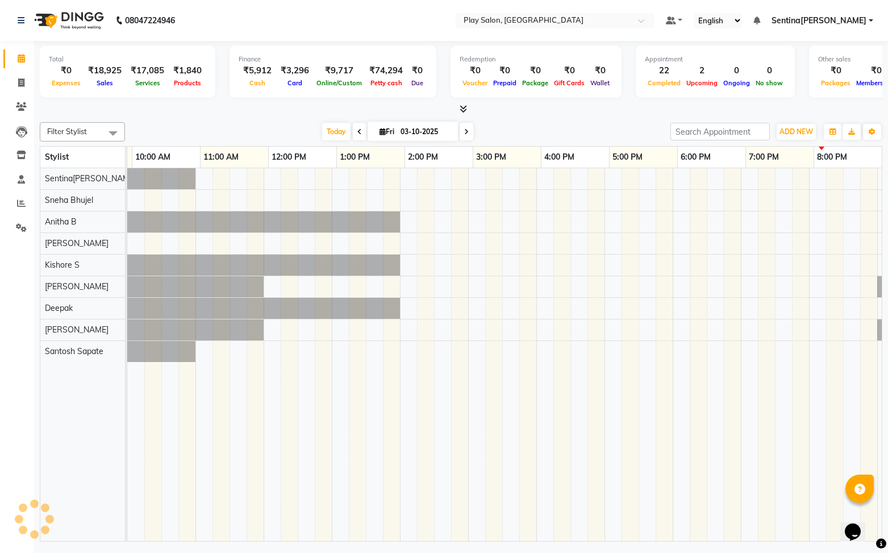
scroll to position [0, 132]
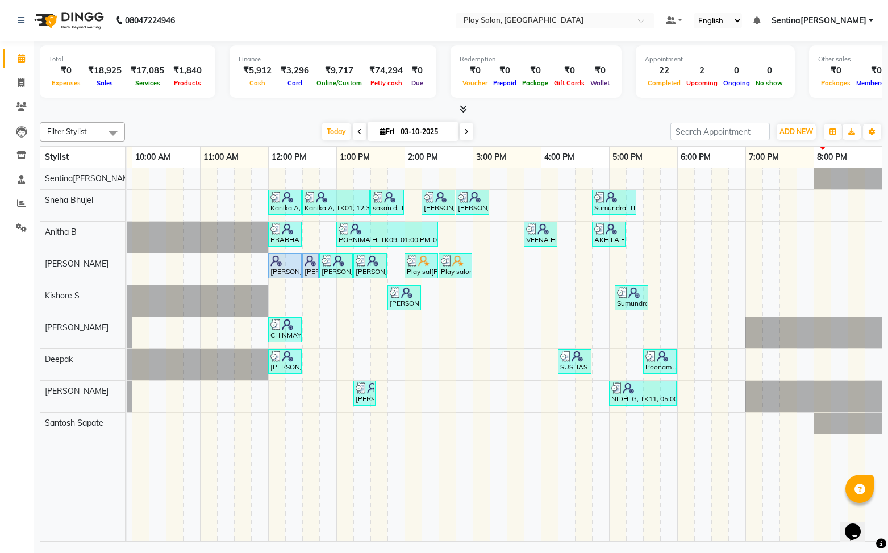
click at [714, 299] on div "Kanika A, TK01, 12:00 PM-12:30 PM, Beauty Essentials - Waxing - Half Legs Lipo …" at bounding box center [438, 354] width 886 height 373
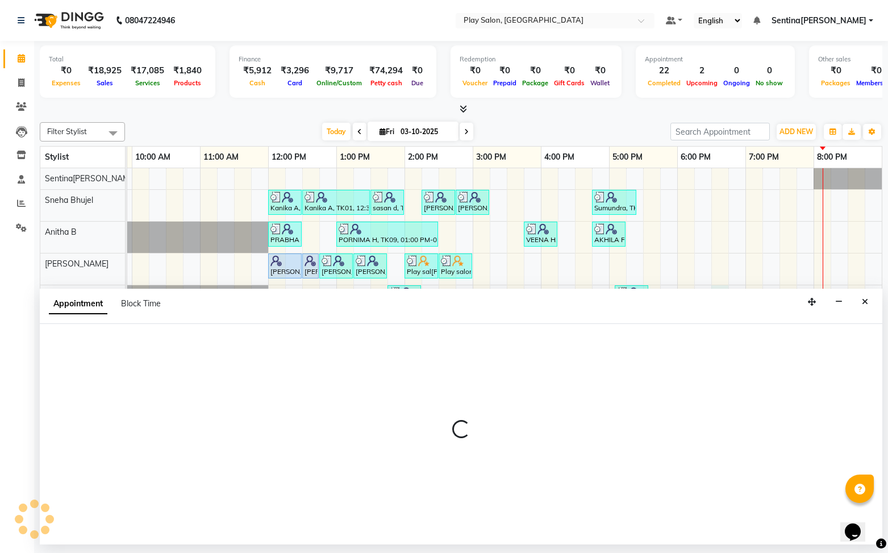
select select "91862"
select select "1110"
select select "tentative"
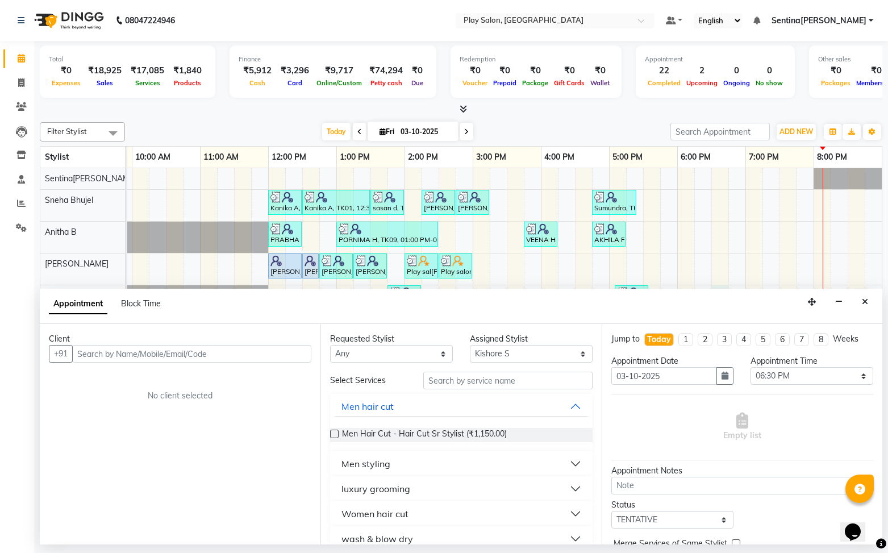
click at [273, 354] on input "text" at bounding box center [191, 354] width 239 height 18
type input "7619301111"
click at [284, 358] on span "Add Client" at bounding box center [288, 353] width 38 height 10
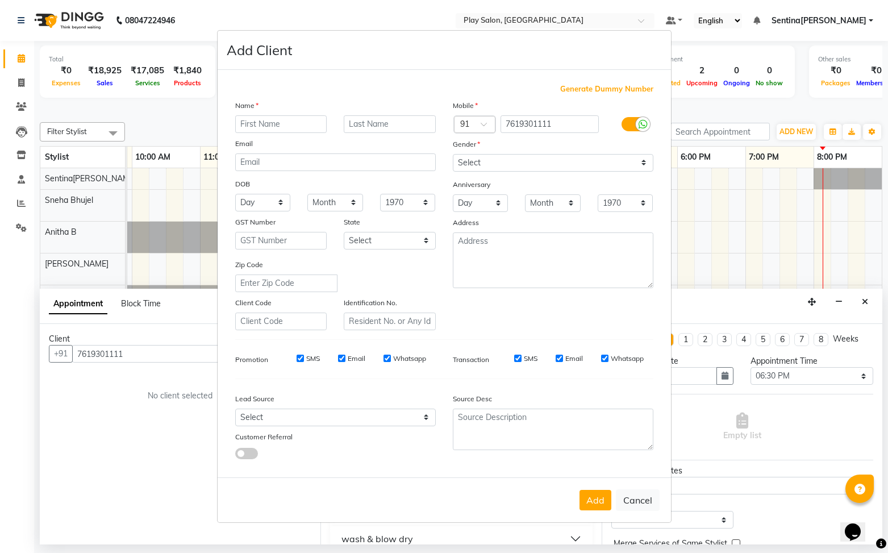
click at [297, 121] on input "text" at bounding box center [281, 124] width 92 height 18
click at [294, 123] on input "text" at bounding box center [281, 124] width 92 height 18
type input "PREETY"
click at [382, 123] on input "text" at bounding box center [390, 124] width 92 height 18
type input "G"
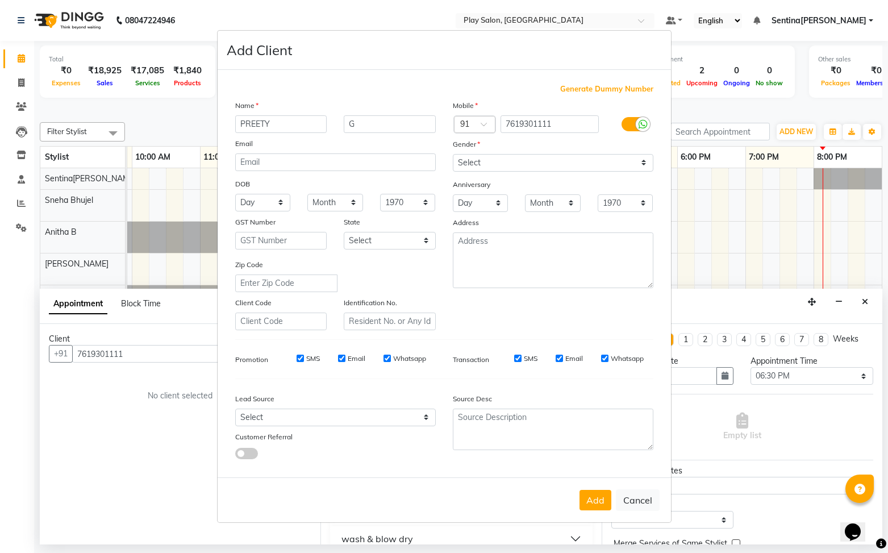
drag, startPoint x: 575, startPoint y: 153, endPoint x: 576, endPoint y: 162, distance: 9.7
click at [576, 155] on div "Mobile Country Code × 91 7619301111 Gender Select Male Female Other Prefer Not …" at bounding box center [553, 214] width 218 height 231
click at [572, 164] on select "Select Male Female Other Prefer Not To Say" at bounding box center [553, 163] width 201 height 18
select select "female"
click at [453, 154] on select "Select Male Female Other Prefer Not To Say" at bounding box center [553, 163] width 201 height 18
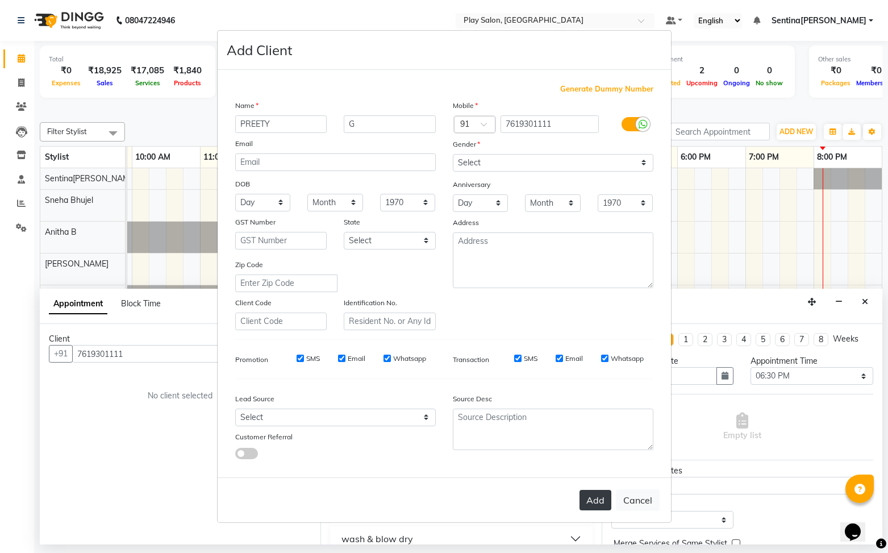
click at [607, 498] on button "Add" at bounding box center [596, 500] width 32 height 20
select select
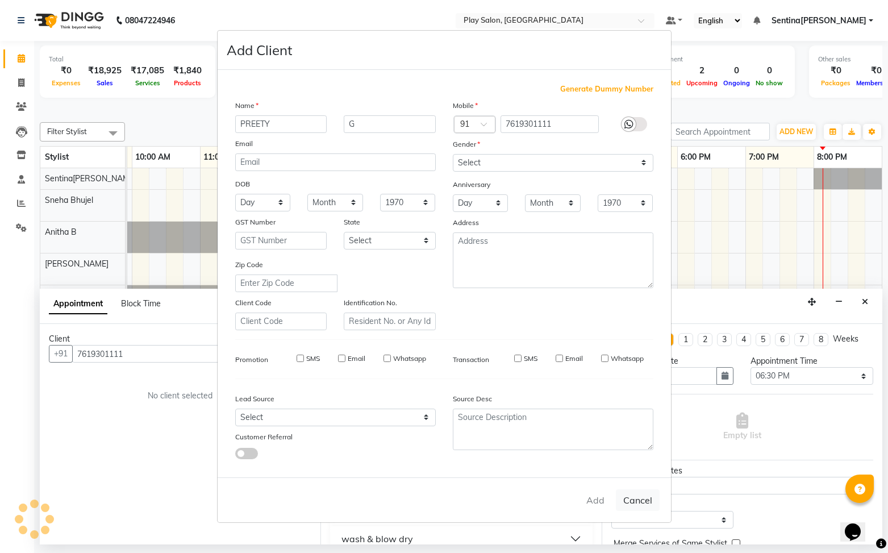
select select
checkbox input "false"
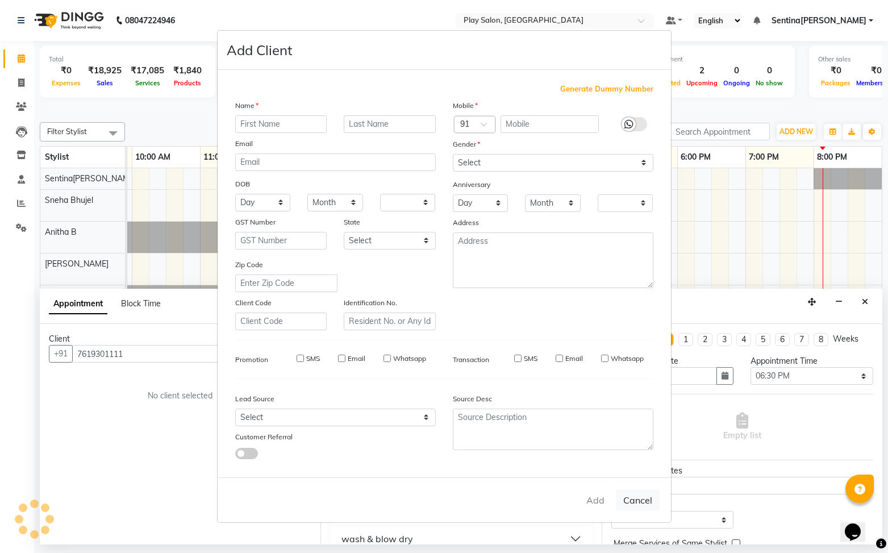
checkbox input "false"
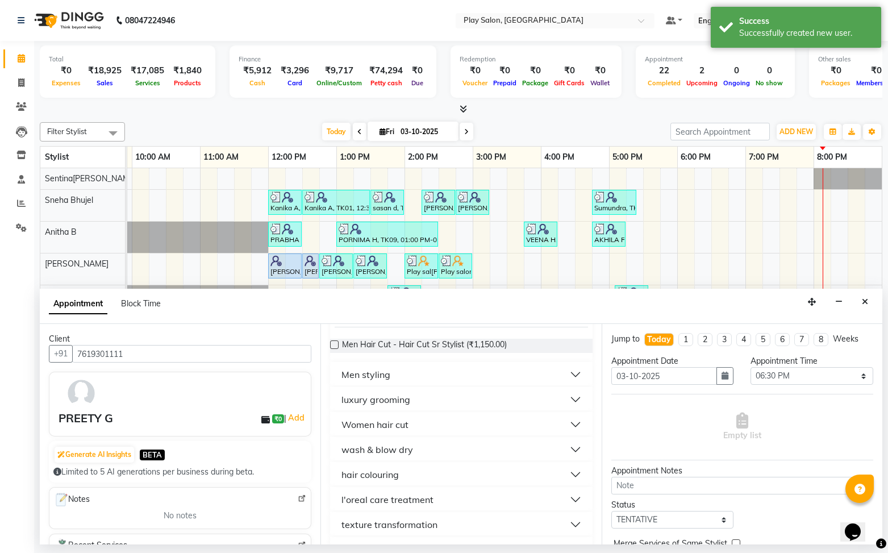
scroll to position [0, 0]
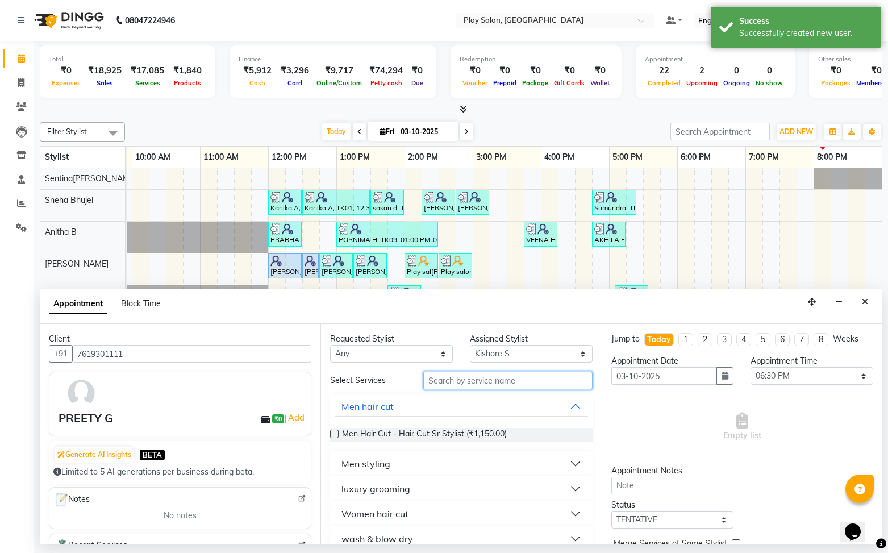
click at [492, 377] on input "text" at bounding box center [507, 381] width 169 height 18
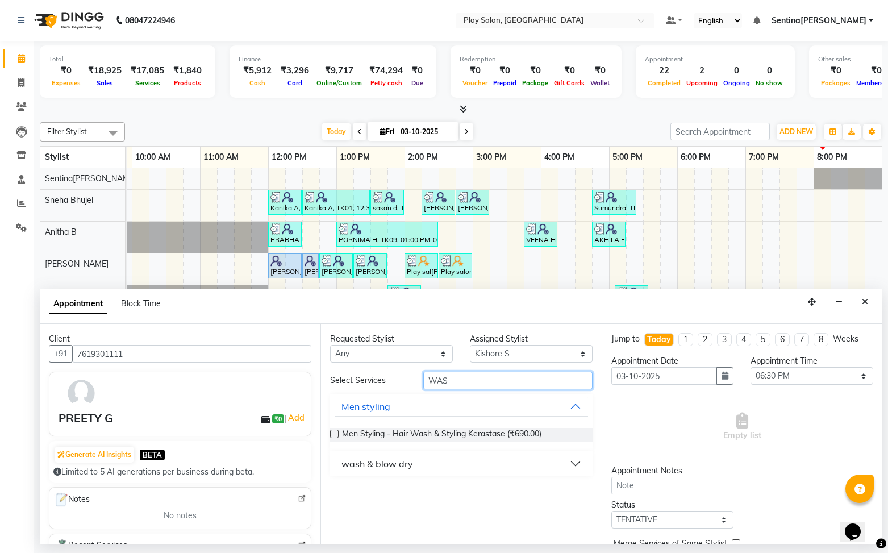
type input "WAS"
click at [530, 455] on button "wash & blow dry" at bounding box center [461, 463] width 253 height 20
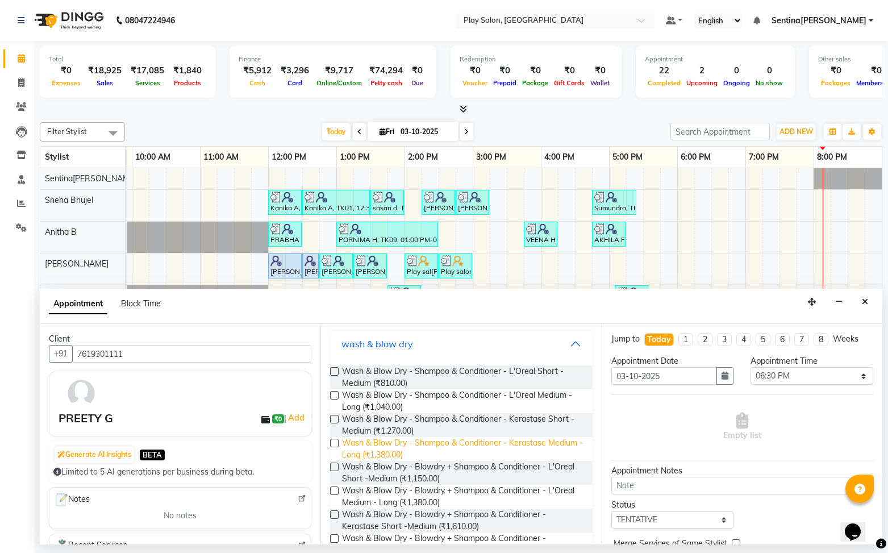
scroll to position [121, 0]
click at [335, 418] on label at bounding box center [334, 418] width 9 height 9
click at [335, 418] on input "checkbox" at bounding box center [333, 418] width 7 height 7
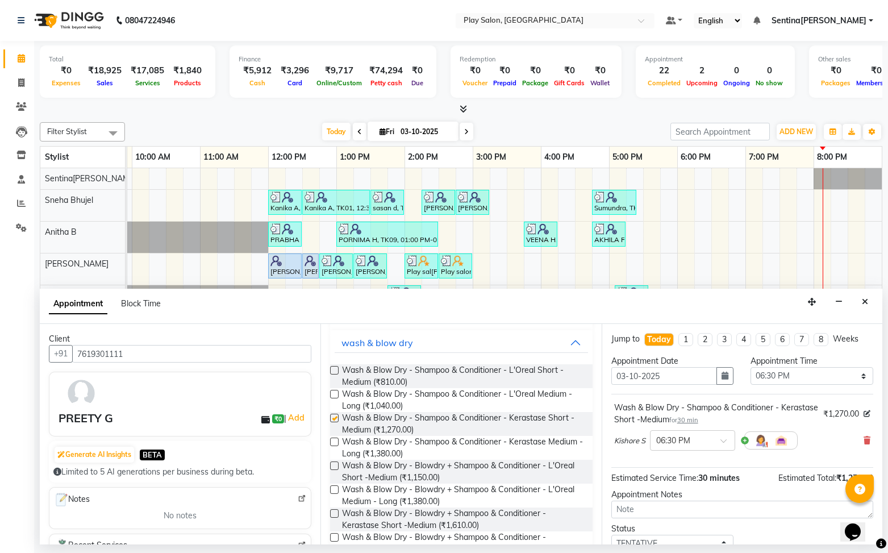
checkbox input "false"
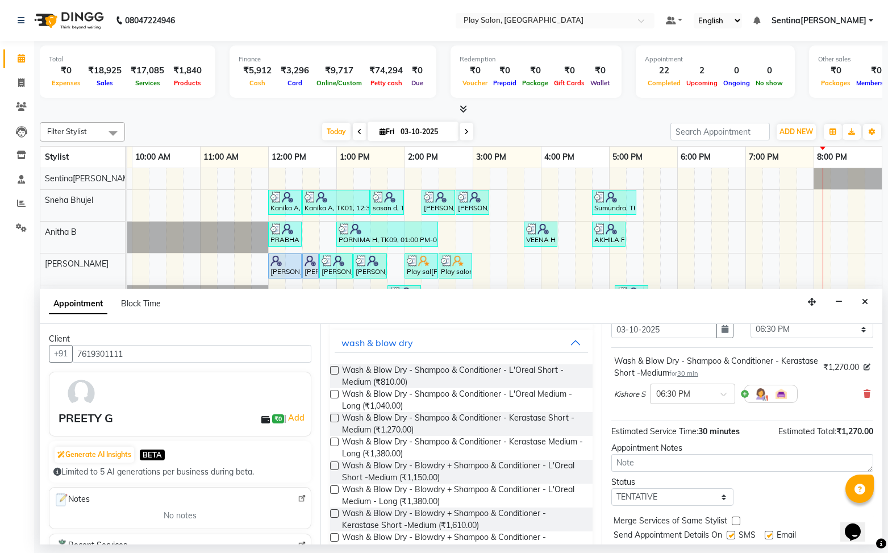
scroll to position [80, 0]
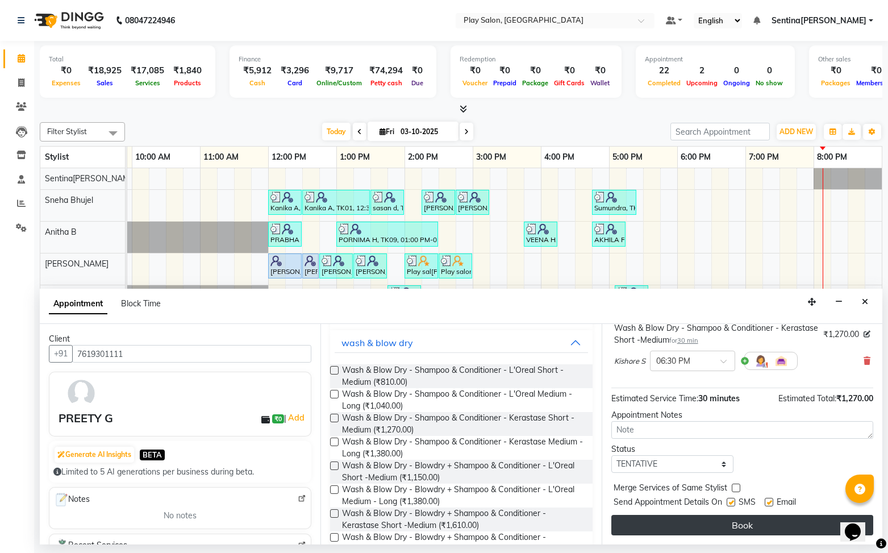
click at [789, 527] on button "Book" at bounding box center [742, 525] width 262 height 20
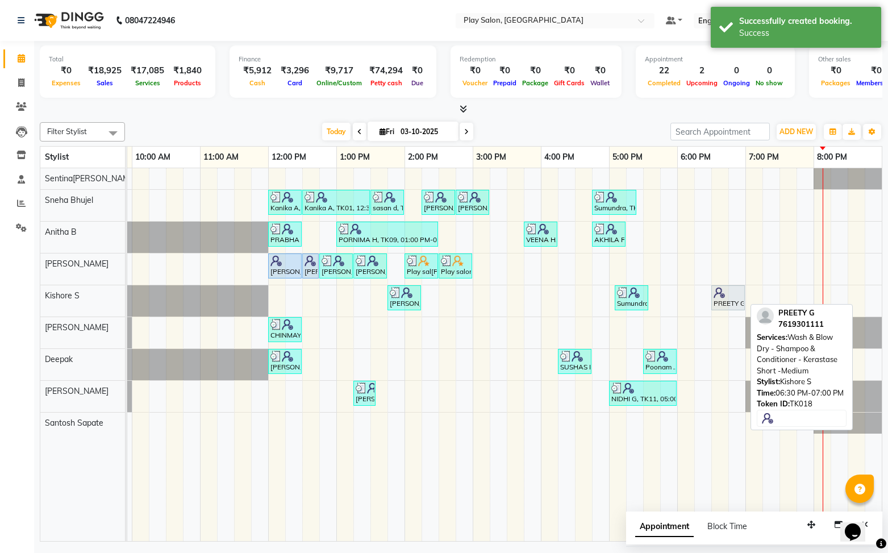
click at [732, 297] on div at bounding box center [728, 292] width 29 height 11
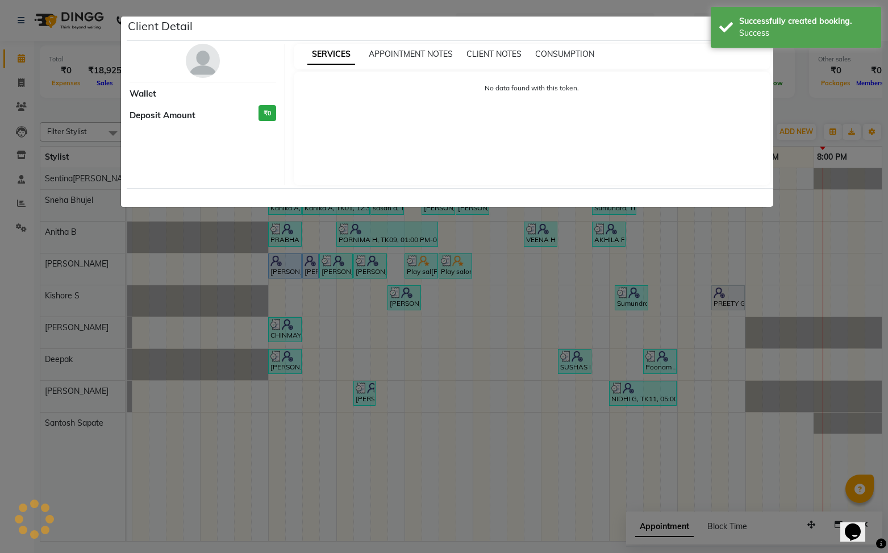
select select "7"
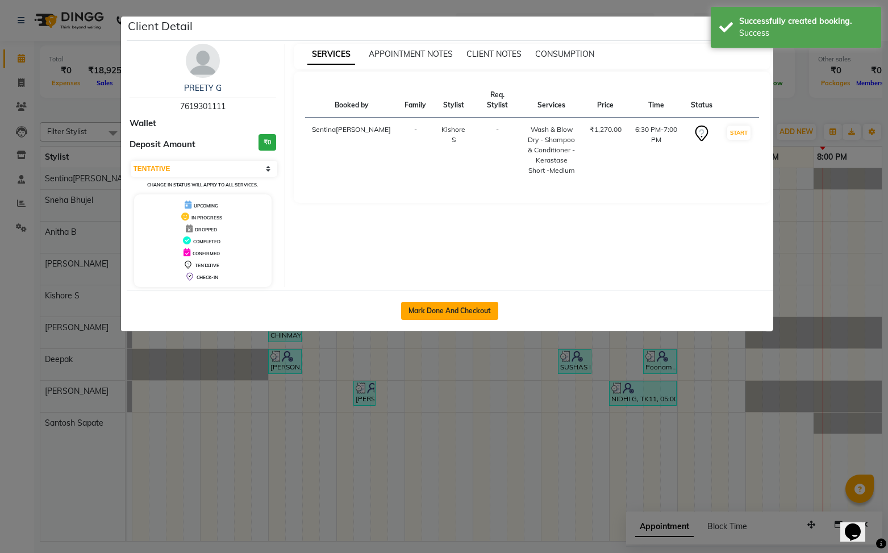
click at [488, 309] on button "Mark Done And Checkout" at bounding box center [449, 311] width 97 height 18
select select "service"
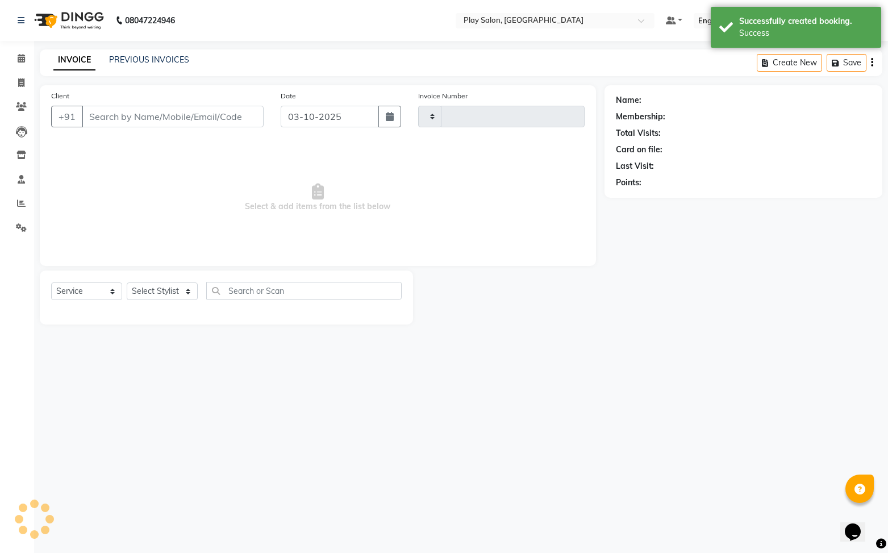
type input "0275"
select select "8961"
type input "7619301111"
select select "91862"
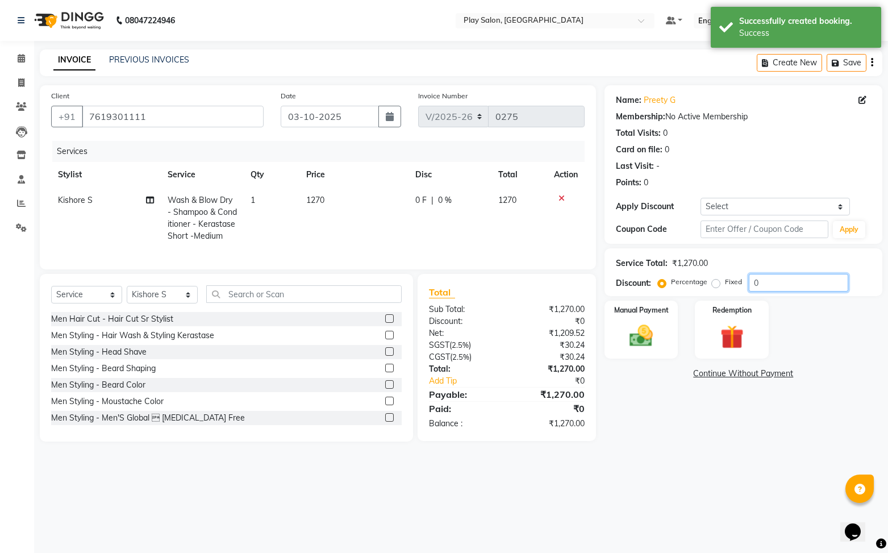
click at [784, 283] on input "0" at bounding box center [798, 283] width 99 height 18
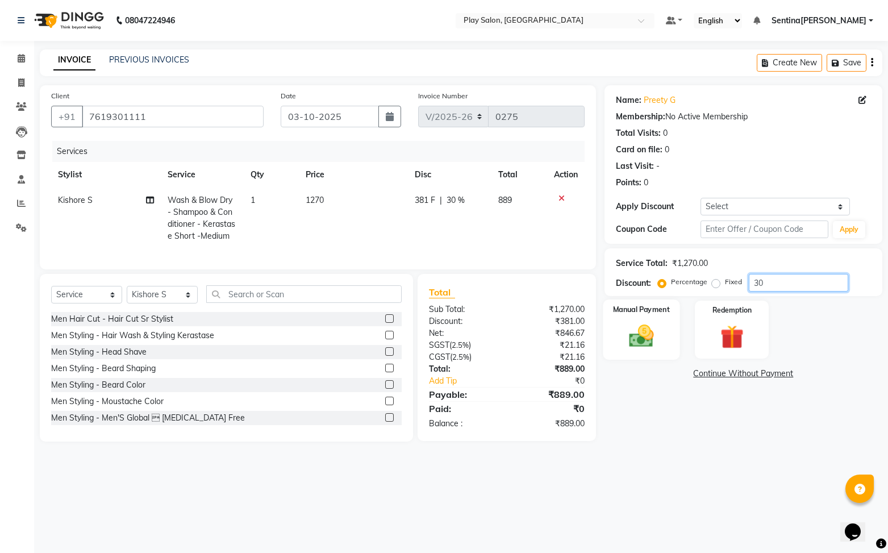
type input "30"
click at [639, 315] on div "Manual Payment" at bounding box center [641, 329] width 77 height 60
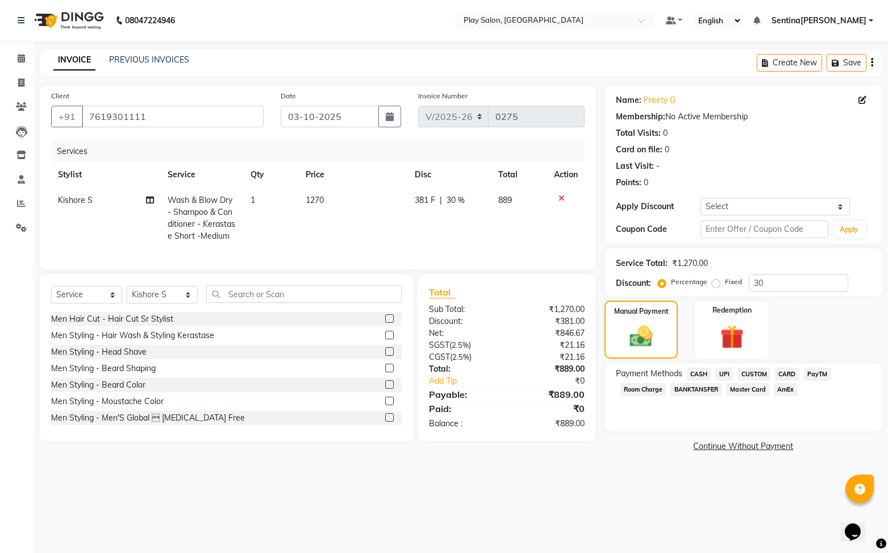
click at [723, 370] on span "UPI" at bounding box center [724, 374] width 18 height 13
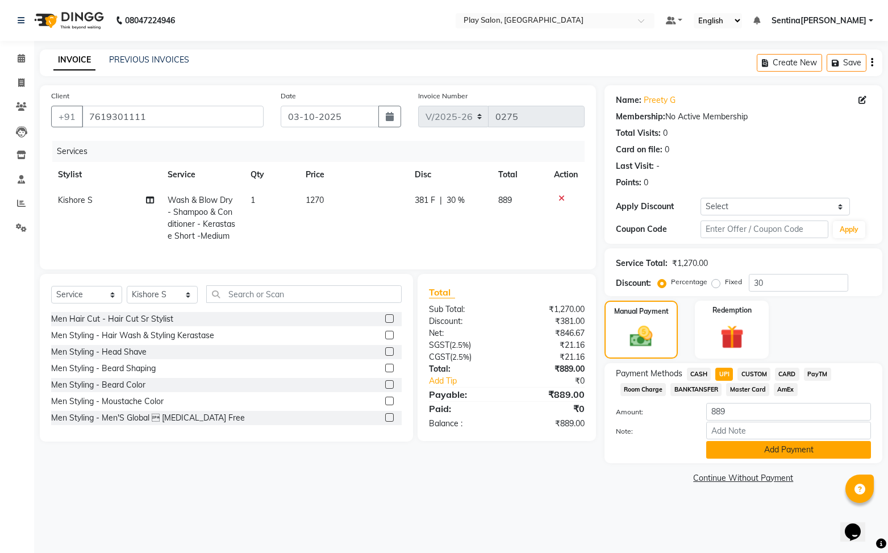
click at [787, 444] on button "Add Payment" at bounding box center [788, 450] width 165 height 18
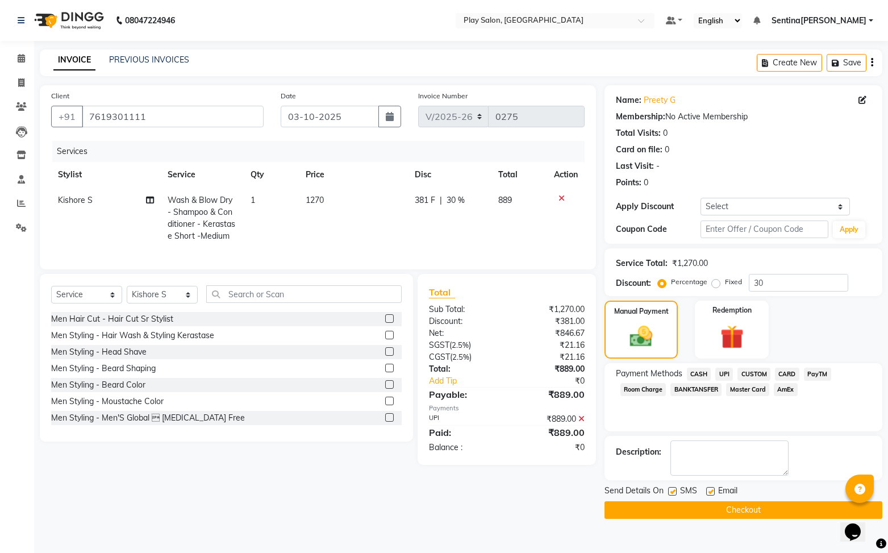
click at [726, 372] on span "UPI" at bounding box center [724, 374] width 18 height 13
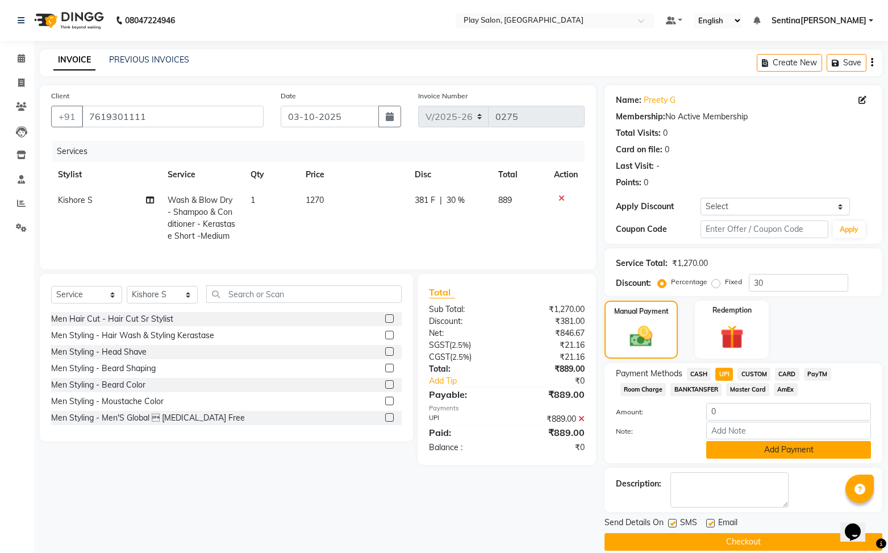
scroll to position [14, 0]
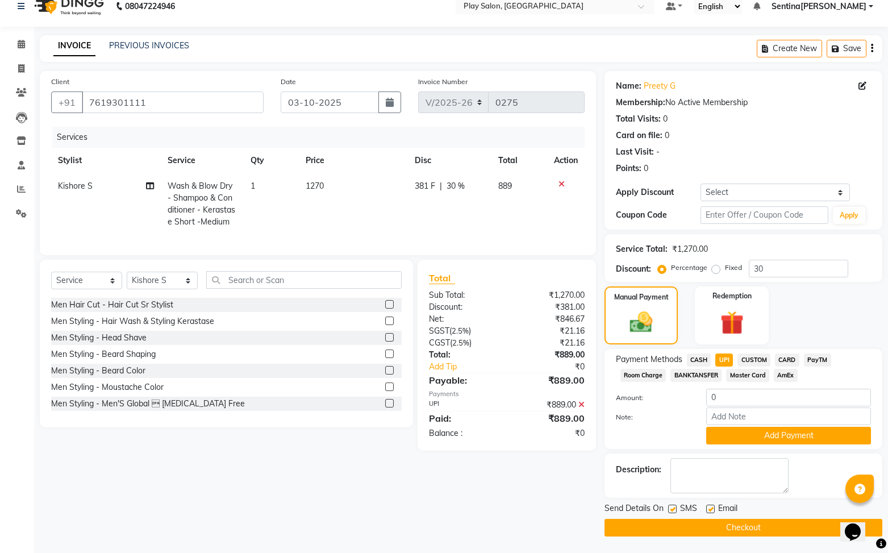
click at [748, 529] on button "Checkout" at bounding box center [744, 528] width 278 height 18
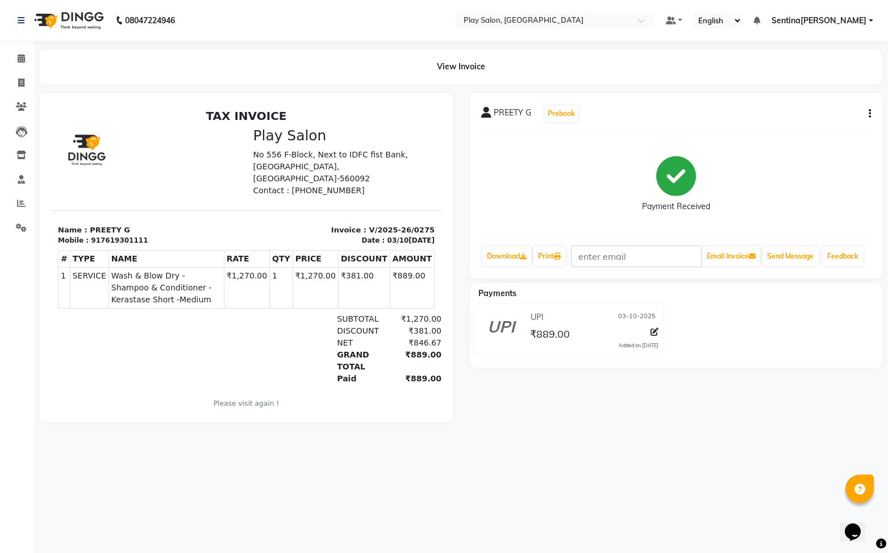
click at [681, 291] on div "Payments" at bounding box center [681, 293] width 422 height 12
click at [20, 61] on icon at bounding box center [21, 58] width 7 height 9
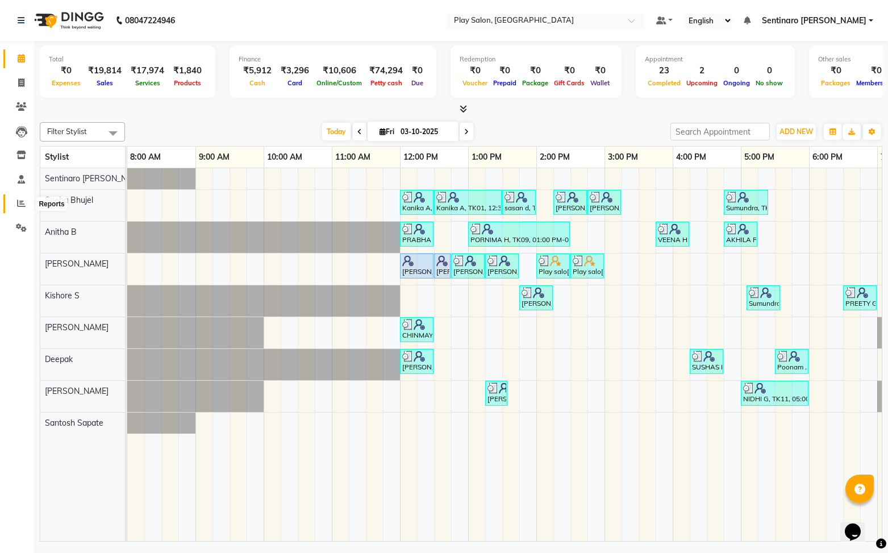
click at [20, 200] on icon at bounding box center [21, 203] width 9 height 9
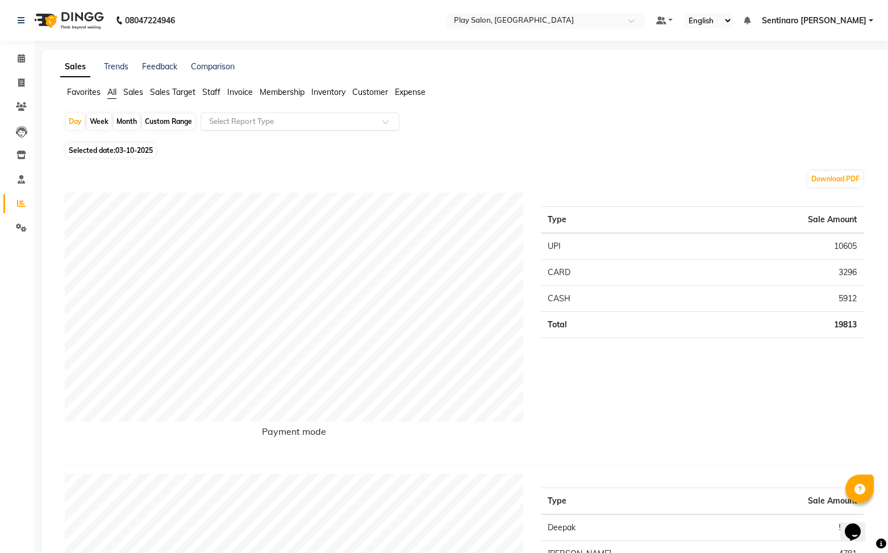
click at [310, 122] on input "text" at bounding box center [289, 121] width 164 height 11
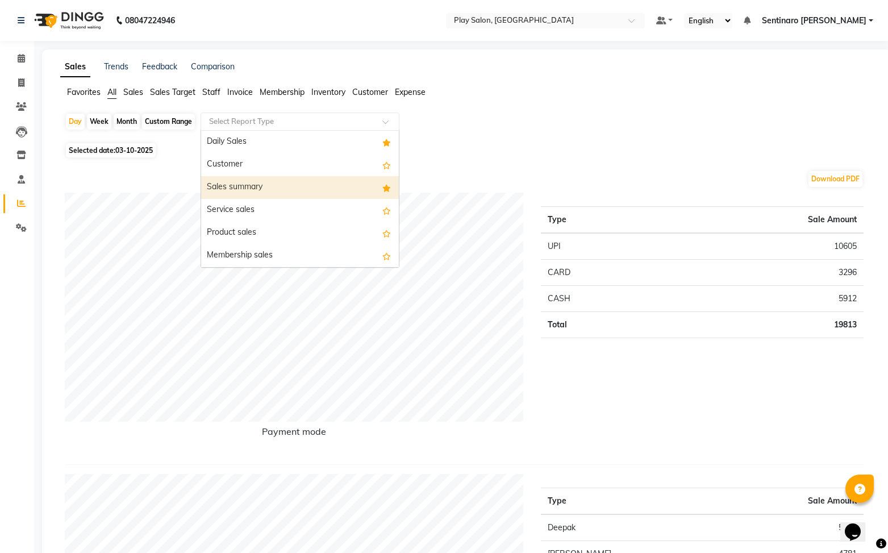
click at [315, 186] on div "Sales summary" at bounding box center [300, 187] width 198 height 23
select select "full_report"
select select "csv"
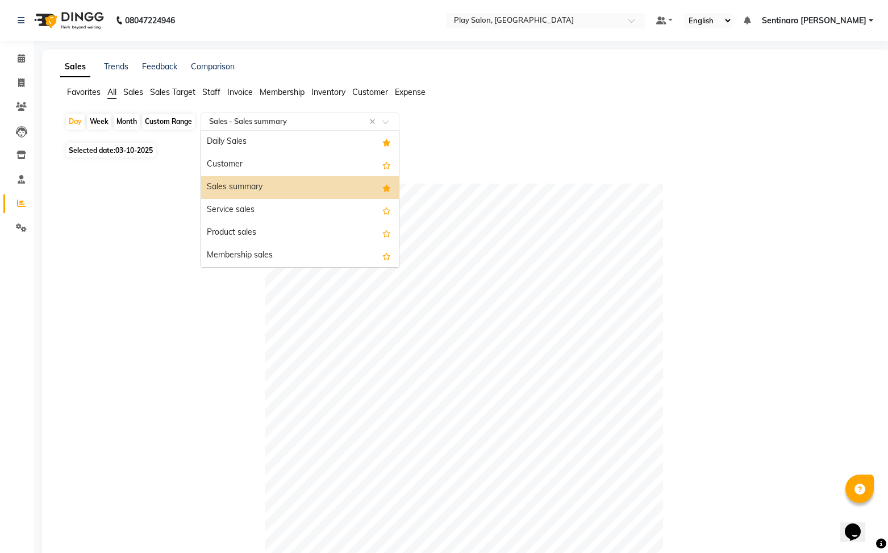
click at [337, 119] on input "text" at bounding box center [289, 121] width 164 height 11
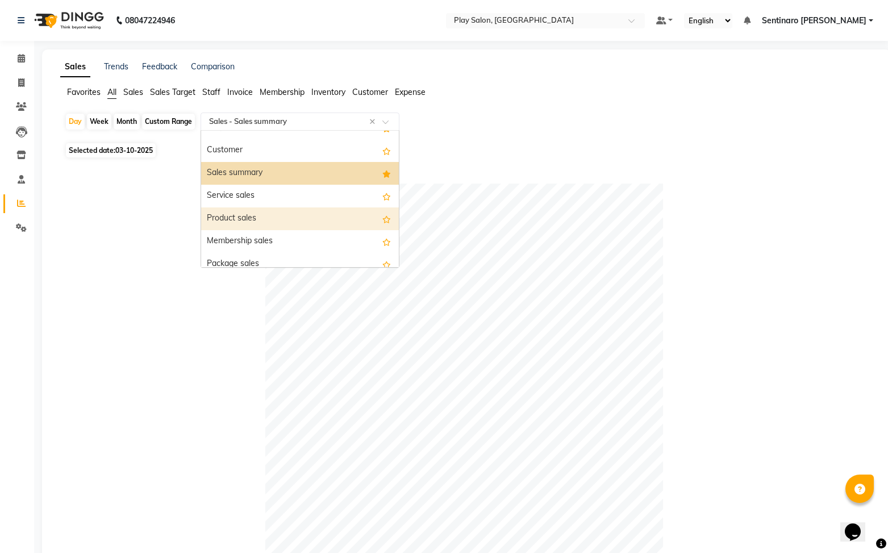
scroll to position [6, 0]
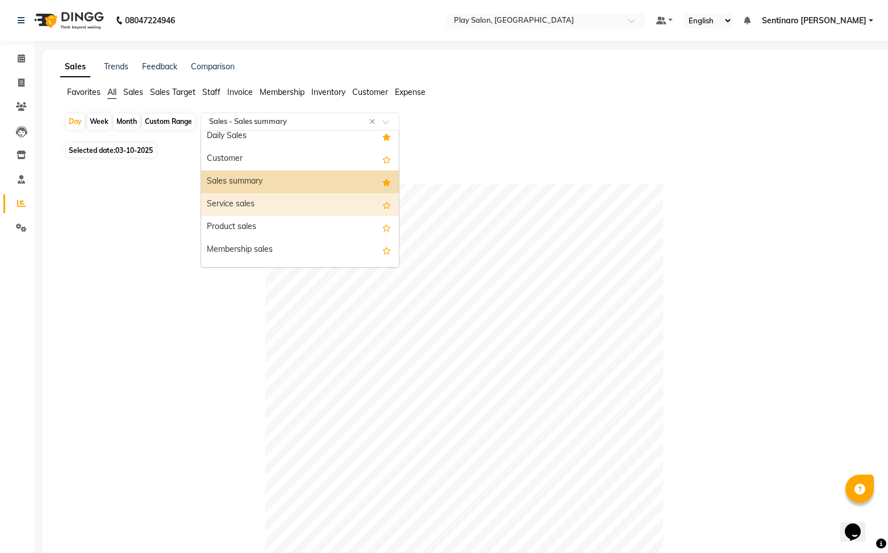
click at [353, 205] on div "Service sales" at bounding box center [300, 204] width 198 height 23
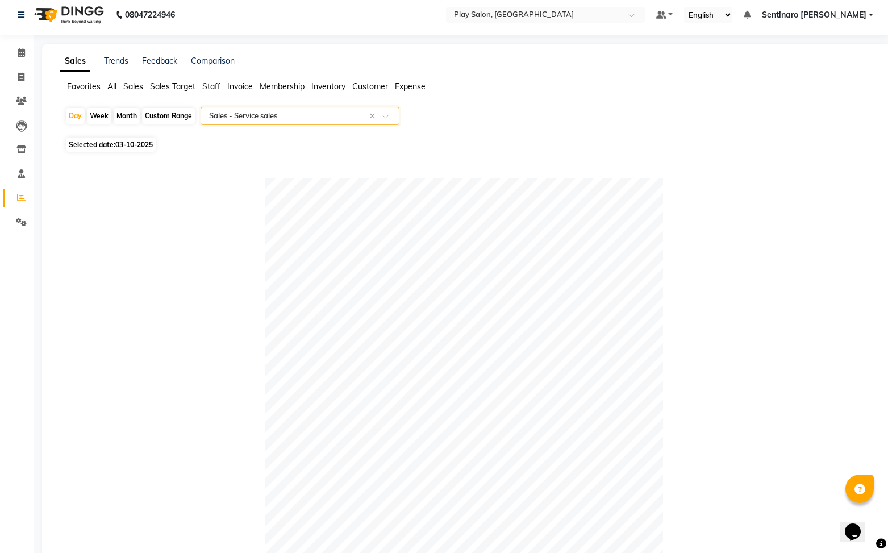
scroll to position [0, 0]
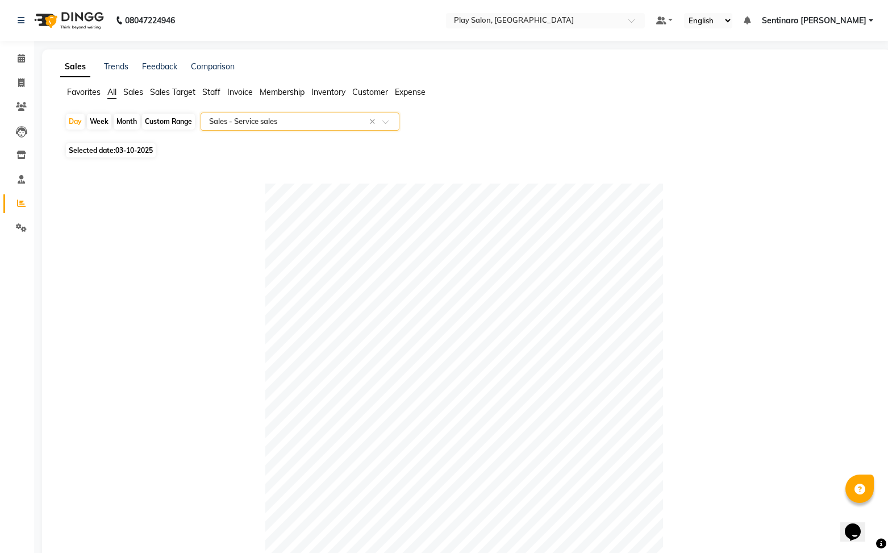
click at [300, 118] on input "text" at bounding box center [289, 121] width 164 height 11
click at [73, 122] on div "Day" at bounding box center [75, 122] width 19 height 16
select select "10"
select select "2025"
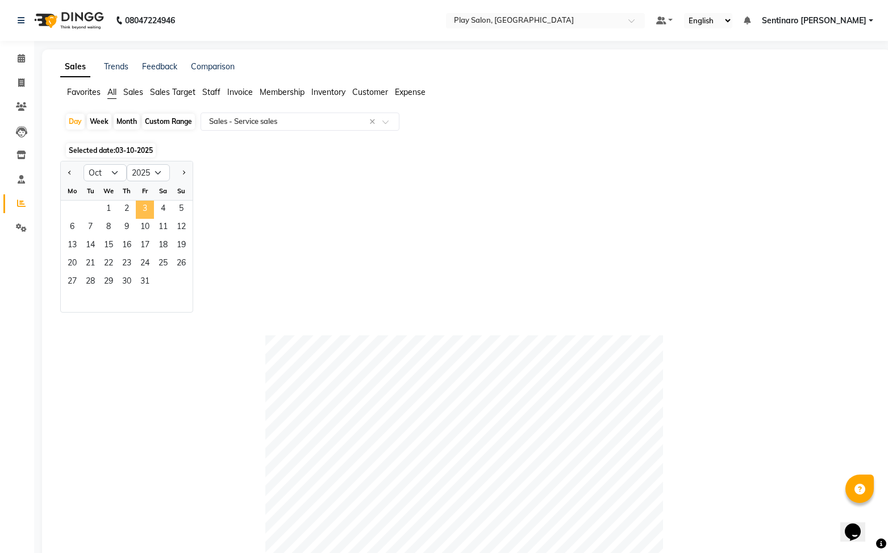
click at [141, 206] on span "3" at bounding box center [145, 210] width 18 height 18
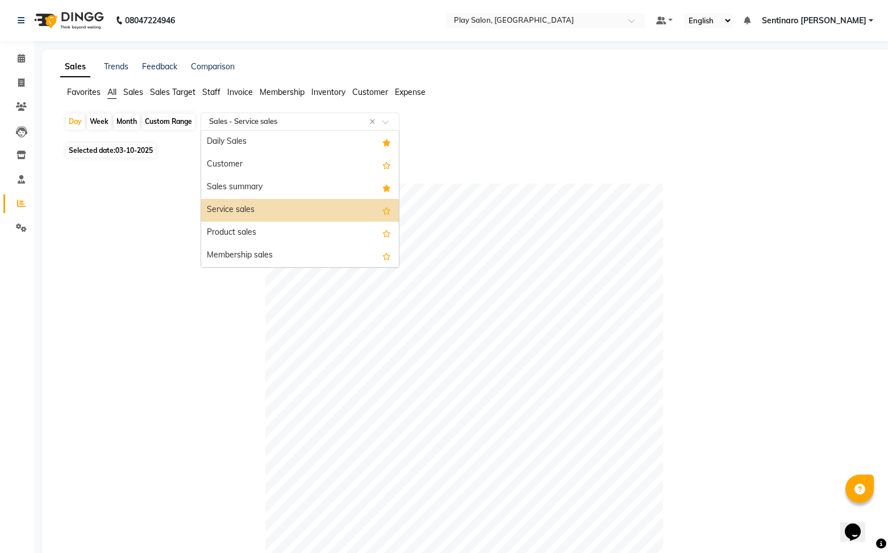
click at [330, 126] on input "text" at bounding box center [289, 121] width 164 height 11
click at [306, 184] on div "Sales summary" at bounding box center [300, 187] width 198 height 23
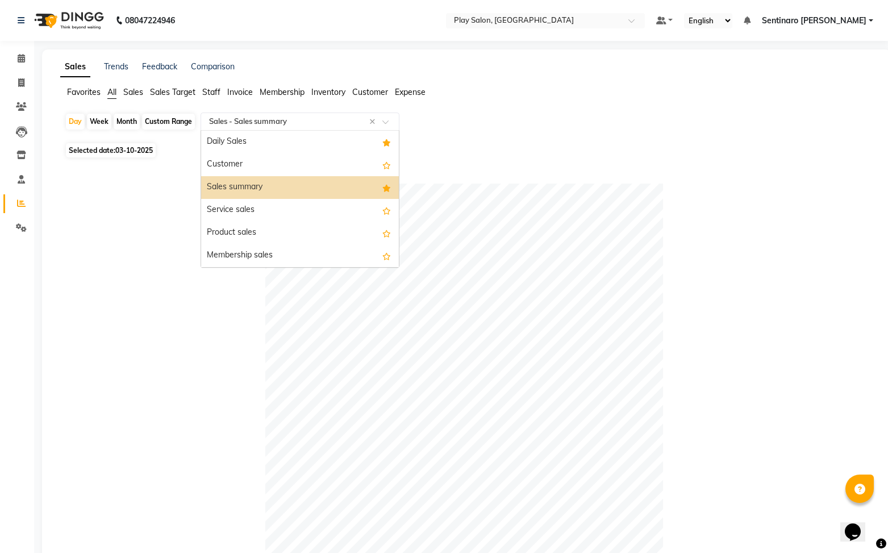
click at [362, 125] on input "text" at bounding box center [289, 121] width 164 height 11
click at [337, 215] on div "Service sales" at bounding box center [300, 210] width 198 height 23
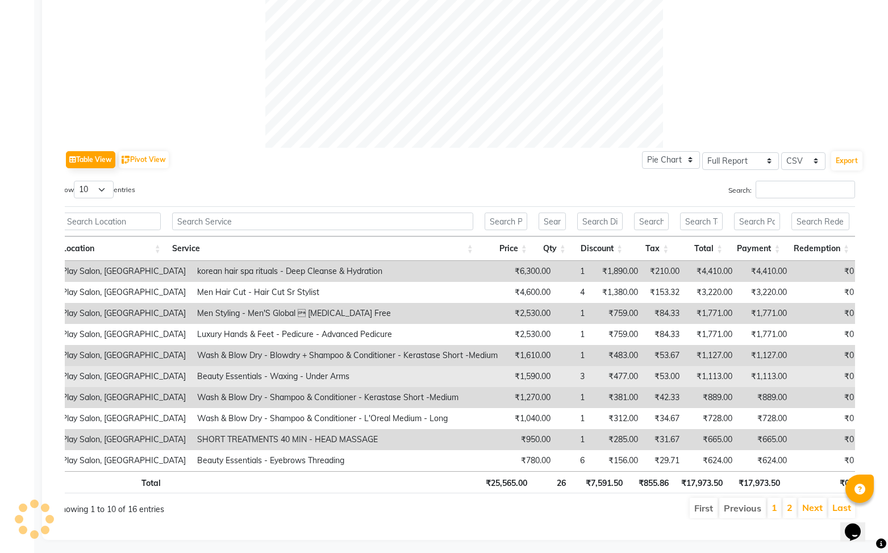
scroll to position [437, 0]
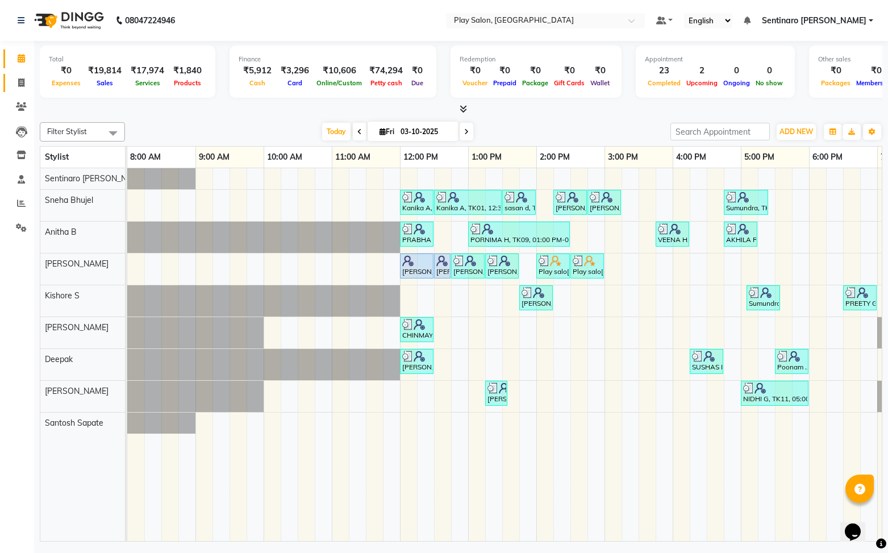
click at [24, 84] on icon at bounding box center [21, 82] width 6 height 9
select select "service"
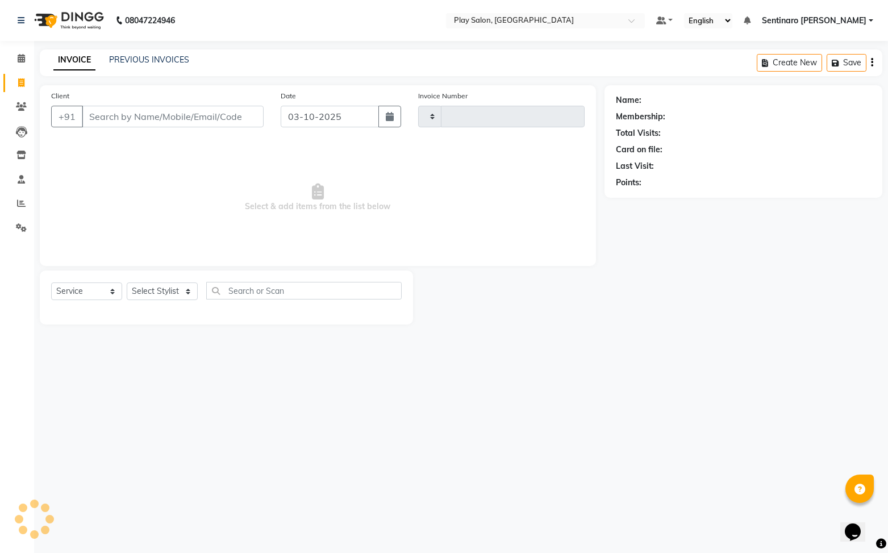
type input "0276"
select select "8961"
click at [23, 204] on icon at bounding box center [21, 203] width 9 height 9
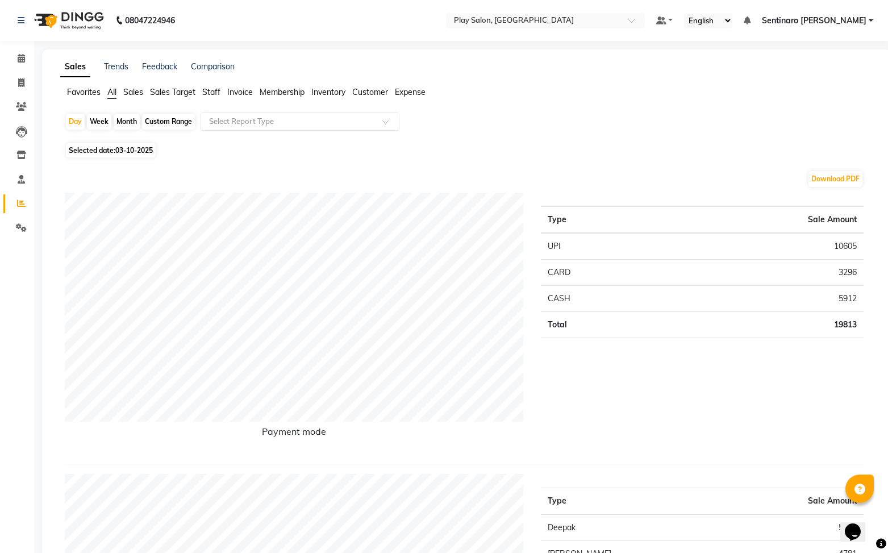
click at [294, 129] on div "Select Report Type" at bounding box center [300, 121] width 199 height 18
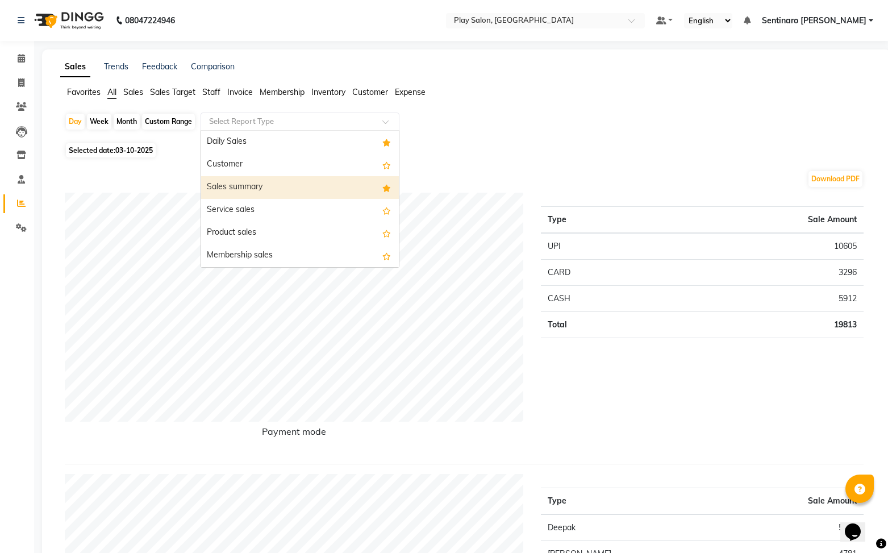
click at [298, 193] on div "Sales summary" at bounding box center [300, 187] width 198 height 23
select select "full_report"
select select "csv"
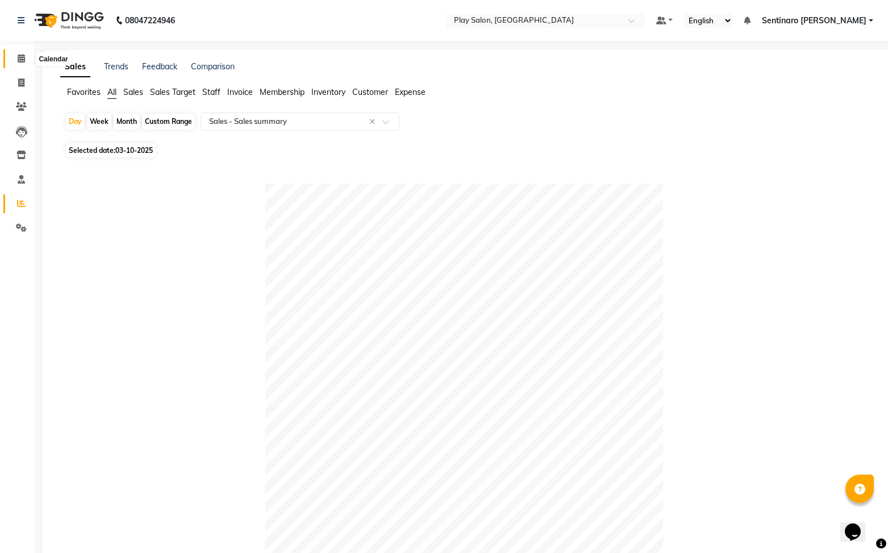
click at [26, 60] on span at bounding box center [21, 58] width 20 height 13
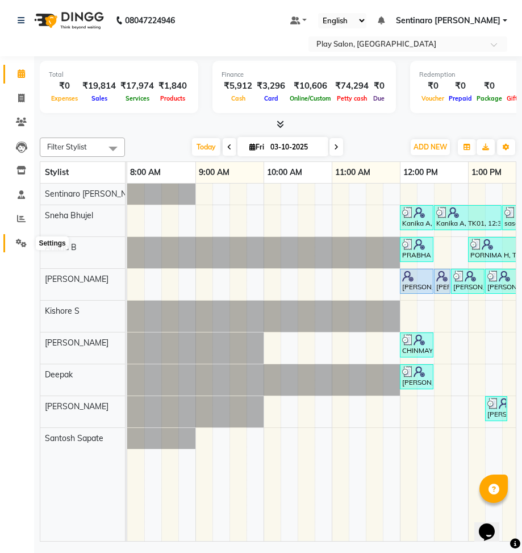
click at [26, 243] on icon at bounding box center [21, 243] width 11 height 9
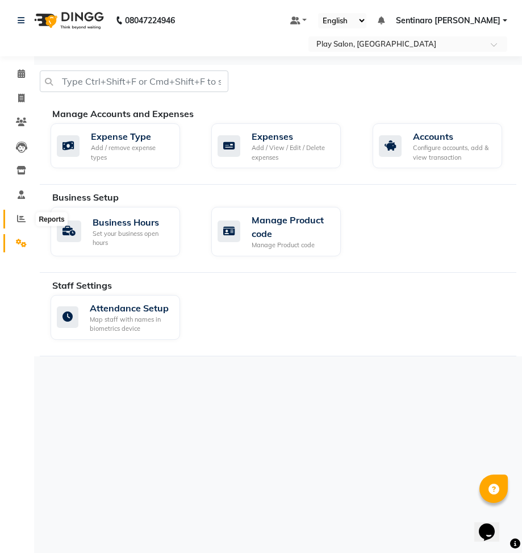
click at [18, 223] on span at bounding box center [21, 218] width 20 height 13
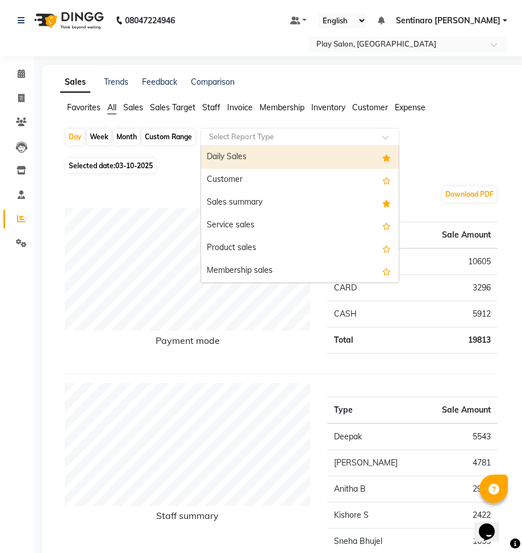
click at [336, 140] on input "text" at bounding box center [289, 136] width 164 height 11
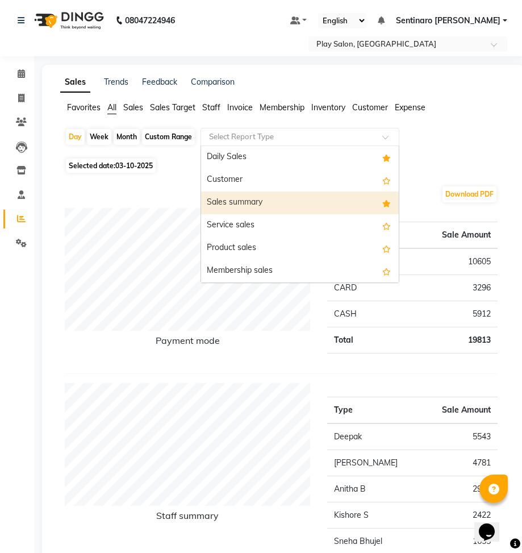
click at [276, 194] on div "Sales summary" at bounding box center [300, 202] width 198 height 23
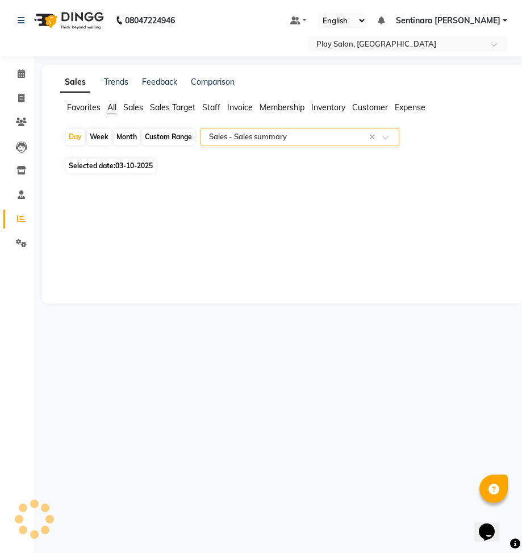
select select "full_report"
select select "csv"
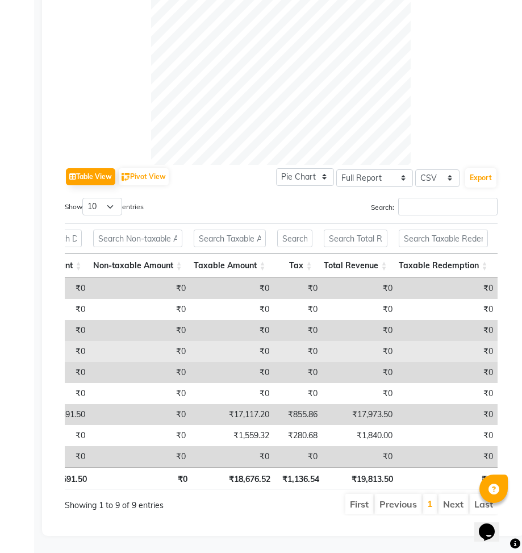
scroll to position [0, 218]
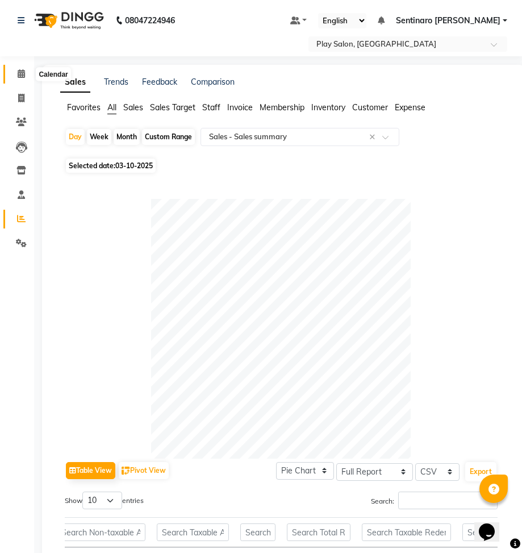
click at [25, 76] on span at bounding box center [21, 74] width 20 height 13
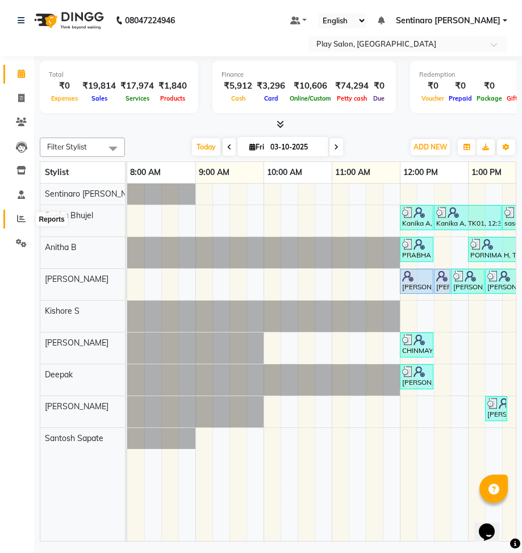
click at [20, 215] on icon at bounding box center [21, 218] width 9 height 9
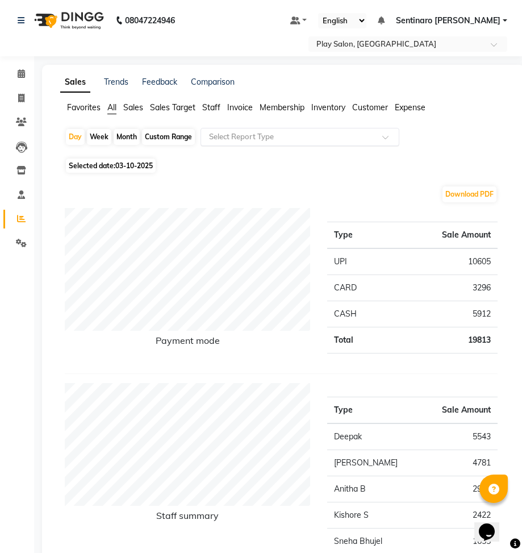
click at [359, 136] on input "text" at bounding box center [289, 136] width 164 height 11
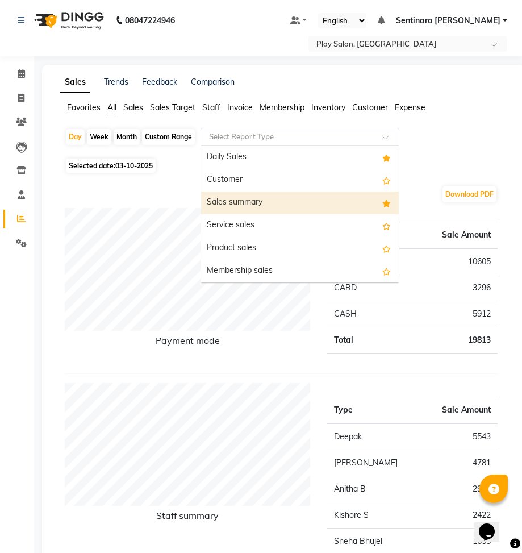
click at [302, 207] on div "Sales summary" at bounding box center [300, 202] width 198 height 23
select select "full_report"
select select "csv"
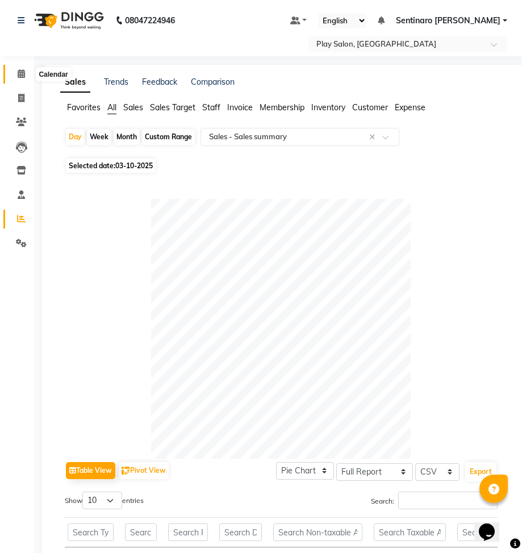
click at [20, 69] on icon at bounding box center [21, 73] width 7 height 9
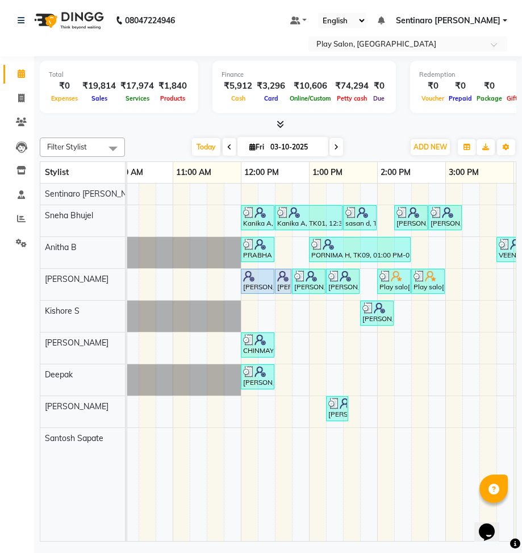
scroll to position [0, 185]
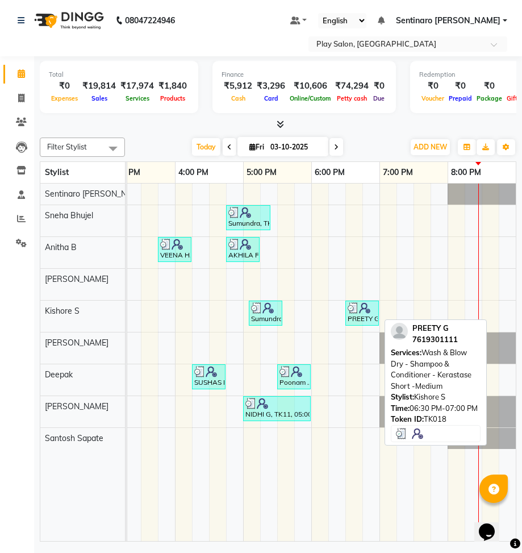
click at [365, 316] on div "PREETY G, TK18, 06:30 PM-07:00 PM, Wash & Blow Dry - Shampoo & Conditioner - Ke…" at bounding box center [362, 313] width 31 height 22
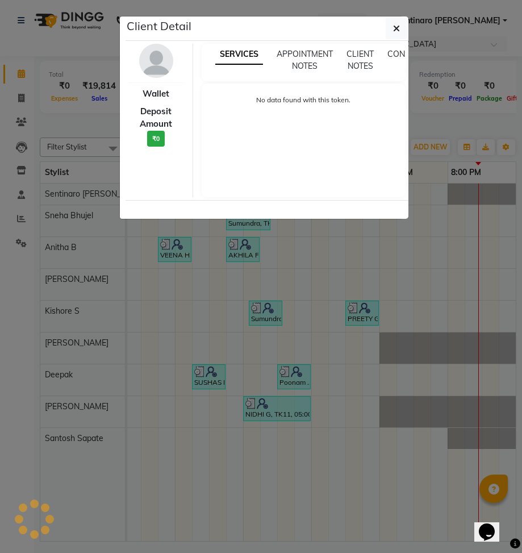
select select "3"
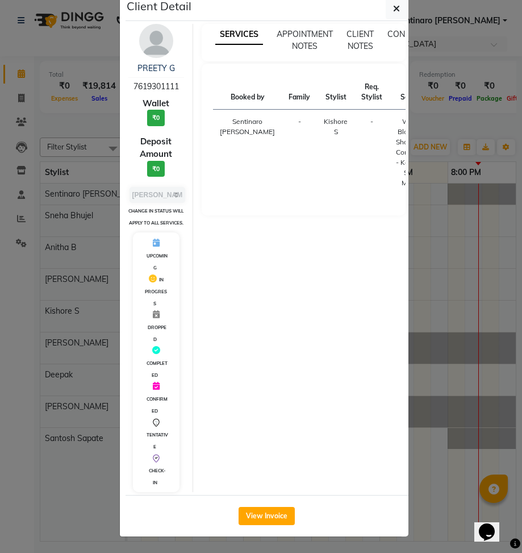
scroll to position [0, 0]
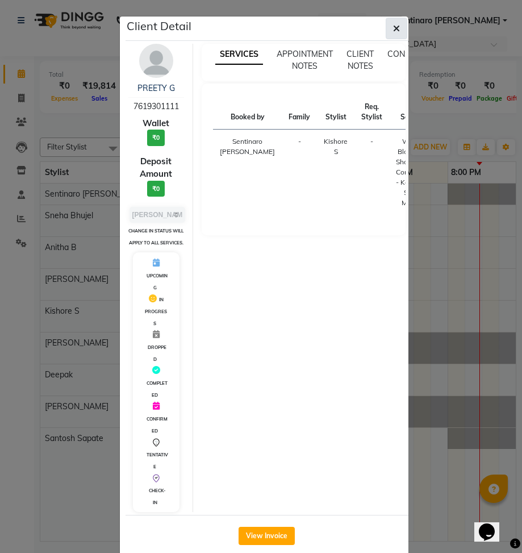
click at [400, 28] on button "button" at bounding box center [397, 29] width 22 height 22
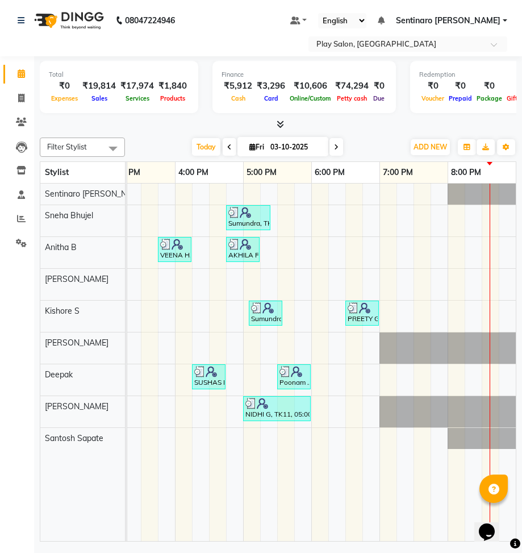
click at [282, 123] on icon at bounding box center [280, 124] width 7 height 9
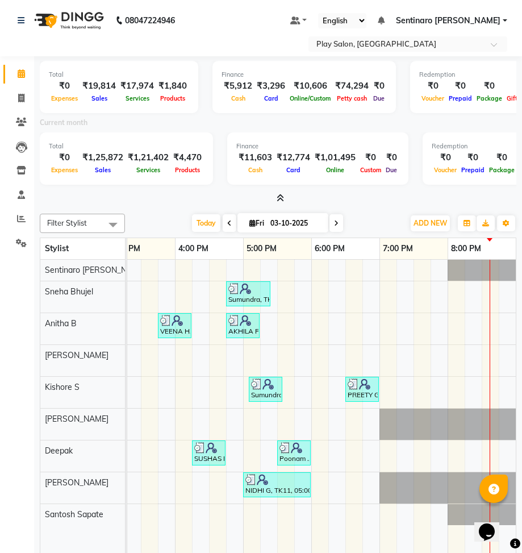
click at [280, 195] on icon at bounding box center [280, 198] width 7 height 9
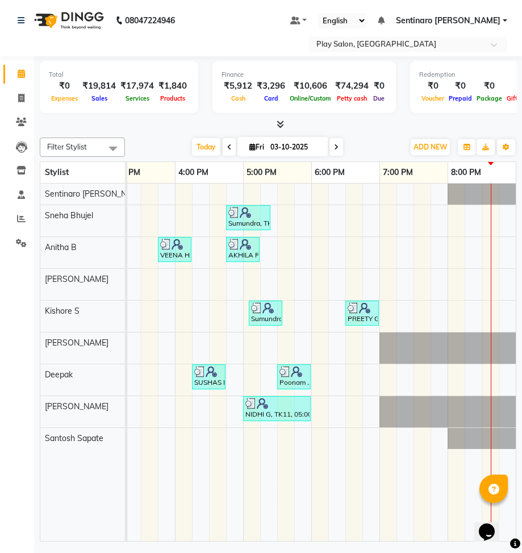
click at [285, 128] on div at bounding box center [278, 125] width 477 height 12
click at [281, 126] on icon at bounding box center [280, 124] width 7 height 9
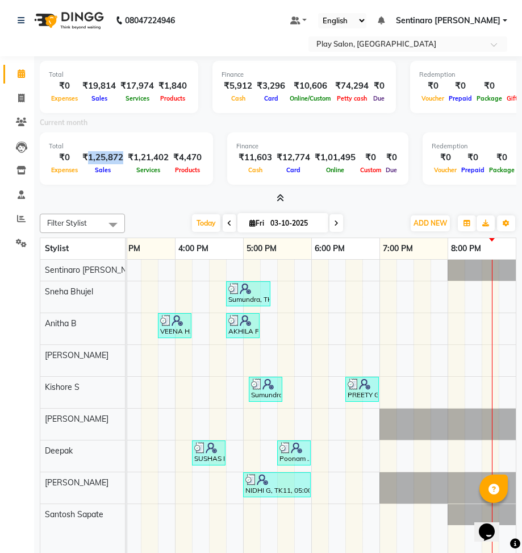
drag, startPoint x: 127, startPoint y: 159, endPoint x: 92, endPoint y: 159, distance: 34.7
click at [92, 159] on div "₹1,25,872" at bounding box center [102, 157] width 45 height 13
copy div "1,25,872"
drag, startPoint x: 120, startPoint y: 85, endPoint x: 92, endPoint y: 87, distance: 28.6
click at [92, 87] on div "₹19,814" at bounding box center [99, 86] width 38 height 13
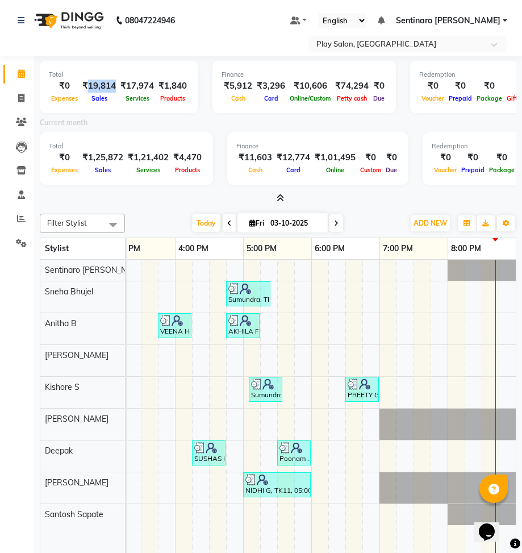
copy div "19,814"
click at [22, 213] on span at bounding box center [21, 218] width 20 height 13
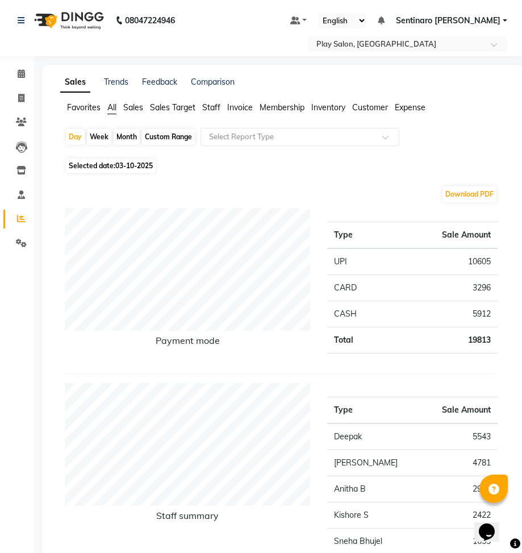
click at [207, 109] on span "Staff" at bounding box center [211, 107] width 18 height 10
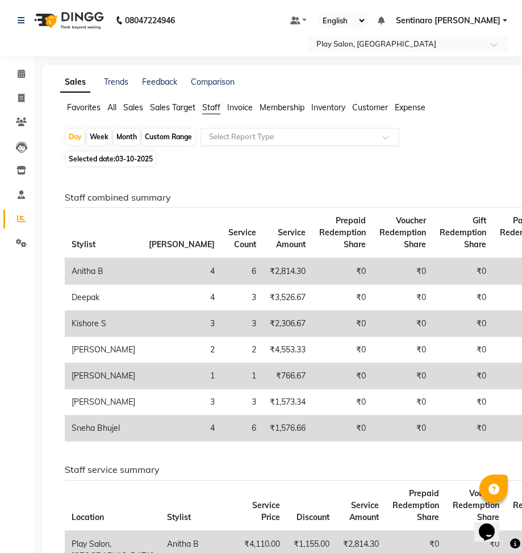
click at [309, 133] on input "text" at bounding box center [289, 136] width 164 height 11
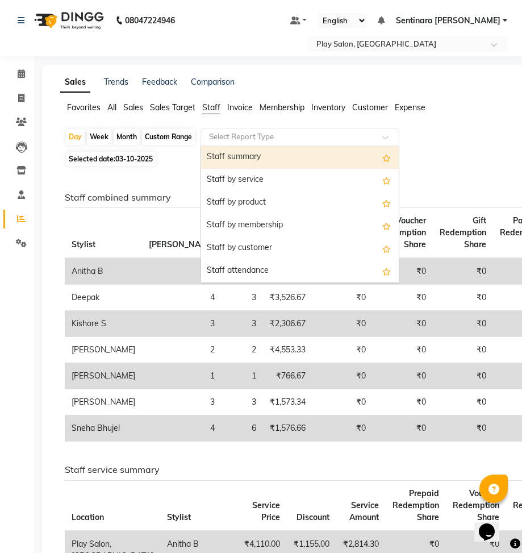
click at [287, 157] on div "Staff summary" at bounding box center [300, 157] width 198 height 23
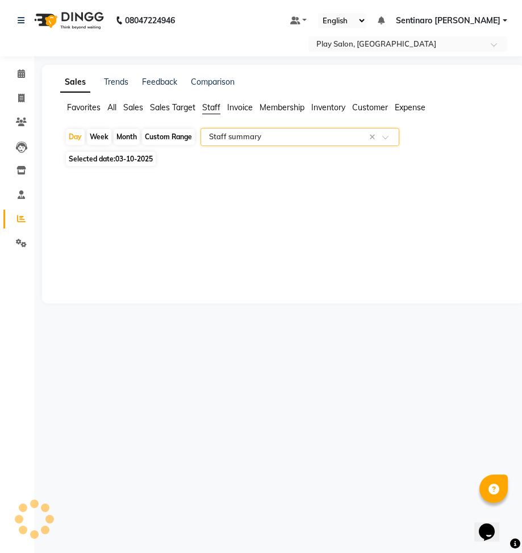
select select "full_report"
select select "csv"
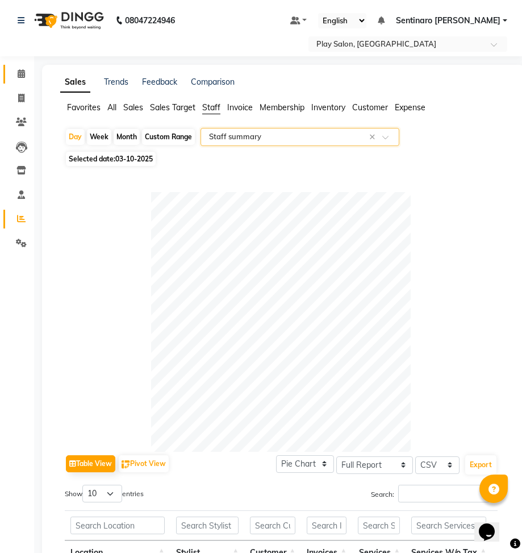
click at [26, 72] on span at bounding box center [21, 74] width 20 height 13
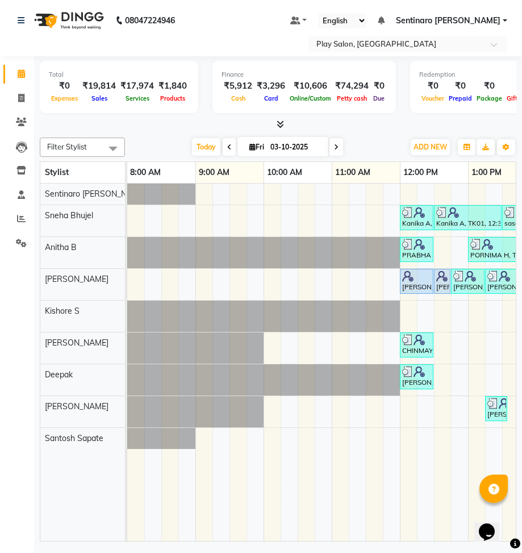
click at [164, 114] on div "Total ₹0 Expenses ₹19,814 Sales ₹17,974 Services ₹1,840 Products Finance ₹5,912…" at bounding box center [278, 89] width 477 height 56
